Goal: Task Accomplishment & Management: Manage account settings

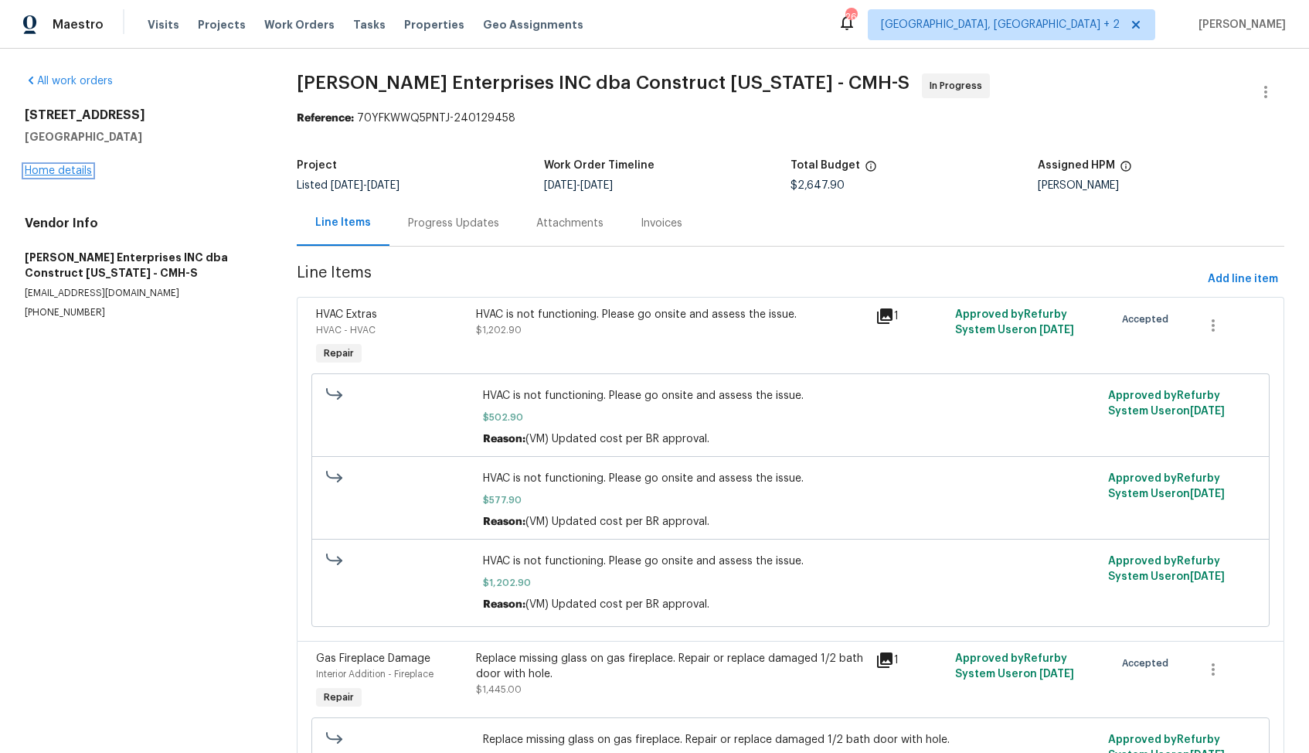
click at [63, 173] on link "Home details" at bounding box center [58, 170] width 67 height 11
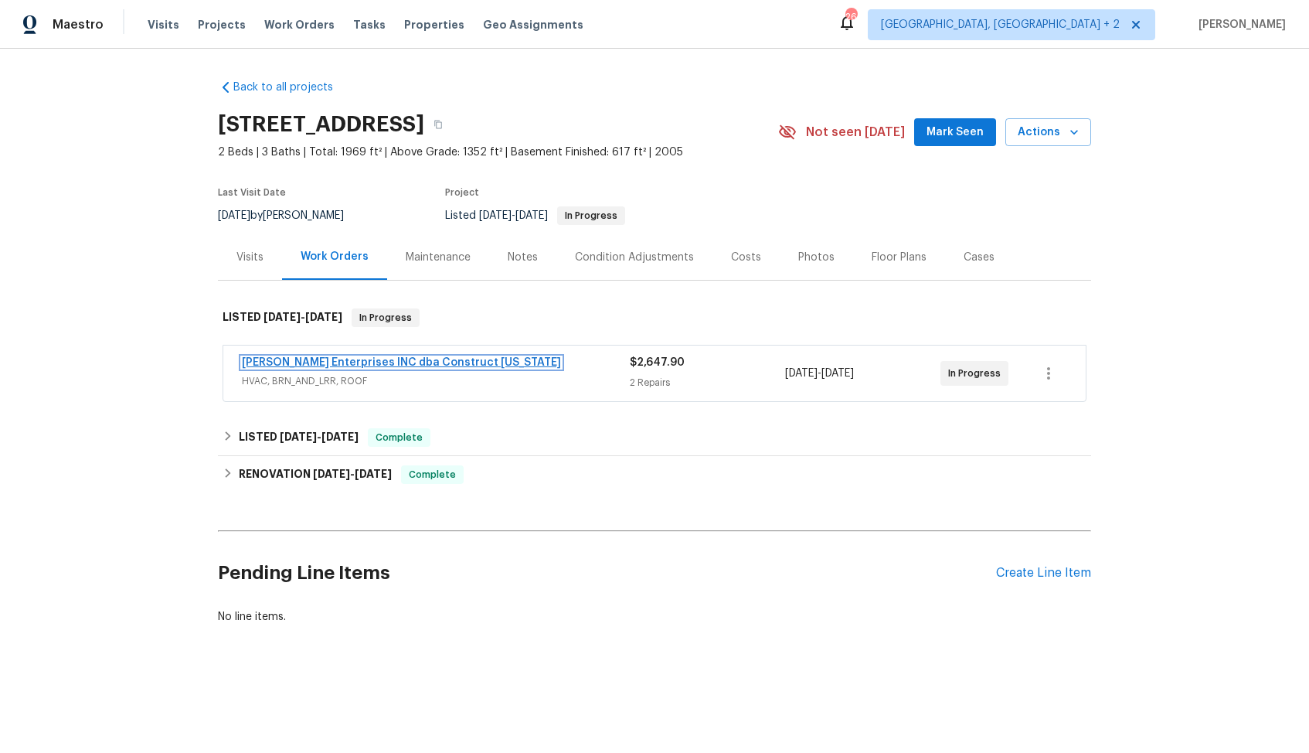
click at [345, 362] on link "Strick Enterprises INC dba Construct Ohio" at bounding box center [401, 362] width 319 height 11
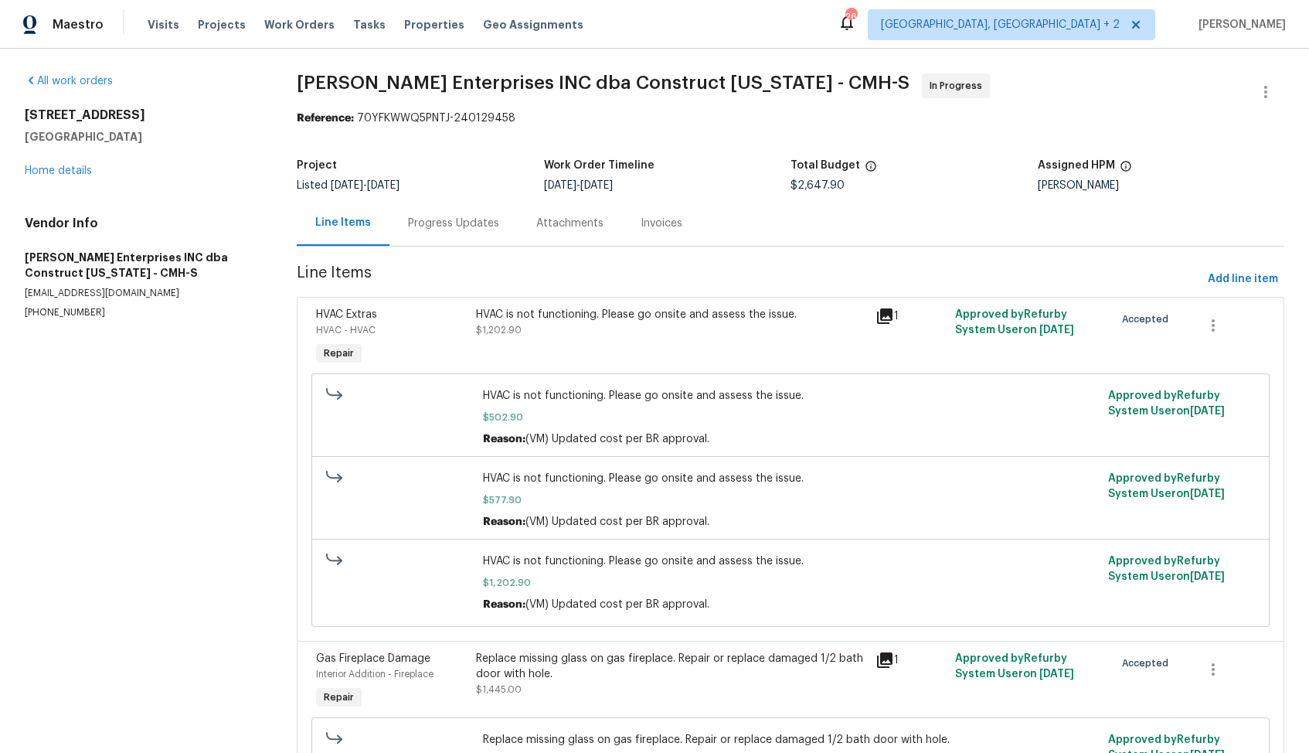
scroll to position [114, 0]
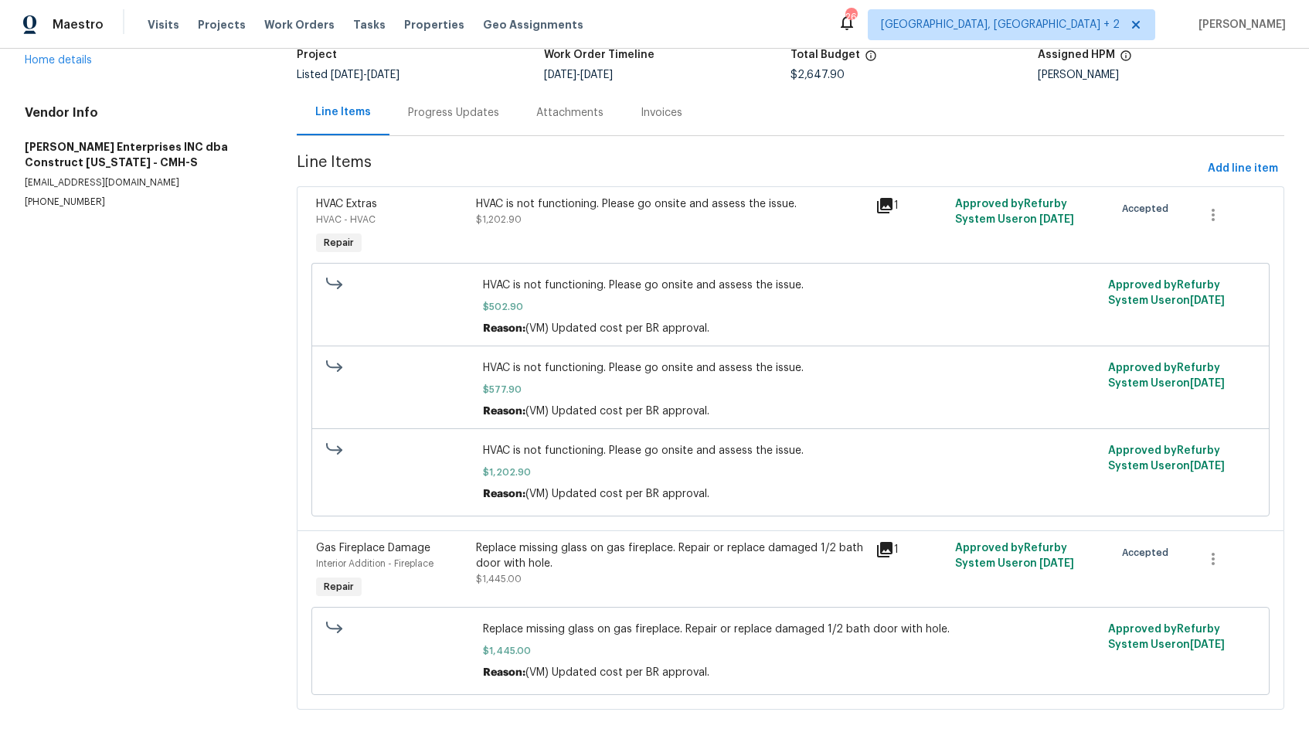
click at [414, 124] on div "Progress Updates" at bounding box center [454, 113] width 128 height 46
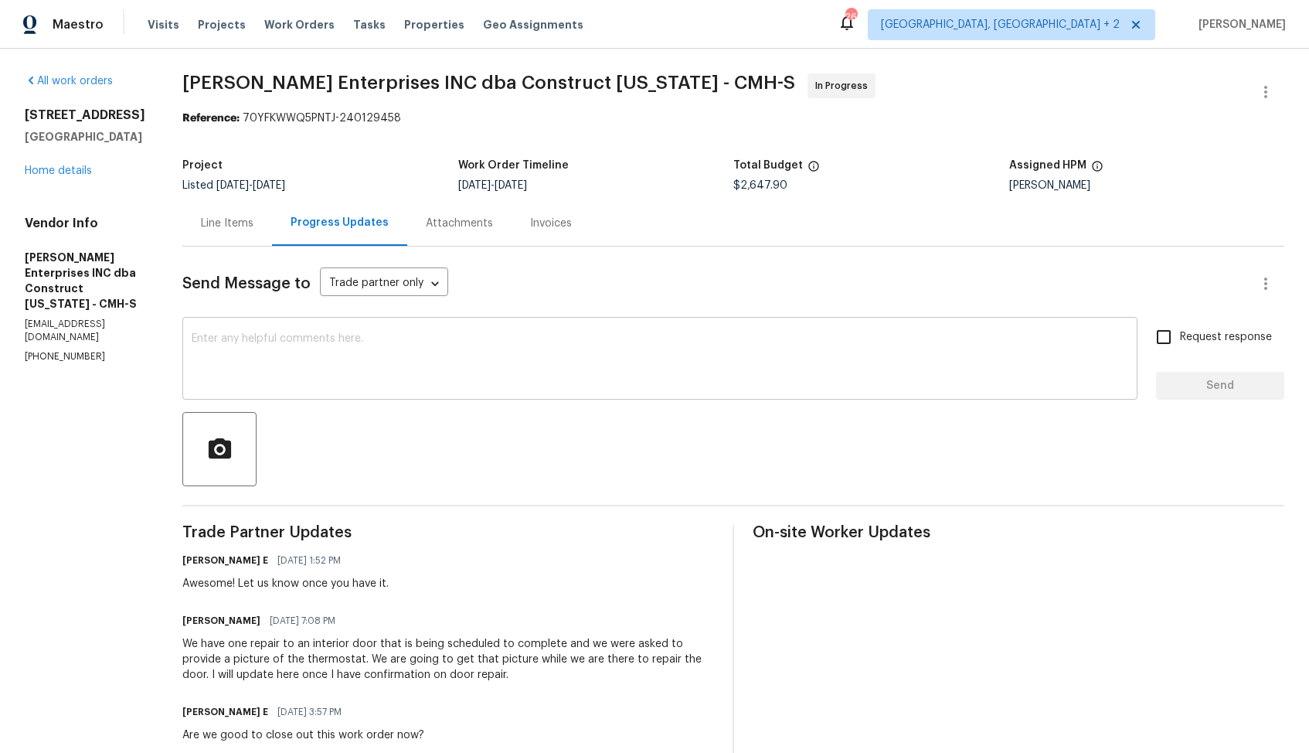
click at [291, 378] on textarea at bounding box center [660, 360] width 937 height 54
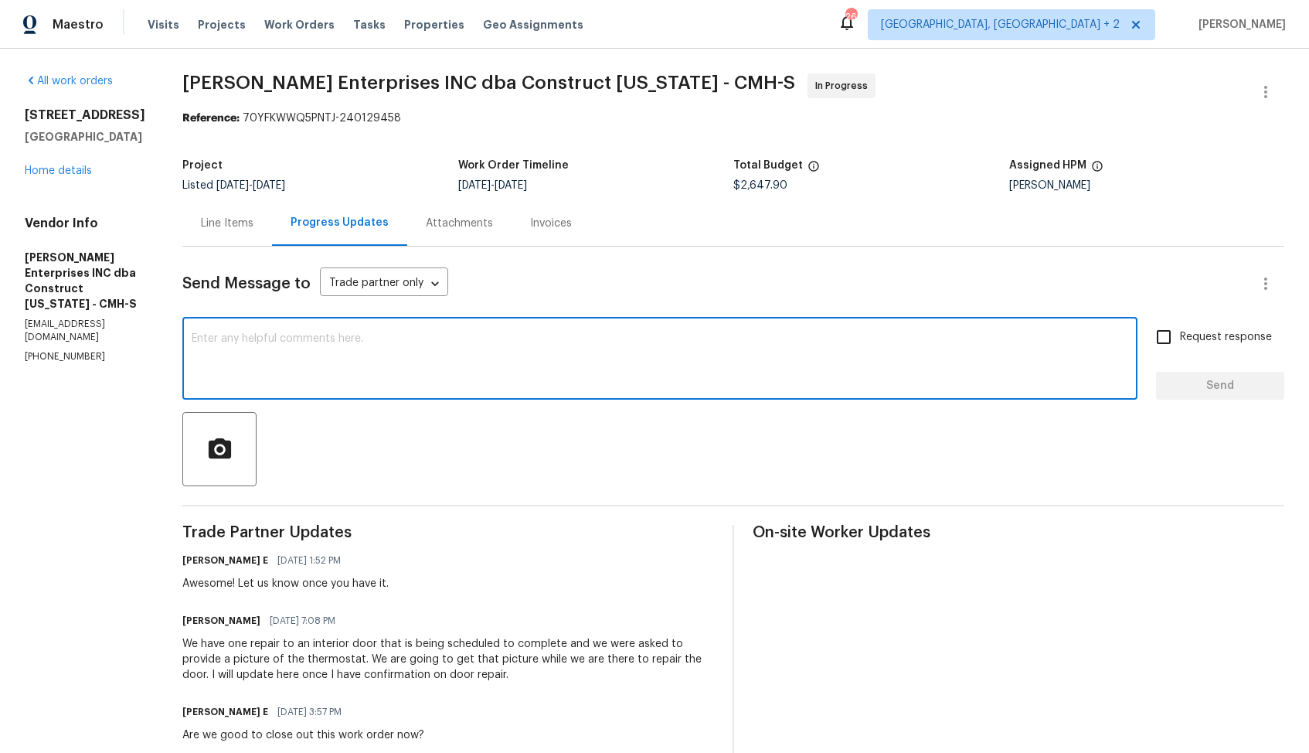
click at [706, 375] on textarea at bounding box center [660, 360] width 937 height 54
paste textarea "Hi team, do we have an update on the progression status of the work order? Plea…"
click at [203, 621] on h6 "Chad Rogers" at bounding box center [221, 620] width 78 height 15
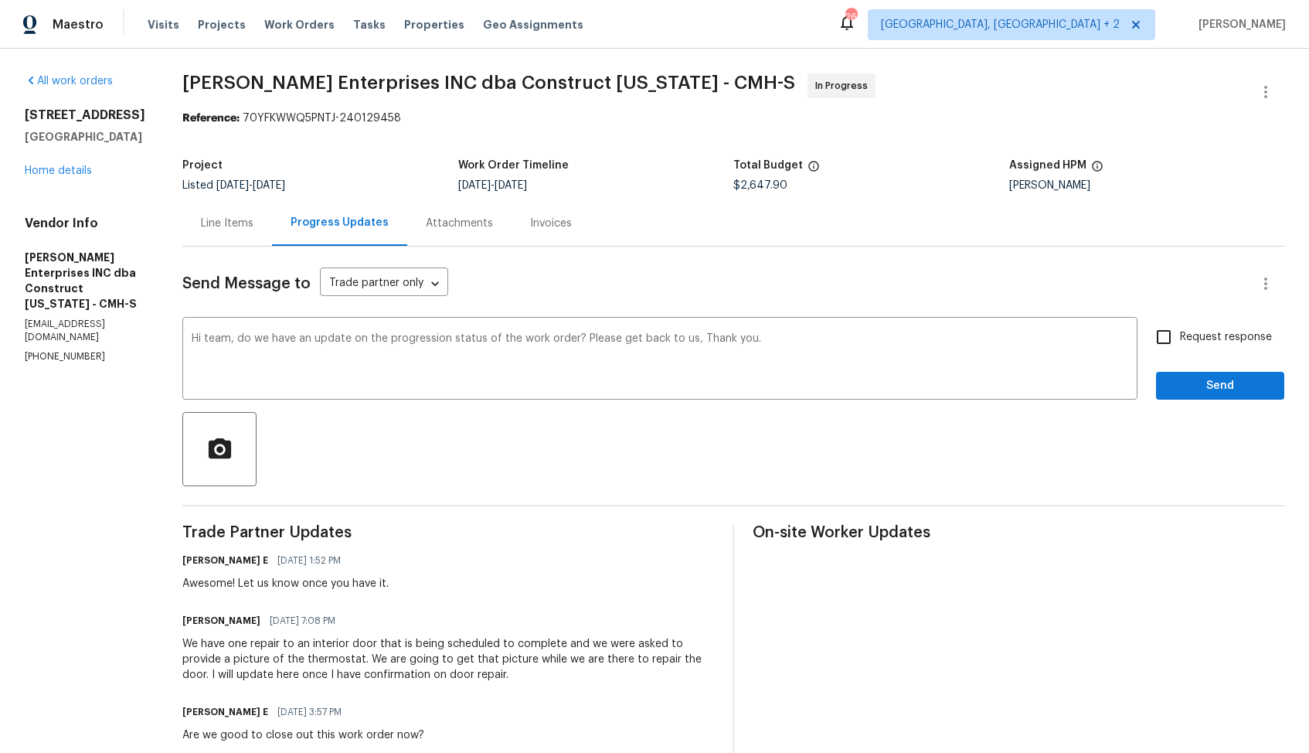
click at [203, 621] on h6 "Chad Rogers" at bounding box center [221, 620] width 78 height 15
copy h6 "Chad"
click at [222, 339] on textarea "Hi team, do we have an update on the progression status of the work order? Plea…" at bounding box center [660, 360] width 937 height 54
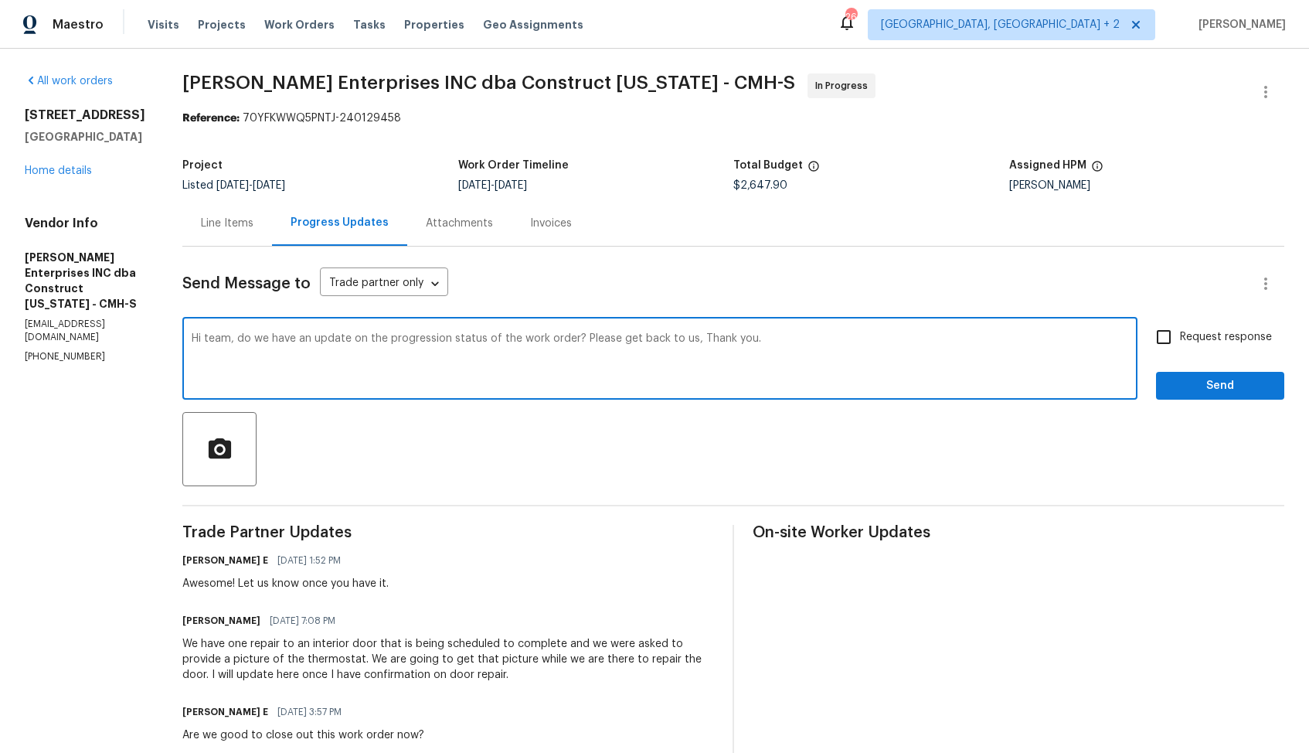
click at [222, 339] on textarea "Hi team, do we have an update on the progression status of the work order? Plea…" at bounding box center [660, 360] width 937 height 54
paste textarea "Chad"
click at [787, 344] on textarea "Hi Chad, do we have an update on the progression status of the work order? Plea…" at bounding box center [660, 360] width 937 height 54
type textarea "Hi Chad, do we have an update on the progression status of the work order? Plea…"
click at [1166, 336] on input "Request response" at bounding box center [1164, 337] width 32 height 32
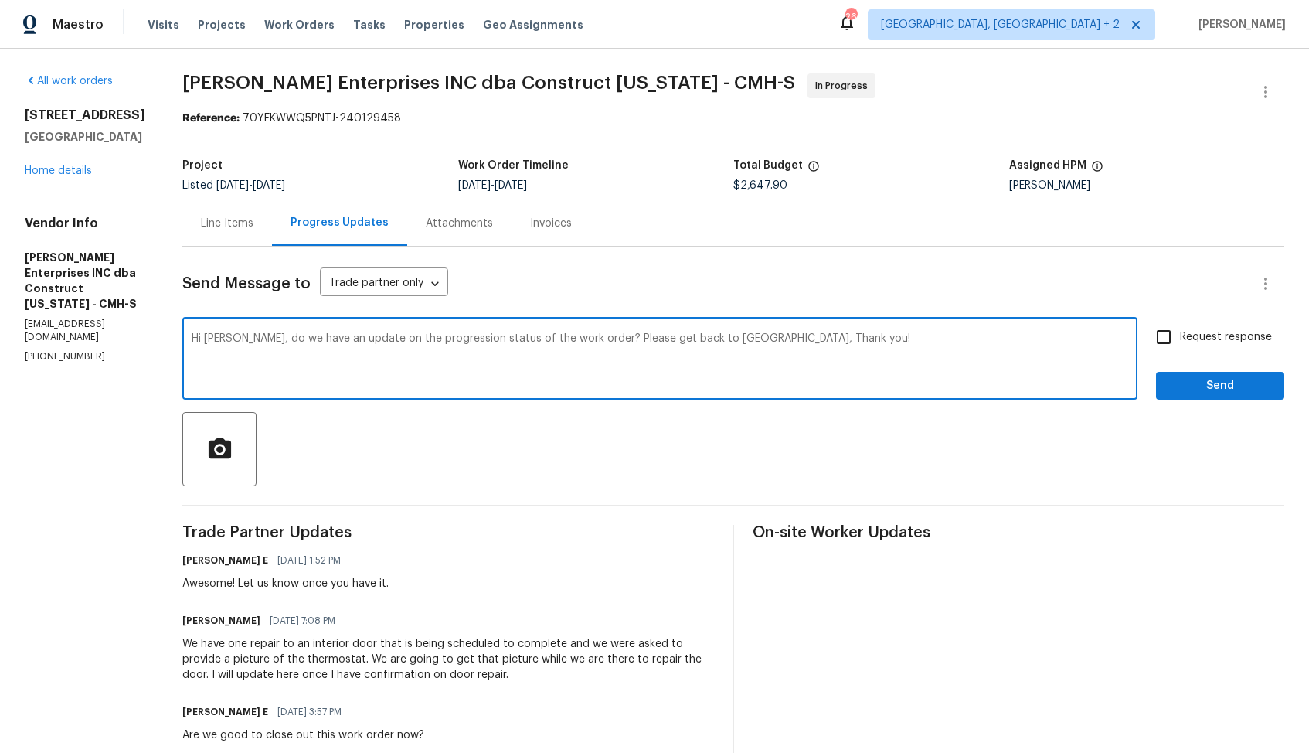
checkbox input "true"
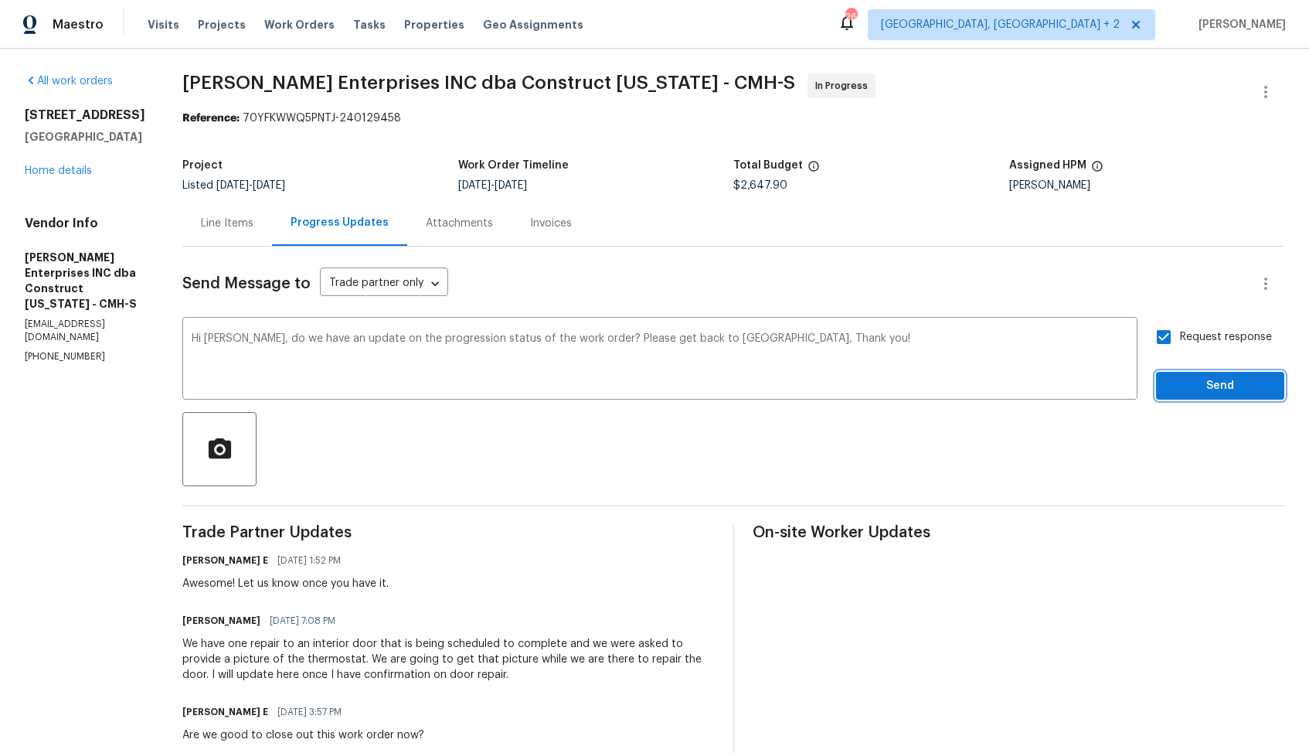
click at [1193, 381] on span "Send" at bounding box center [1221, 385] width 104 height 19
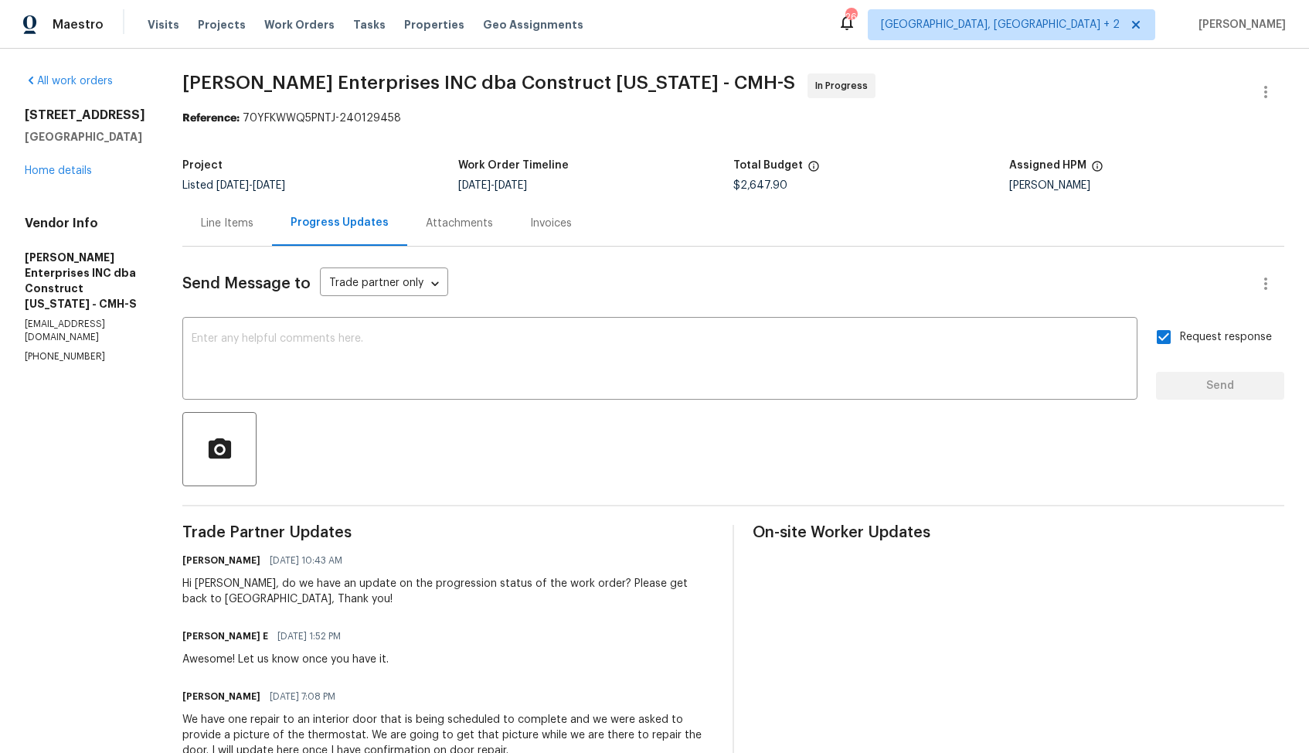
click at [141, 209] on div "All work orders 1214 Sanctuary Pl # 34 Columbus, OH 43230 Home details Vendor I…" at bounding box center [85, 218] width 121 height 290
click at [76, 176] on link "Home details" at bounding box center [58, 170] width 67 height 11
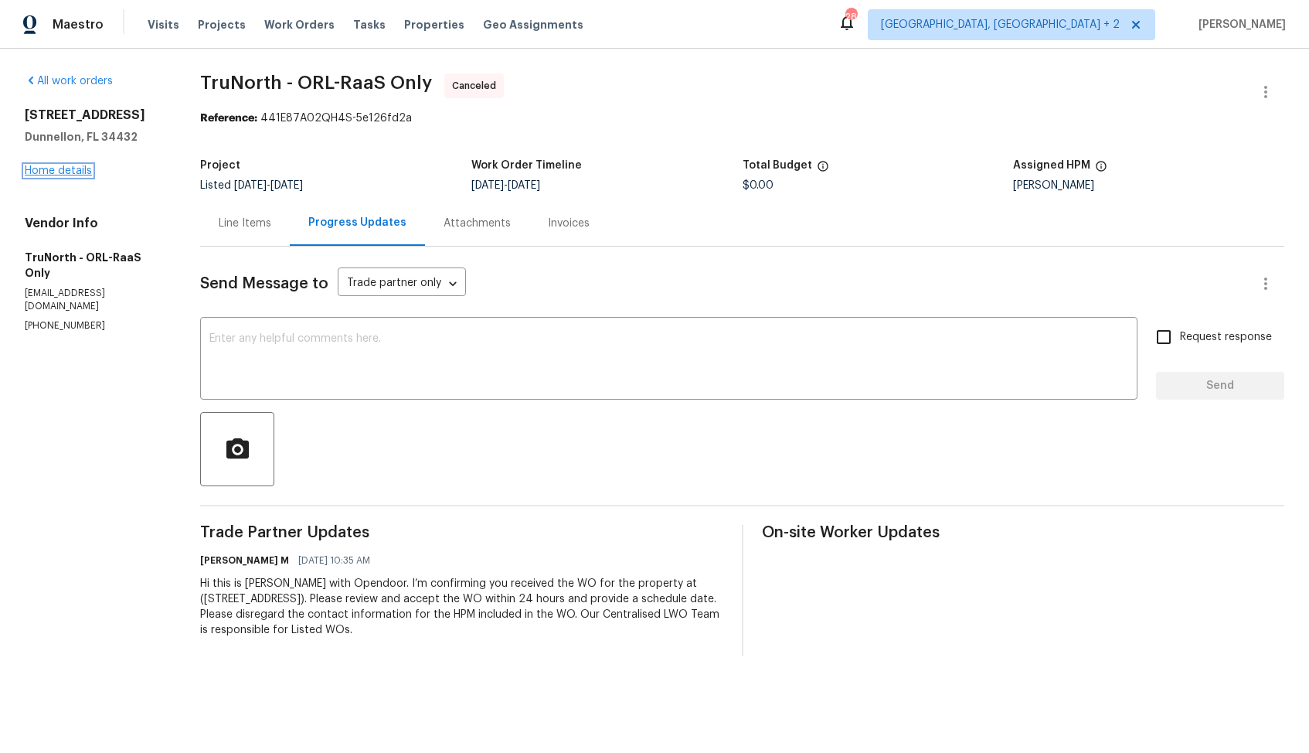
click at [73, 166] on link "Home details" at bounding box center [58, 170] width 67 height 11
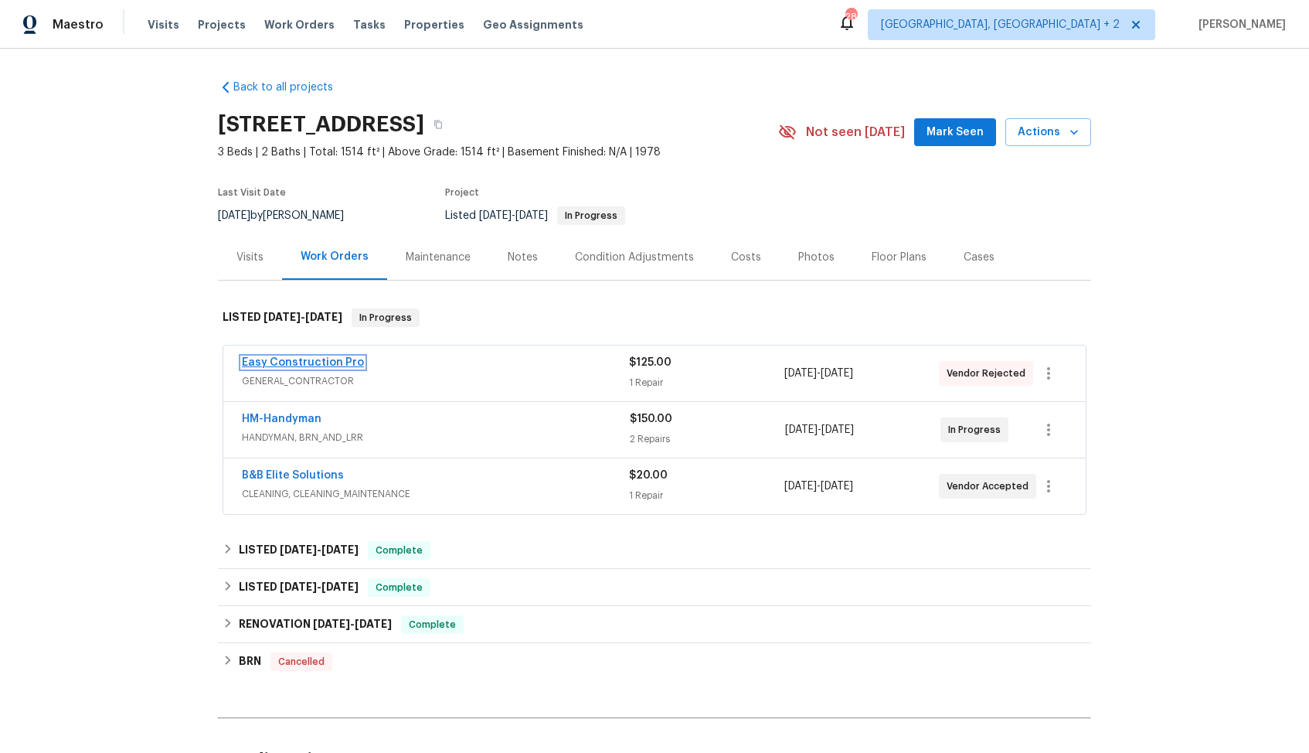
click at [306, 359] on link "Easy Construction Pro" at bounding box center [303, 362] width 122 height 11
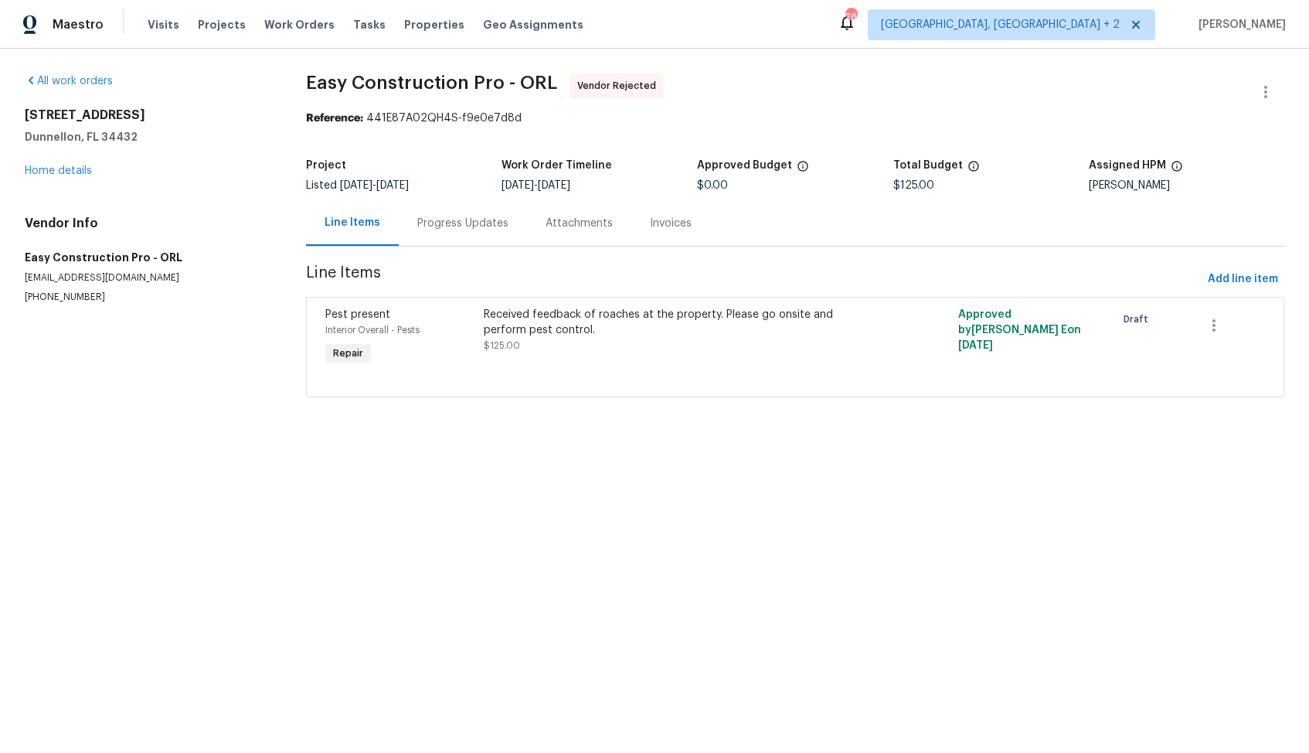
click at [465, 227] on div "Progress Updates" at bounding box center [462, 223] width 91 height 15
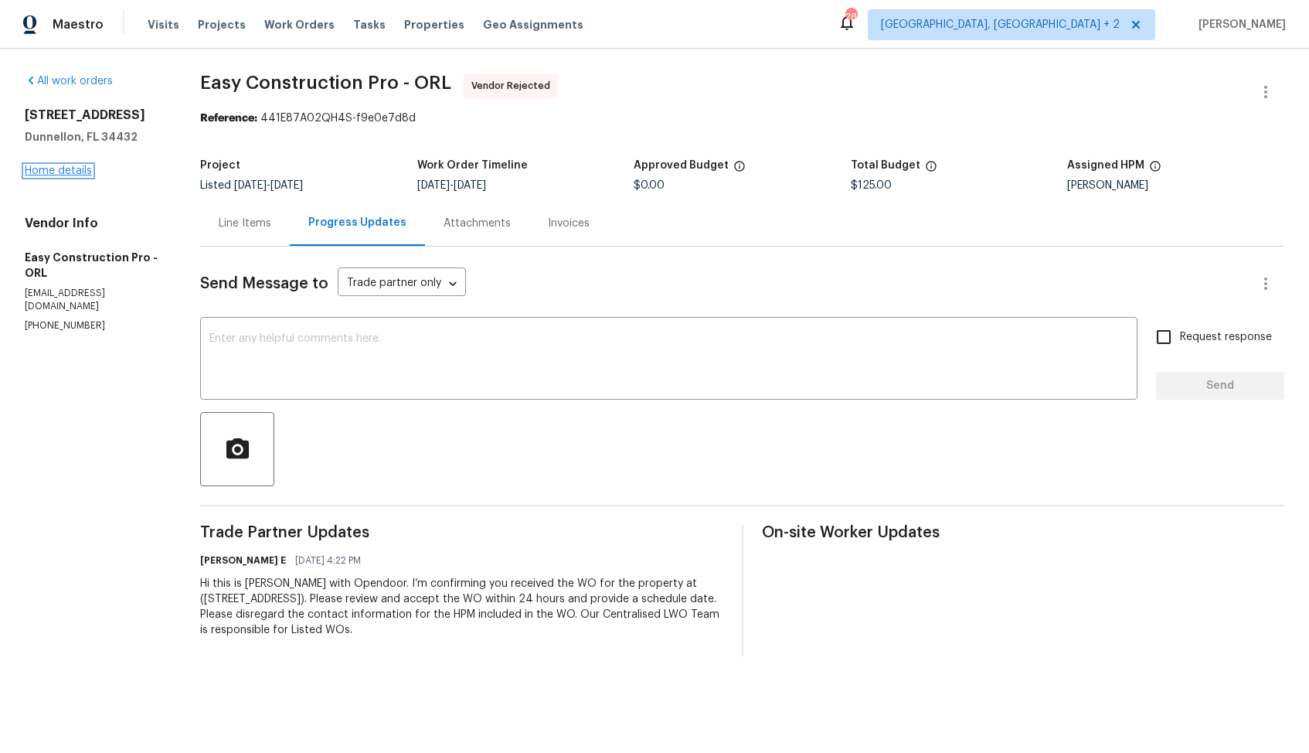
click at [39, 175] on link "Home details" at bounding box center [58, 170] width 67 height 11
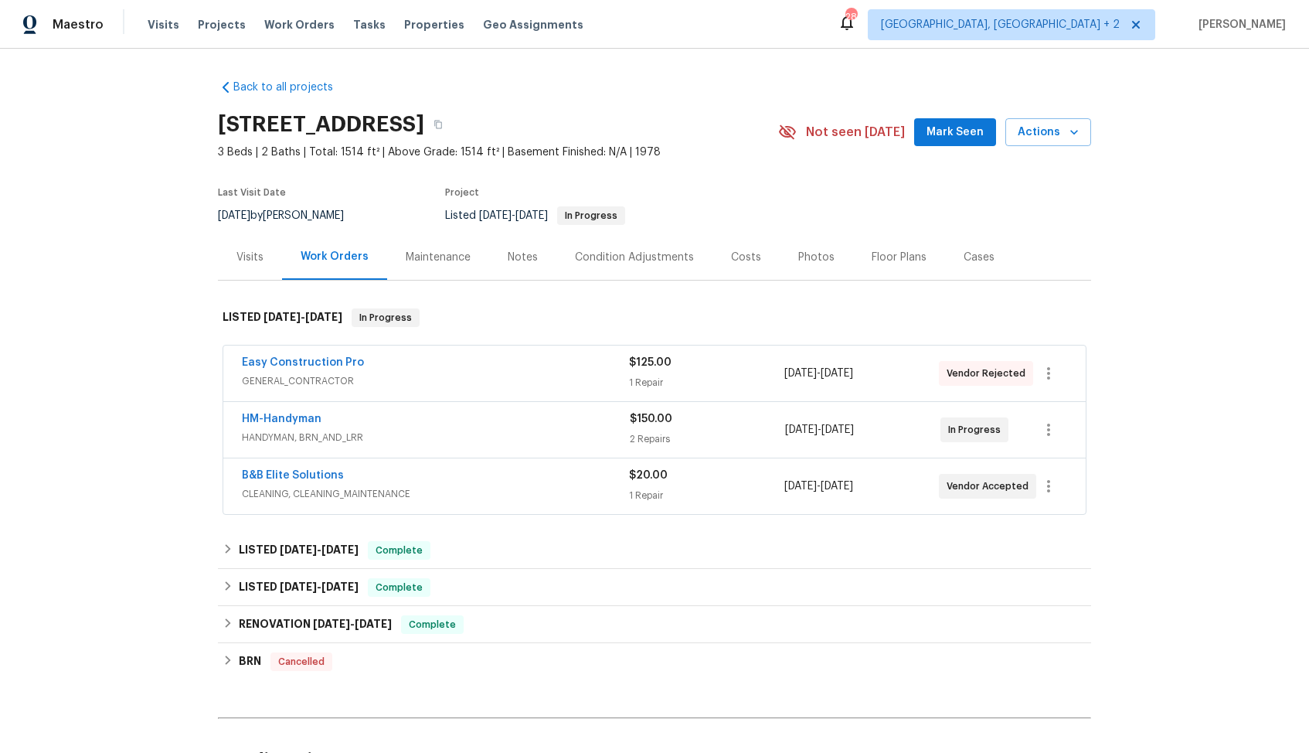
click at [377, 479] on div "B&B Elite Solutions" at bounding box center [435, 477] width 387 height 19
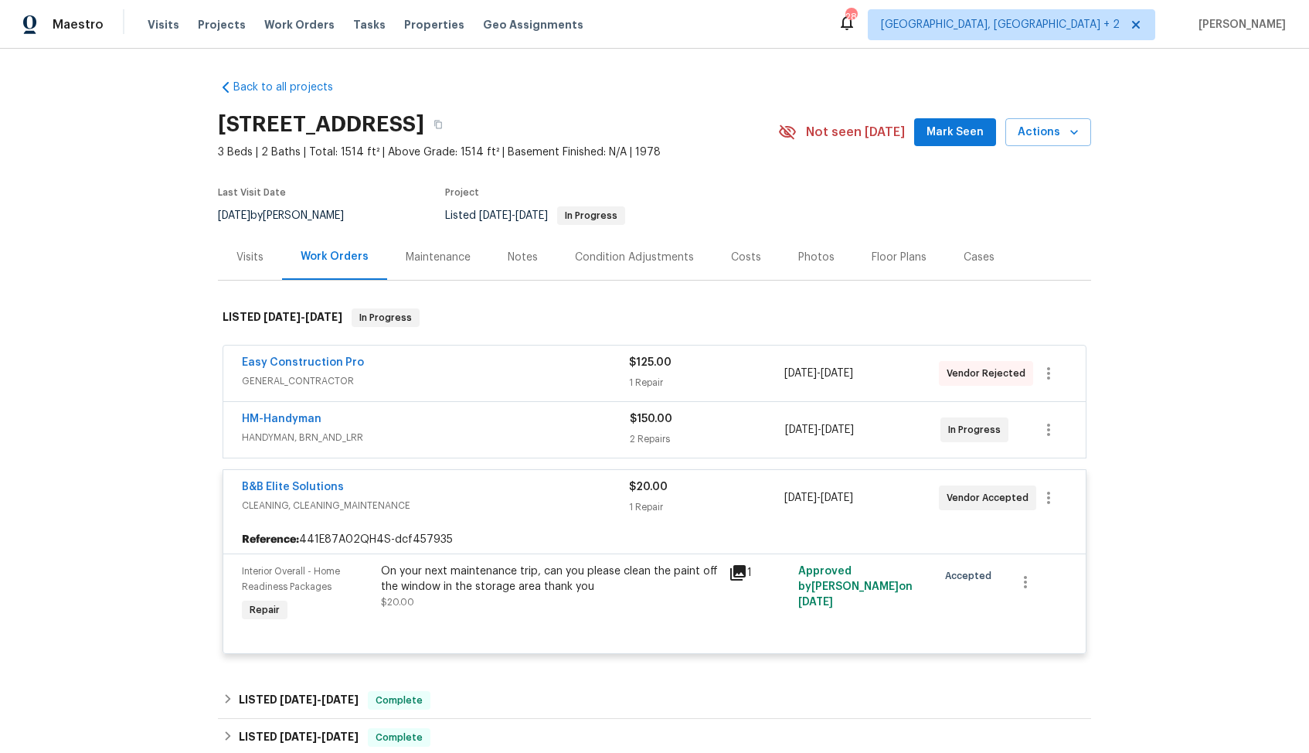
click at [407, 493] on div "B&B Elite Solutions" at bounding box center [435, 488] width 387 height 19
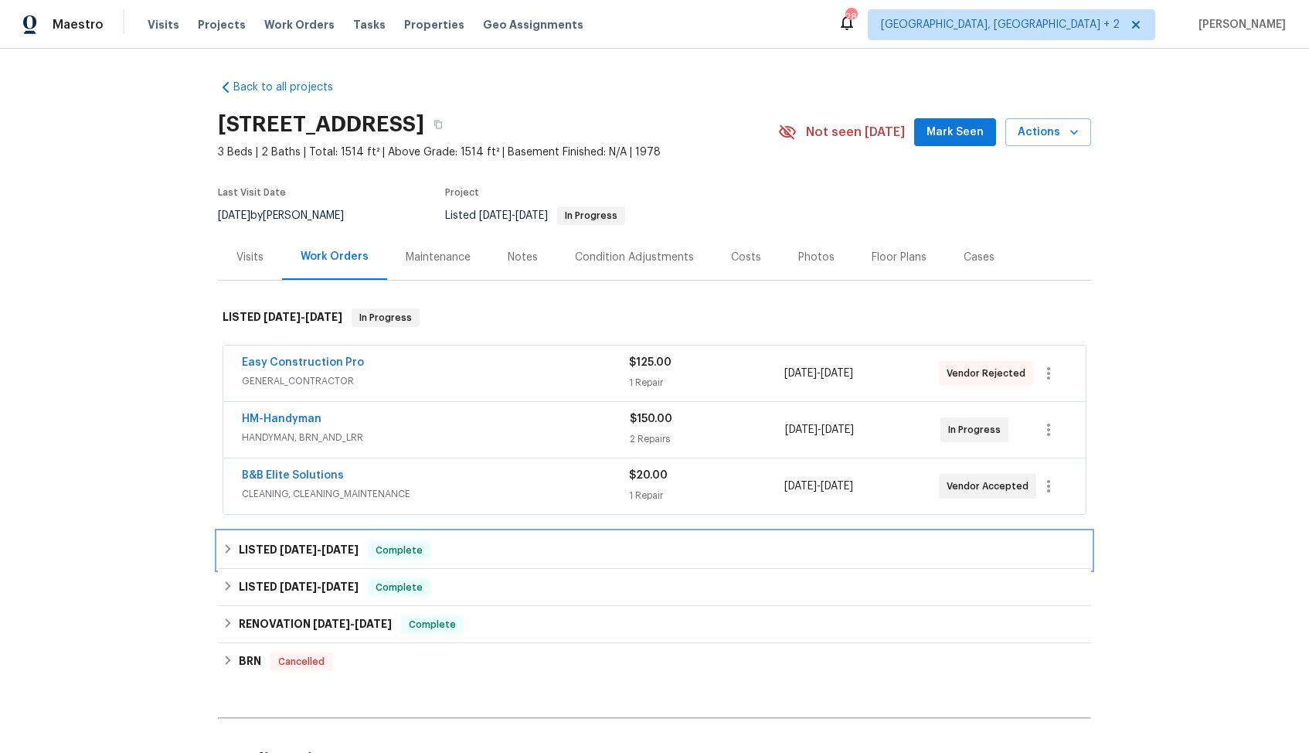
click at [441, 543] on div "LISTED 7/8/25 - 7/17/25 Complete" at bounding box center [655, 550] width 864 height 19
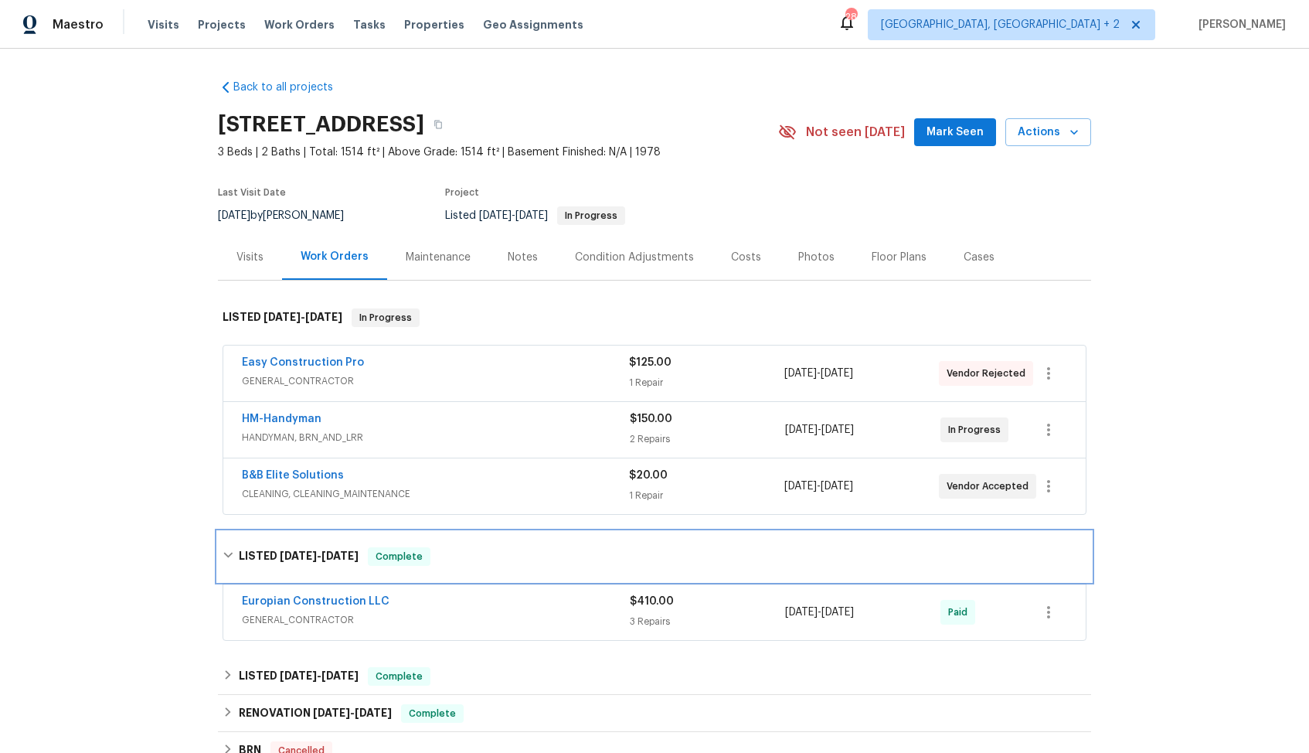
click at [452, 559] on div "LISTED 7/8/25 - 7/17/25 Complete" at bounding box center [655, 556] width 864 height 19
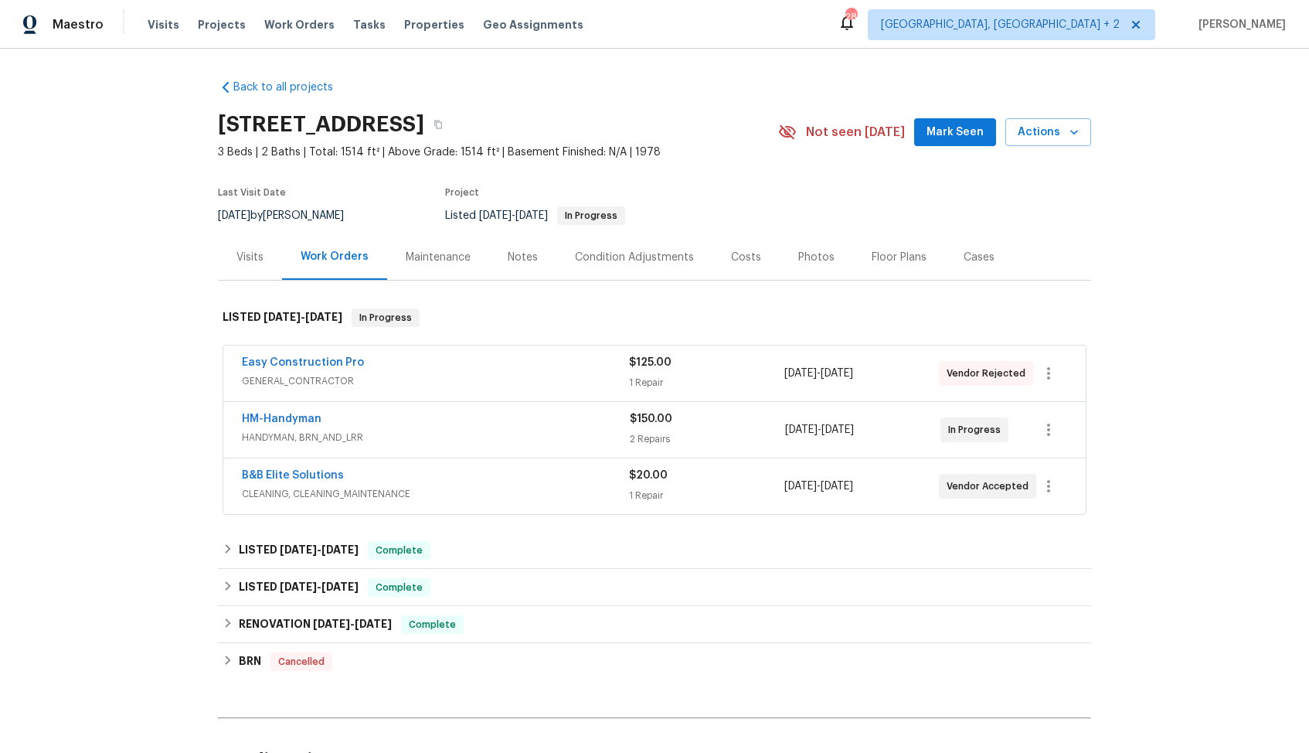
click at [444, 412] on div "HM-Handyman" at bounding box center [436, 420] width 388 height 19
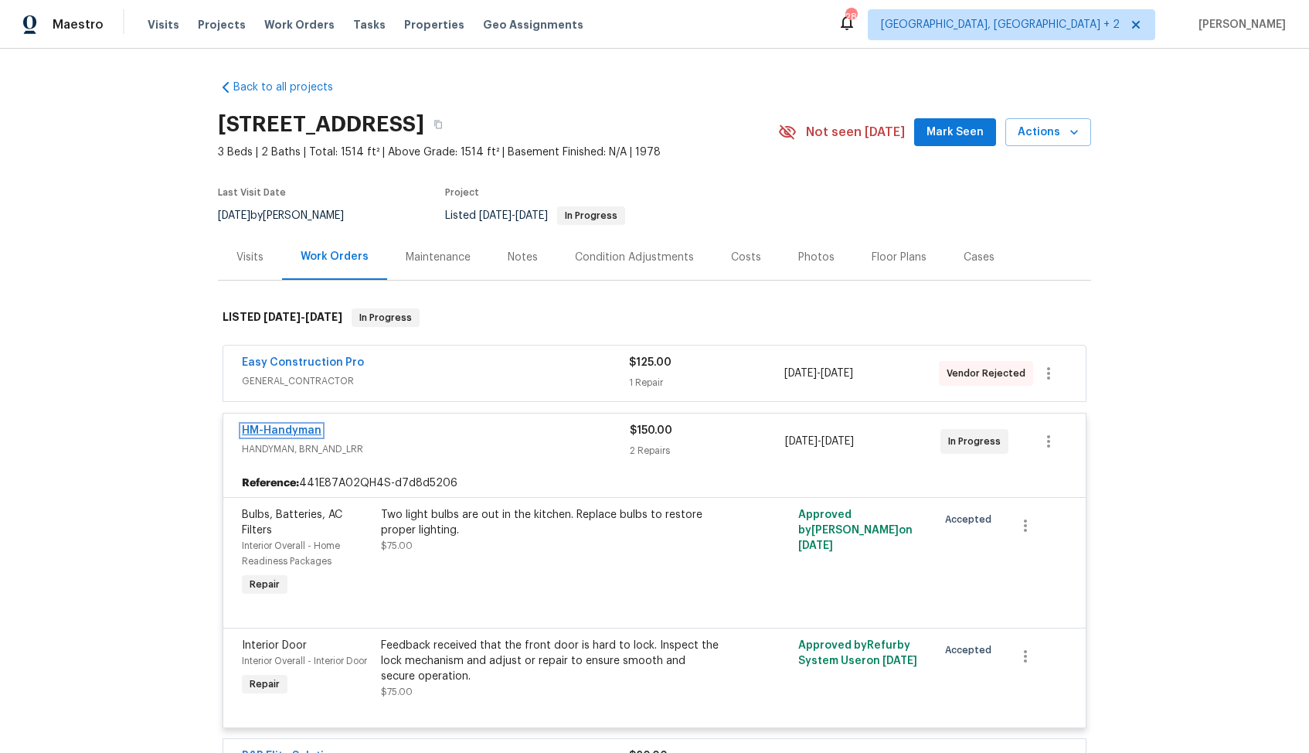
click at [268, 429] on link "HM-Handyman" at bounding box center [282, 430] width 80 height 11
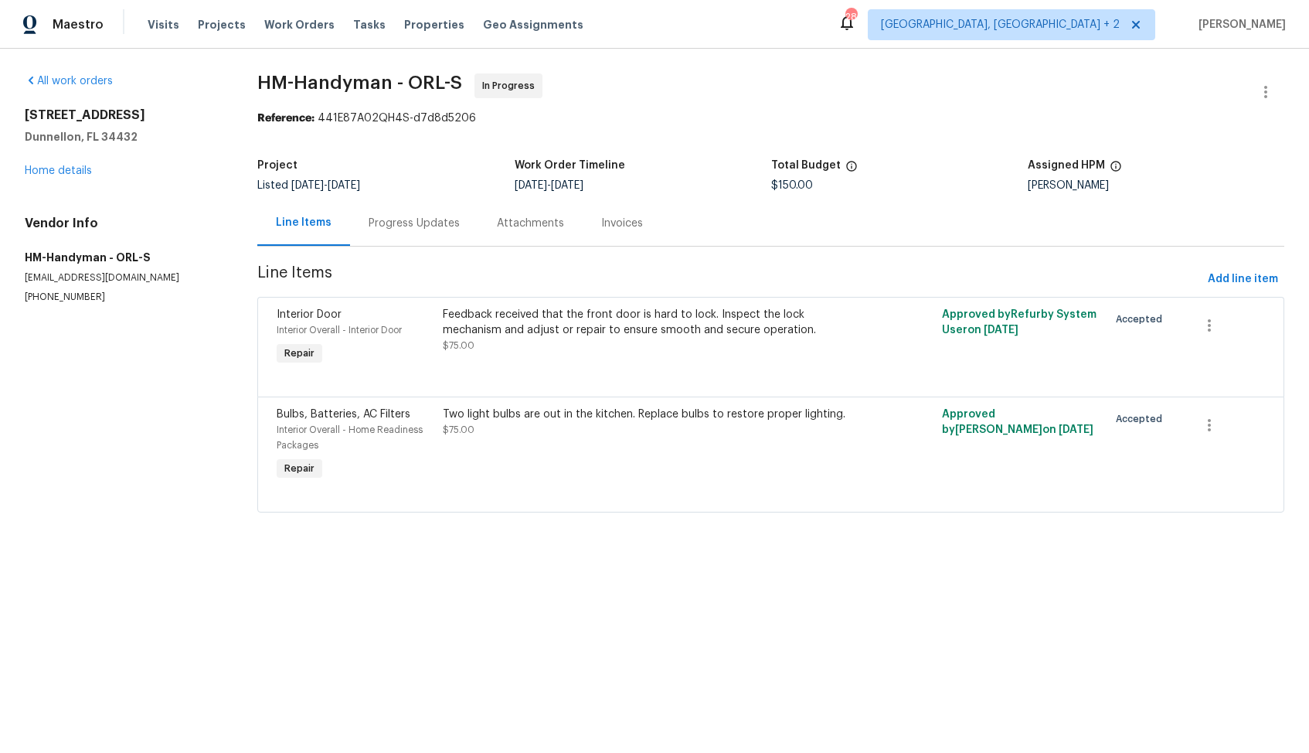
click at [397, 235] on div "Progress Updates" at bounding box center [414, 223] width 128 height 46
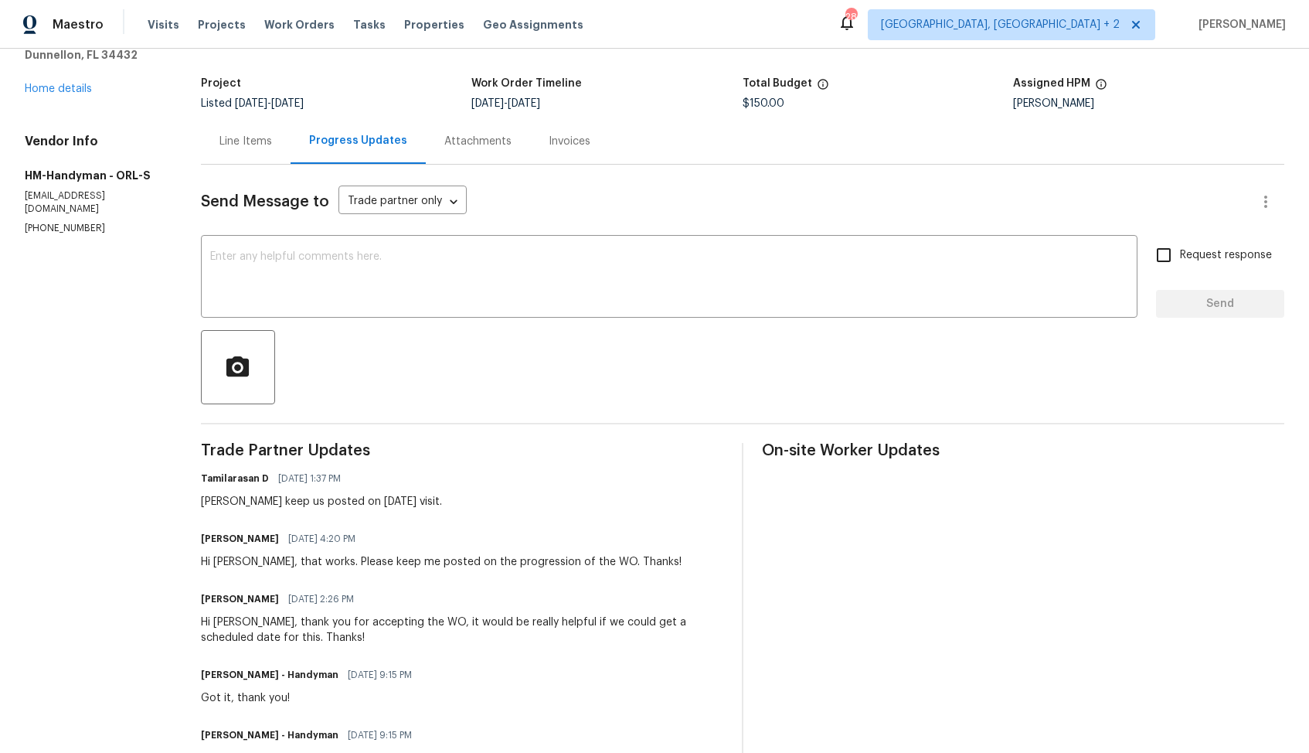
scroll to position [70, 0]
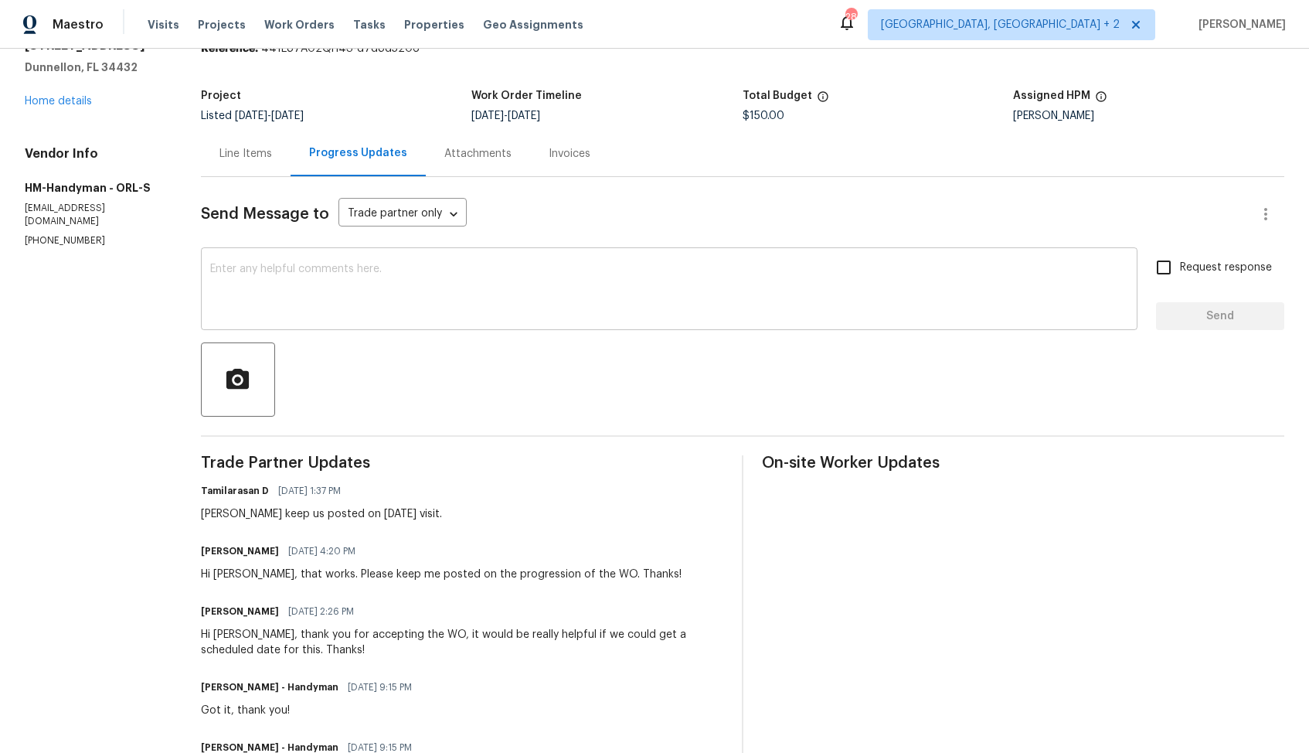
click at [747, 291] on textarea at bounding box center [669, 291] width 918 height 54
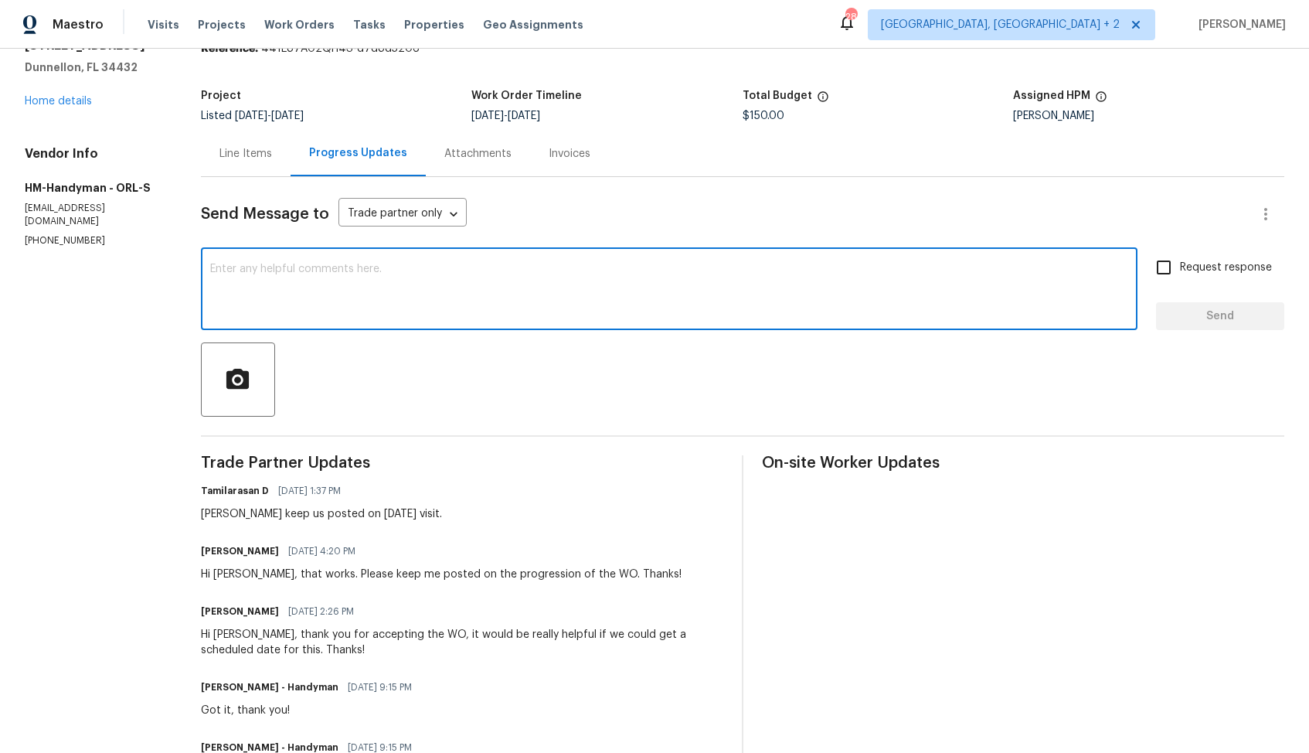
paste textarea "Hi team, do we have an update on the progression status of the work order? Plea…"
click at [208, 513] on div "Joe, just keep us posted on tomorrow's visit." at bounding box center [321, 513] width 241 height 15
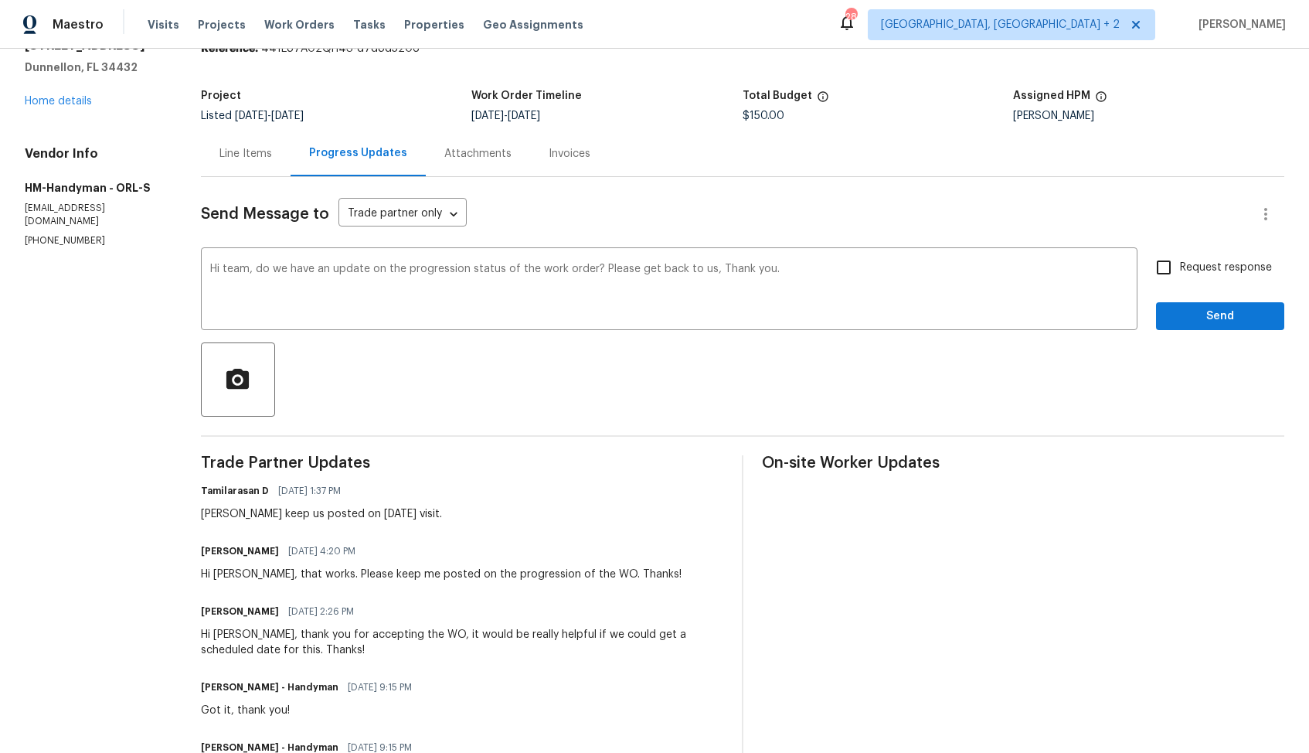
click at [208, 513] on div "Joe, just keep us posted on tomorrow's visit." at bounding box center [321, 513] width 241 height 15
copy div "Joe"
click at [232, 275] on textarea "Hi team, do we have an update on the progression status of the work order? Plea…" at bounding box center [669, 291] width 918 height 54
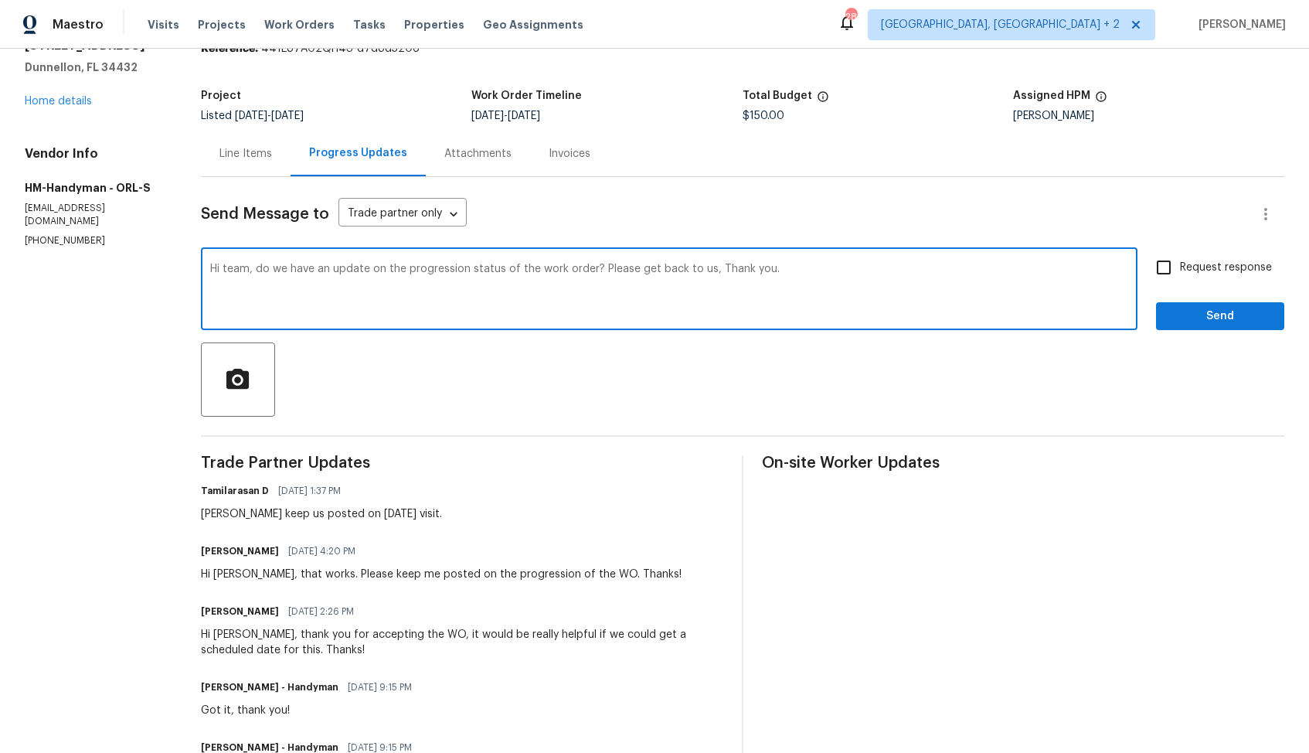
click at [232, 275] on textarea "Hi team, do we have an update on the progression status of the work order? Plea…" at bounding box center [669, 291] width 918 height 54
click at [233, 266] on textarea "Hi team, do we have an update on the progression status of the work order? Plea…" at bounding box center [669, 291] width 918 height 54
paste textarea "Joe"
click at [788, 267] on textarea "Hi Joe, do we have an update on the progression status of the work order? Pleas…" at bounding box center [669, 291] width 918 height 54
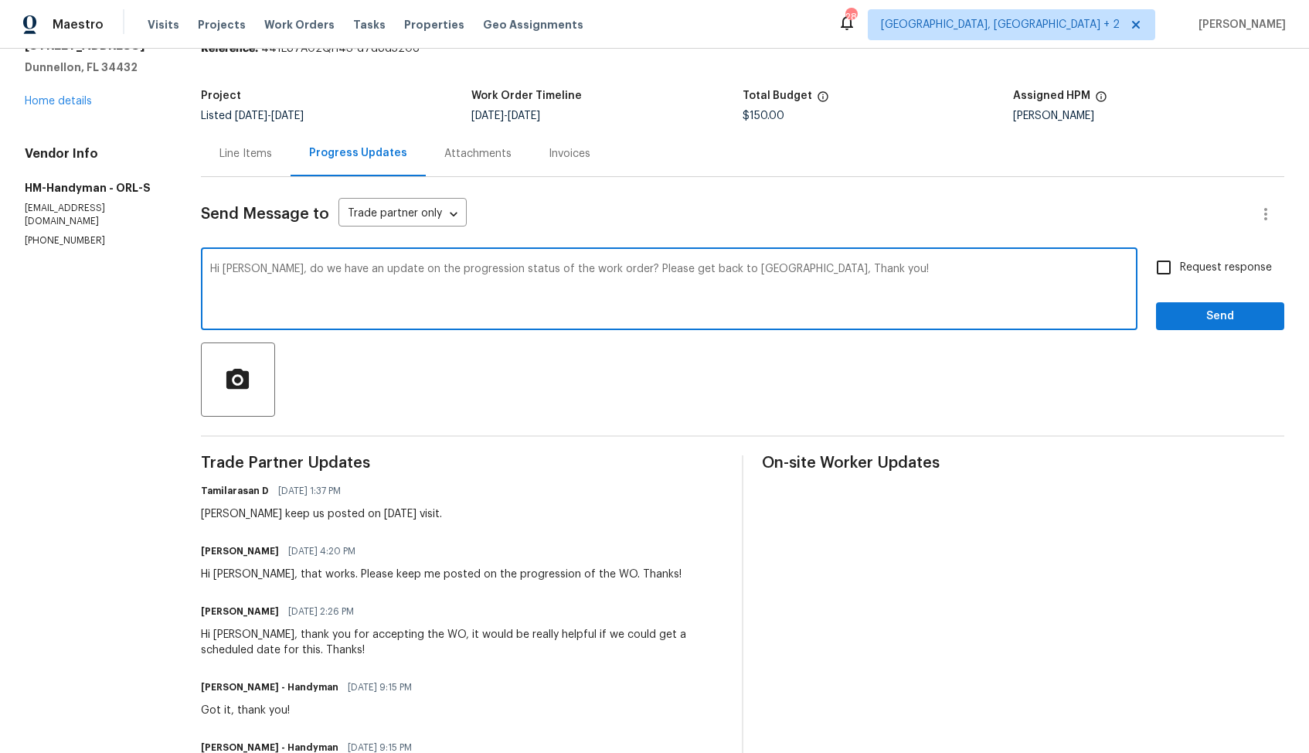
click at [806, 267] on textarea "Hi Joe, do we have an update on the progression status of the work order? Pleas…" at bounding box center [669, 291] width 918 height 54
drag, startPoint x: 589, startPoint y: 271, endPoint x: 699, endPoint y: 273, distance: 109.8
click at [699, 273] on textarea "Hi Joe, do we have an update on the progression status of the work order? Pleas…" at bounding box center [669, 291] width 918 height 54
type textarea "Hi Joe, do we have an update on the progression status of the work order? Thank…"
click at [1183, 269] on span "Request response" at bounding box center [1226, 268] width 92 height 16
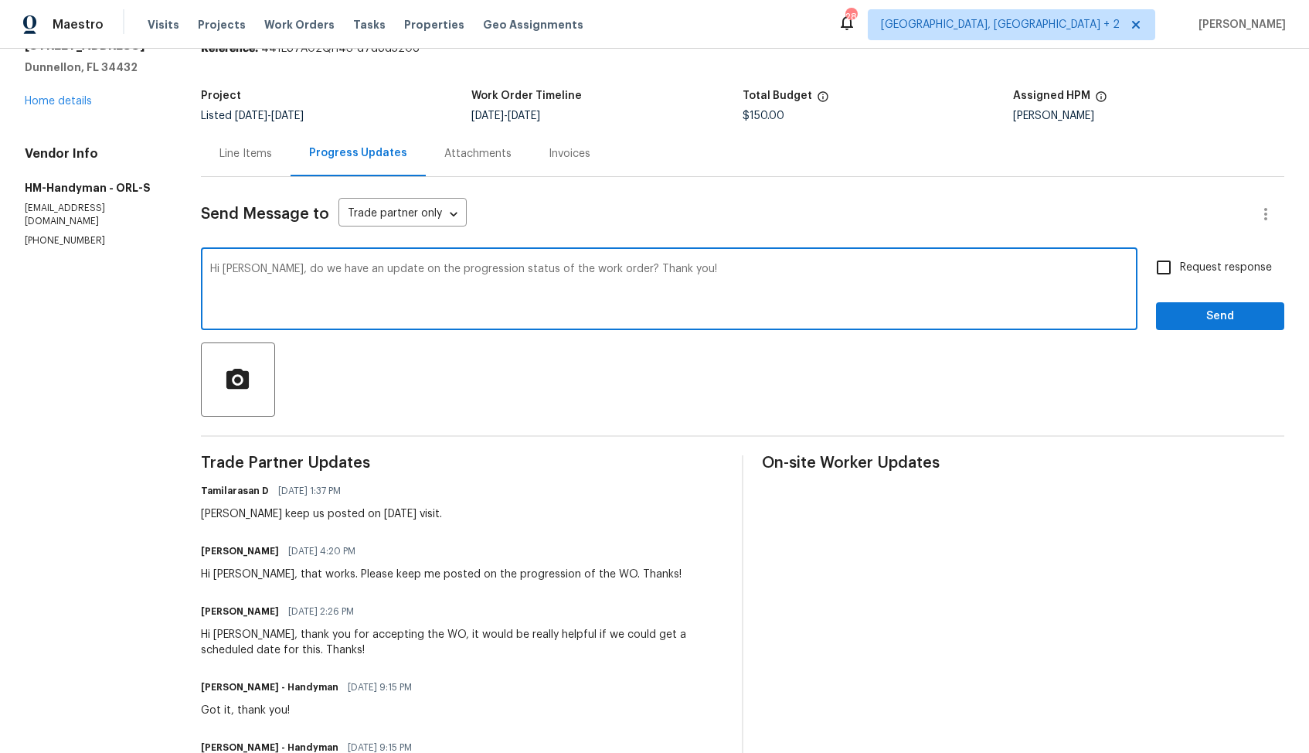
click at [1180, 269] on input "Request response" at bounding box center [1164, 267] width 32 height 32
checkbox input "true"
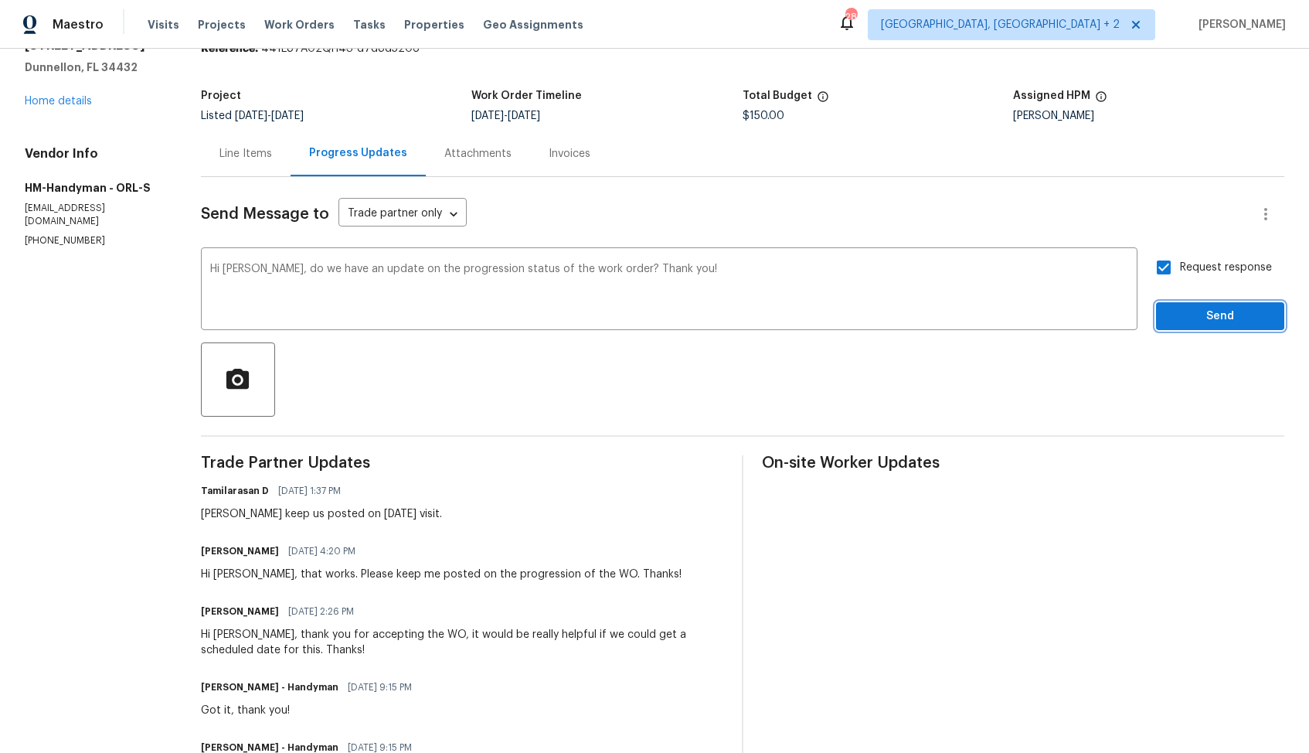
click at [1208, 315] on span "Send" at bounding box center [1221, 316] width 104 height 19
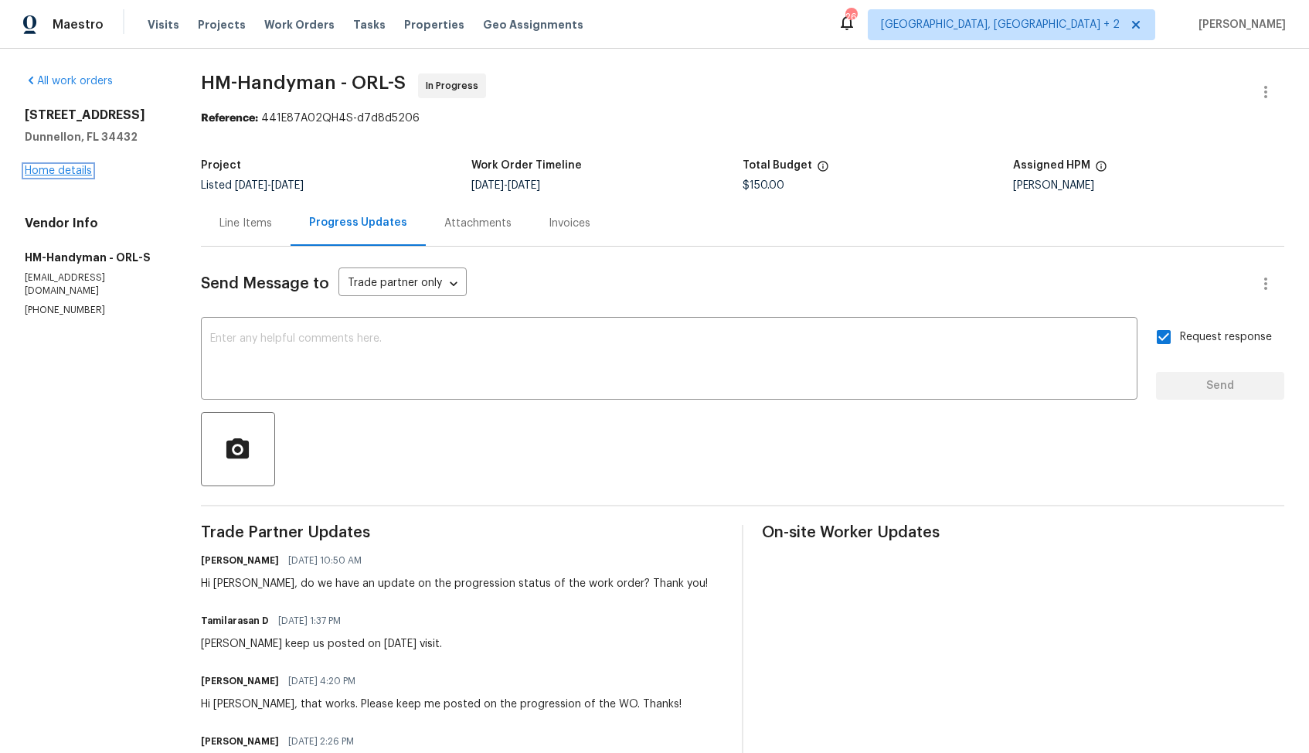
click at [66, 172] on link "Home details" at bounding box center [58, 170] width 67 height 11
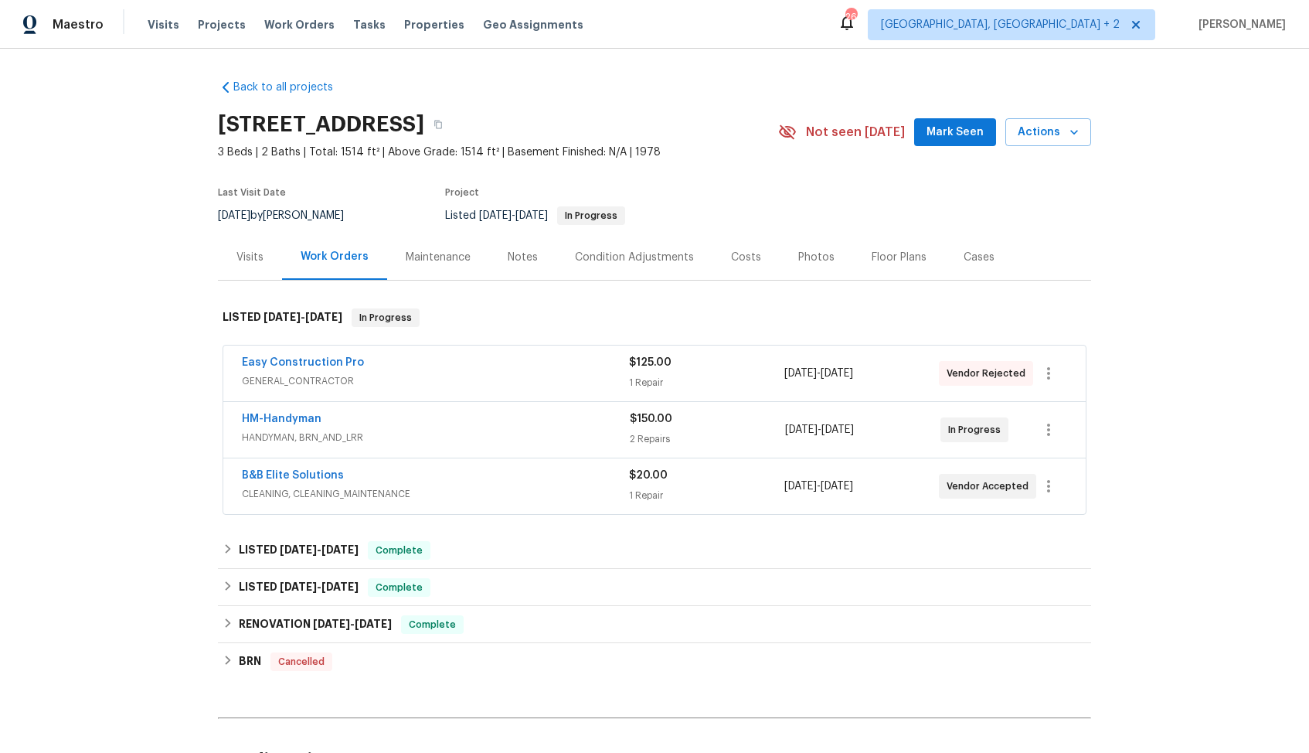
click at [386, 363] on div "Easy Construction Pro" at bounding box center [435, 364] width 387 height 19
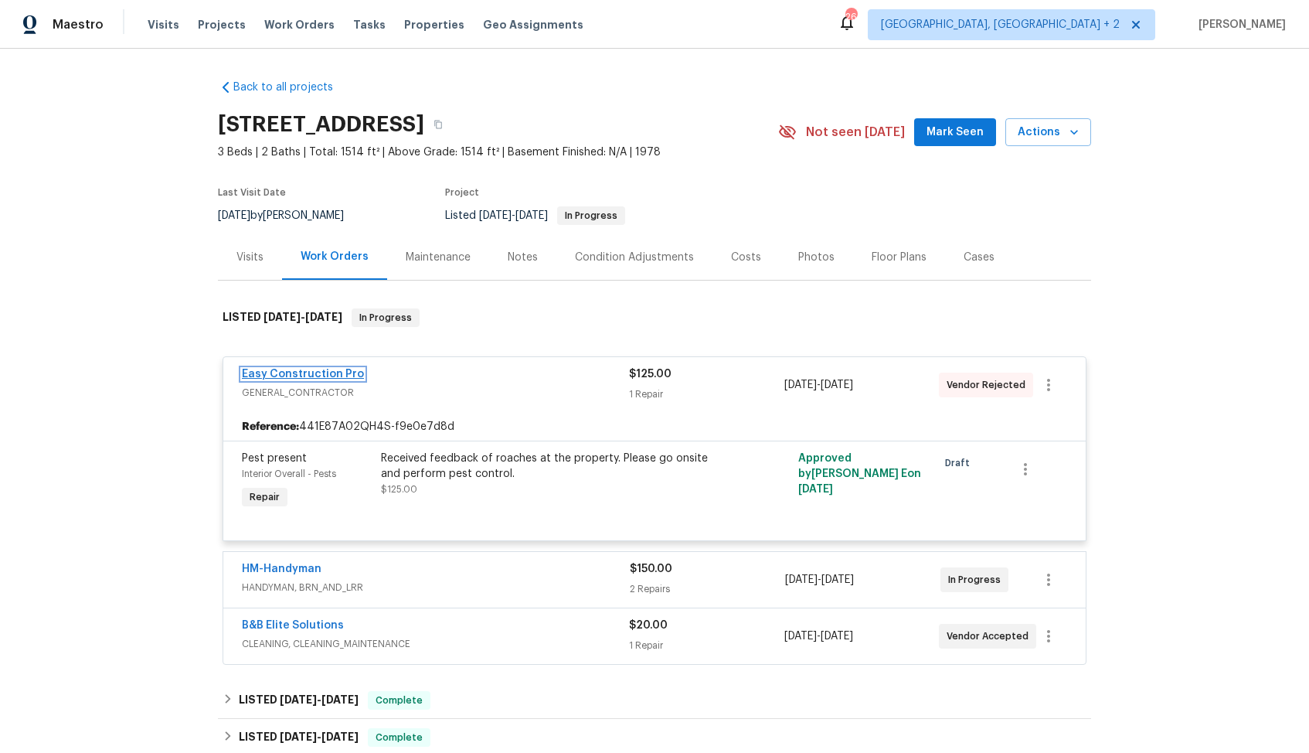
click at [321, 373] on link "Easy Construction Pro" at bounding box center [303, 374] width 122 height 11
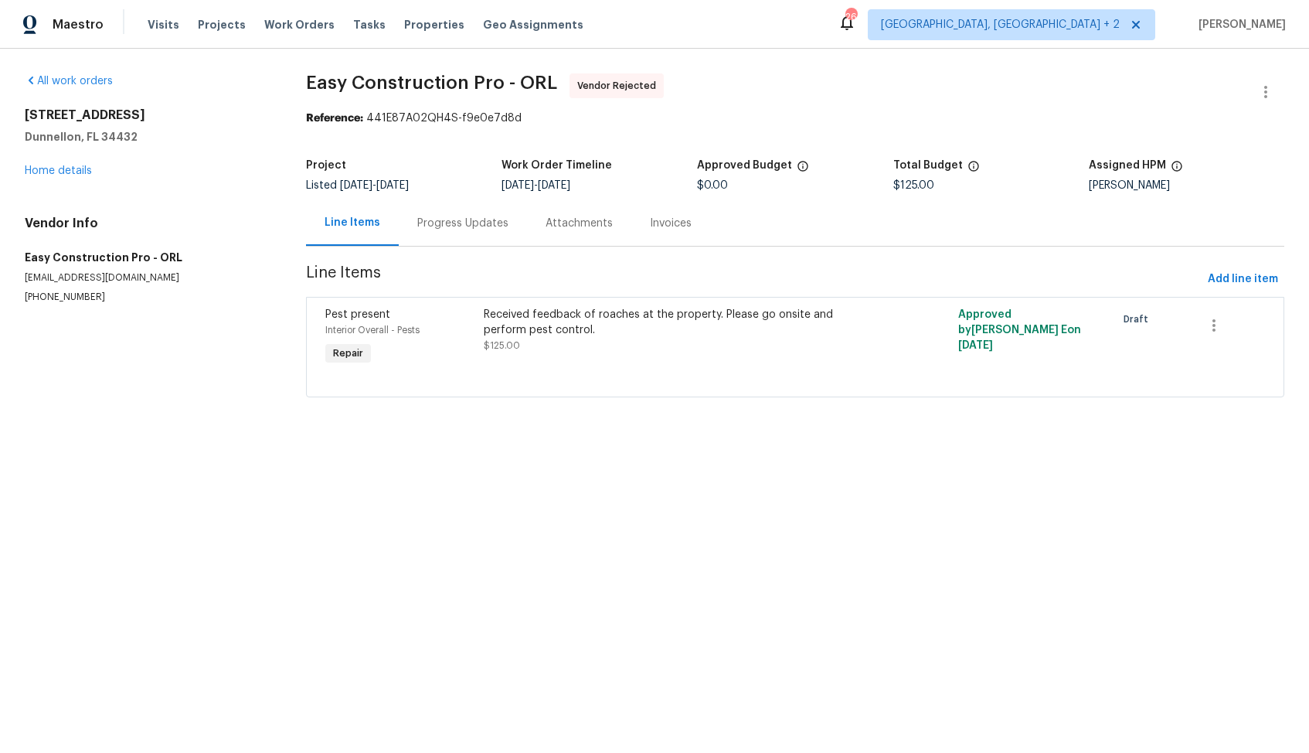
click at [866, 68] on div "All work orders 13794 SW 112th St Dunnellon, FL 34432 Home details Vendor Info …" at bounding box center [654, 245] width 1309 height 392
click at [1262, 70] on div "All work orders 13794 SW 112th St Dunnellon, FL 34432 Home details Vendor Info …" at bounding box center [654, 245] width 1309 height 392
click at [1265, 85] on icon "button" at bounding box center [1266, 92] width 19 height 19
click at [1208, 87] on li "Edit" at bounding box center [1215, 93] width 167 height 26
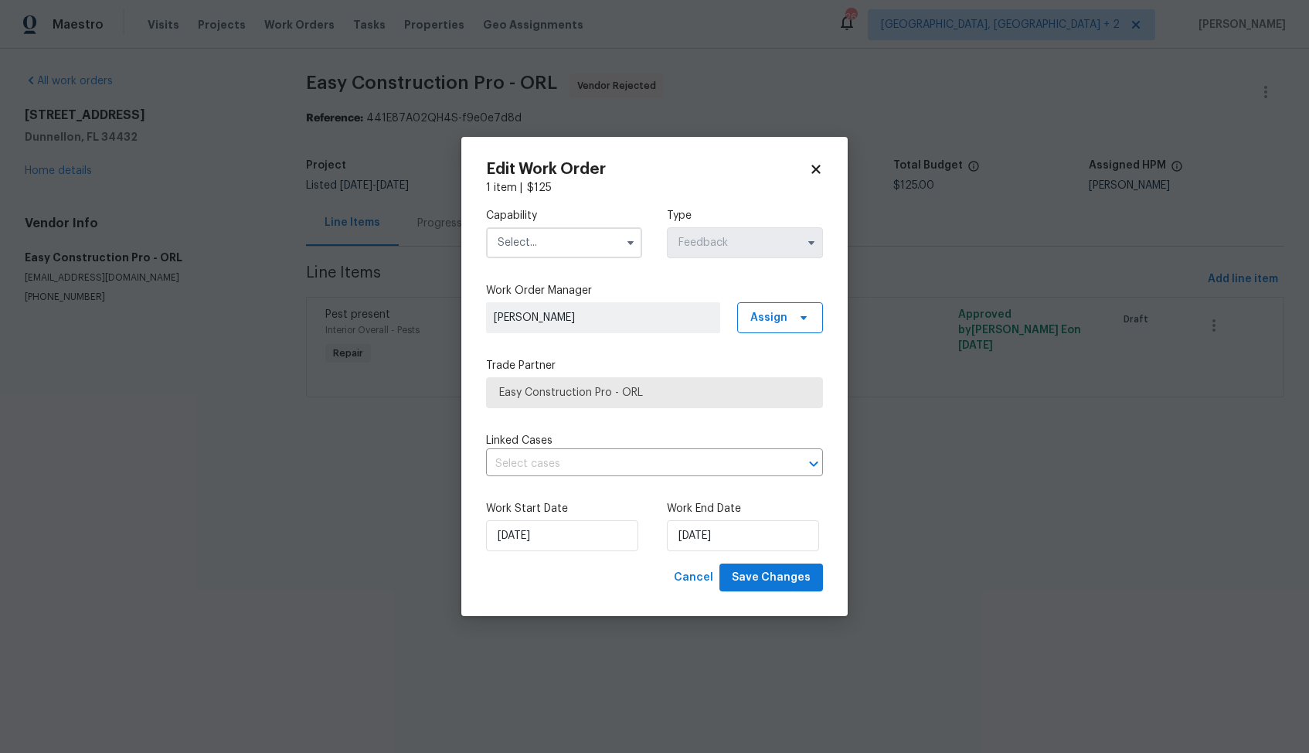
click at [553, 247] on input "text" at bounding box center [564, 242] width 156 height 31
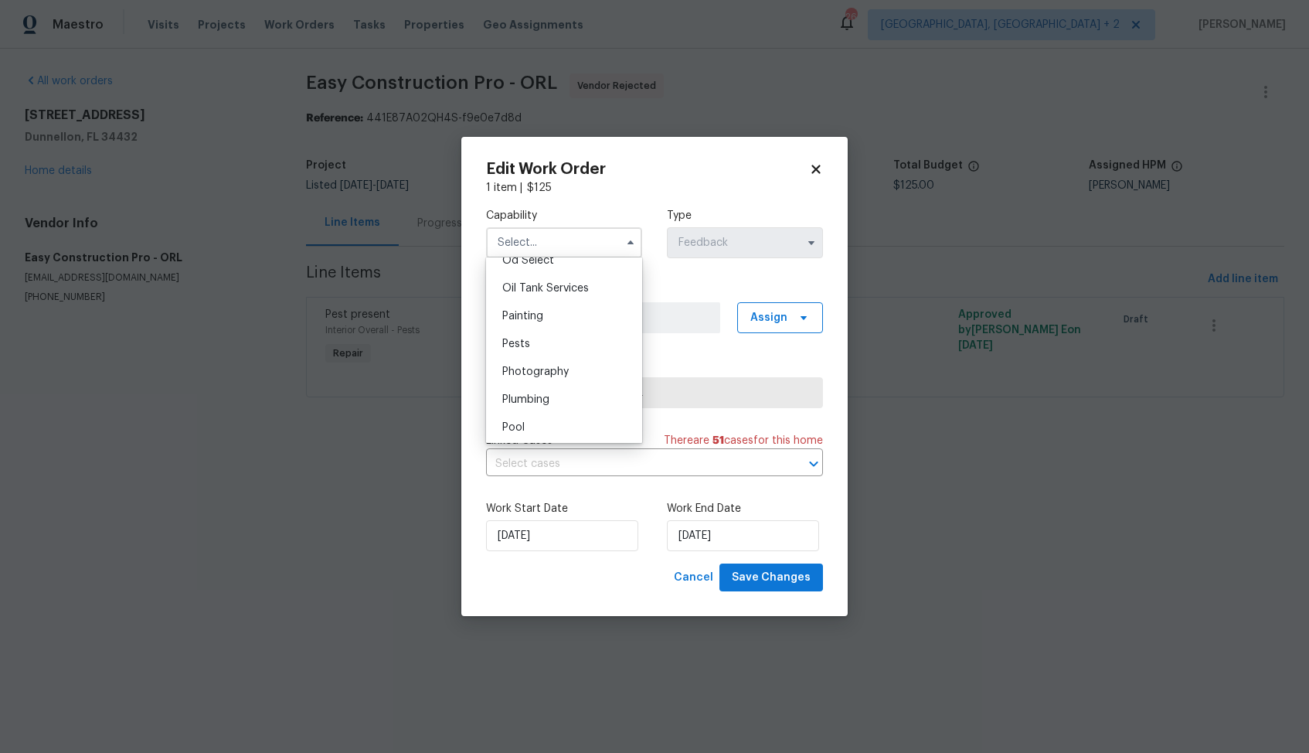
scroll to position [1261, 0]
click at [543, 333] on div "Pests" at bounding box center [564, 341] width 148 height 28
type input "Pests"
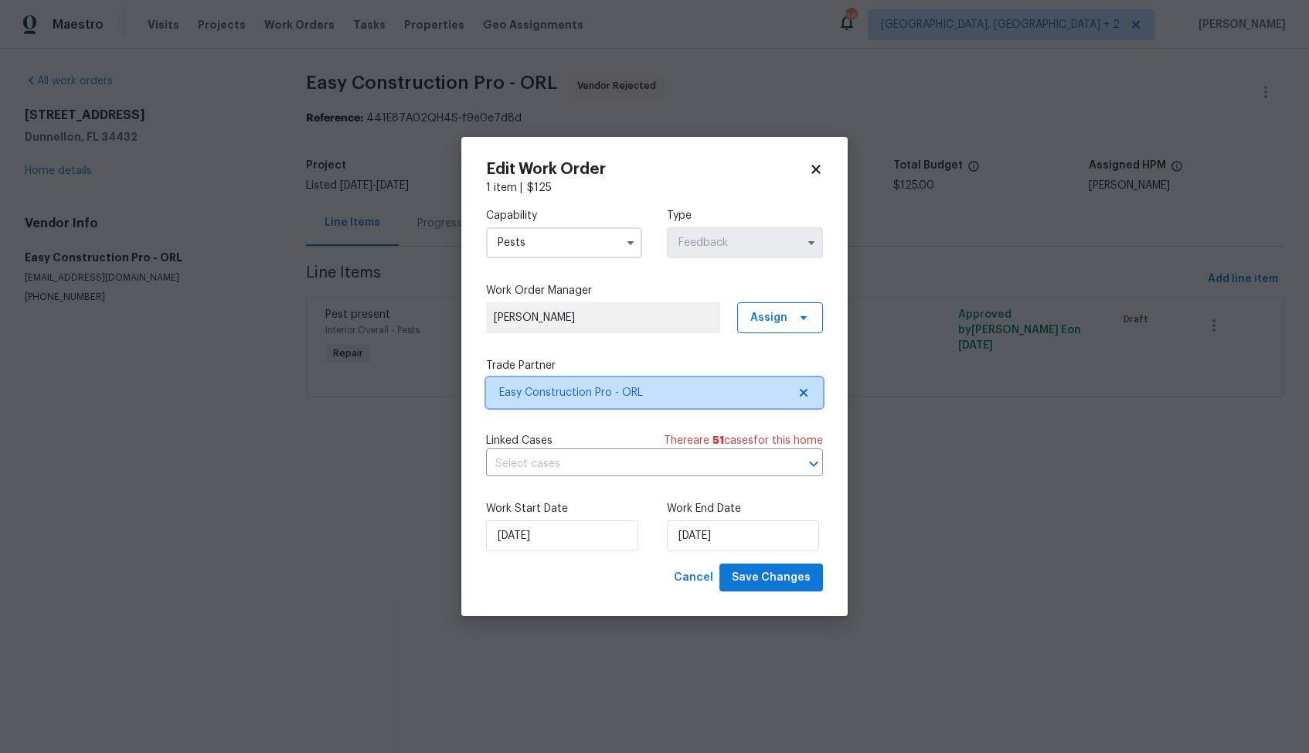
click at [637, 377] on span "Easy Construction Pro - ORL" at bounding box center [654, 392] width 337 height 31
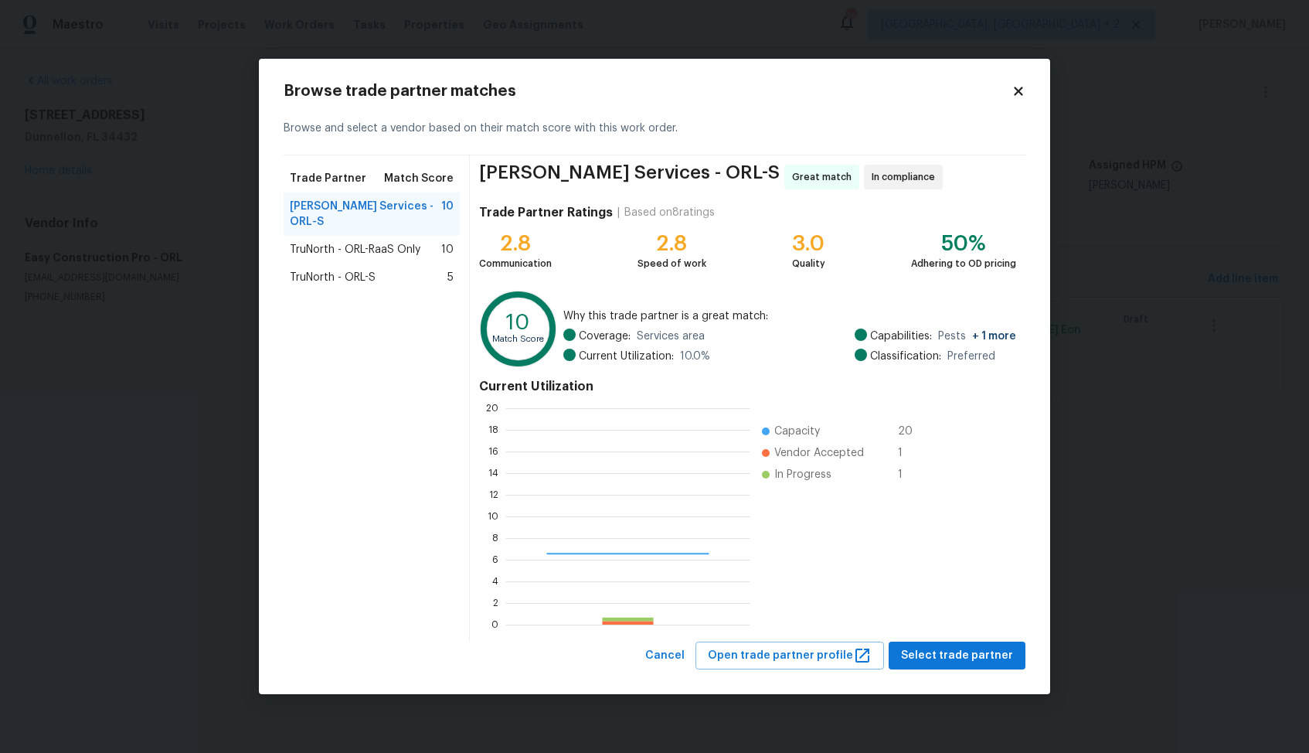
scroll to position [216, 243]
click at [343, 243] on div "TruNorth - ORL-RaaS Only 10" at bounding box center [372, 250] width 176 height 28
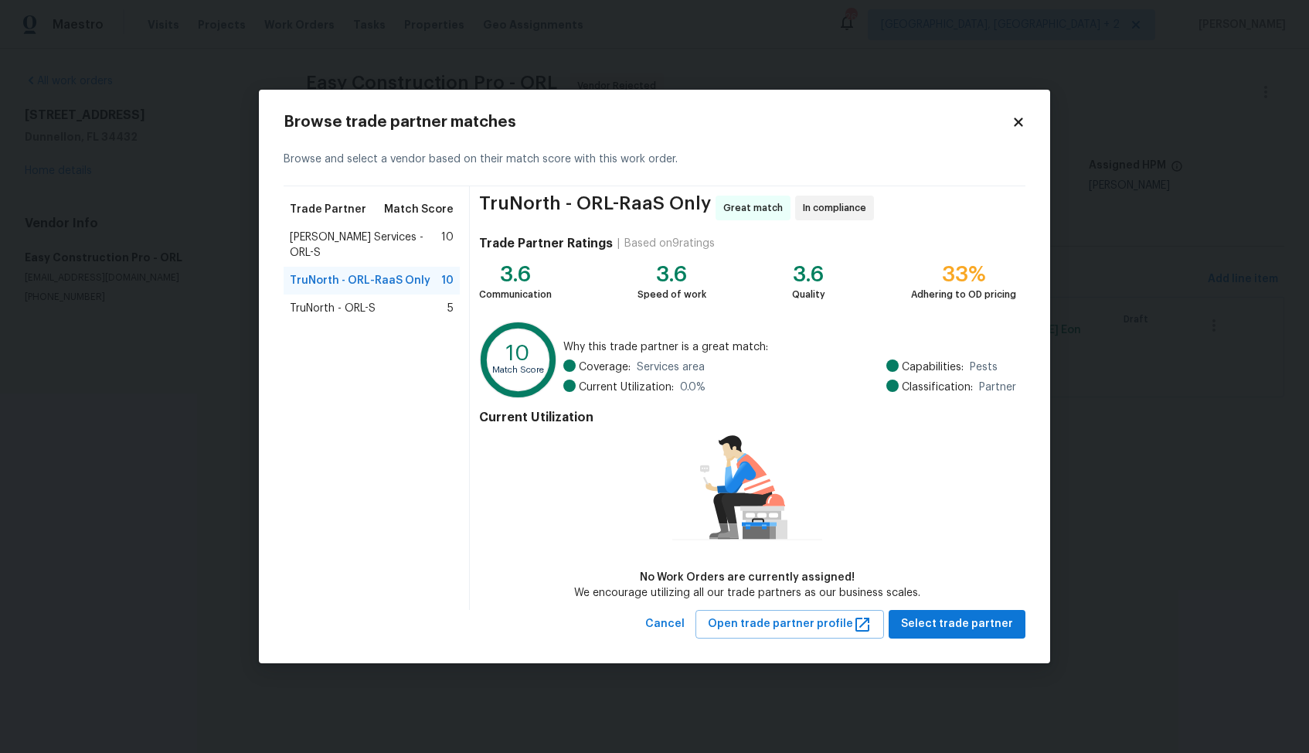
click at [348, 230] on span "Massey Services - ORL-S" at bounding box center [365, 245] width 151 height 31
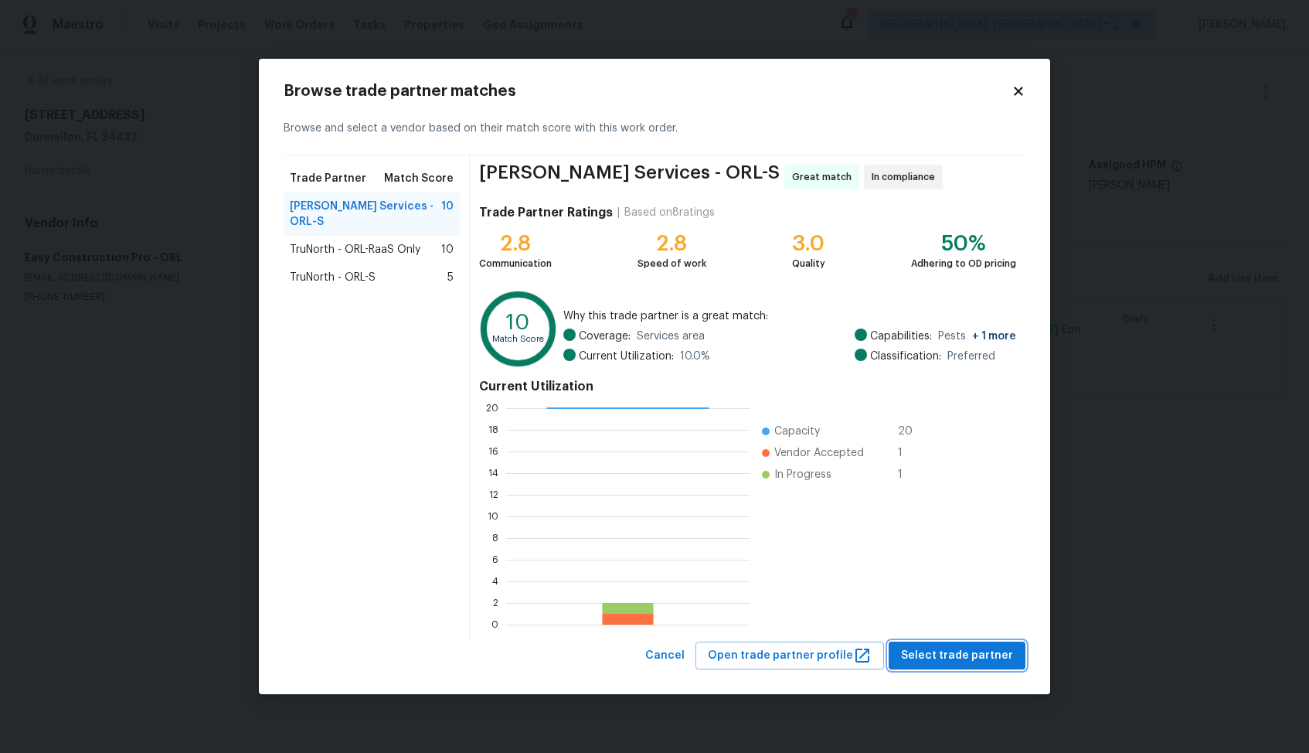
click at [969, 658] on span "Select trade partner" at bounding box center [957, 655] width 112 height 19
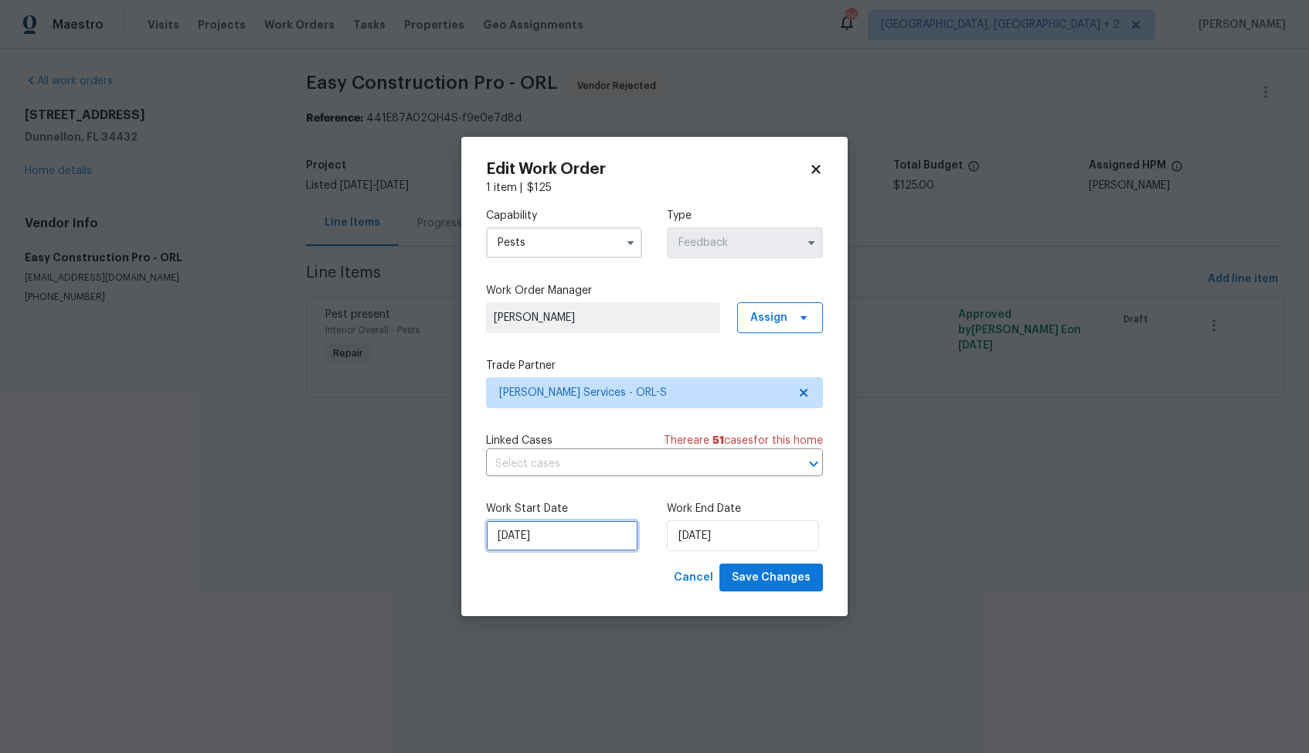
click at [599, 539] on input "15/08/2025" at bounding box center [562, 535] width 152 height 31
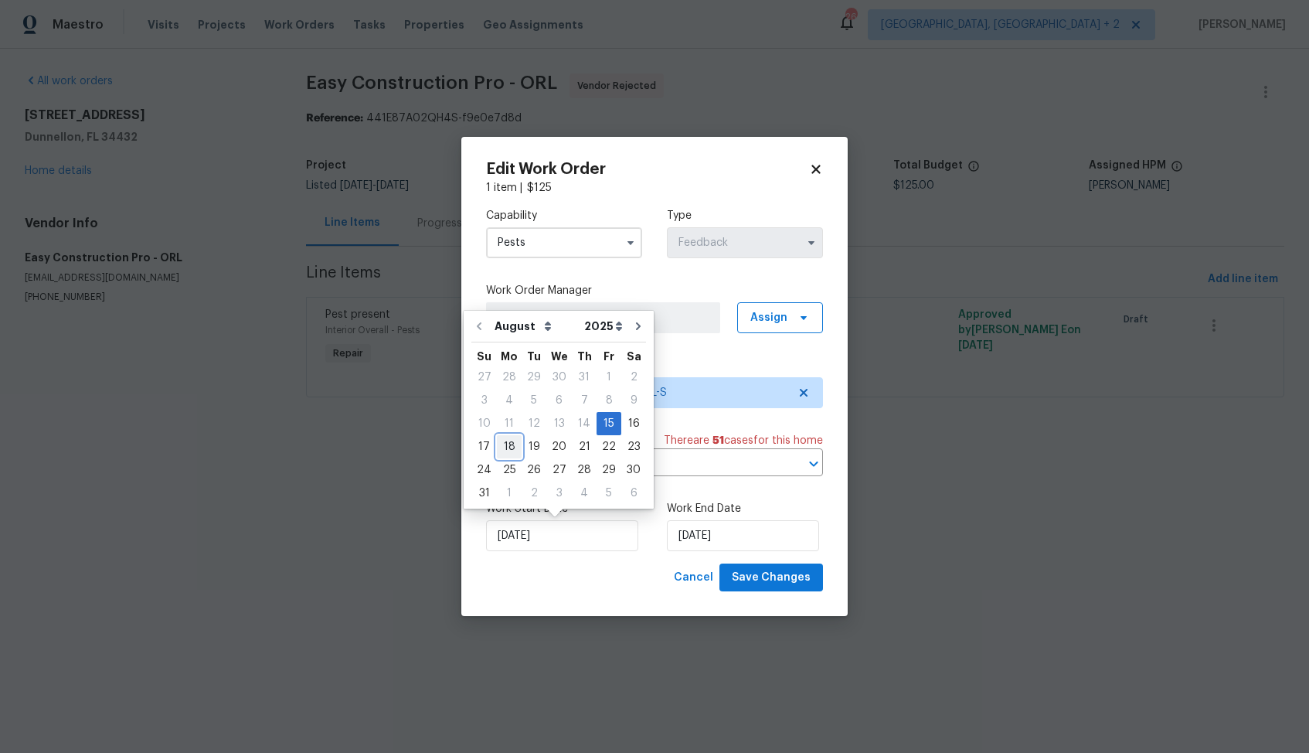
click at [511, 448] on div "18" at bounding box center [509, 447] width 25 height 22
type input "18/08/2025"
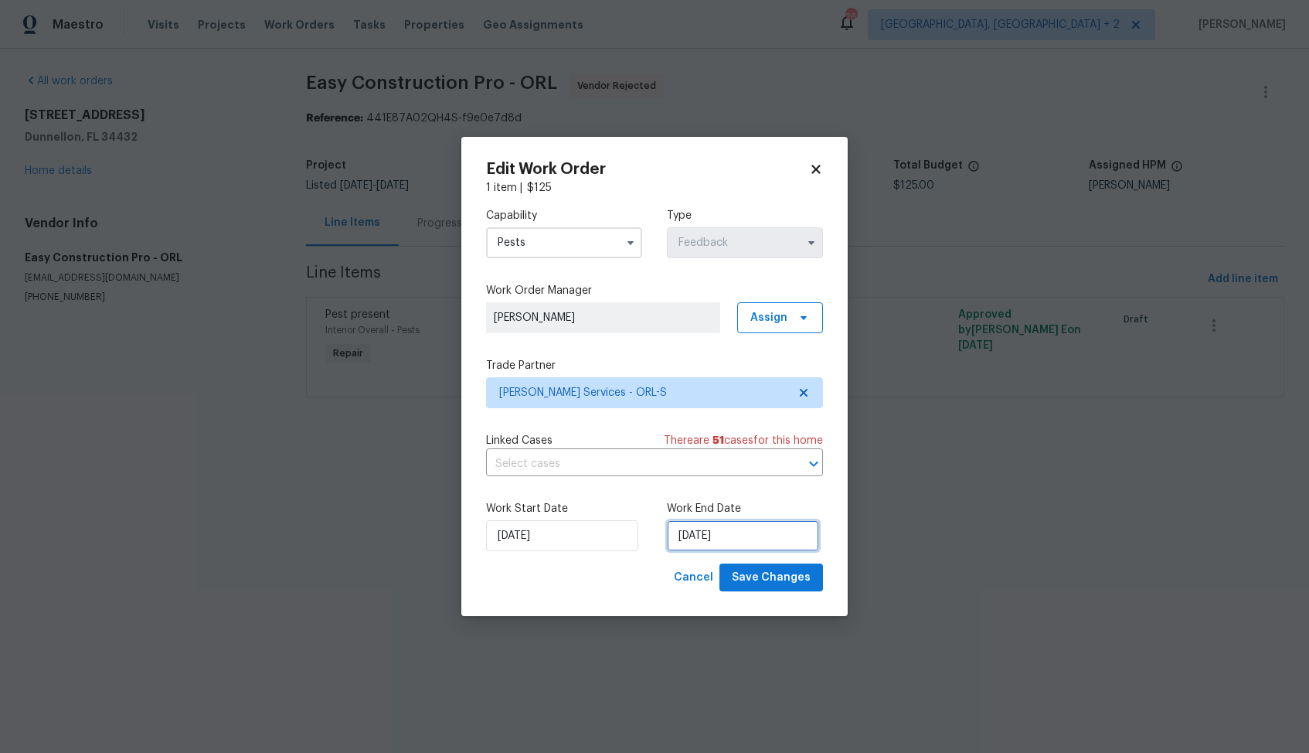
click at [760, 533] on input "19/08/2025" at bounding box center [743, 535] width 152 height 31
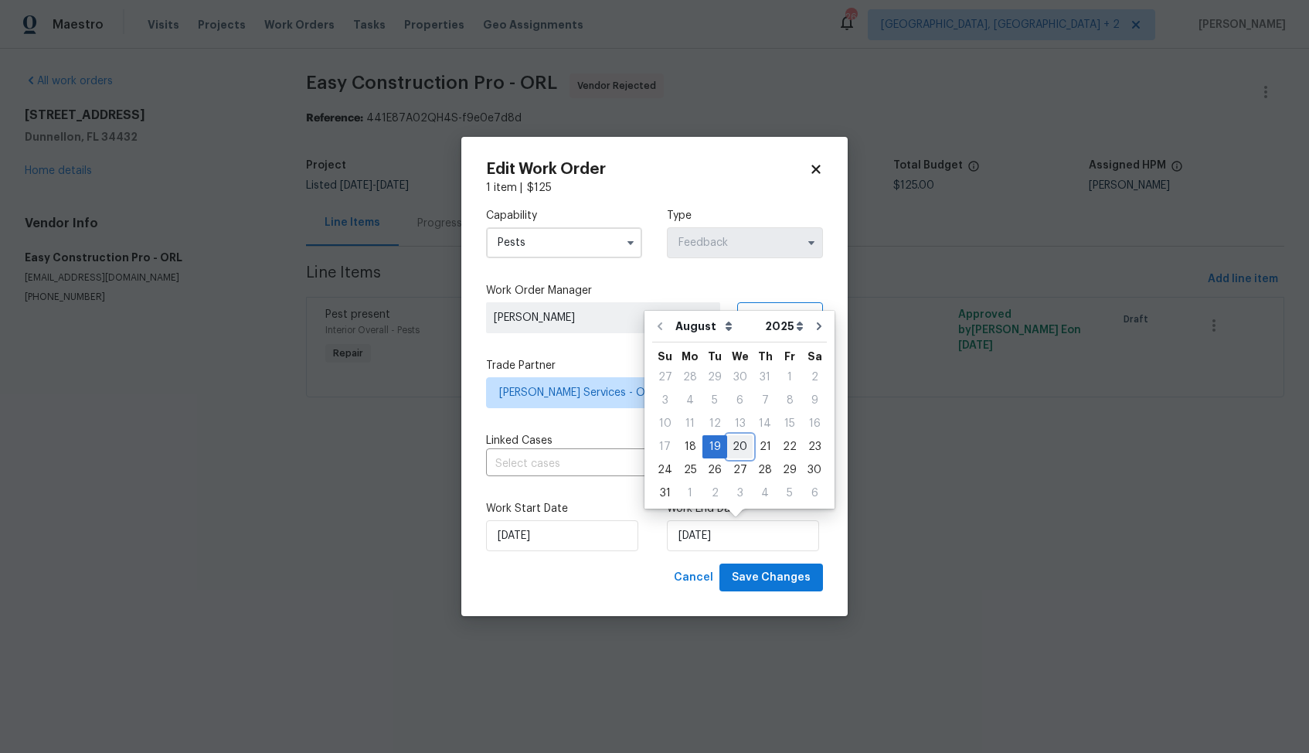
click at [737, 444] on div "20" at bounding box center [740, 447] width 26 height 22
type input "20/08/2025"
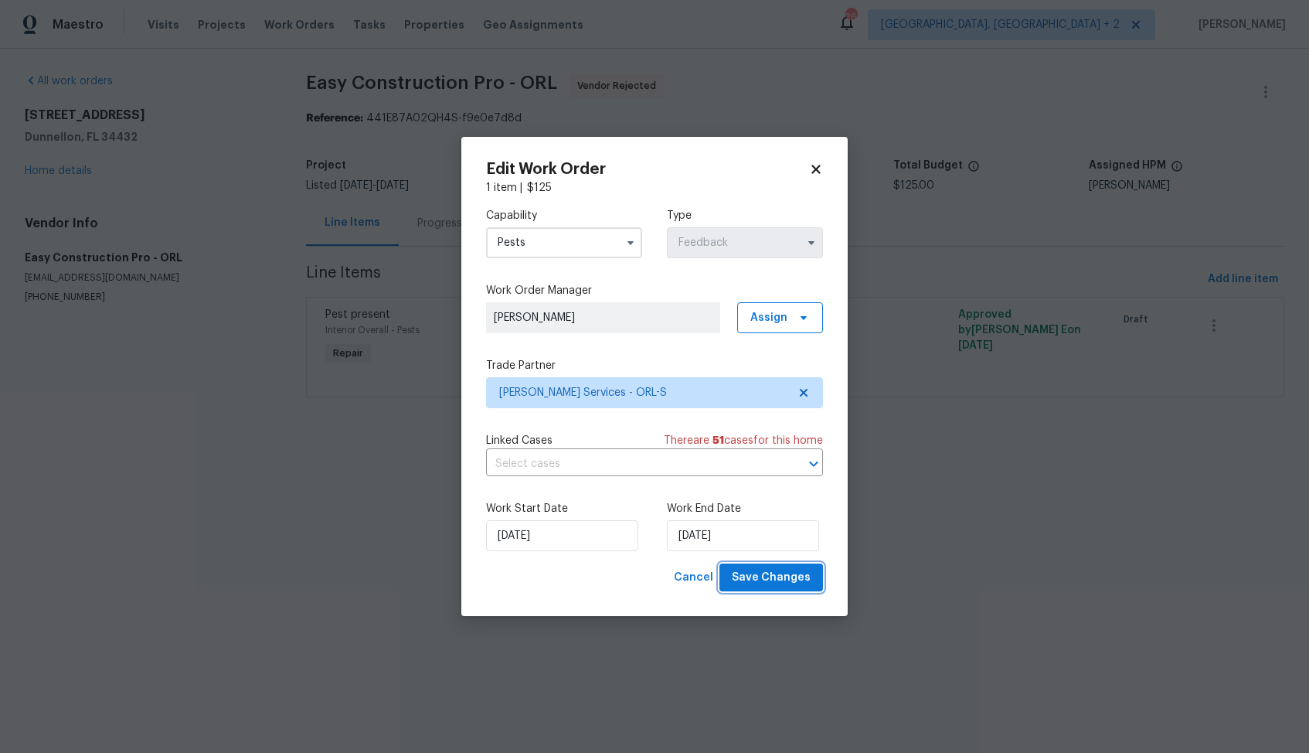
click at [755, 586] on span "Save Changes" at bounding box center [771, 577] width 79 height 19
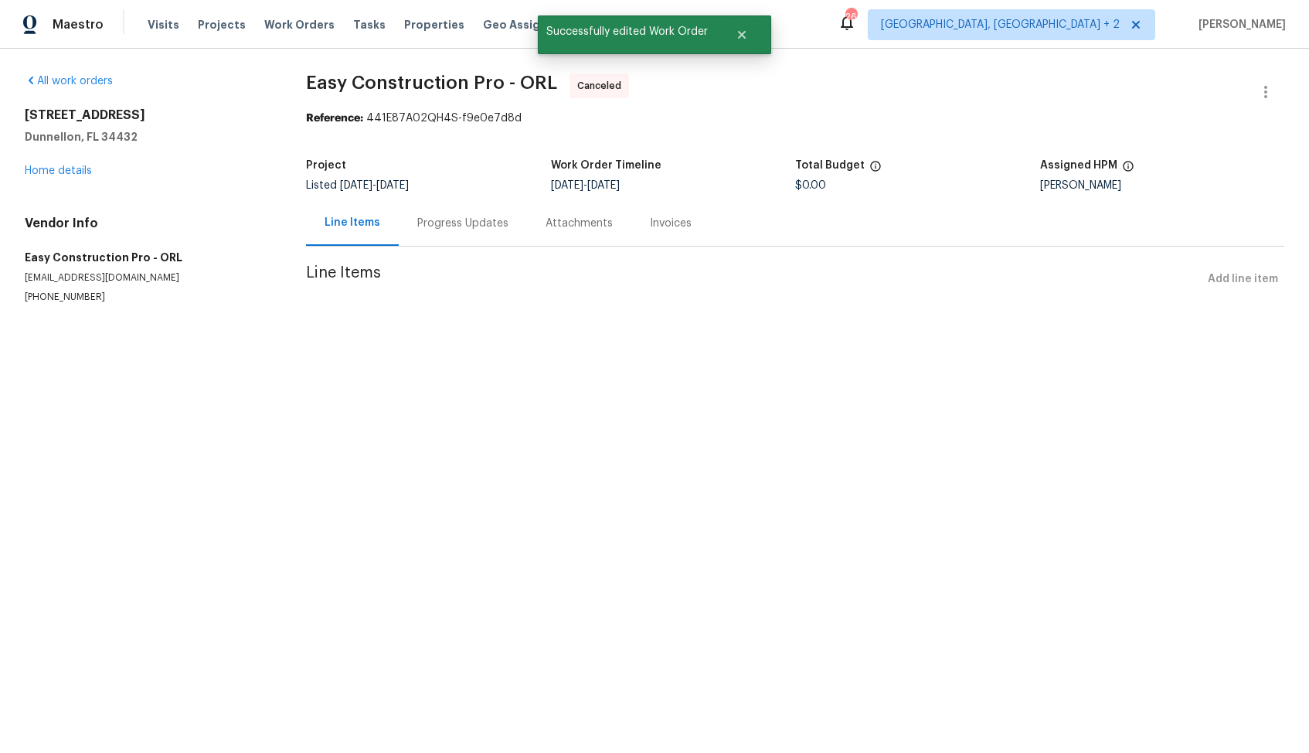
click at [825, 166] on h5 "Total Budget" at bounding box center [830, 165] width 70 height 11
click at [79, 170] on link "Home details" at bounding box center [58, 170] width 67 height 11
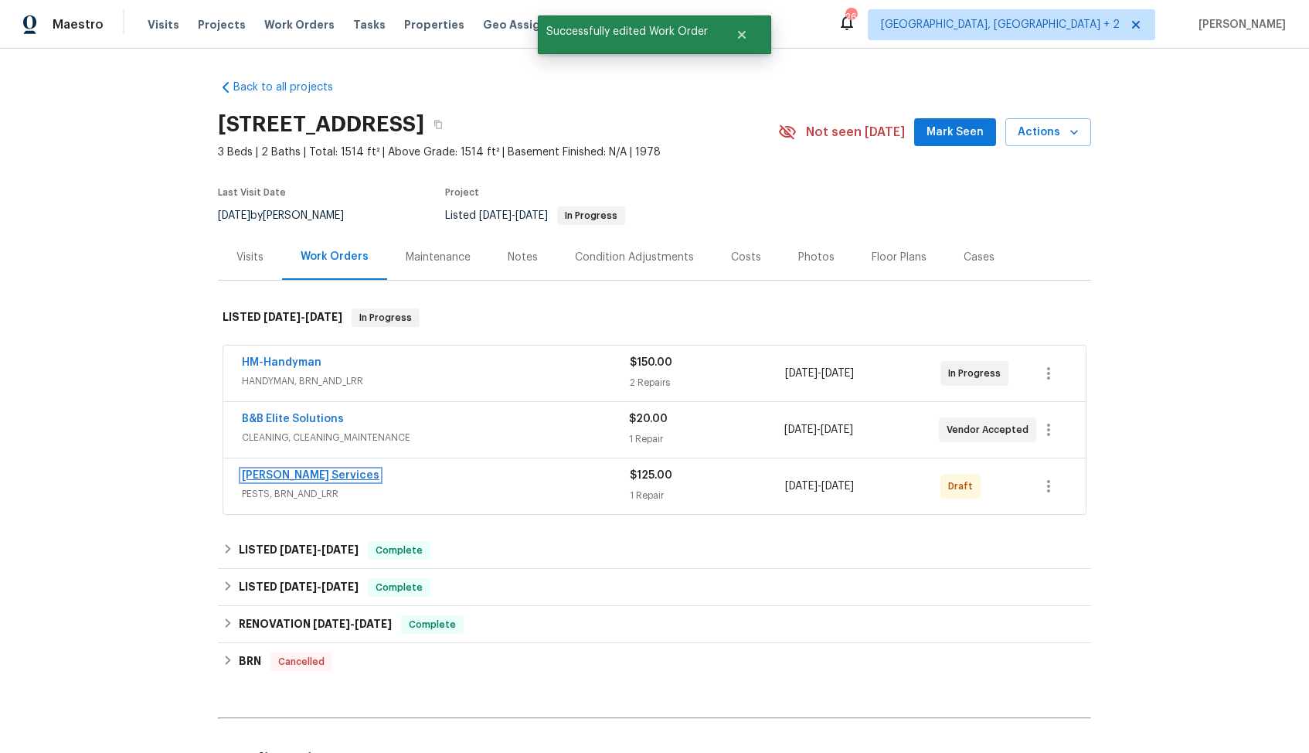
click at [280, 480] on link "Massey Services" at bounding box center [311, 475] width 138 height 11
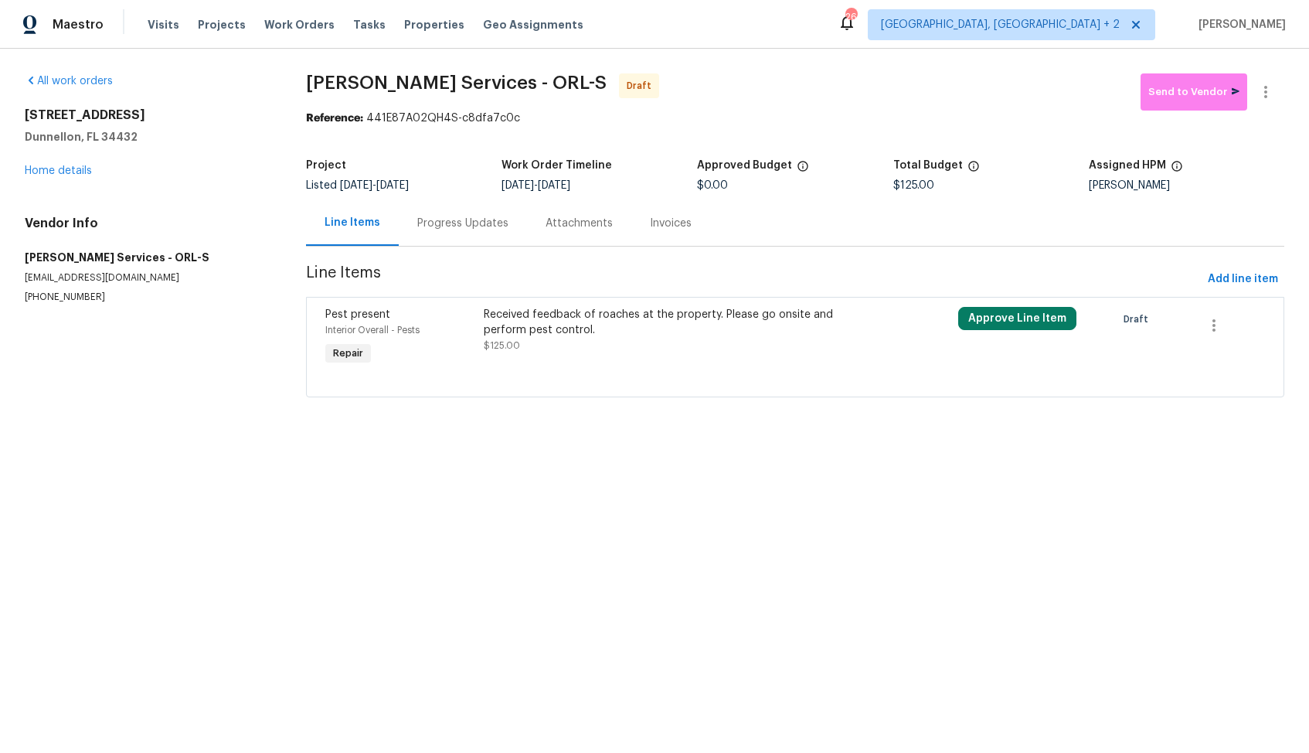
click at [658, 360] on div "Received feedback of roaches at the property. Please go onsite and perform pest…" at bounding box center [677, 337] width 396 height 71
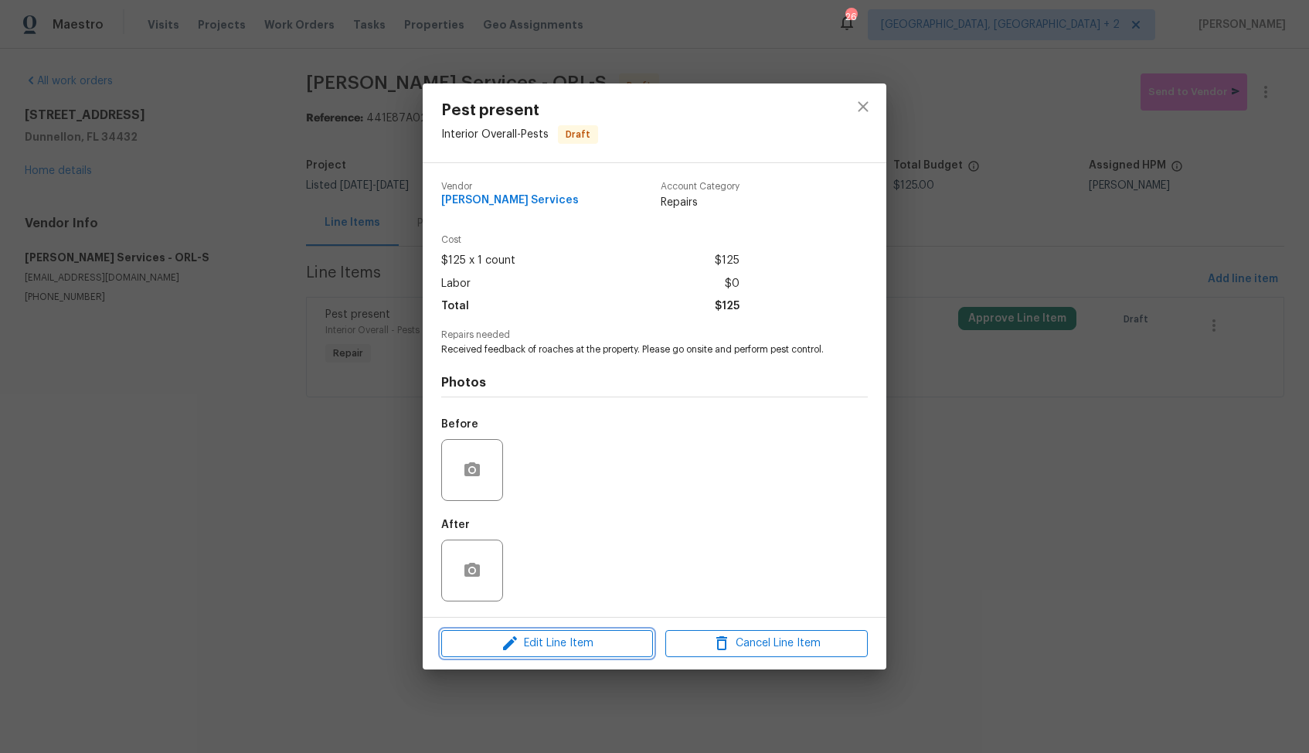
click at [540, 645] on span "Edit Line Item" at bounding box center [547, 643] width 203 height 19
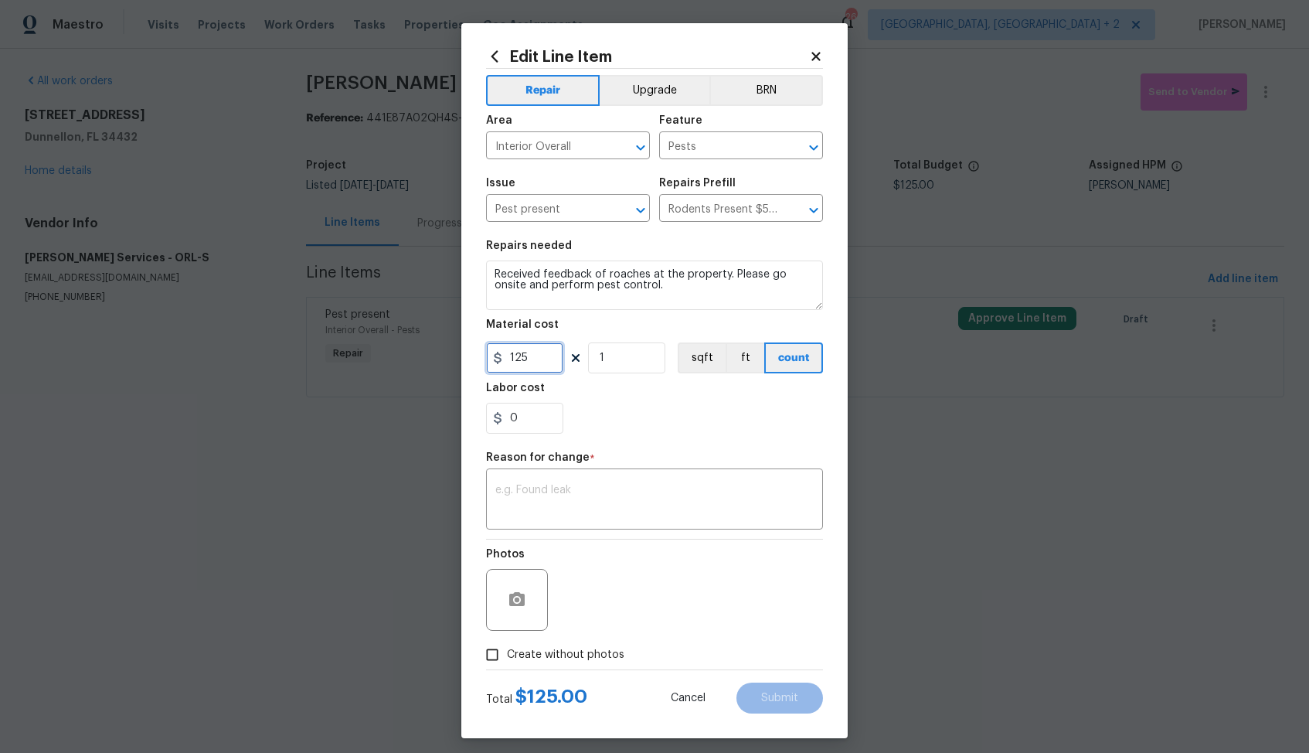
click at [534, 361] on input "125" at bounding box center [524, 357] width 77 height 31
type input "150"
click at [618, 504] on textarea at bounding box center [654, 501] width 318 height 32
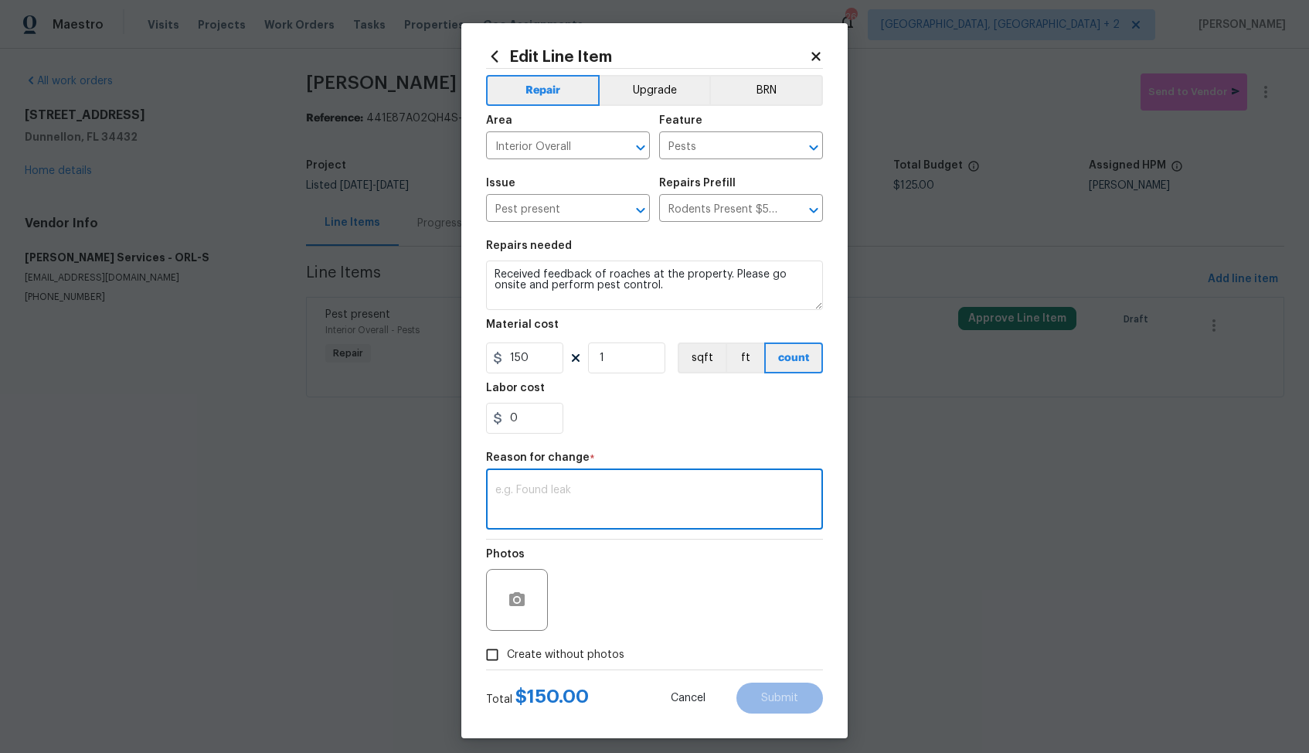
click at [602, 478] on div "x ​" at bounding box center [654, 500] width 337 height 57
click at [559, 491] on textarea "verbiage upfated." at bounding box center [654, 501] width 318 height 32
click at [618, 492] on textarea "verbiage updated." at bounding box center [654, 501] width 318 height 32
type textarea "verbiage updated."
click at [606, 649] on span "Create without photos" at bounding box center [565, 655] width 117 height 16
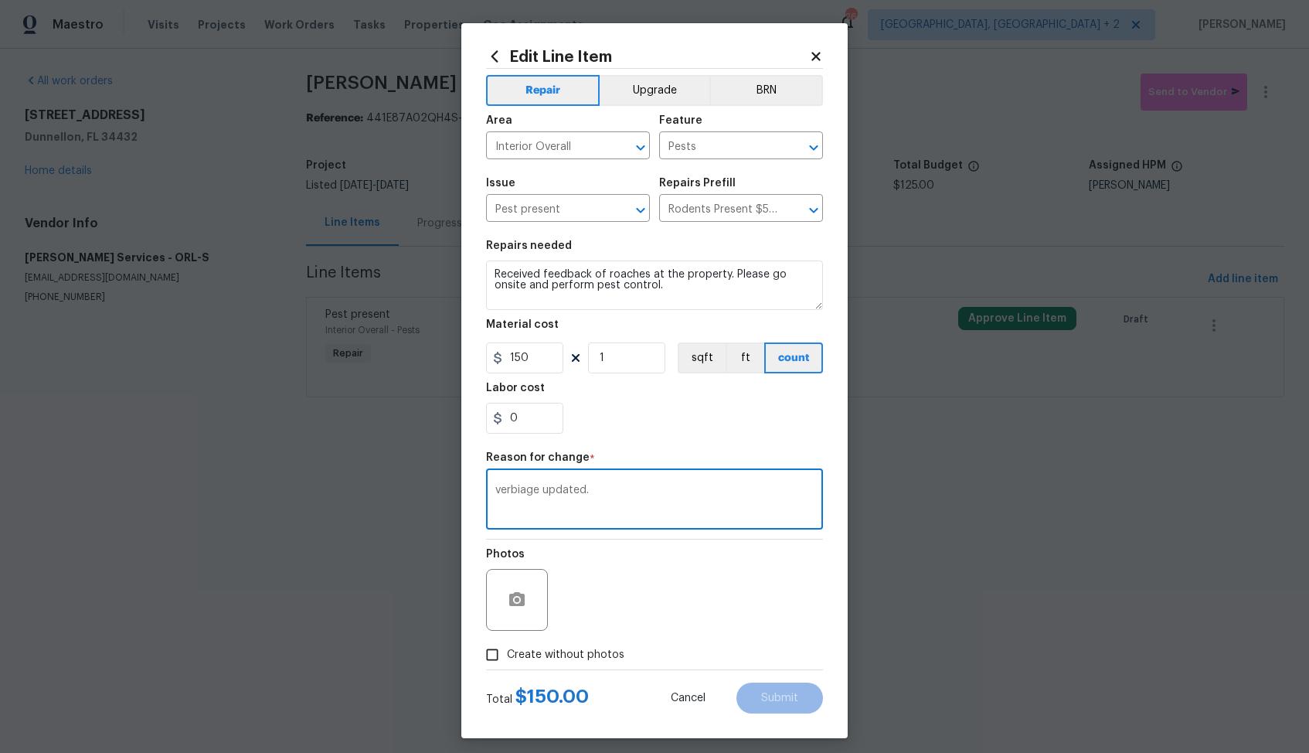
click at [507, 649] on input "Create without photos" at bounding box center [492, 654] width 29 height 29
checkbox input "true"
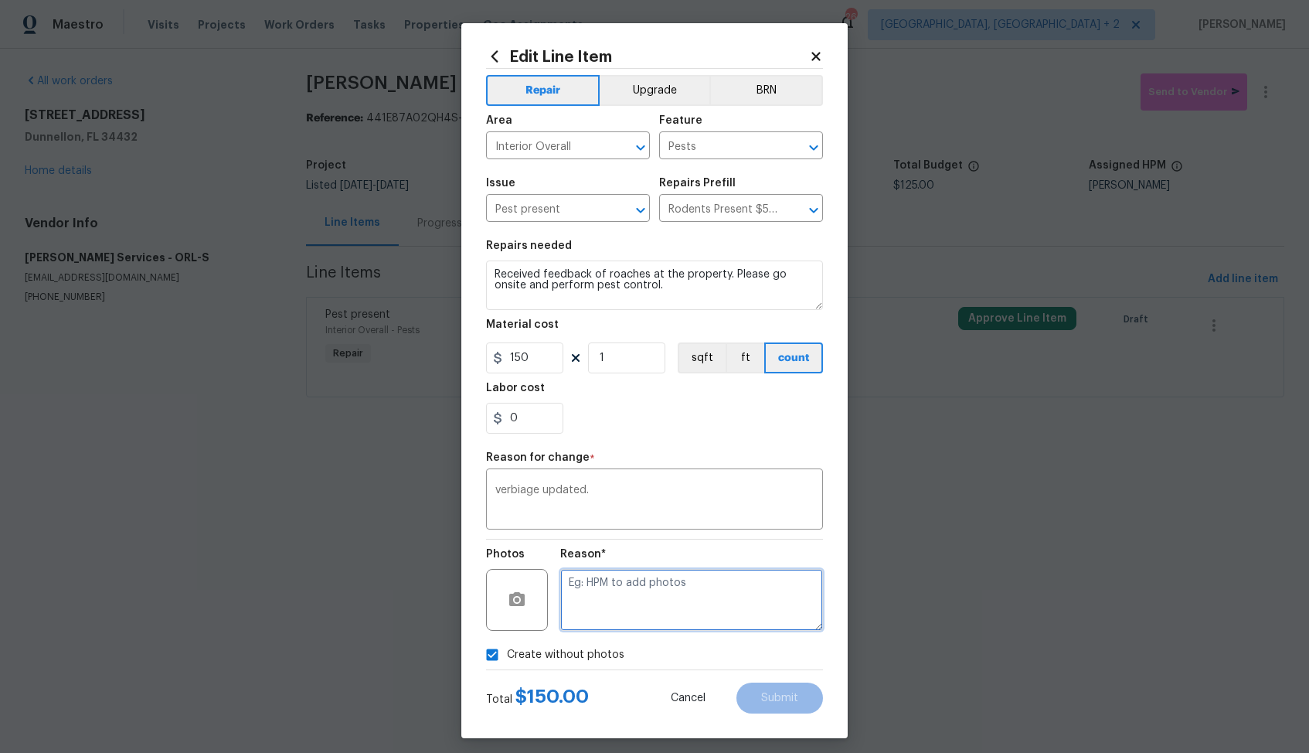
click at [686, 600] on textarea at bounding box center [691, 600] width 263 height 62
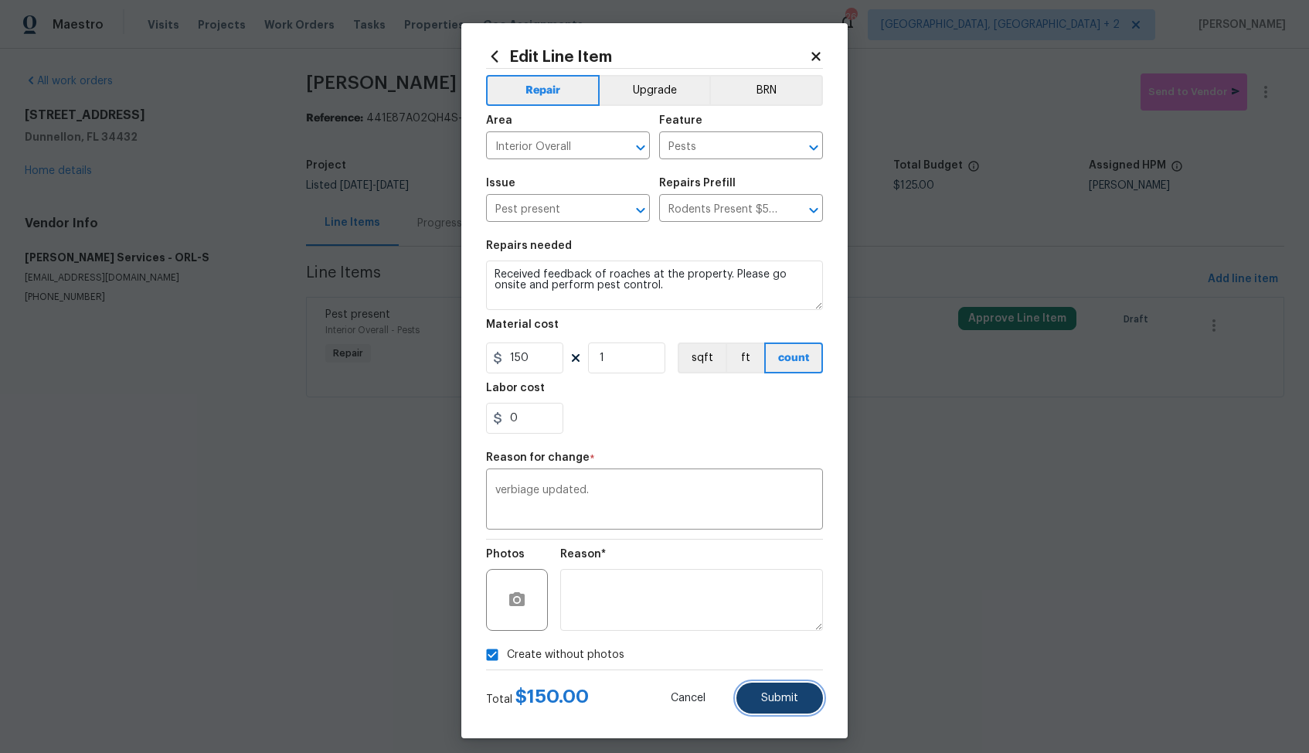
click at [785, 696] on span "Submit" at bounding box center [779, 699] width 37 height 12
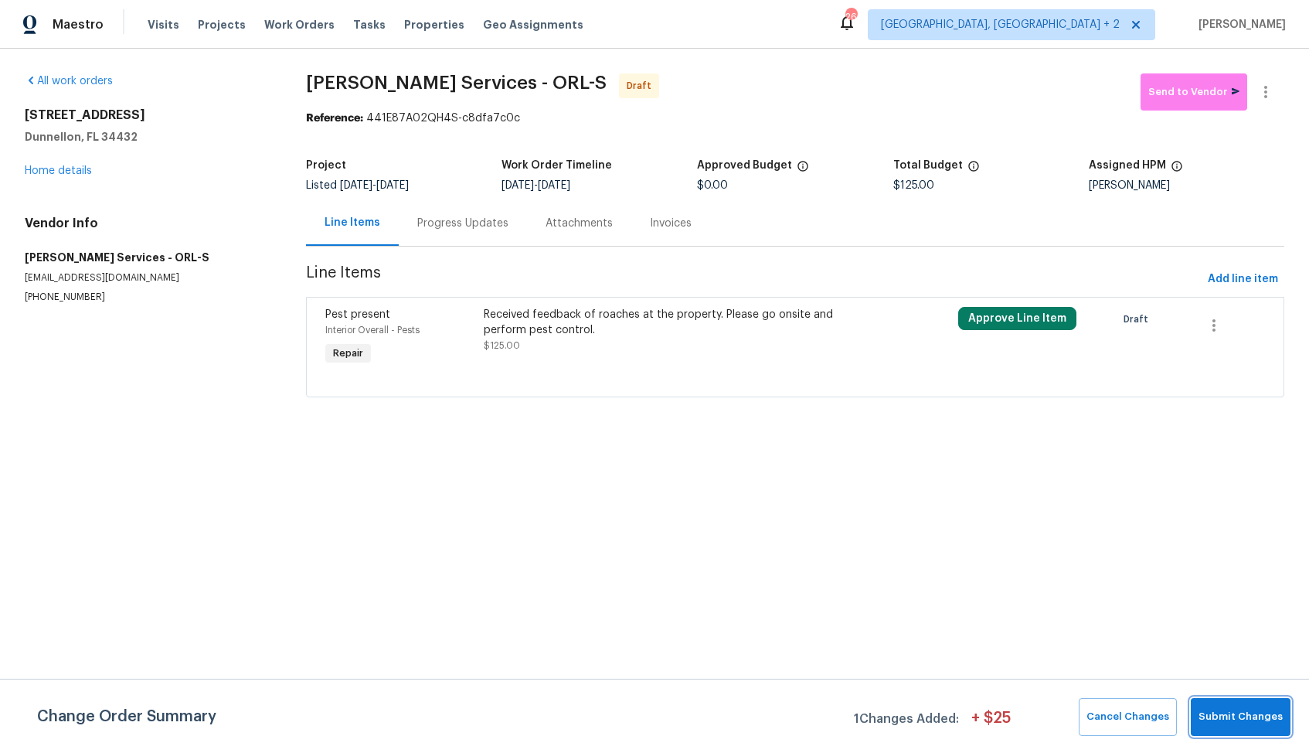
click at [1227, 710] on span "Submit Changes" at bounding box center [1241, 717] width 84 height 18
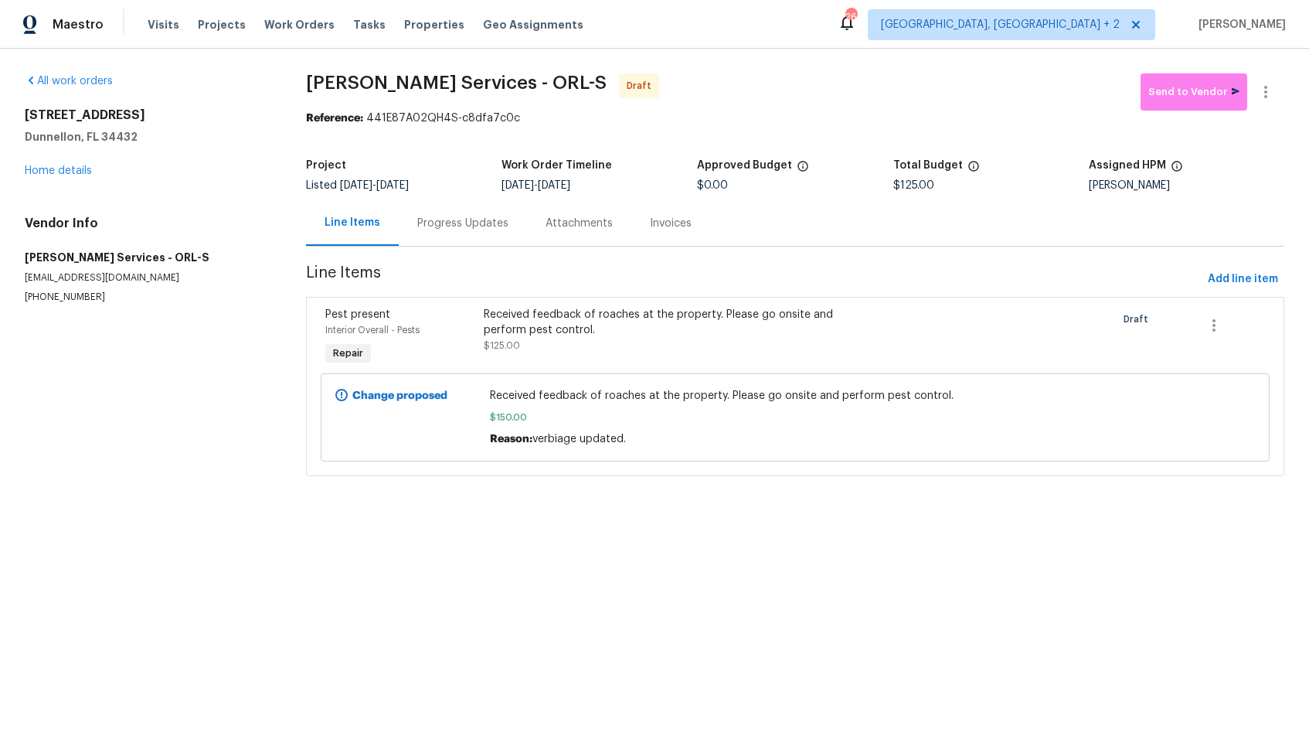
click at [455, 230] on div "Progress Updates" at bounding box center [462, 223] width 91 height 15
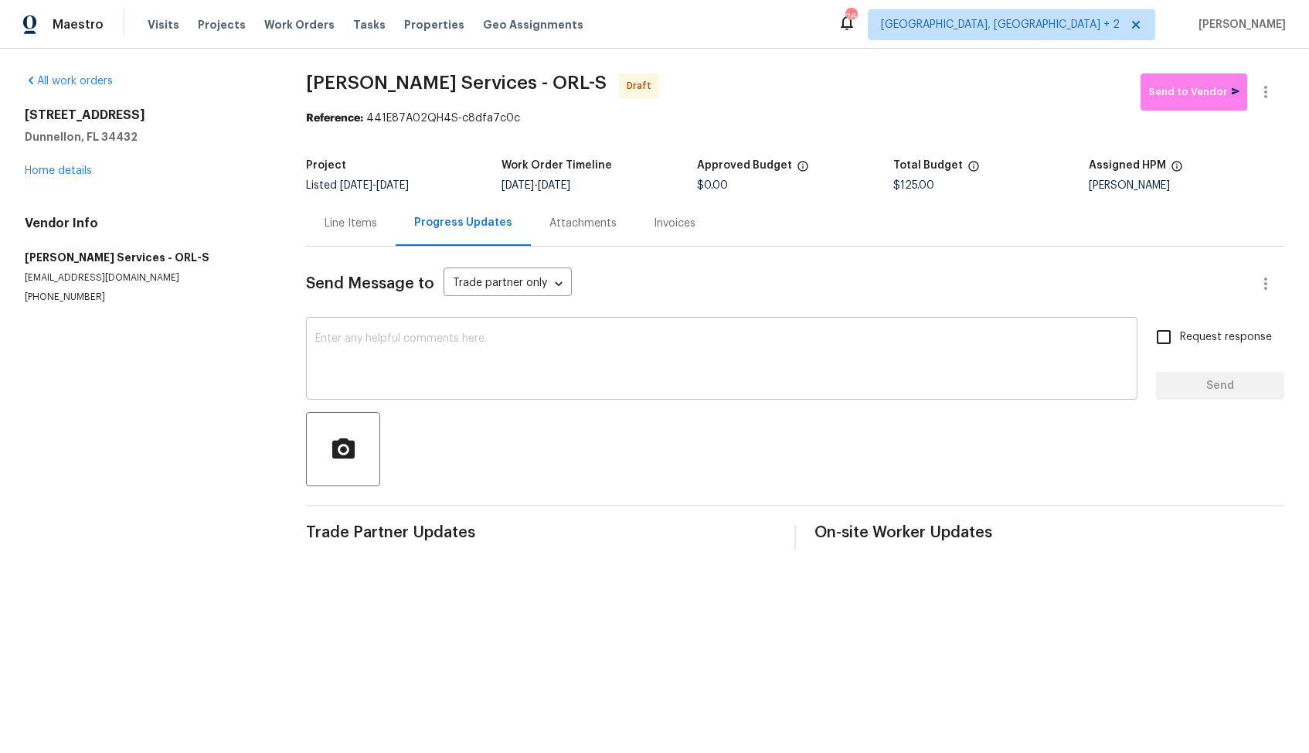
click at [593, 390] on div "x ​" at bounding box center [722, 360] width 832 height 79
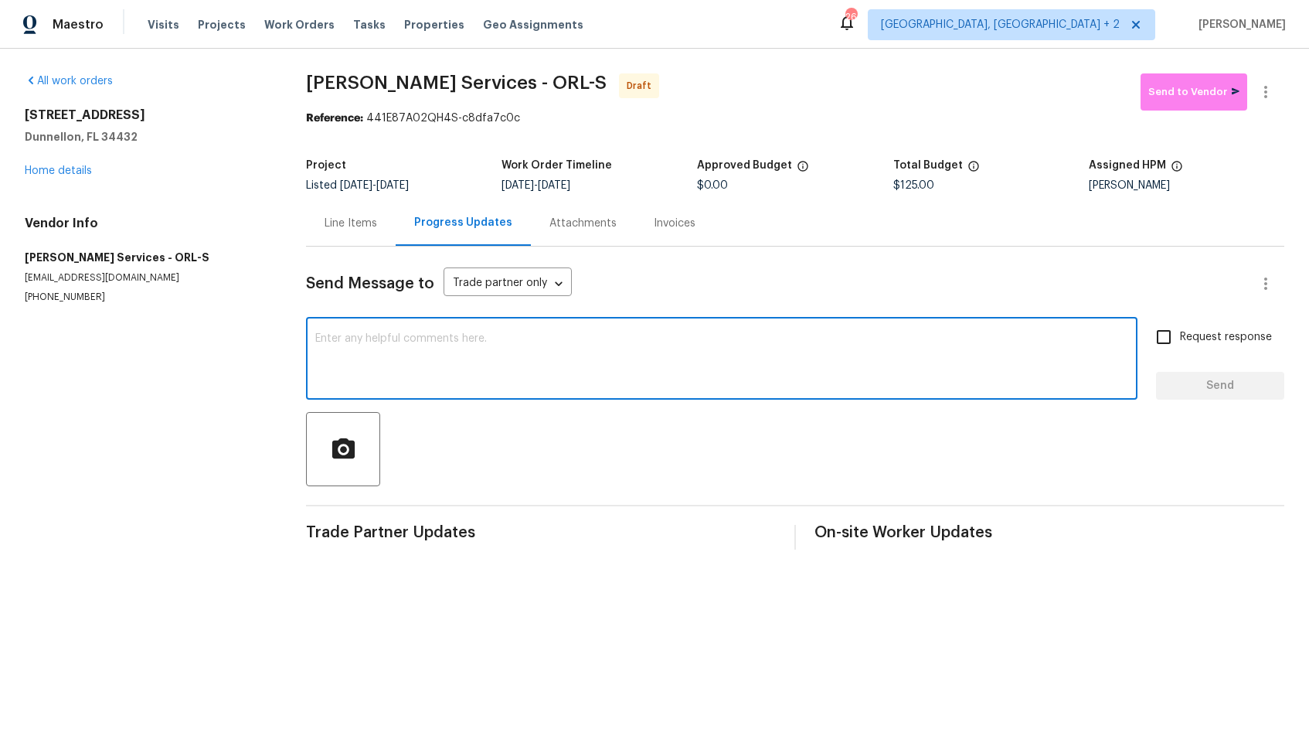
click at [562, 357] on textarea at bounding box center [721, 360] width 813 height 54
paste textarea "Hi, this is Arvind with Opendoor. I’m confirming you received the WO for the pr…"
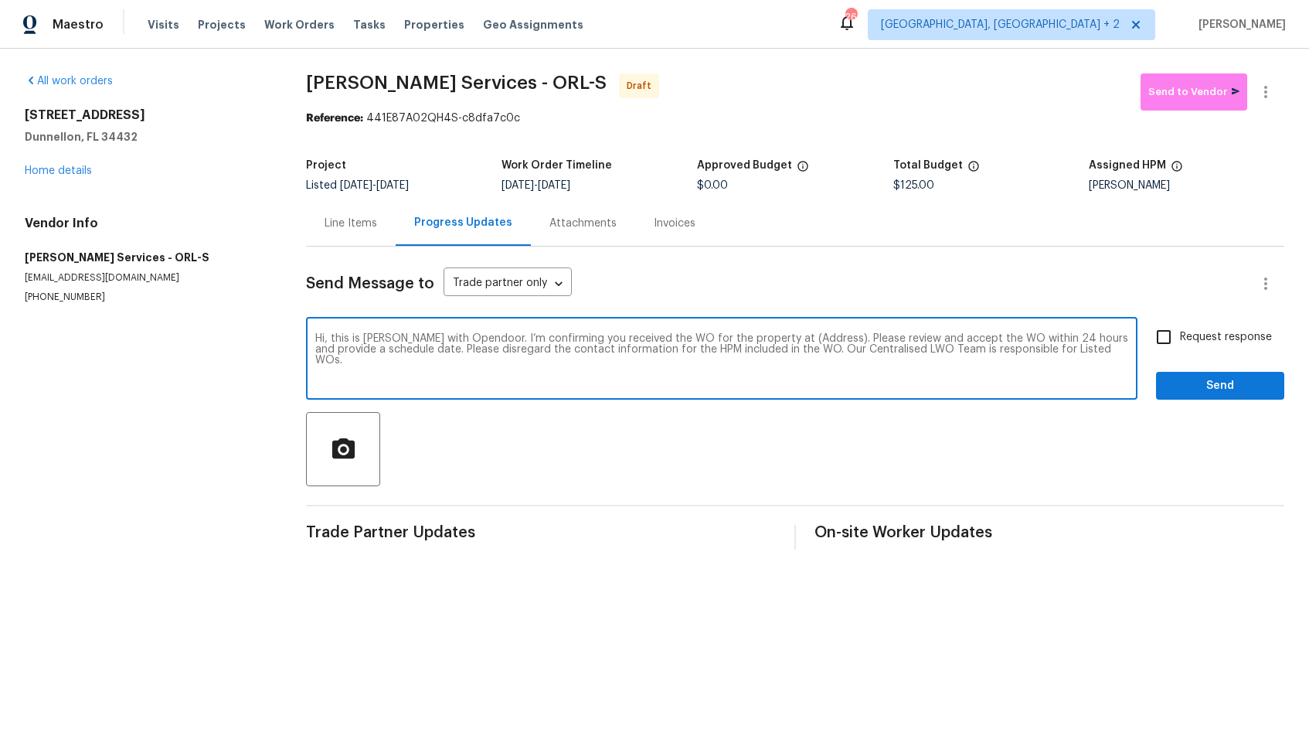
drag, startPoint x: 810, startPoint y: 339, endPoint x: 764, endPoint y: 339, distance: 46.4
click at [764, 339] on textarea "Hi, this is Arvind with Opendoor. I’m confirming you received the WO for the pr…" at bounding box center [721, 360] width 813 height 54
paste textarea "13794 SW 112th St, Dunnellon, FL 34432"
type textarea "Hi, this is Arvind with Opendoor. I’m confirming you received the WO for the pr…"
click at [1161, 337] on input "Request response" at bounding box center [1164, 337] width 32 height 32
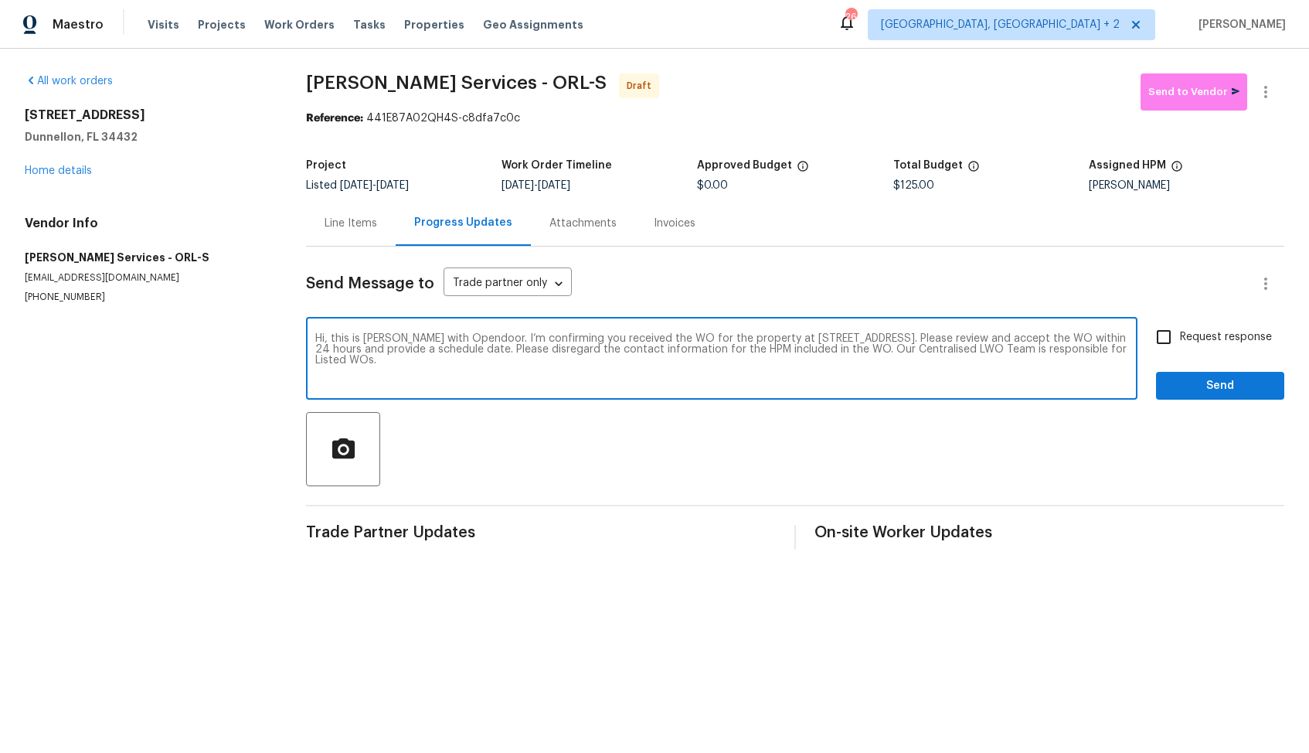
checkbox input "true"
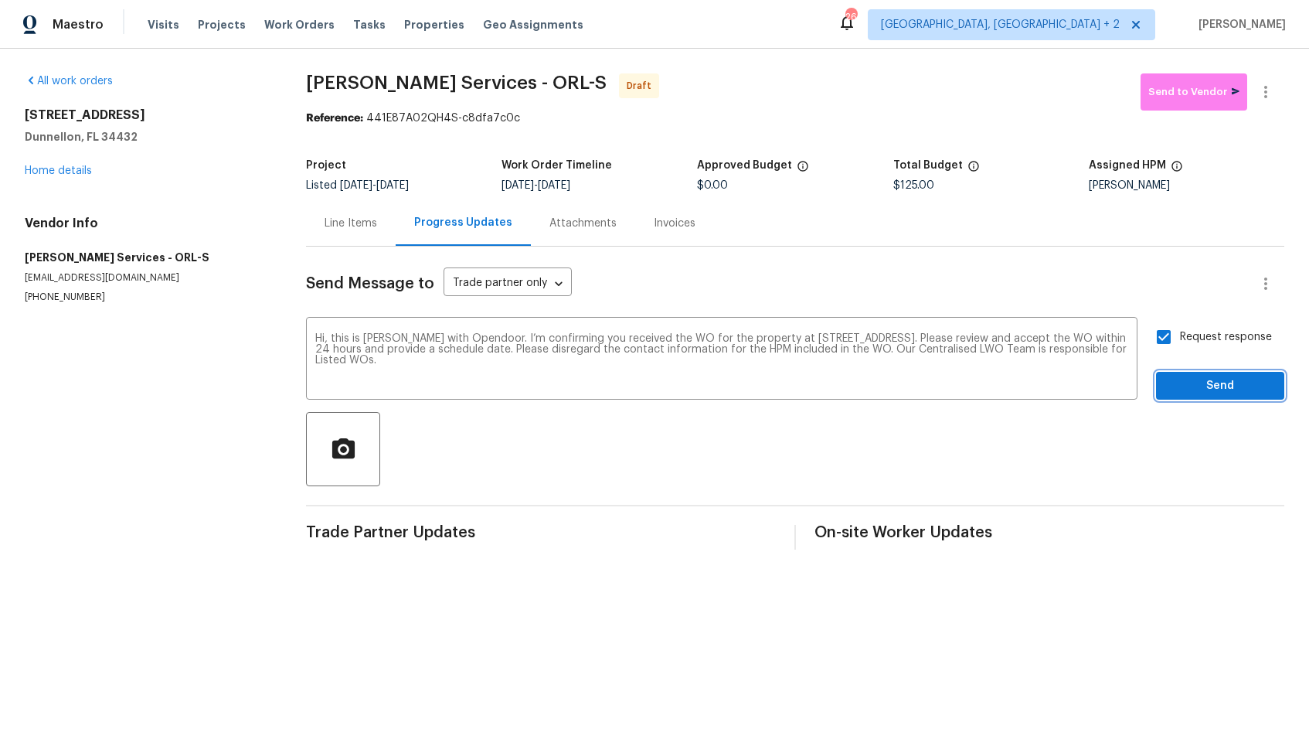
click at [1187, 391] on span "Send" at bounding box center [1221, 385] width 104 height 19
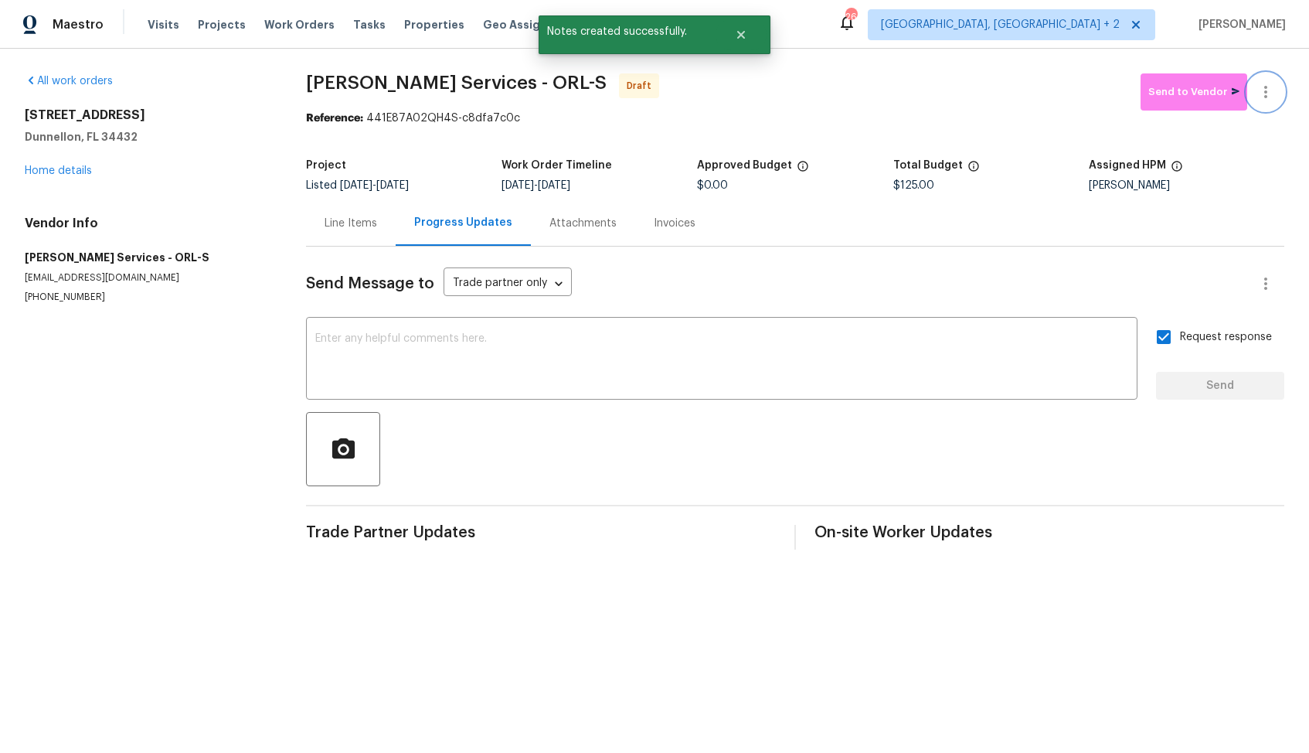
click at [1273, 97] on icon "button" at bounding box center [1266, 92] width 19 height 19
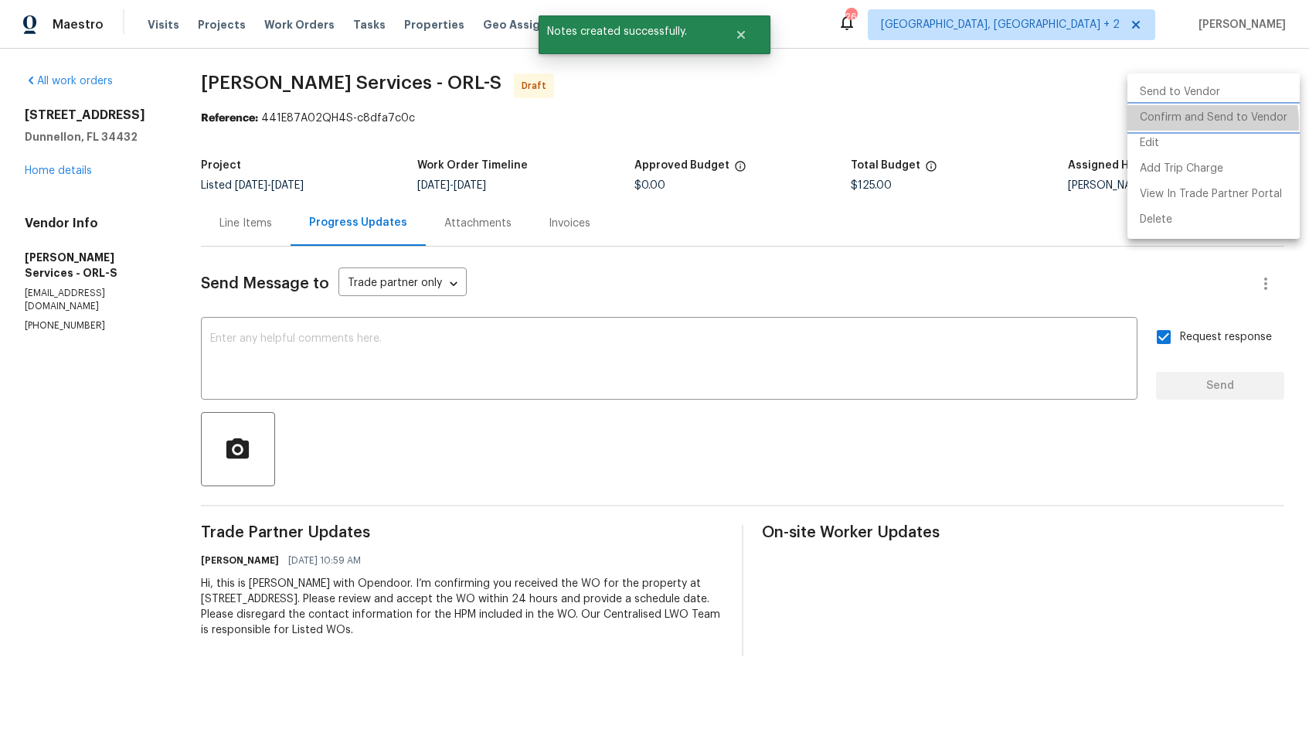
click at [1186, 124] on li "Confirm and Send to Vendor" at bounding box center [1214, 118] width 172 height 26
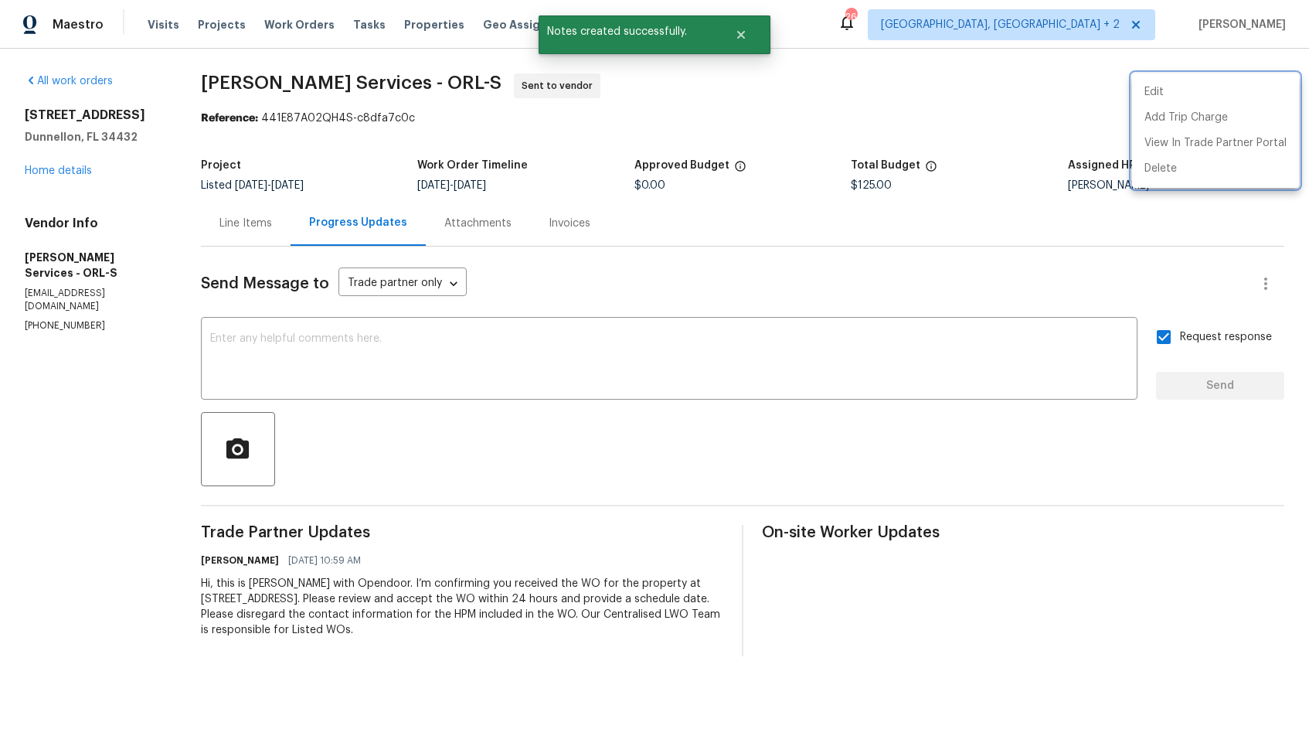
click at [737, 108] on div at bounding box center [654, 376] width 1309 height 753
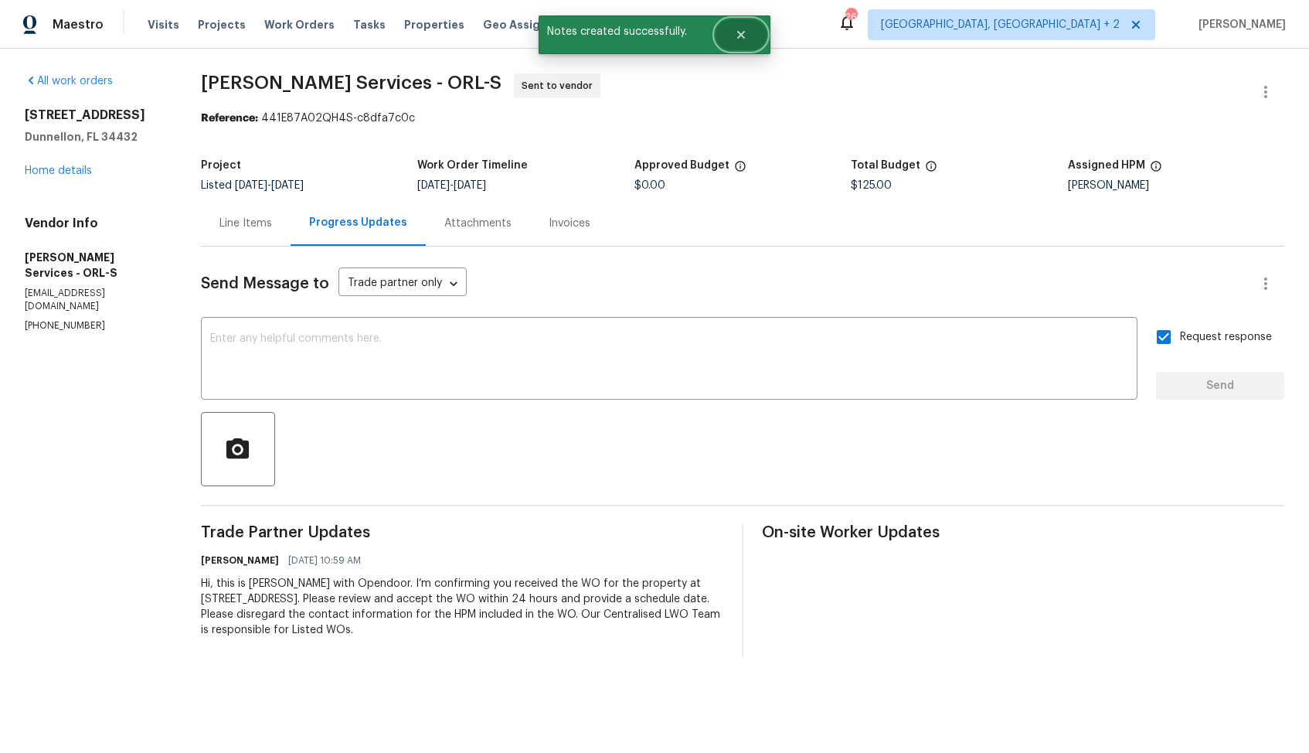
click at [744, 19] on button "Close" at bounding box center [741, 34] width 51 height 31
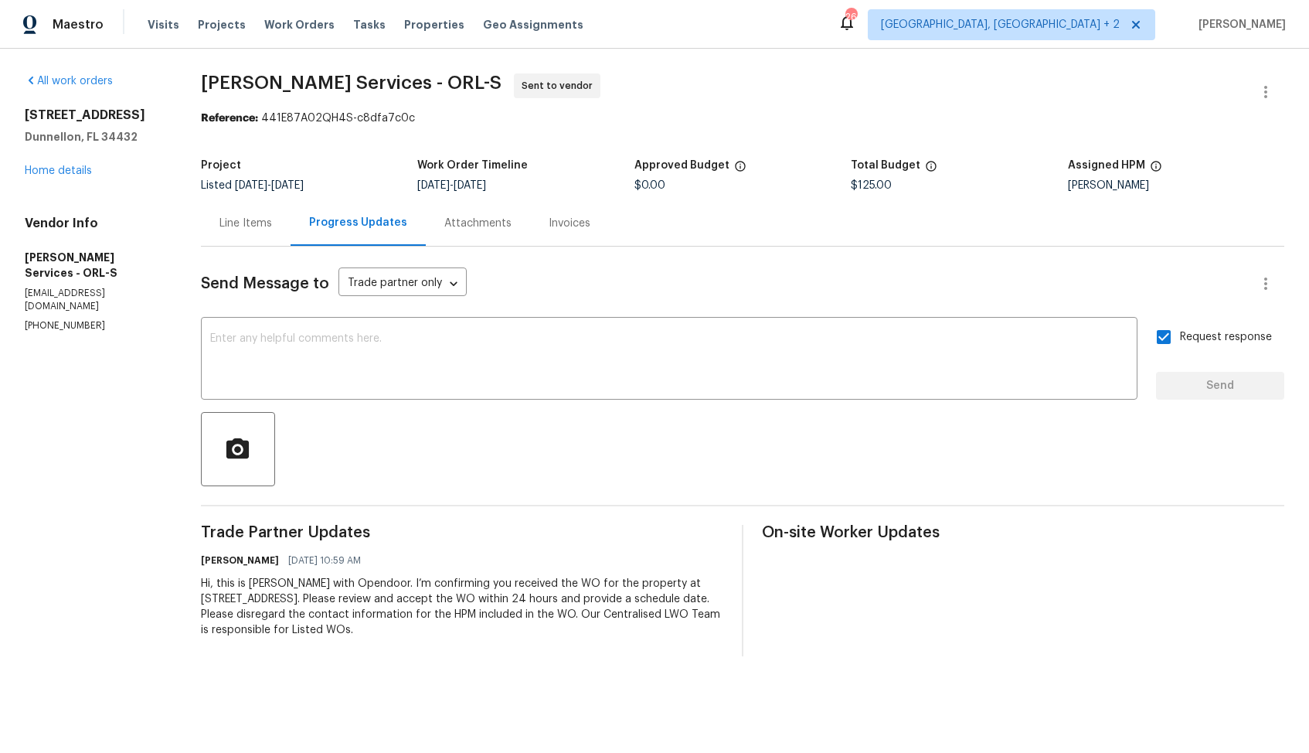
click at [315, 94] on span "Massey Services - ORL-S Sent to vendor" at bounding box center [724, 91] width 1047 height 37
copy span "Massey Services - ORL-S"
click at [555, 157] on div "Project Listed 8/4/2025 - 8/19/2025 Work Order Timeline 8/18/2025 - 8/20/2025 A…" at bounding box center [743, 175] width 1084 height 49
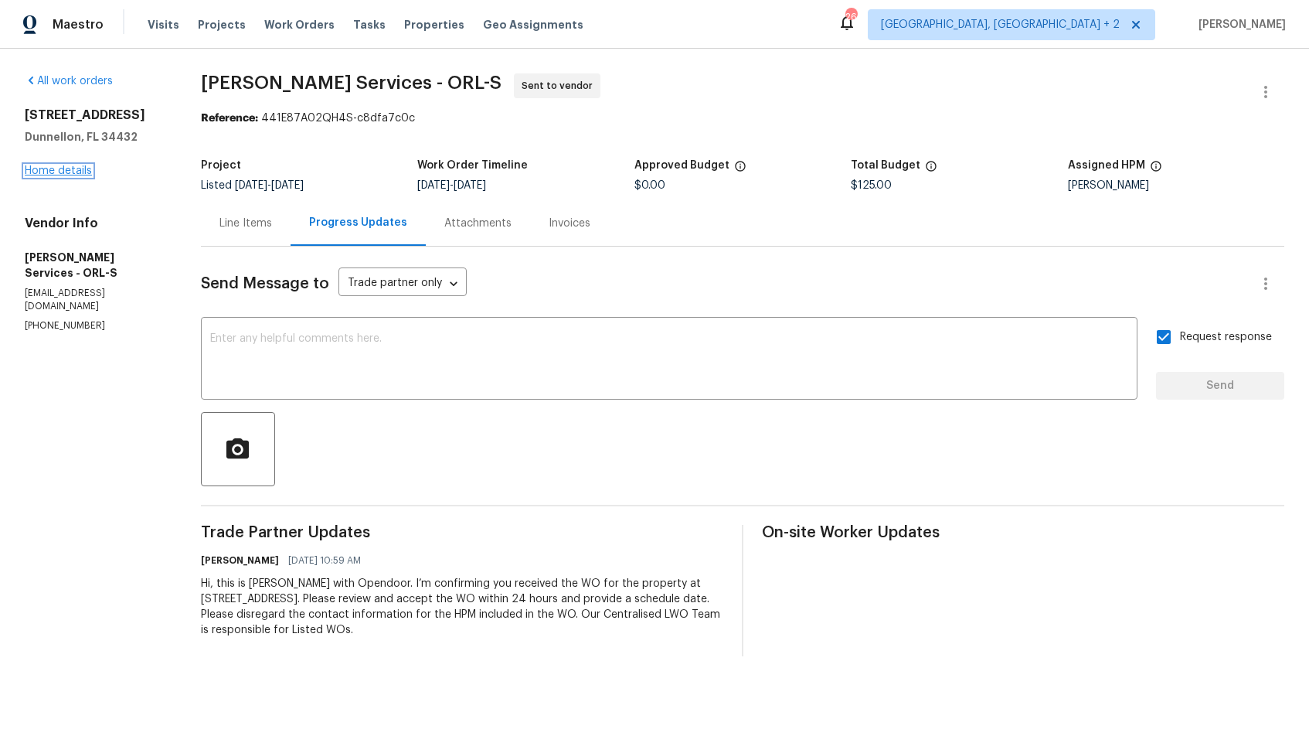
click at [59, 173] on link "Home details" at bounding box center [58, 170] width 67 height 11
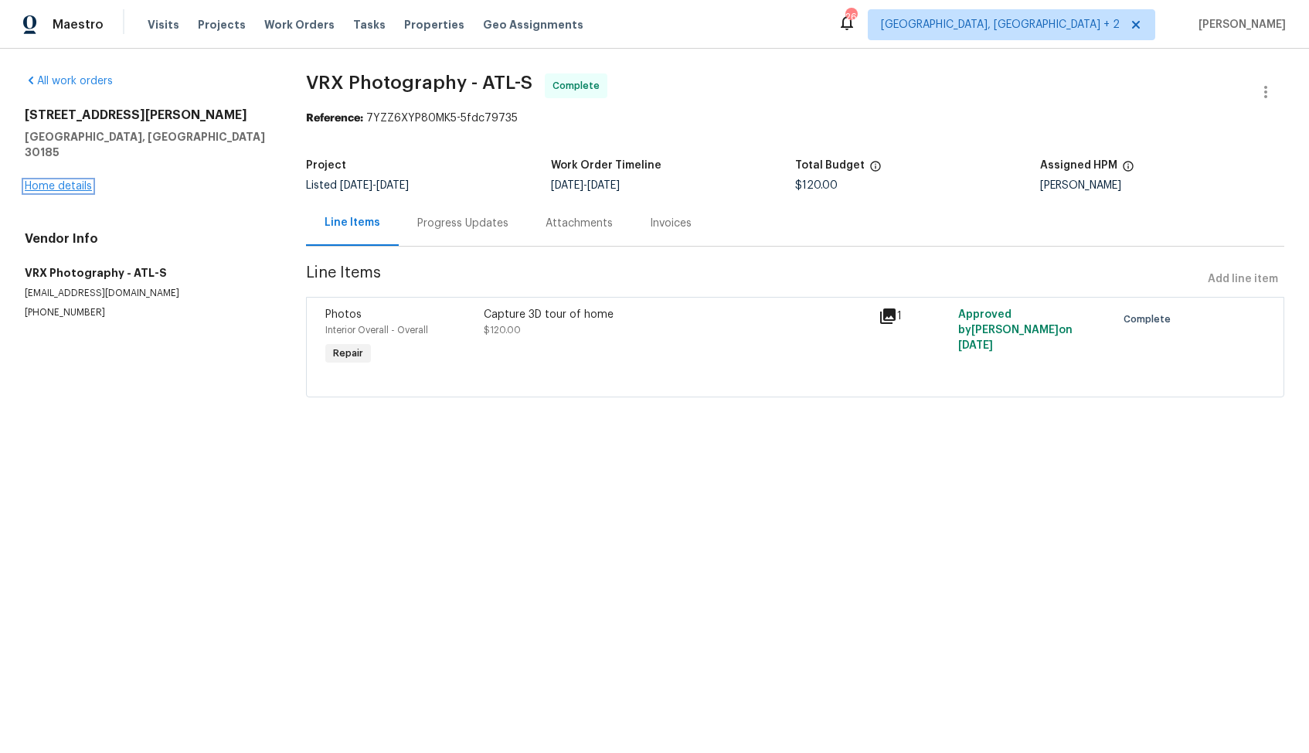
click at [83, 181] on link "Home details" at bounding box center [58, 186] width 67 height 11
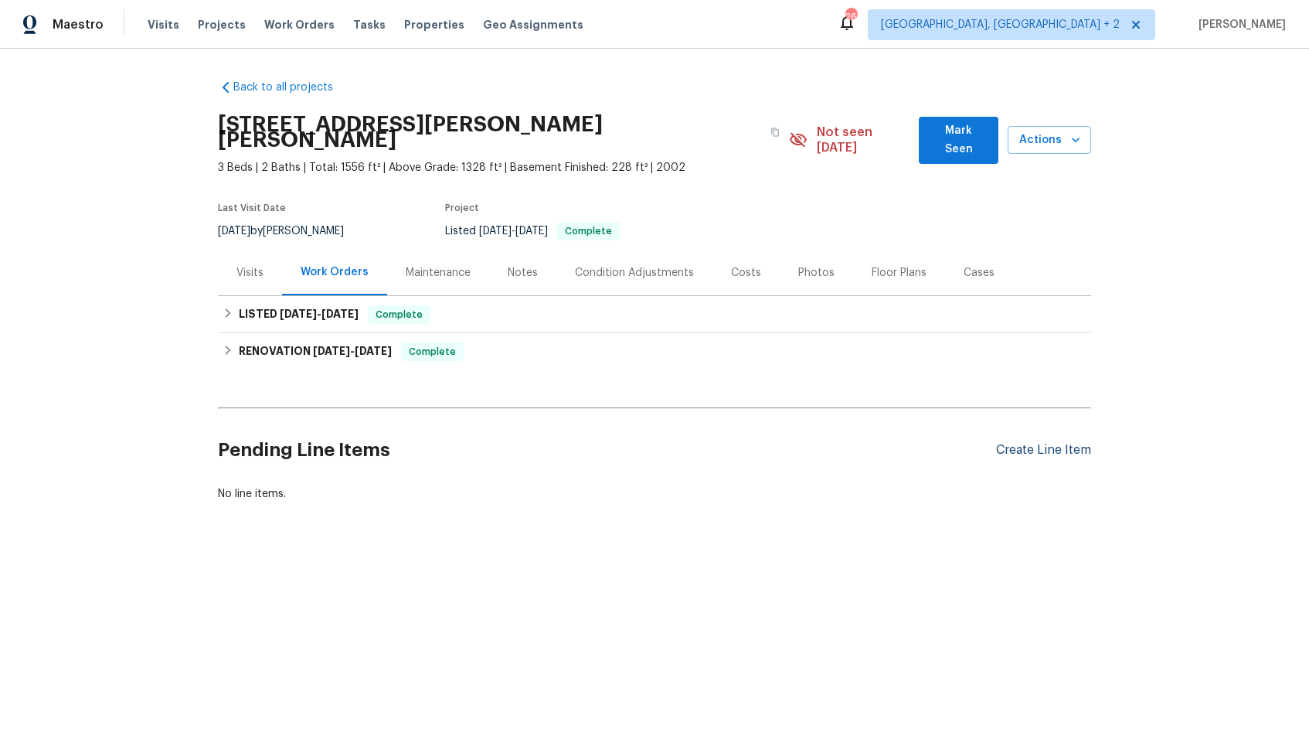
click at [1047, 443] on div "Create Line Item" at bounding box center [1043, 450] width 95 height 15
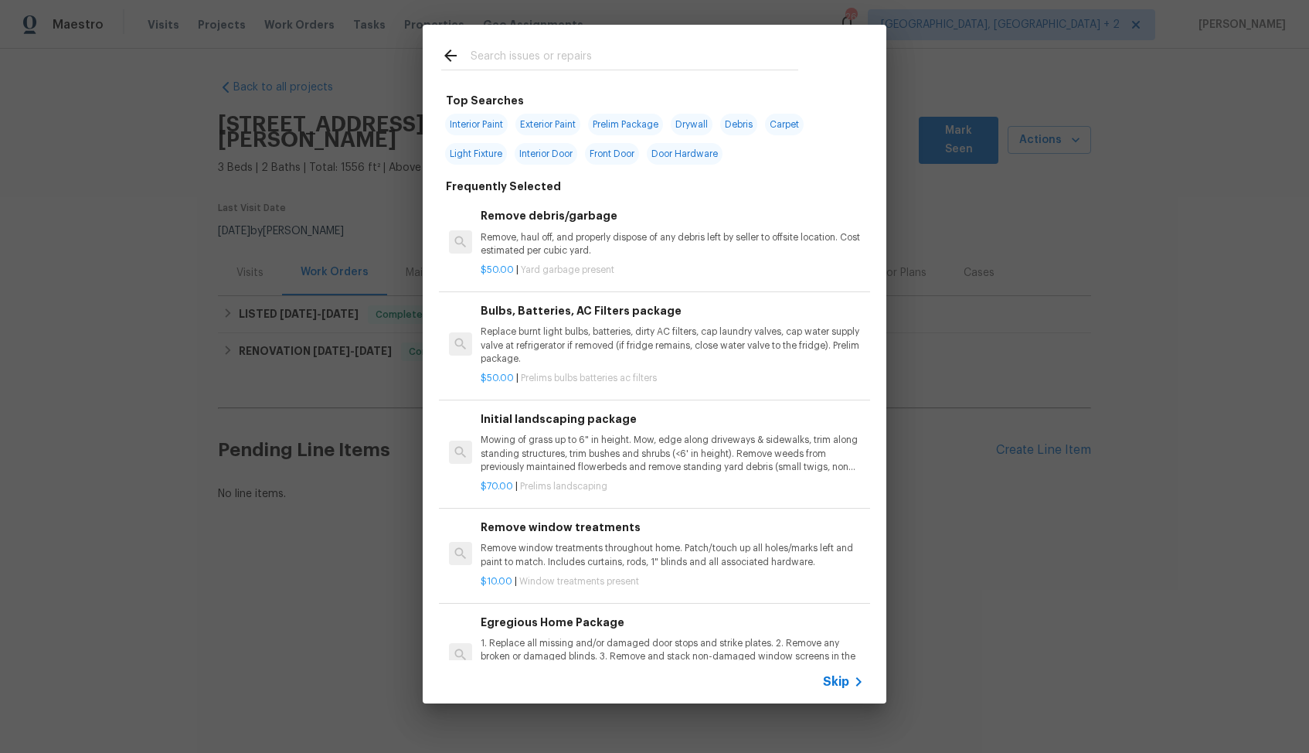
click at [553, 63] on input "text" at bounding box center [635, 57] width 328 height 23
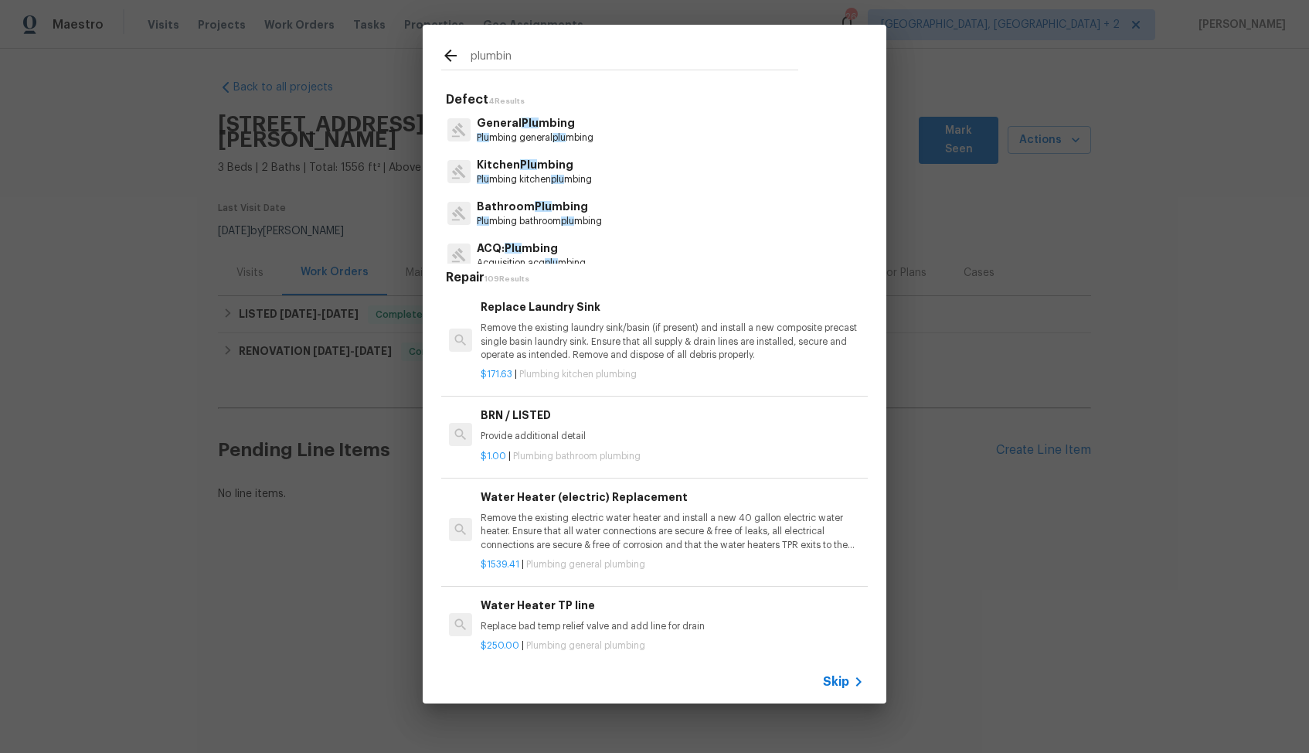
type input "plumbing"
click at [501, 131] on p "Plumbing general plumbing" at bounding box center [534, 137] width 114 height 13
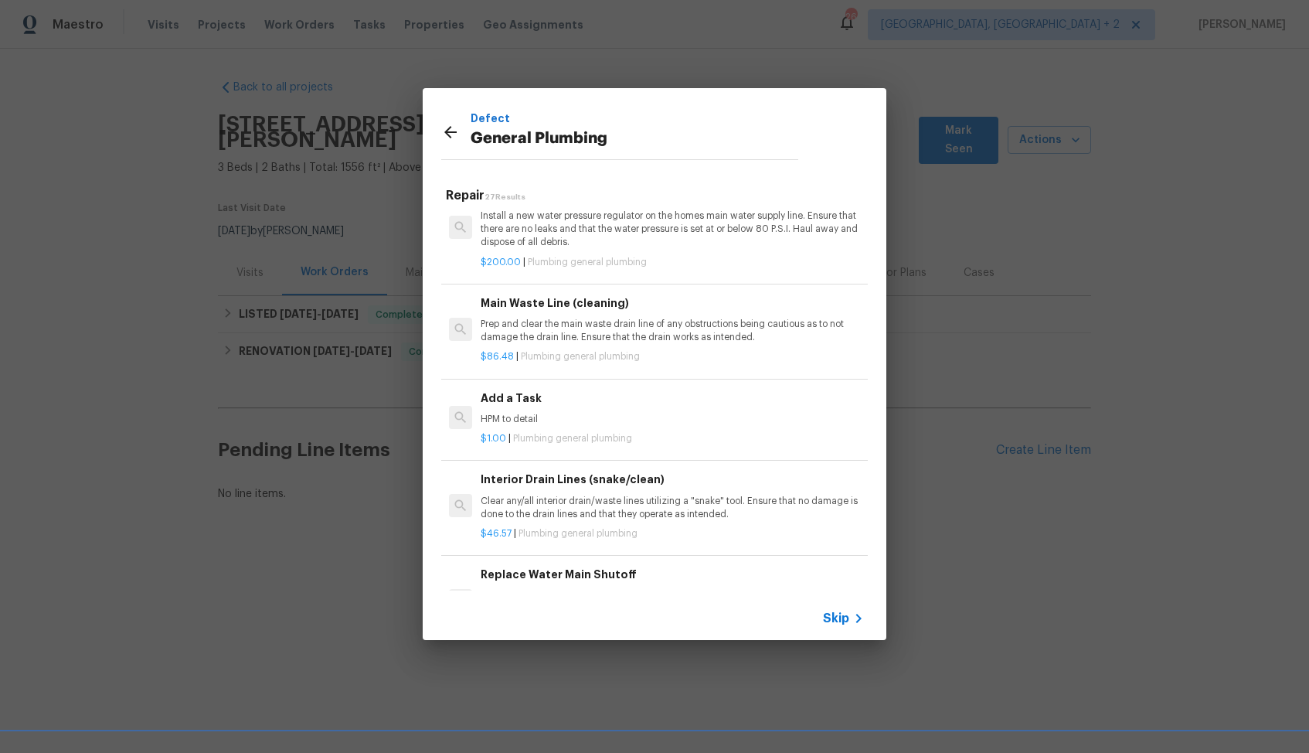
scroll to position [1730, 0]
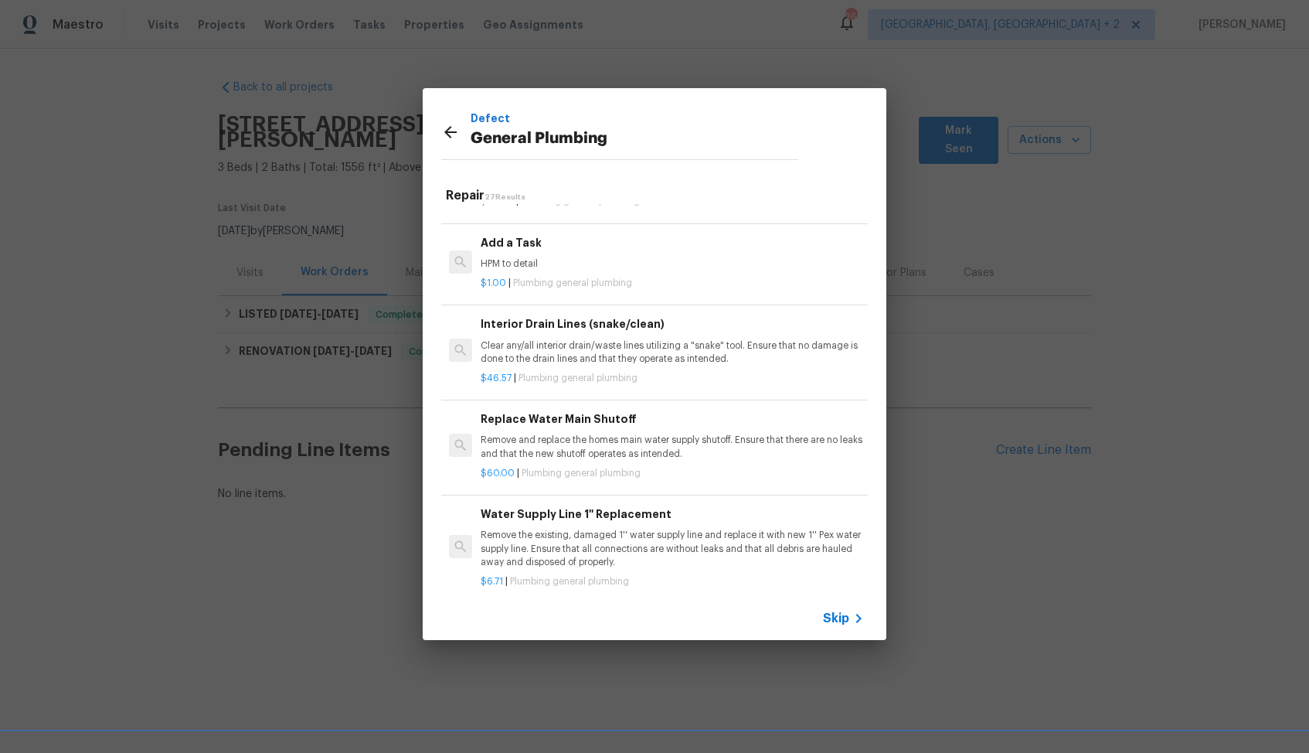
click at [543, 254] on div "Add a Task HPM to detail" at bounding box center [672, 252] width 383 height 37
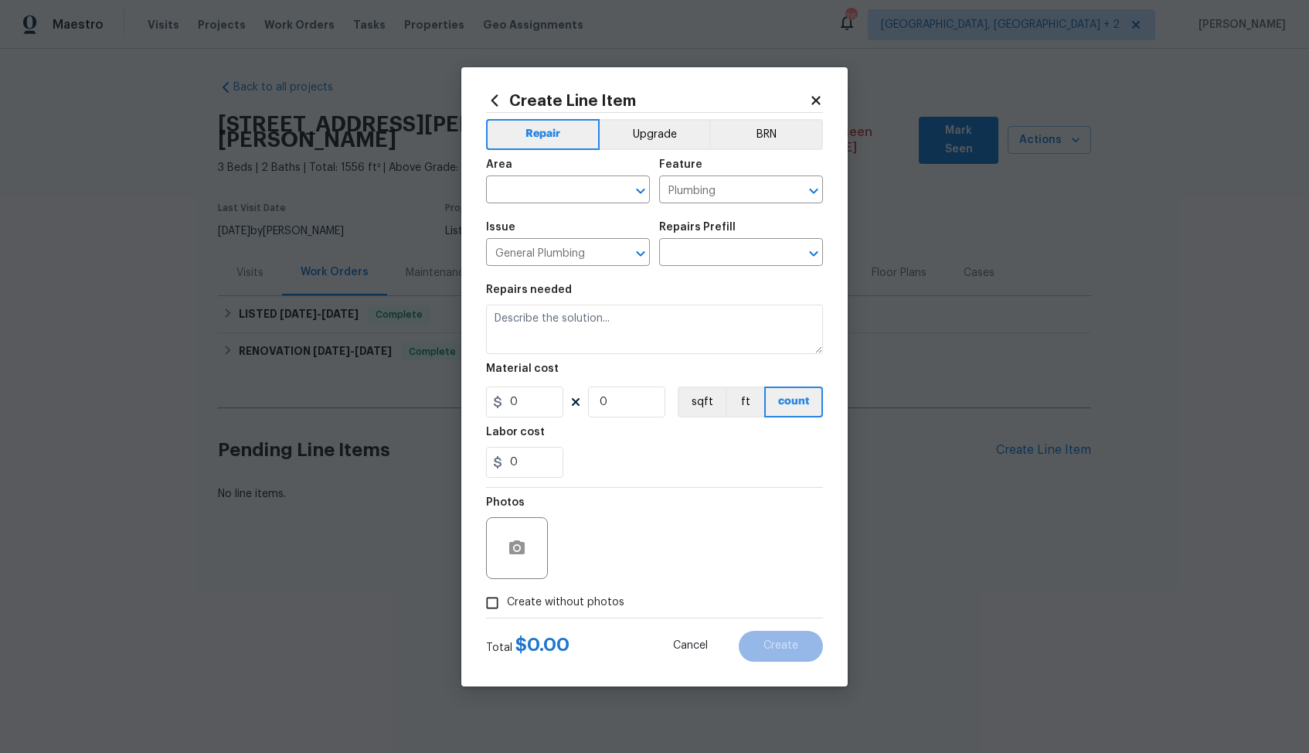
type input "Add a Task $1.00"
type textarea "HPM to detail"
type input "1"
click at [563, 186] on input "text" at bounding box center [546, 191] width 121 height 24
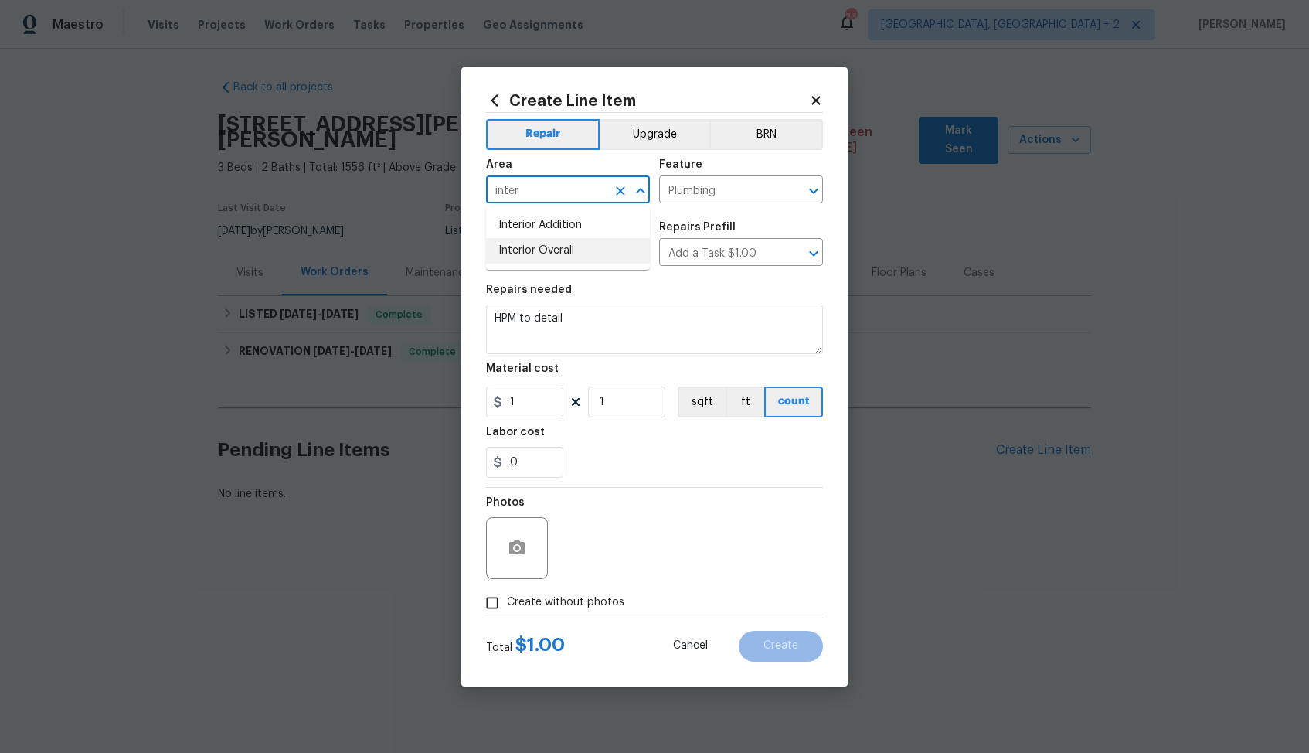
click at [560, 248] on li "Interior Overall" at bounding box center [568, 251] width 164 height 26
type input "Interior Overall"
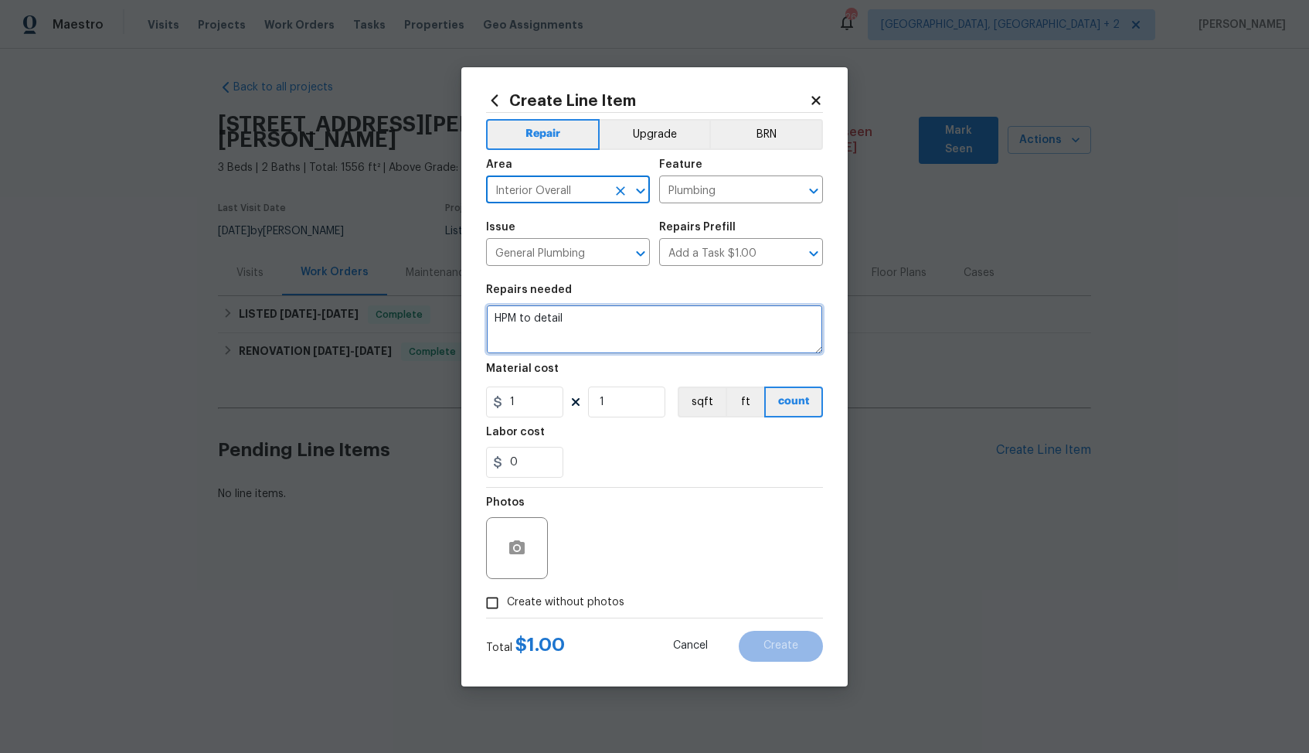
click at [550, 318] on textarea "HPM to detail" at bounding box center [654, 329] width 337 height 49
paste textarea "This property has a water leak. Water was turned off at the road to stop the wa…"
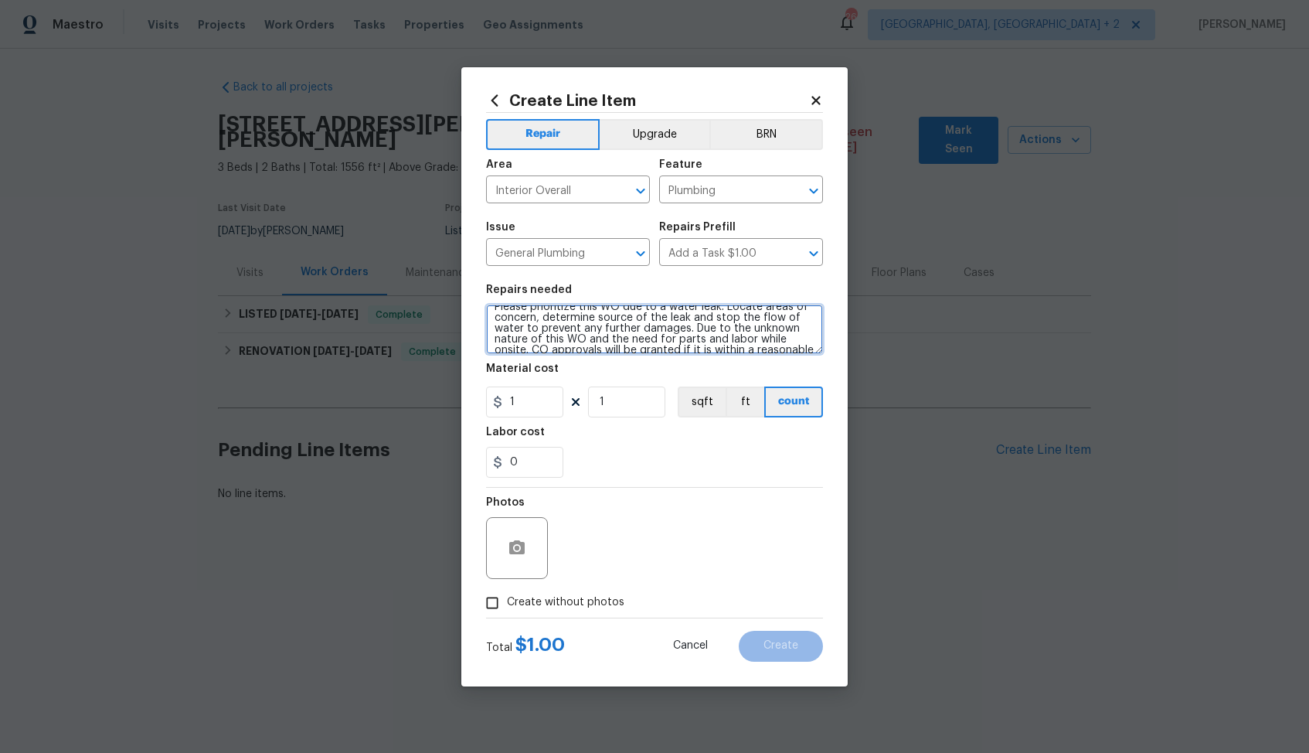
scroll to position [0, 0]
type textarea "This property has a water leak. Water was turned off at the road to stop the wa…"
click at [534, 406] on input "1" at bounding box center [524, 401] width 77 height 31
type input "75"
click at [519, 595] on span "Create without photos" at bounding box center [565, 602] width 117 height 16
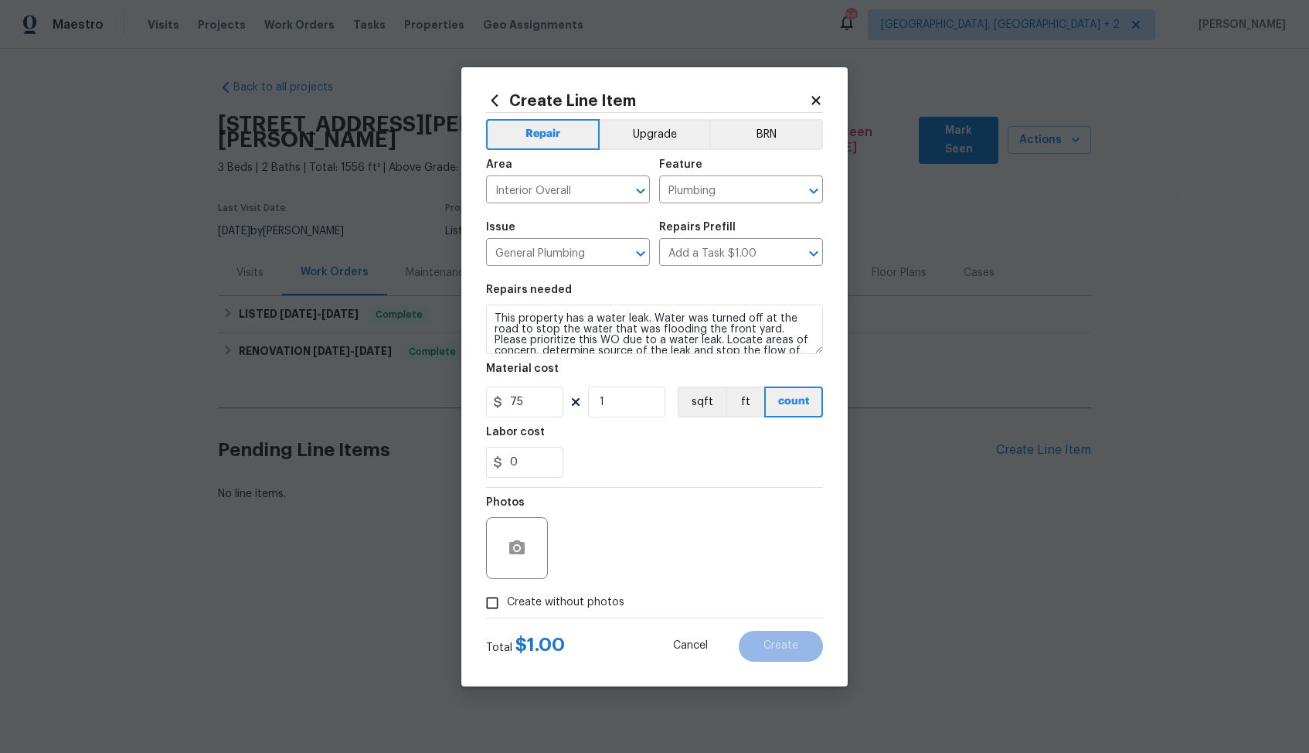
click at [507, 595] on input "Create without photos" at bounding box center [492, 602] width 29 height 29
checkbox input "true"
click at [652, 551] on textarea at bounding box center [691, 548] width 263 height 62
click at [778, 646] on span "Create" at bounding box center [781, 646] width 35 height 12
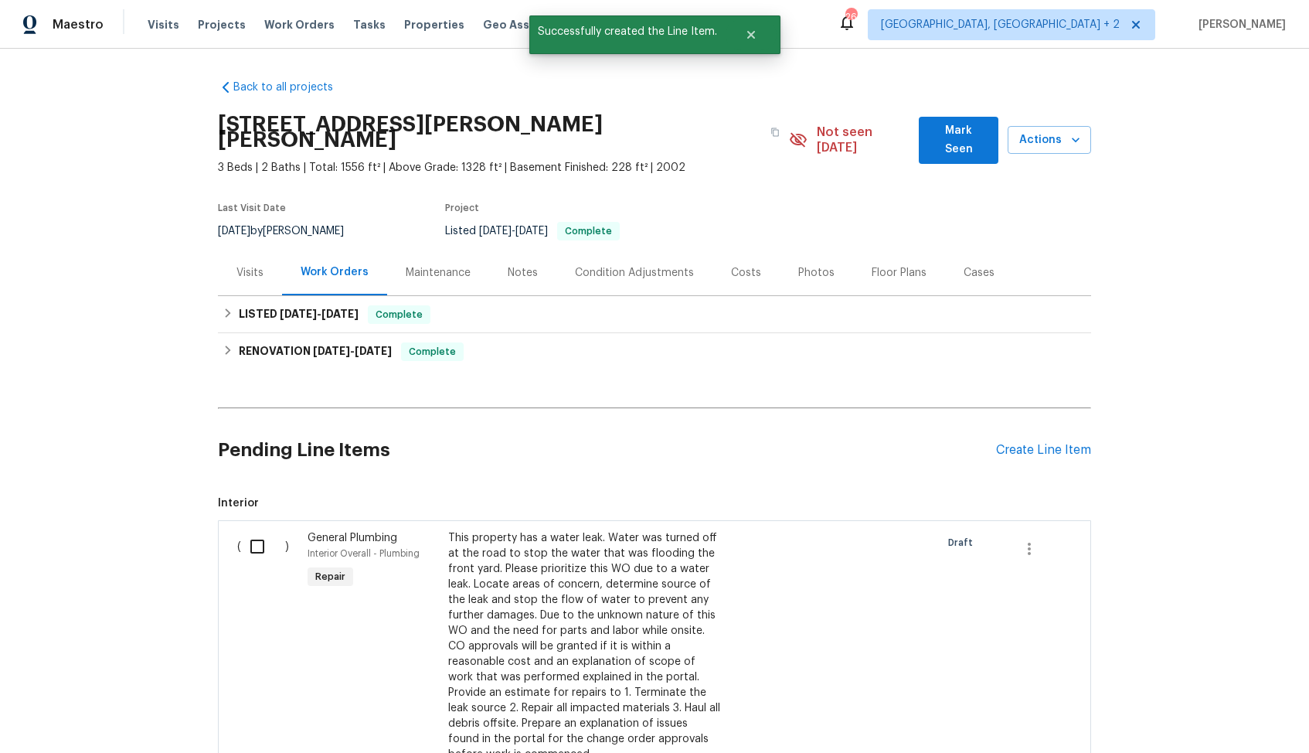
click at [254, 534] on input "checkbox" at bounding box center [263, 546] width 44 height 32
checkbox input "true"
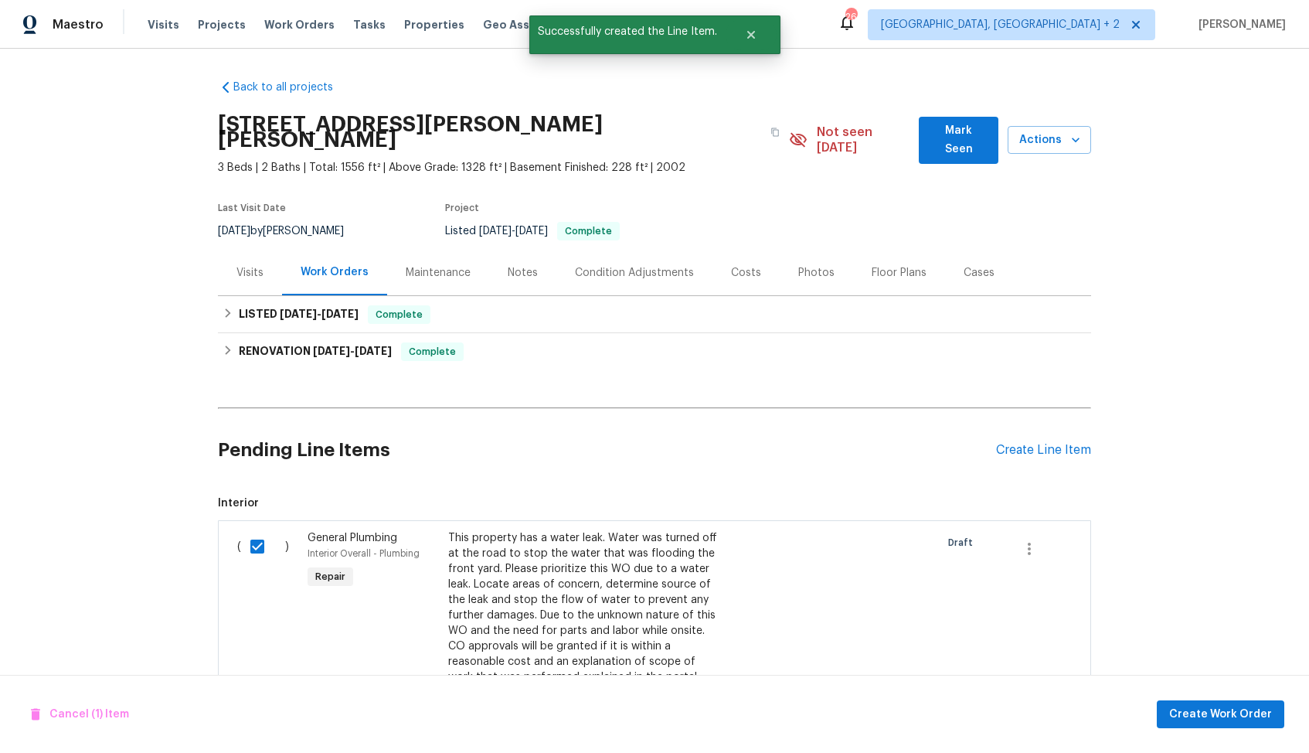
scroll to position [293, 0]
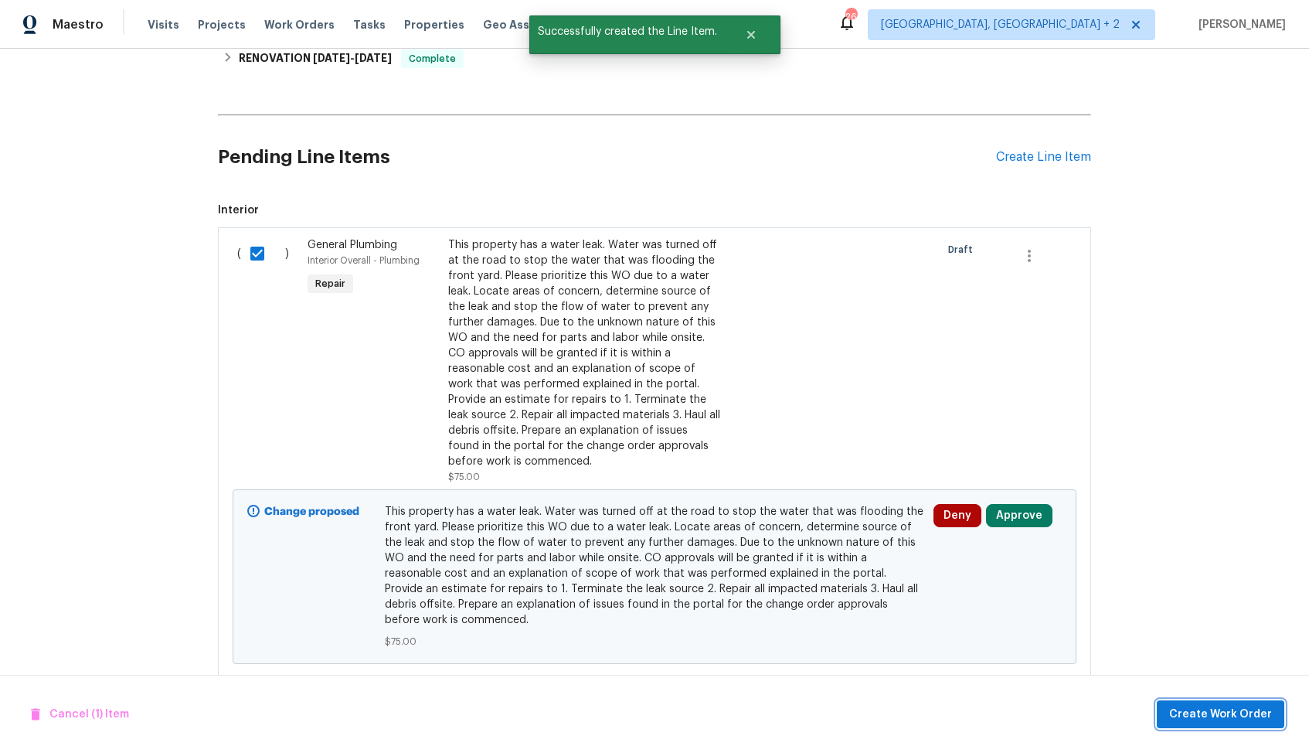
click at [1206, 713] on span "Create Work Order" at bounding box center [1220, 714] width 103 height 19
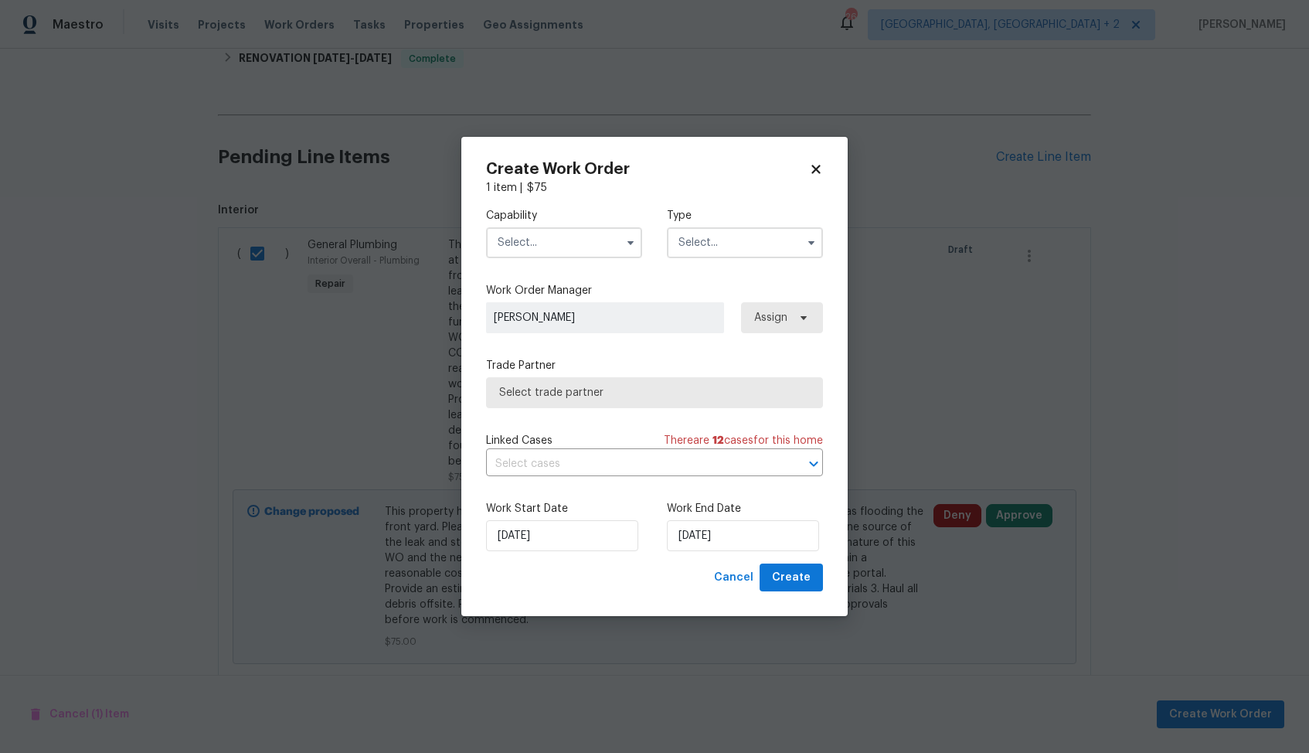
click at [599, 252] on input "text" at bounding box center [564, 242] width 156 height 31
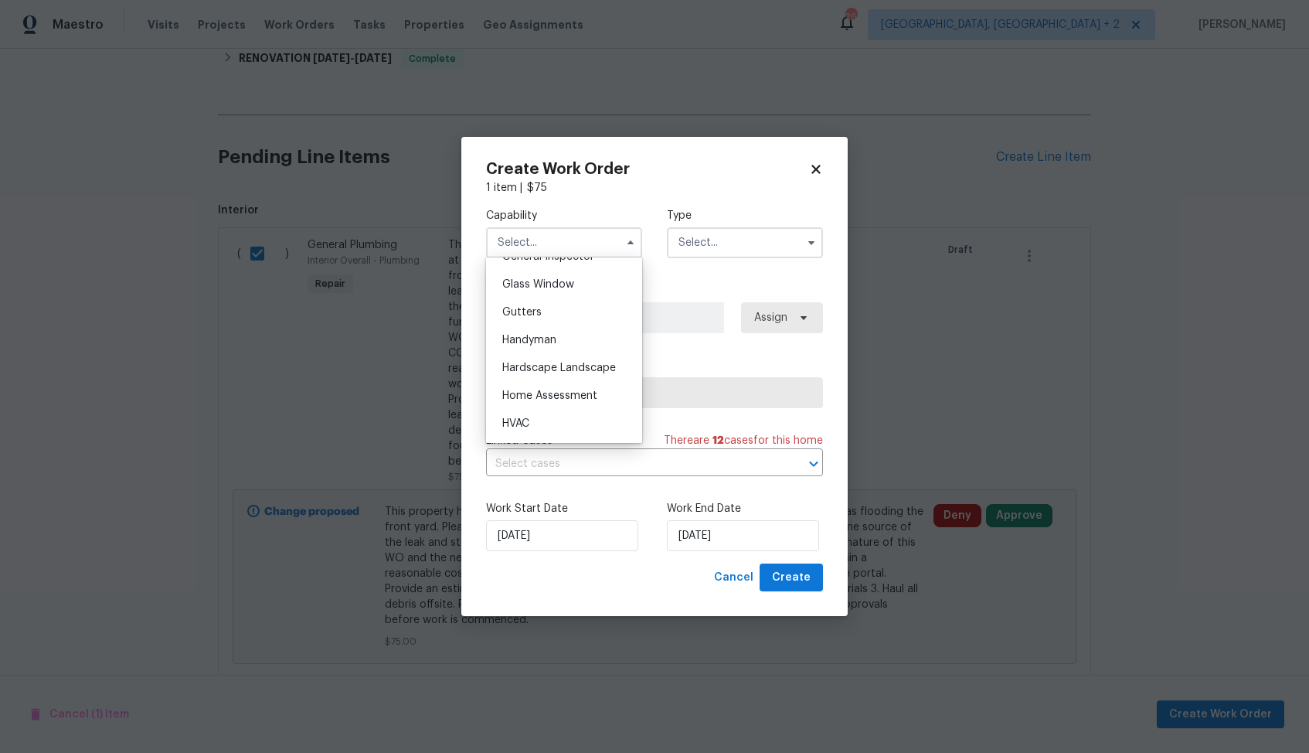
scroll to position [787, 0]
click at [543, 344] on div "Handyman" at bounding box center [564, 339] width 148 height 28
type input "Handyman"
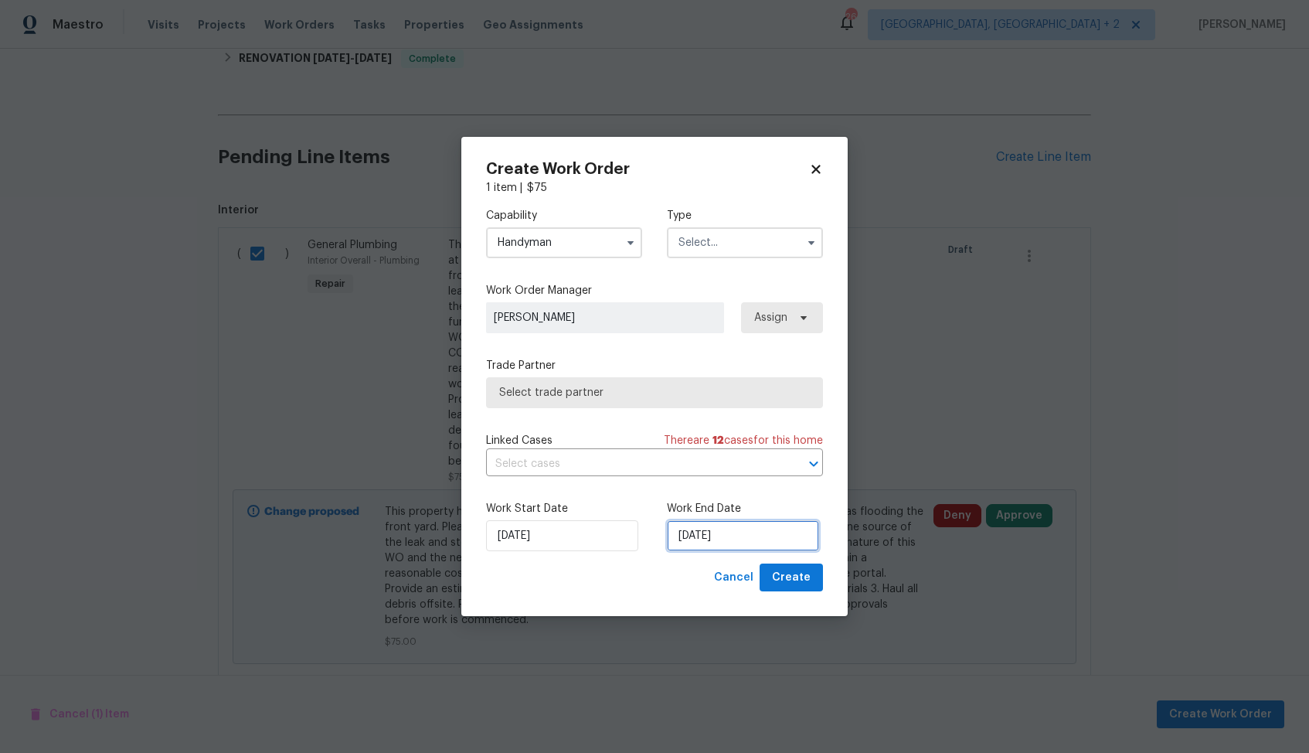
click at [730, 534] on input "18/08/2025" at bounding box center [743, 535] width 152 height 31
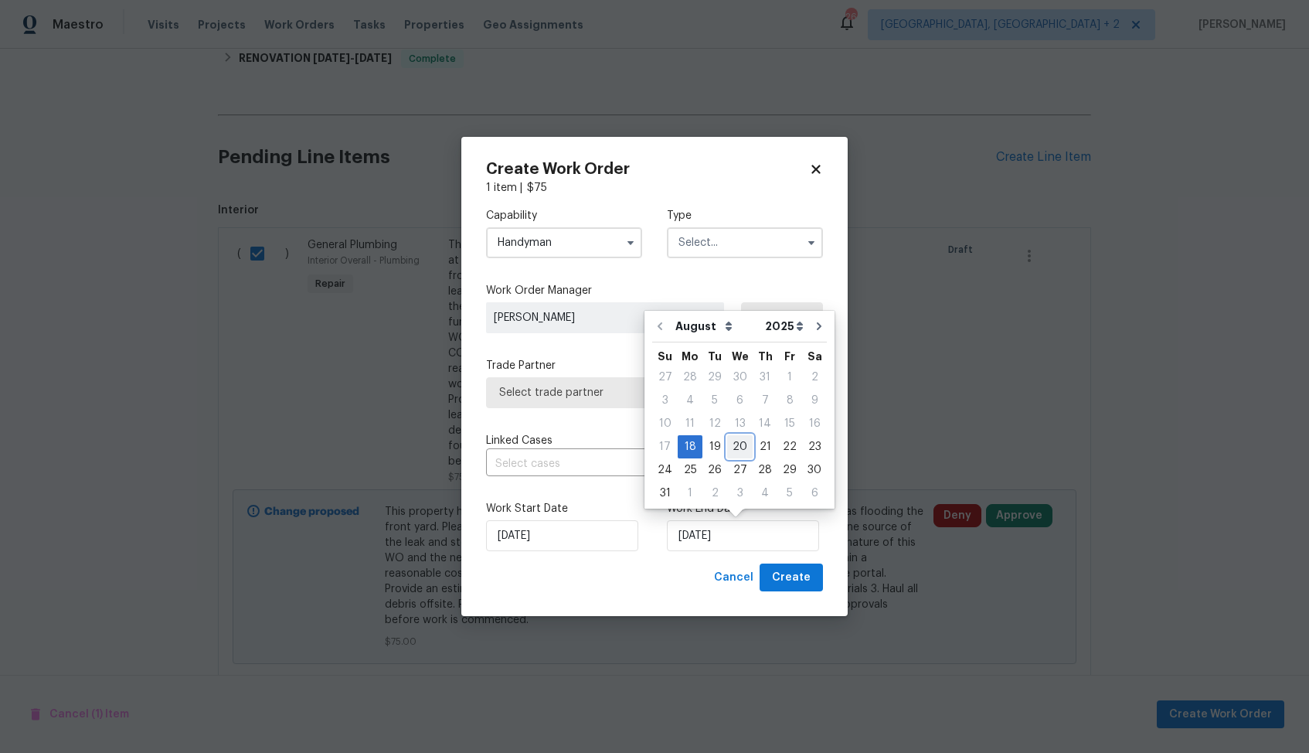
click at [737, 446] on div "20" at bounding box center [740, 447] width 26 height 22
type input "20/08/2025"
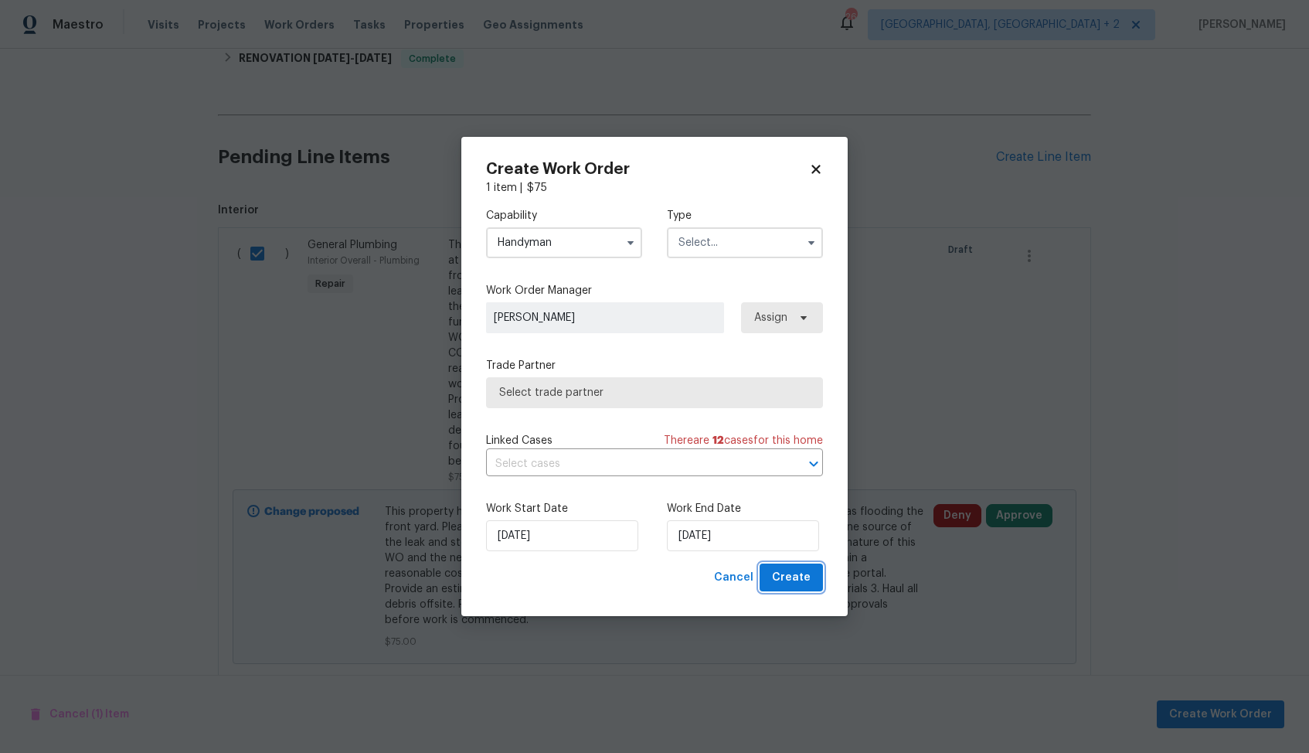
click at [785, 571] on span "Create" at bounding box center [791, 577] width 39 height 19
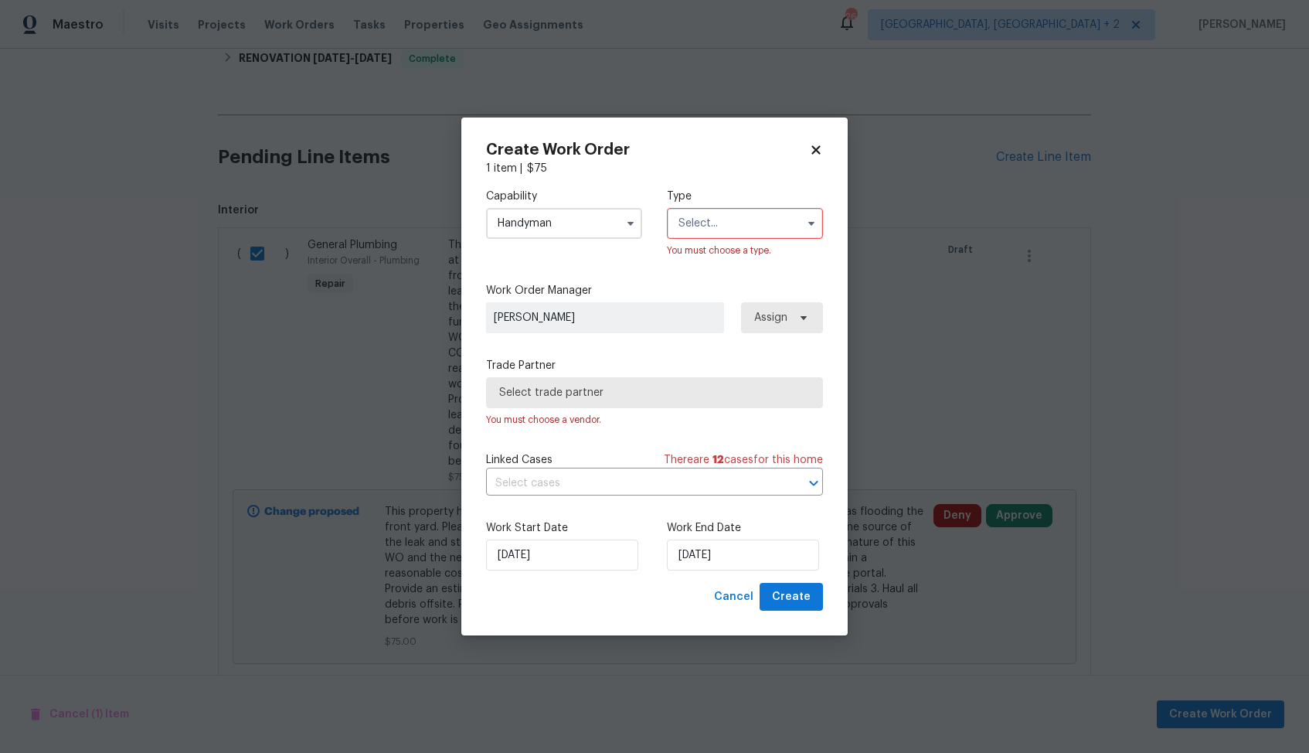
click at [762, 231] on input "text" at bounding box center [745, 223] width 156 height 31
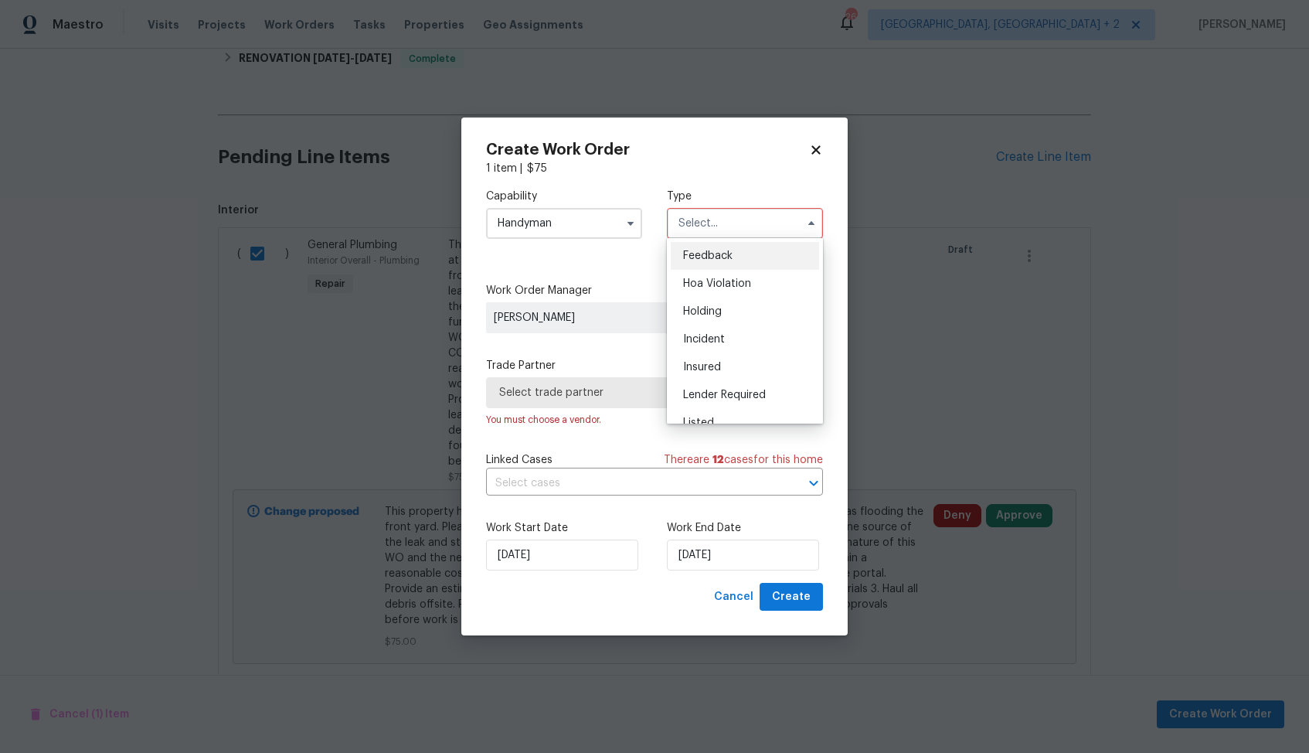
click at [737, 264] on div "Feedback" at bounding box center [745, 256] width 148 height 28
type input "Feedback"
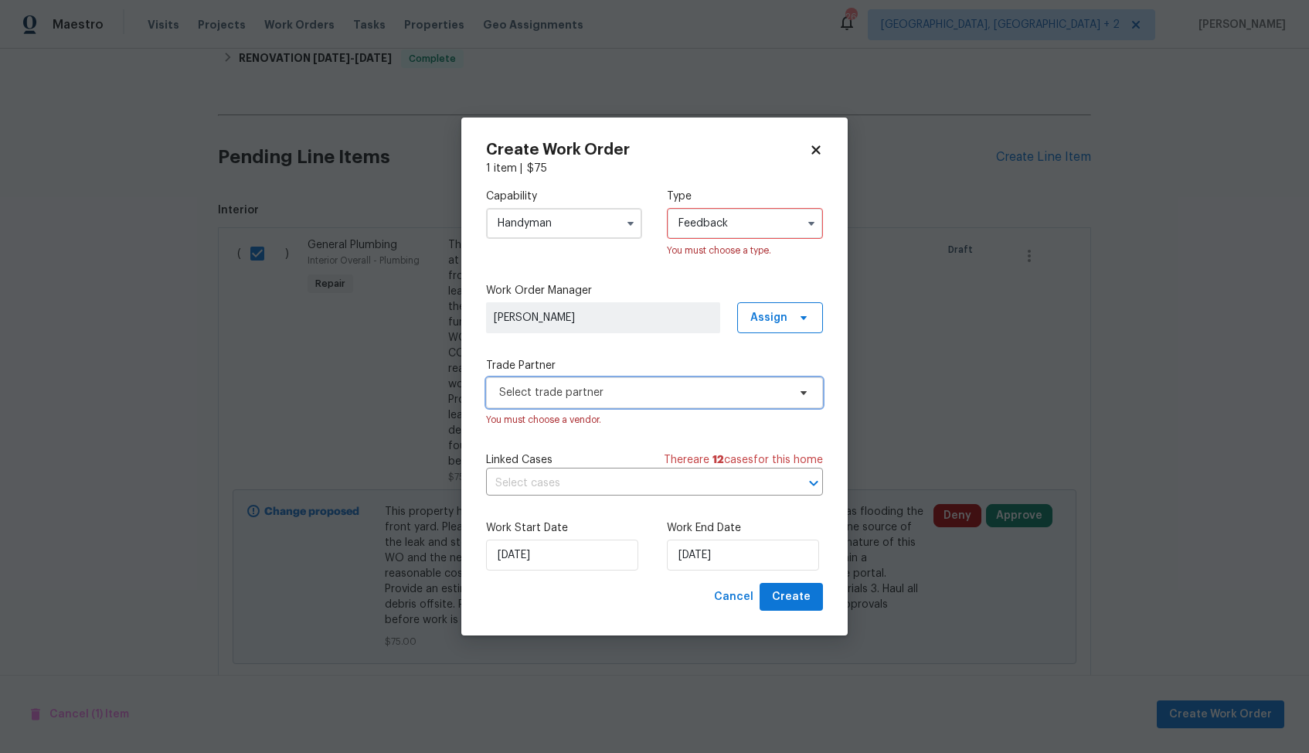
click at [685, 390] on span "Select trade partner" at bounding box center [643, 392] width 288 height 15
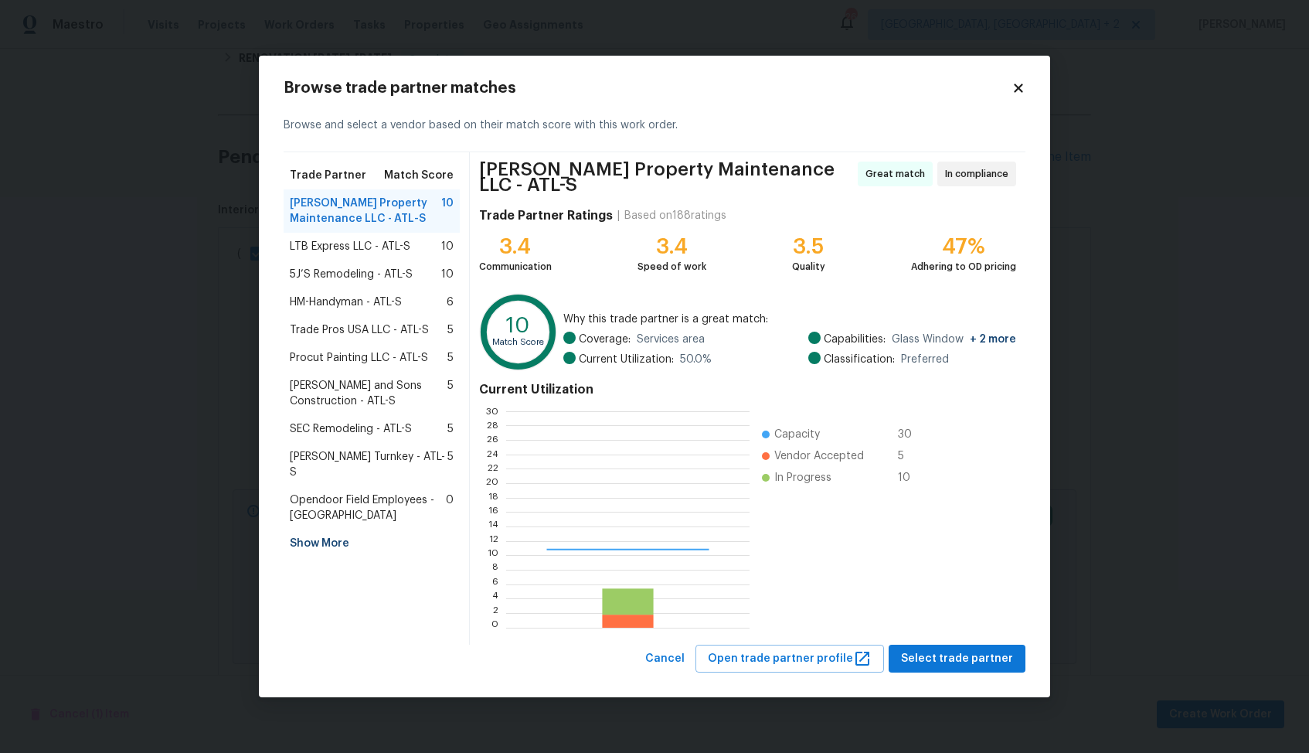
scroll to position [216, 243]
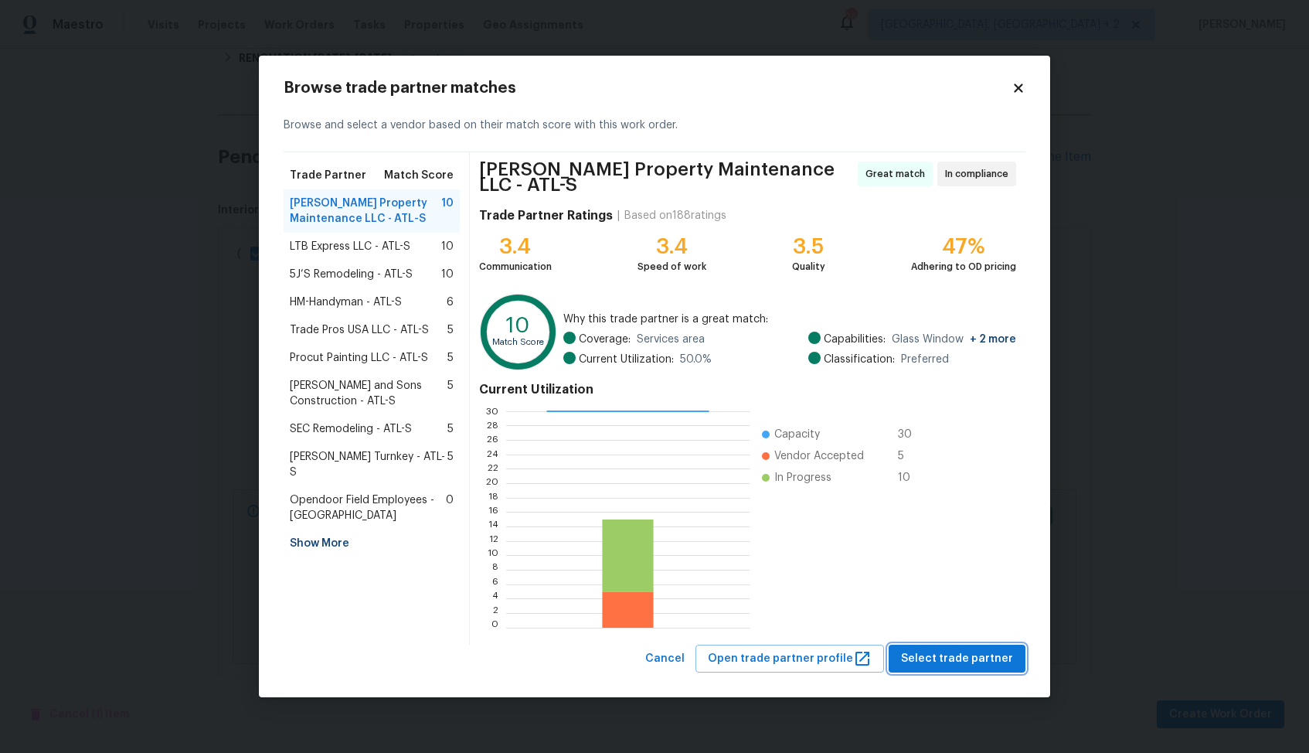
click at [966, 645] on button "Select trade partner" at bounding box center [957, 659] width 137 height 29
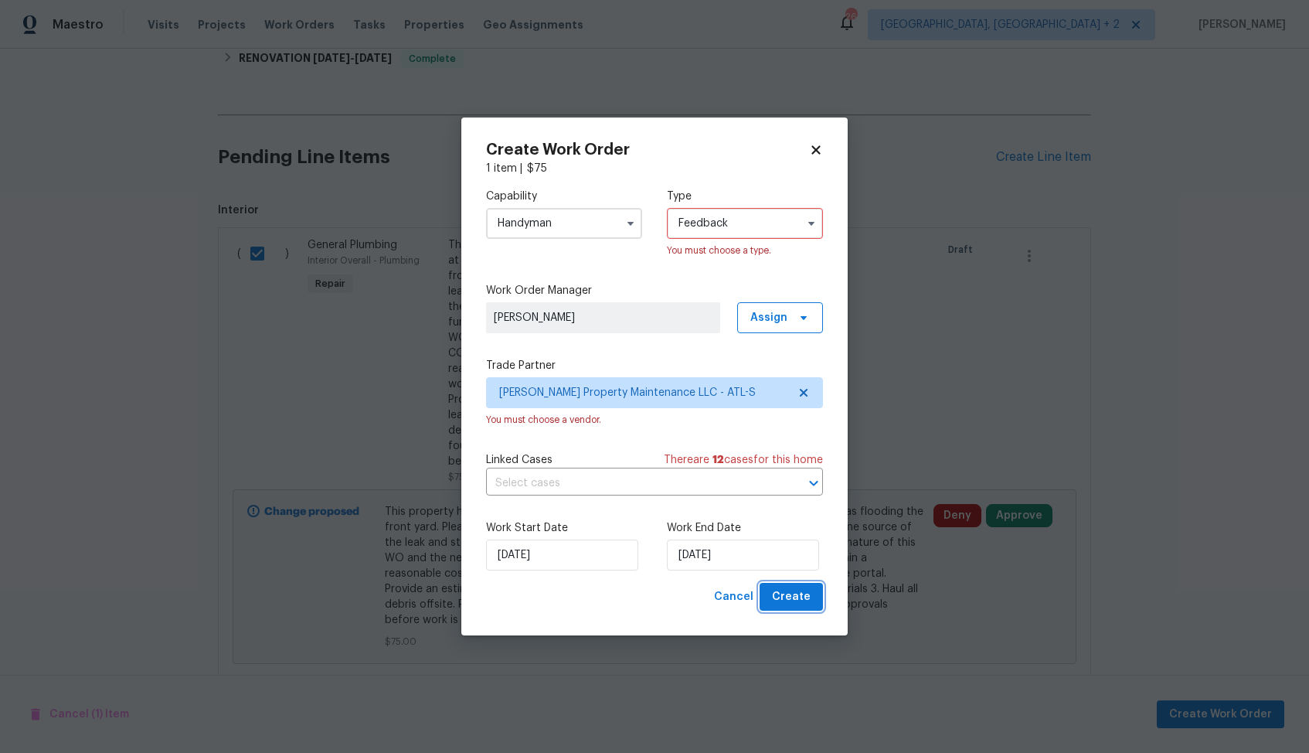
click at [791, 602] on span "Create" at bounding box center [791, 596] width 39 height 19
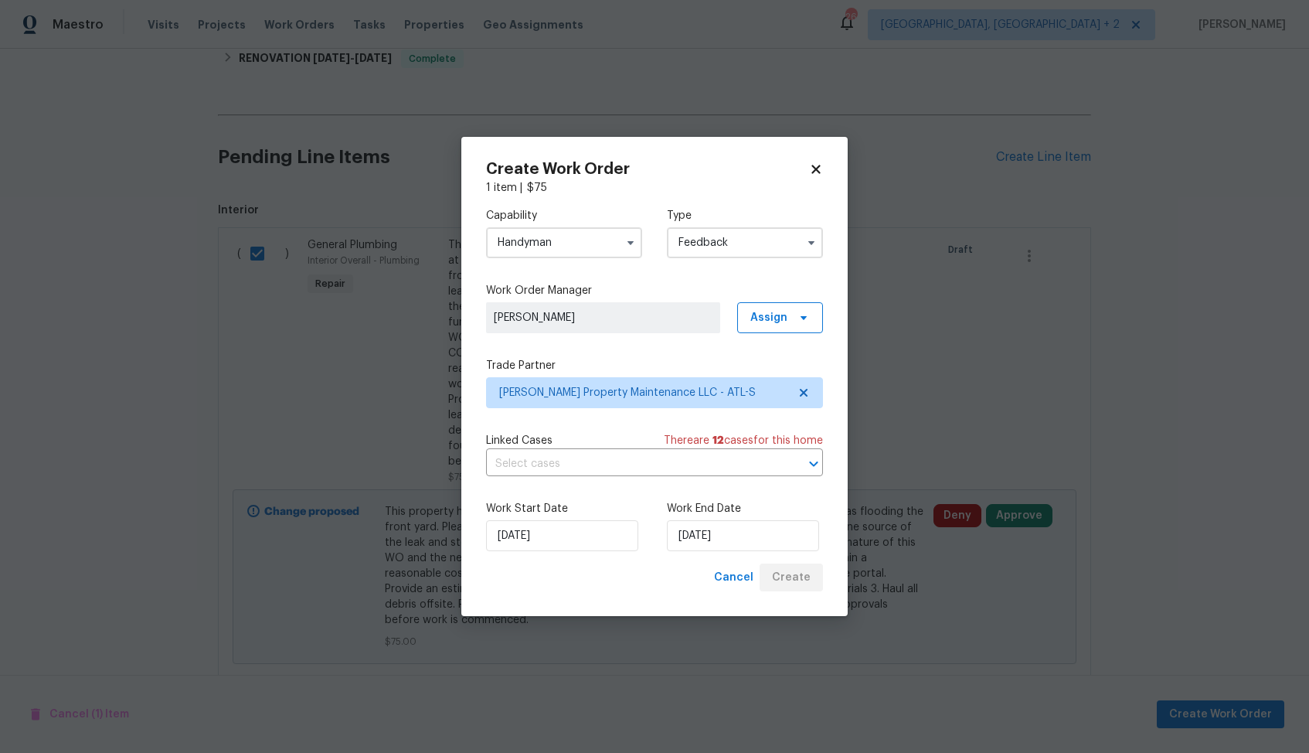
checkbox input "false"
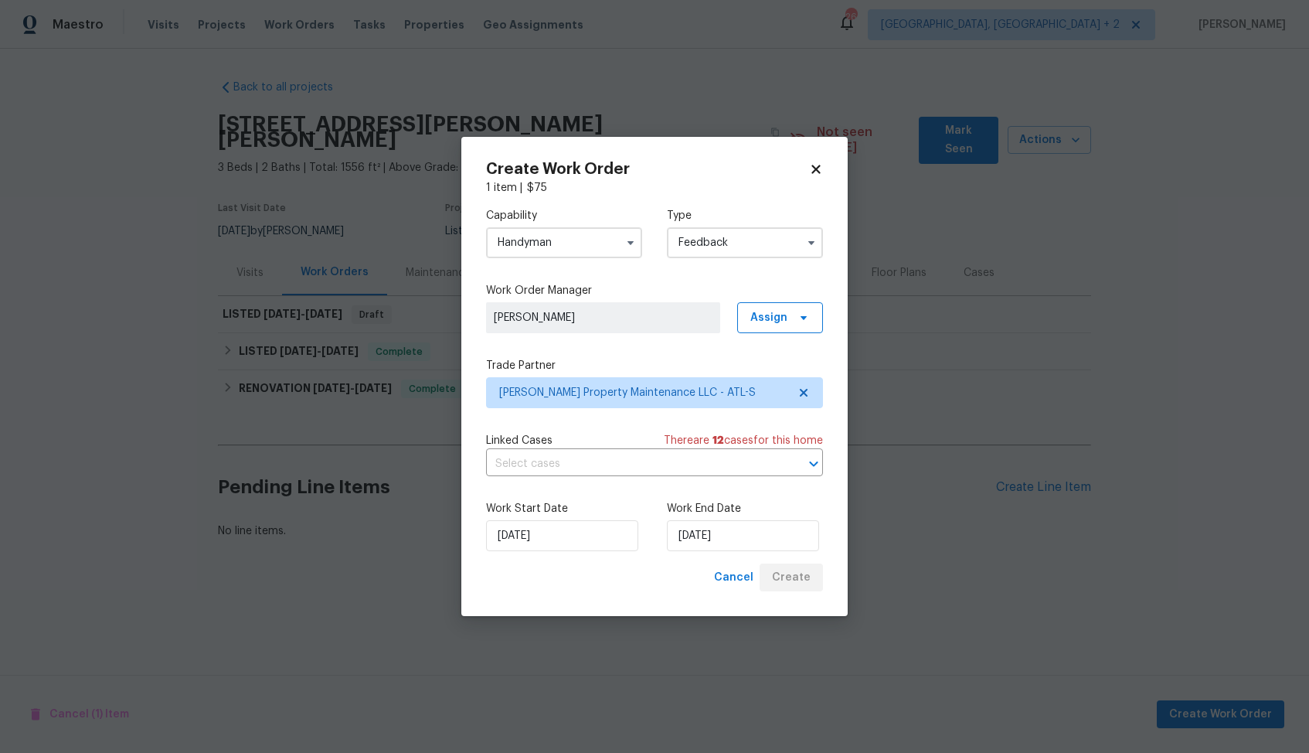
scroll to position [0, 0]
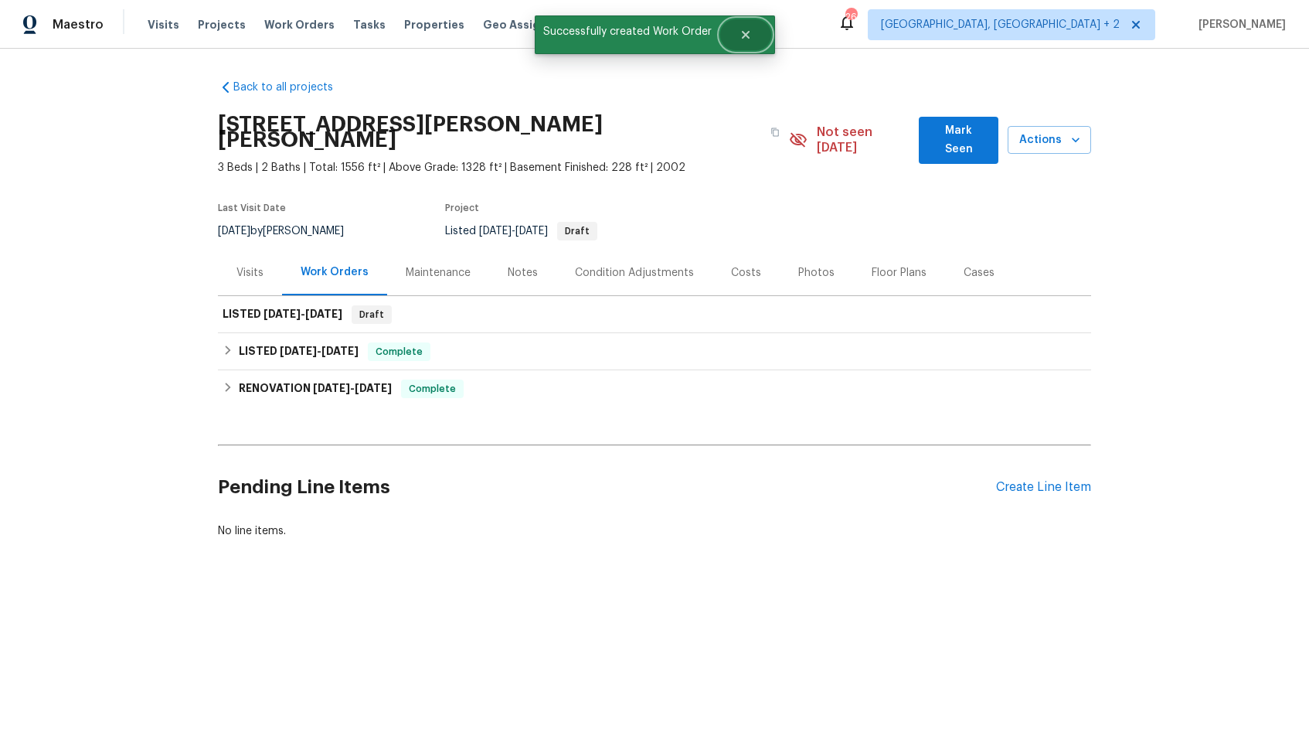
click at [747, 37] on icon "Close" at bounding box center [745, 35] width 8 height 8
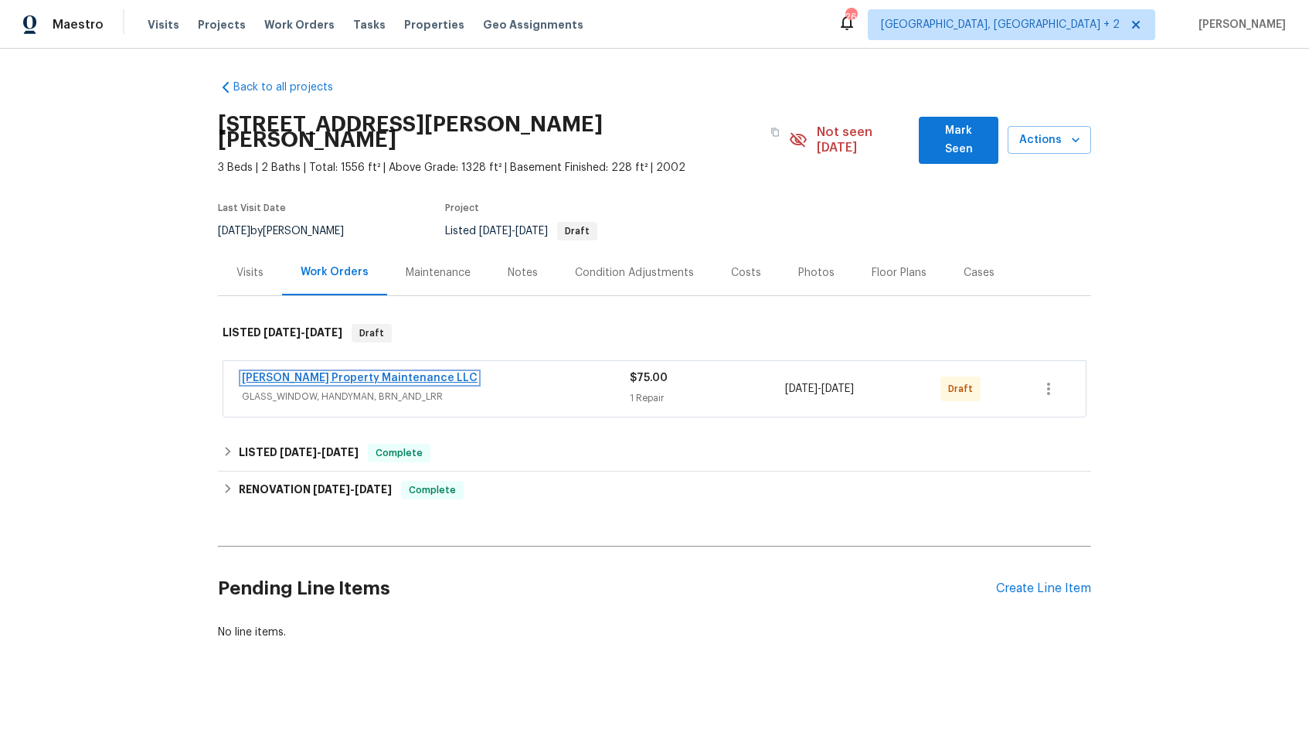
click at [335, 373] on link "[PERSON_NAME] Property Maintenance LLC" at bounding box center [360, 378] width 236 height 11
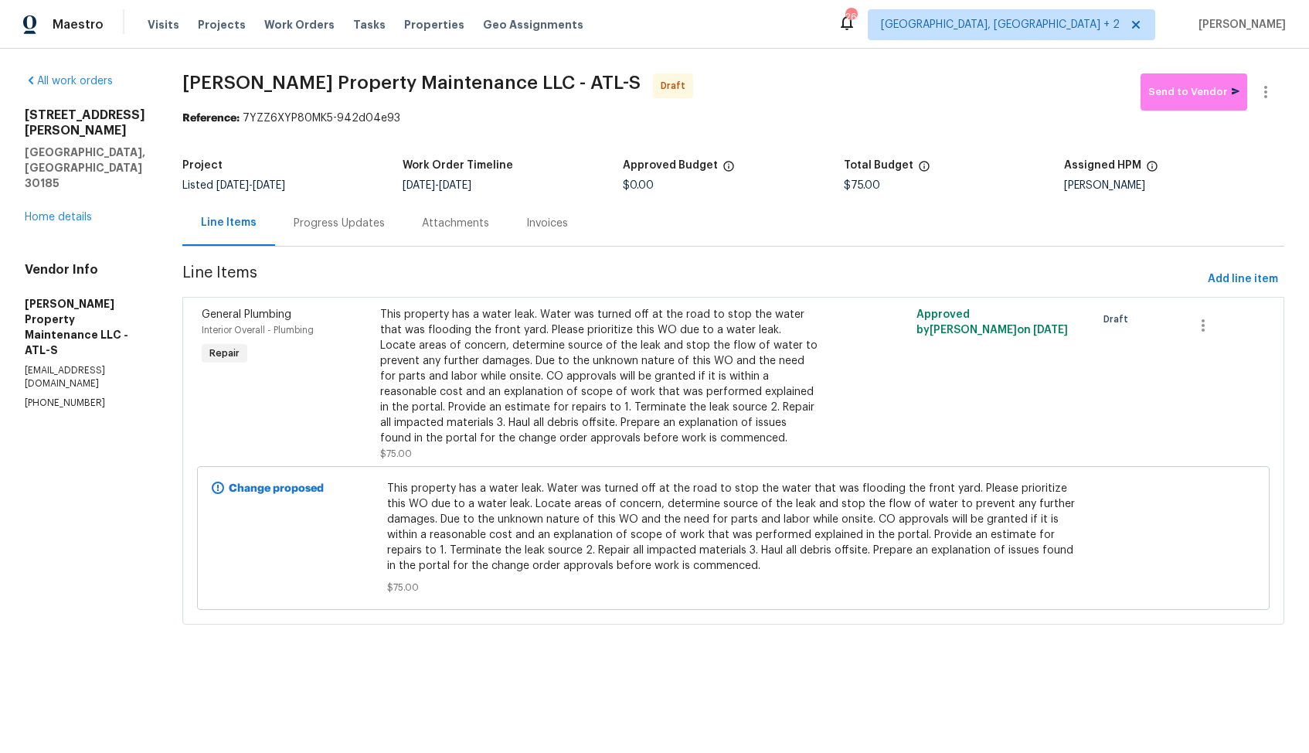
click at [354, 226] on div "Progress Updates" at bounding box center [339, 223] width 91 height 15
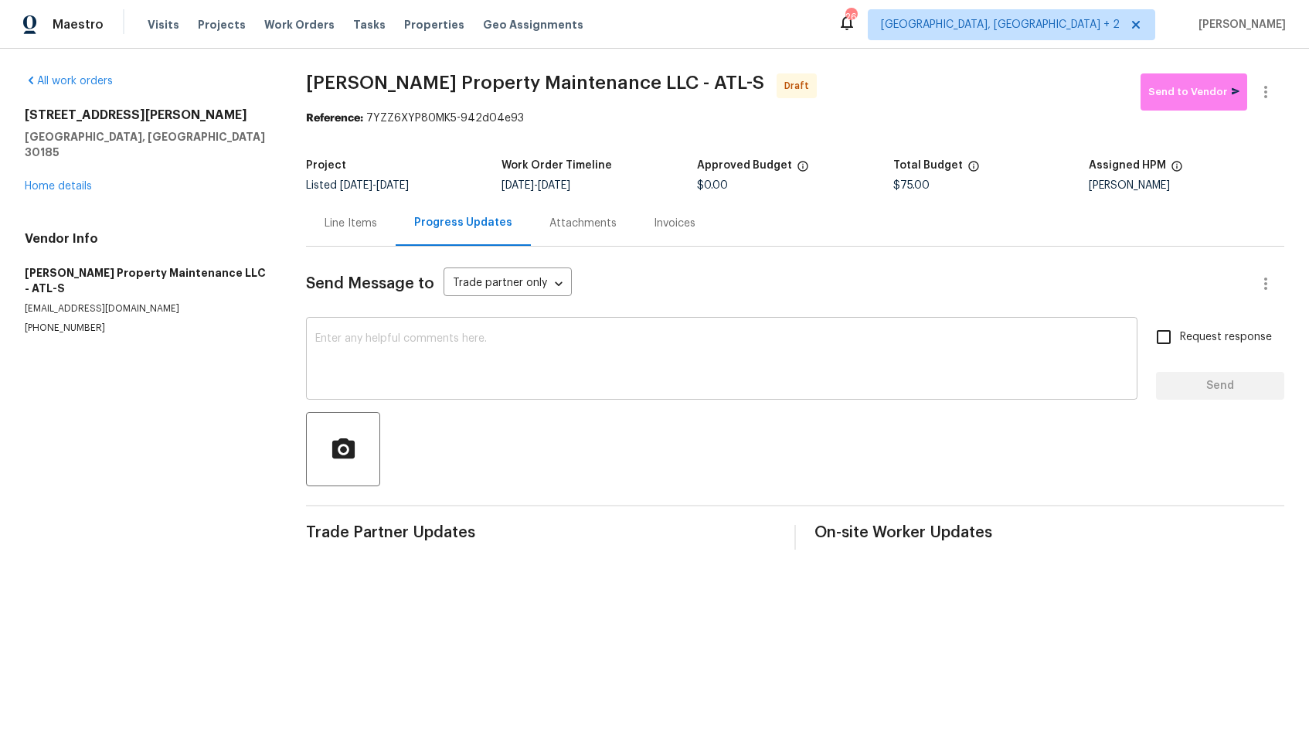
click at [495, 369] on textarea at bounding box center [721, 360] width 813 height 54
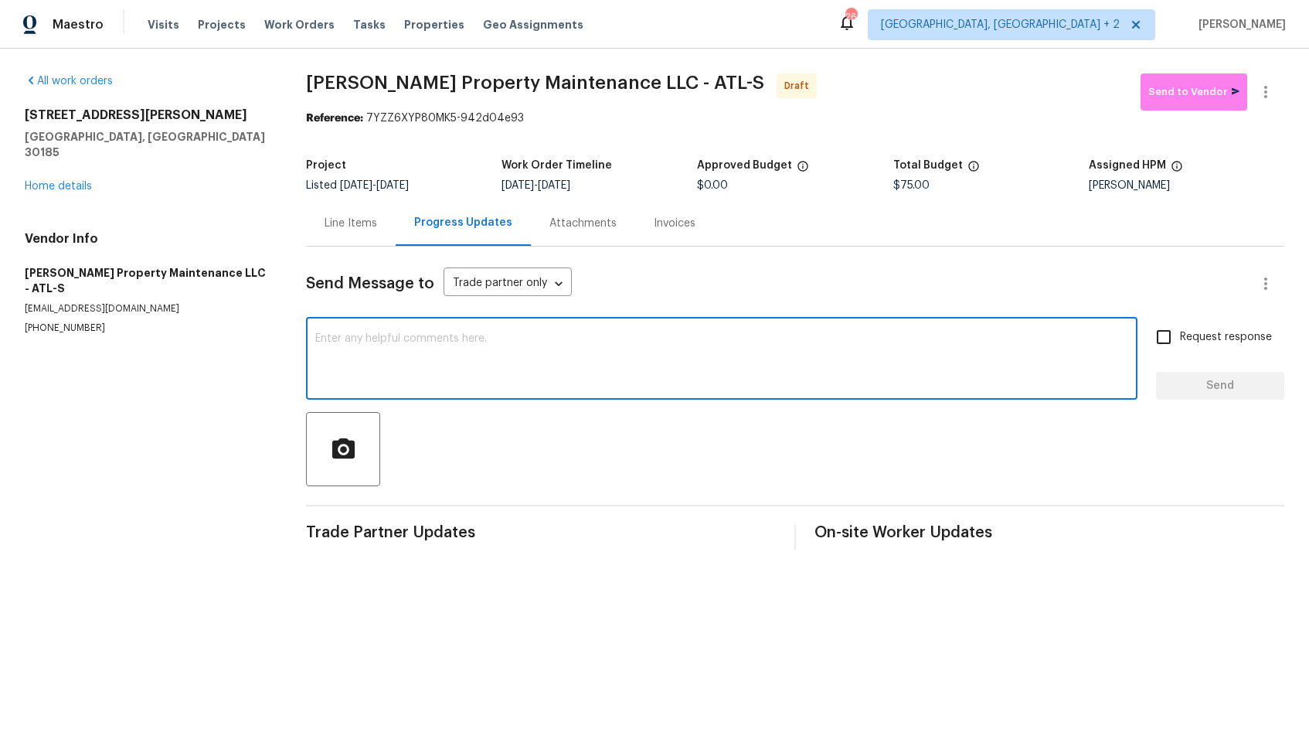
paste textarea "Hi, this is [PERSON_NAME] with Opendoor. I’m confirming you received the WO for…"
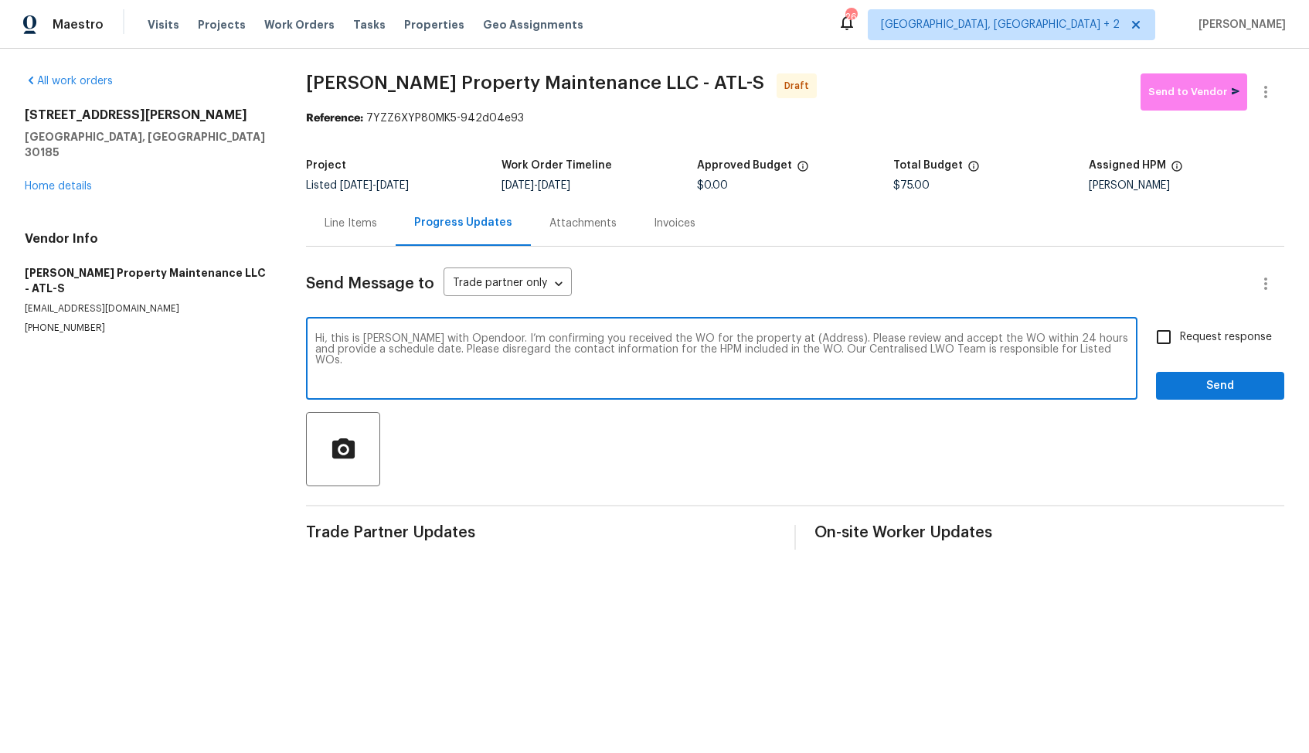
drag, startPoint x: 810, startPoint y: 339, endPoint x: 762, endPoint y: 338, distance: 47.9
click at [762, 338] on textarea "Hi, this is Arvind with Opendoor. I’m confirming you received the WO for the pr…" at bounding box center [721, 360] width 813 height 54
paste textarea "501 Hollis Thompson Dr, Whitesburg, GA 30185"
type textarea "Hi, this is [PERSON_NAME] with Opendoor. I’m confirming you received the WO for…"
click at [1164, 342] on input "Request response" at bounding box center [1164, 337] width 32 height 32
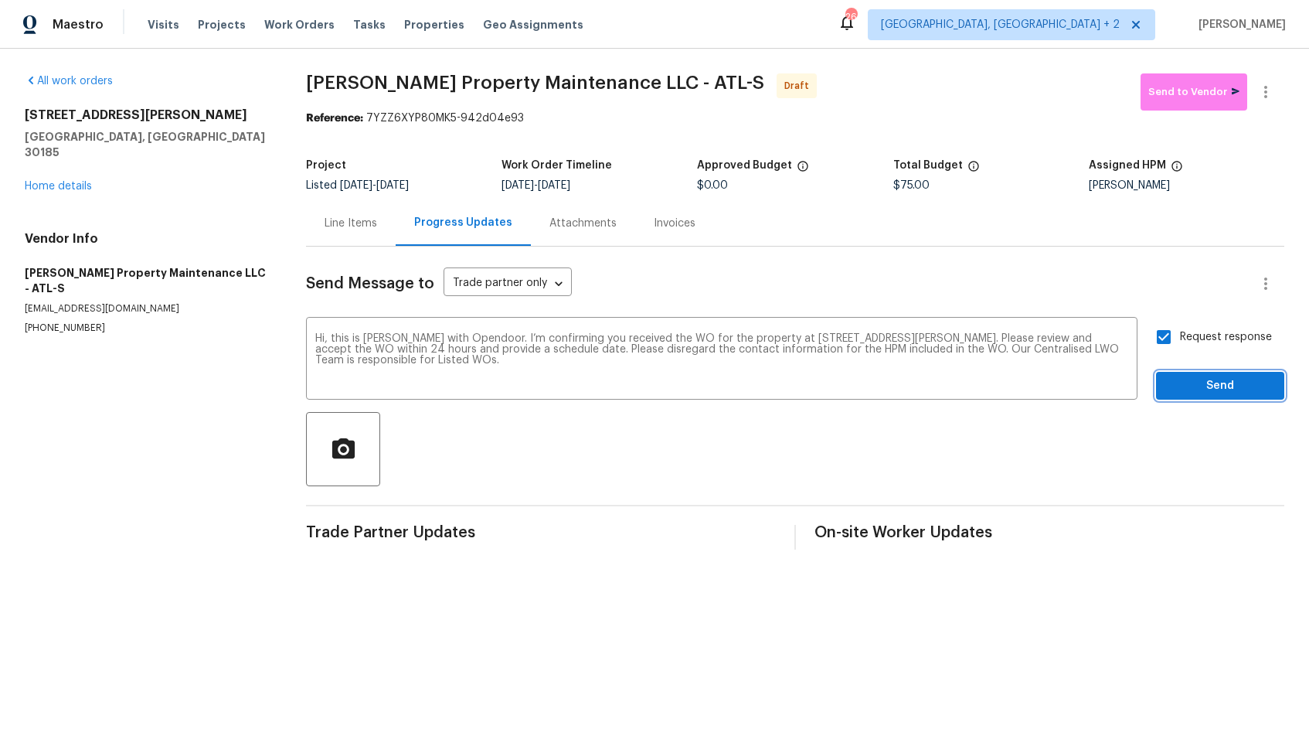
click at [1203, 380] on span "Send" at bounding box center [1221, 385] width 104 height 19
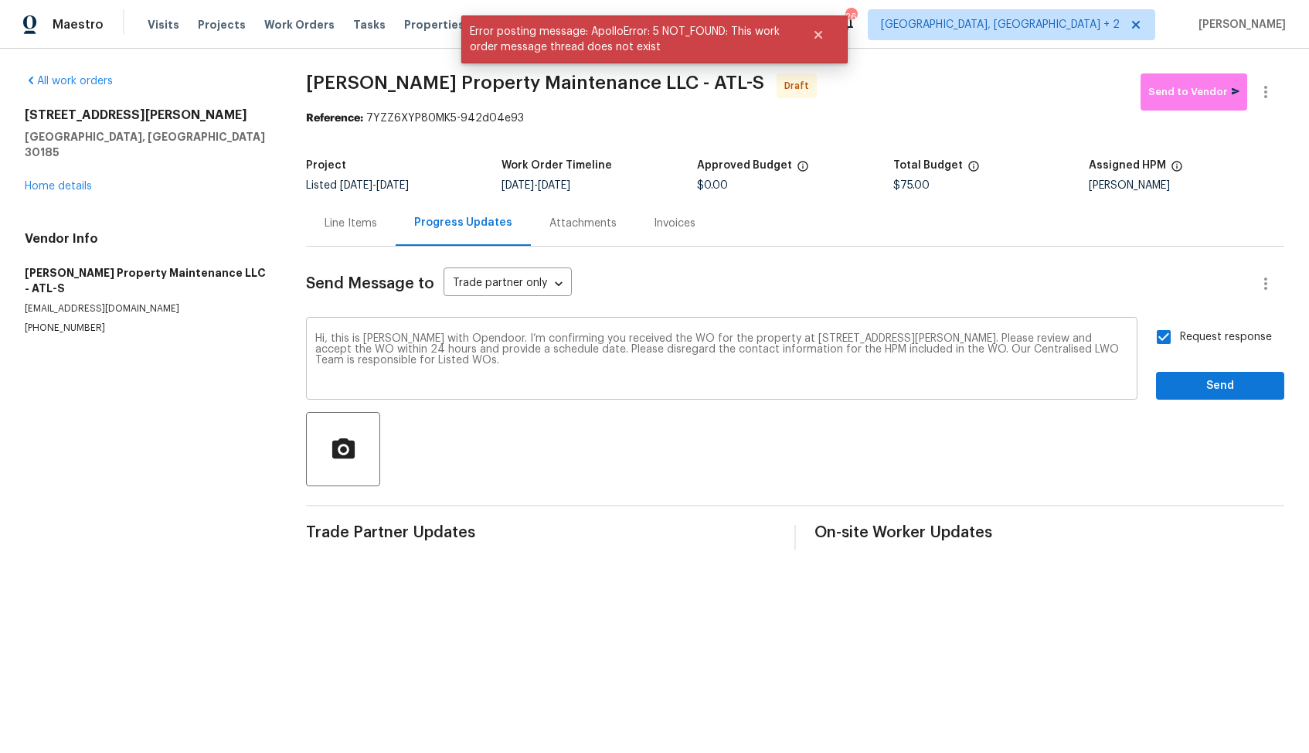
click at [797, 360] on textarea "Hi, this is Arvind with Opendoor. I’m confirming you received the WO for the pr…" at bounding box center [721, 360] width 813 height 54
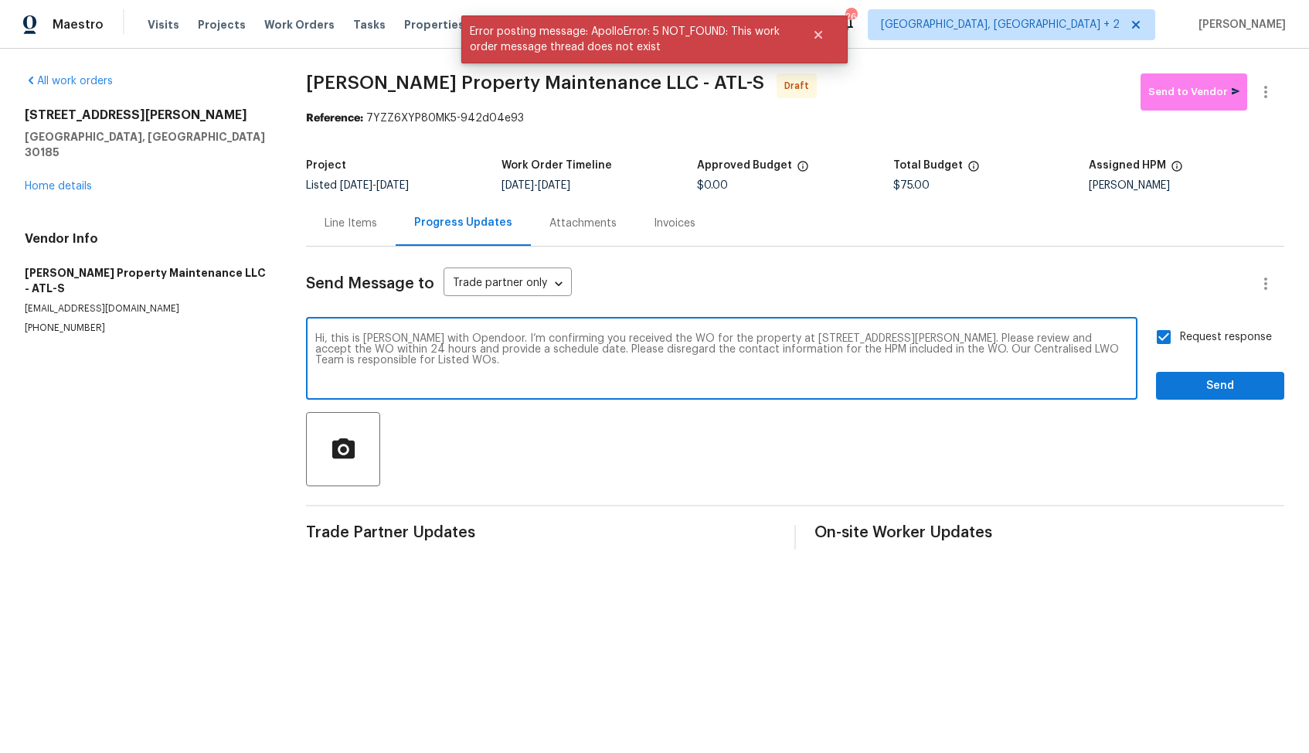
click at [797, 360] on textarea "Hi, this is Arvind with Opendoor. I’m confirming you received the WO for the pr…" at bounding box center [721, 360] width 813 height 54
click at [1168, 342] on input "Request response" at bounding box center [1164, 337] width 32 height 32
checkbox input "false"
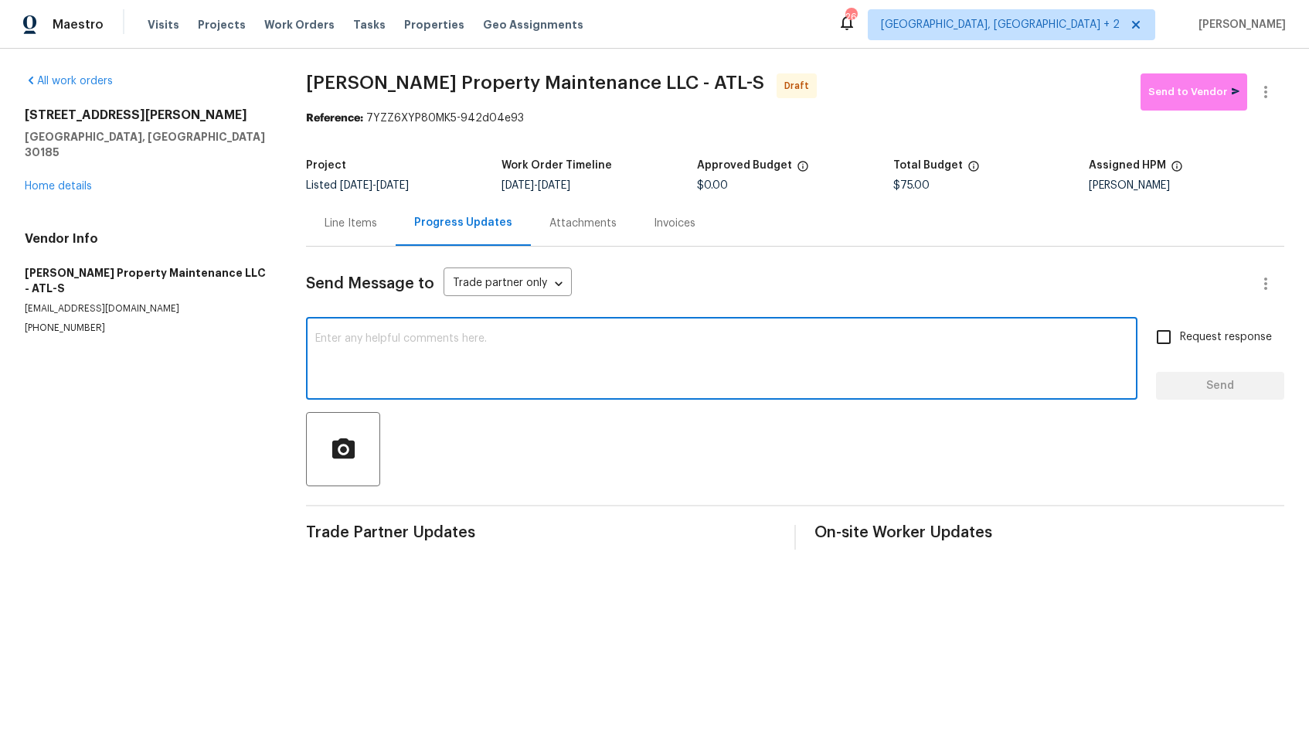
click at [482, 358] on textarea at bounding box center [721, 360] width 813 height 54
paste textarea "Hi, this is [PERSON_NAME] with Opendoor. I’m confirming you received the WO for…"
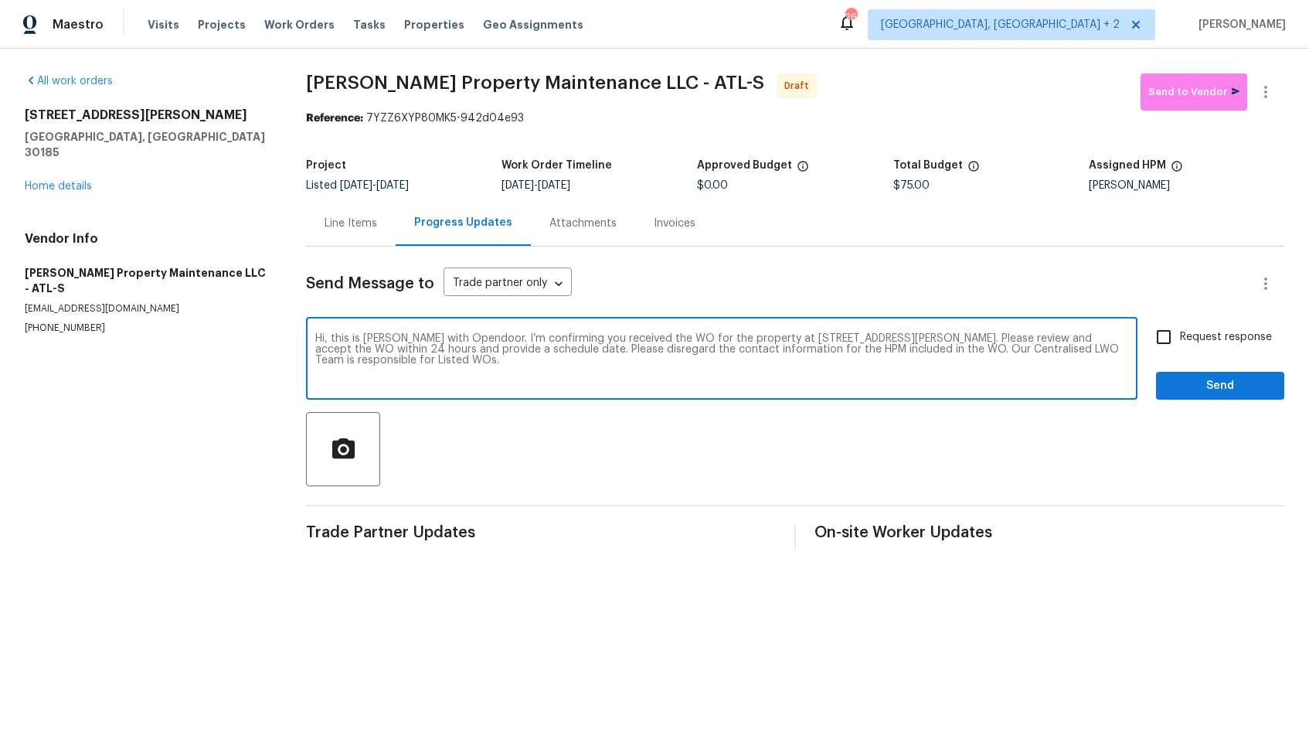
type textarea "Hi, this is [PERSON_NAME] with Opendoor. I’m confirming you received the WO for…"
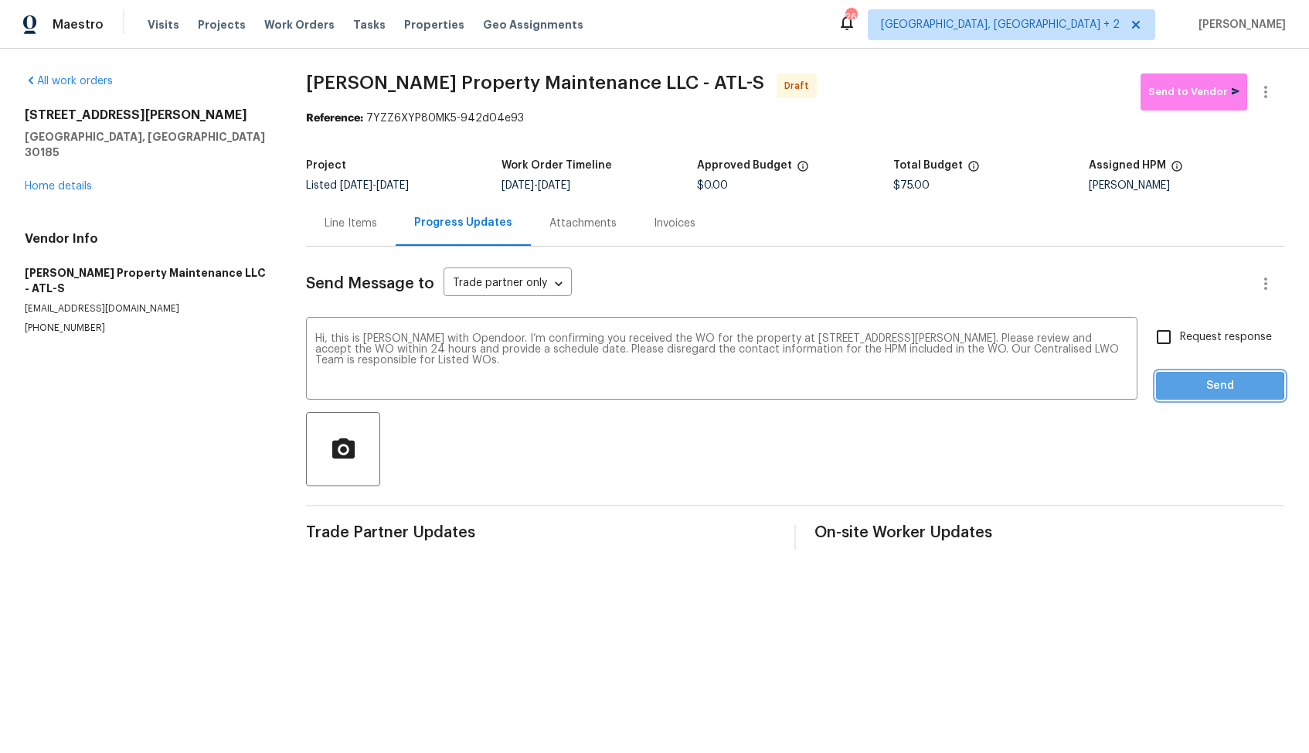
click at [1179, 386] on span "Send" at bounding box center [1221, 385] width 104 height 19
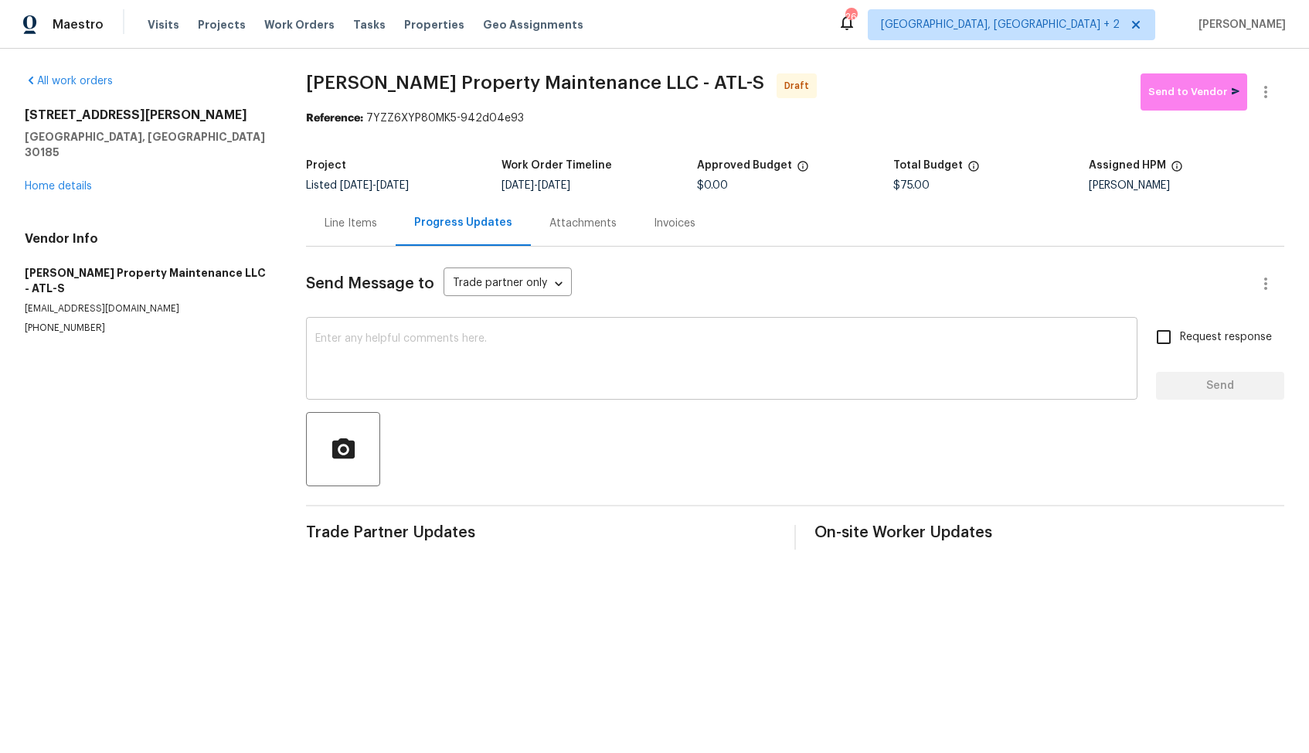
click at [500, 383] on textarea at bounding box center [721, 360] width 813 height 54
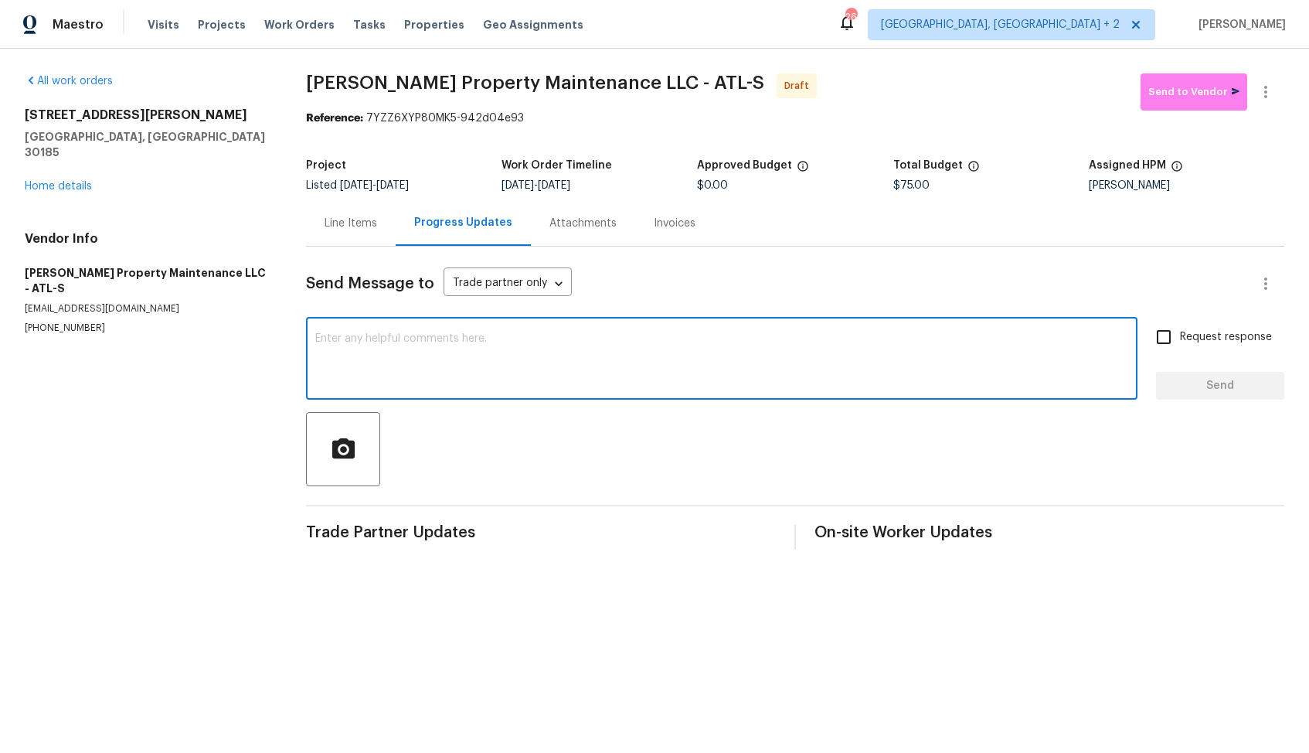
paste textarea "Hi, this is [PERSON_NAME] with Opendoor. I’m confirming you received the WO for…"
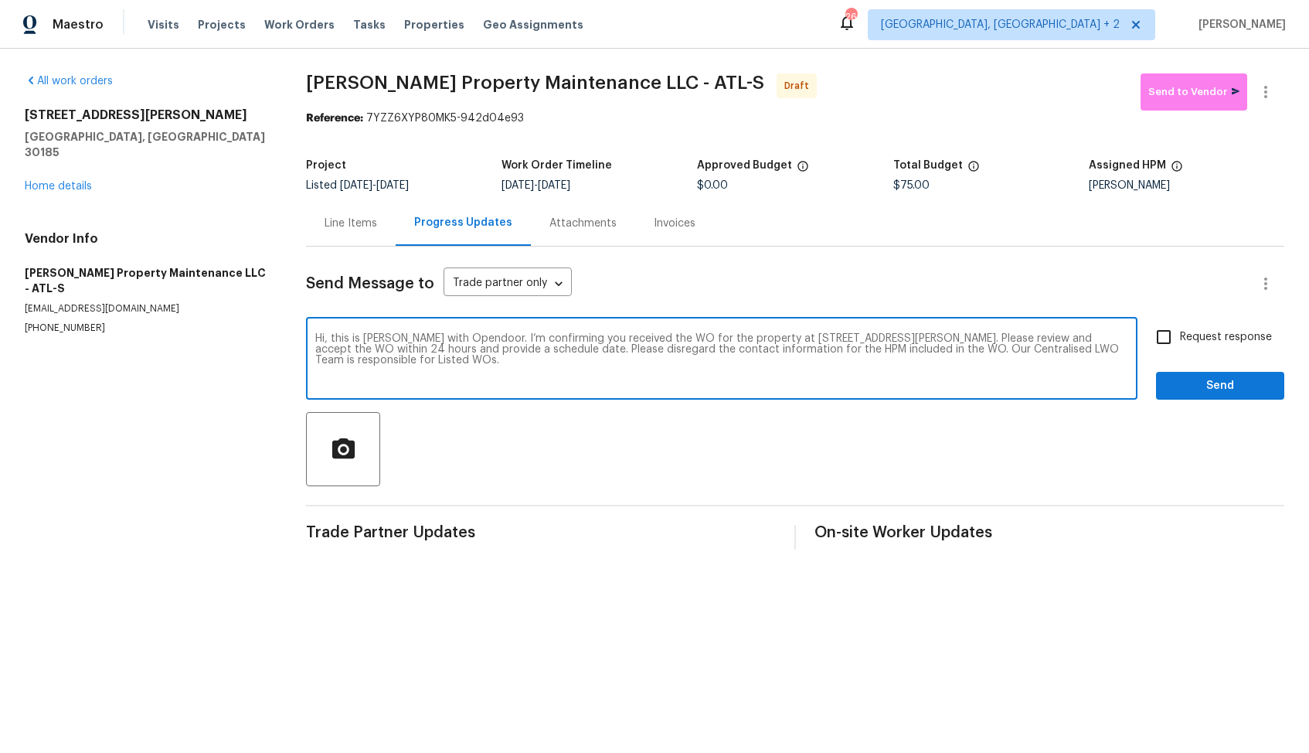
type textarea "Hi, this is [PERSON_NAME] with Opendoor. I’m confirming you received the WO for…"
click at [1186, 339] on span "Request response" at bounding box center [1226, 337] width 92 height 16
click at [1180, 339] on input "Request response" at bounding box center [1164, 337] width 32 height 32
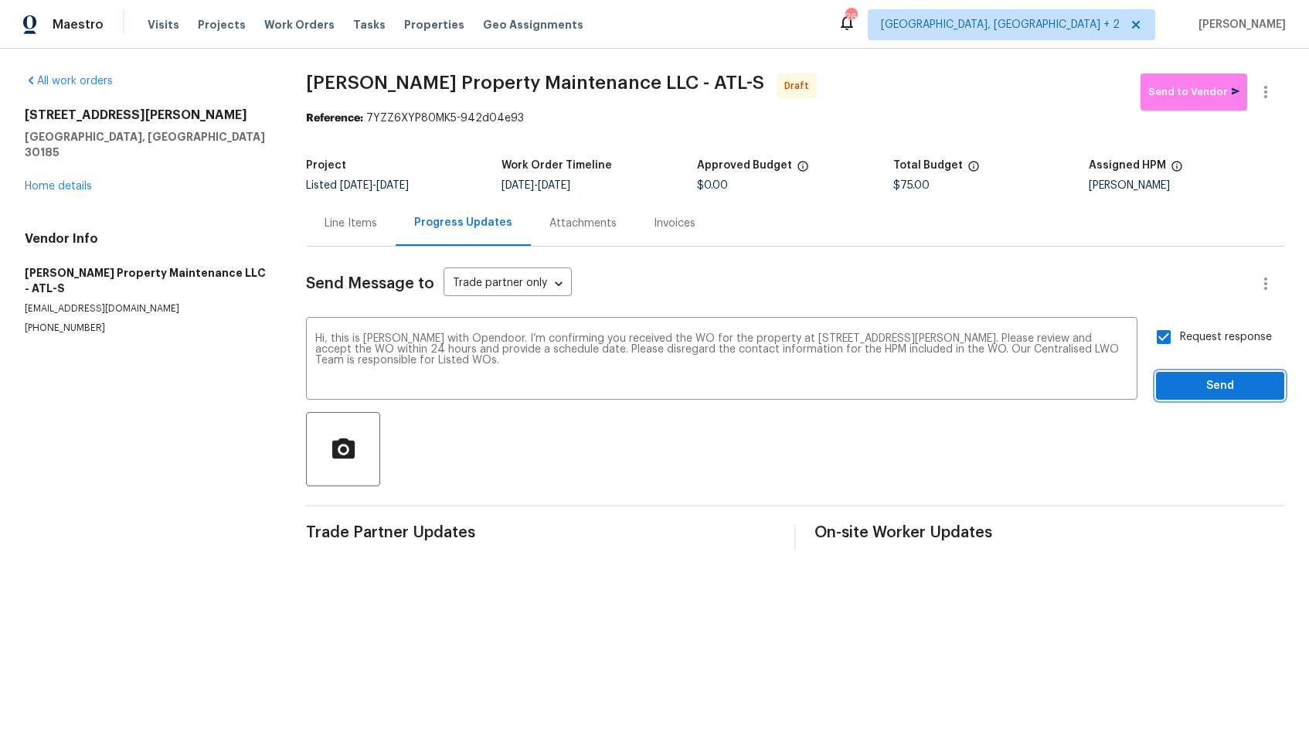
click at [1186, 387] on span "Send" at bounding box center [1221, 385] width 104 height 19
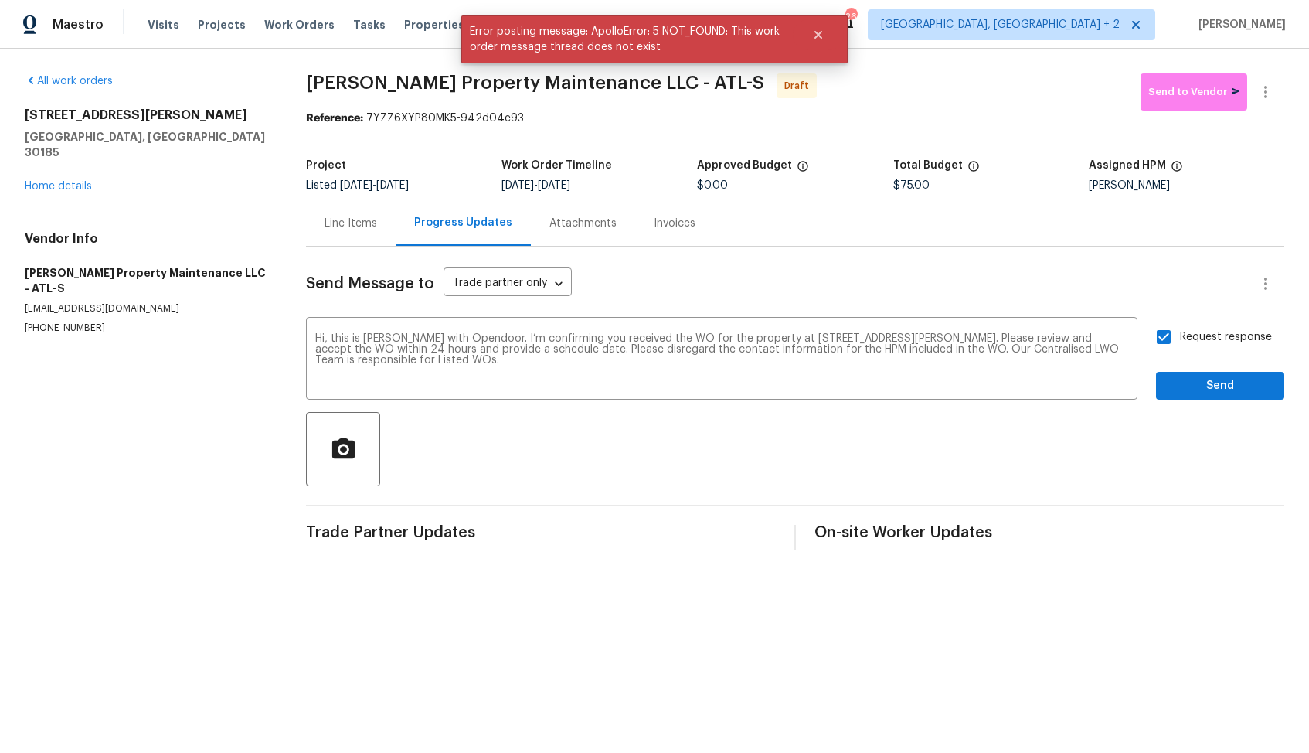
click at [1166, 335] on input "Request response" at bounding box center [1164, 337] width 32 height 32
checkbox input "false"
click at [1178, 386] on span "Send" at bounding box center [1221, 385] width 104 height 19
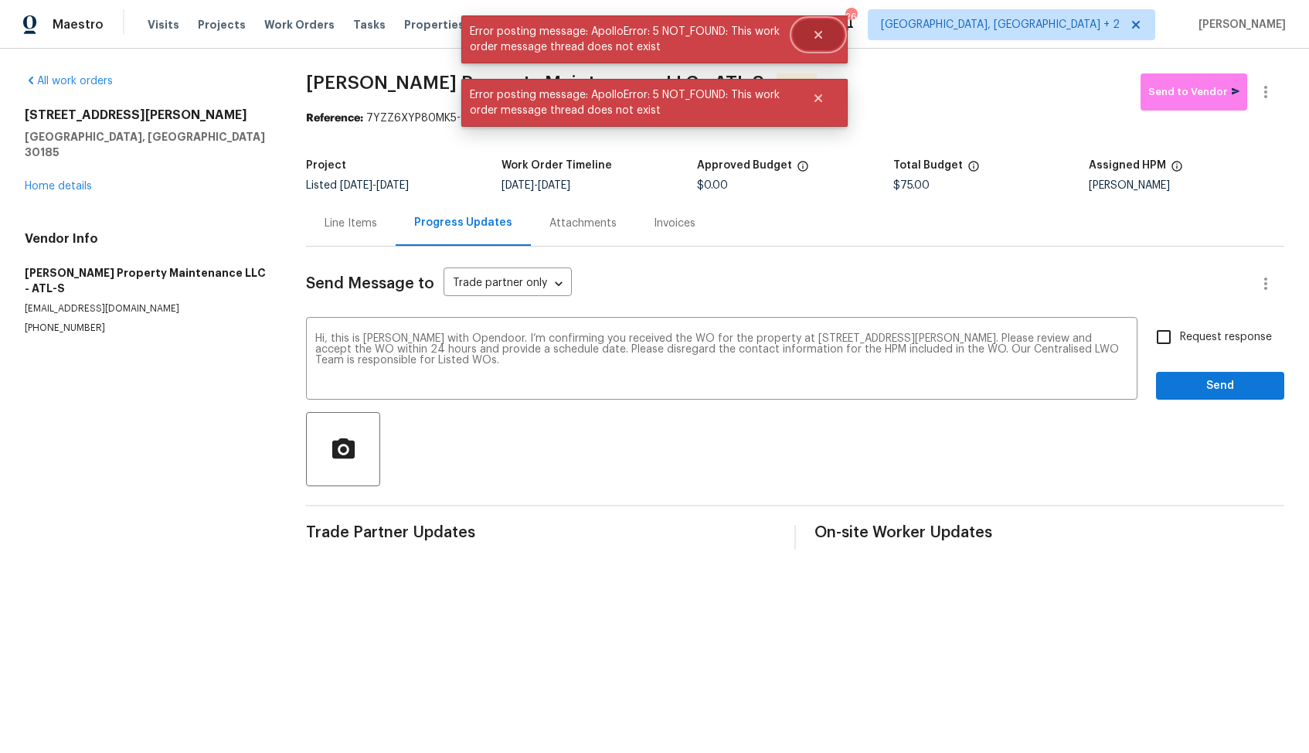
click at [816, 38] on icon "Close" at bounding box center [818, 35] width 12 height 12
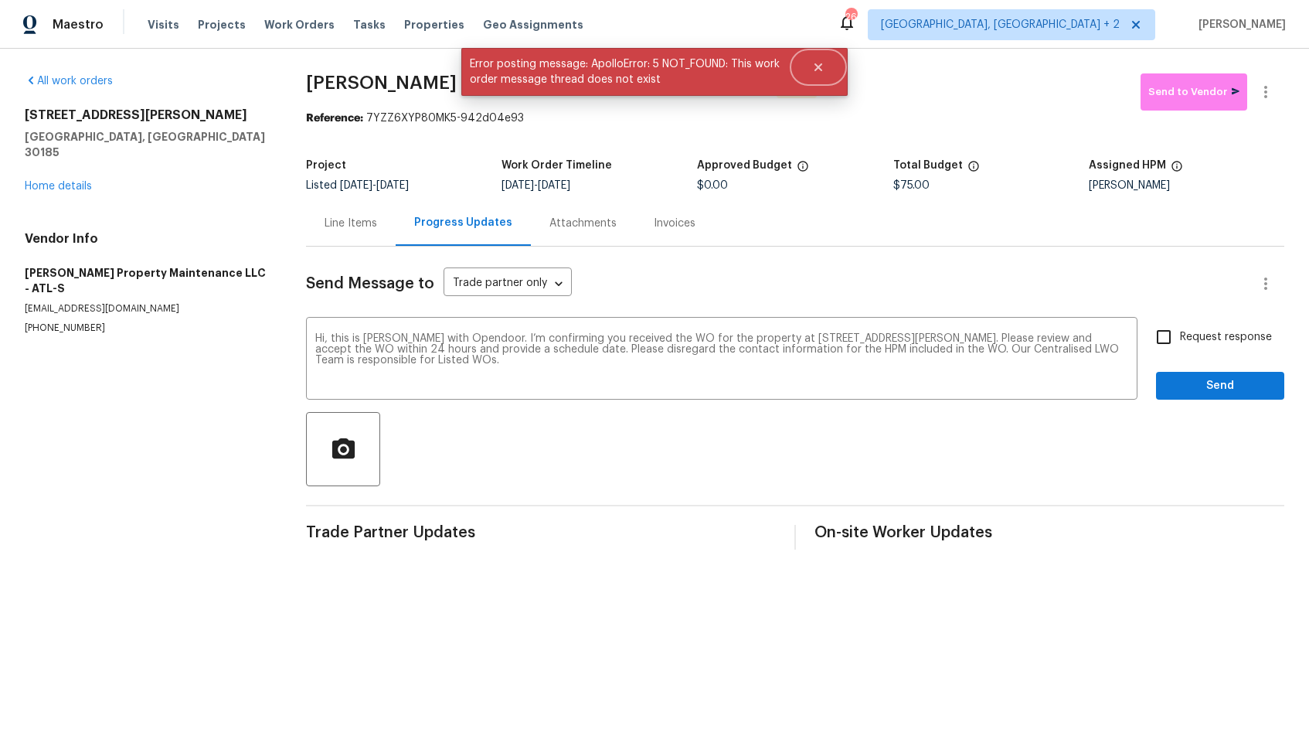
click at [816, 61] on icon "Close" at bounding box center [818, 67] width 12 height 12
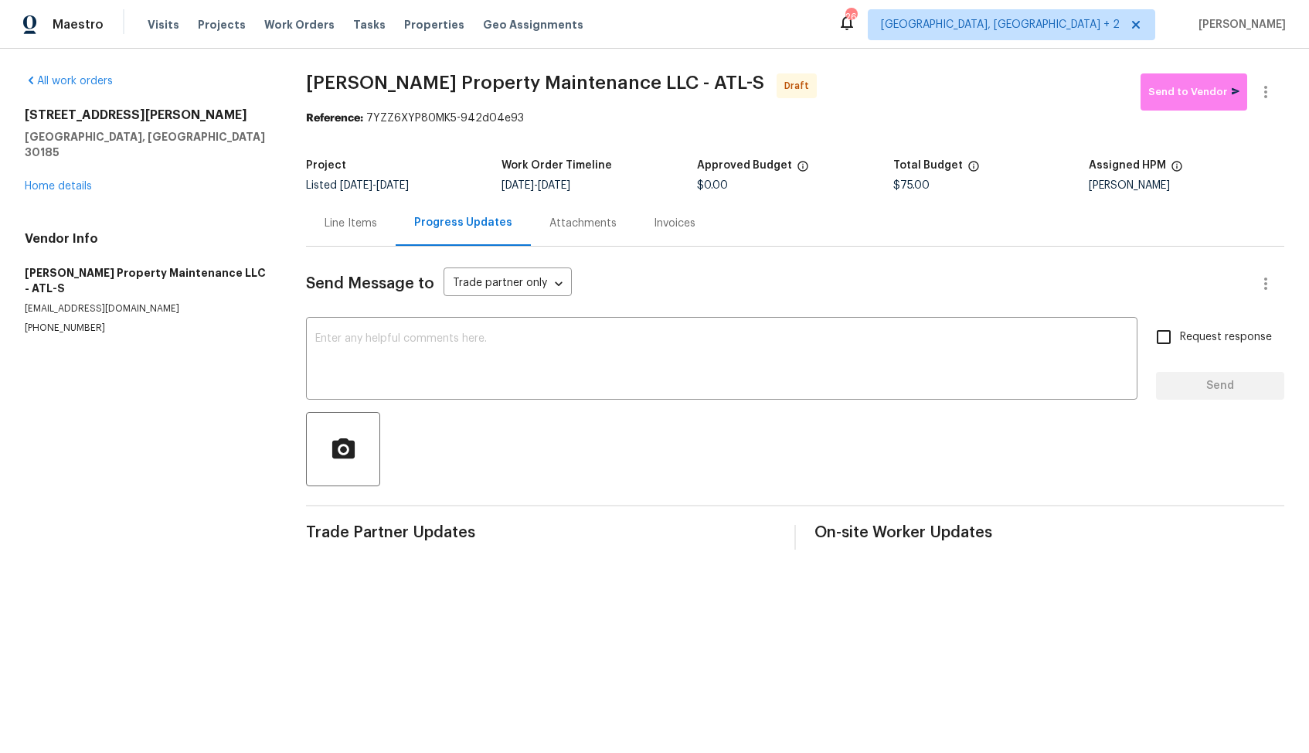
click at [342, 240] on div "Line Items" at bounding box center [351, 223] width 90 height 46
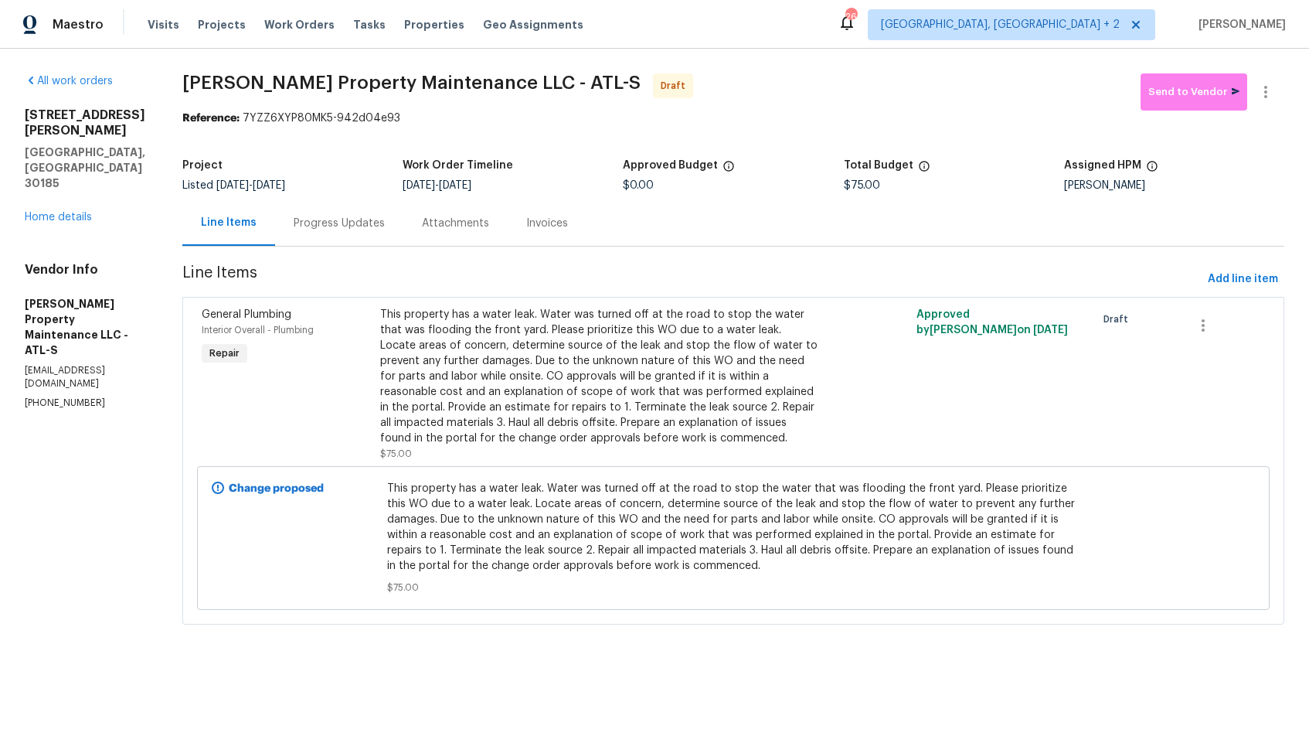
click at [346, 221] on div "Progress Updates" at bounding box center [339, 223] width 91 height 15
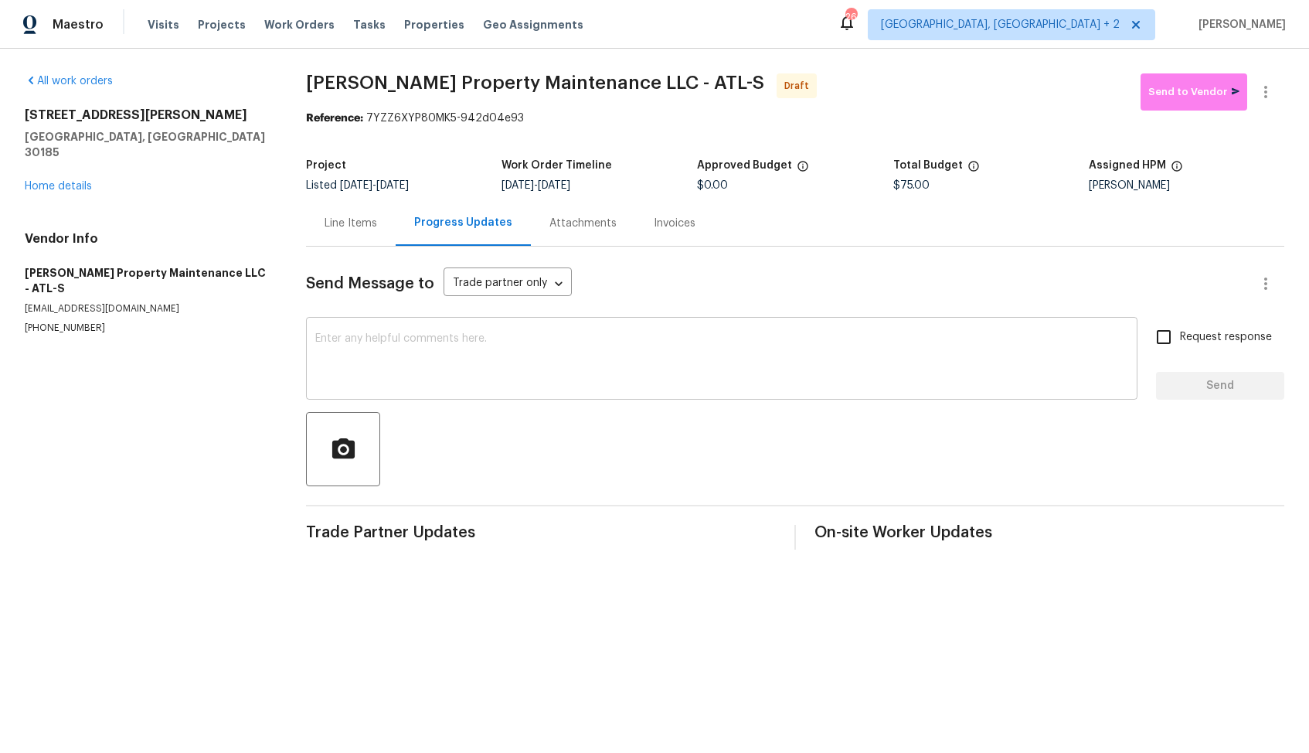
click at [494, 358] on textarea at bounding box center [721, 360] width 813 height 54
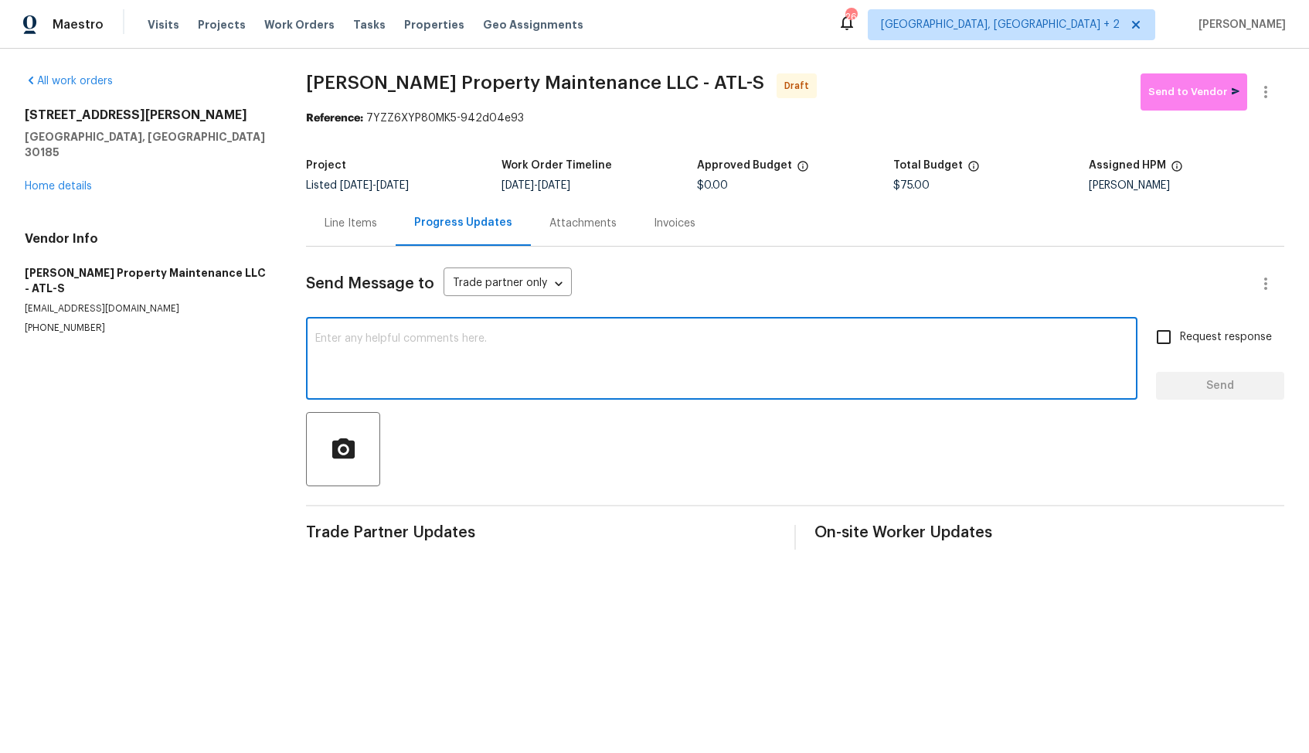
click at [747, 366] on textarea at bounding box center [721, 360] width 813 height 54
paste textarea "Hi, this is [PERSON_NAME] with Opendoor. I’m confirming you received the WO for…"
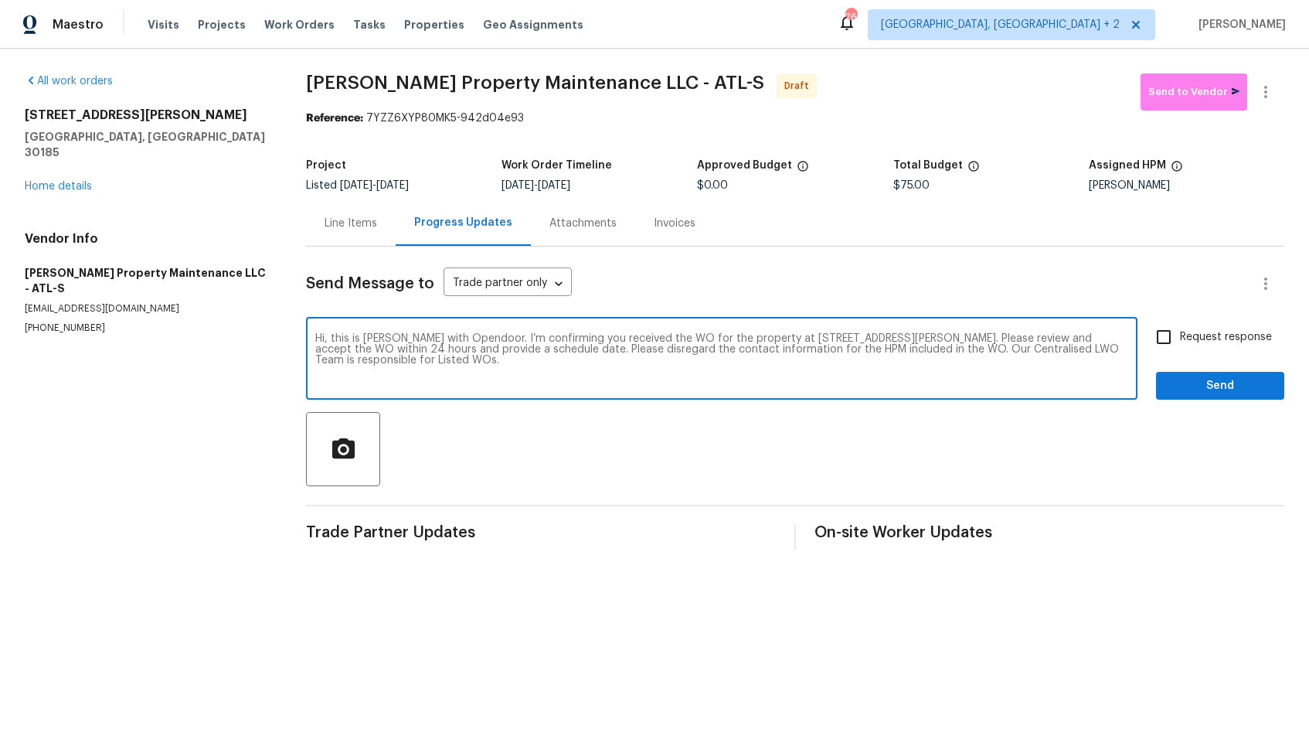
type textarea "Hi, this is [PERSON_NAME] with Opendoor. I’m confirming you received the WO for…"
click at [1170, 334] on input "Request response" at bounding box center [1164, 337] width 32 height 32
checkbox input "true"
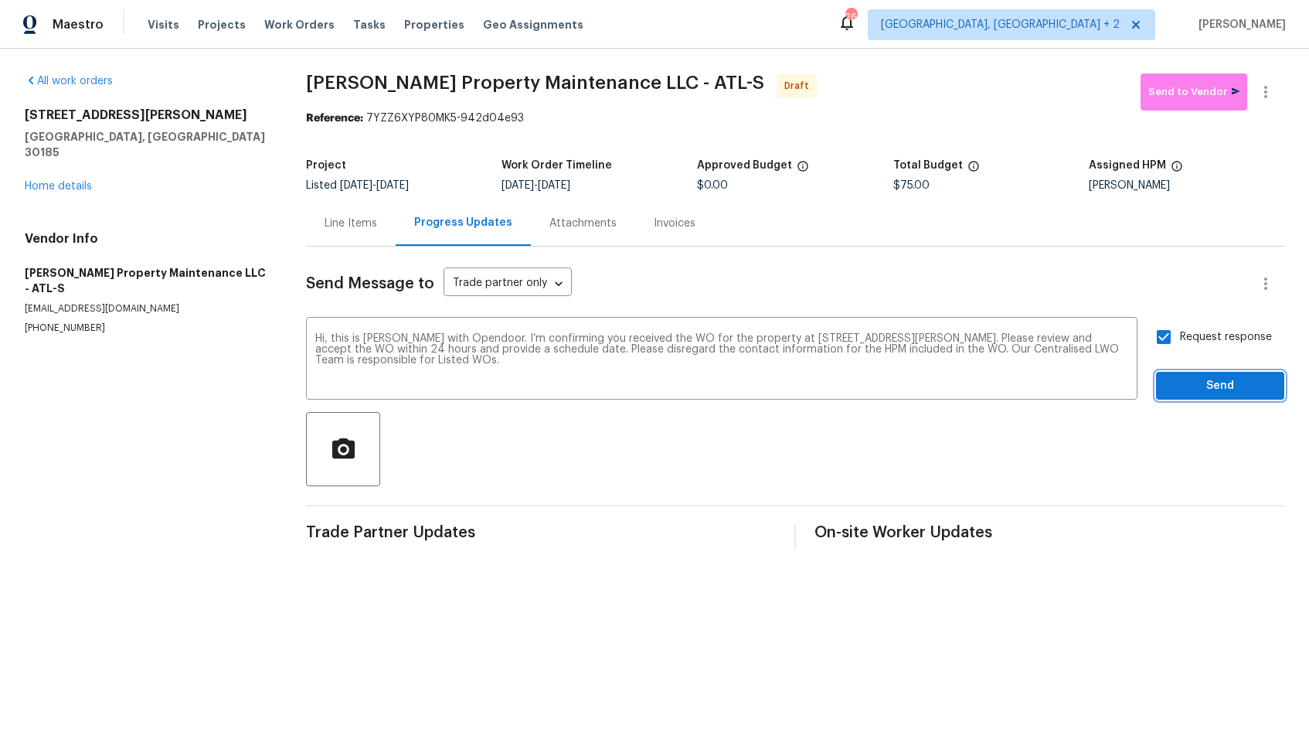
click at [1188, 383] on span "Send" at bounding box center [1221, 385] width 104 height 19
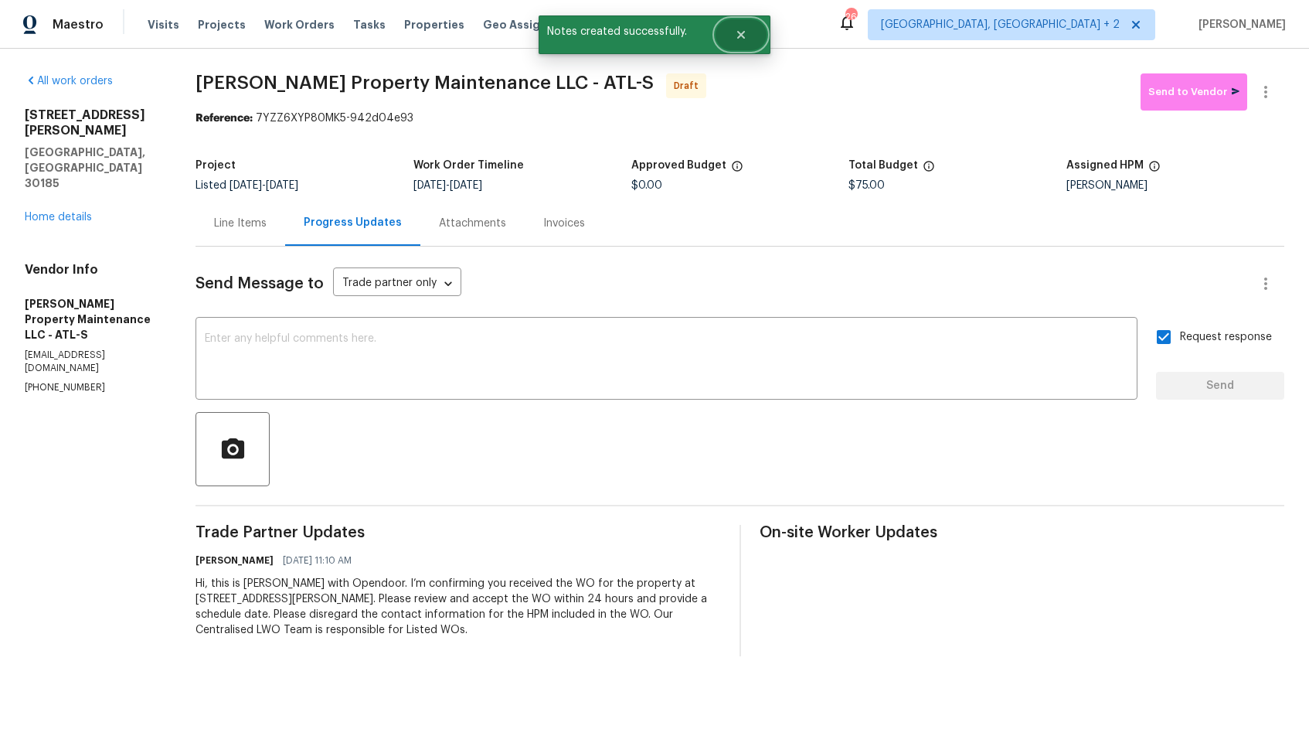
click at [747, 39] on icon "Close" at bounding box center [741, 35] width 12 height 12
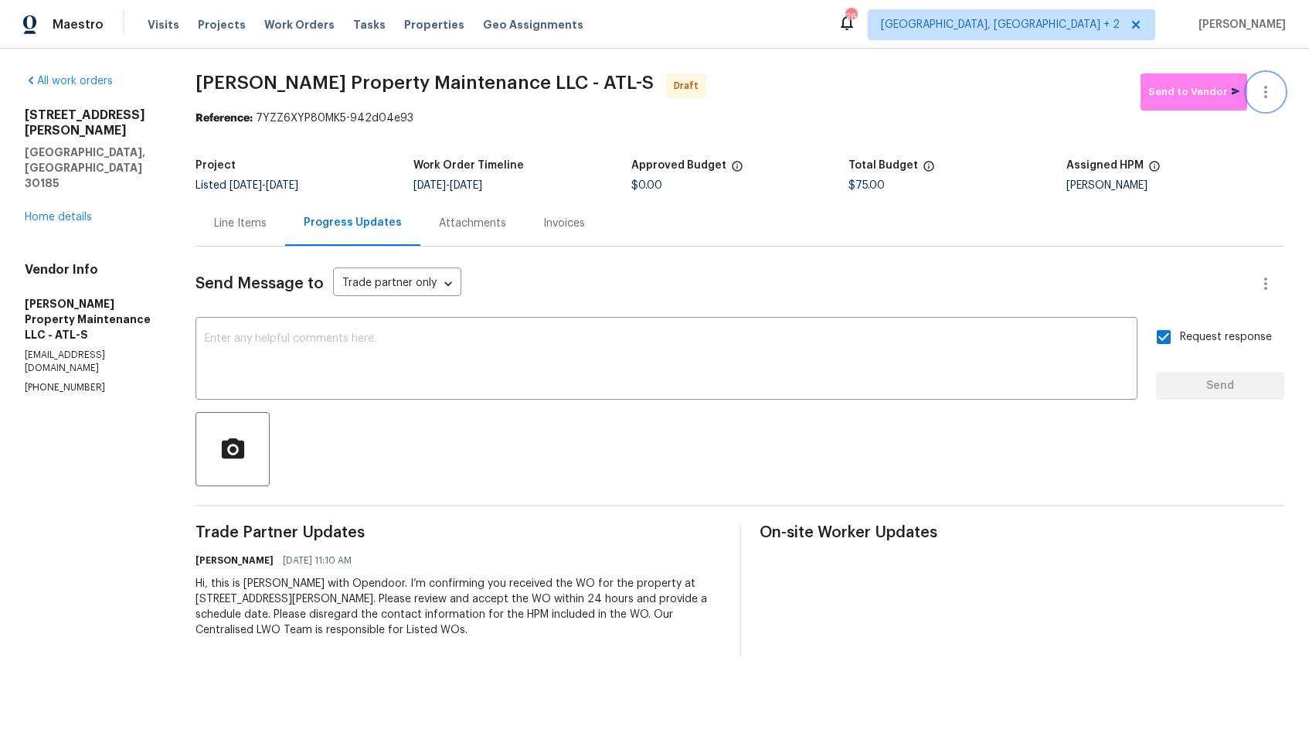
click at [1279, 101] on button "button" at bounding box center [1265, 91] width 37 height 37
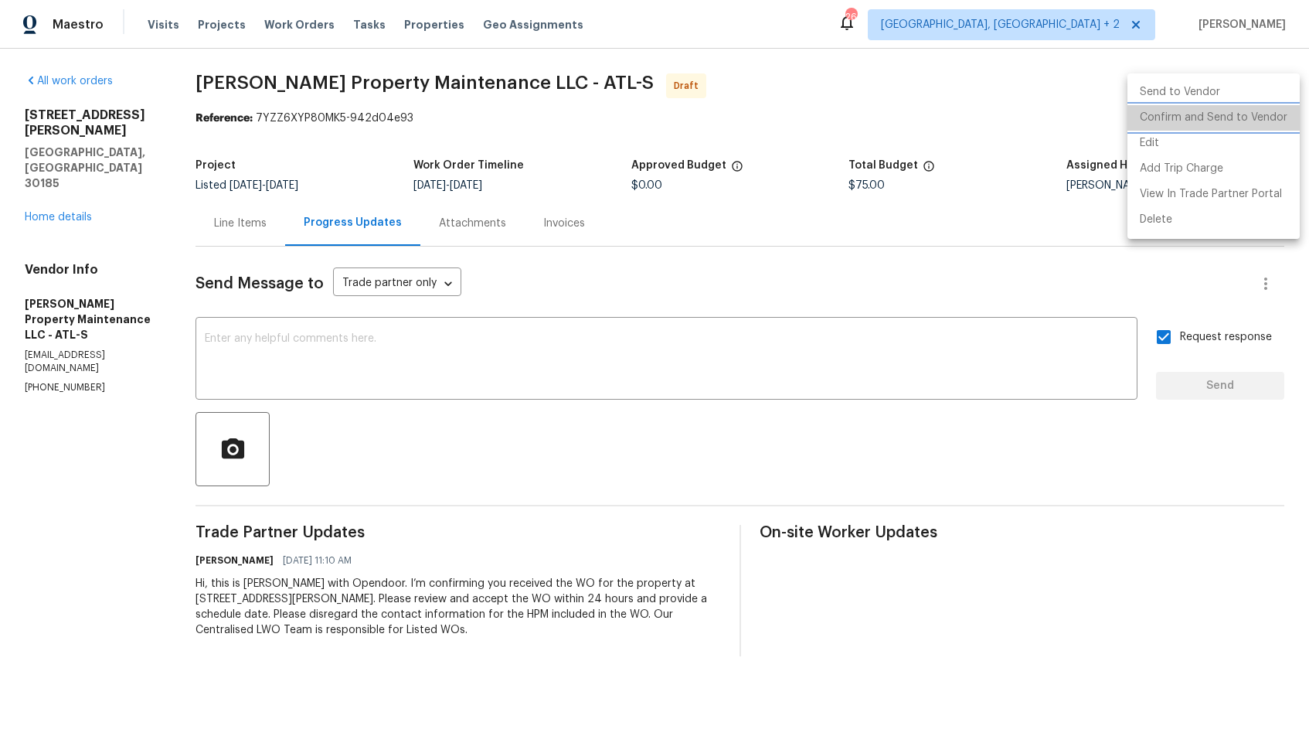
click at [1213, 125] on li "Confirm and Send to Vendor" at bounding box center [1214, 118] width 172 height 26
click at [720, 72] on div at bounding box center [654, 376] width 1309 height 753
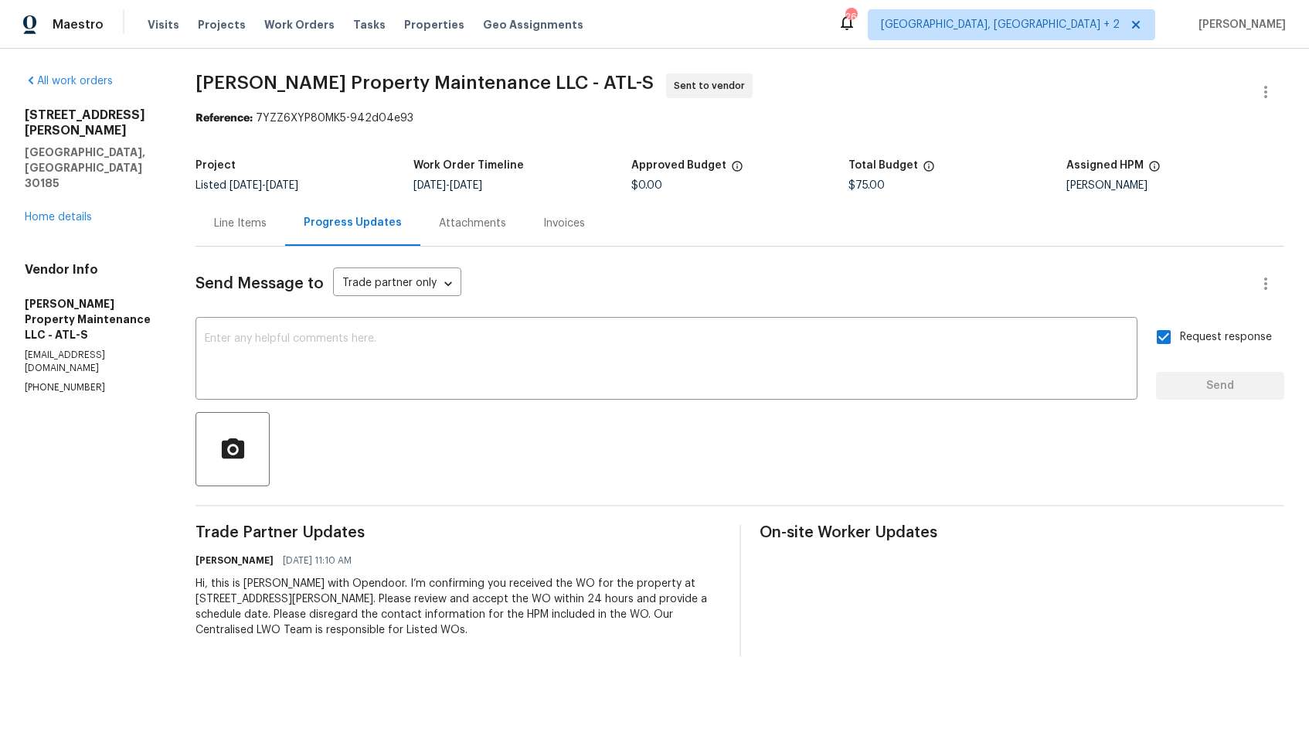
drag, startPoint x: 256, startPoint y: 117, endPoint x: 386, endPoint y: 117, distance: 130.6
click at [386, 117] on div "Reference: 7YZZ6XYP80MK5-942d04e93" at bounding box center [740, 118] width 1089 height 15
click at [320, 87] on span "Glen Property Maintenance LLC - ATL-S" at bounding box center [425, 82] width 458 height 19
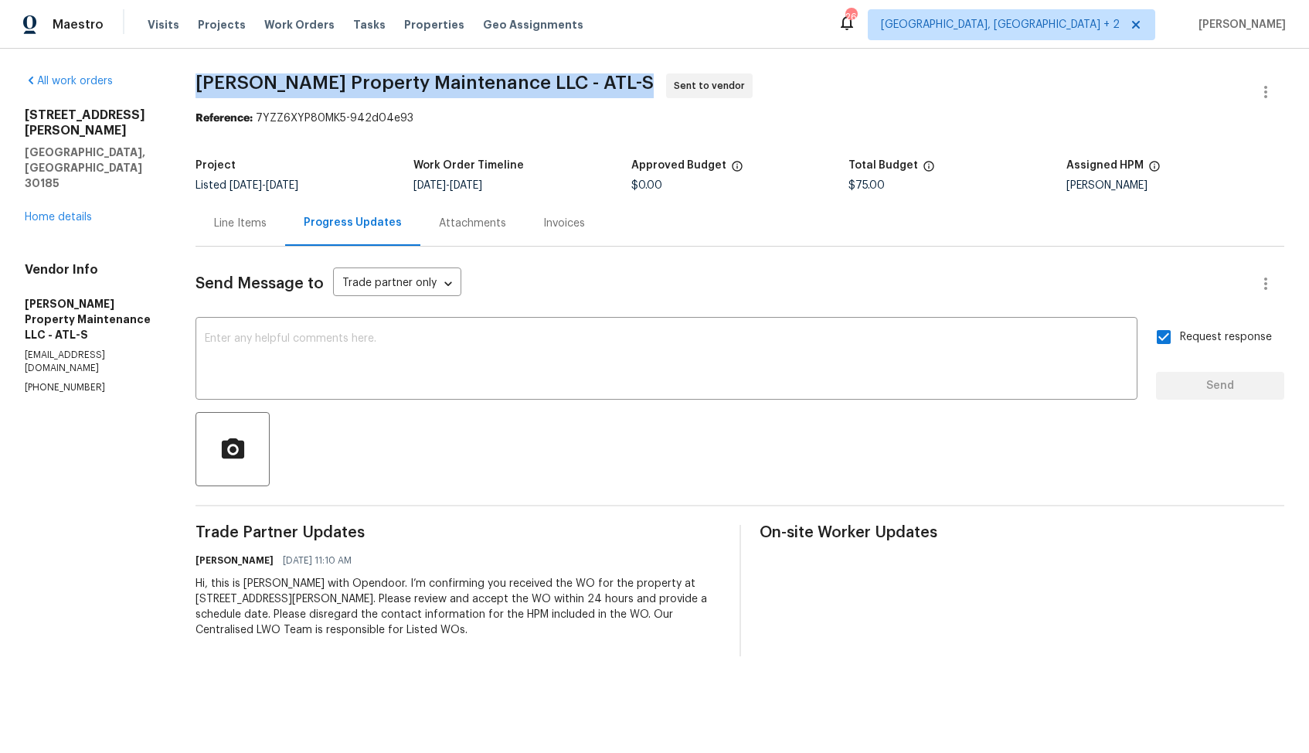
copy span "Glen Property Maintenance LLC - ATL-S"
click at [326, 139] on section "Glen Property Maintenance LLC - ATL-S Sent to vendor Reference: 7YZZ6XYP80MK5-9…" at bounding box center [740, 364] width 1089 height 583
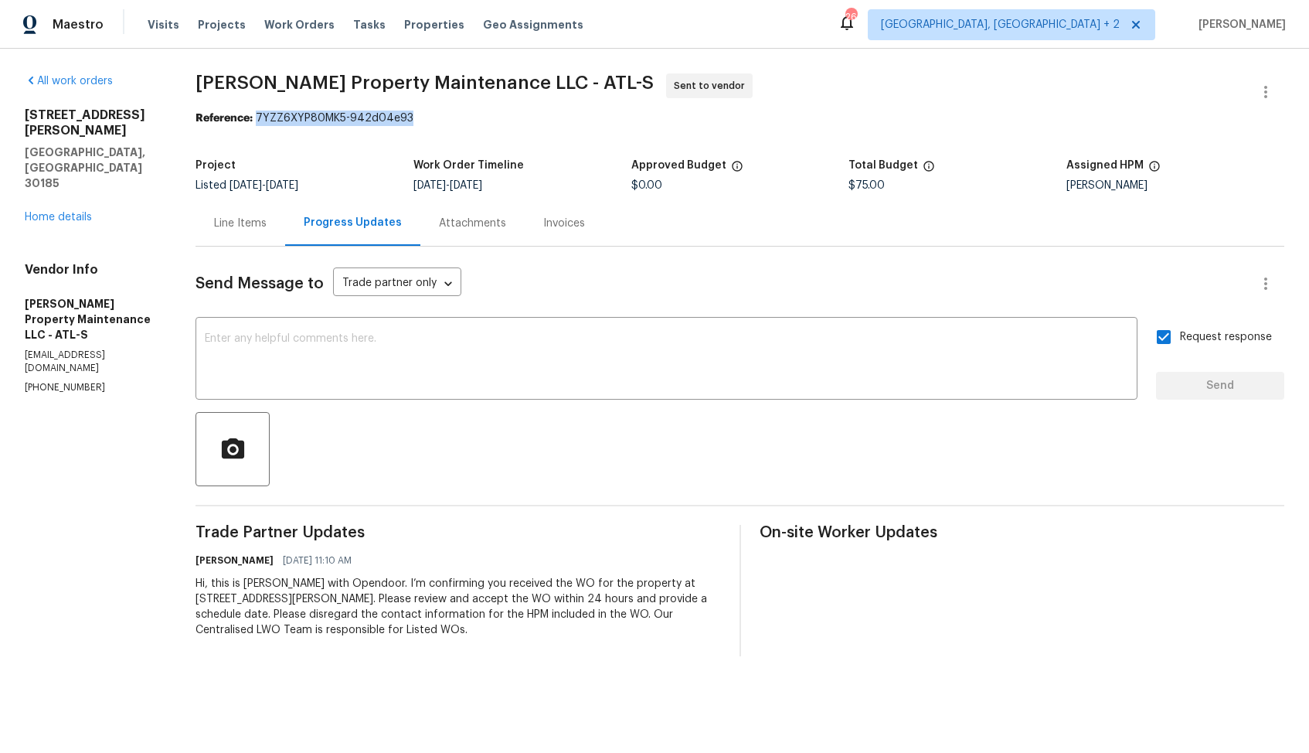
drag, startPoint x: 258, startPoint y: 118, endPoint x: 446, endPoint y: 118, distance: 187.8
click at [446, 118] on div "Reference: 7YZZ6XYP80MK5-942d04e93" at bounding box center [740, 118] width 1089 height 15
copy div "7YZZ6XYP80MK5-942d04e93"
click at [685, 90] on span "Glen Property Maintenance LLC - ATL-S Sent to vendor" at bounding box center [722, 91] width 1052 height 37
click at [61, 212] on link "Home details" at bounding box center [58, 217] width 67 height 11
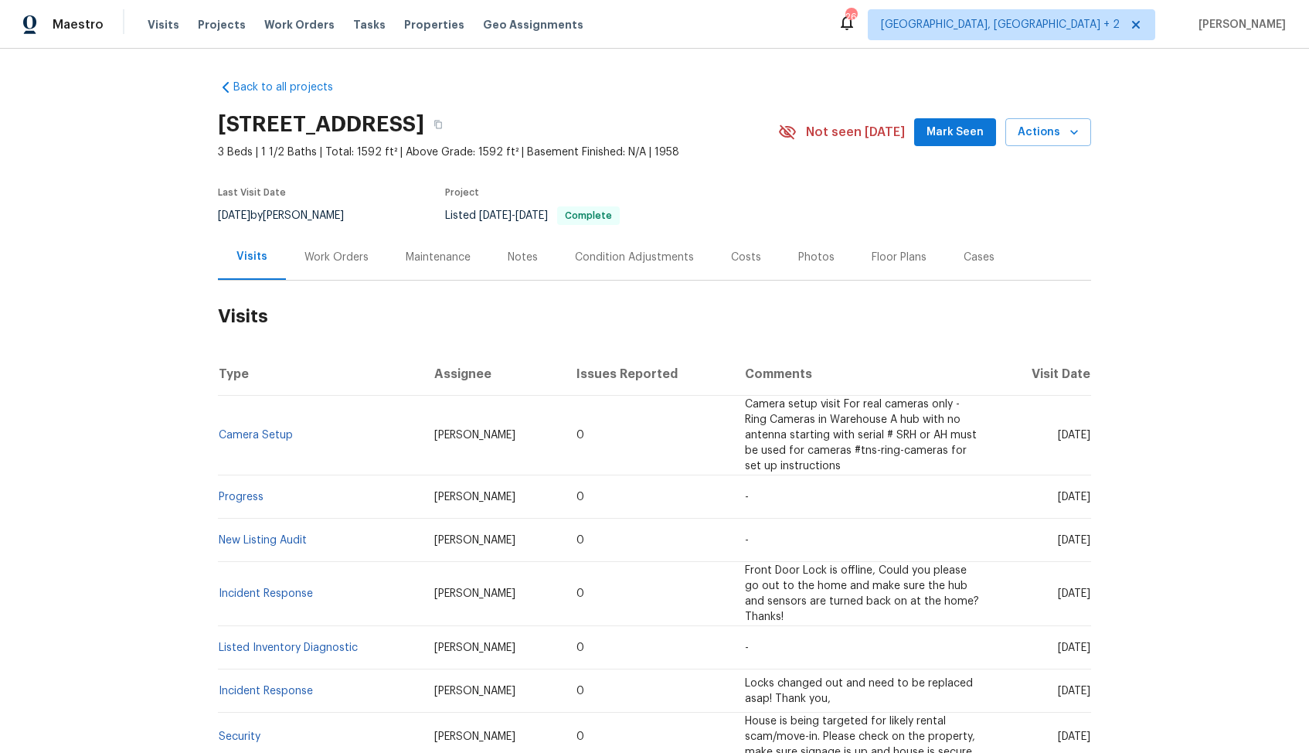
click at [353, 258] on div "Work Orders" at bounding box center [337, 257] width 64 height 15
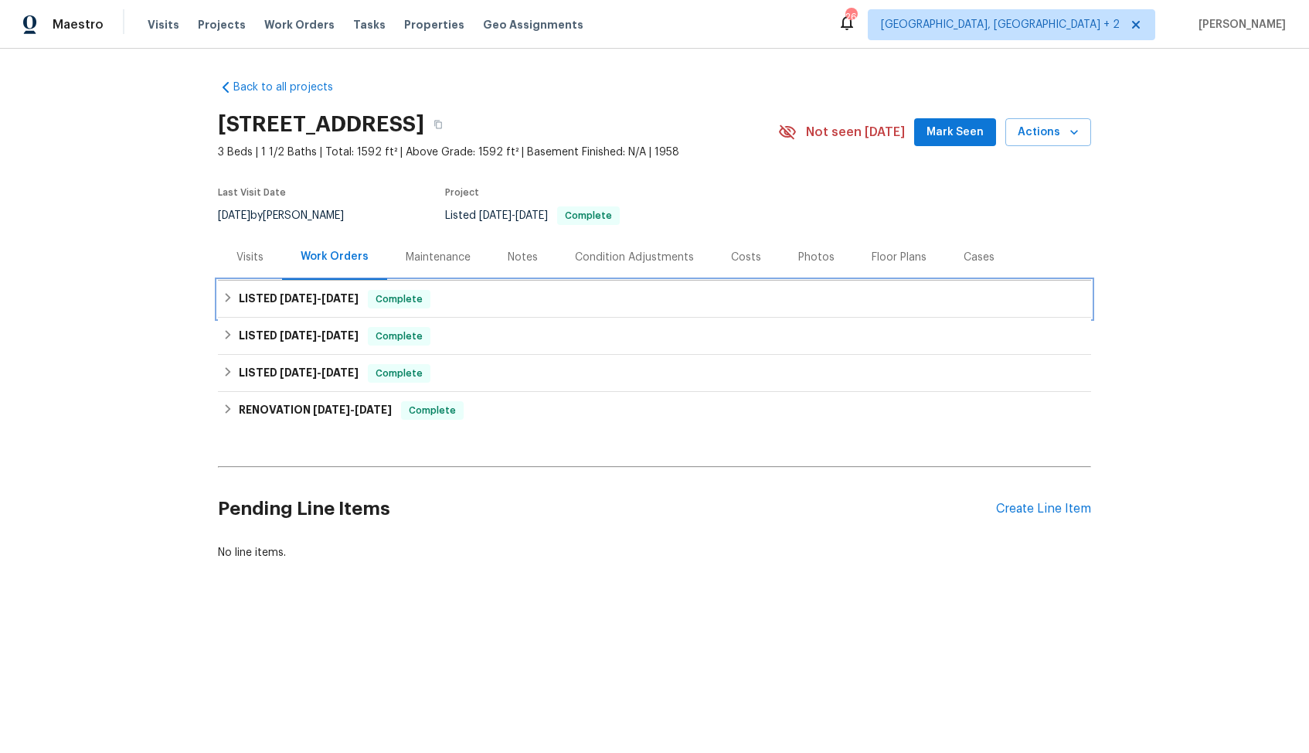
click at [363, 296] on div "LISTED [DATE] - [DATE] Complete" at bounding box center [655, 299] width 864 height 19
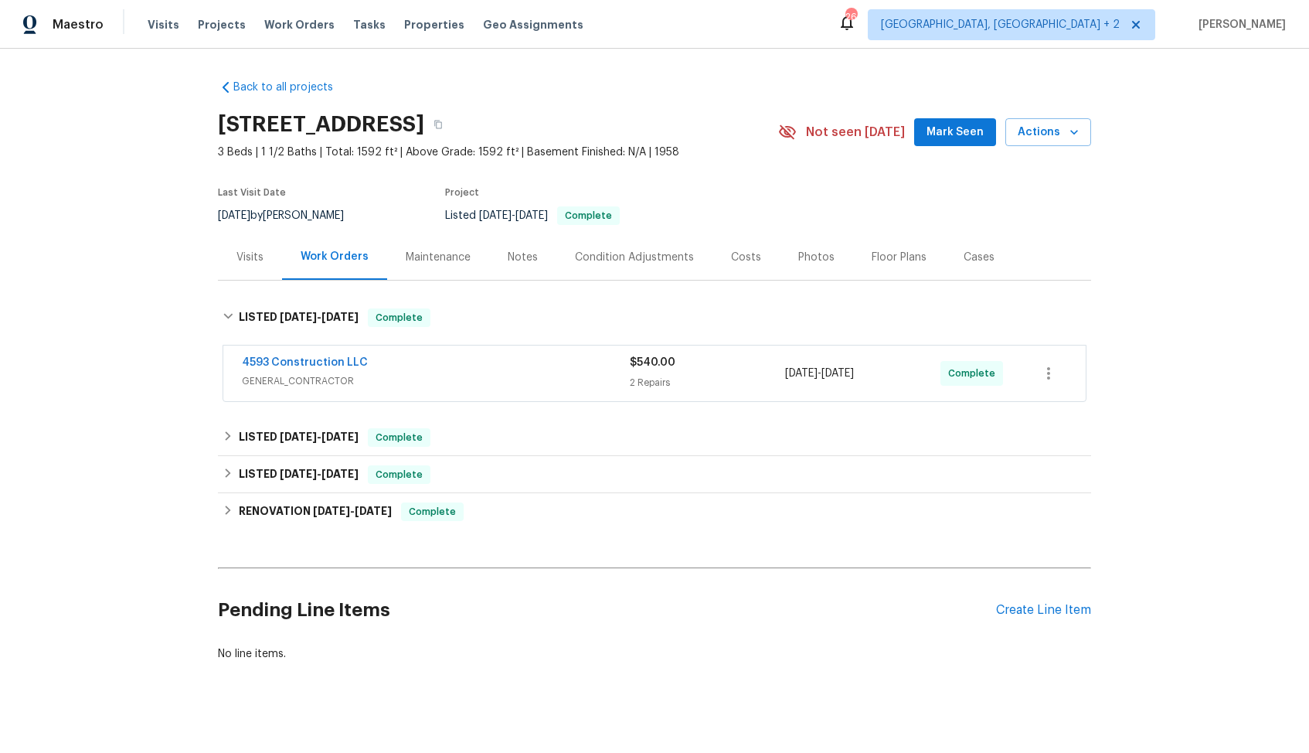
click at [392, 362] on div "4593 Construction LLC" at bounding box center [436, 364] width 388 height 19
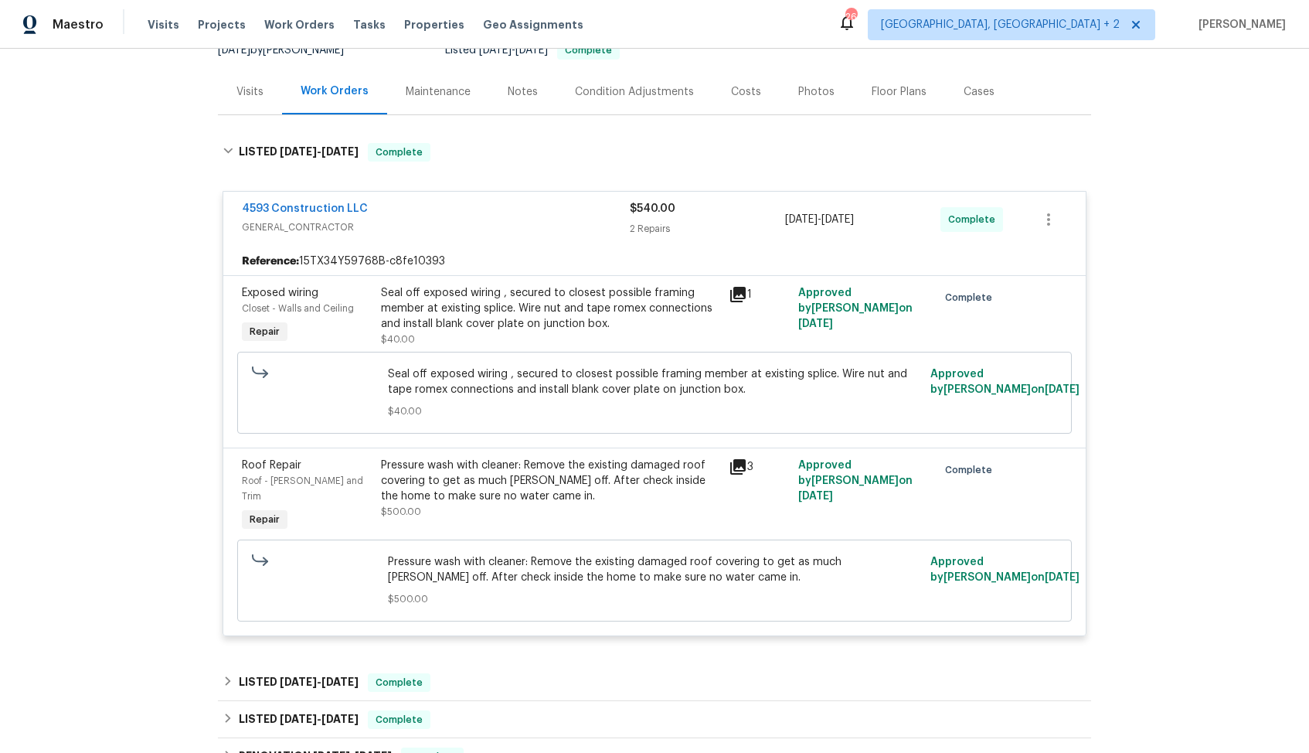
scroll to position [167, 0]
click at [413, 208] on div "4593 Construction LLC" at bounding box center [436, 208] width 388 height 19
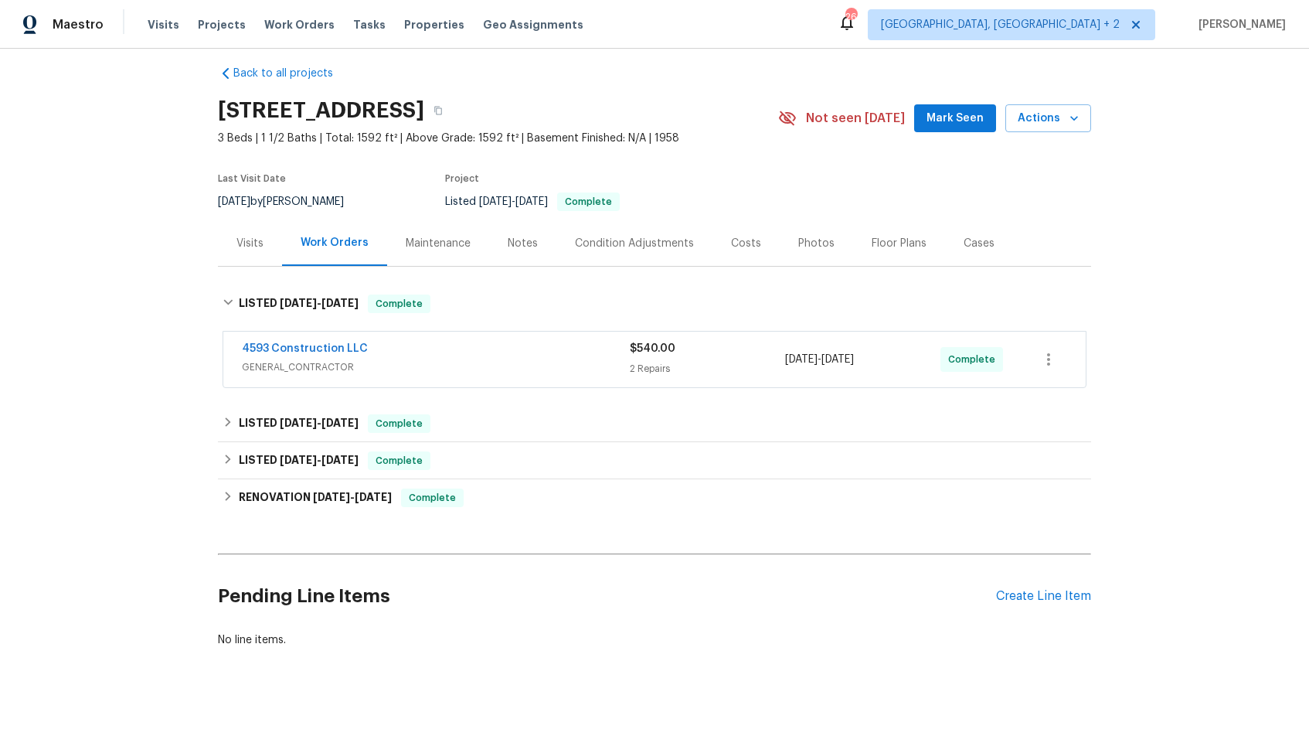
scroll to position [14, 0]
click at [453, 424] on div "LISTED 7/29/25 - 8/4/25 Complete" at bounding box center [655, 423] width 864 height 19
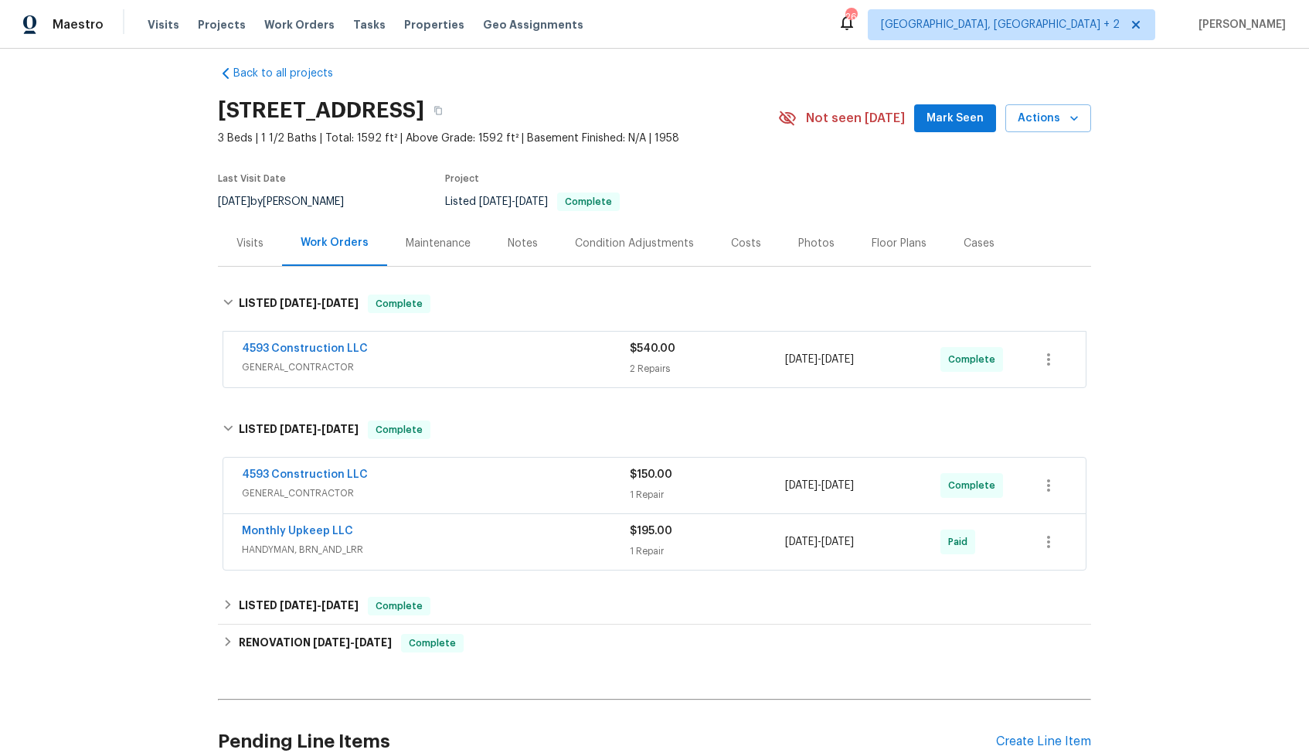
click at [448, 478] on div "4593 Construction LLC" at bounding box center [436, 476] width 388 height 19
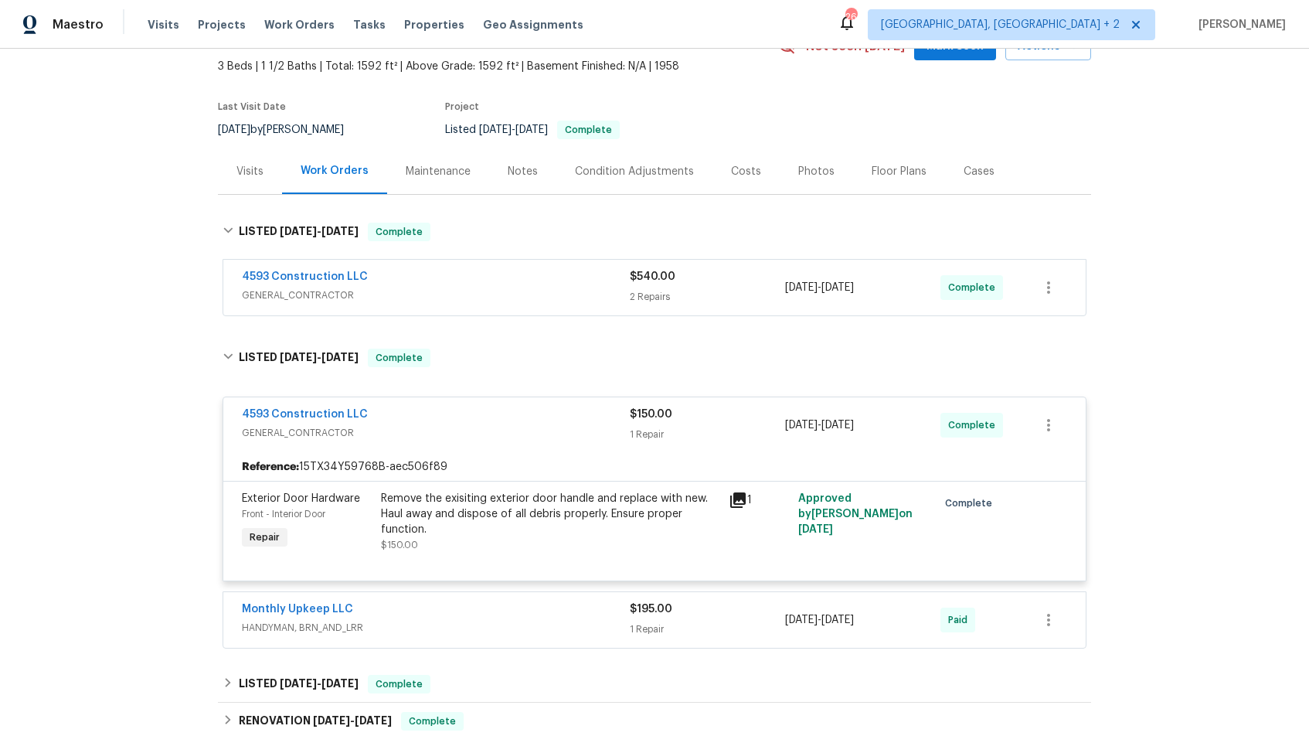
scroll to position [87, 0]
click at [465, 414] on div "4593 Construction LLC" at bounding box center [436, 415] width 388 height 19
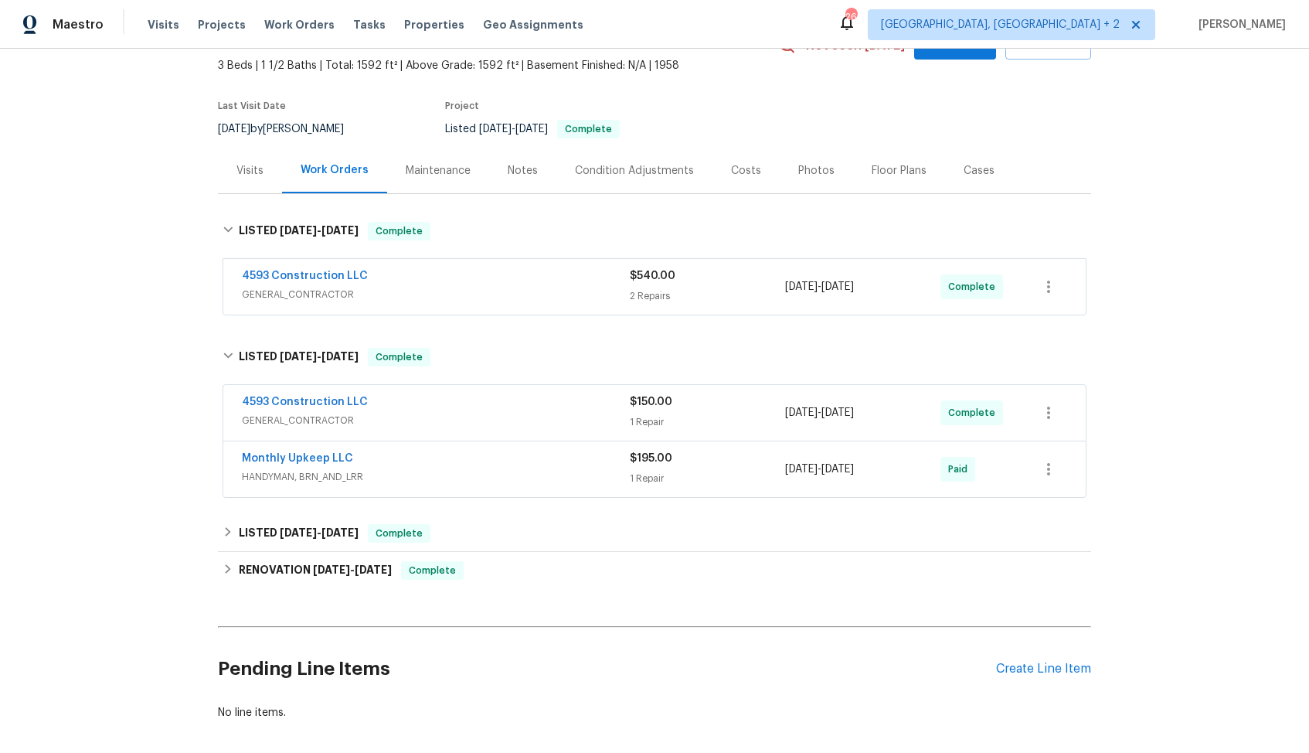
click at [455, 459] on div "Monthly Upkeep LLC" at bounding box center [436, 460] width 388 height 19
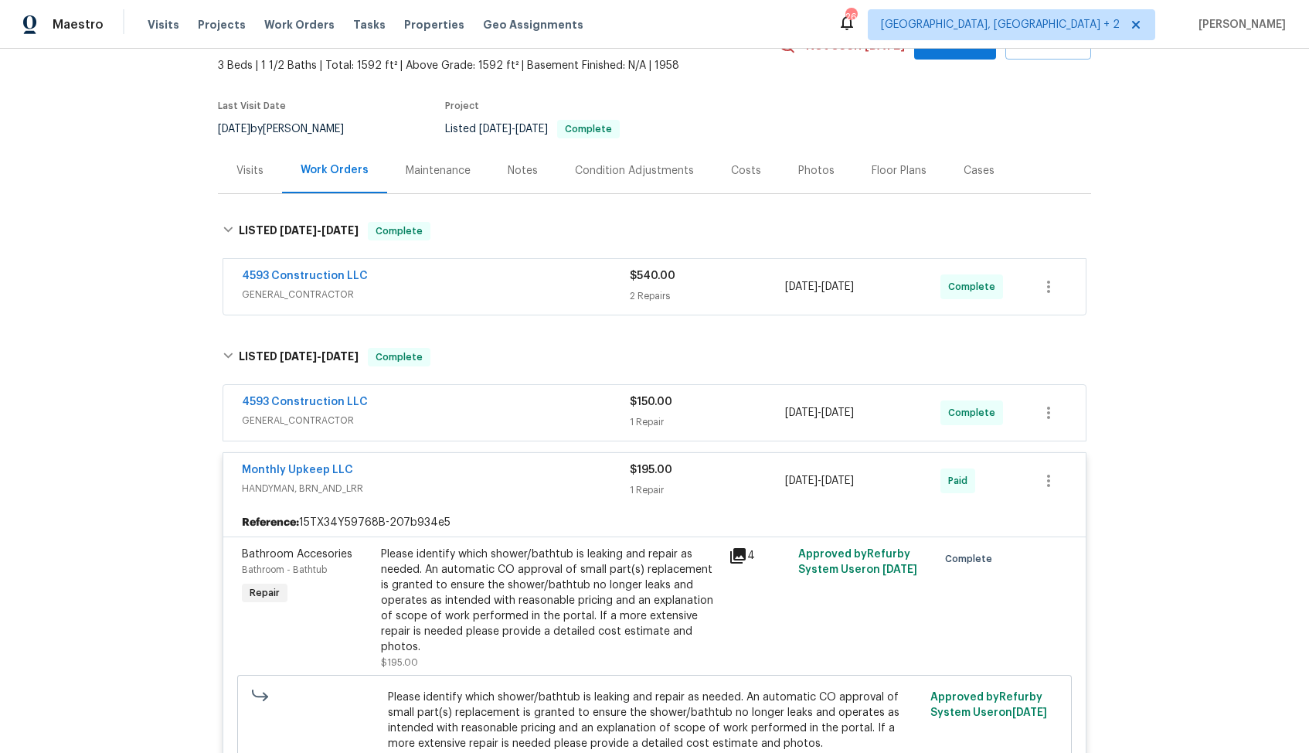
click at [445, 477] on div "Monthly Upkeep LLC" at bounding box center [436, 471] width 388 height 19
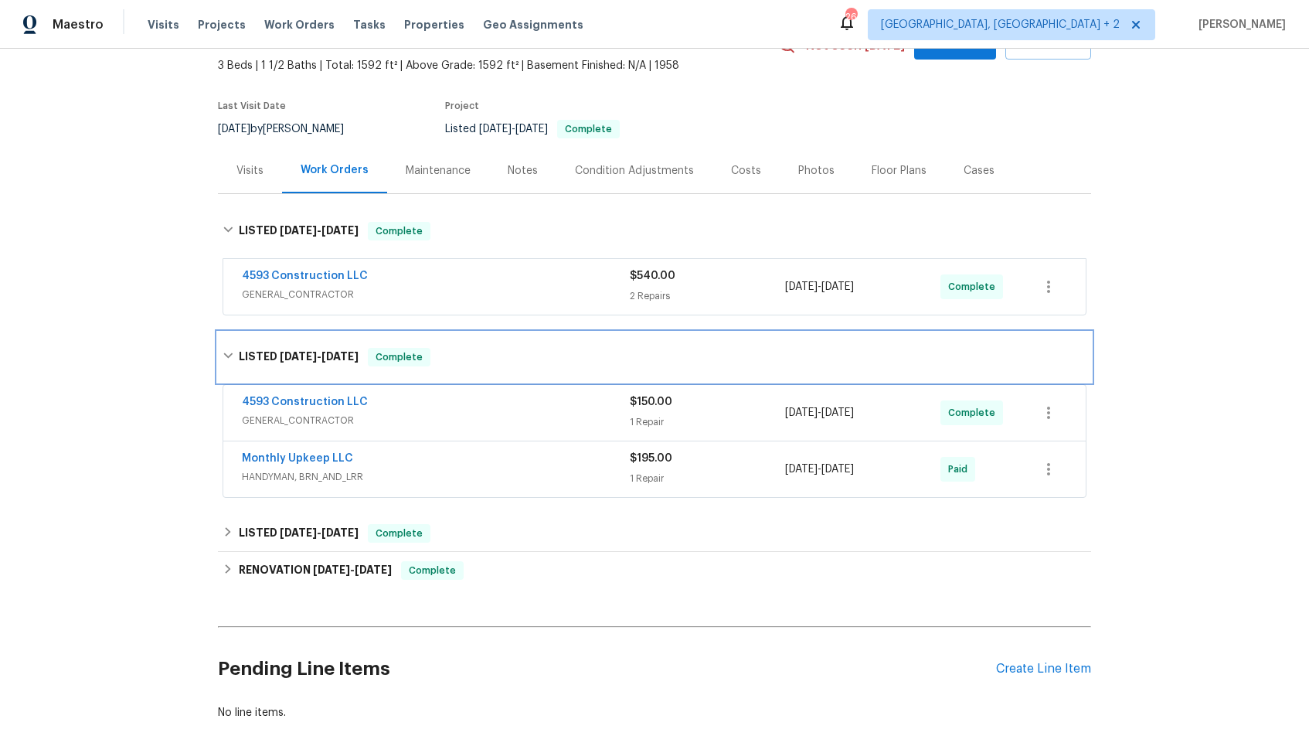
click at [450, 363] on div "LISTED 7/29/25 - 8/4/25 Complete" at bounding box center [655, 357] width 864 height 19
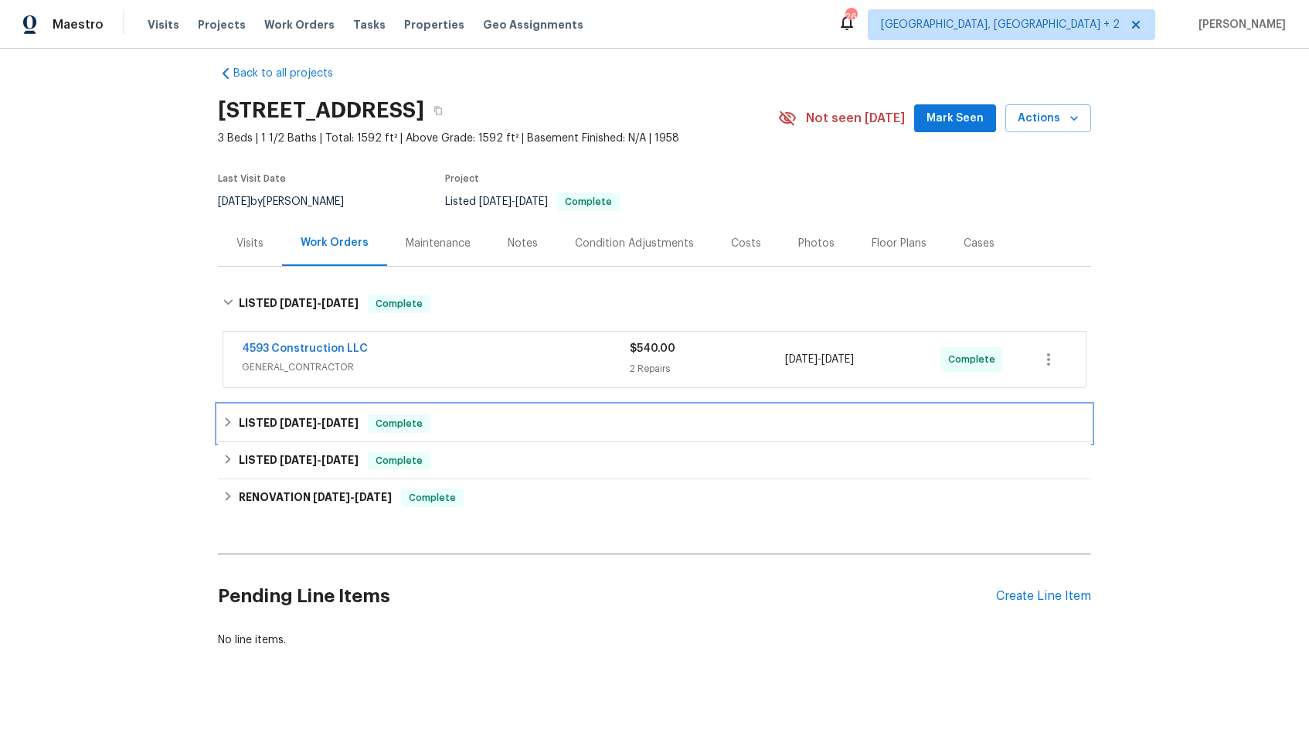
scroll to position [14, 0]
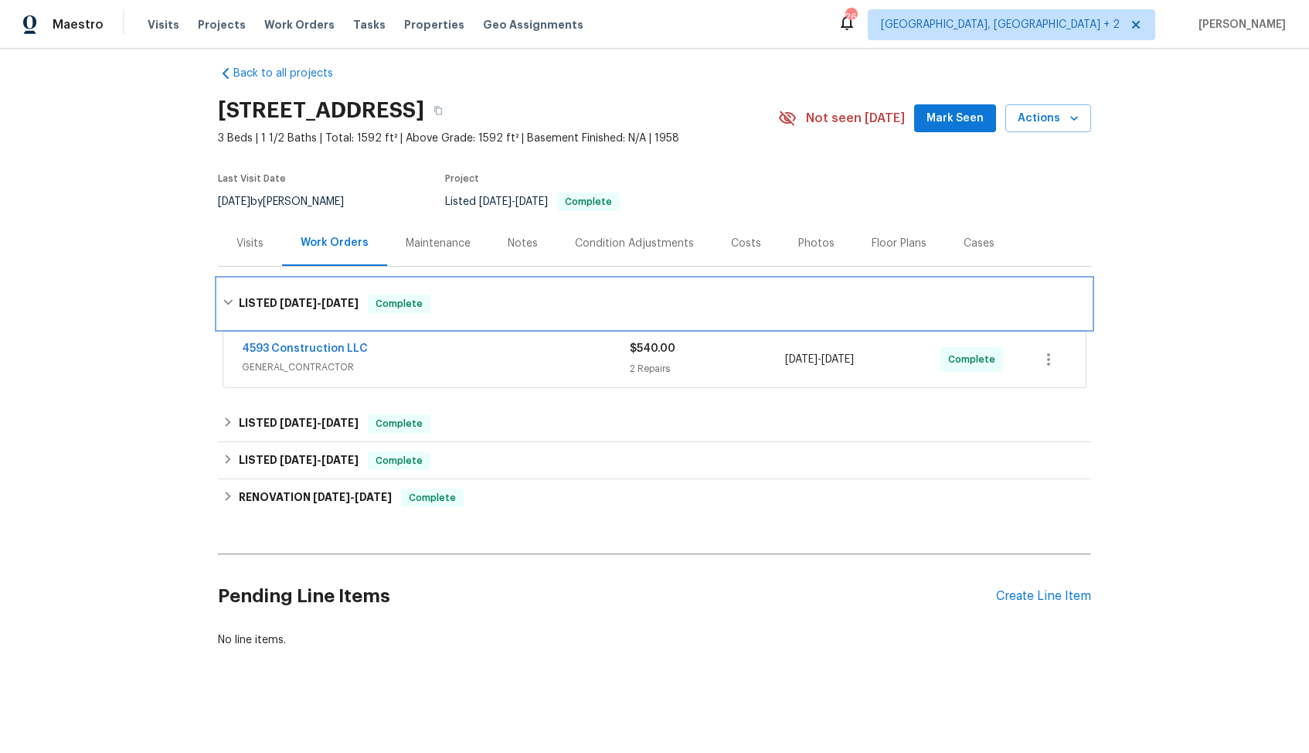
click at [451, 311] on div "LISTED 8/8/25 - 8/10/25 Complete" at bounding box center [655, 303] width 864 height 19
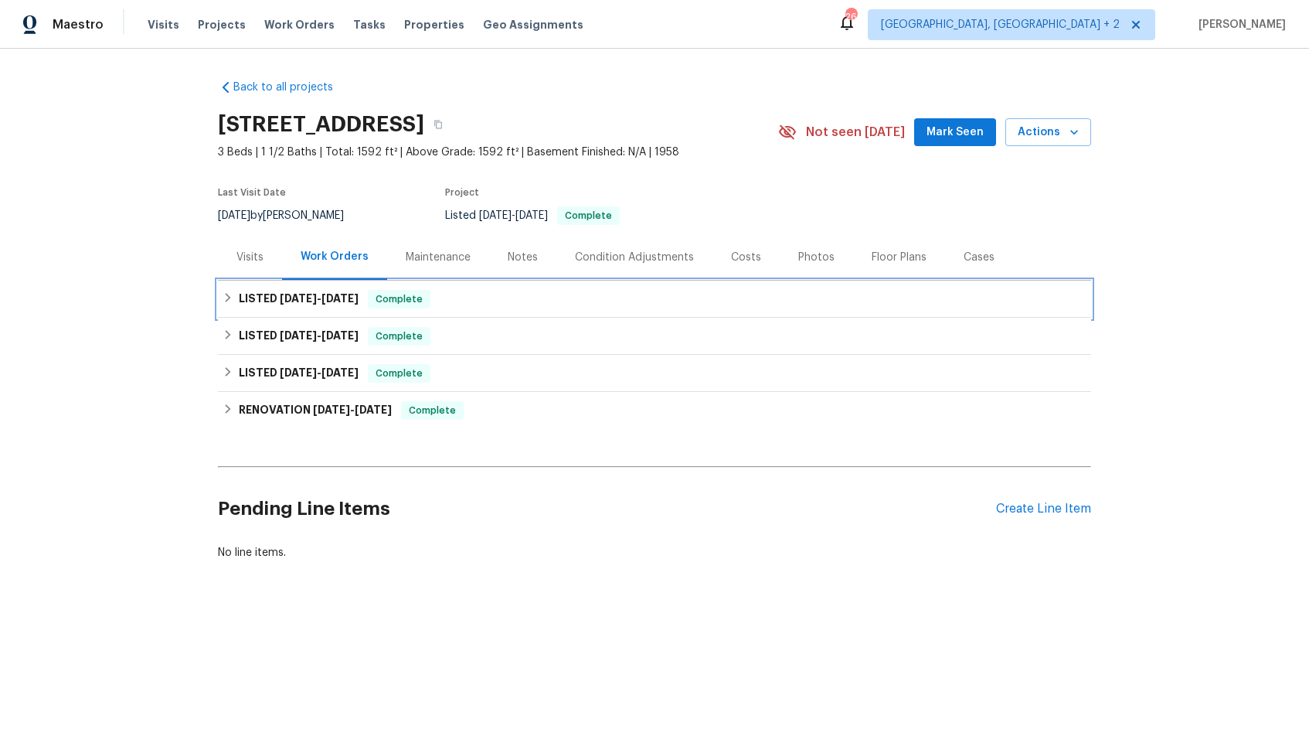
scroll to position [0, 0]
click at [1013, 509] on div "Create Line Item" at bounding box center [1043, 509] width 95 height 15
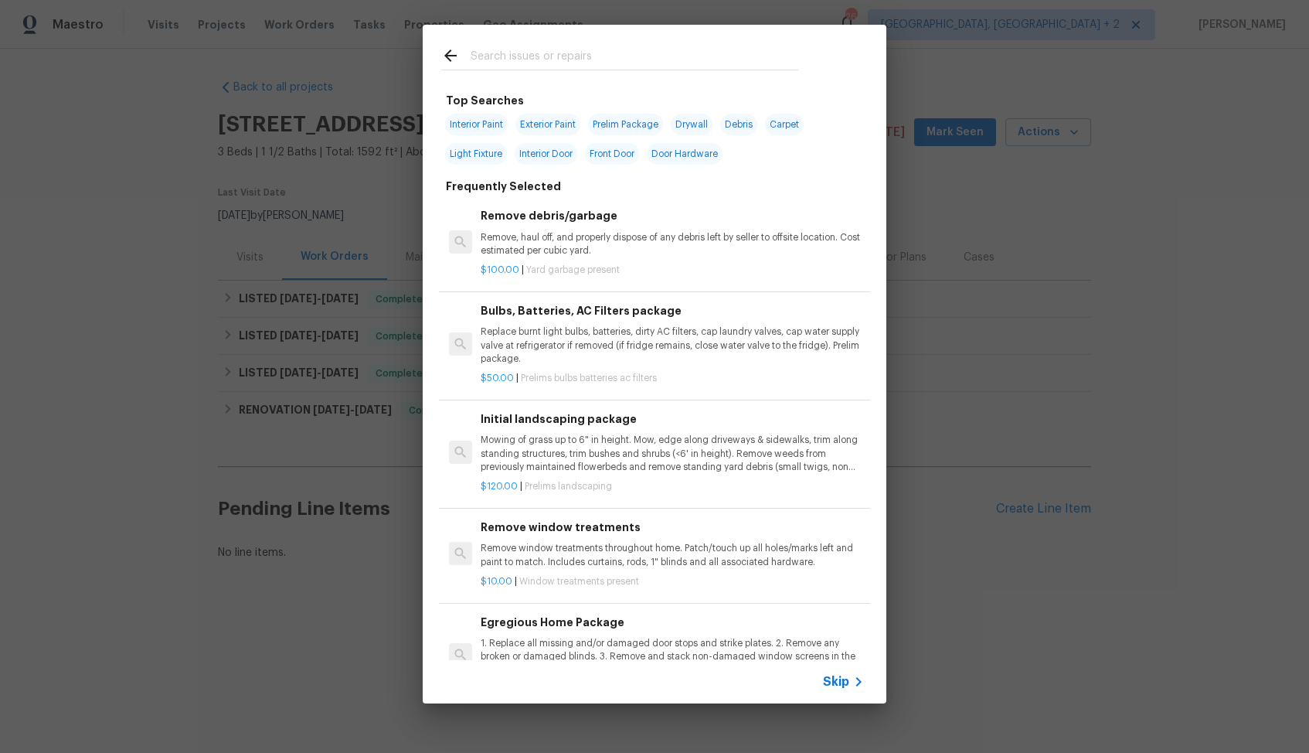
click at [526, 63] on input "text" at bounding box center [635, 57] width 328 height 23
type input "gara"
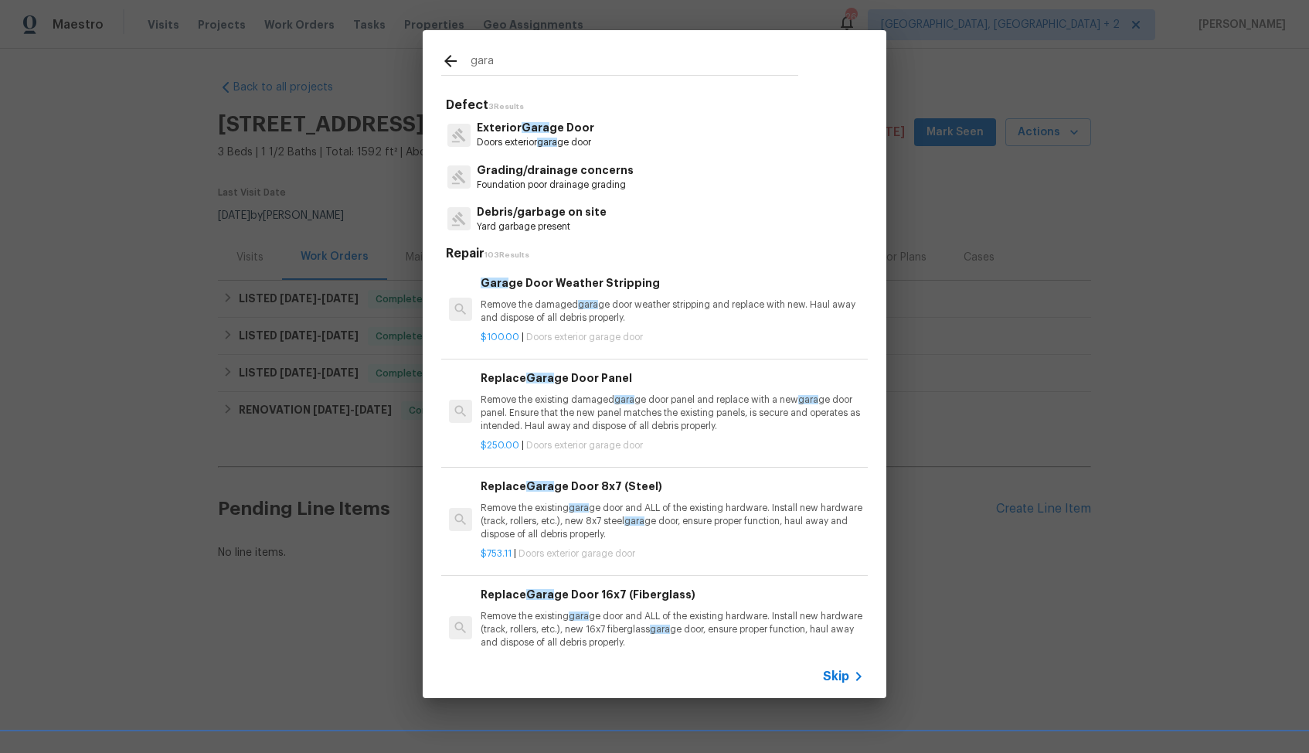
click at [532, 139] on p "Doors exterior gara ge door" at bounding box center [535, 142] width 117 height 13
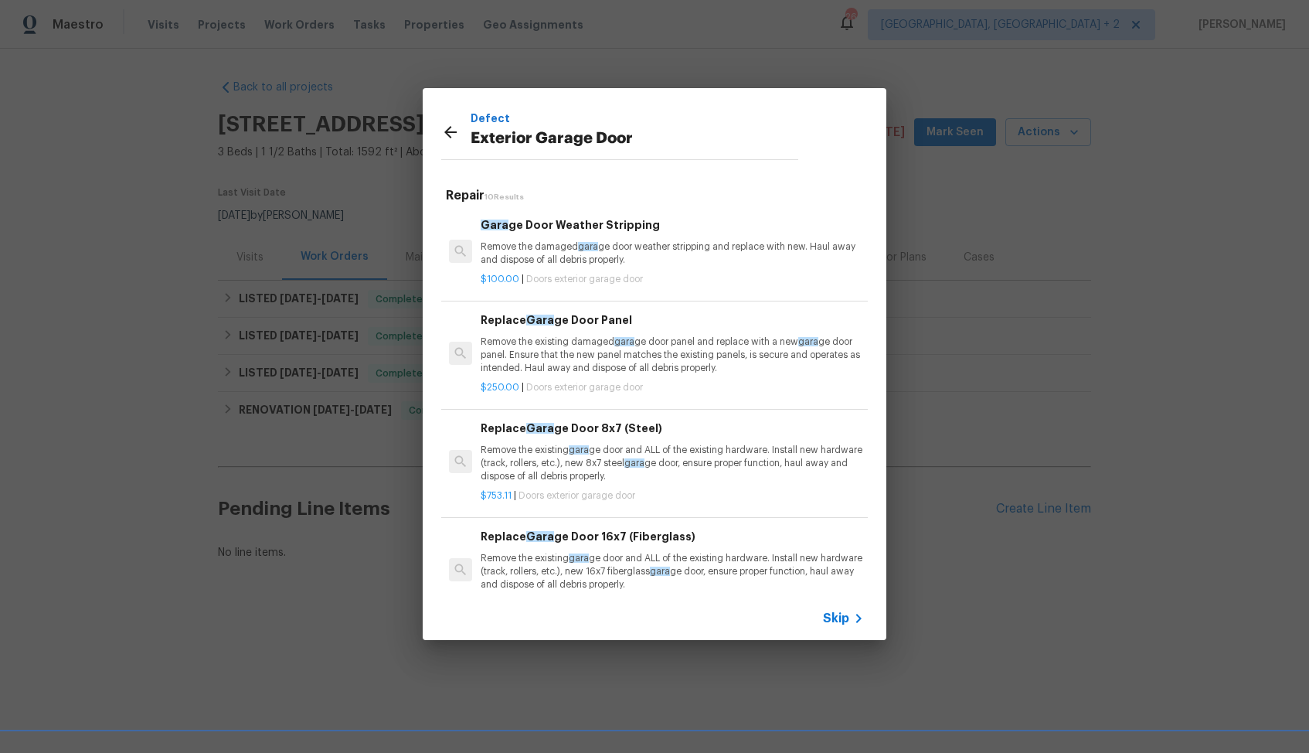
click at [584, 252] on p "Remove the damaged gara ge door weather stripping and replace with new. Haul aw…" at bounding box center [672, 253] width 383 height 26
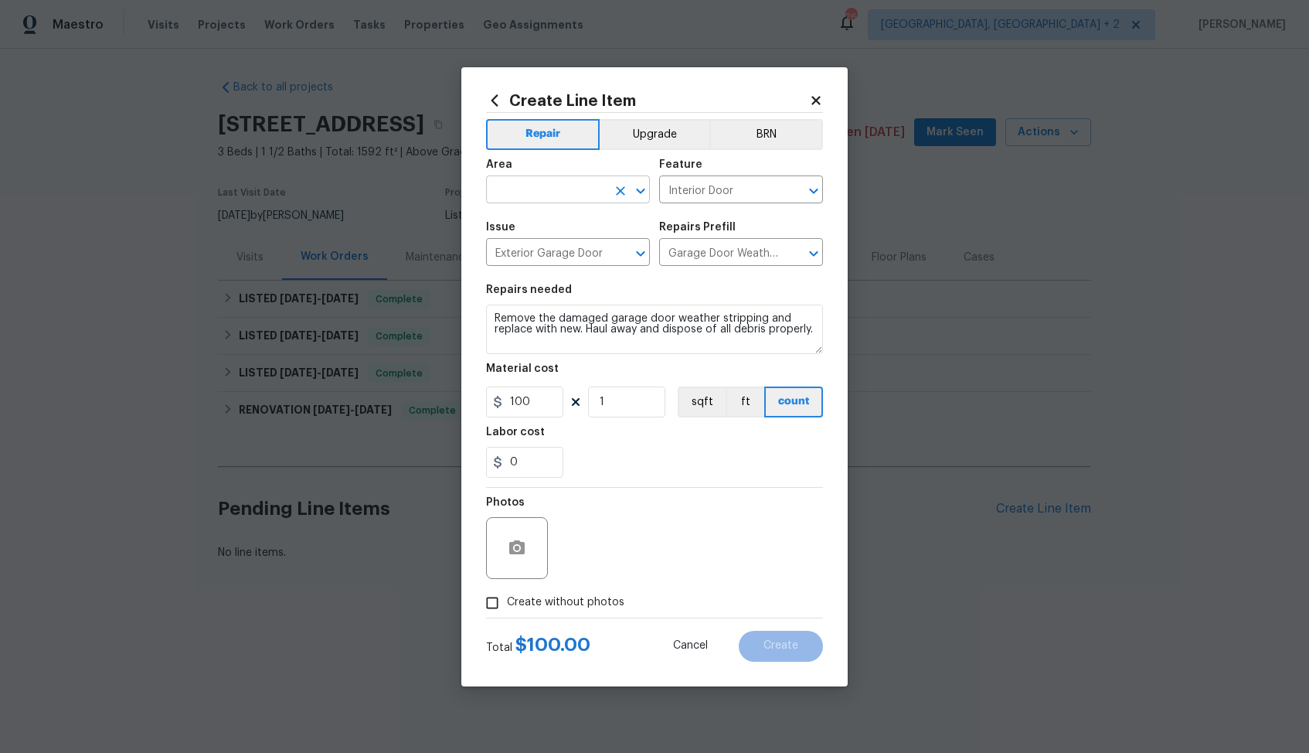
click at [552, 190] on input "text" at bounding box center [546, 191] width 121 height 24
click at [527, 246] on li "Exterior Overall" at bounding box center [568, 251] width 164 height 26
type input "Exterior Overall"
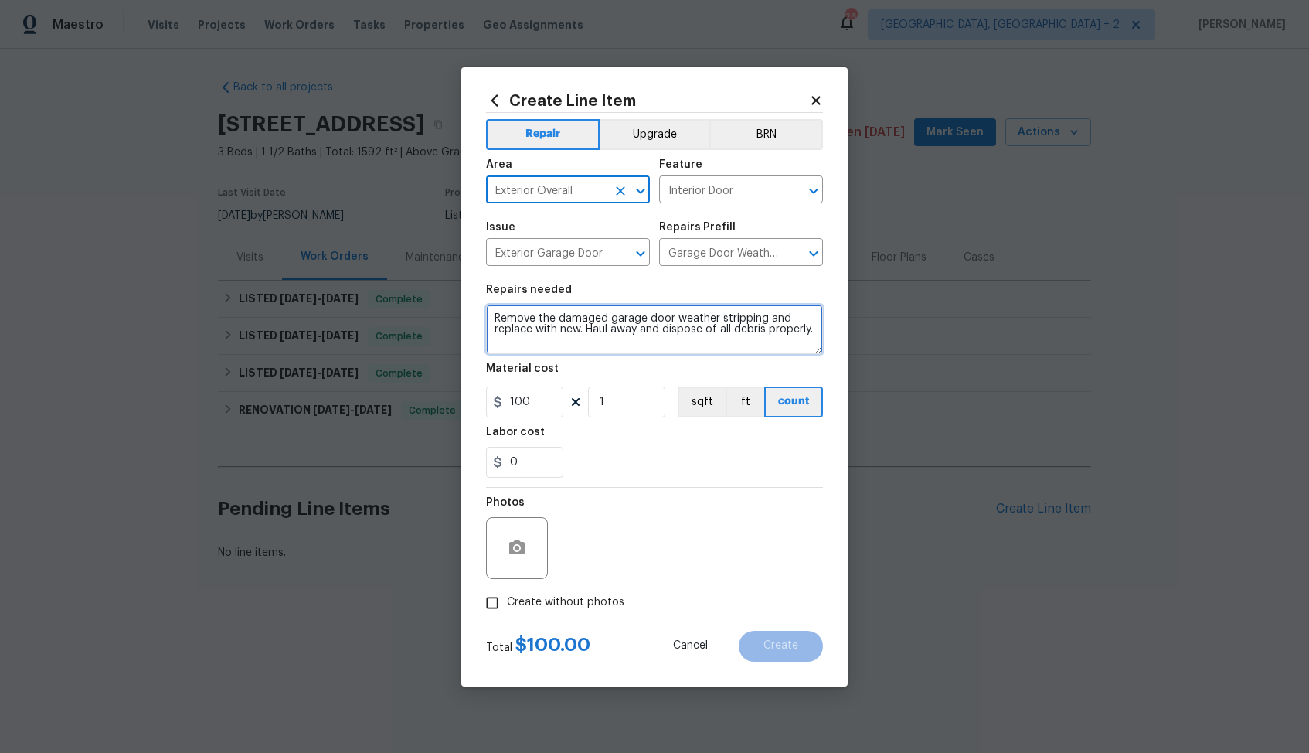
click at [536, 327] on textarea "Remove the damaged garage door weather stripping and replace with new. Haul awa…" at bounding box center [654, 329] width 337 height 49
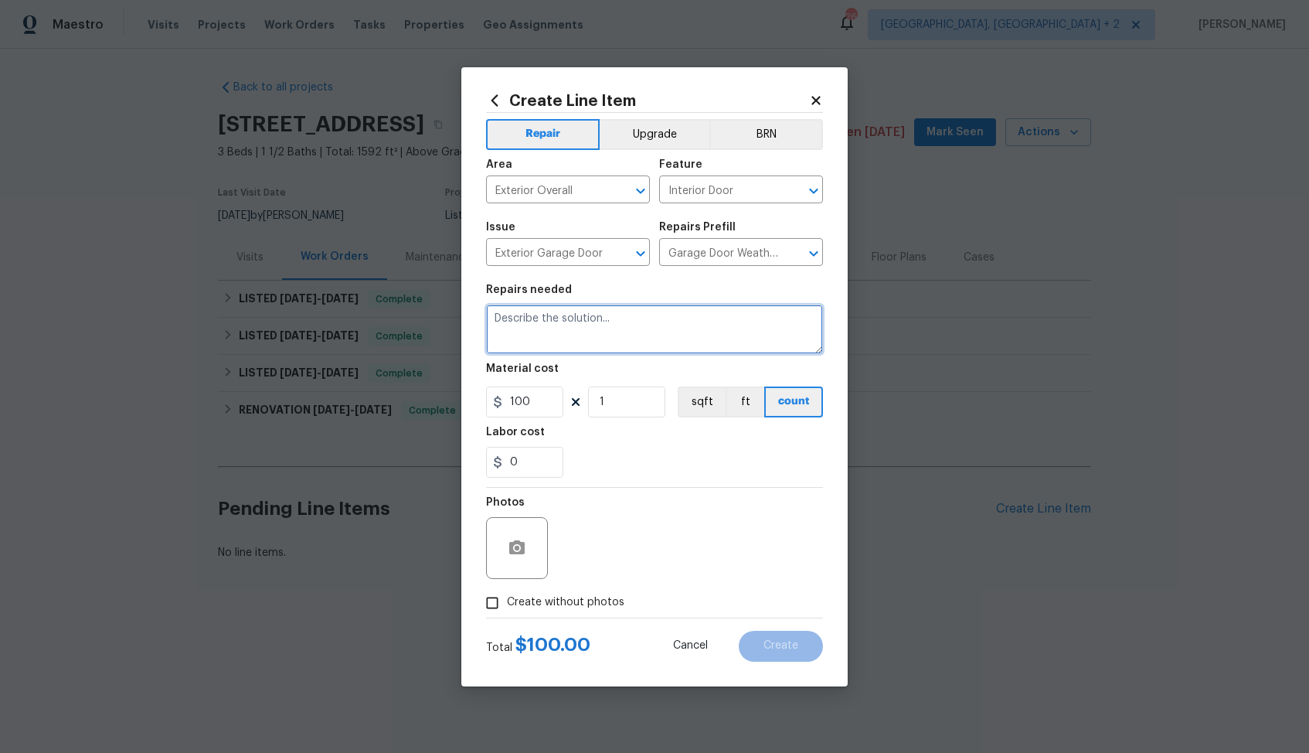
paste textarea "Rework: The garage door opener is not working. Please check the sensor wires, i…"
type textarea "Rework: The garage door opener is not working. Please check the sensor wires, i…"
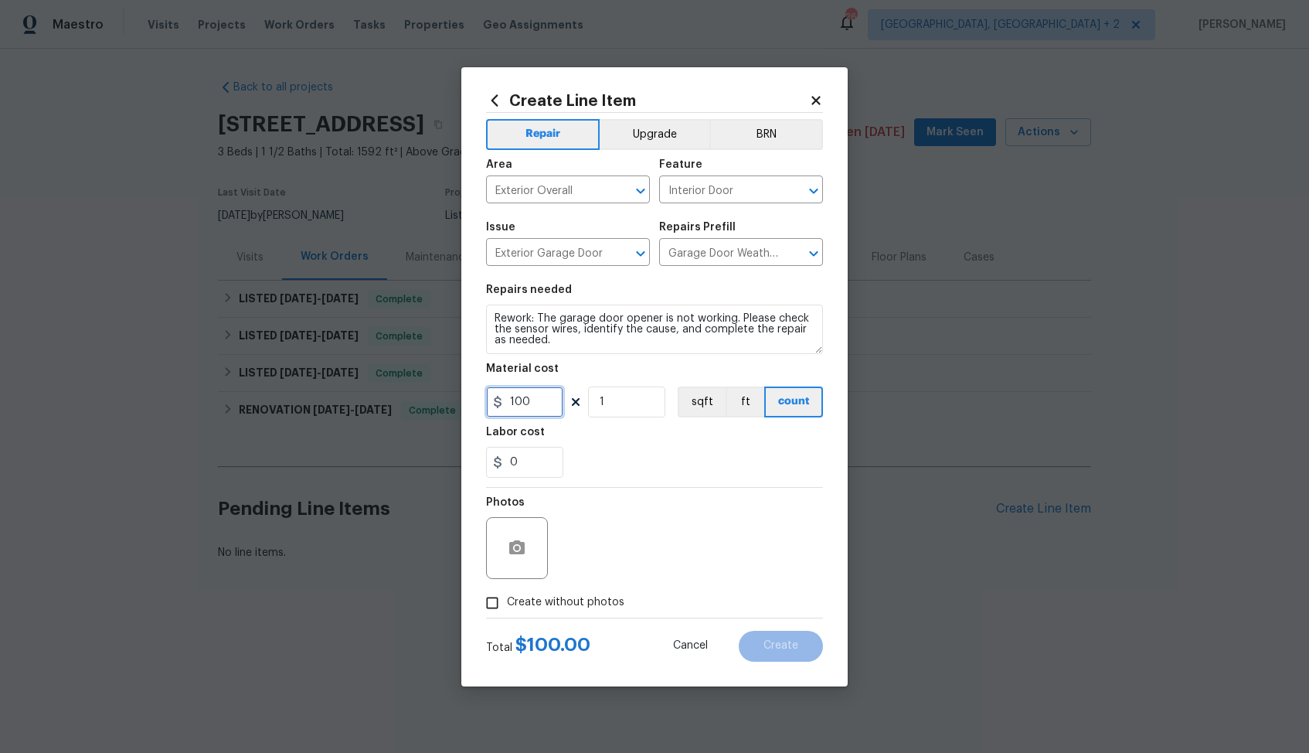
click at [529, 401] on input "100" at bounding box center [524, 401] width 77 height 31
type input "1"
click at [514, 553] on icon "button" at bounding box center [516, 547] width 15 height 14
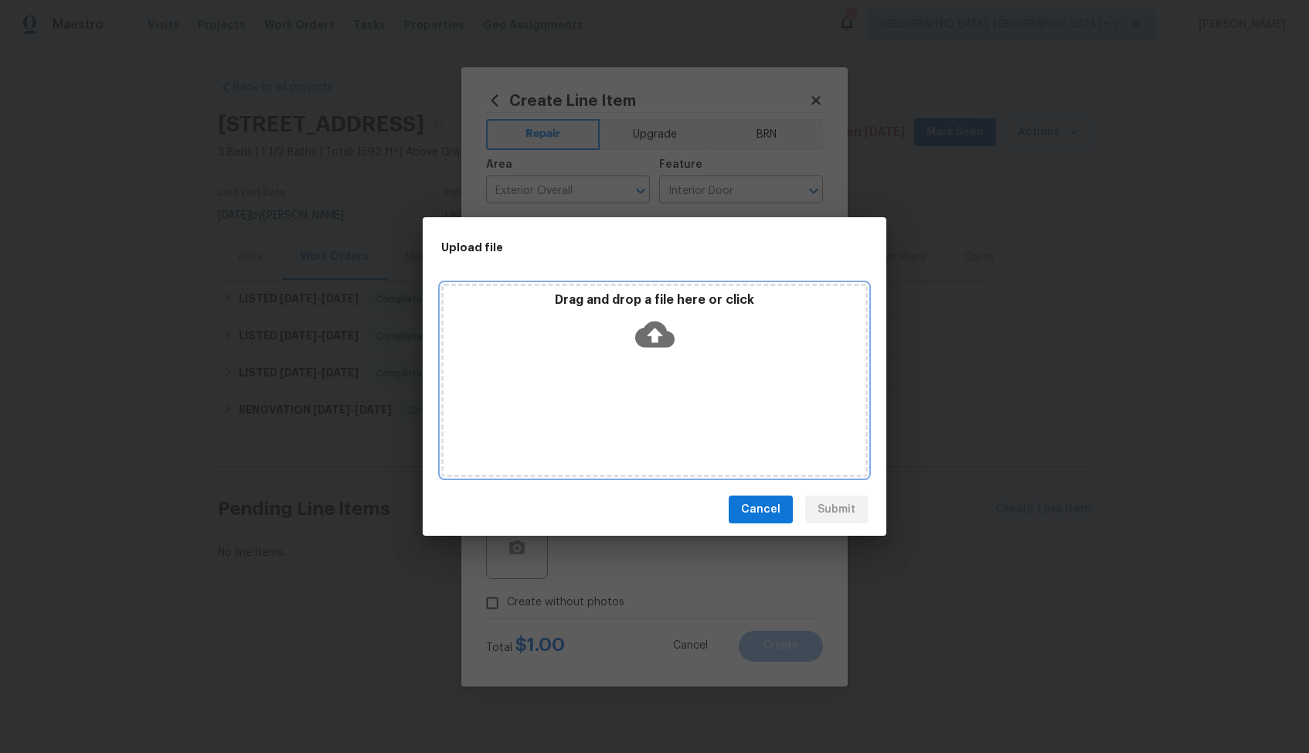
click at [652, 342] on icon at bounding box center [654, 334] width 39 height 39
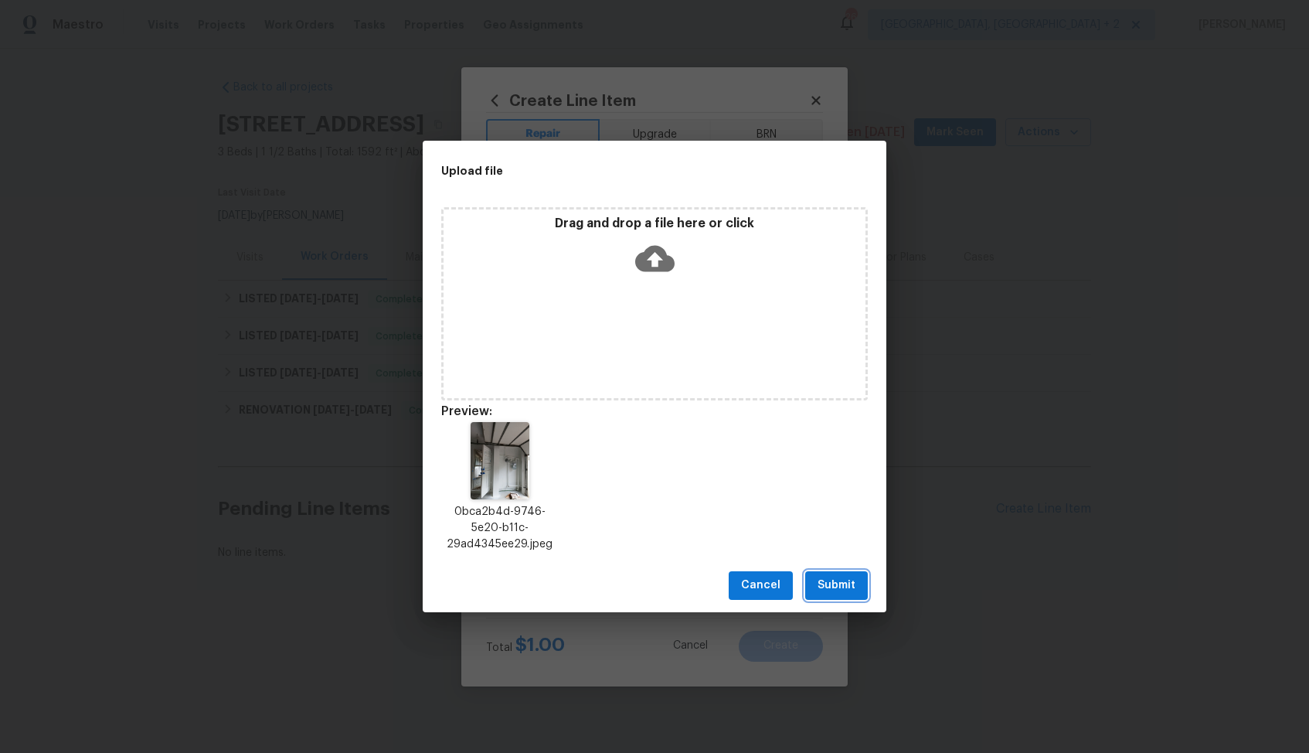
click at [846, 586] on span "Submit" at bounding box center [837, 585] width 38 height 19
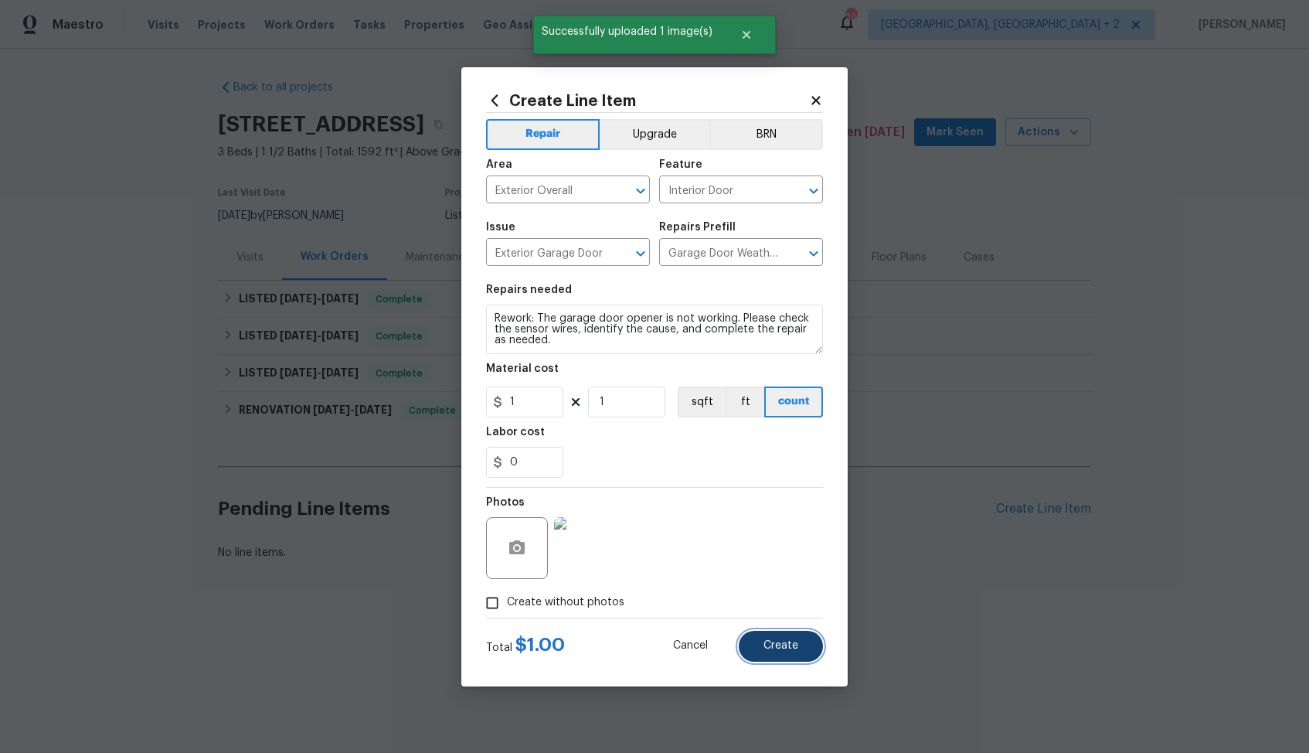
click at [781, 646] on span "Create" at bounding box center [781, 646] width 35 height 12
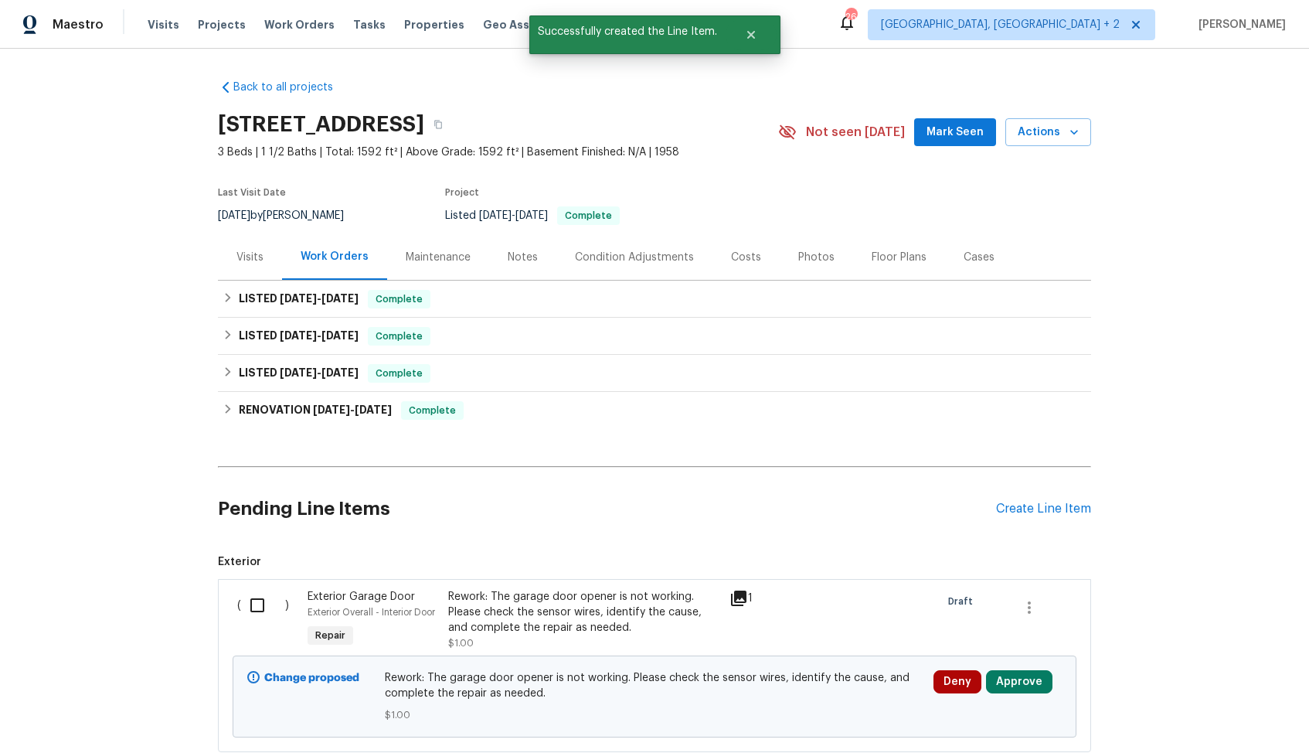
click at [254, 603] on input "checkbox" at bounding box center [263, 605] width 44 height 32
checkbox input "true"
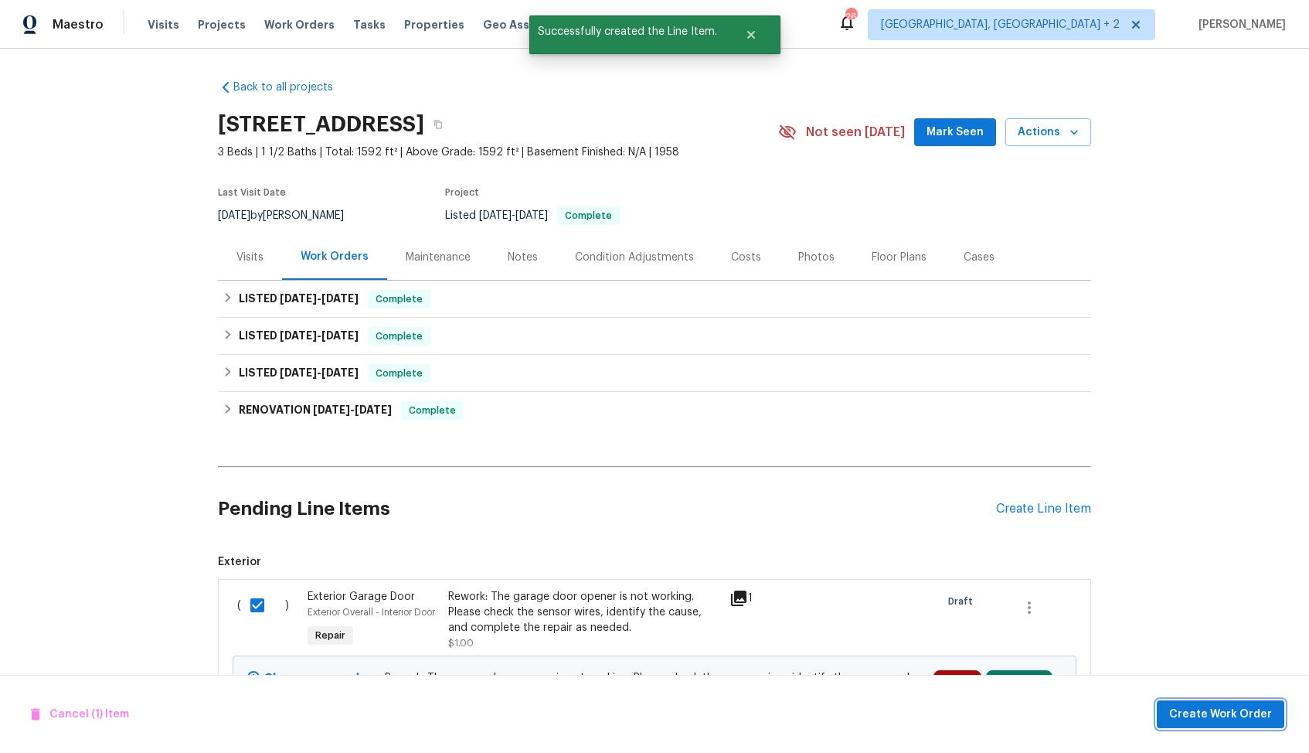
click at [1198, 710] on span "Create Work Order" at bounding box center [1220, 714] width 103 height 19
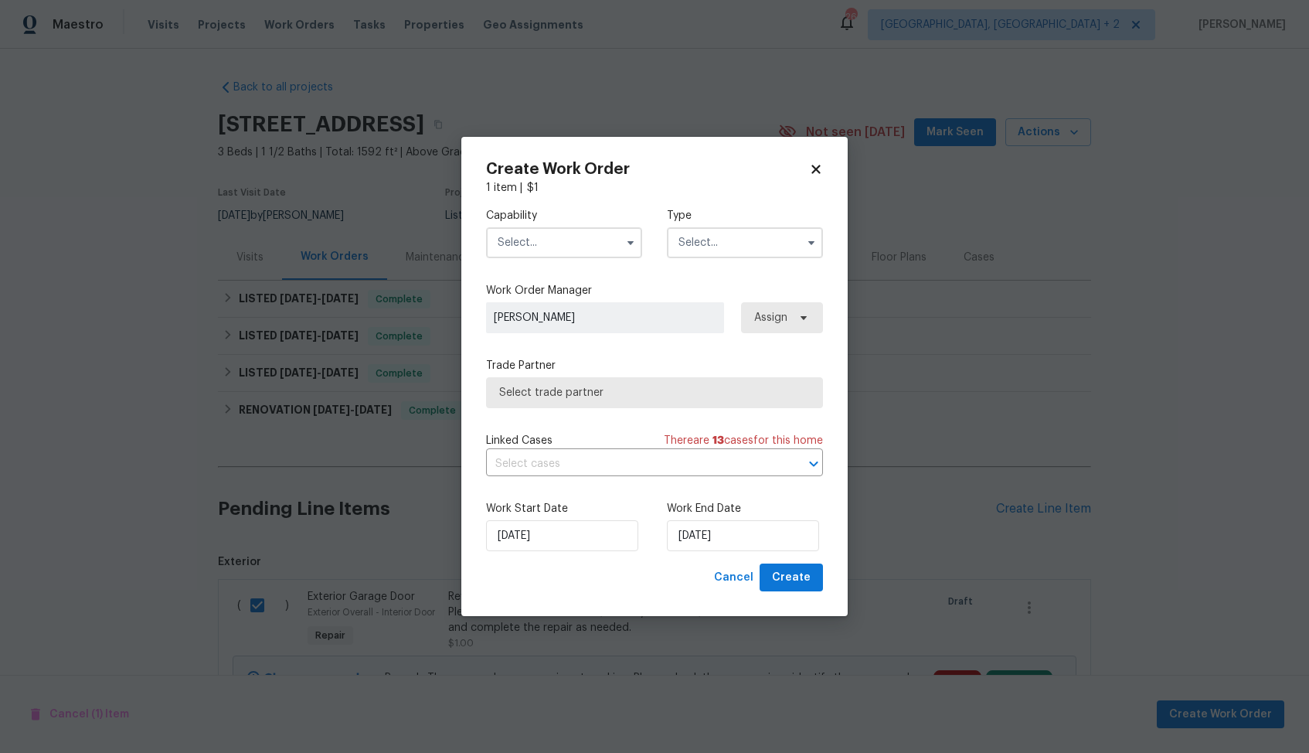
click at [569, 251] on input "text" at bounding box center [564, 242] width 156 height 31
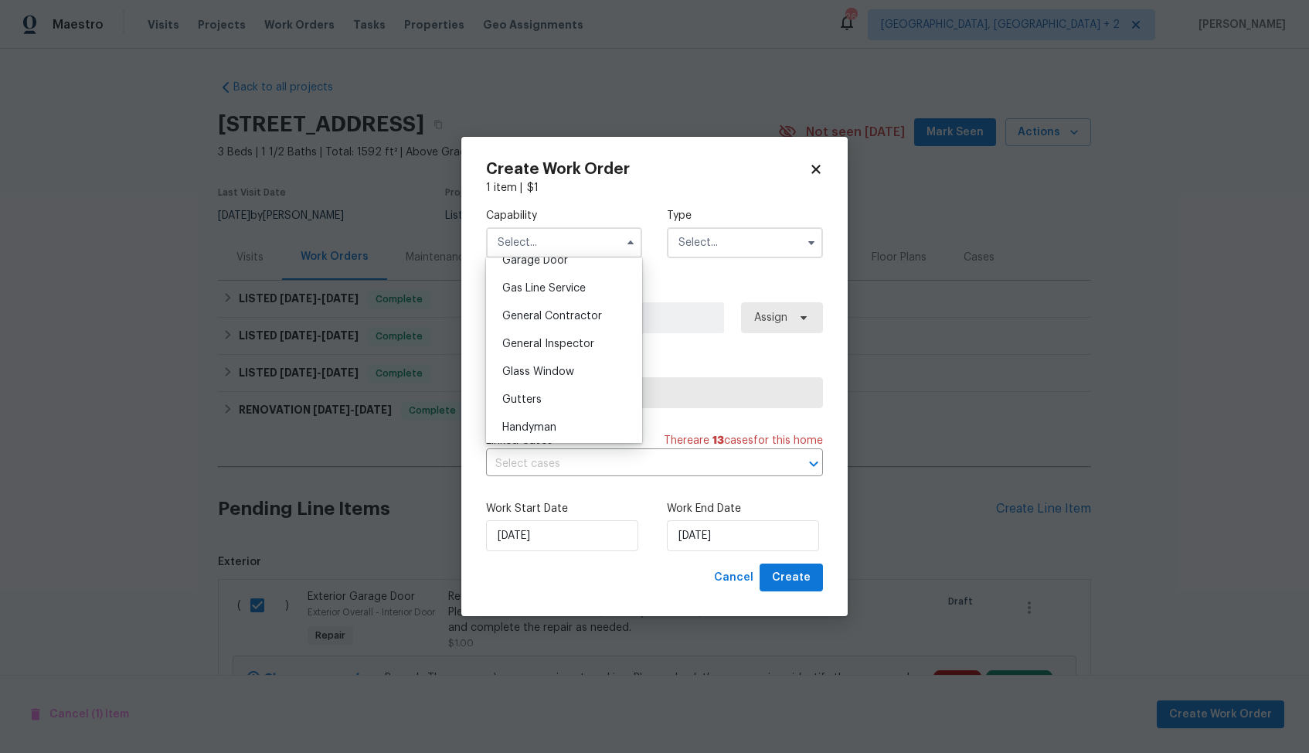
scroll to position [706, 0]
click at [573, 309] on span "General Contractor" at bounding box center [552, 308] width 100 height 11
type input "General Contractor"
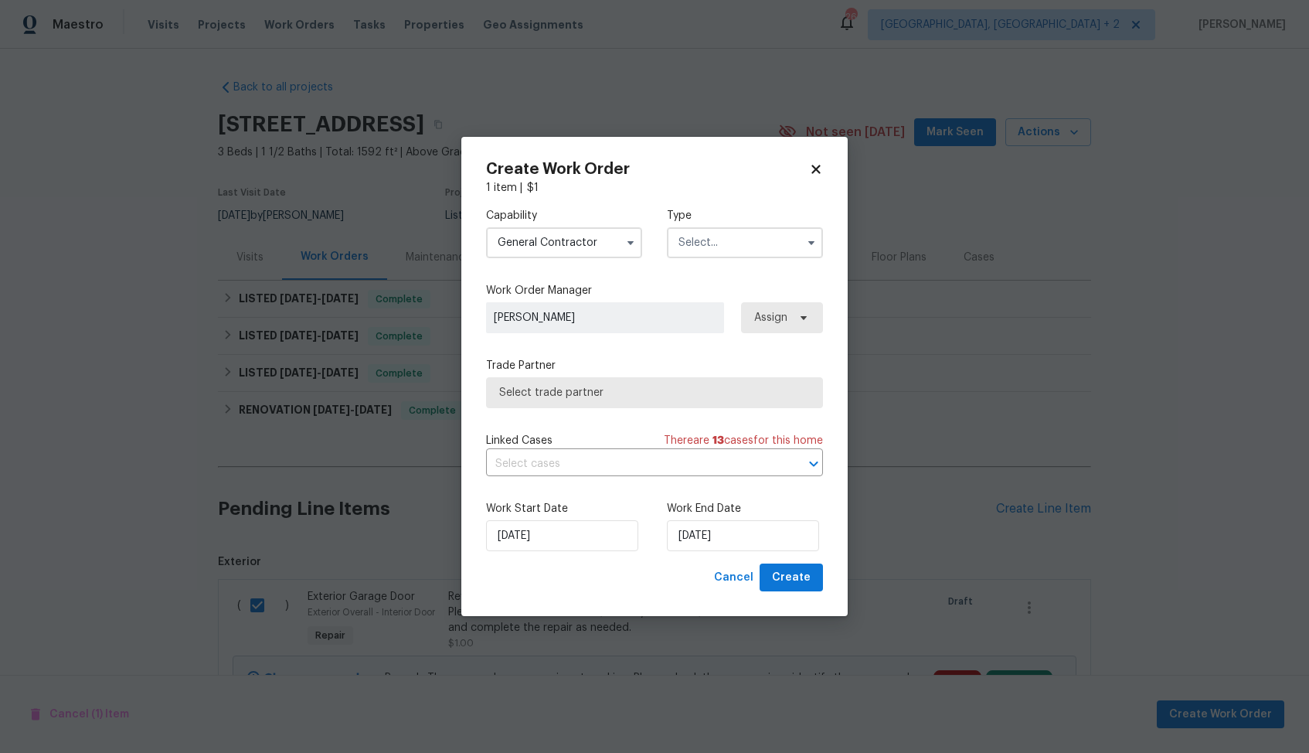
click at [727, 251] on input "text" at bounding box center [745, 242] width 156 height 31
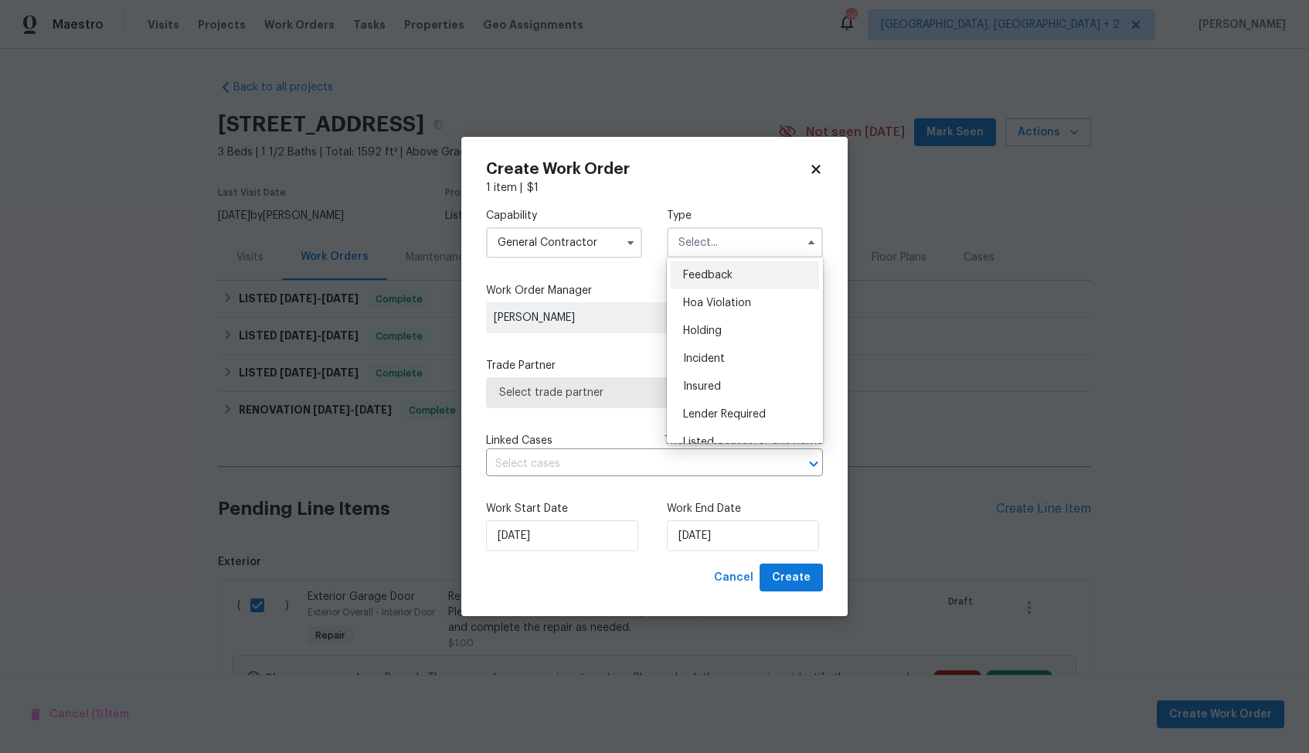
click at [713, 272] on span "Feedback" at bounding box center [707, 275] width 49 height 11
type input "Feedback"
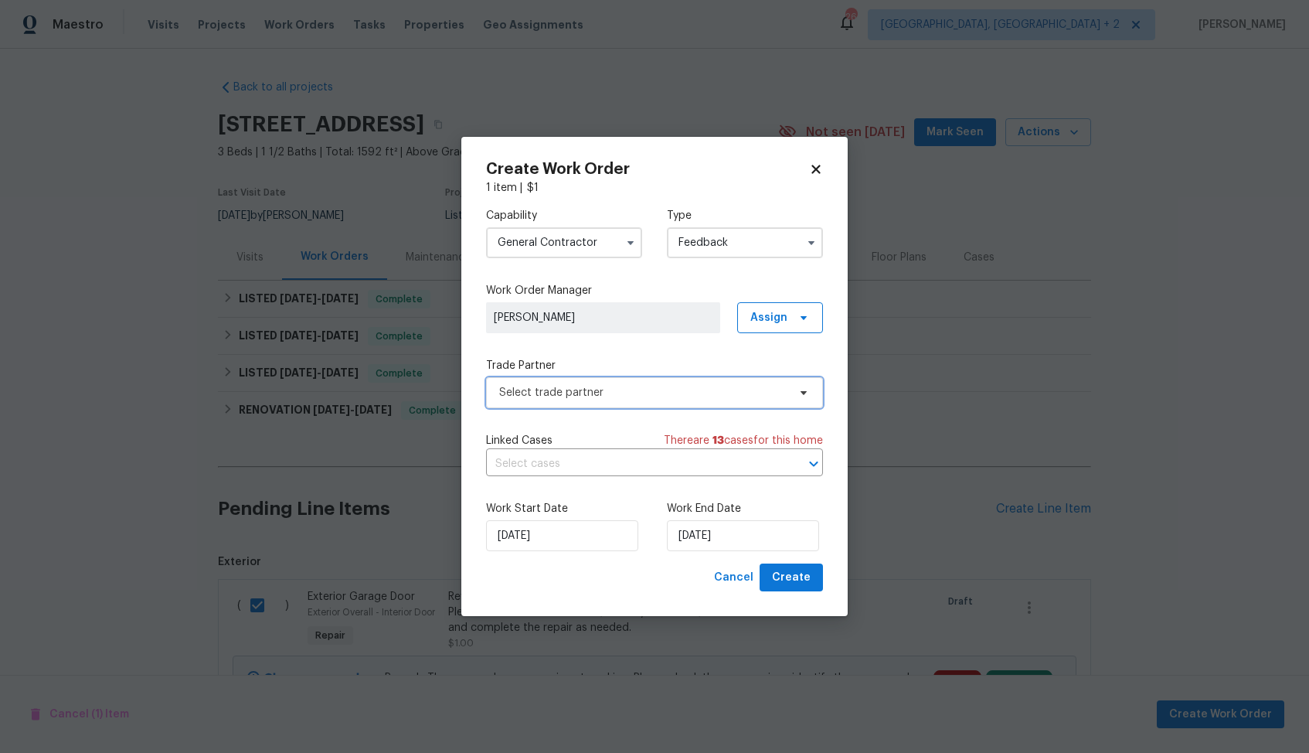
click at [561, 388] on span "Select trade partner" at bounding box center [643, 392] width 288 height 15
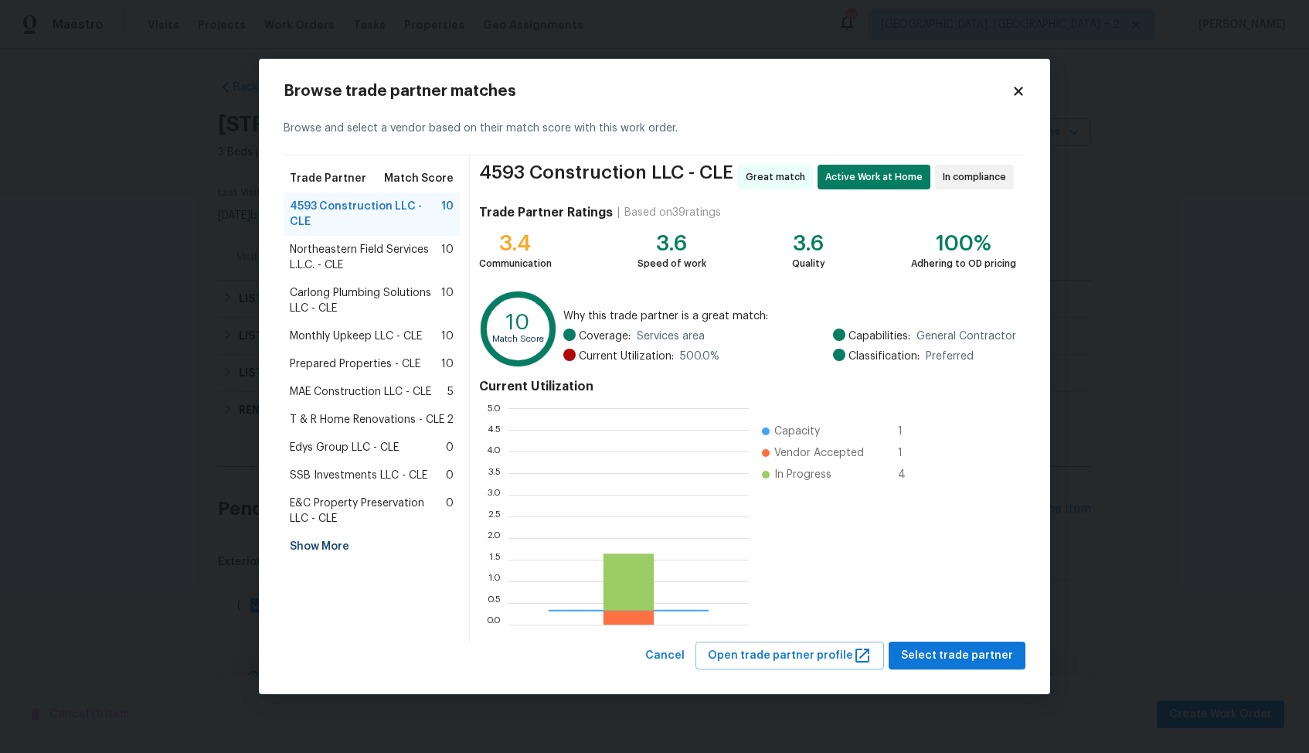
scroll to position [216, 240]
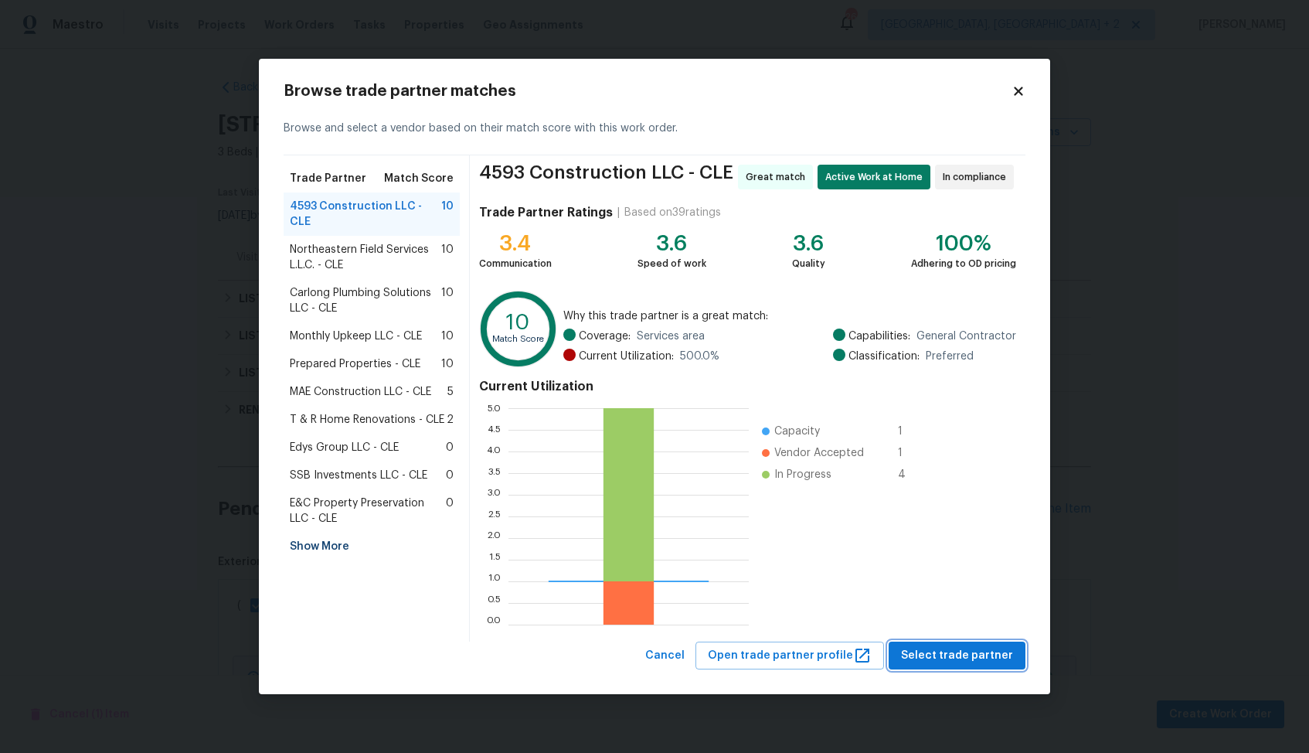
click at [944, 658] on span "Select trade partner" at bounding box center [957, 655] width 112 height 19
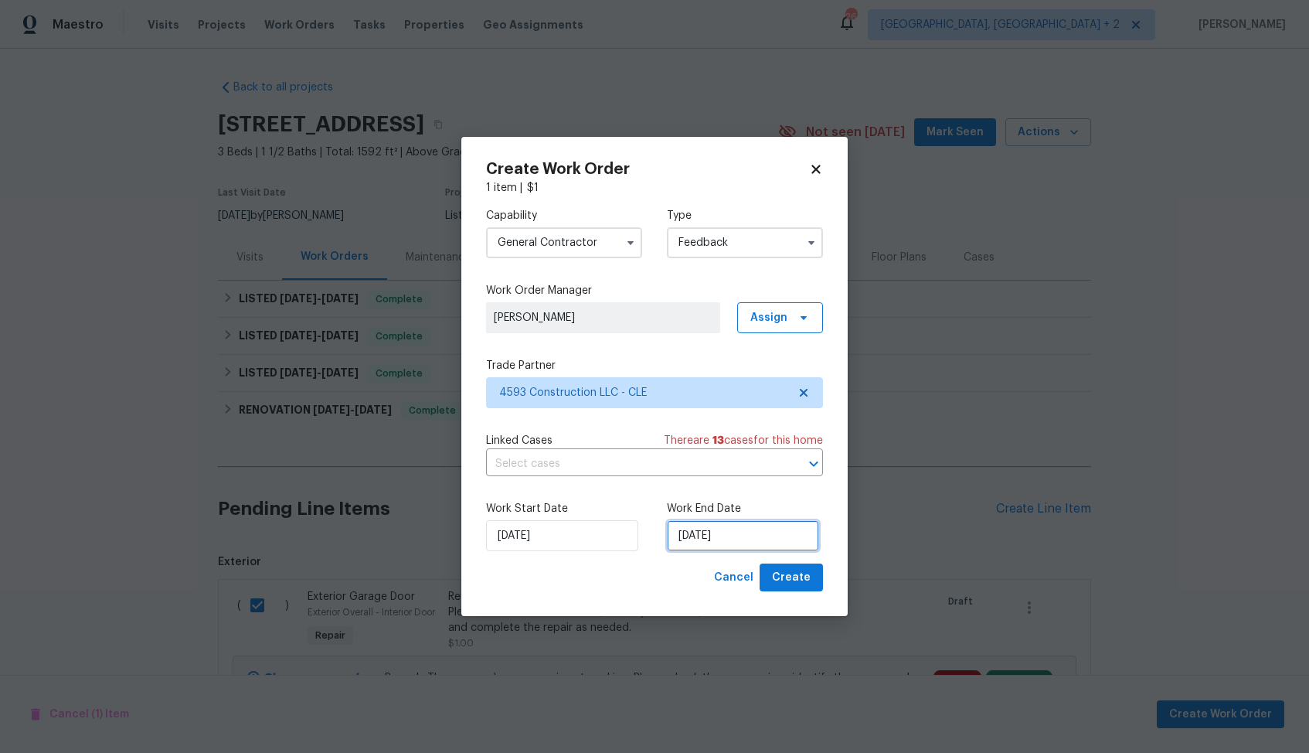
click at [695, 540] on input "18/08/2025" at bounding box center [743, 535] width 152 height 31
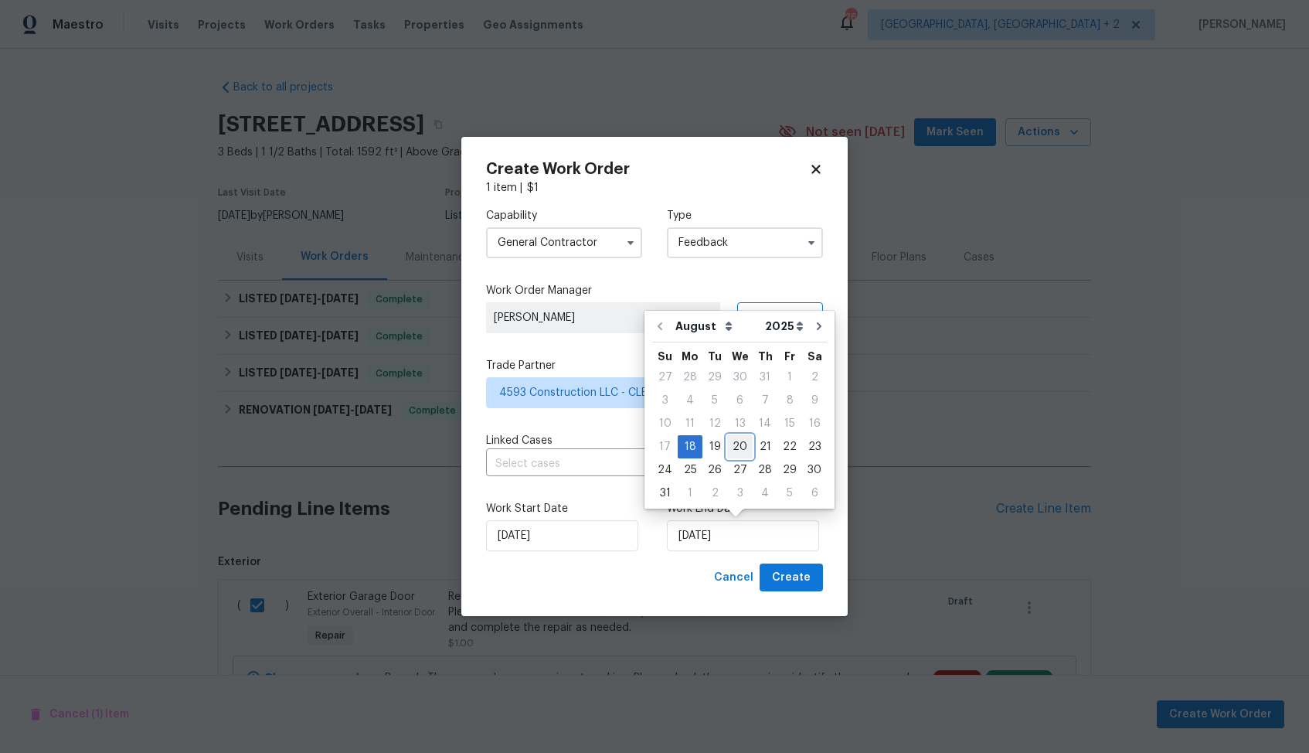
click at [739, 447] on div "20" at bounding box center [740, 447] width 26 height 22
type input "20/08/2025"
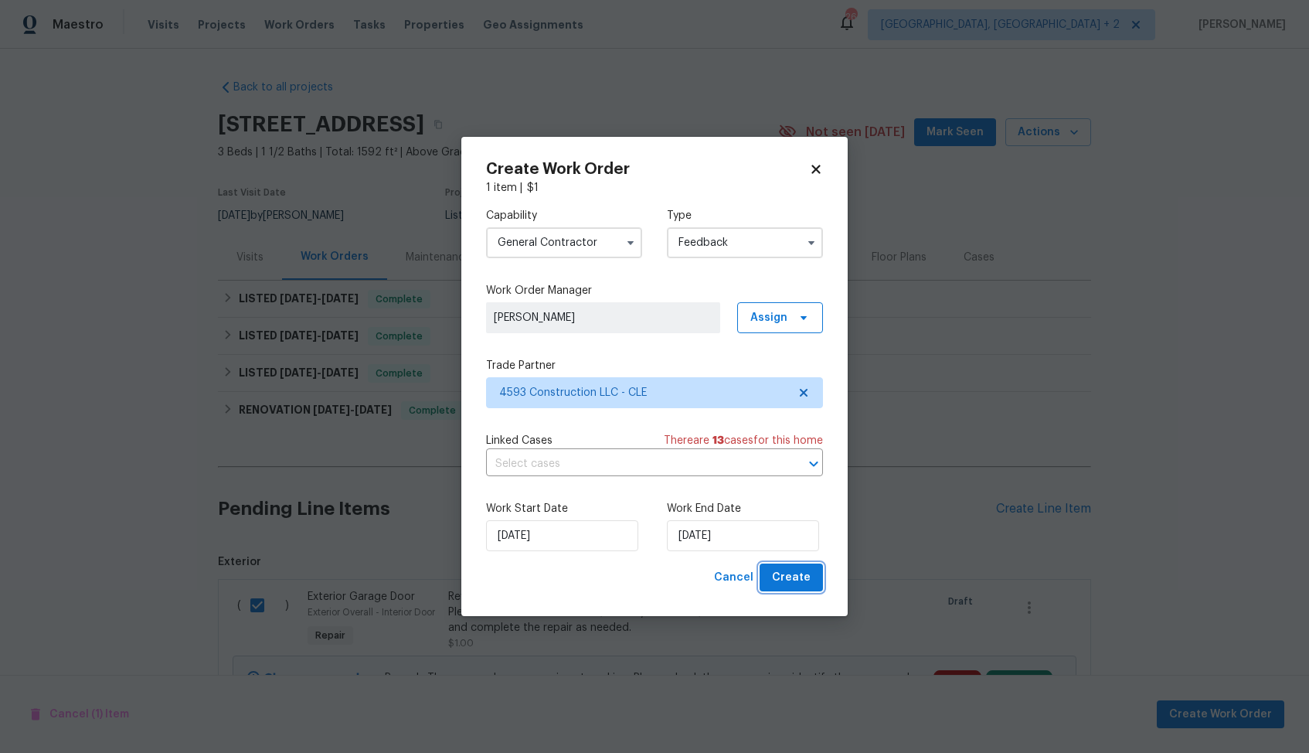
click at [785, 573] on span "Create" at bounding box center [791, 577] width 39 height 19
checkbox input "false"
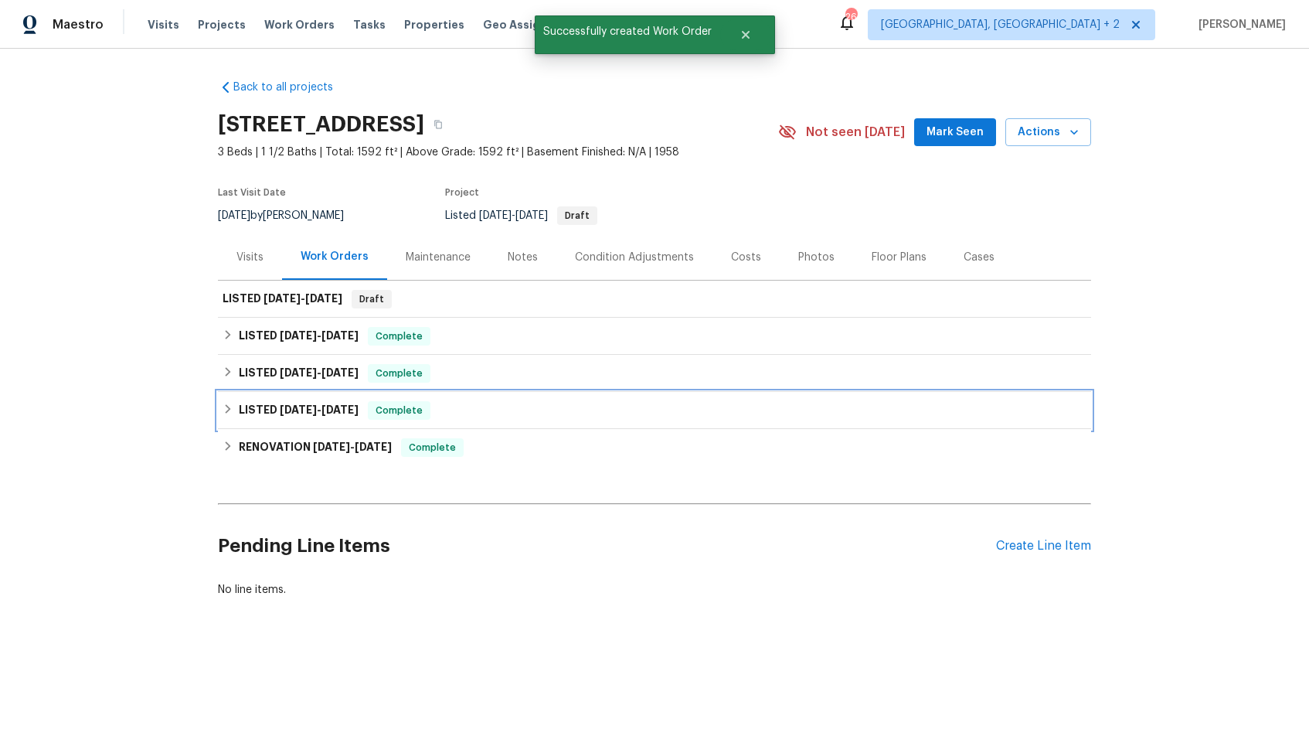
click at [432, 426] on div "LISTED 7/24/25 - 7/28/25 Complete" at bounding box center [654, 410] width 873 height 37
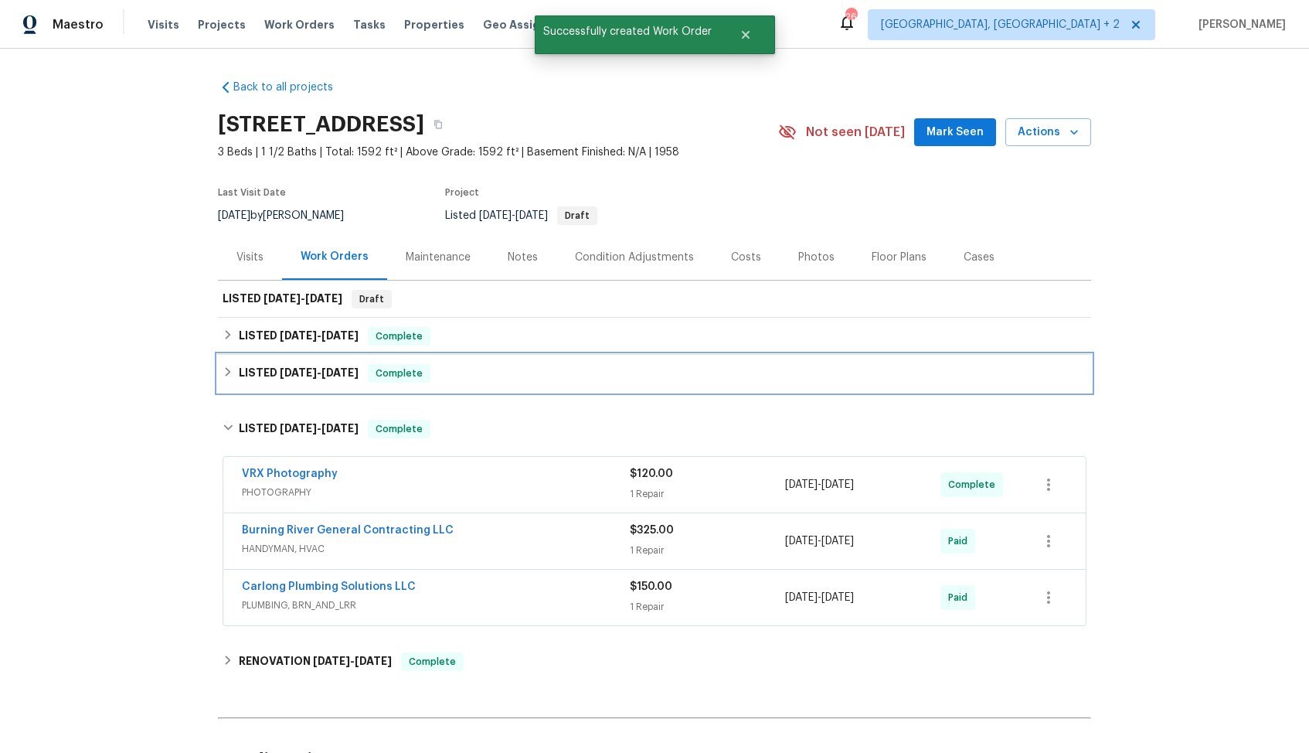
click at [281, 356] on div "LISTED 7/29/25 - 8/4/25 Complete" at bounding box center [654, 373] width 873 height 37
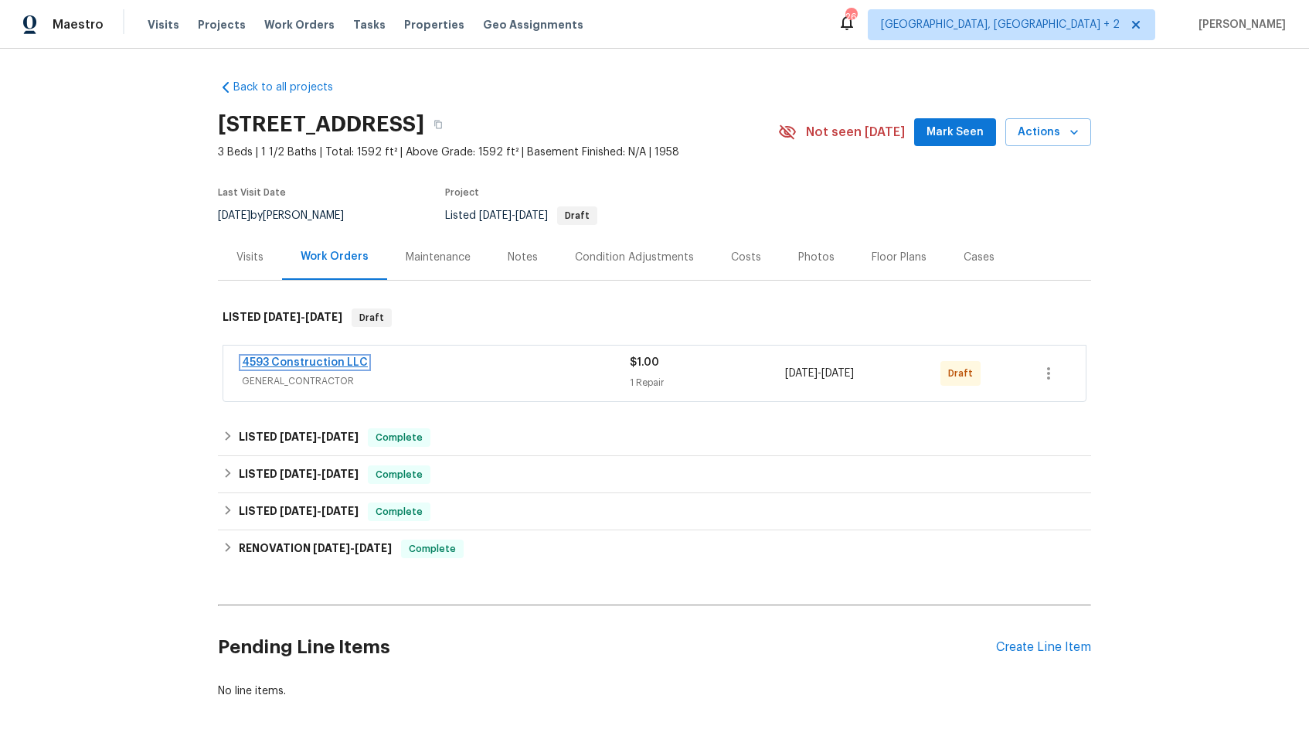
click at [321, 358] on link "4593 Construction LLC" at bounding box center [305, 362] width 126 height 11
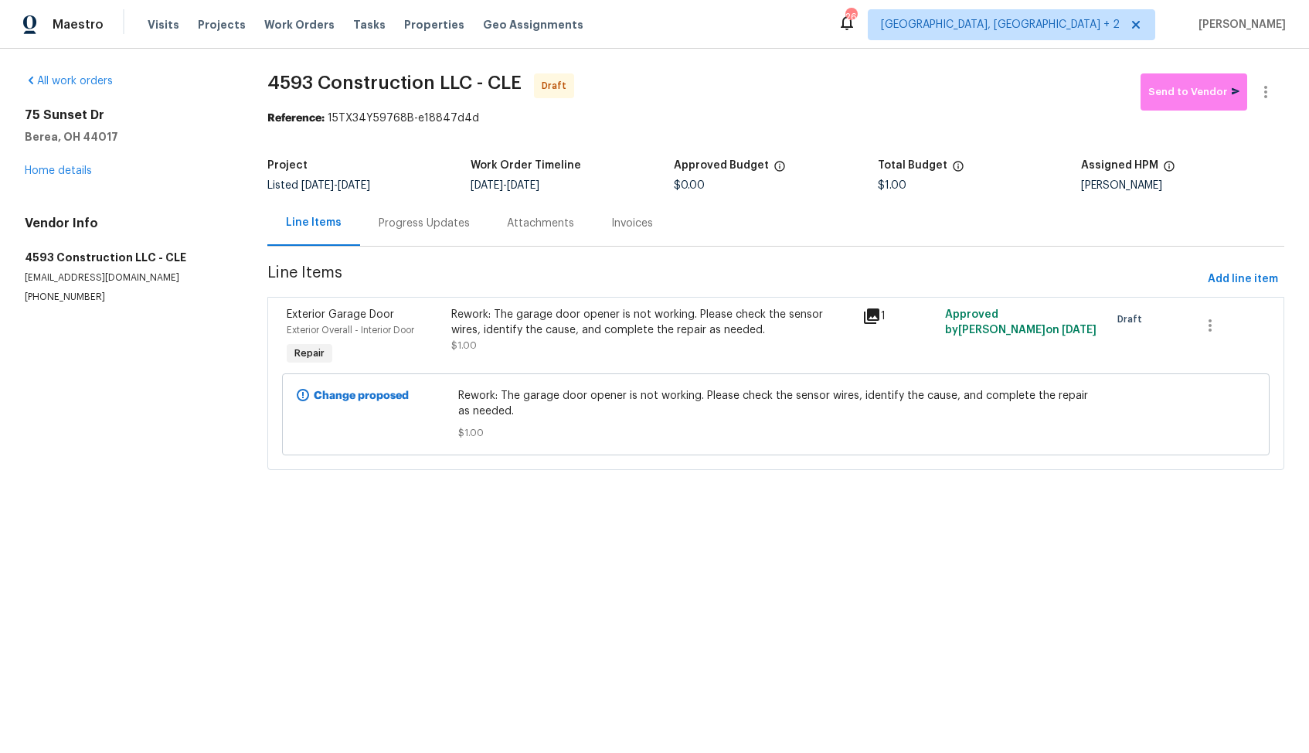
click at [422, 225] on div "Progress Updates" at bounding box center [424, 223] width 91 height 15
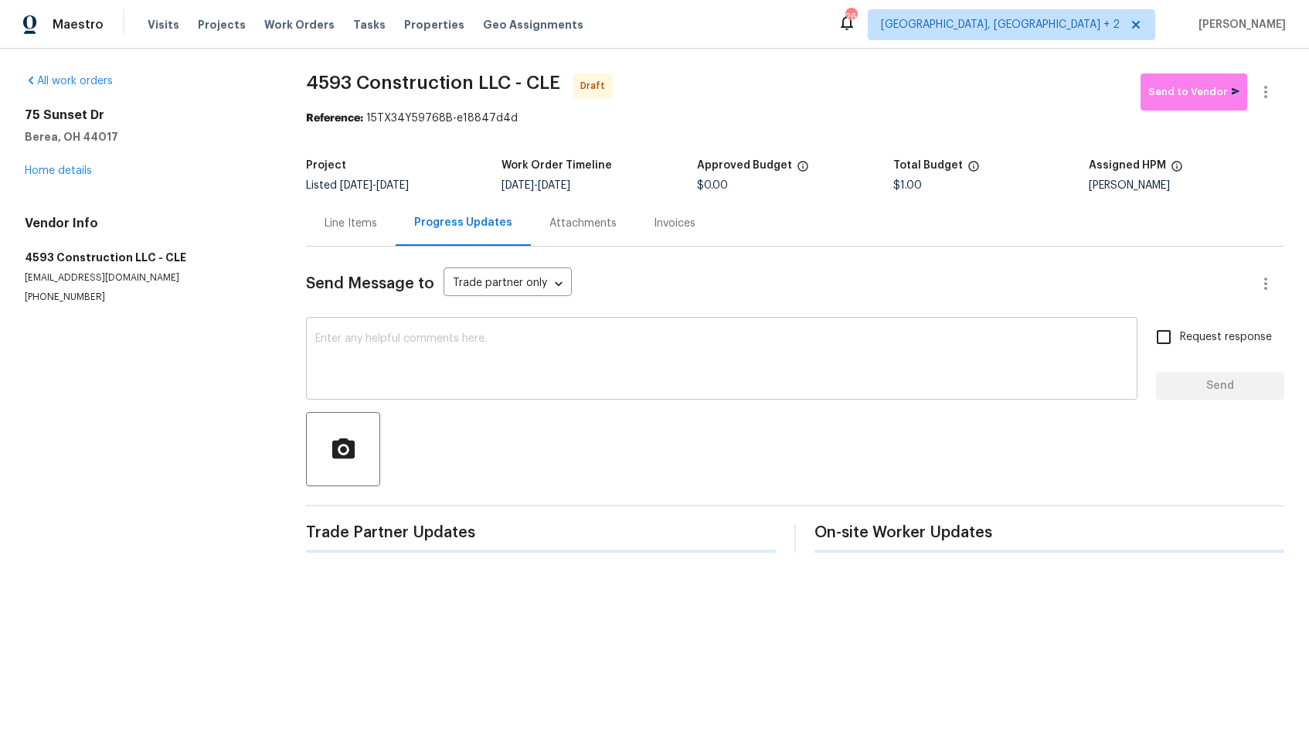
click at [539, 383] on textarea at bounding box center [721, 360] width 813 height 54
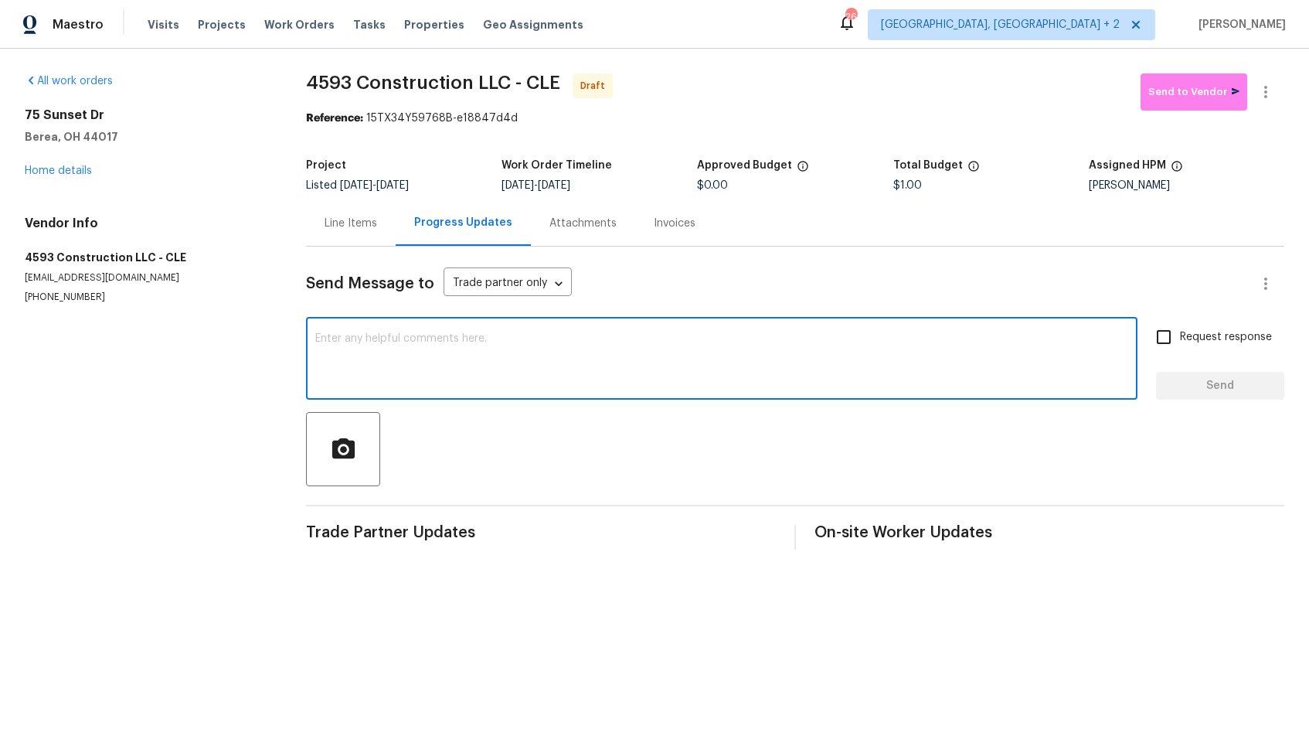
paste textarea "Hi, this is [PERSON_NAME] with Opendoor. I’m confirming you received the WO for…"
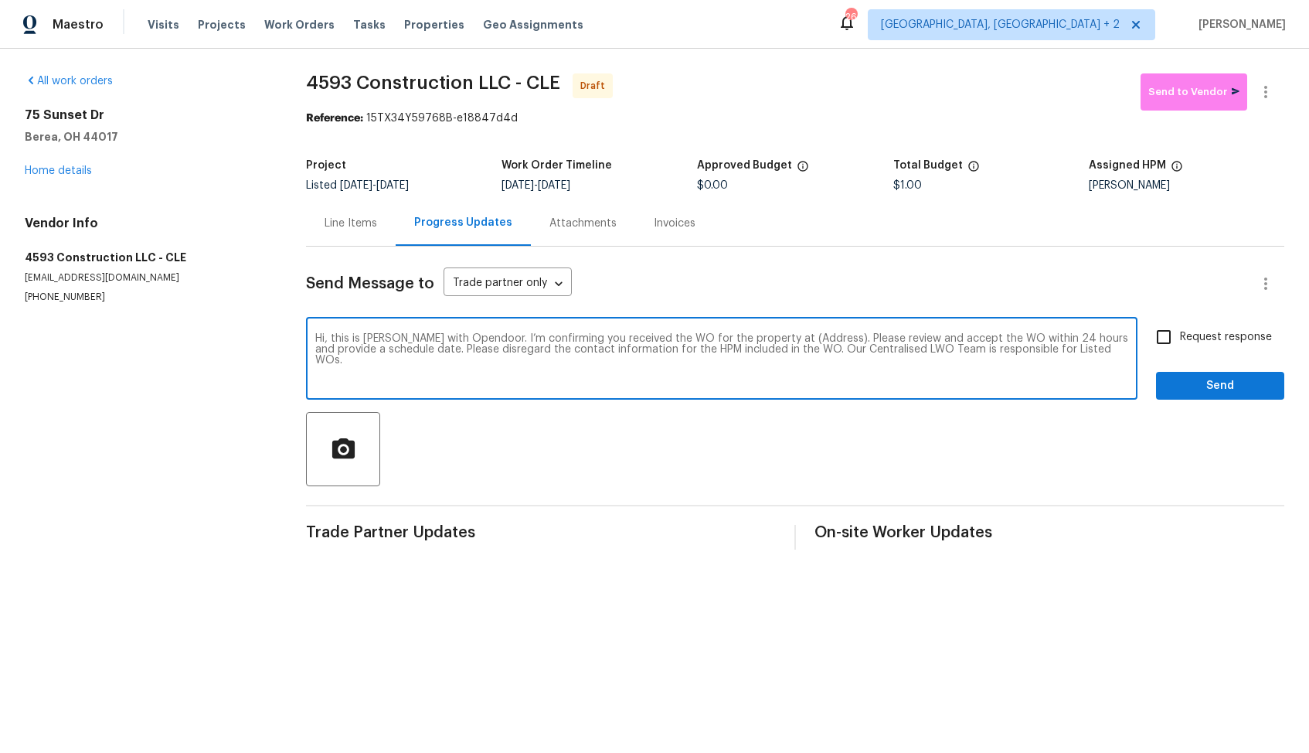
drag, startPoint x: 808, startPoint y: 340, endPoint x: 790, endPoint y: 338, distance: 18.7
click at [790, 338] on textarea "Hi, this is [PERSON_NAME] with Opendoor. I’m confirming you received the WO for…" at bounding box center [721, 360] width 813 height 54
drag, startPoint x: 810, startPoint y: 343, endPoint x: 763, endPoint y: 339, distance: 47.4
click at [763, 339] on textarea "Hi, this is [PERSON_NAME] with Opendoor. I’m confirming you received the WO for…" at bounding box center [721, 360] width 813 height 54
paste textarea "[STREET_ADDRESS]"
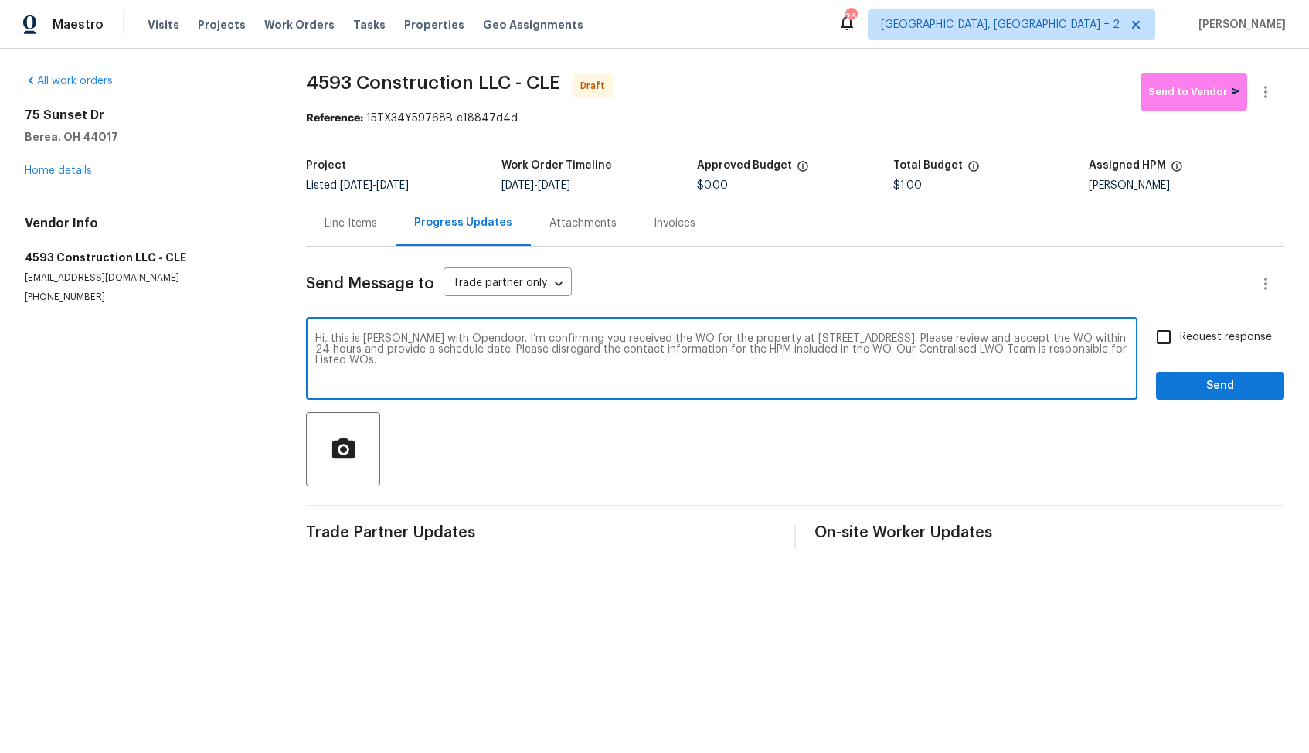
type textarea "Hi, this is [PERSON_NAME] with Opendoor. I’m confirming you received the WO for…"
click at [1168, 335] on input "Request response" at bounding box center [1164, 337] width 32 height 32
checkbox input "true"
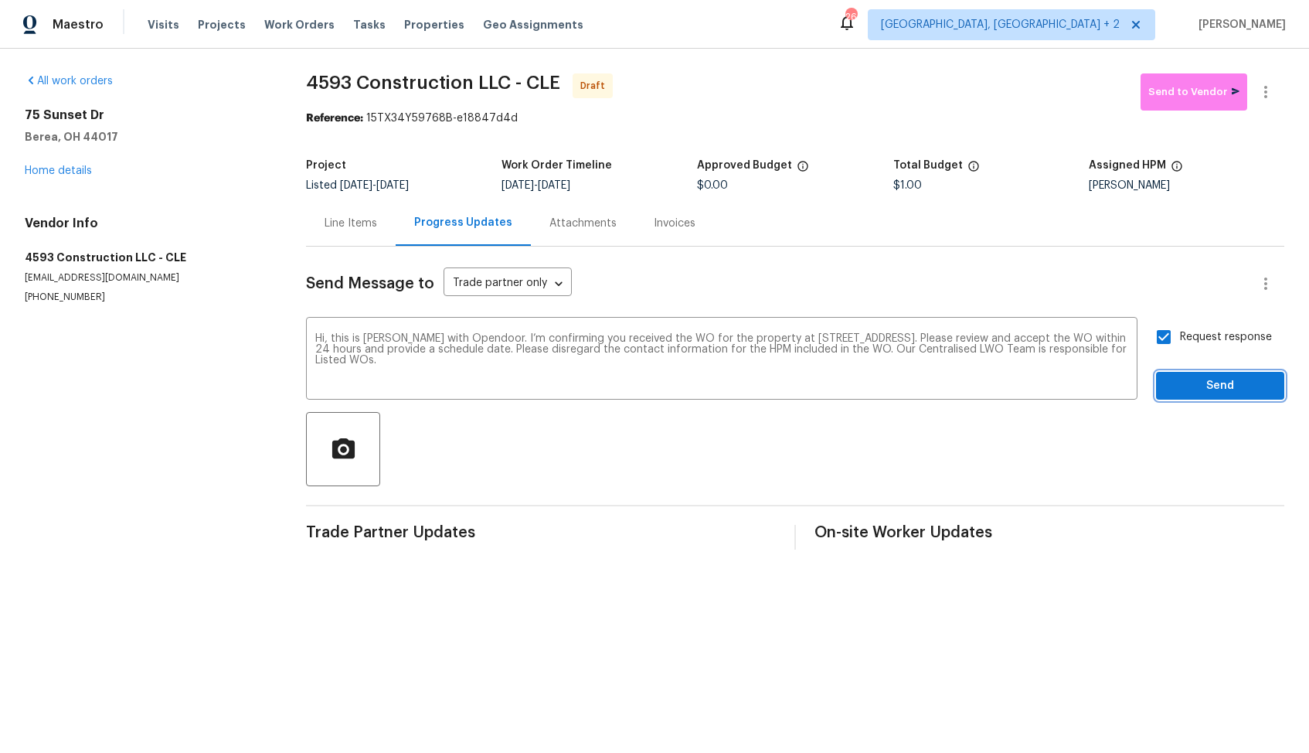
click at [1181, 383] on span "Send" at bounding box center [1221, 385] width 104 height 19
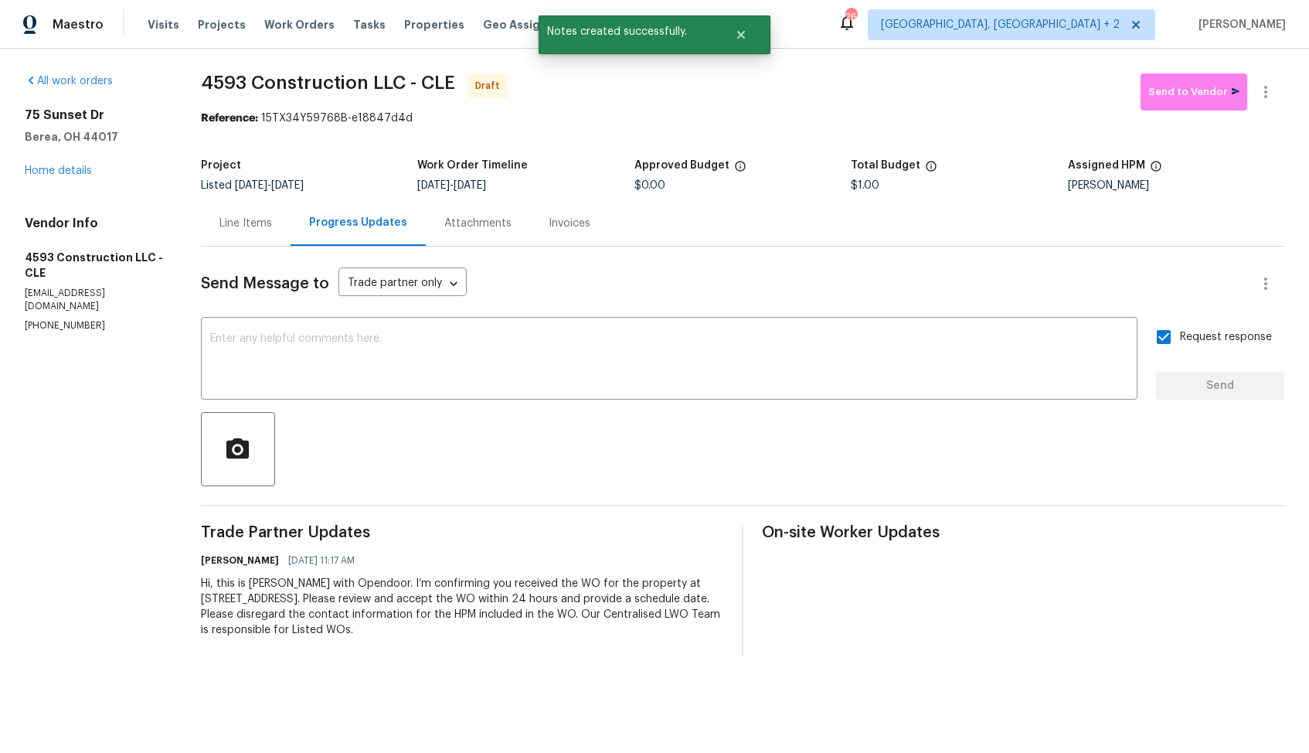
click at [1266, 117] on div "Reference: 15TX34Y59768B-e18847d4d" at bounding box center [743, 118] width 1084 height 15
click at [1269, 91] on icon "button" at bounding box center [1266, 92] width 19 height 19
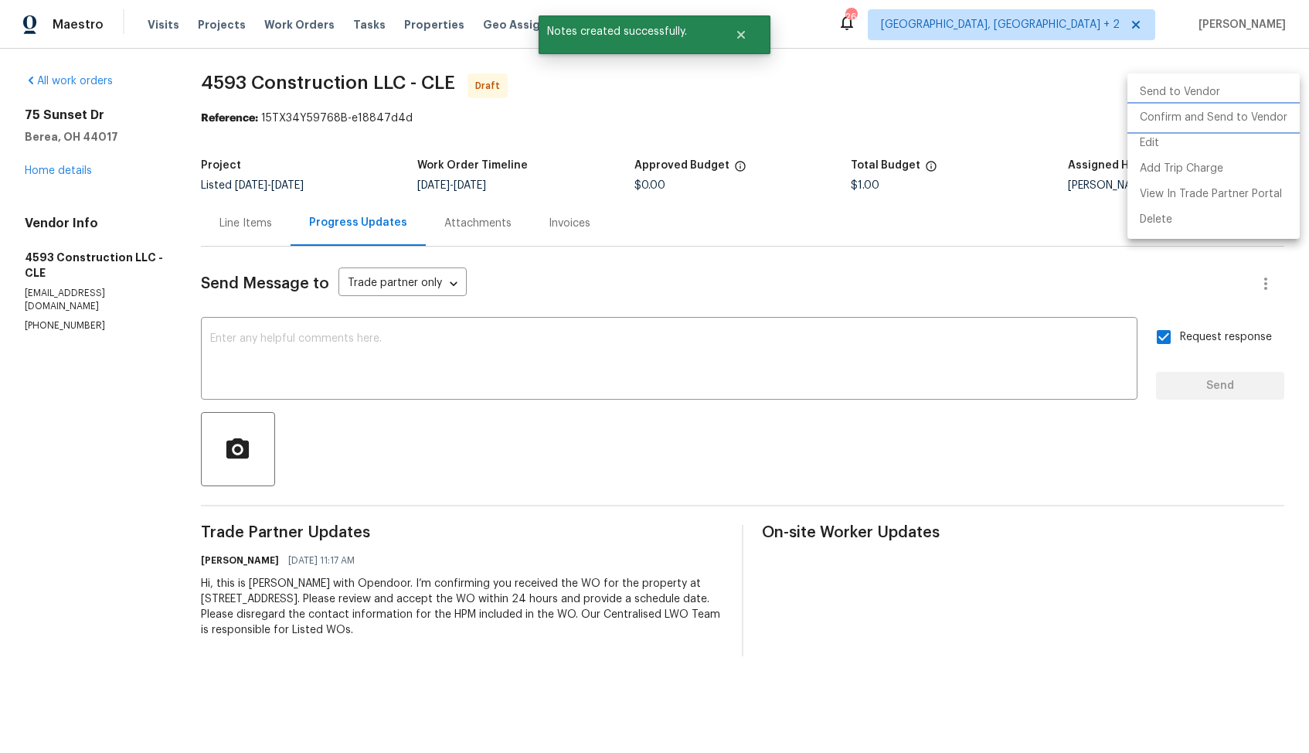
click at [1207, 124] on li "Confirm and Send to Vendor" at bounding box center [1214, 118] width 172 height 26
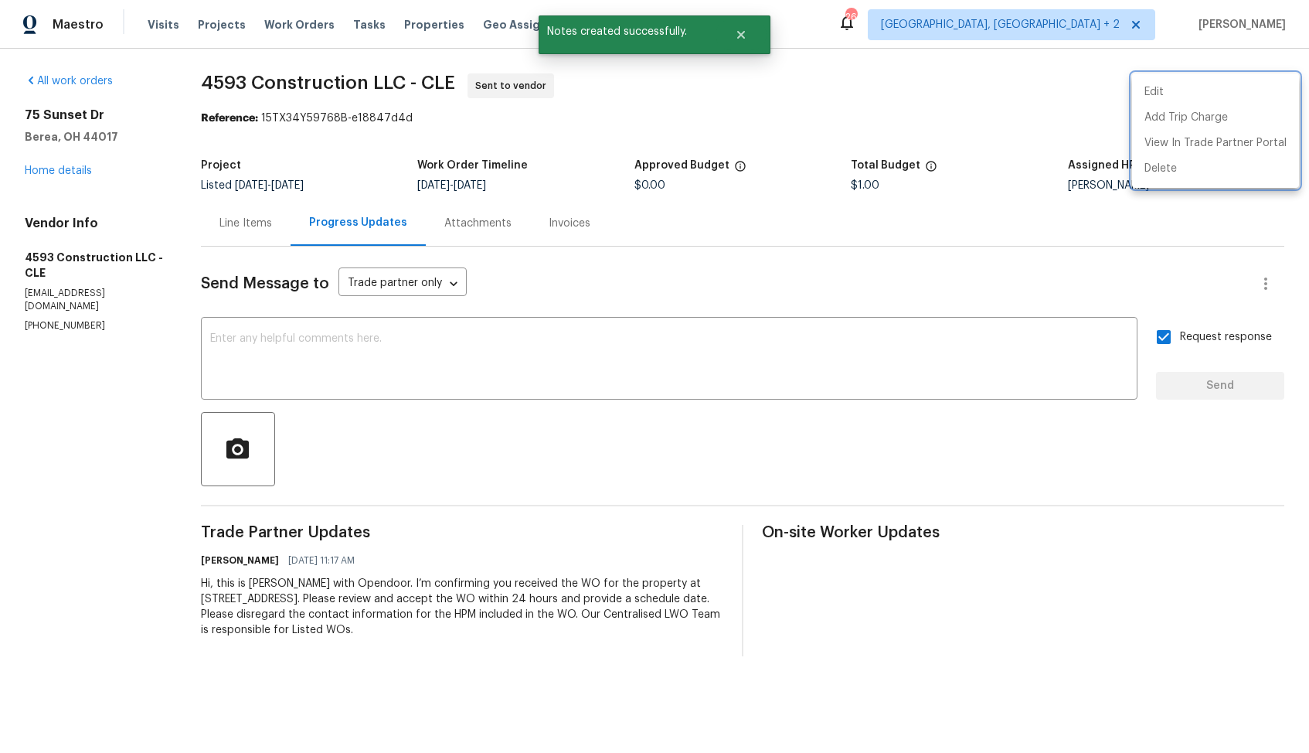
click at [916, 126] on div at bounding box center [654, 376] width 1309 height 753
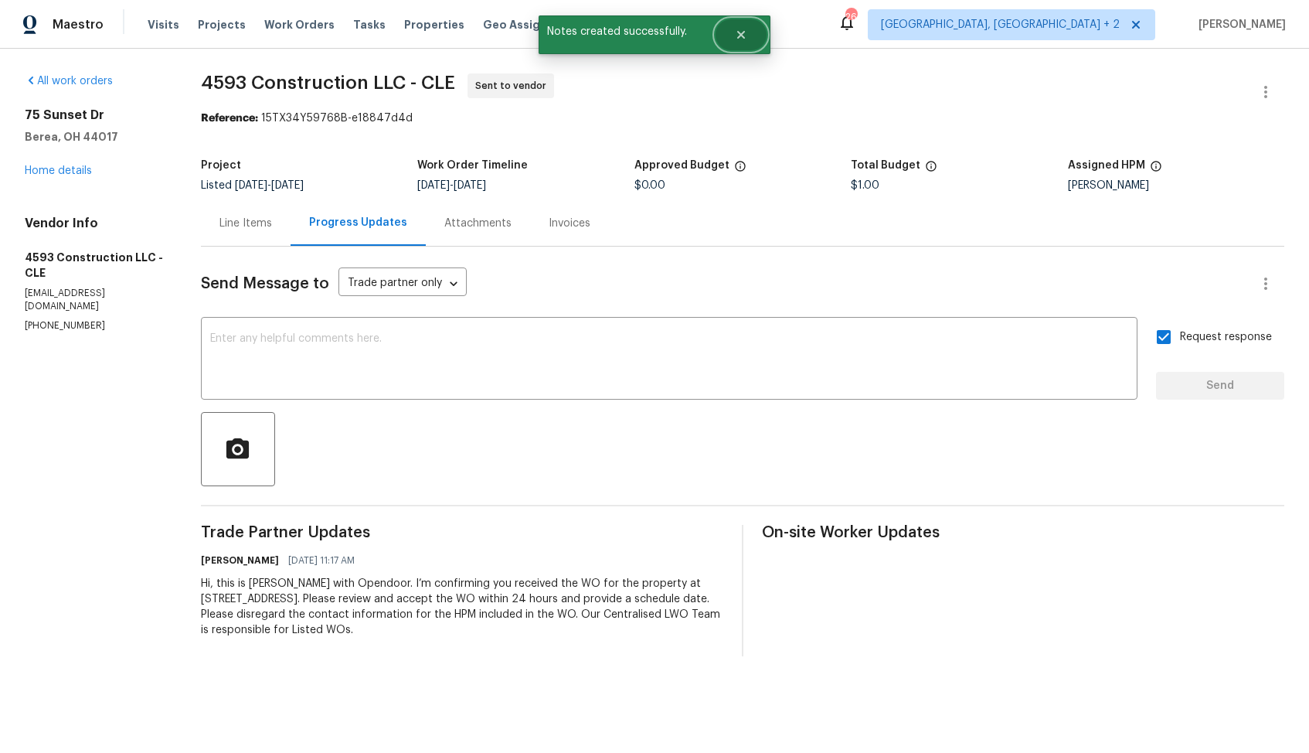
click at [747, 30] on button "Close" at bounding box center [741, 34] width 51 height 31
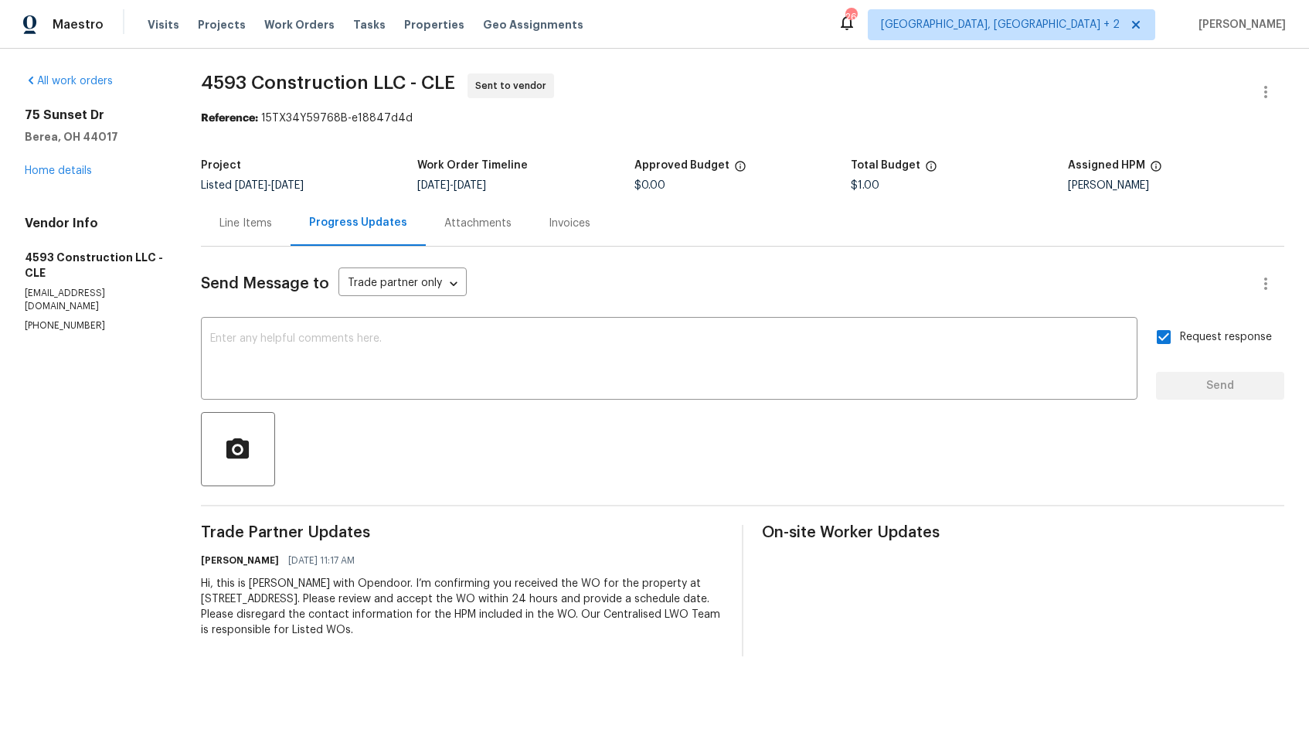
click at [219, 85] on span "4593 Construction LLC - CLE" at bounding box center [328, 82] width 254 height 19
copy span "4593 Construction LLC - CLE"
click at [302, 111] on div "Reference: 15TX34Y59768B-e18847d4d" at bounding box center [743, 118] width 1084 height 15
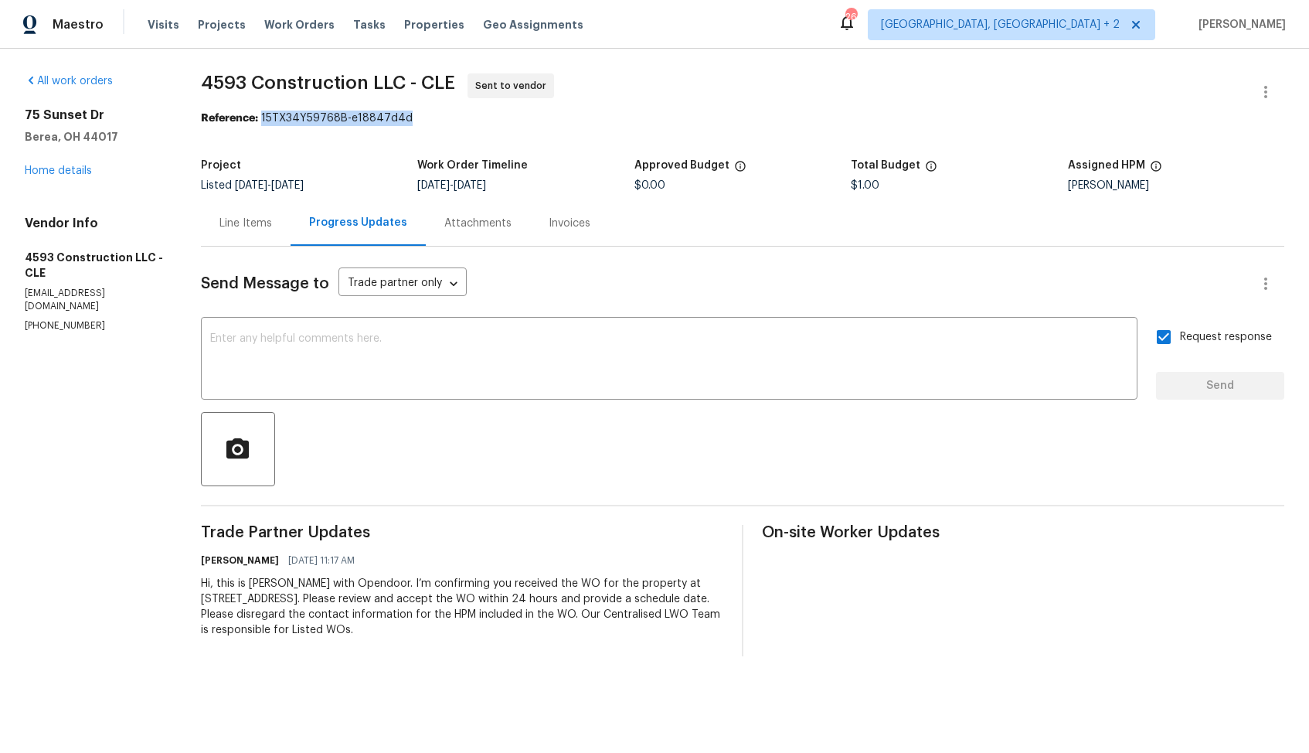
drag, startPoint x: 262, startPoint y: 119, endPoint x: 455, endPoint y: 119, distance: 193.2
click at [456, 119] on div "Reference: 15TX34Y59768B-e18847d4d" at bounding box center [743, 118] width 1084 height 15
copy div "15TX34Y59768B-e18847d4d"
click at [704, 111] on div "Reference: 15TX34Y59768B-e18847d4d" at bounding box center [743, 118] width 1084 height 15
click at [45, 170] on link "Home details" at bounding box center [58, 170] width 67 height 11
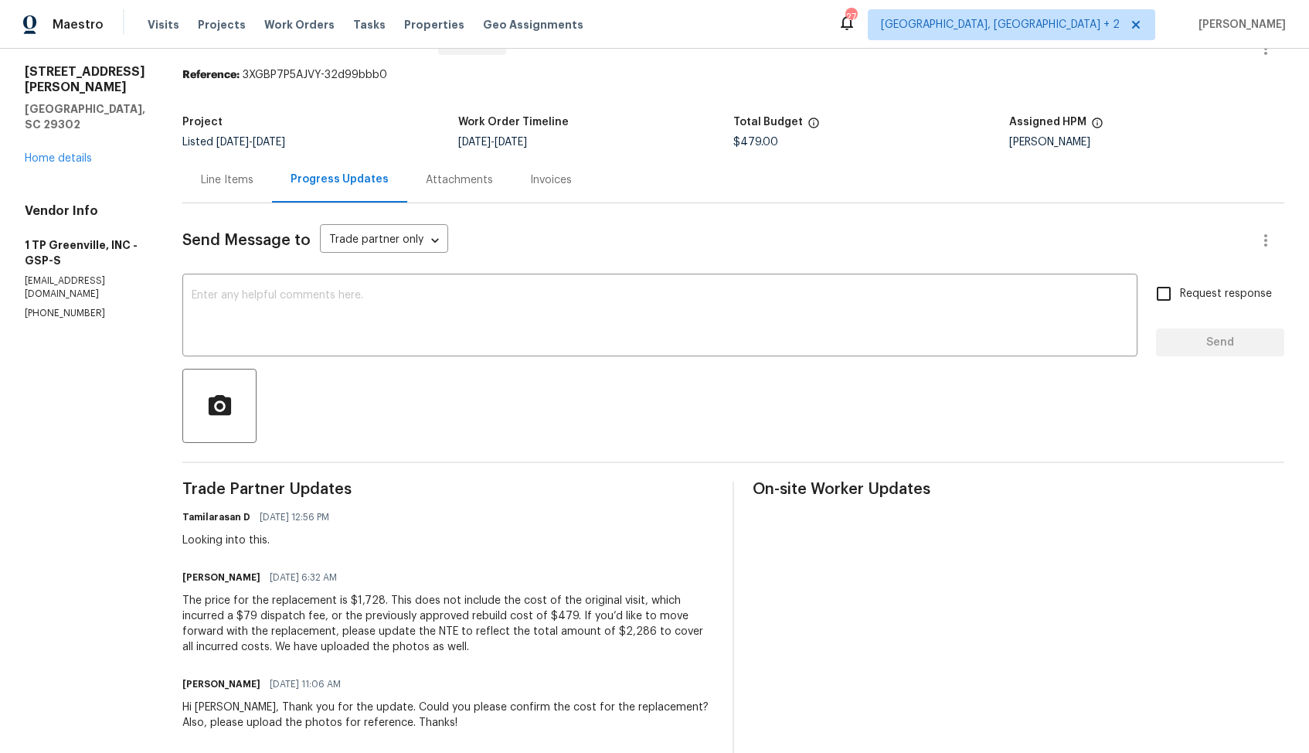
scroll to position [13, 0]
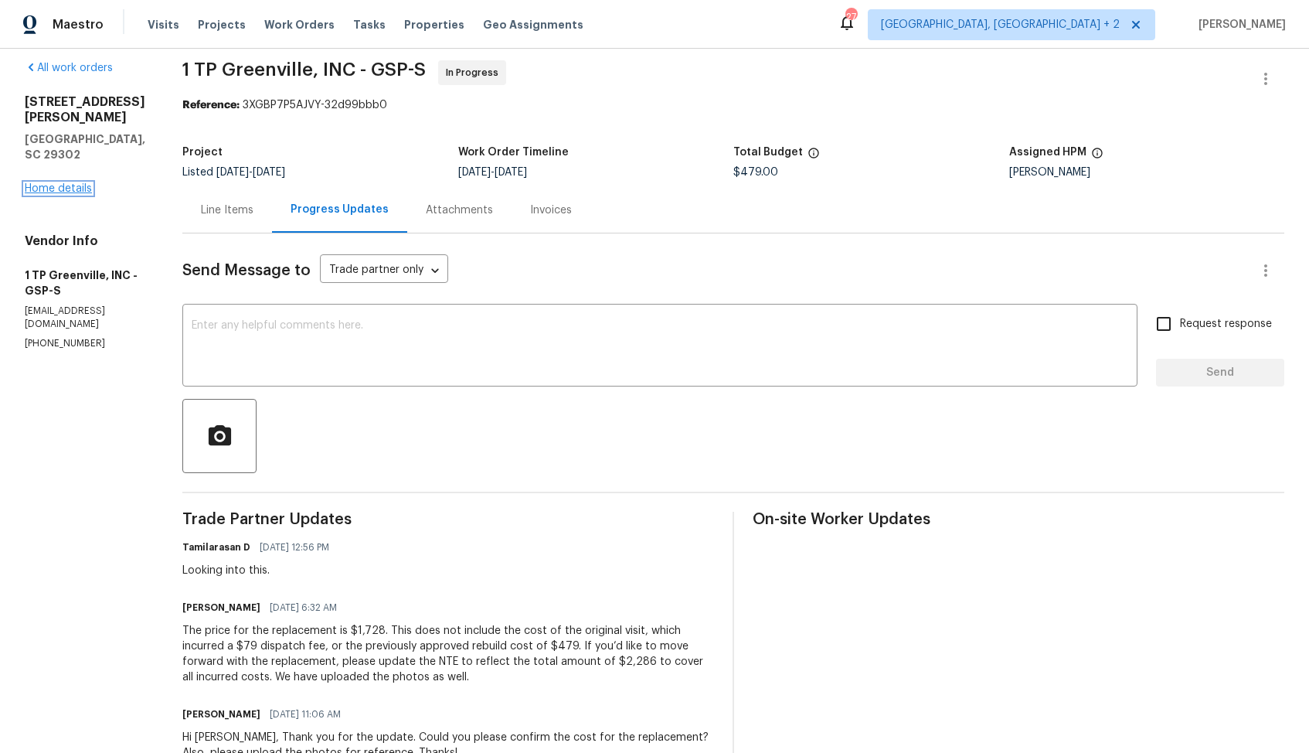
click at [55, 183] on link "Home details" at bounding box center [58, 188] width 67 height 11
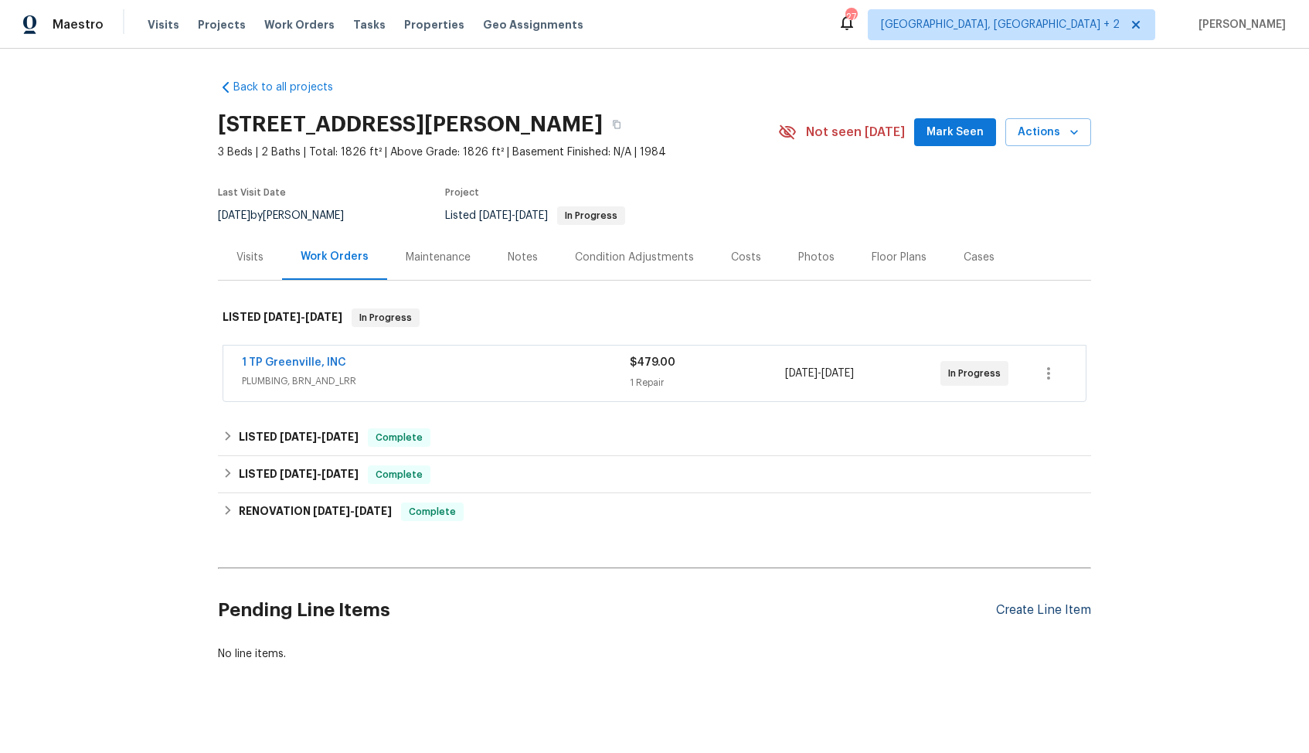
click at [1032, 611] on div "Create Line Item" at bounding box center [1043, 610] width 95 height 15
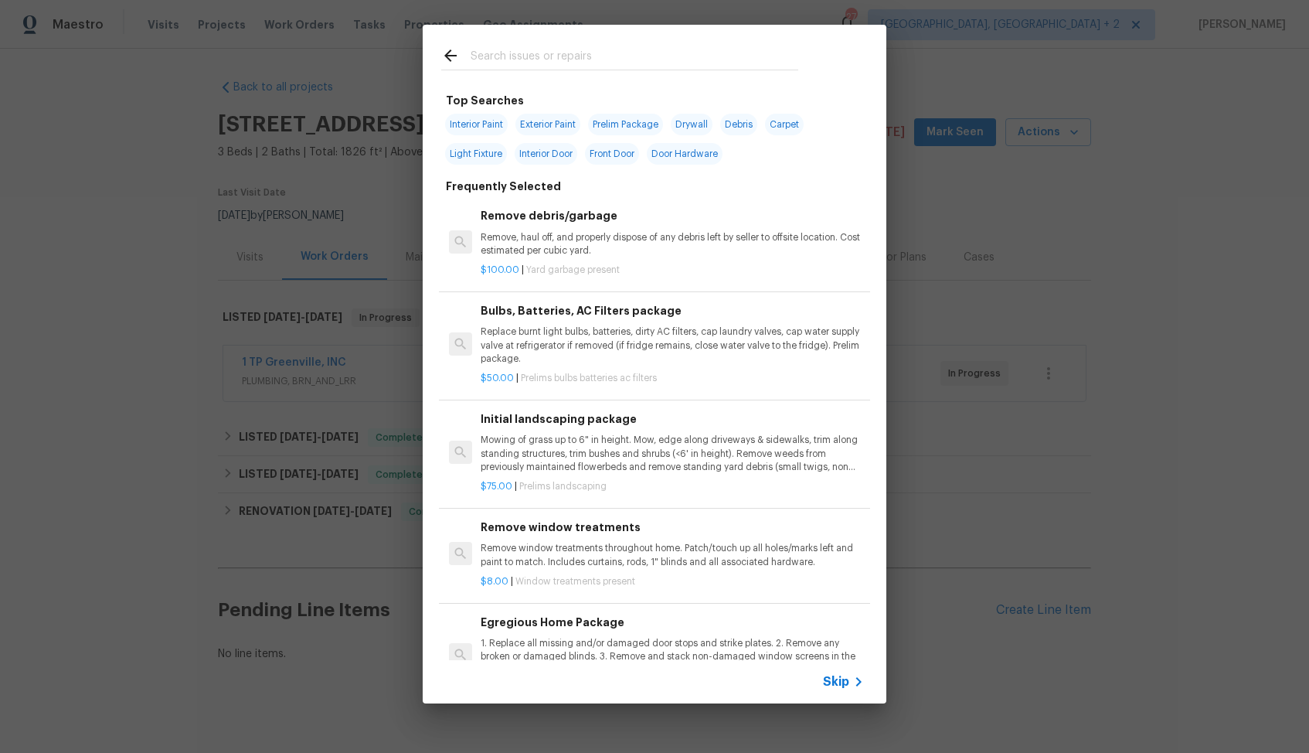
click at [570, 65] on input "text" at bounding box center [635, 57] width 328 height 23
type input "plumbing"
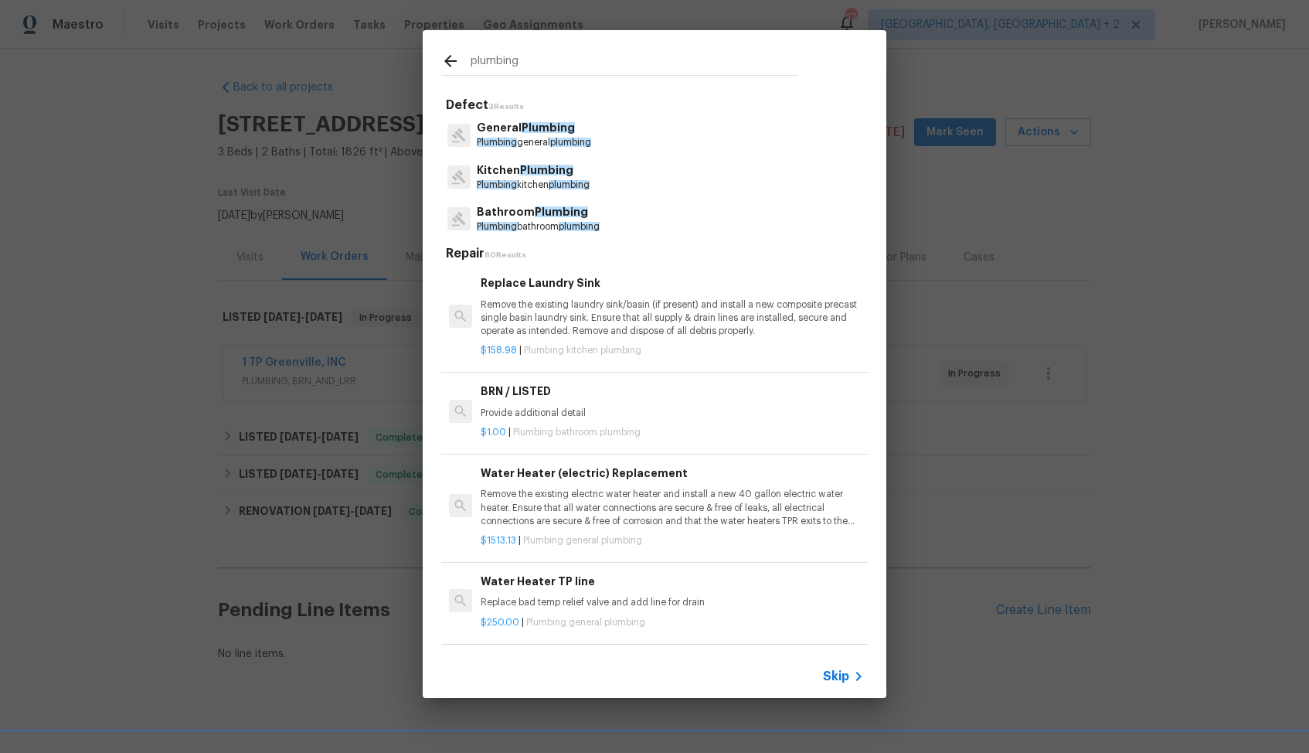
click at [533, 125] on span "Plumbing" at bounding box center [548, 127] width 53 height 11
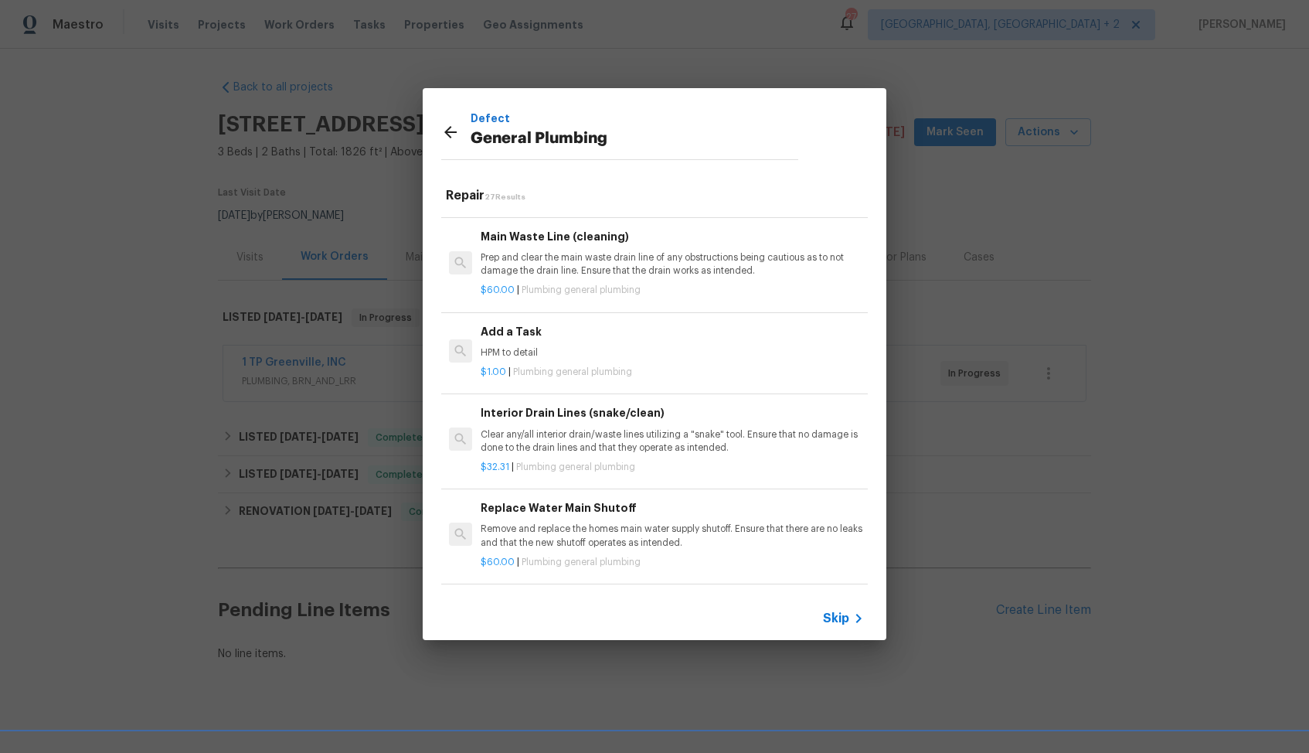
scroll to position [1655, 0]
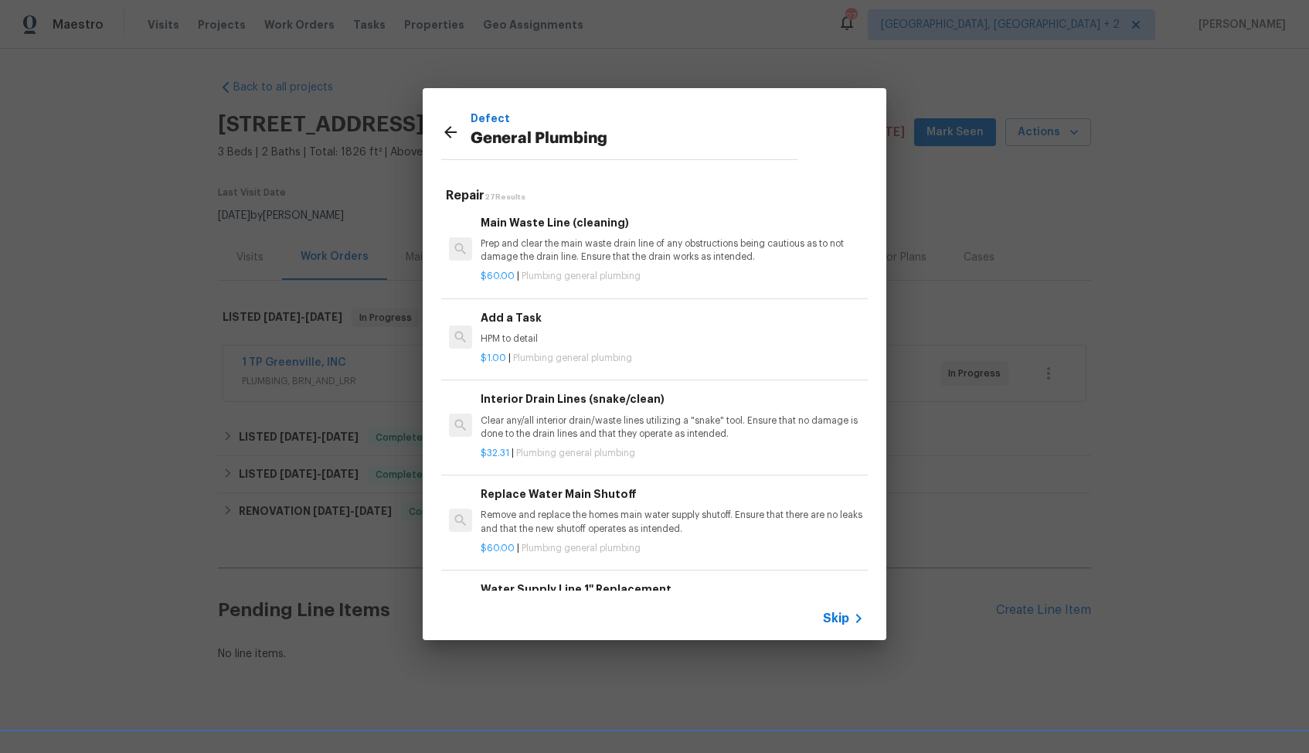
click at [550, 322] on h6 "Add a Task" at bounding box center [672, 317] width 383 height 17
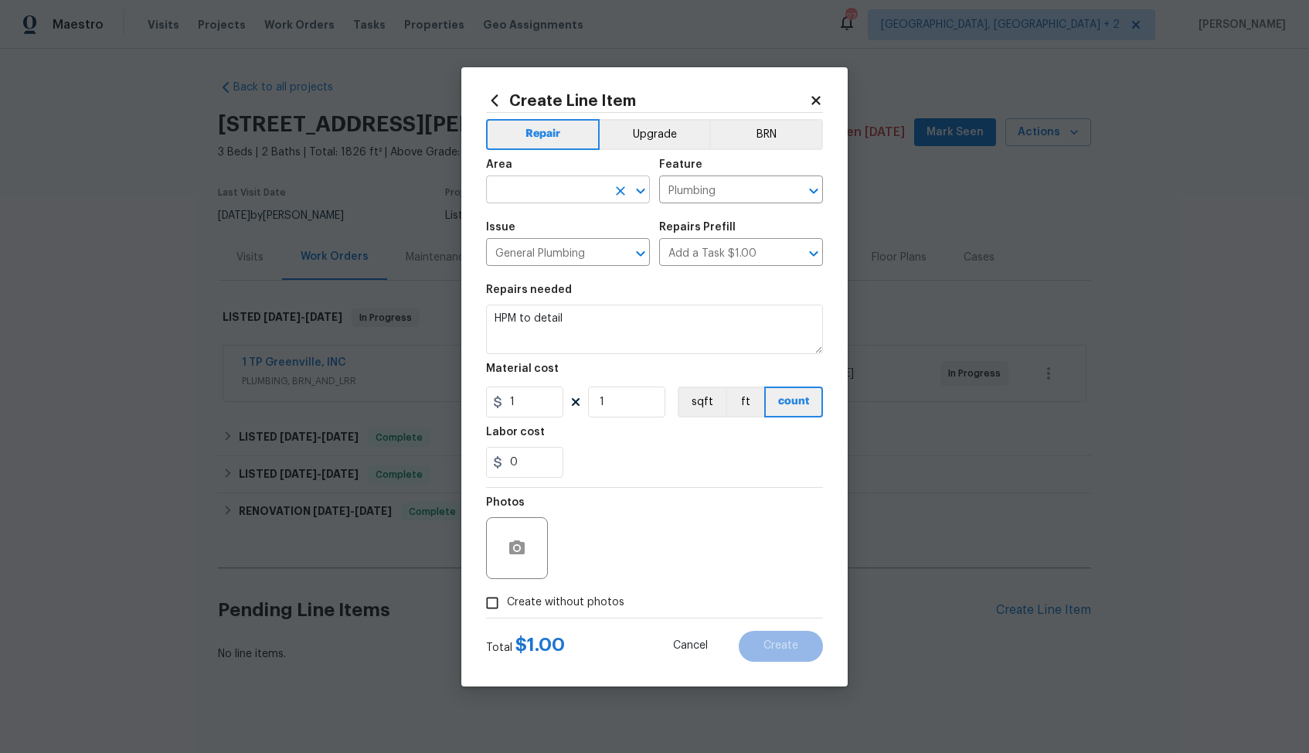
click at [533, 186] on input "text" at bounding box center [546, 191] width 121 height 24
click at [532, 261] on li "Interior Overall" at bounding box center [568, 251] width 164 height 26
type input "Interior Overall"
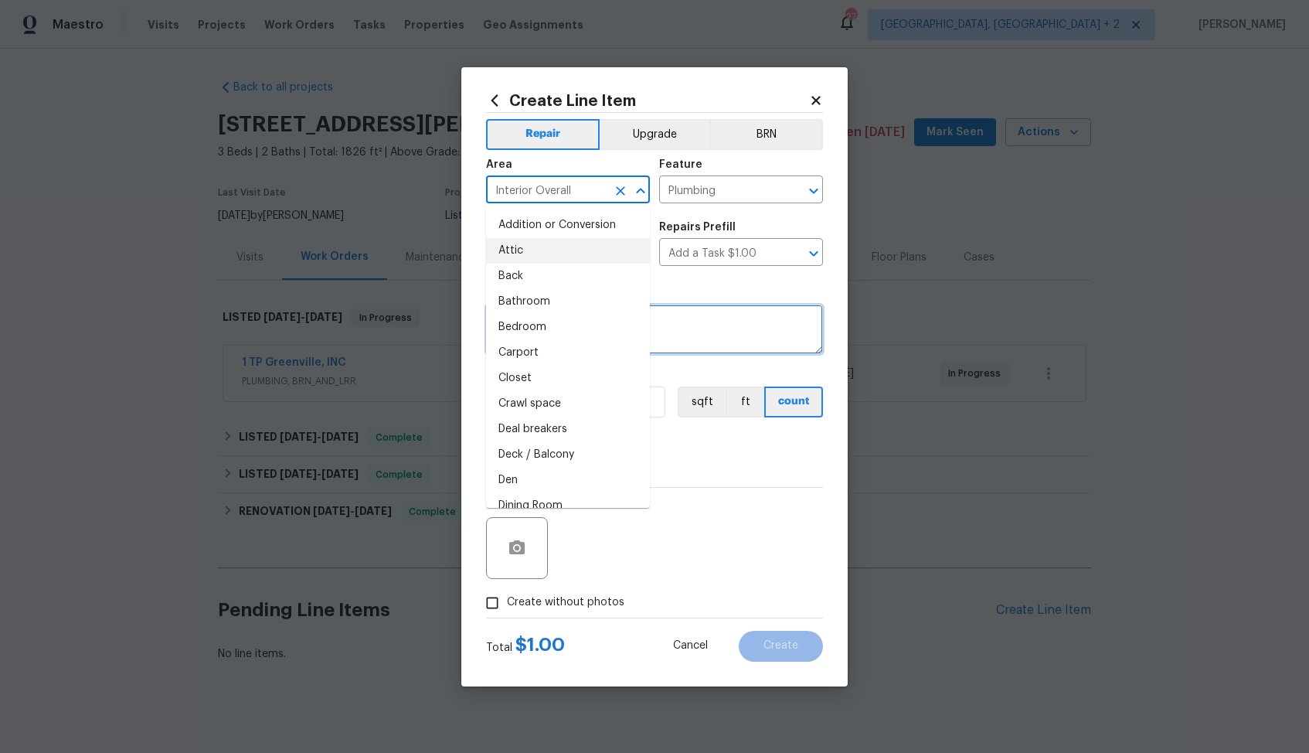
click at [670, 325] on textarea "HPM to detail" at bounding box center [654, 329] width 337 height 49
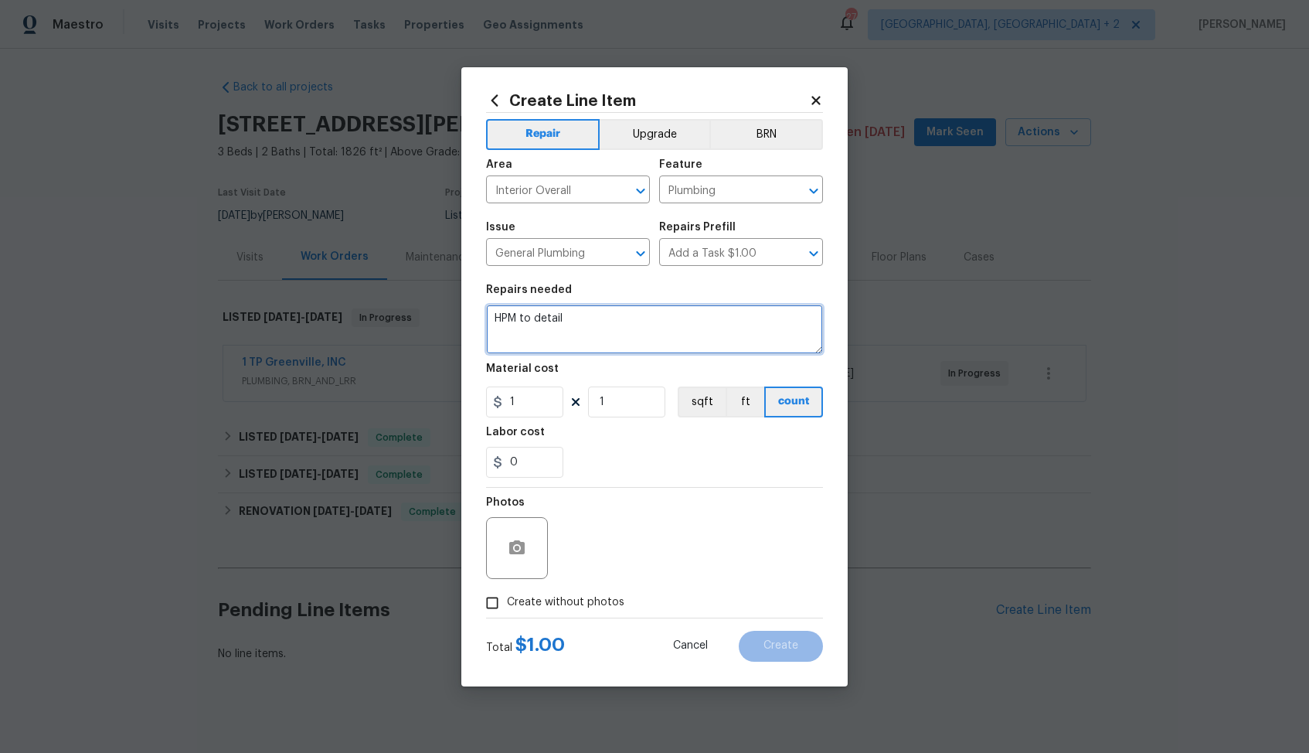
paste textarea "Please inspect the situation and provide photos, a detailed explanation and cos…"
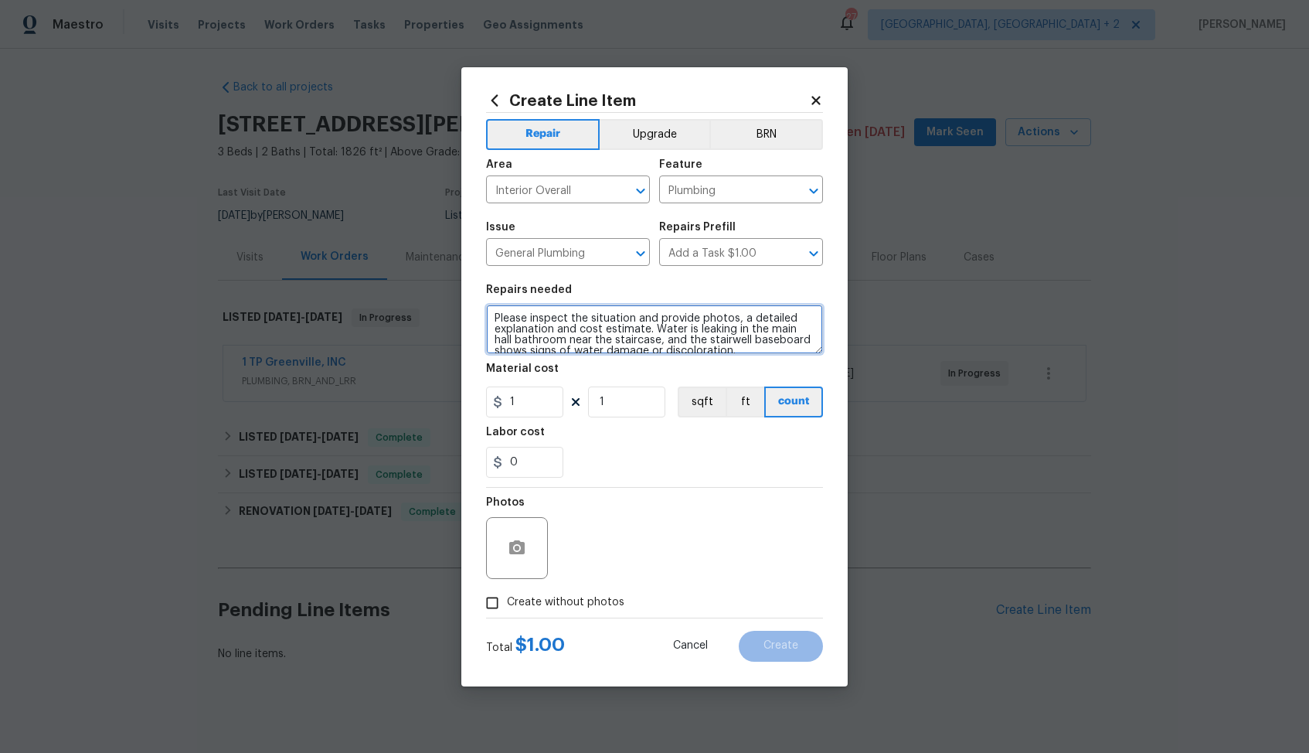
scroll to position [90, 0]
type textarea "Please inspect the situation and provide photos, a detailed explanation and cos…"
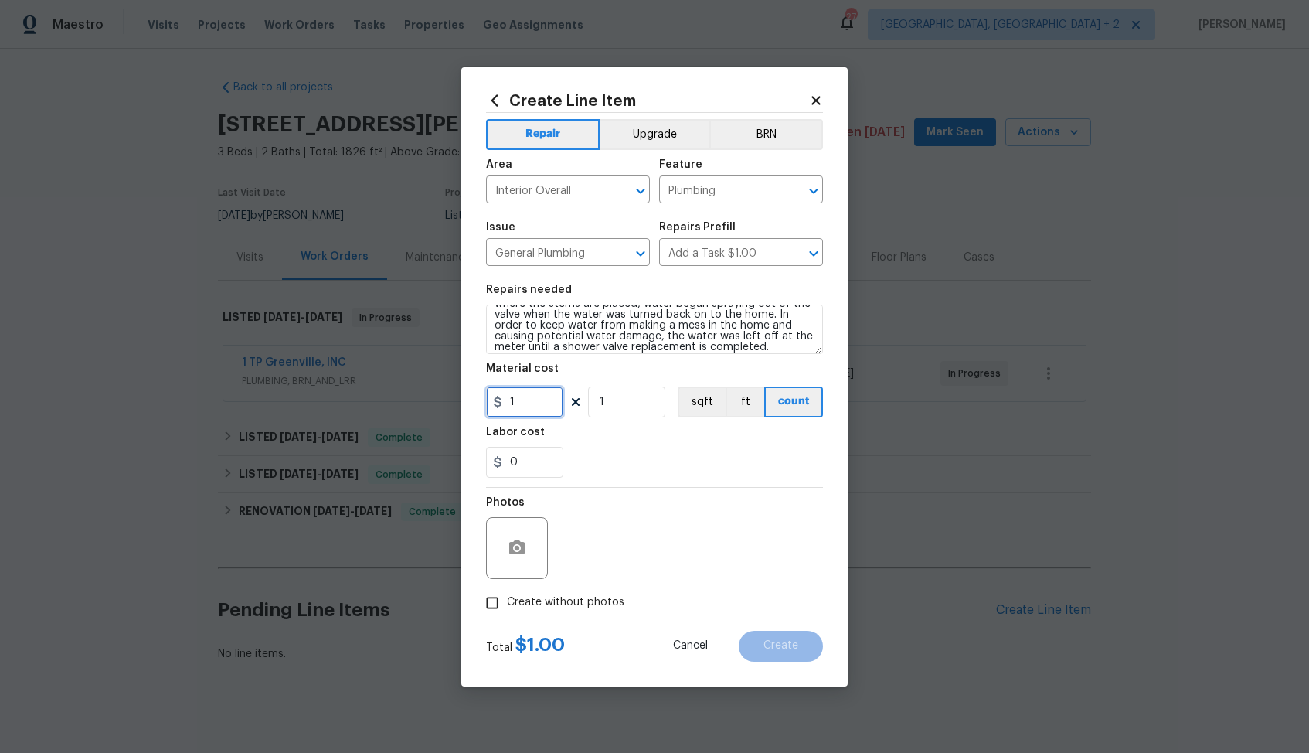
click at [535, 406] on input "1" at bounding box center [524, 401] width 77 height 31
type input "75"
click at [584, 610] on span "Create without photos" at bounding box center [565, 602] width 117 height 16
click at [507, 610] on input "Create without photos" at bounding box center [492, 602] width 29 height 29
checkbox input "true"
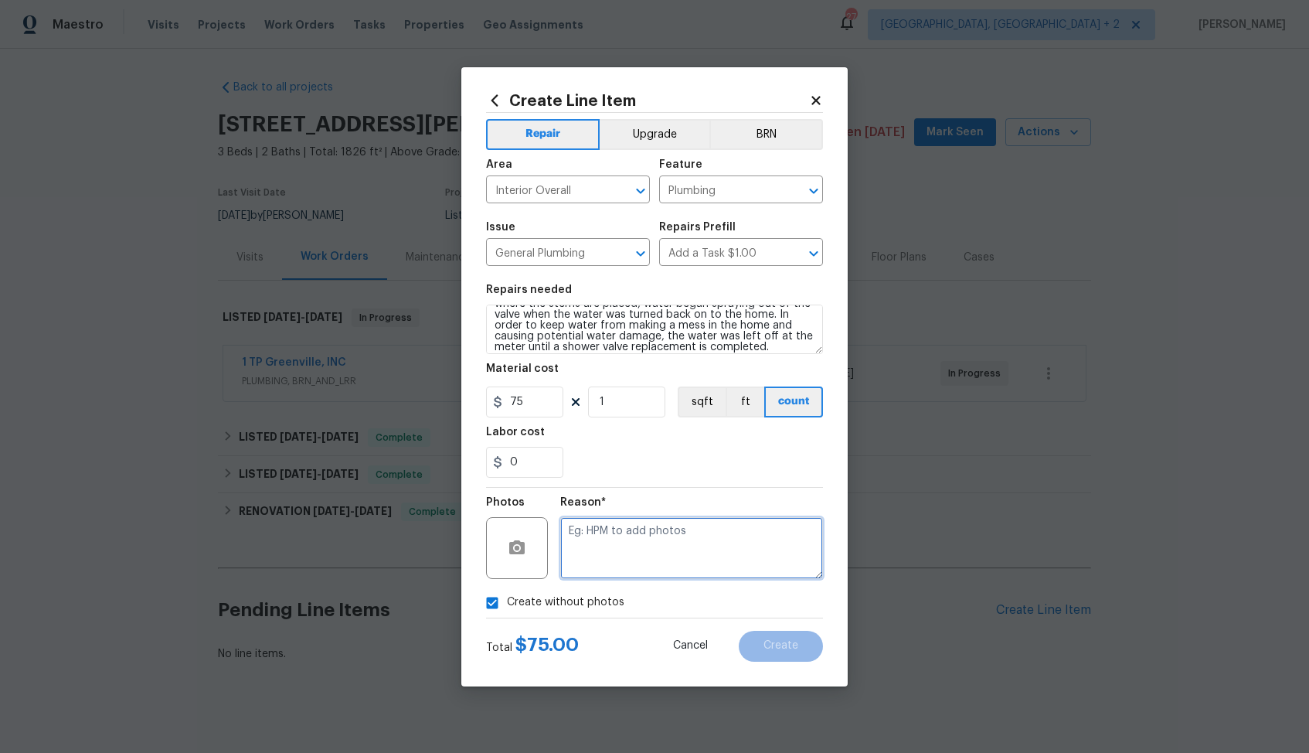
click at [637, 539] on textarea at bounding box center [691, 548] width 263 height 62
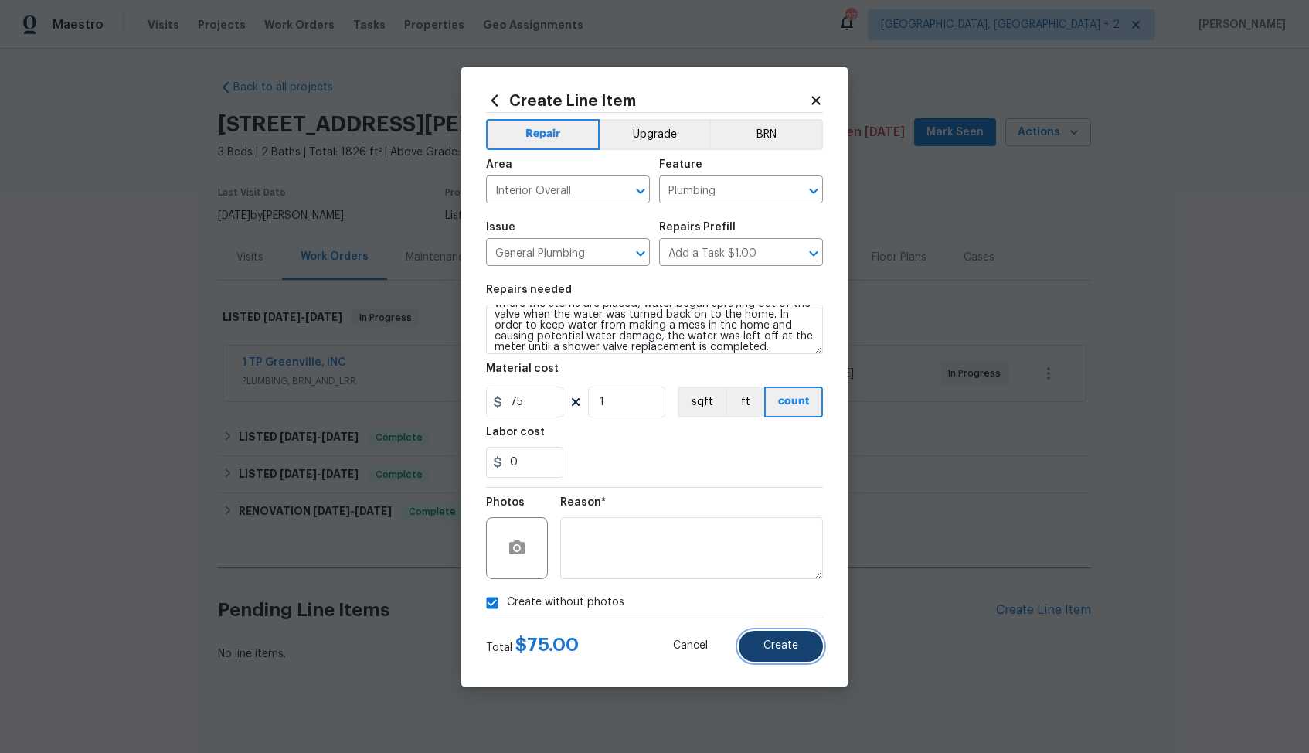
click at [775, 651] on span "Create" at bounding box center [781, 646] width 35 height 12
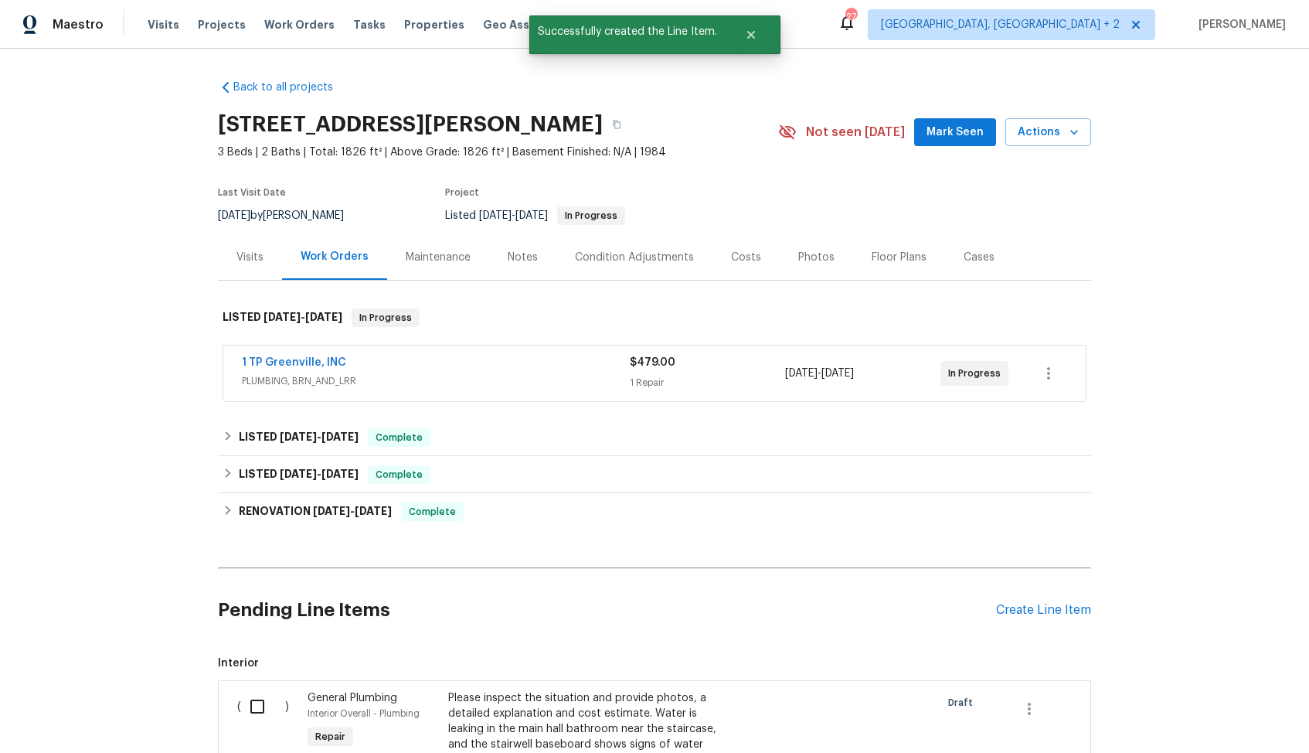
scroll to position [453, 0]
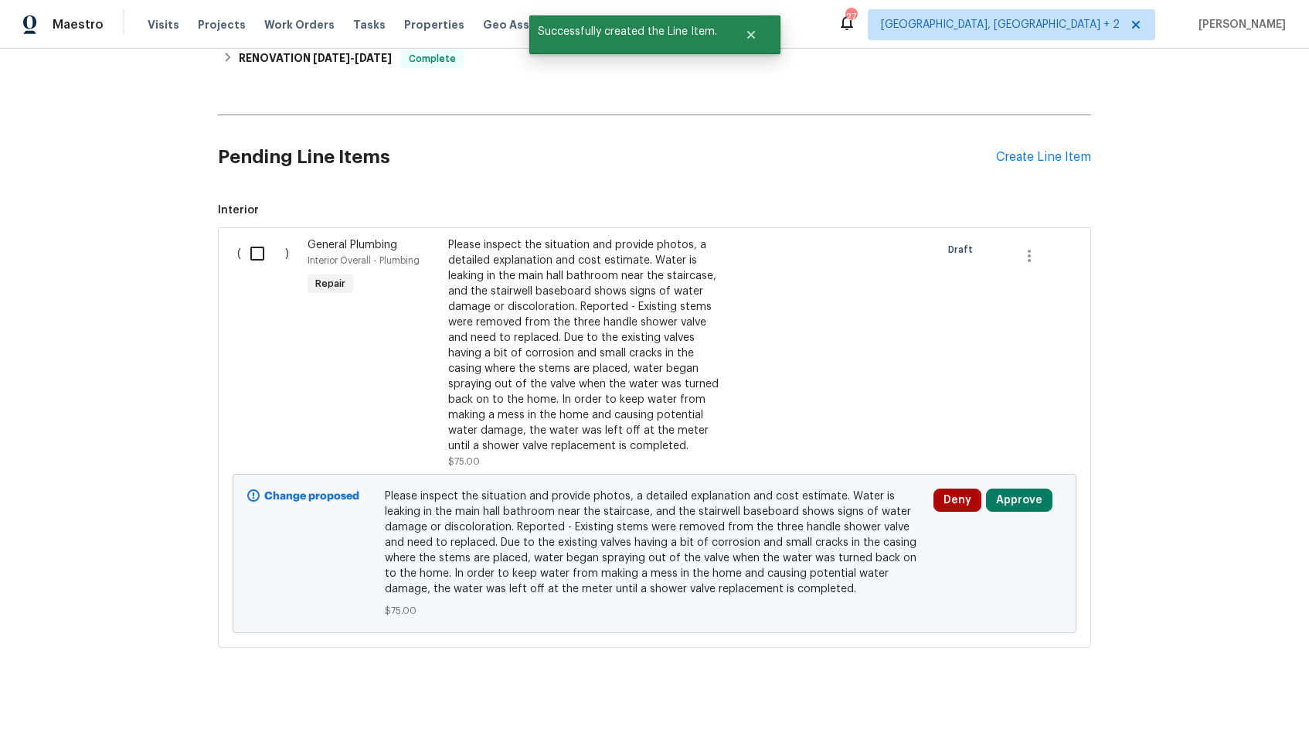
click at [258, 253] on input "checkbox" at bounding box center [263, 253] width 44 height 32
checkbox input "true"
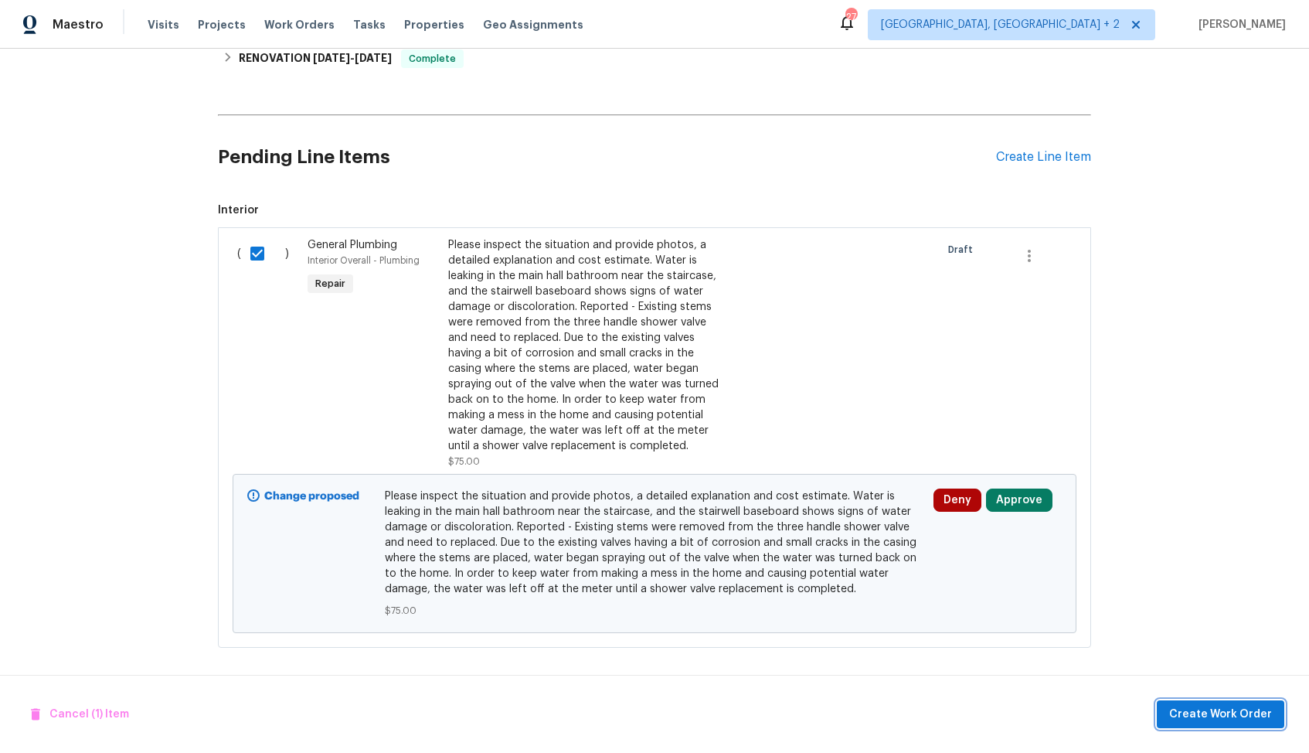
click at [1208, 719] on span "Create Work Order" at bounding box center [1220, 714] width 103 height 19
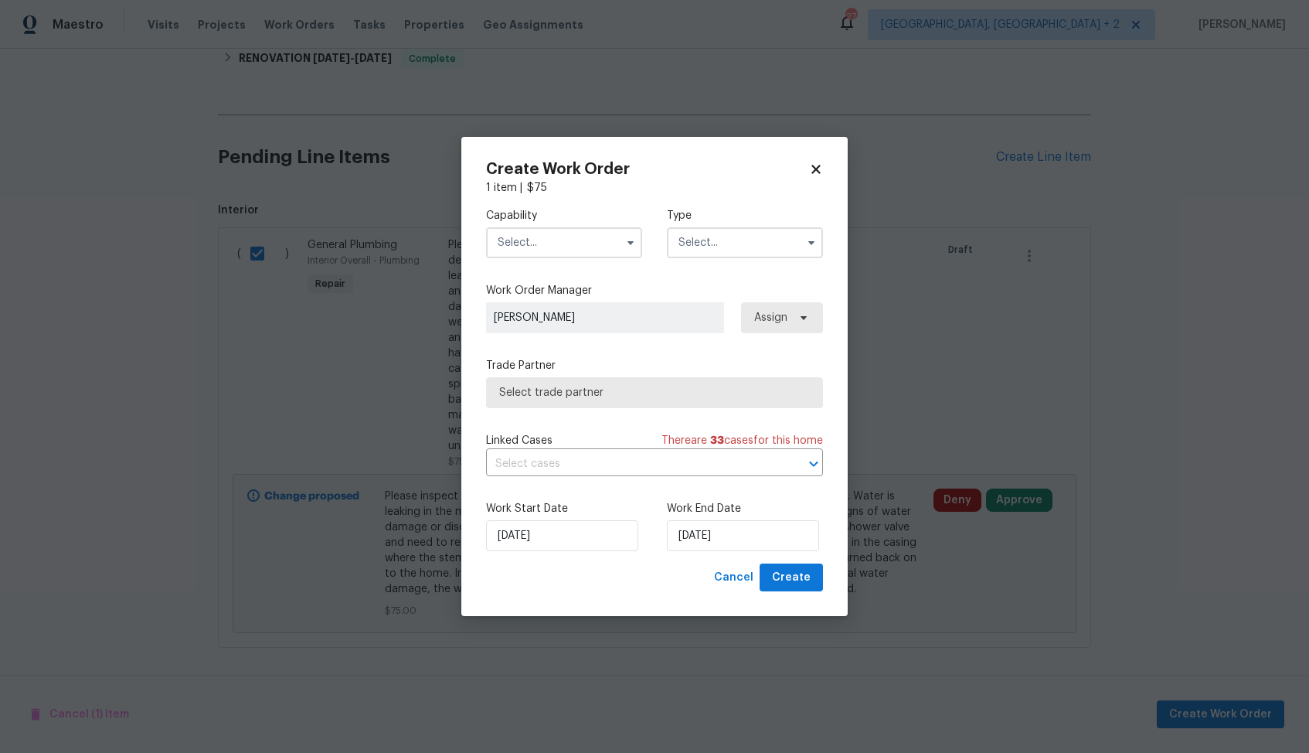
click at [529, 233] on input "text" at bounding box center [564, 242] width 156 height 31
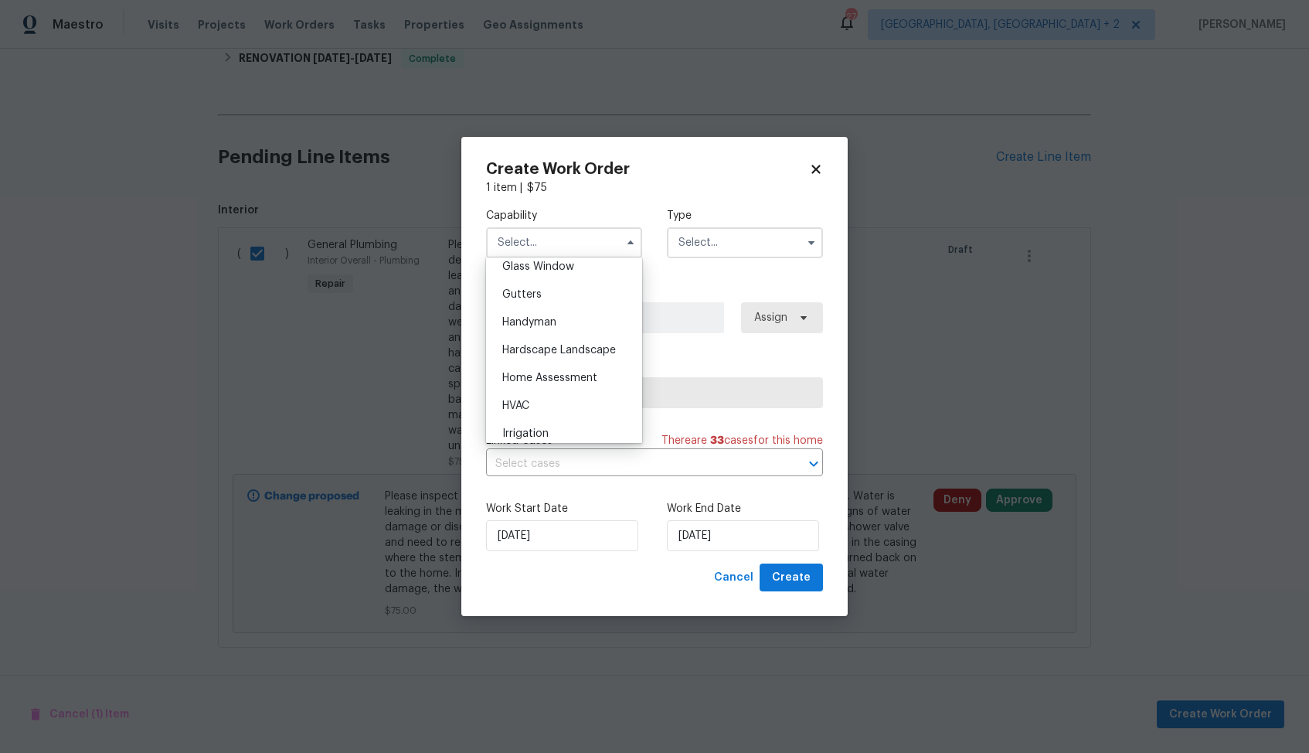
scroll to position [785, 0]
click at [547, 337] on span "Handyman" at bounding box center [529, 340] width 54 height 11
type input "Handyman"
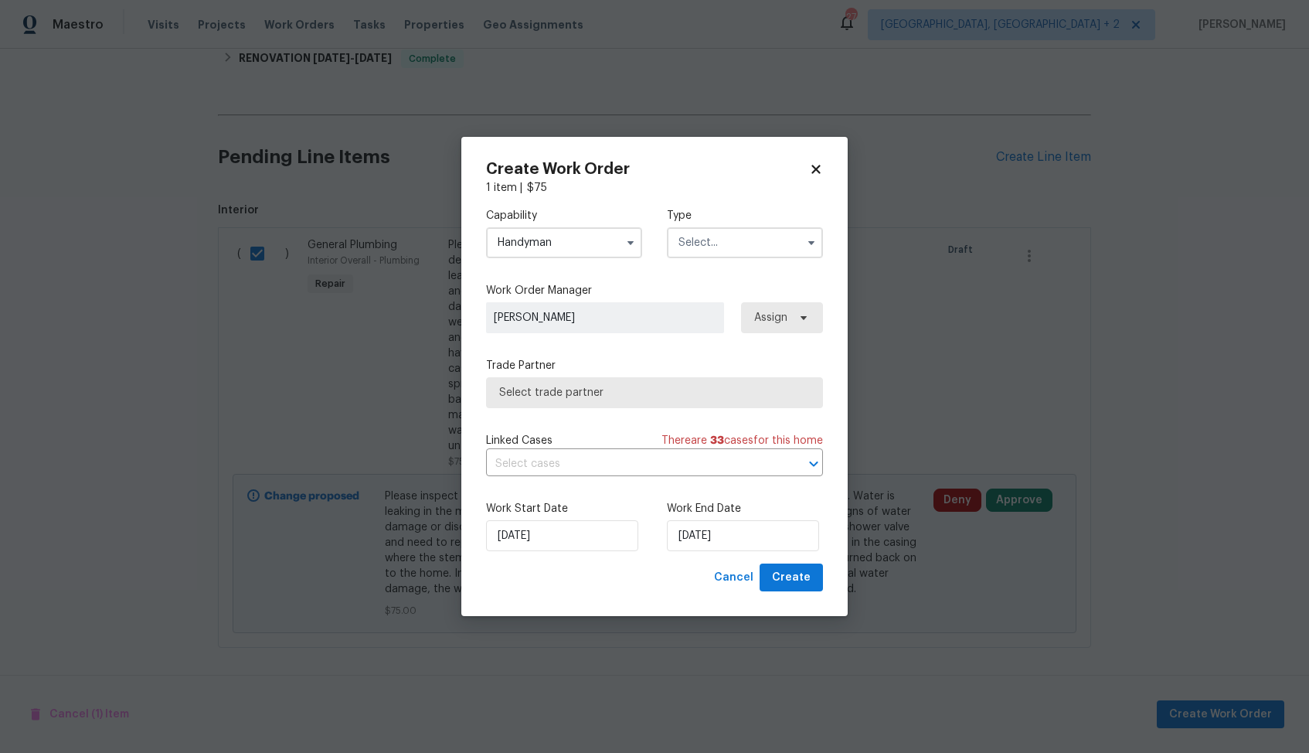
click at [770, 240] on input "text" at bounding box center [745, 242] width 156 height 31
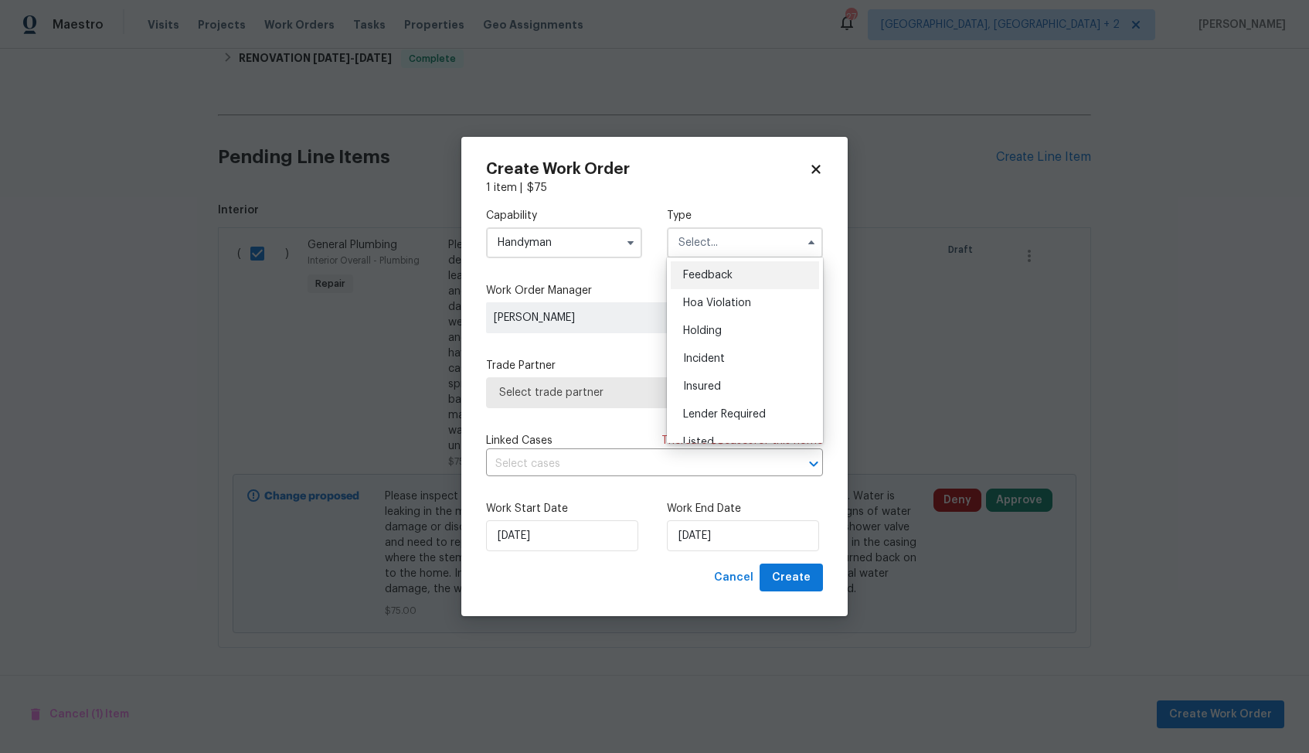
click at [732, 275] on span "Feedback" at bounding box center [707, 275] width 49 height 11
type input "Feedback"
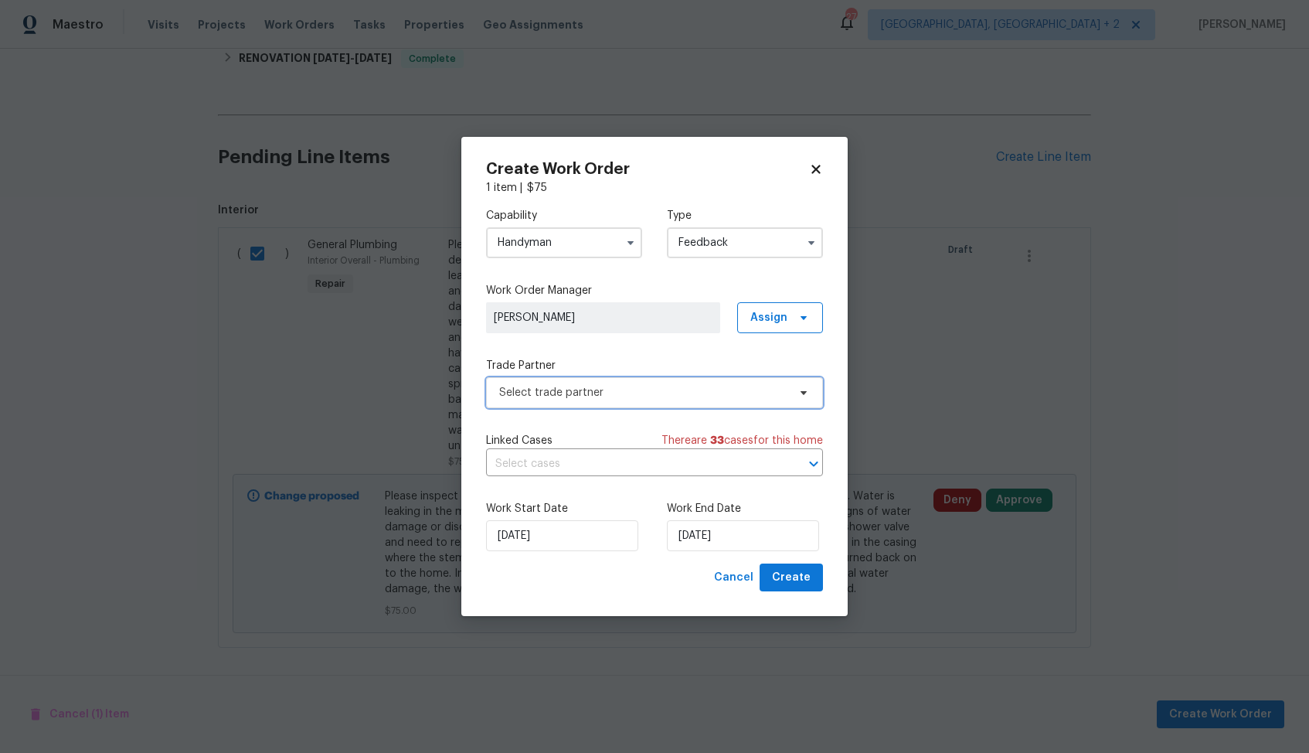
click at [608, 404] on span "Select trade partner" at bounding box center [654, 392] width 337 height 31
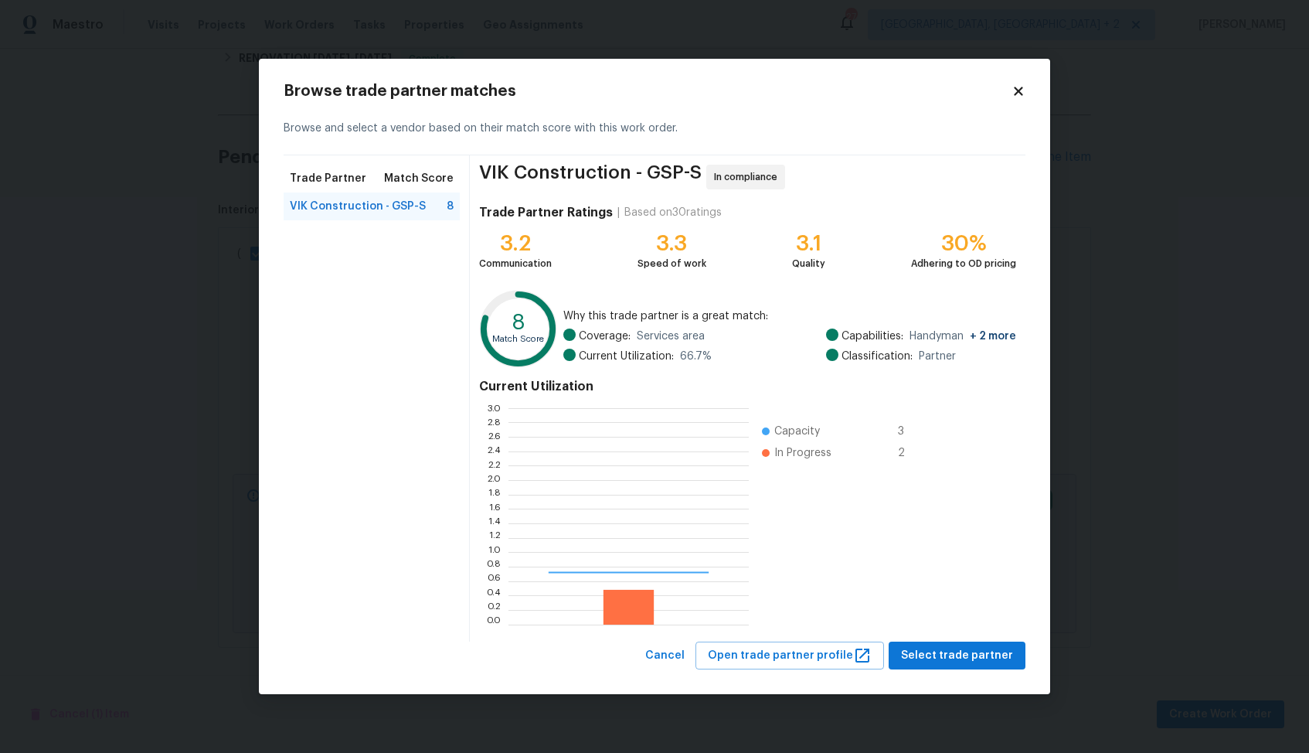
scroll to position [216, 240]
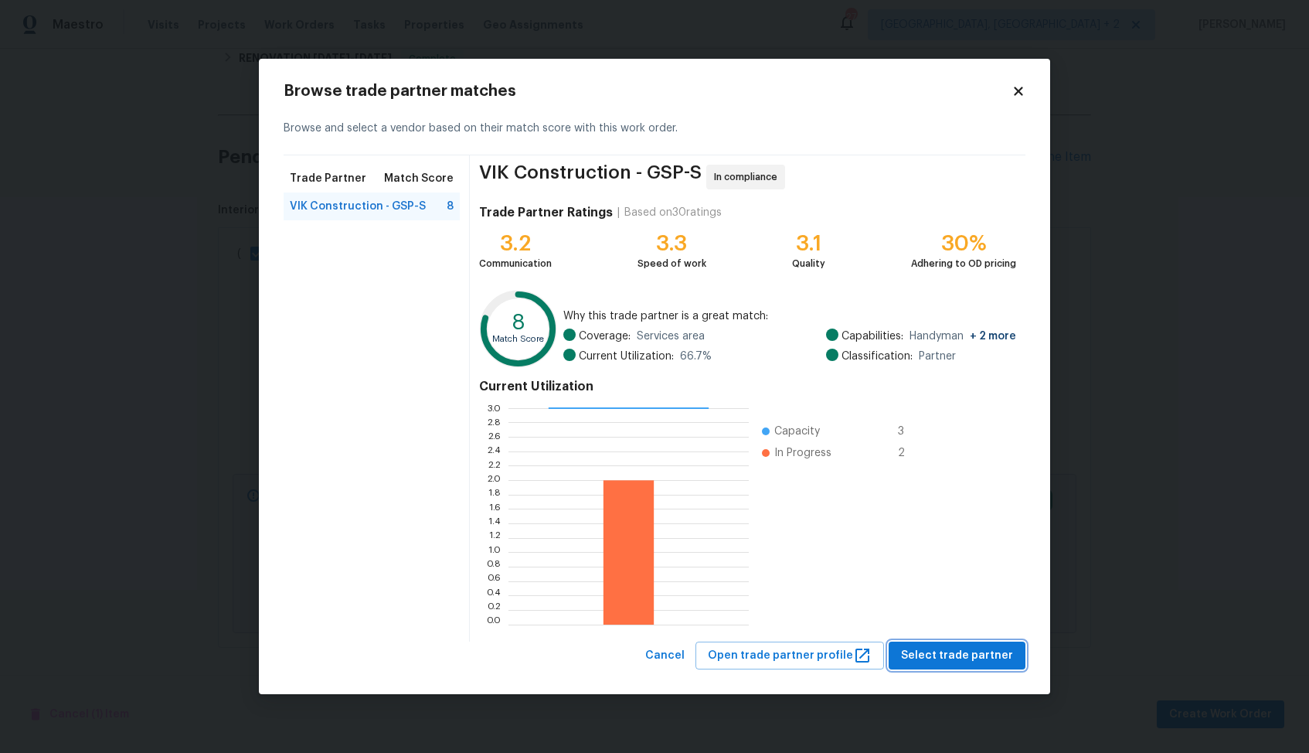
click at [965, 656] on span "Select trade partner" at bounding box center [957, 655] width 112 height 19
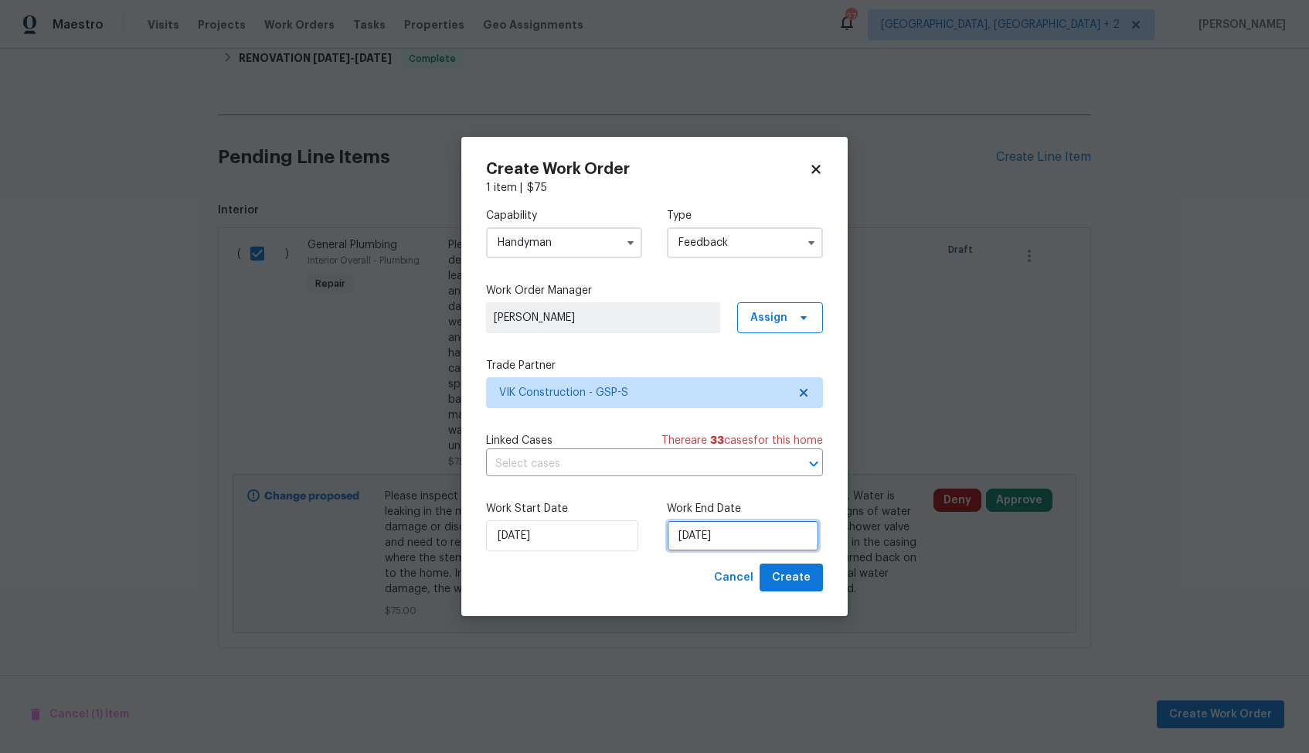
click at [727, 529] on input "18/08/2025" at bounding box center [743, 535] width 152 height 31
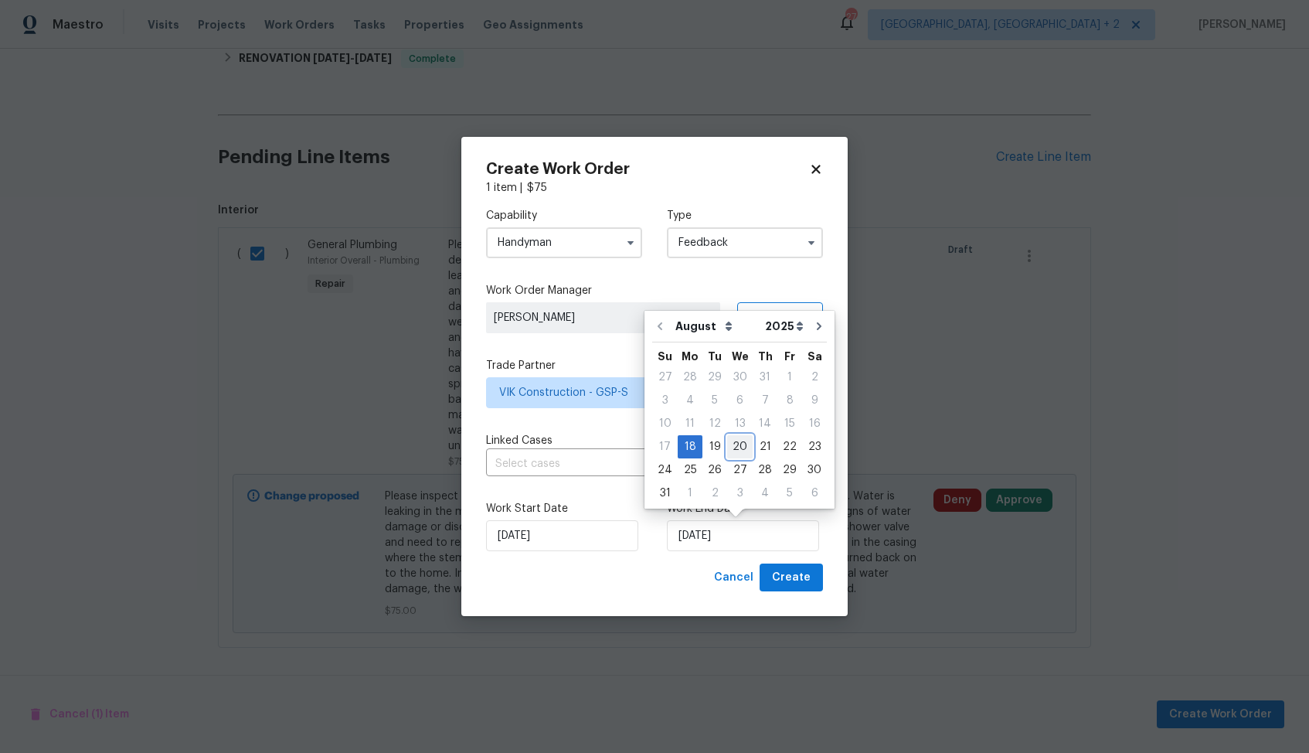
click at [735, 444] on div "20" at bounding box center [740, 447] width 26 height 22
type input "20/08/2025"
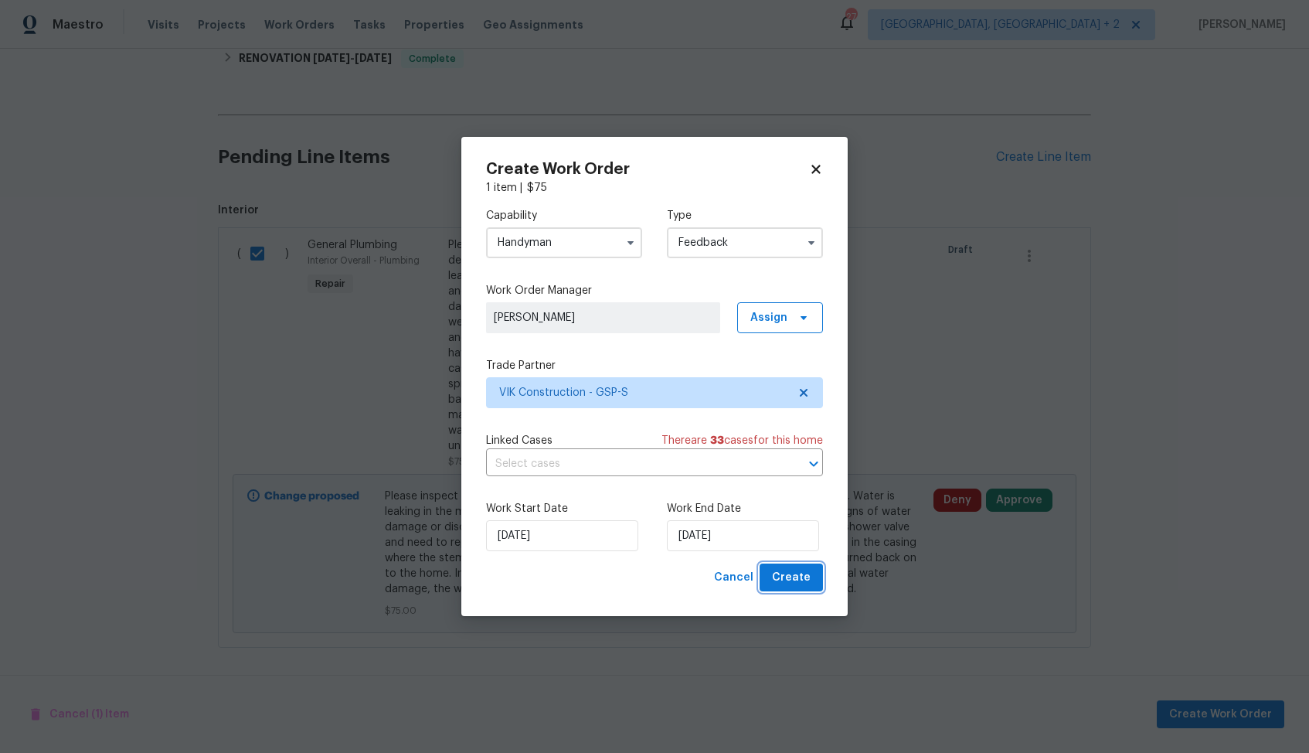
click at [805, 584] on span "Create" at bounding box center [791, 577] width 39 height 19
checkbox input "false"
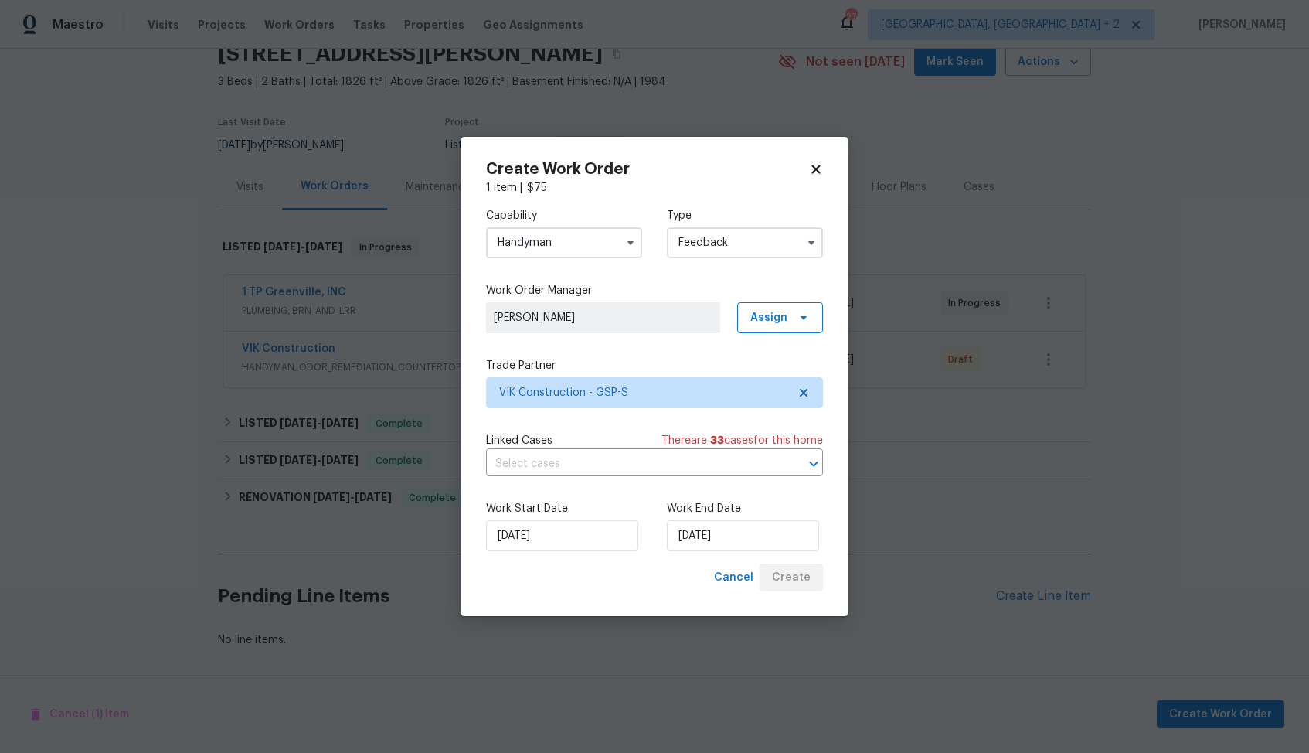
scroll to position [70, 0]
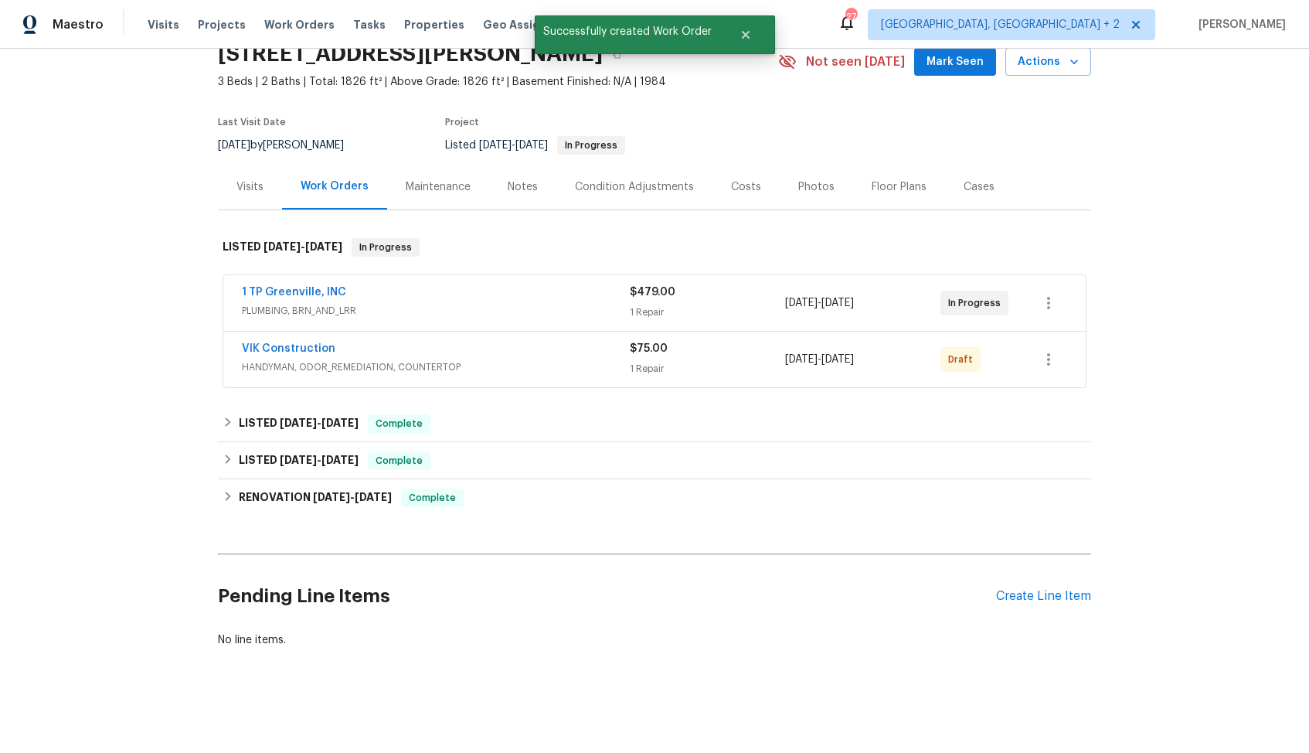
click at [288, 332] on div "VIK Construction HANDYMAN, ODOR_REMEDIATION, COUNTERTOP $75.00 1 Repair 8/18/20…" at bounding box center [654, 360] width 863 height 56
click at [292, 350] on link "VIK Construction" at bounding box center [289, 348] width 94 height 11
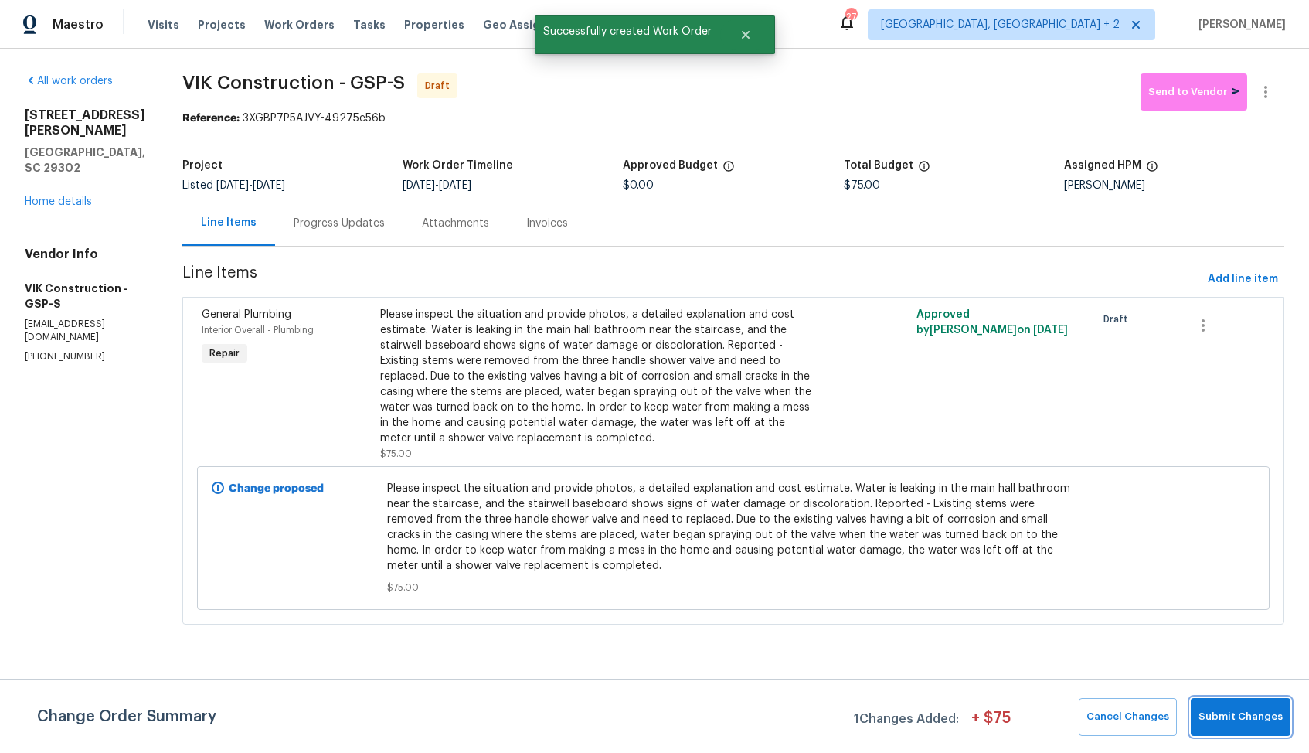
click at [1244, 716] on span "Submit Changes" at bounding box center [1241, 717] width 84 height 18
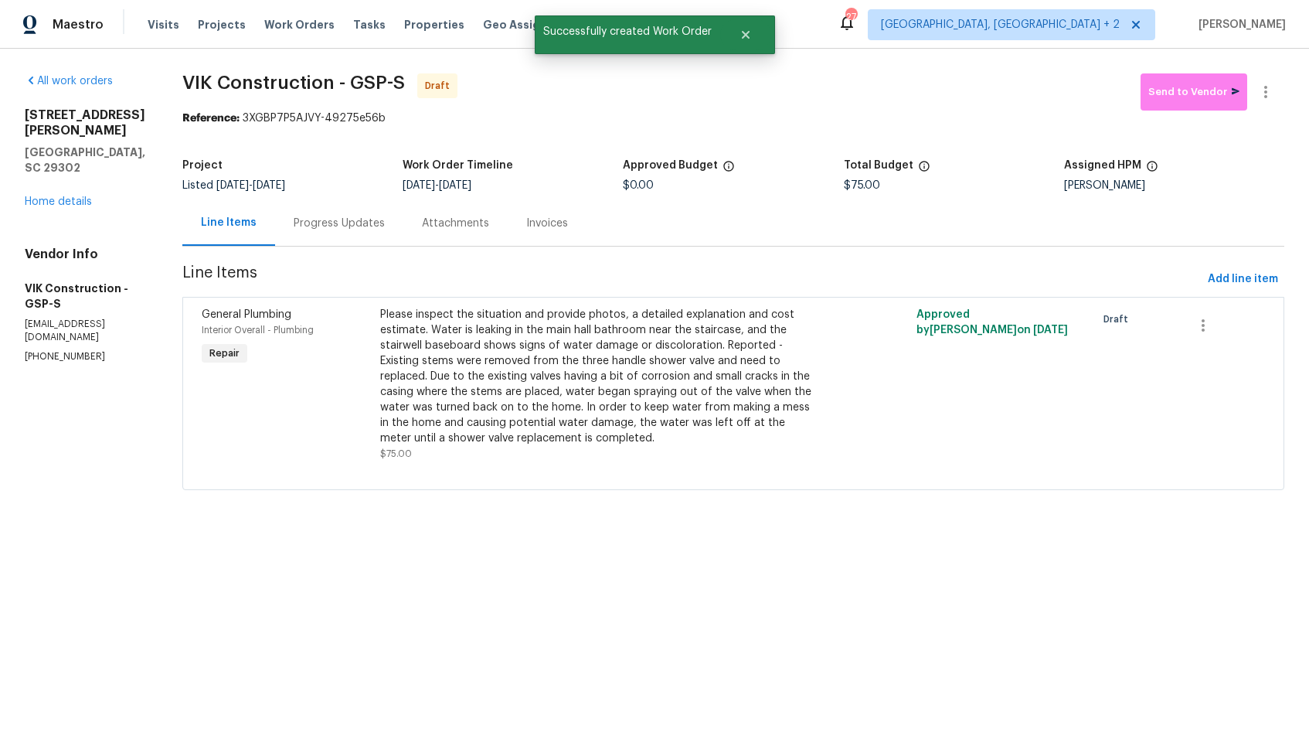
click at [342, 220] on div "Progress Updates" at bounding box center [339, 223] width 91 height 15
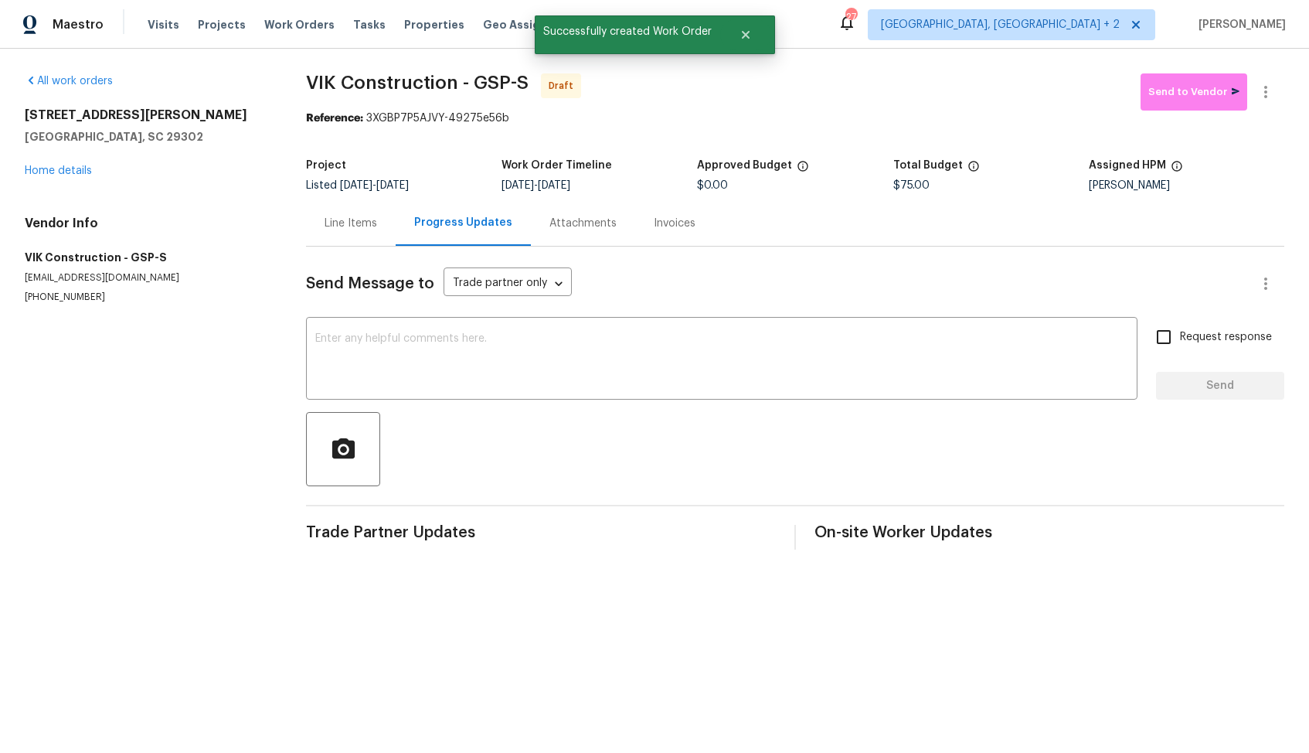
click at [710, 411] on div "Send Message to Trade partner only Trade partner only ​ x ​ Request response Se…" at bounding box center [795, 398] width 979 height 303
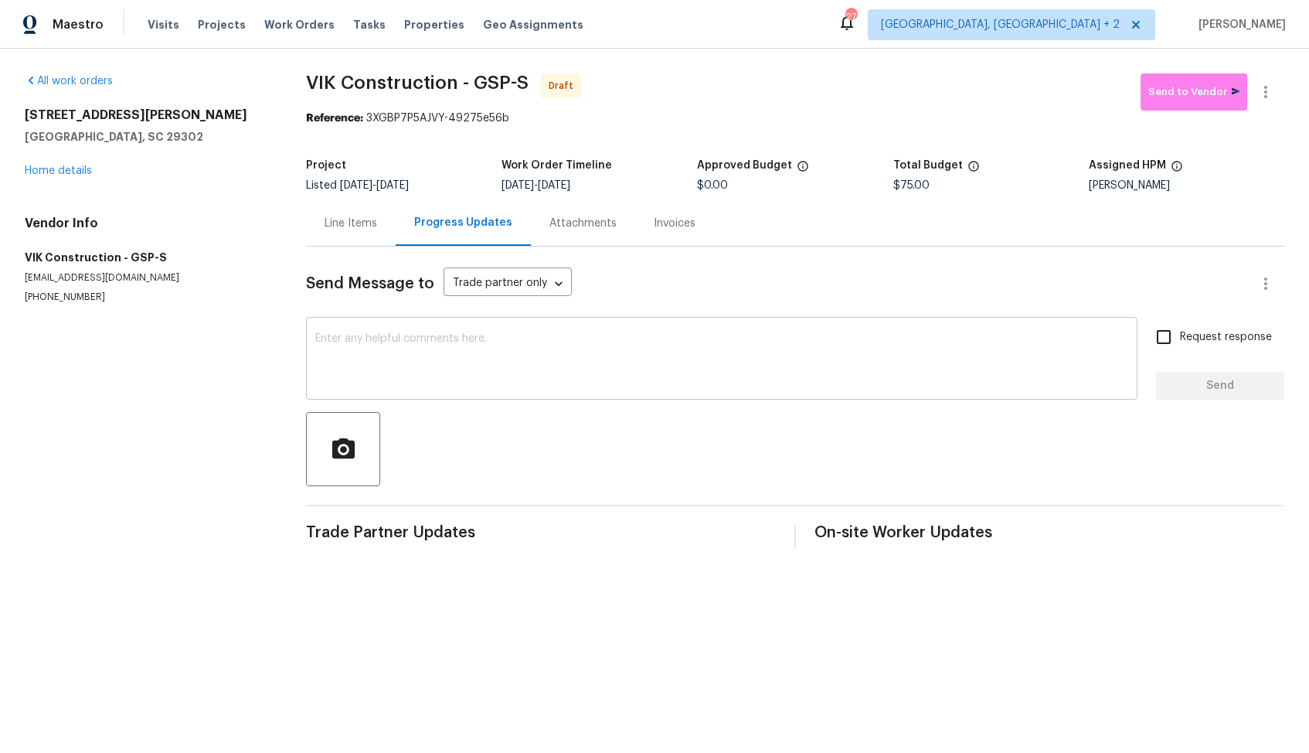
click at [723, 353] on textarea at bounding box center [721, 360] width 813 height 54
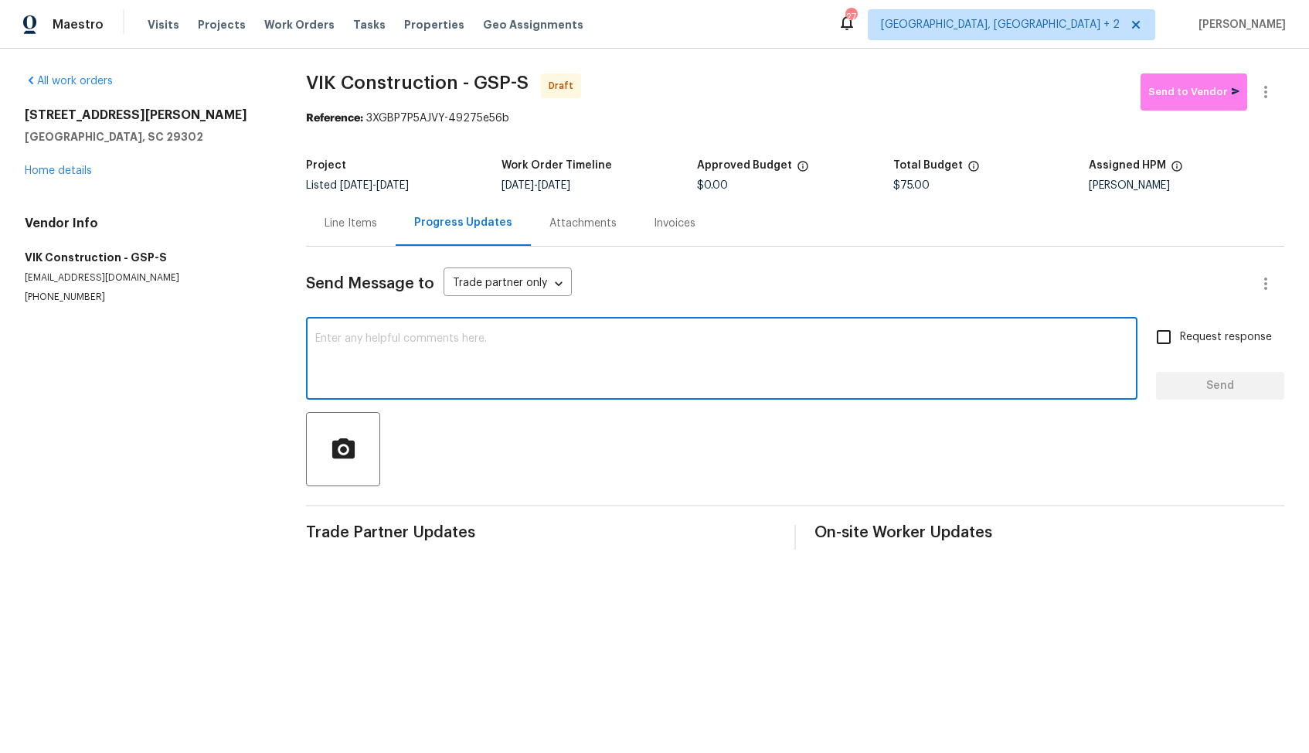
click at [598, 360] on textarea at bounding box center [721, 360] width 813 height 54
paste textarea "Hi, this is Arvind with Opendoor. I’m confirming you received the WO for the pr…"
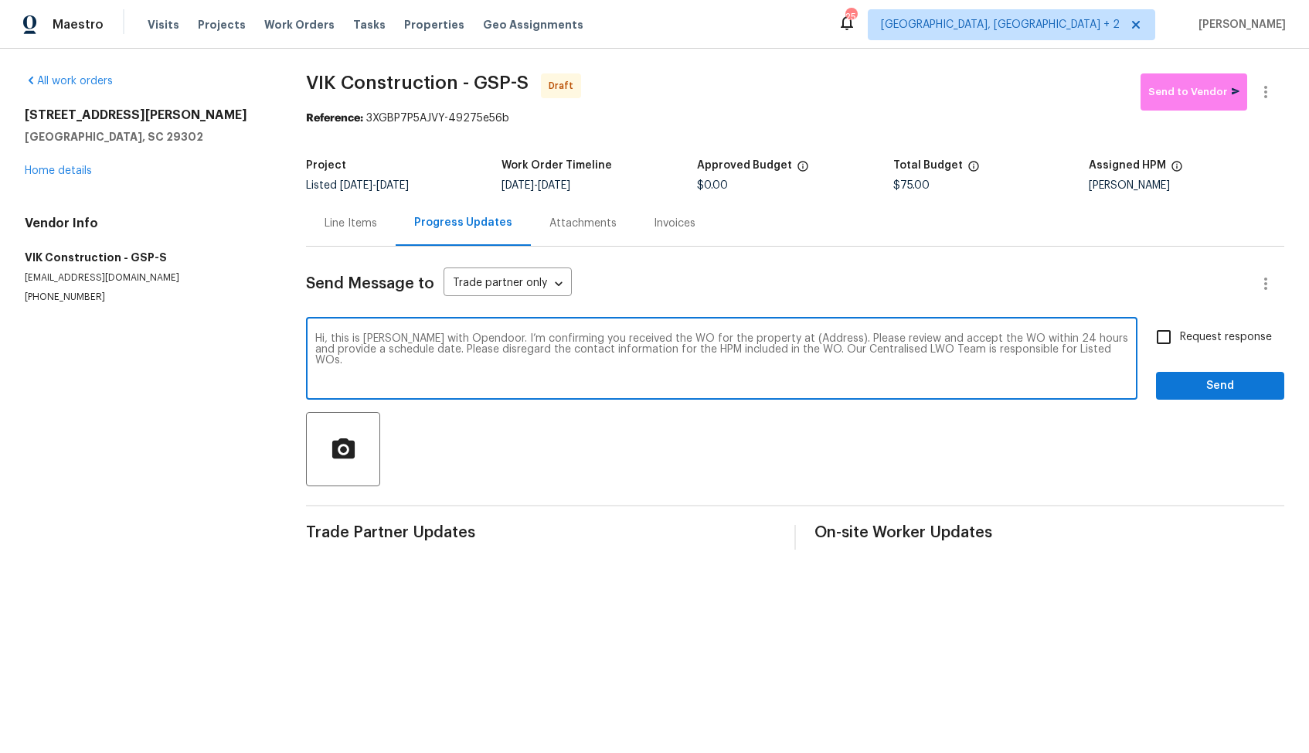
drag, startPoint x: 811, startPoint y: 340, endPoint x: 762, endPoint y: 336, distance: 48.8
click at [762, 337] on textarea "Hi, this is Arvind with Opendoor. I’m confirming you received the WO for the pr…" at bounding box center [721, 360] width 813 height 54
paste textarea "600 Stafford Ave, Spartanburg, SC 29302"
type textarea "Hi, this is Arvind with Opendoor. I’m confirming you received the WO for the pr…"
click at [1183, 333] on span "Request response" at bounding box center [1226, 337] width 92 height 16
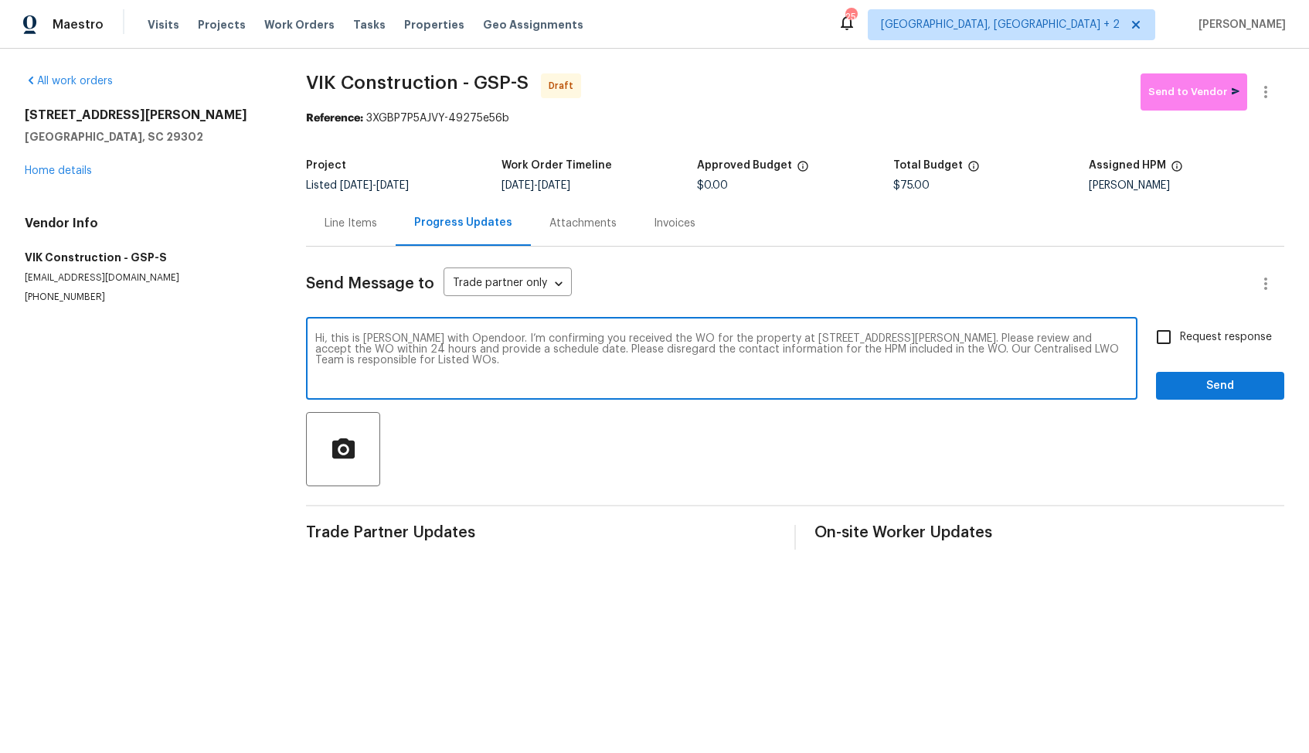
click at [1180, 333] on input "Request response" at bounding box center [1164, 337] width 32 height 32
checkbox input "true"
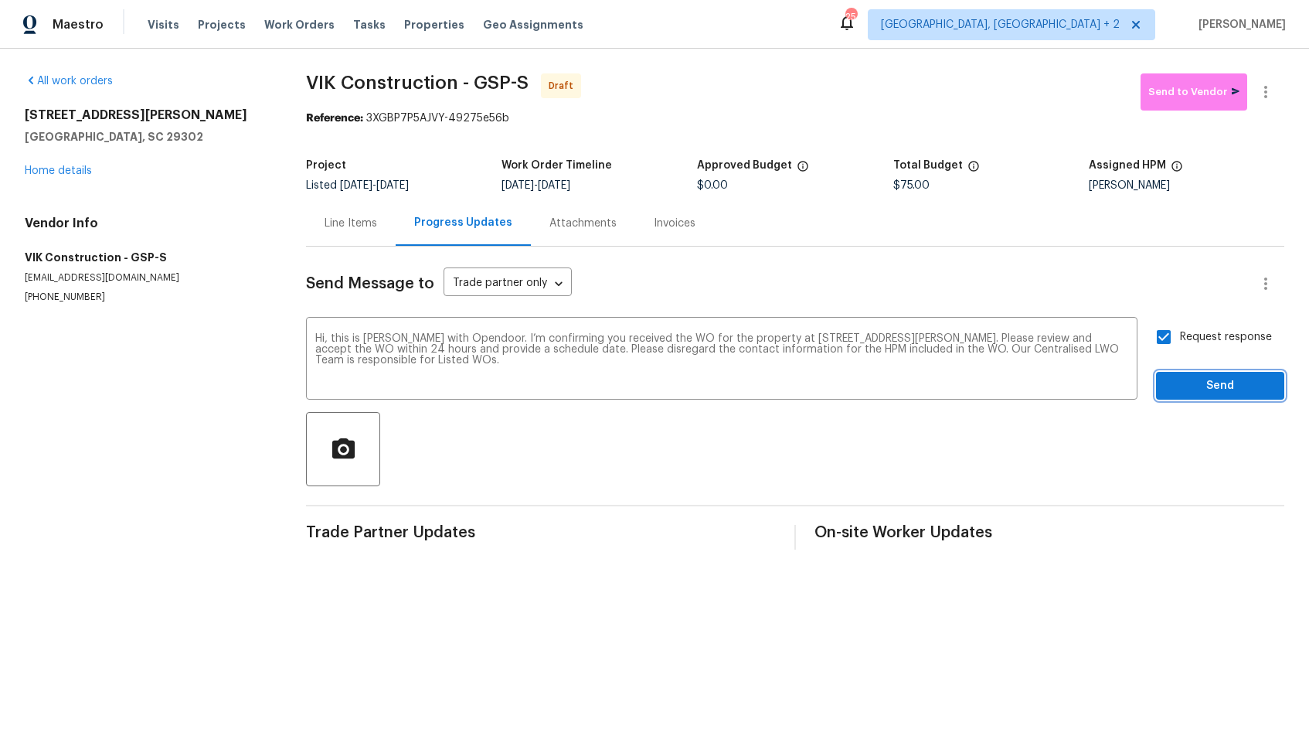
click at [1190, 391] on span "Send" at bounding box center [1221, 385] width 104 height 19
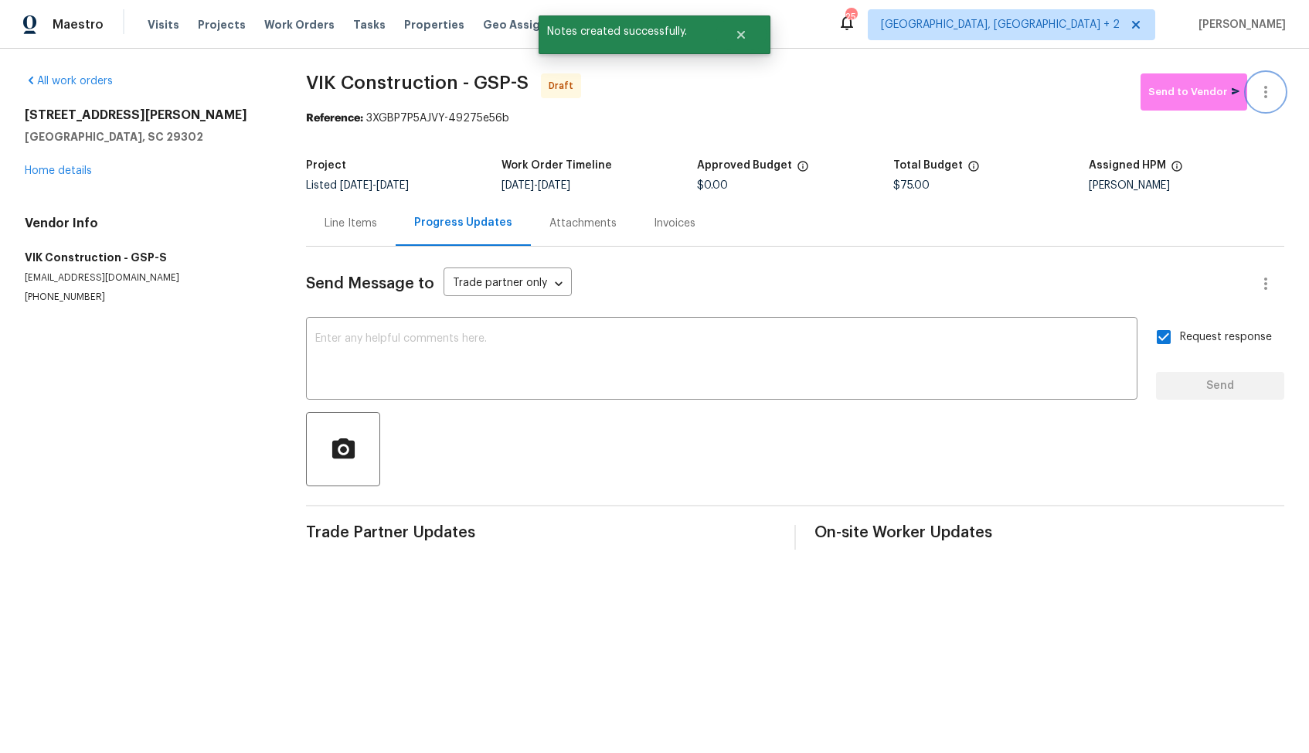
click at [1266, 91] on icon "button" at bounding box center [1265, 92] width 3 height 12
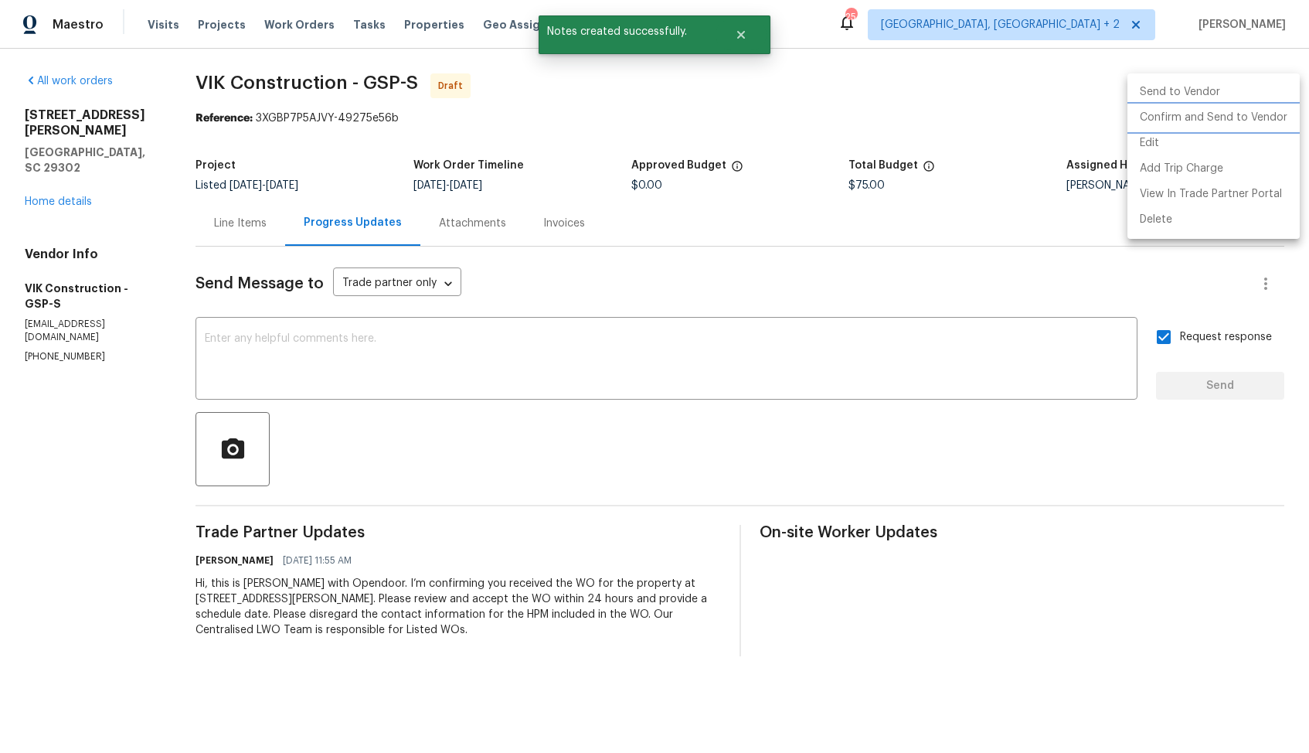
click at [1196, 121] on li "Confirm and Send to Vendor" at bounding box center [1214, 118] width 172 height 26
click at [968, 89] on div at bounding box center [654, 376] width 1309 height 753
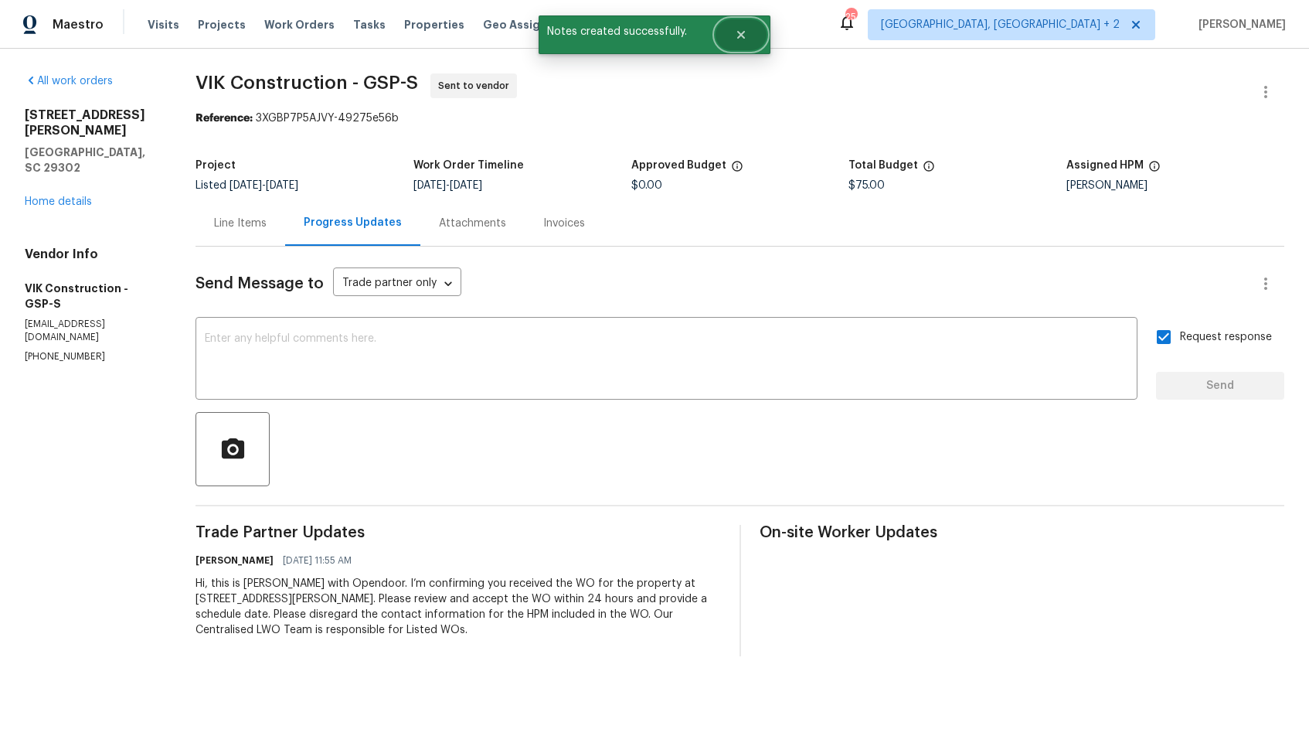
click at [743, 39] on icon "Close" at bounding box center [741, 35] width 12 height 12
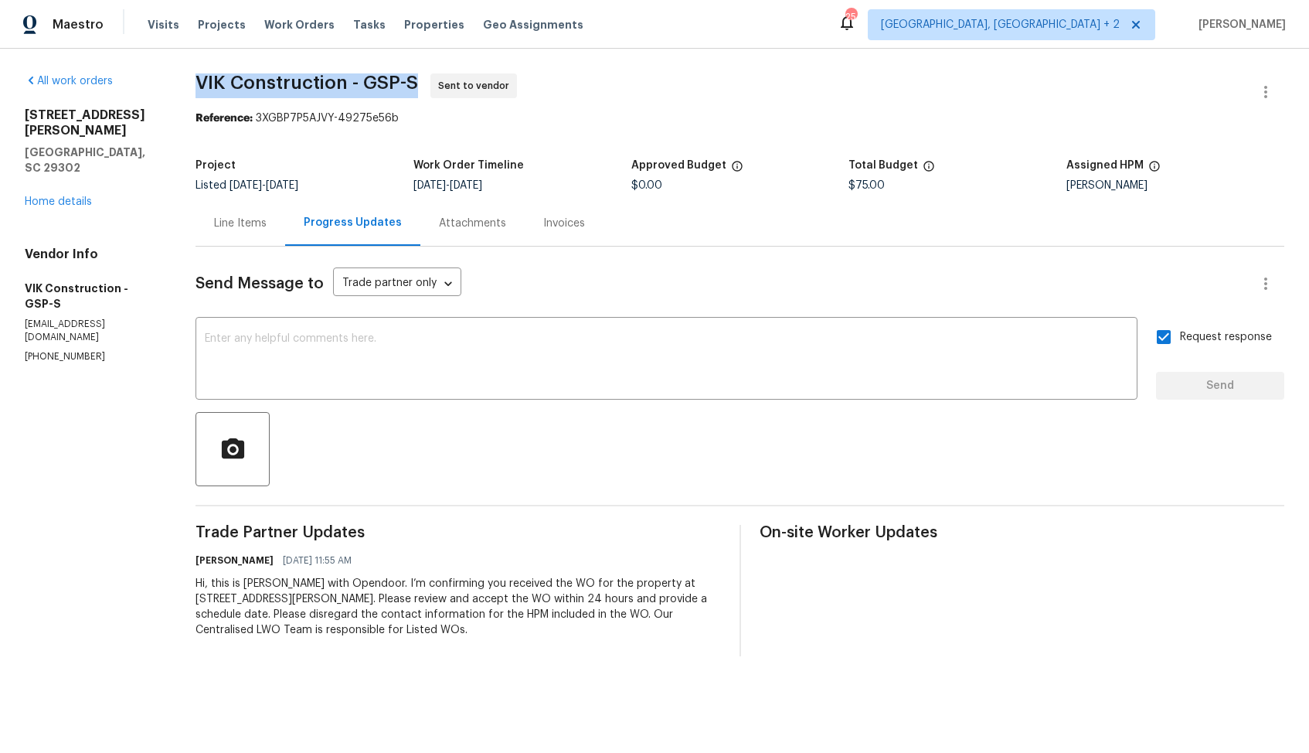
drag, startPoint x: 211, startPoint y: 83, endPoint x: 434, endPoint y: 83, distance: 223.4
click at [434, 83] on span "VIK Construction - GSP-S Sent to vendor" at bounding box center [722, 91] width 1052 height 37
copy span "VIK Construction - GSP-S"
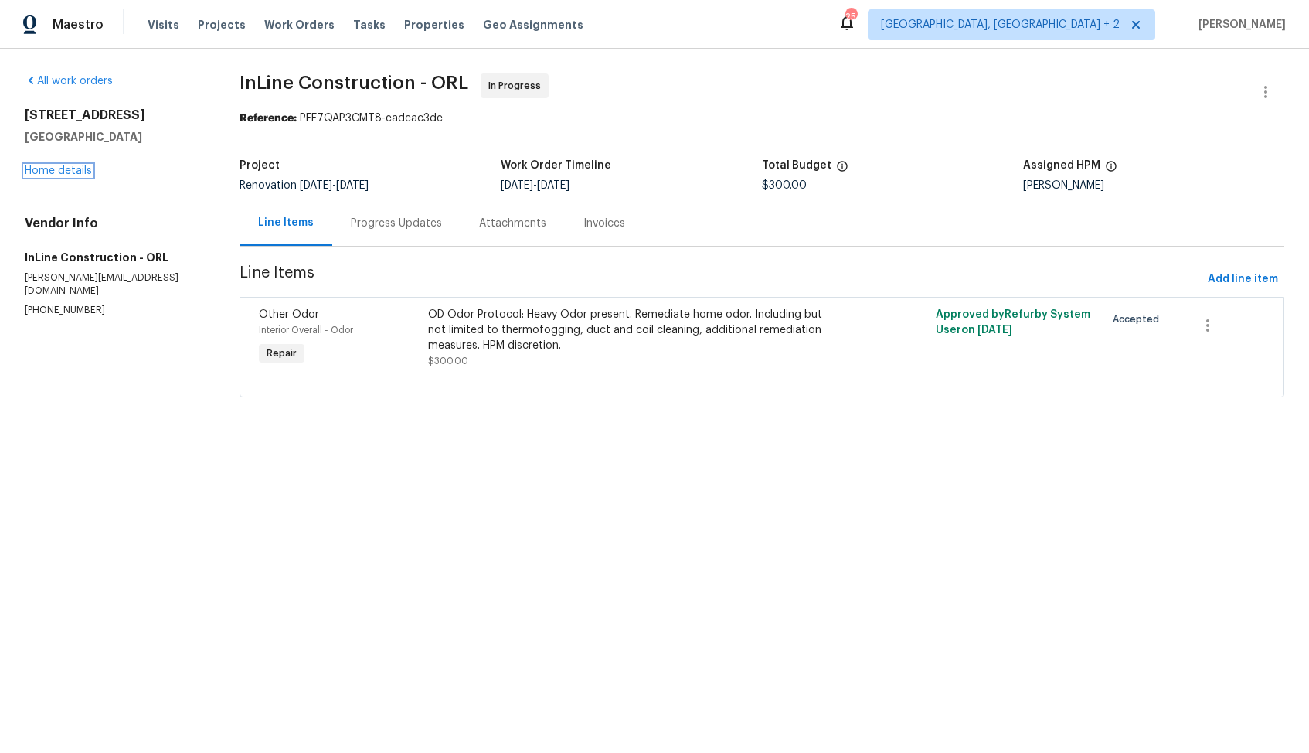
click at [53, 172] on link "Home details" at bounding box center [58, 170] width 67 height 11
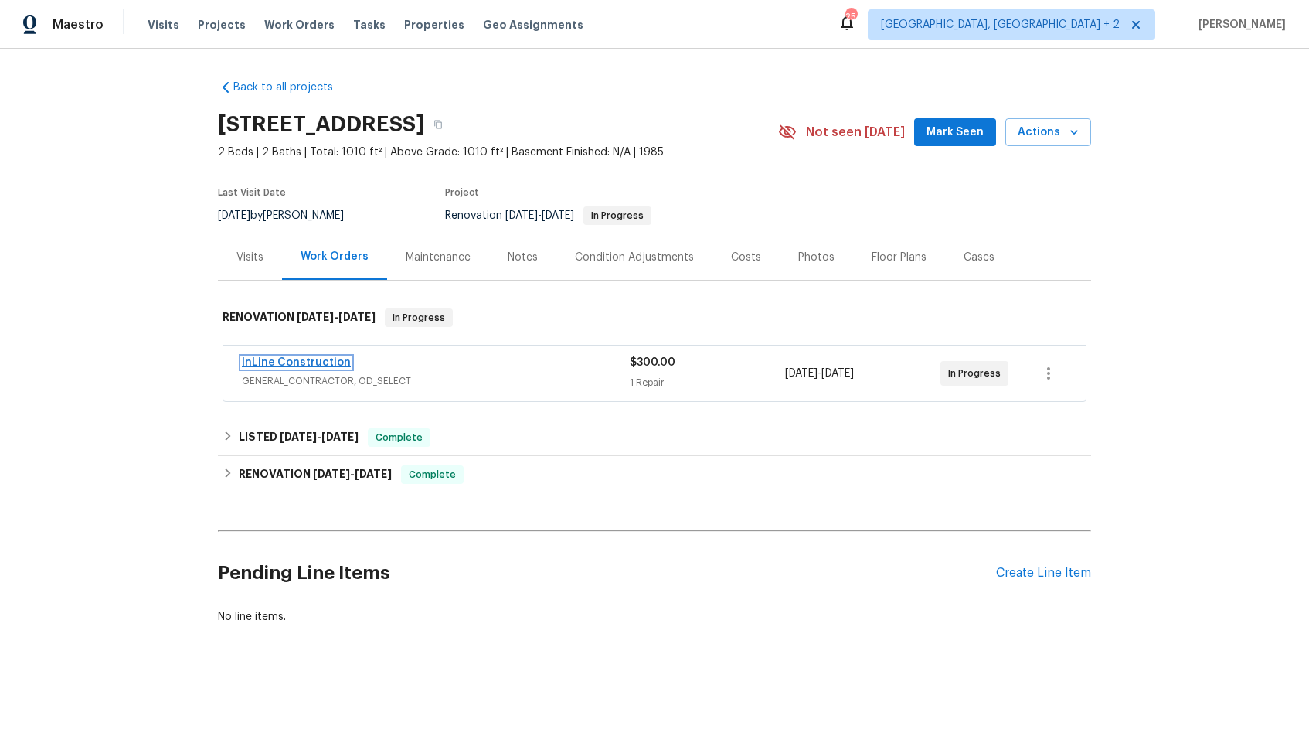
click at [276, 368] on link "InLine Construction" at bounding box center [296, 362] width 109 height 11
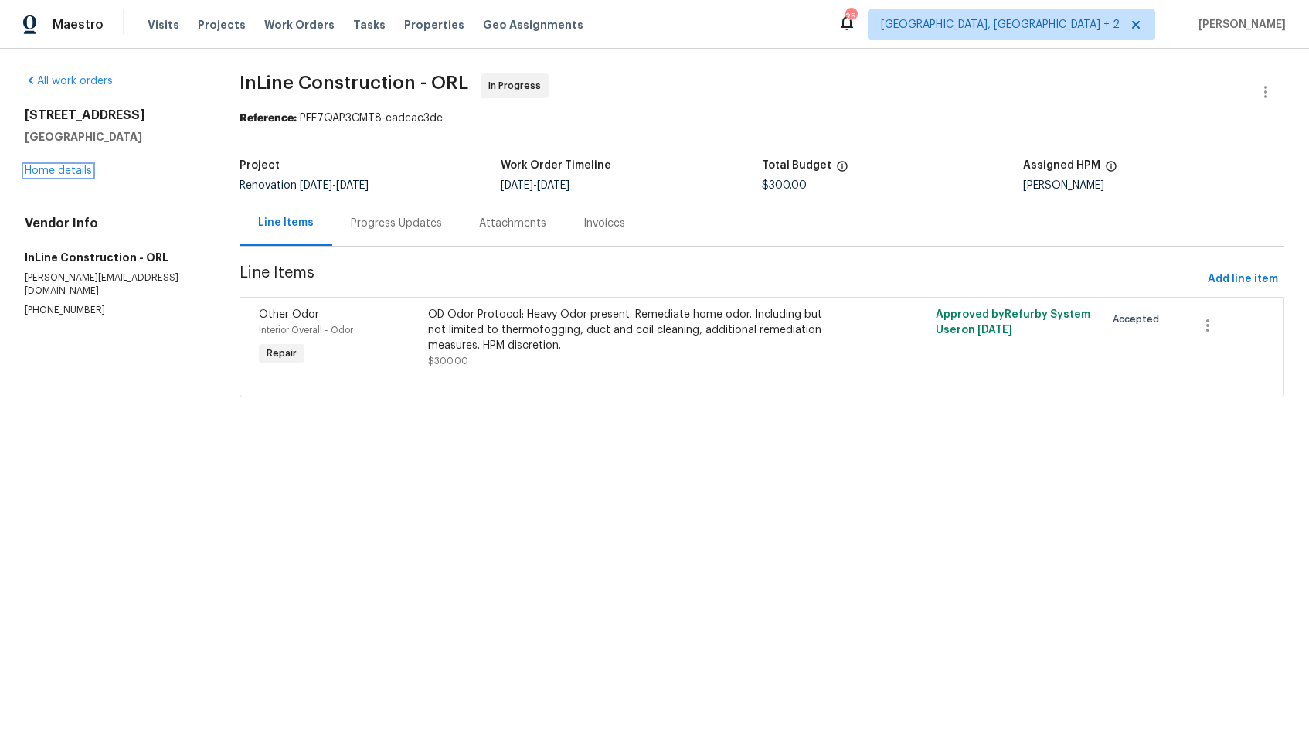
click at [49, 167] on link "Home details" at bounding box center [58, 170] width 67 height 11
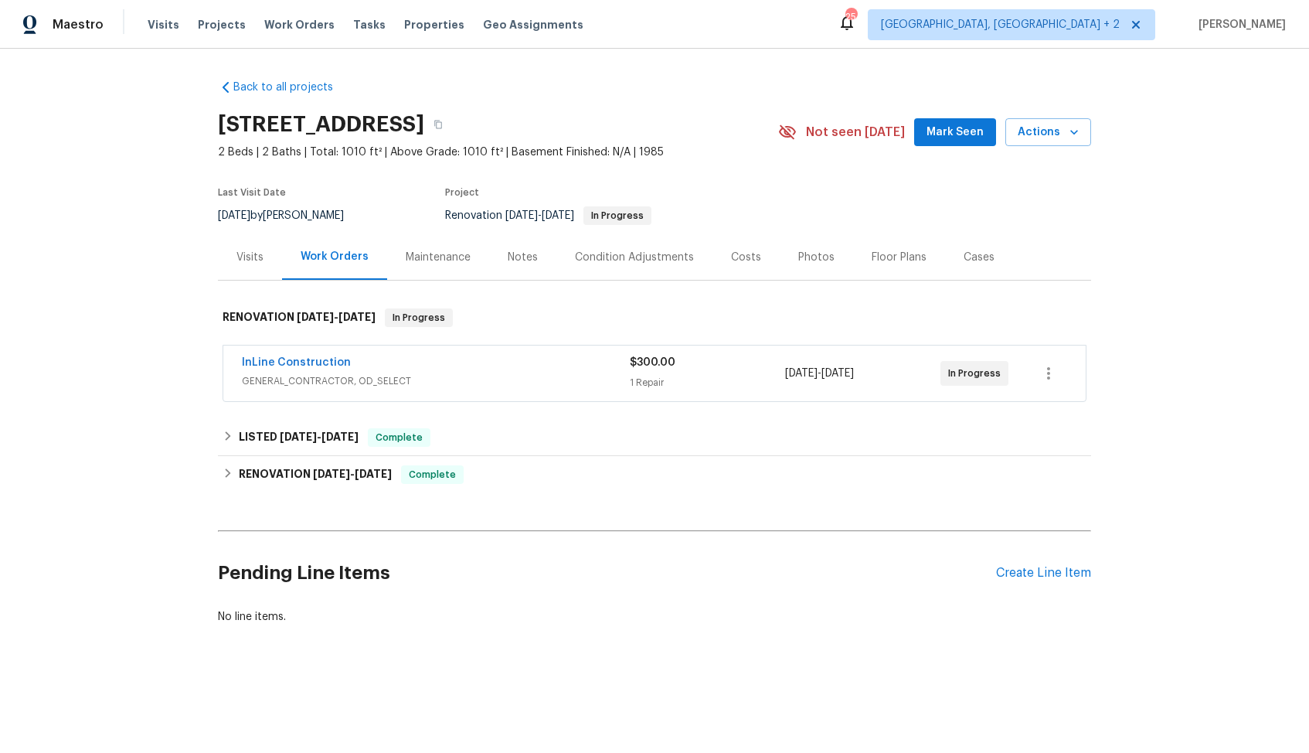
click at [250, 280] on div "Visits" at bounding box center [250, 257] width 64 height 46
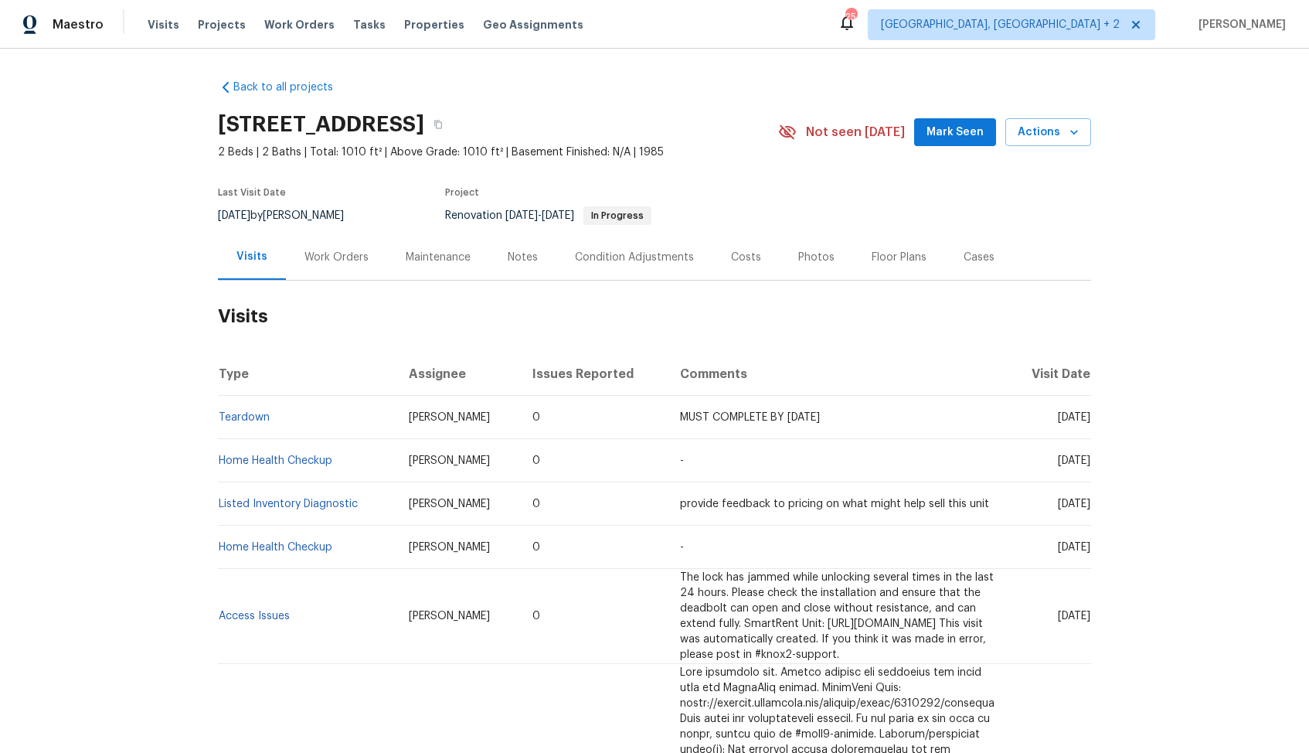
click at [329, 265] on div "Work Orders" at bounding box center [337, 257] width 64 height 15
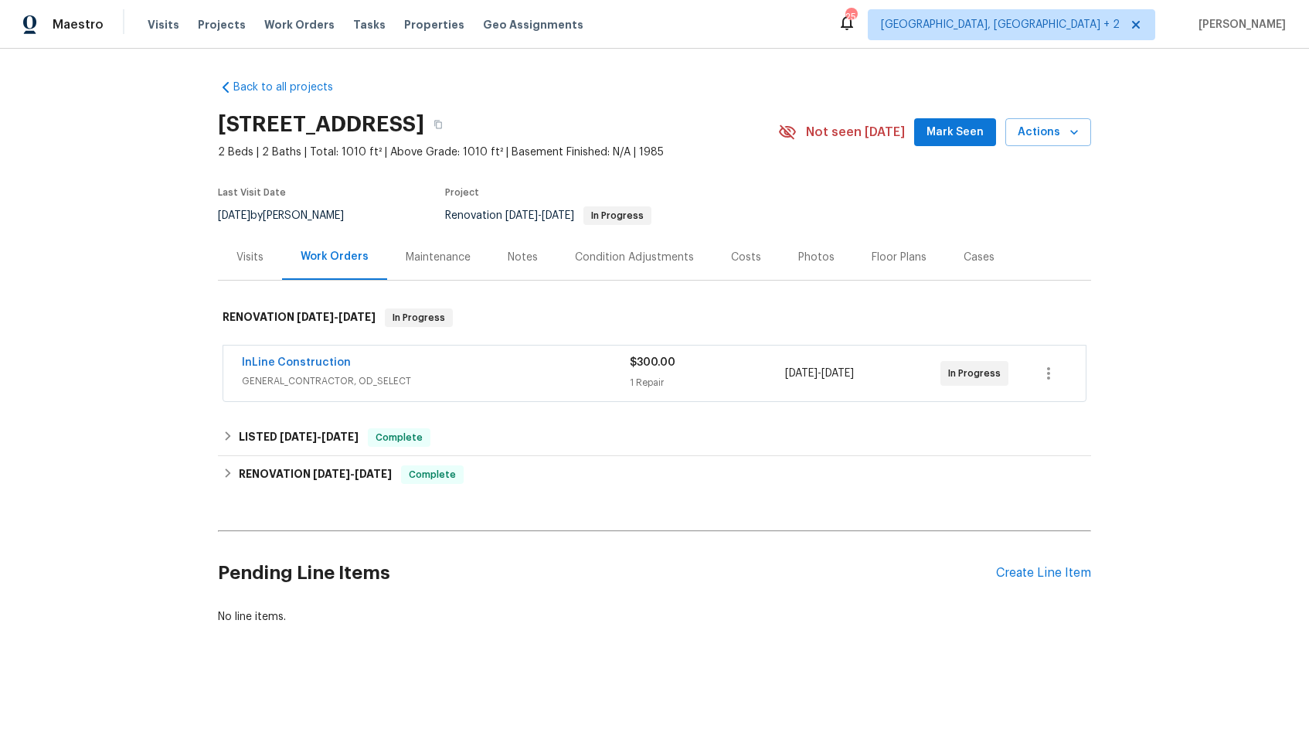
click at [237, 265] on div "Visits" at bounding box center [250, 257] width 27 height 15
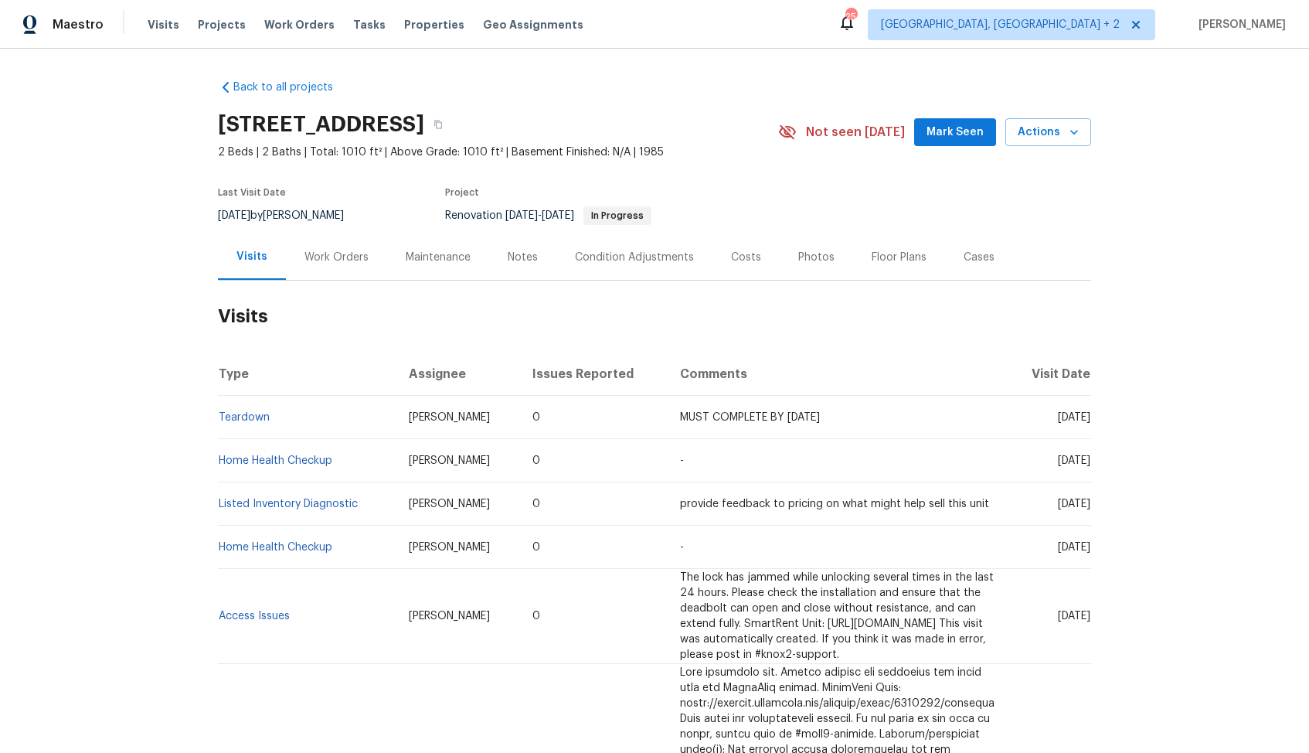
click at [350, 265] on div "Work Orders" at bounding box center [337, 257] width 64 height 15
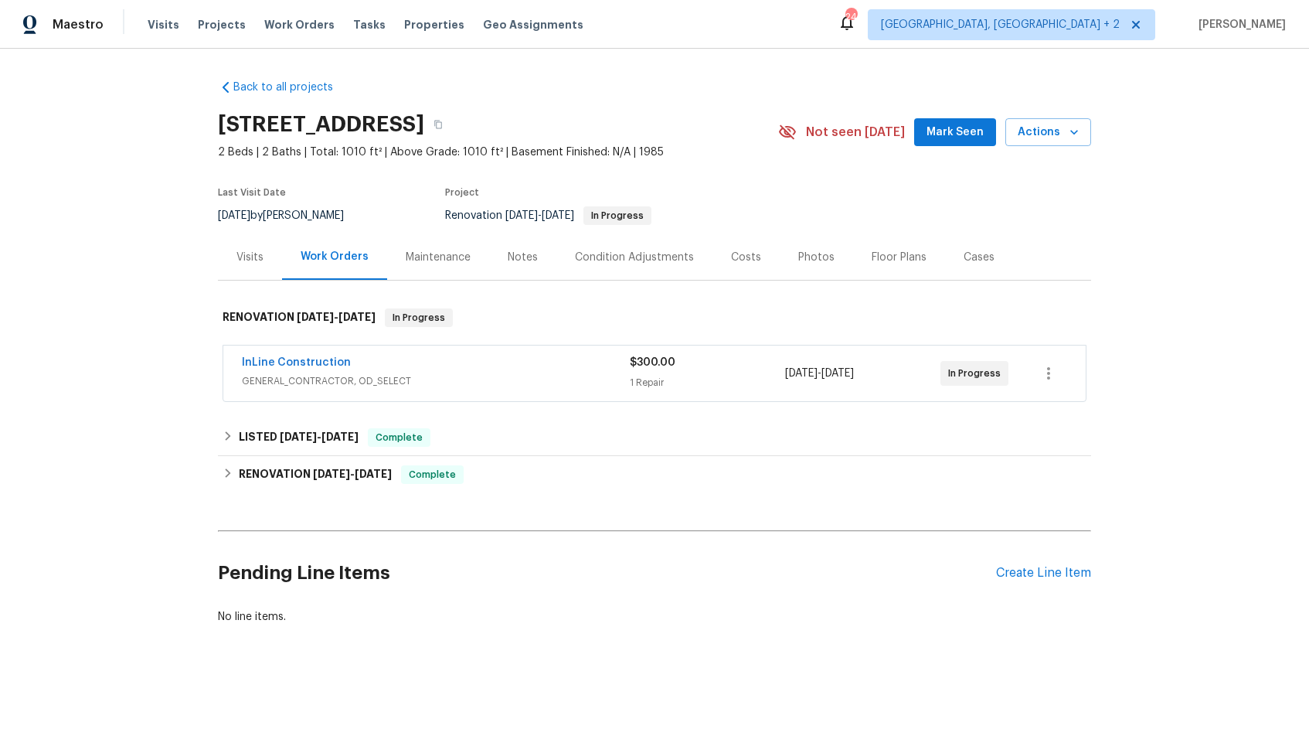
click at [369, 373] on div "InLine Construction" at bounding box center [436, 364] width 388 height 19
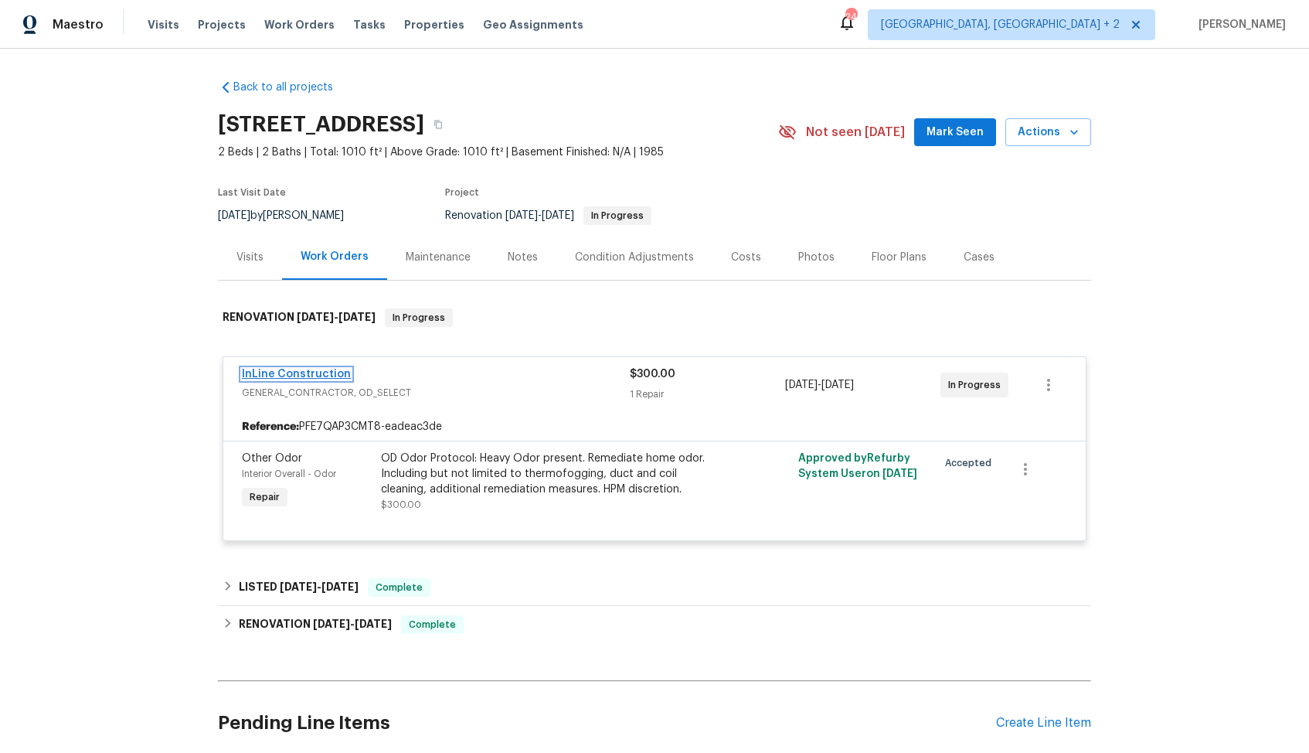
click at [325, 380] on link "InLine Construction" at bounding box center [296, 374] width 109 height 11
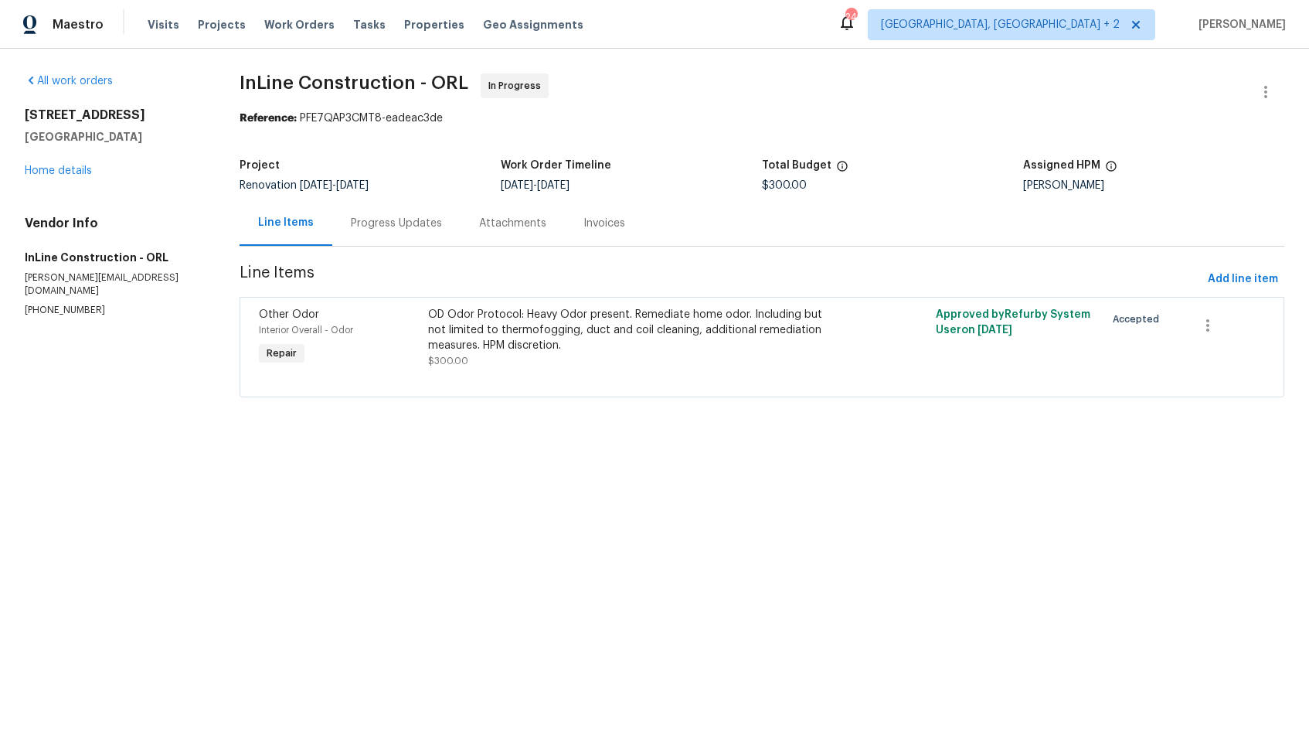
click at [399, 221] on div "Progress Updates" at bounding box center [396, 223] width 91 height 15
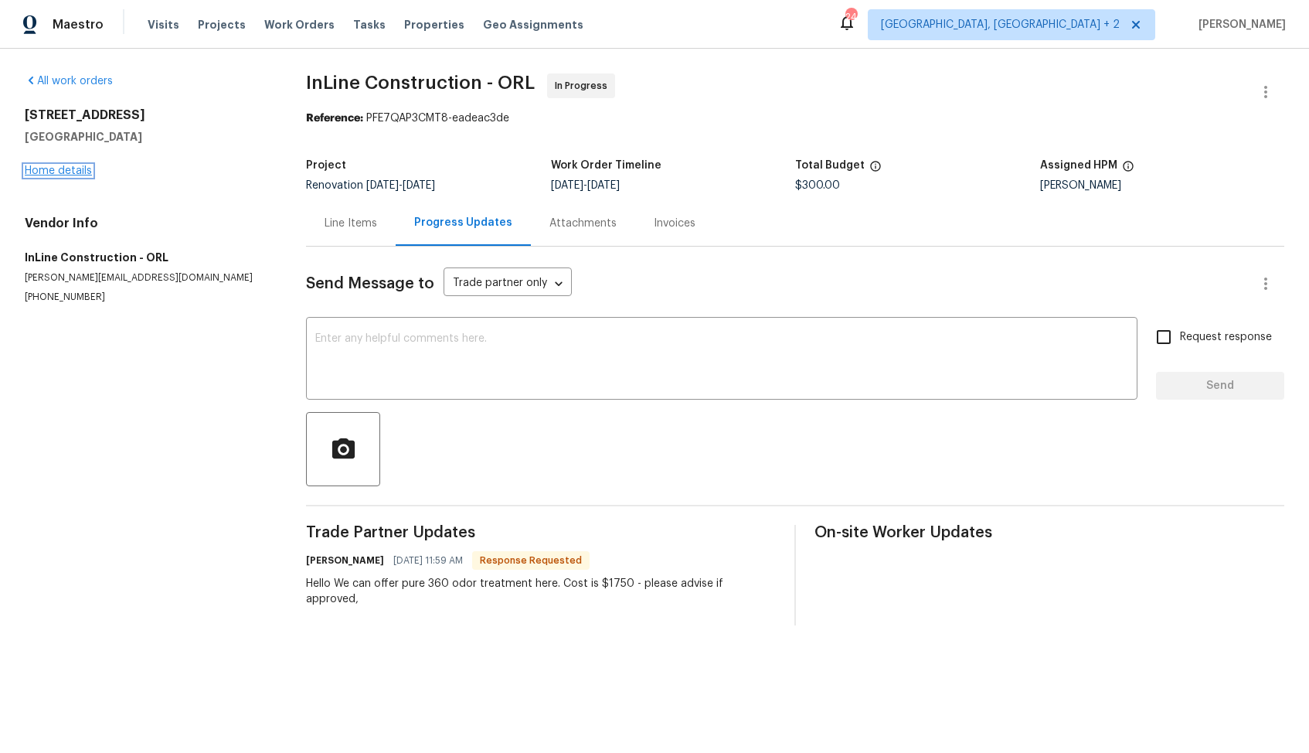
click at [62, 174] on link "Home details" at bounding box center [58, 170] width 67 height 11
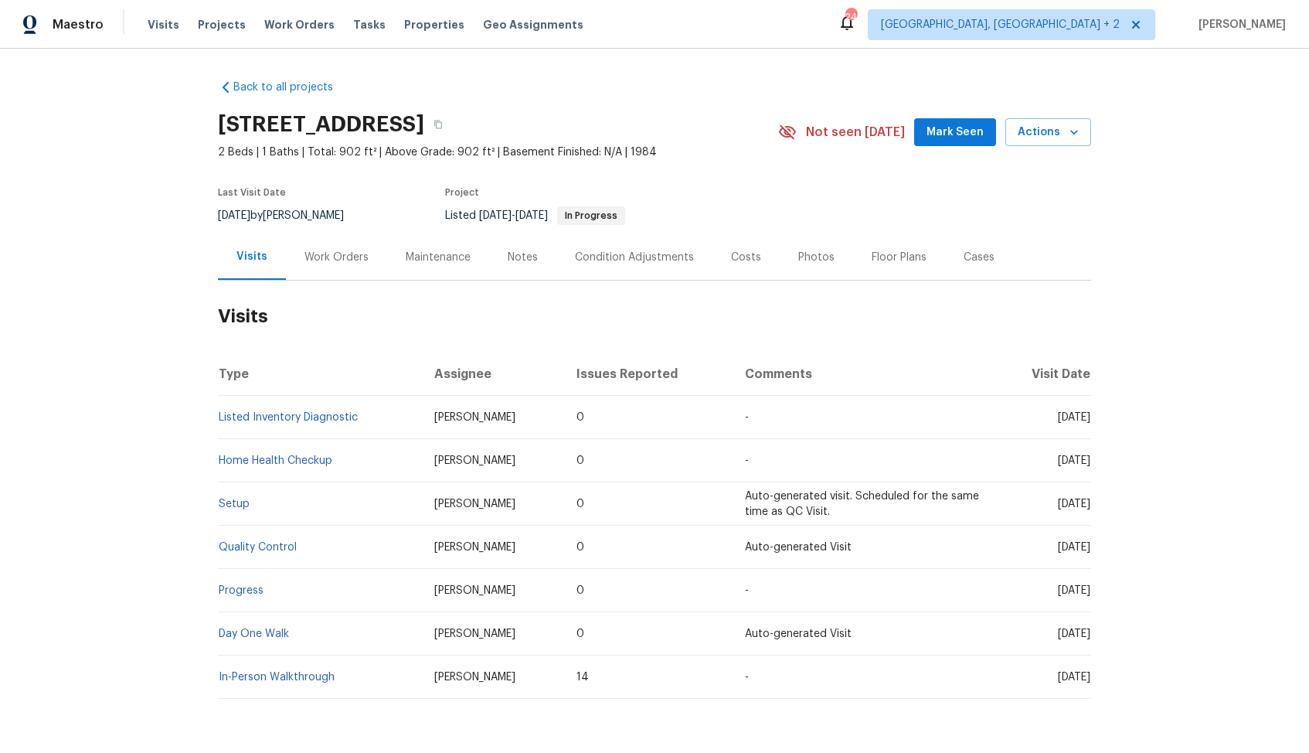
click at [332, 254] on div "Work Orders" at bounding box center [337, 257] width 64 height 15
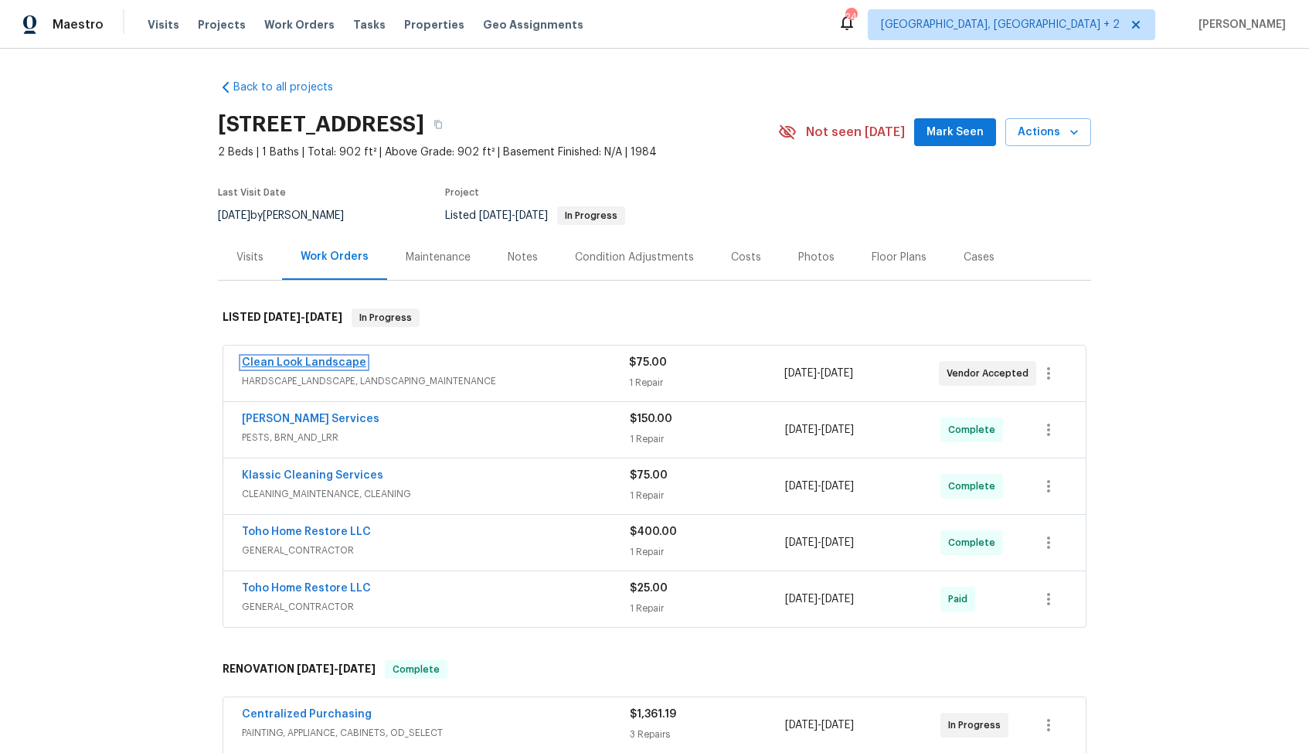
click at [320, 362] on link "Clean Look Landscape" at bounding box center [304, 362] width 124 height 11
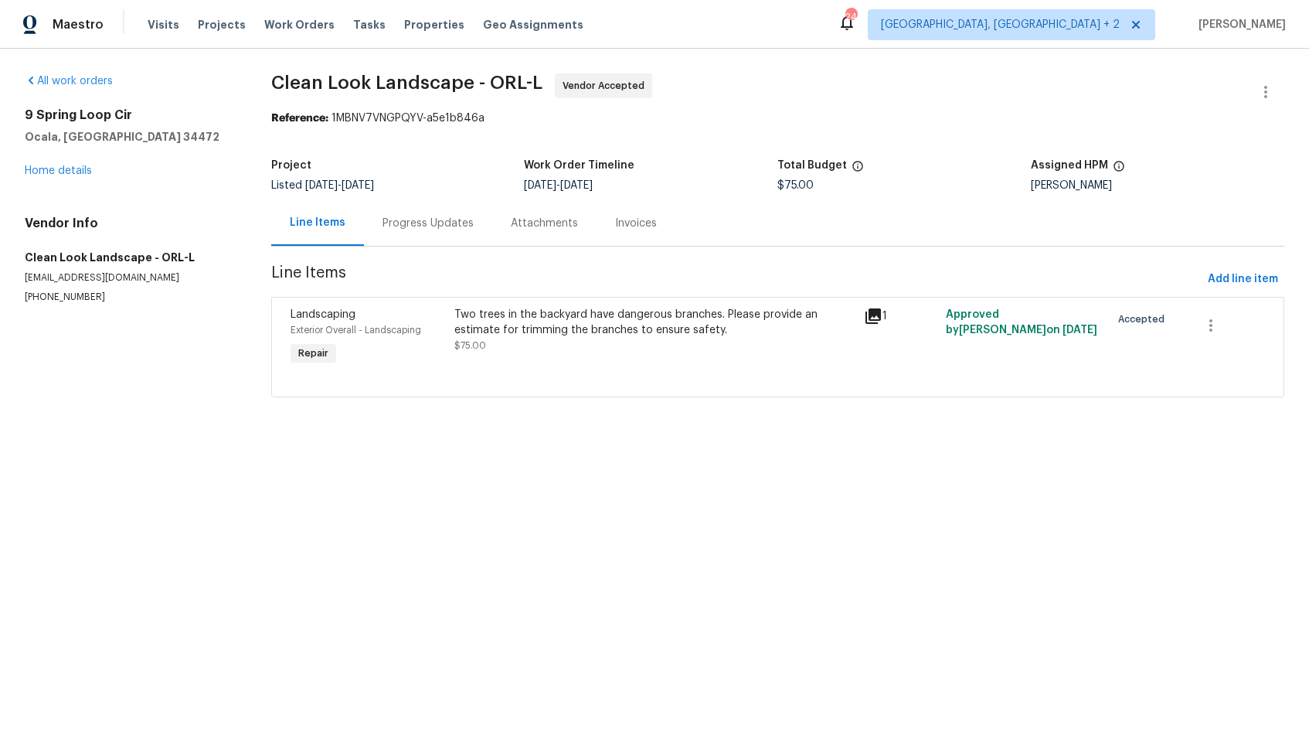
click at [410, 216] on div "Progress Updates" at bounding box center [428, 223] width 91 height 15
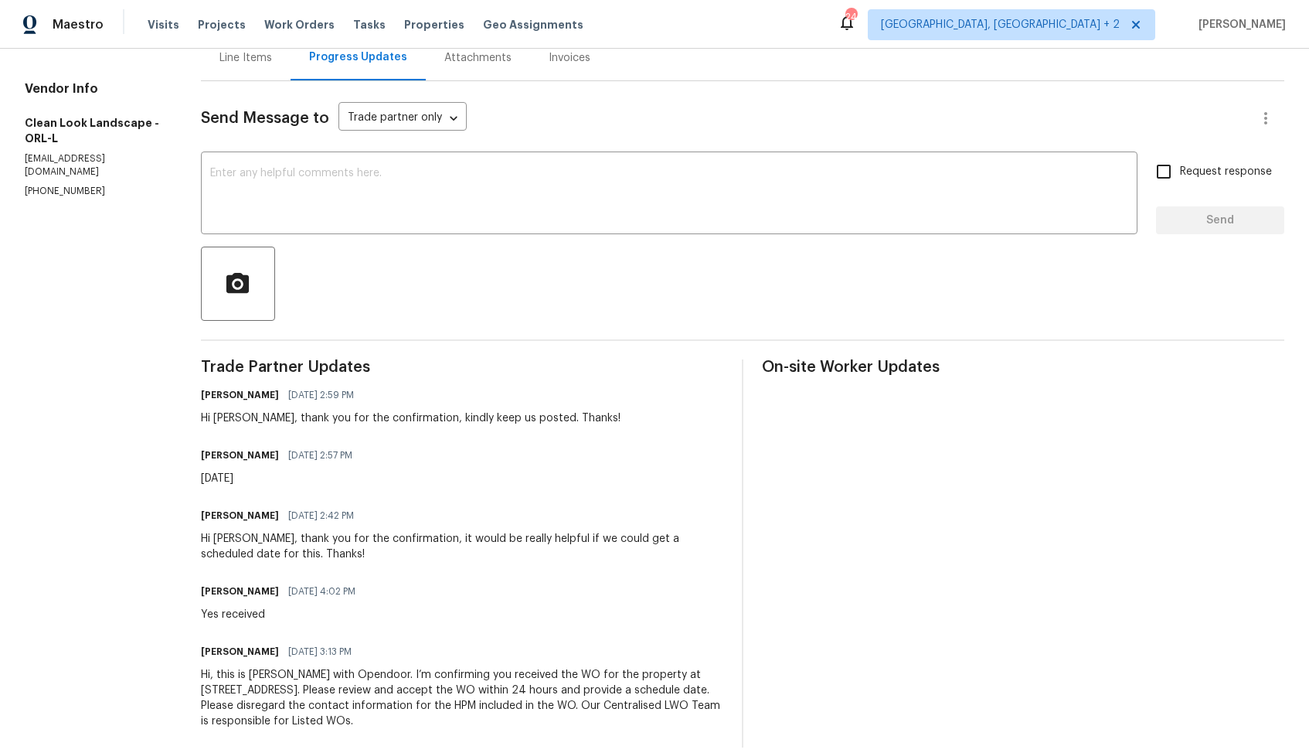
scroll to position [186, 0]
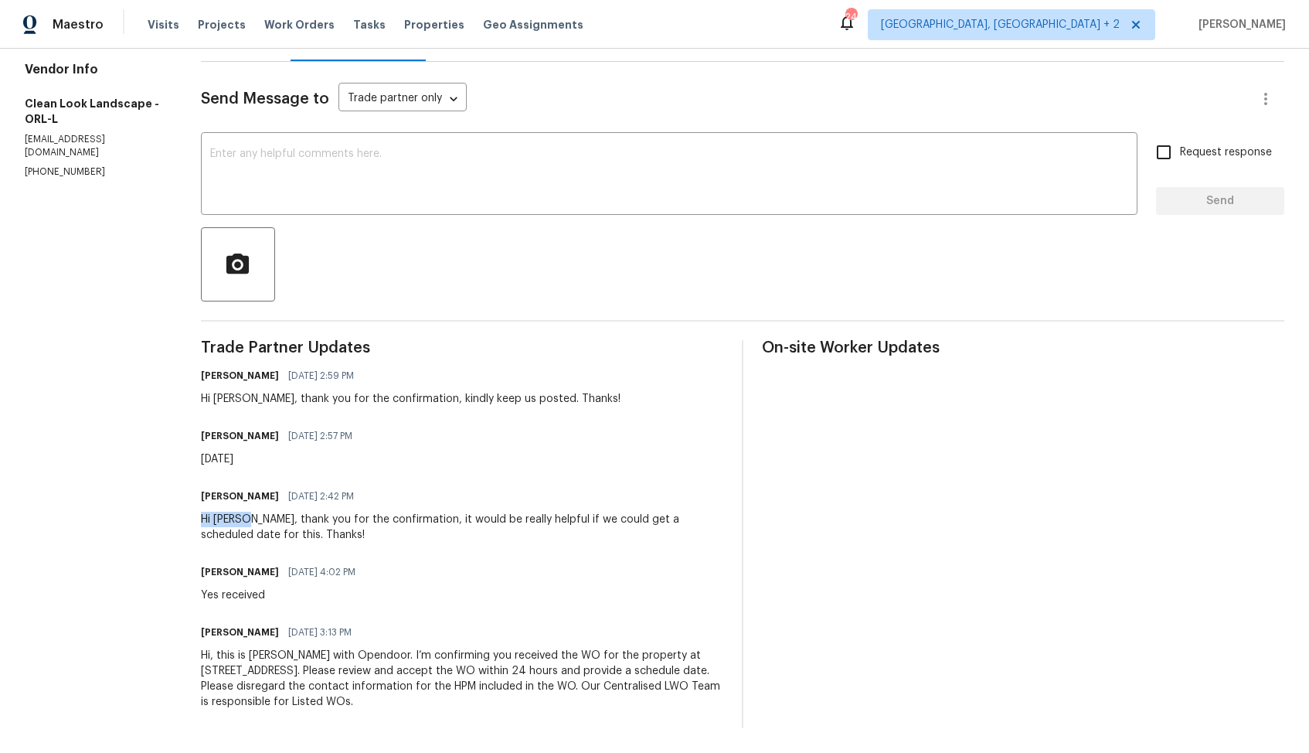
drag, startPoint x: 200, startPoint y: 519, endPoint x: 255, endPoint y: 519, distance: 54.9
click at [255, 519] on div "All work orders 9 Spring Loop Cir Ocala, FL 34472 Home details Vendor Info Clea…" at bounding box center [654, 308] width 1309 height 889
click at [743, 177] on textarea at bounding box center [669, 175] width 918 height 54
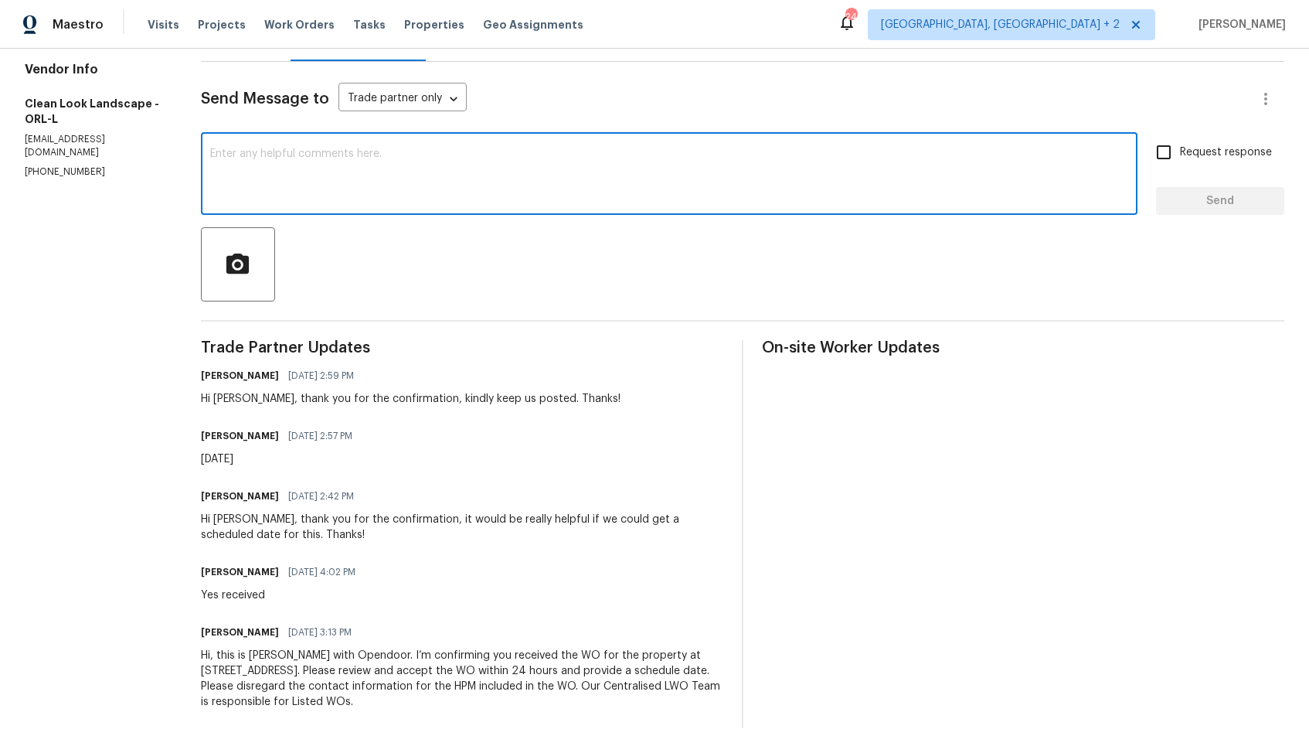
paste textarea "Hi, hope we are on the right track. Could you please provide the status of WO a…"
click at [230, 397] on div "Hi Anthony, thank you for the confirmation, kindly keep us posted. Thanks!" at bounding box center [411, 398] width 420 height 15
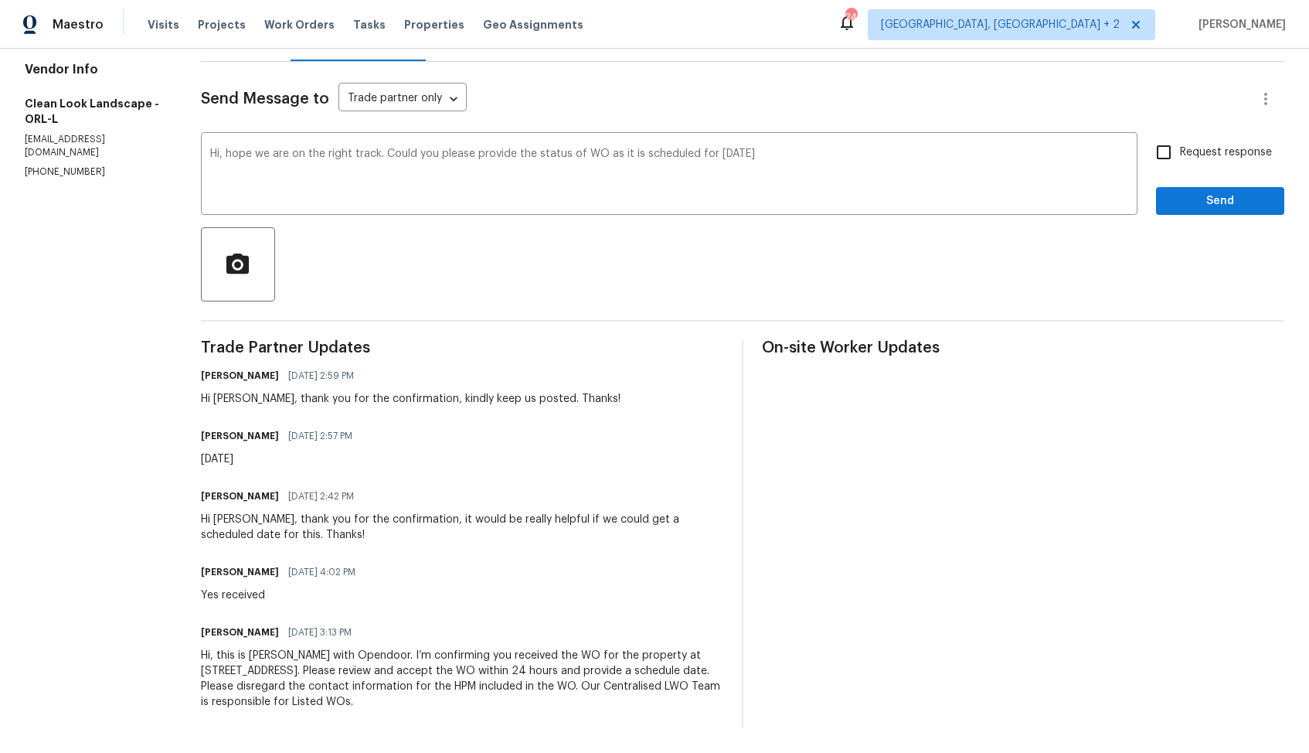
click at [230, 397] on div "Hi Anthony, thank you for the confirmation, kindly keep us posted. Thanks!" at bounding box center [411, 398] width 420 height 15
copy div "Anthony"
click at [222, 153] on textarea "Hi, hope we are on the right track. Could you please provide the status of WO a…" at bounding box center [669, 175] width 918 height 54
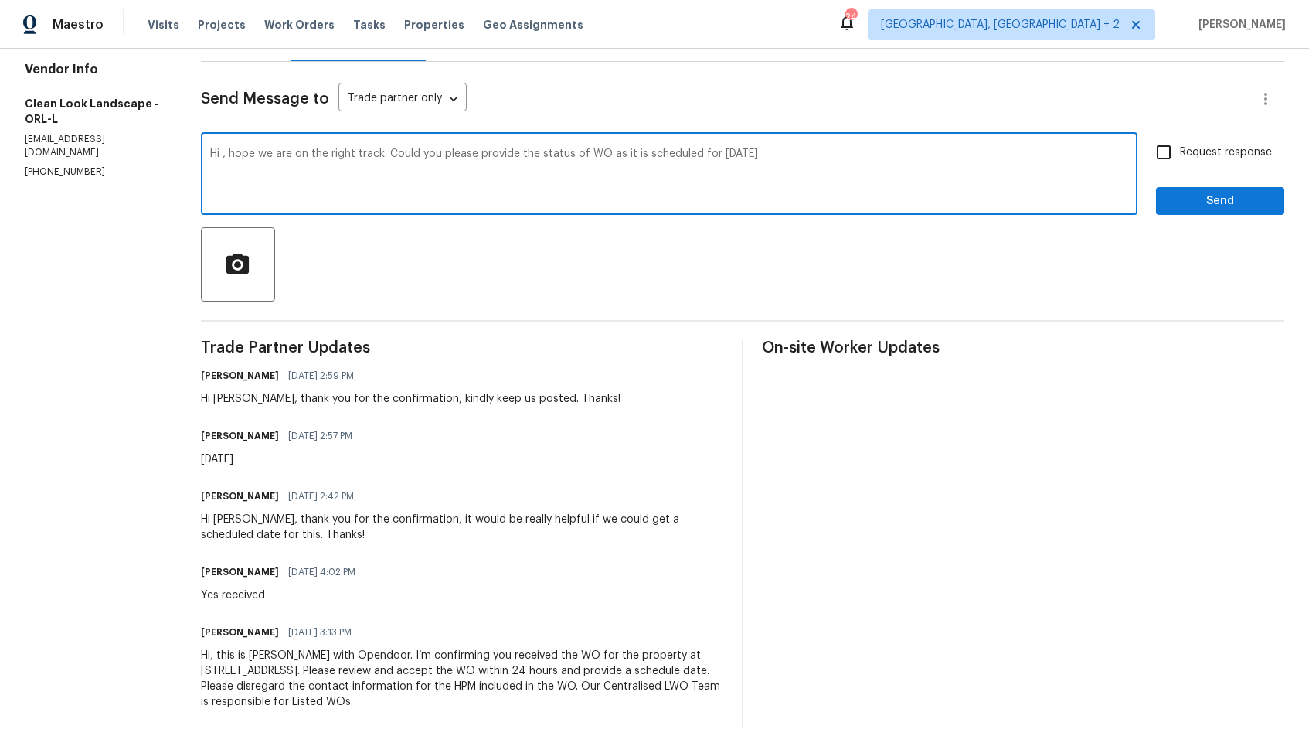
paste textarea "Anthony"
click at [819, 150] on textarea "Hi Anthony, hope we are on the right track. Could you please provide the status…" at bounding box center [669, 175] width 918 height 54
type textarea "Hi Anthony, hope we are on the right track. Could you please provide the status…"
click at [1175, 155] on input "Request response" at bounding box center [1164, 152] width 32 height 32
checkbox input "true"
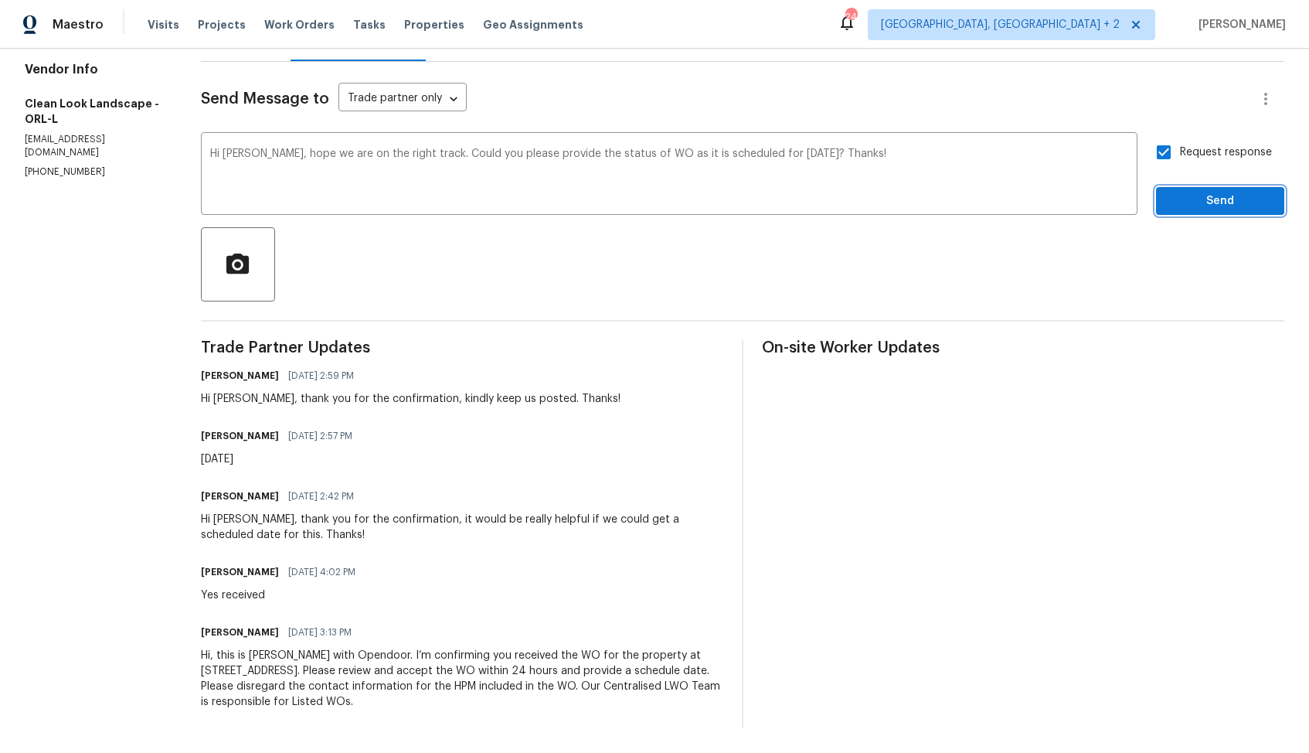
click at [1204, 202] on span "Send" at bounding box center [1221, 201] width 104 height 19
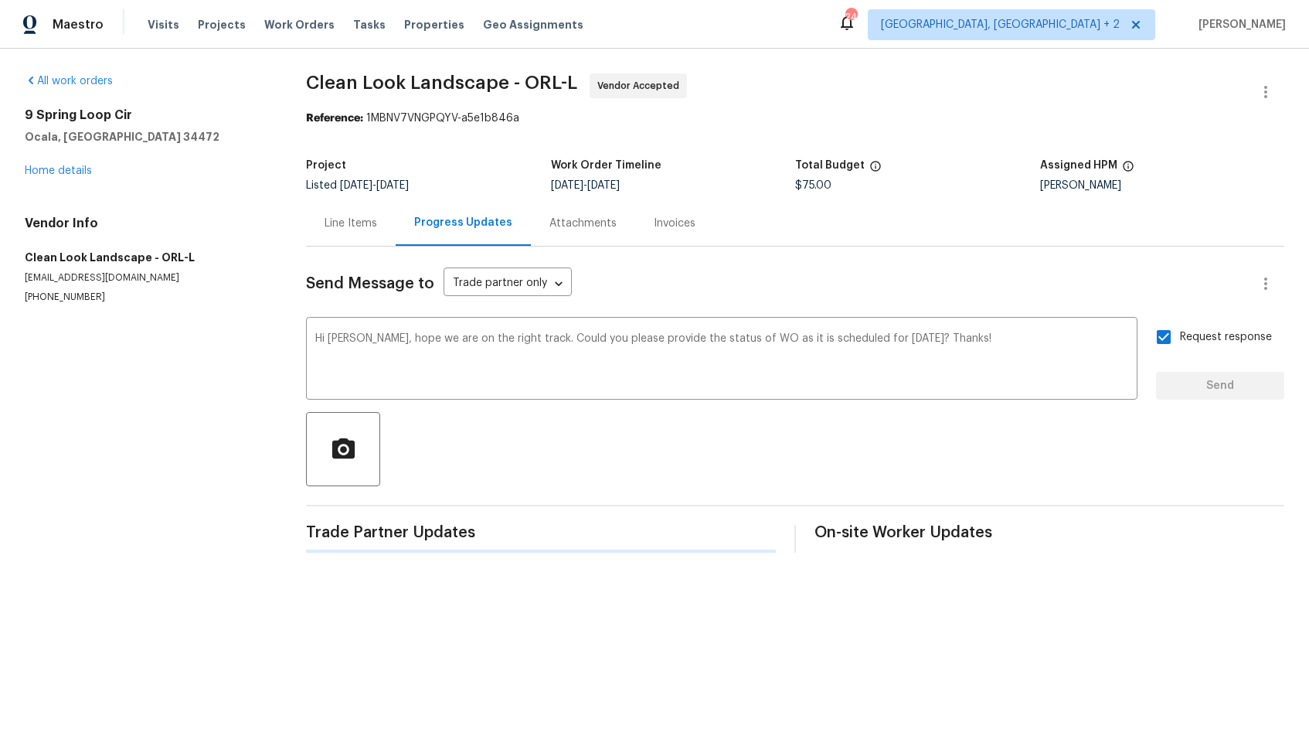
scroll to position [0, 0]
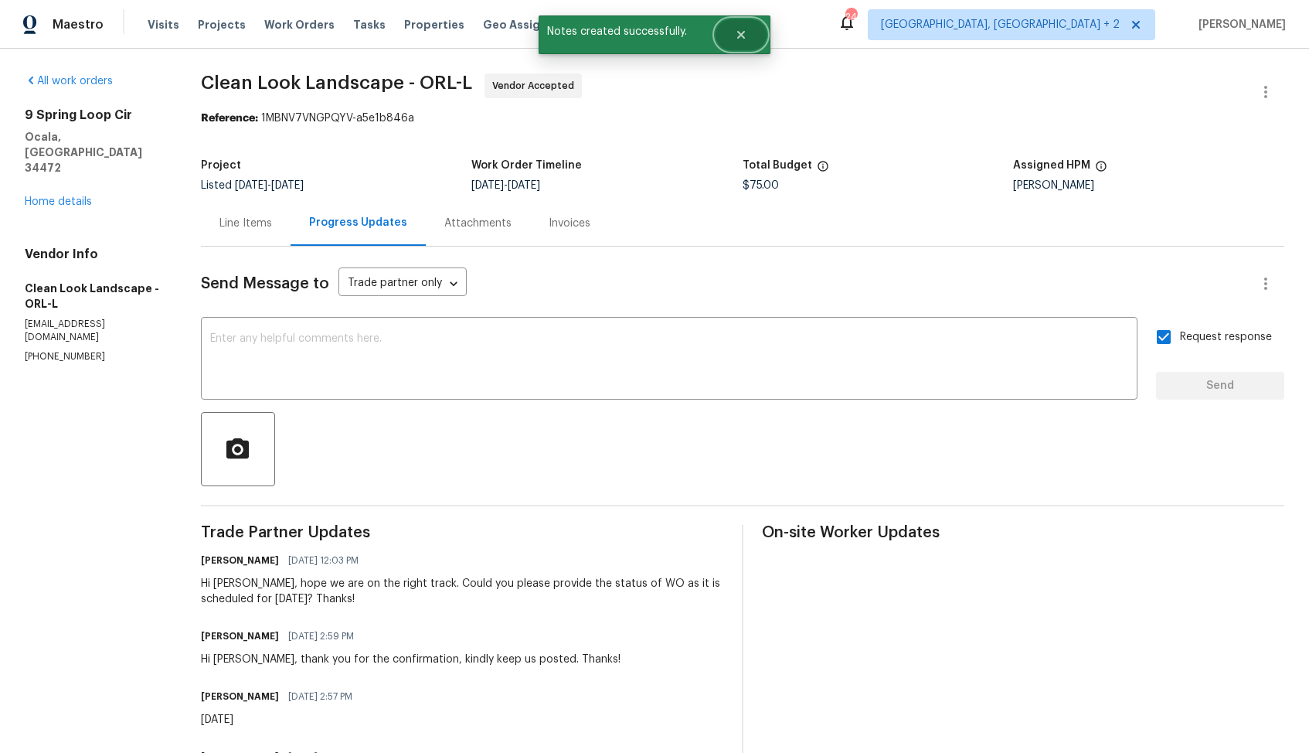
click at [749, 40] on button "Close" at bounding box center [741, 34] width 51 height 31
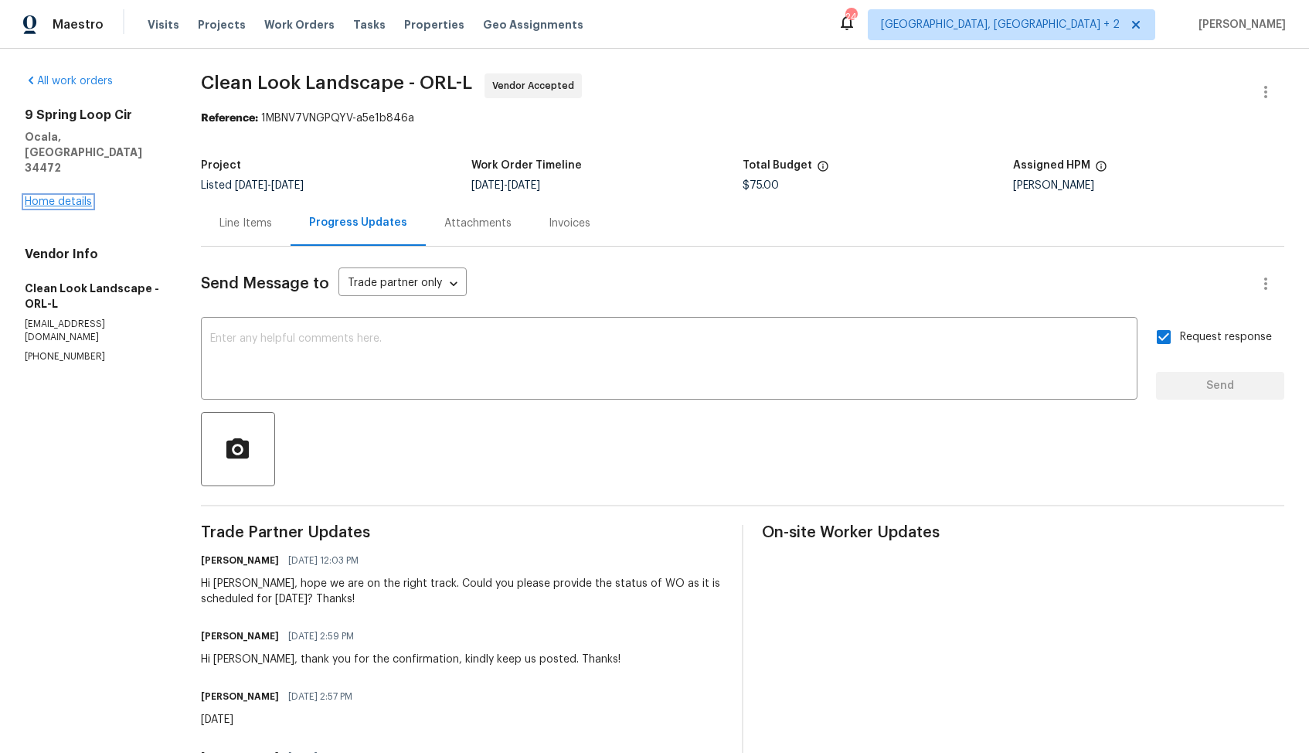
click at [68, 196] on link "Home details" at bounding box center [58, 201] width 67 height 11
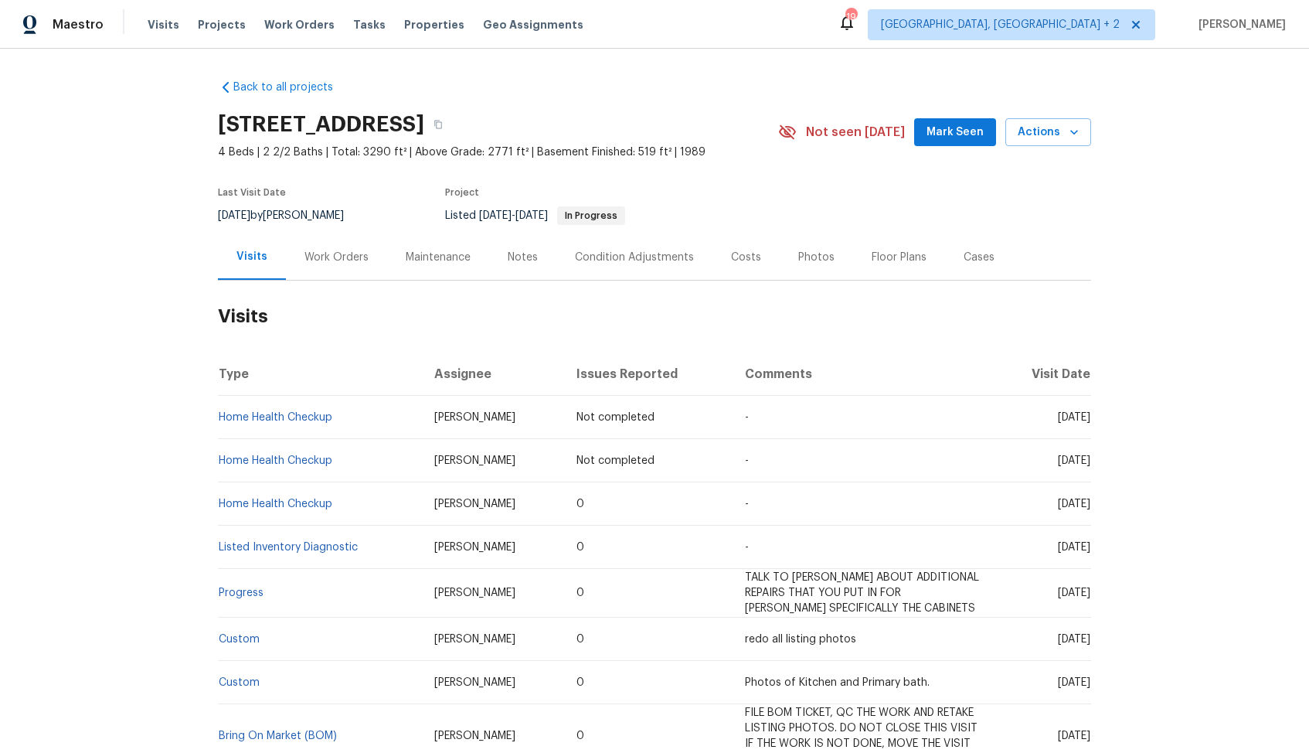
click at [326, 250] on div "Work Orders" at bounding box center [337, 257] width 64 height 15
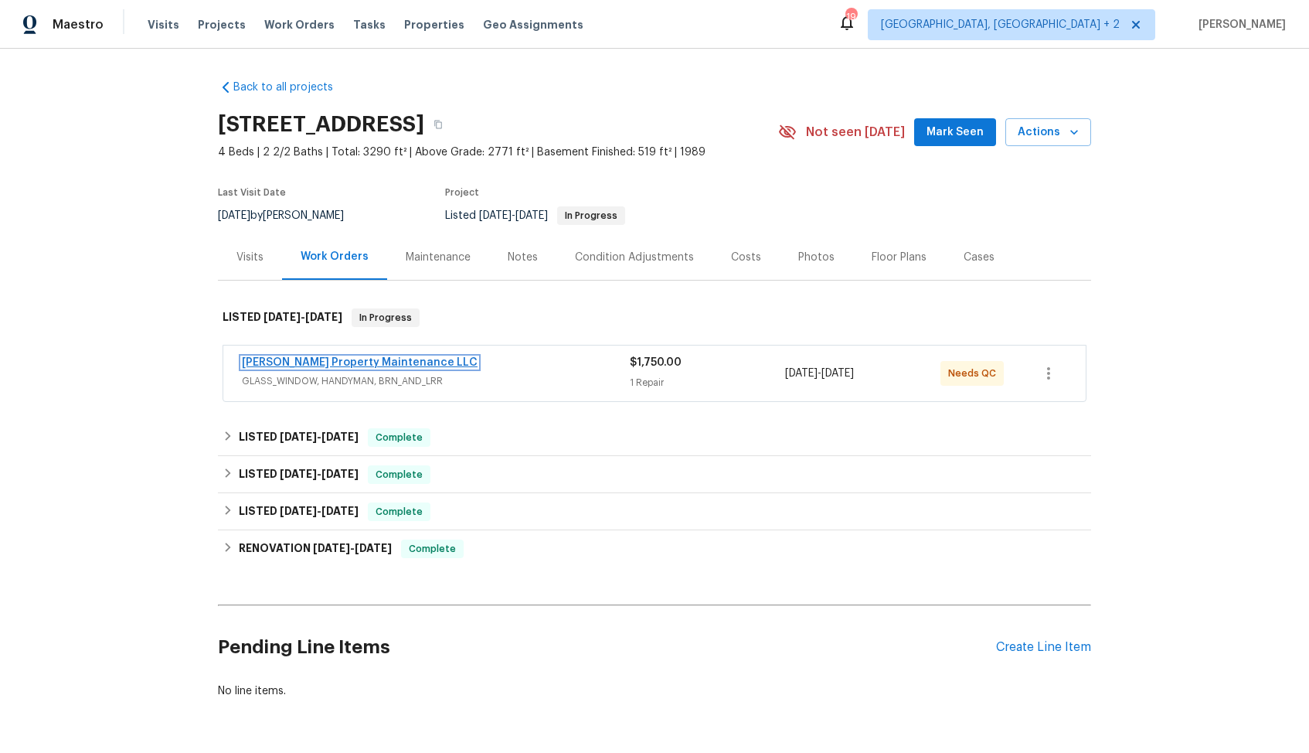
click at [292, 366] on link "[PERSON_NAME] Property Maintenance LLC" at bounding box center [360, 362] width 236 height 11
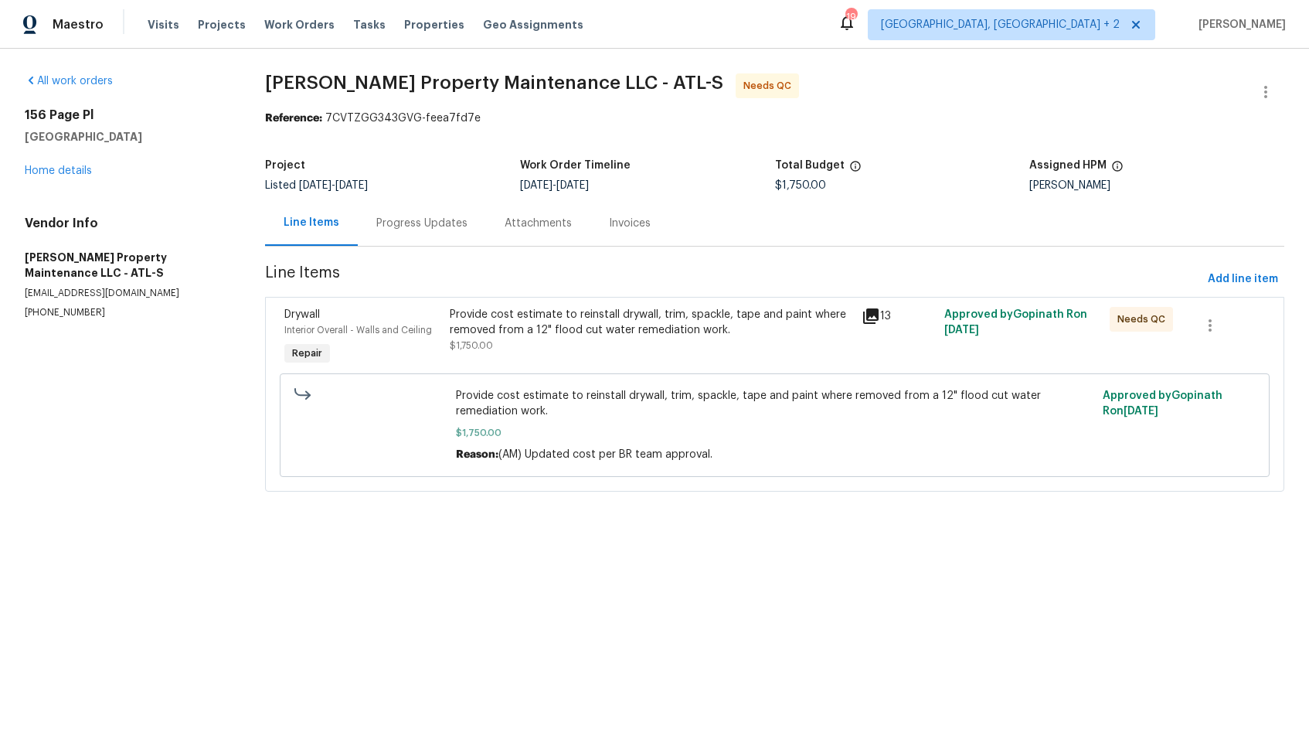
click at [409, 237] on div "Progress Updates" at bounding box center [422, 223] width 128 height 46
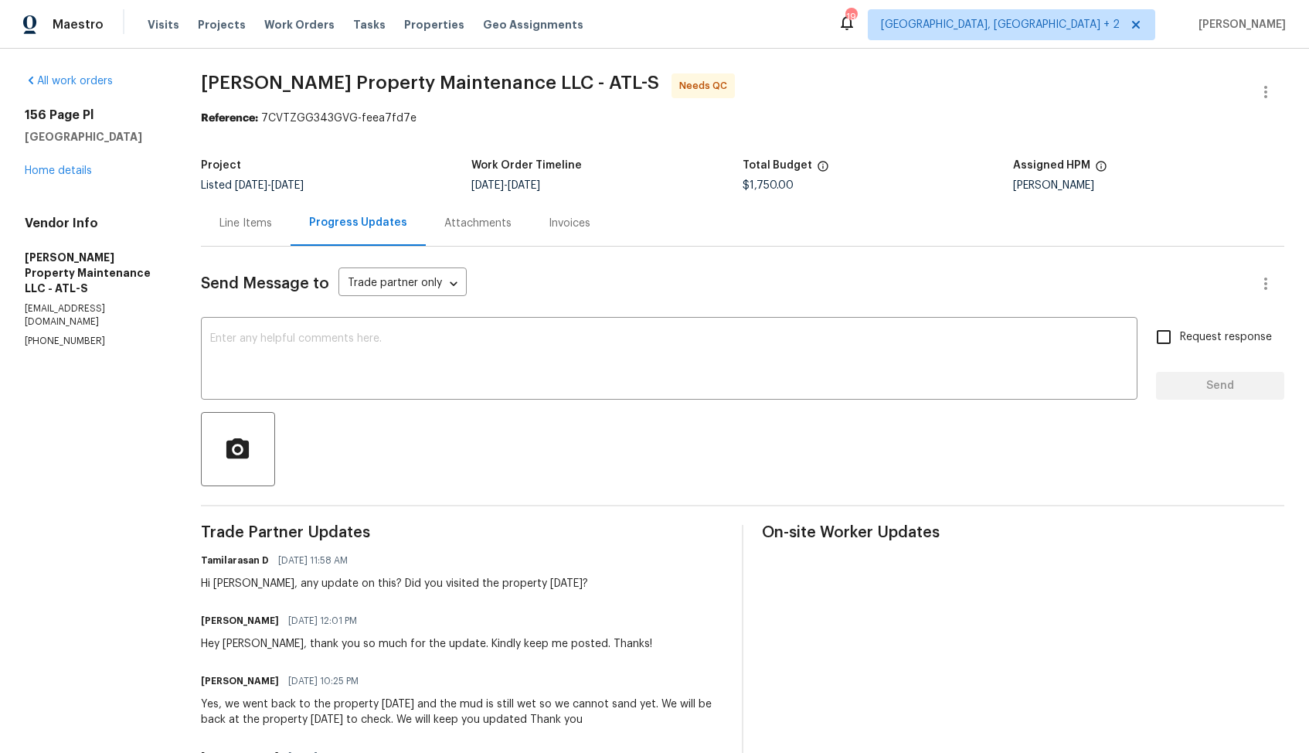
click at [254, 222] on div "Line Items" at bounding box center [246, 223] width 53 height 15
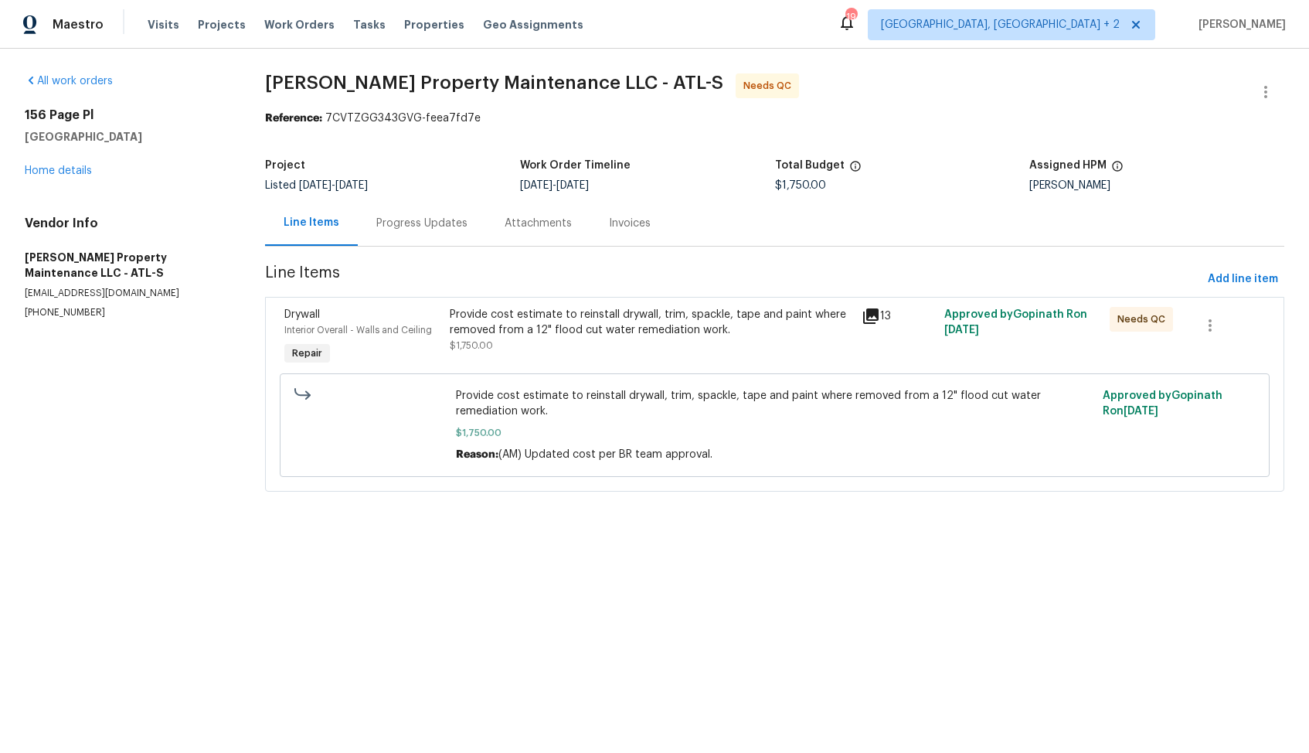
click at [655, 325] on div "Provide cost estimate to reinstall drywall, trim, spackle, tape and paint where…" at bounding box center [651, 322] width 403 height 31
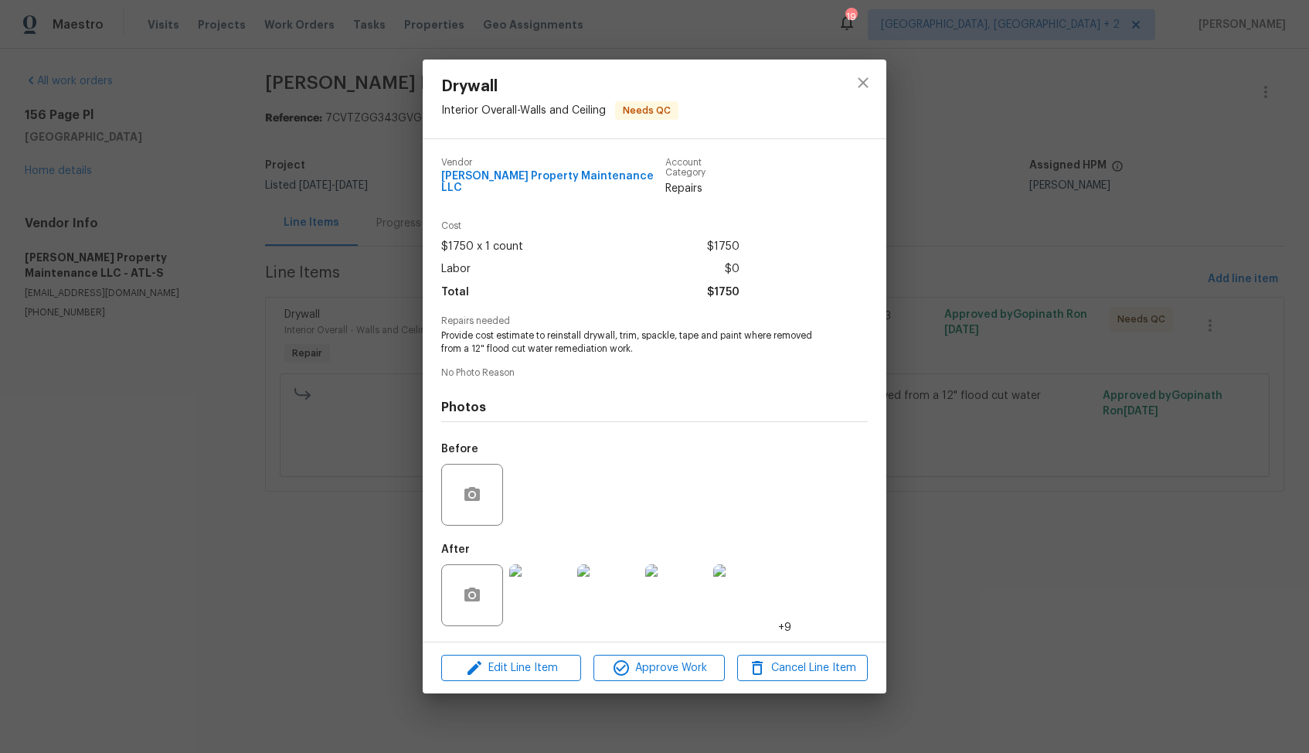
click at [539, 587] on img at bounding box center [540, 595] width 62 height 62
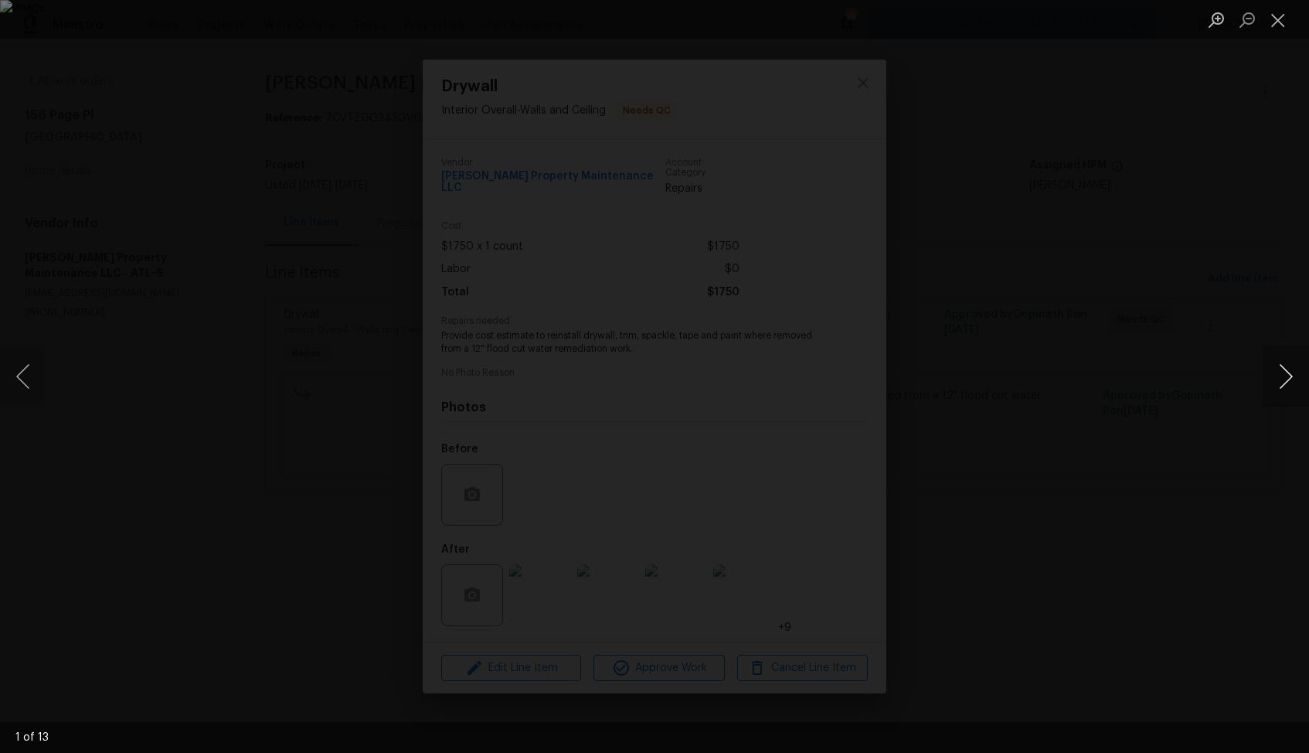
click at [1286, 376] on button "Next image" at bounding box center [1286, 376] width 46 height 62
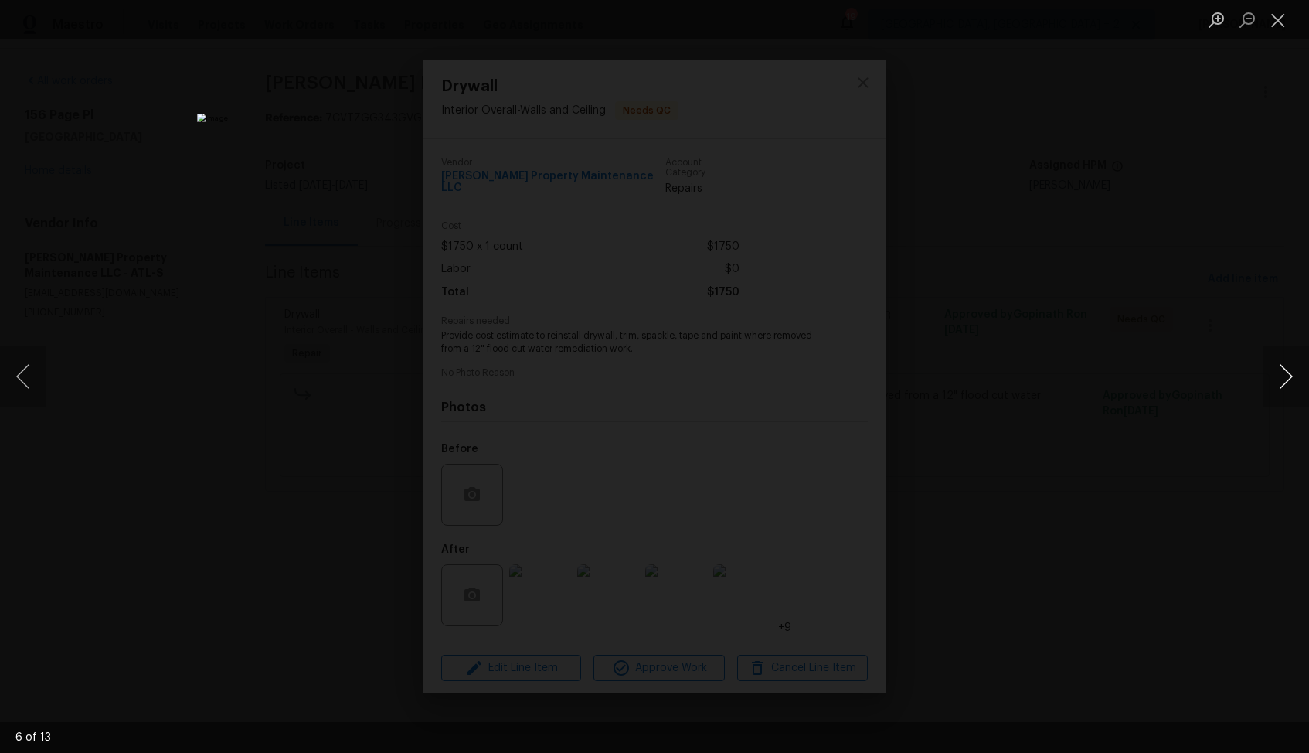
click at [1286, 376] on button "Next image" at bounding box center [1286, 376] width 46 height 62
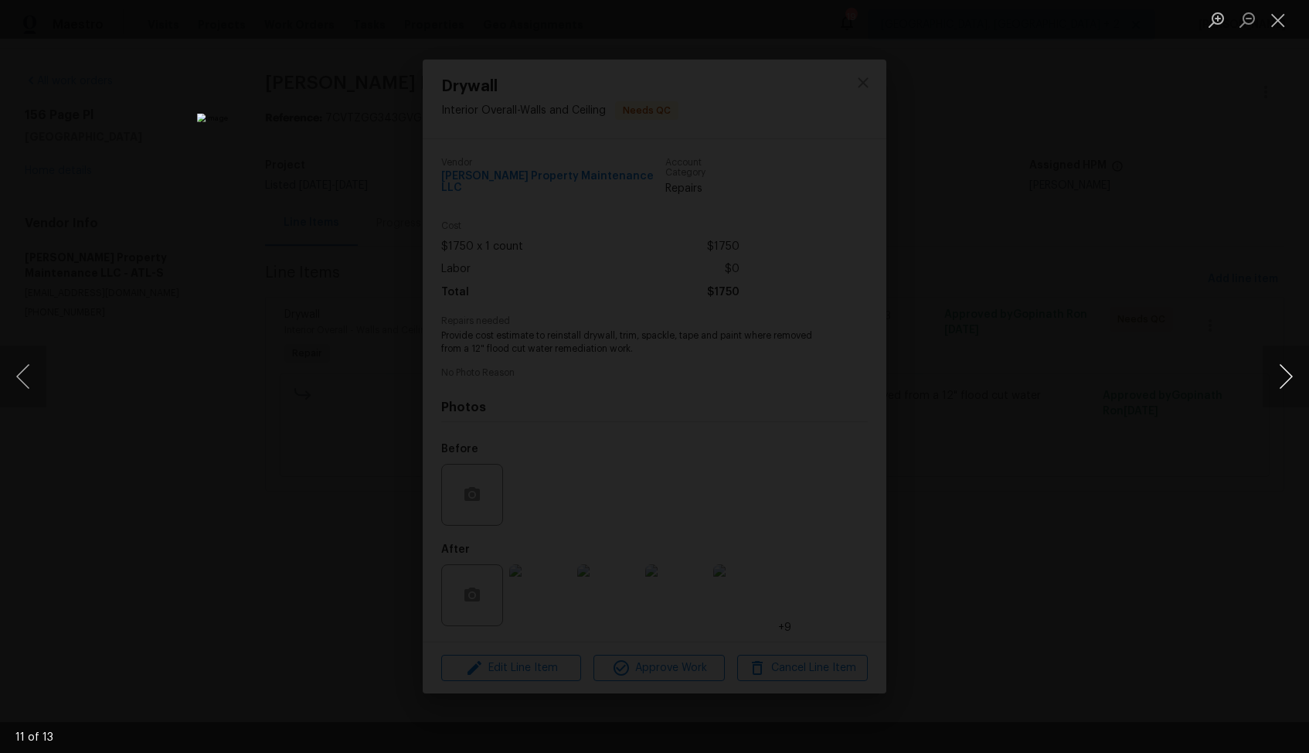
click at [1286, 376] on button "Next image" at bounding box center [1286, 376] width 46 height 62
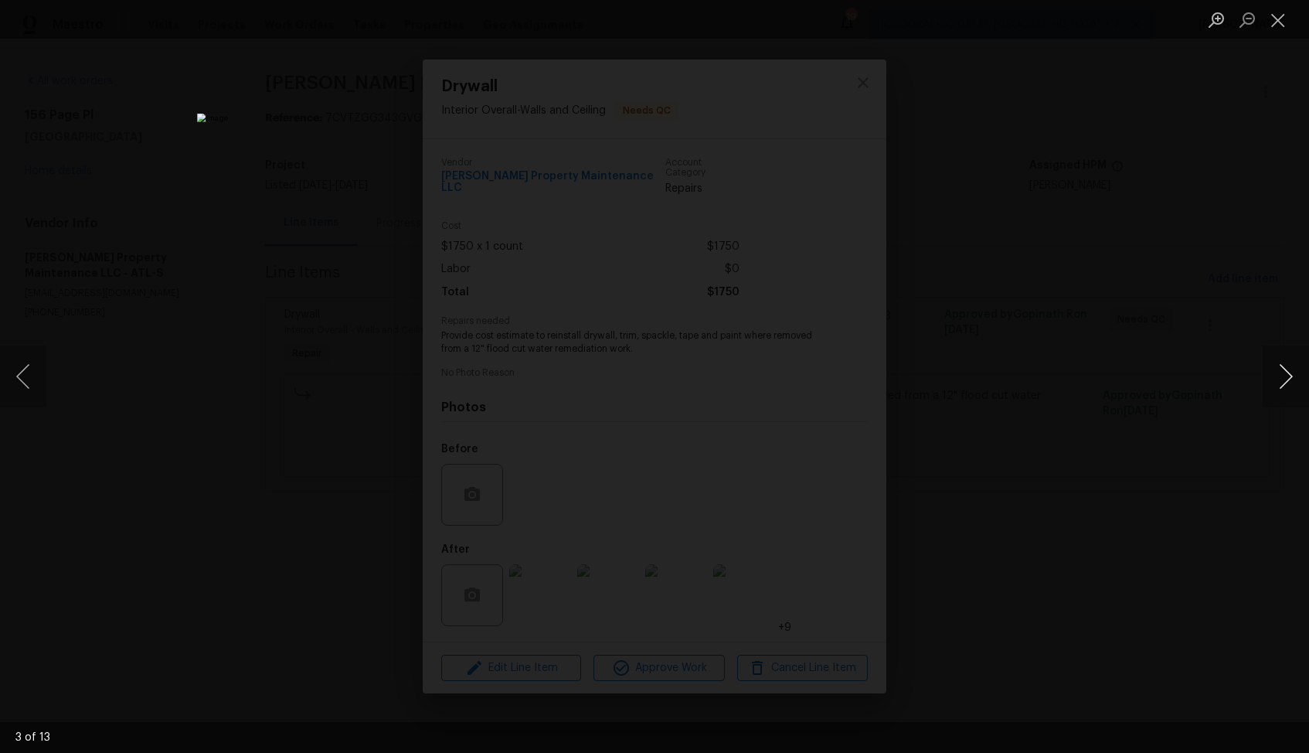
click at [1286, 376] on button "Next image" at bounding box center [1286, 376] width 46 height 62
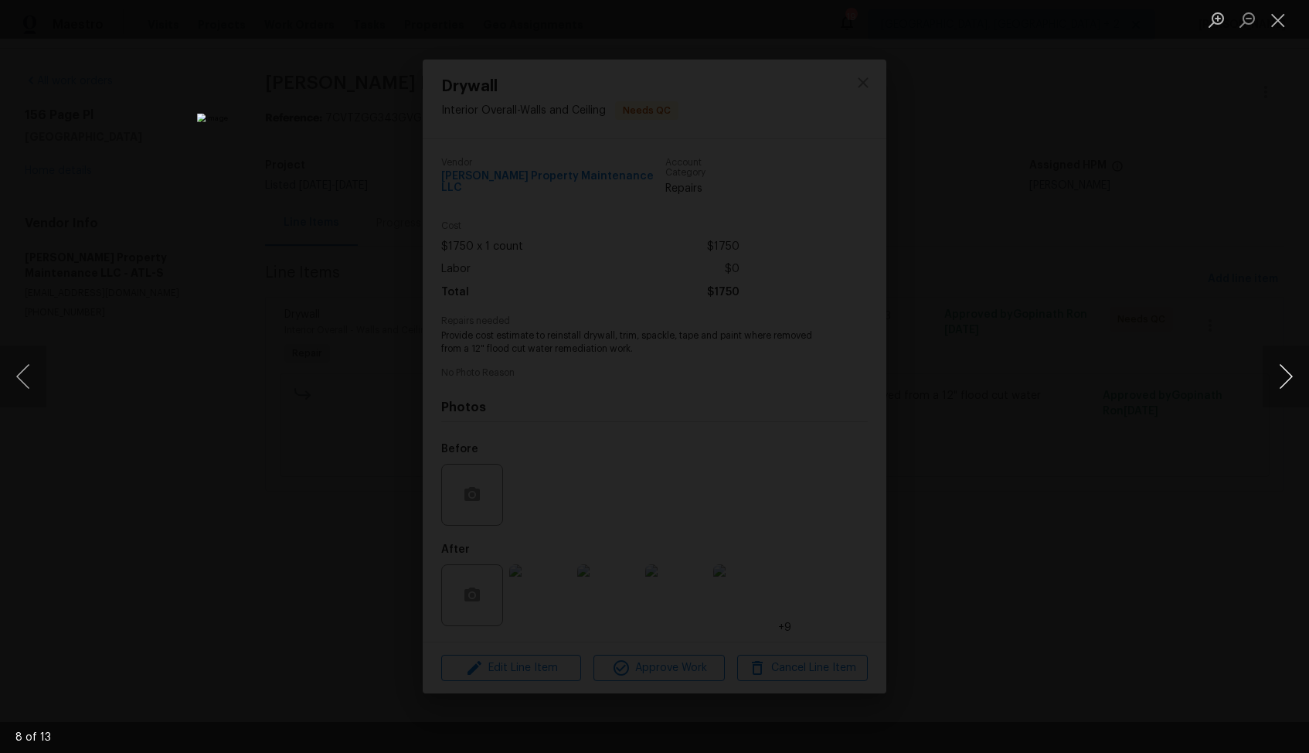
click at [1286, 376] on button "Next image" at bounding box center [1286, 376] width 46 height 62
click at [1163, 357] on div "Lightbox" at bounding box center [654, 376] width 1309 height 753
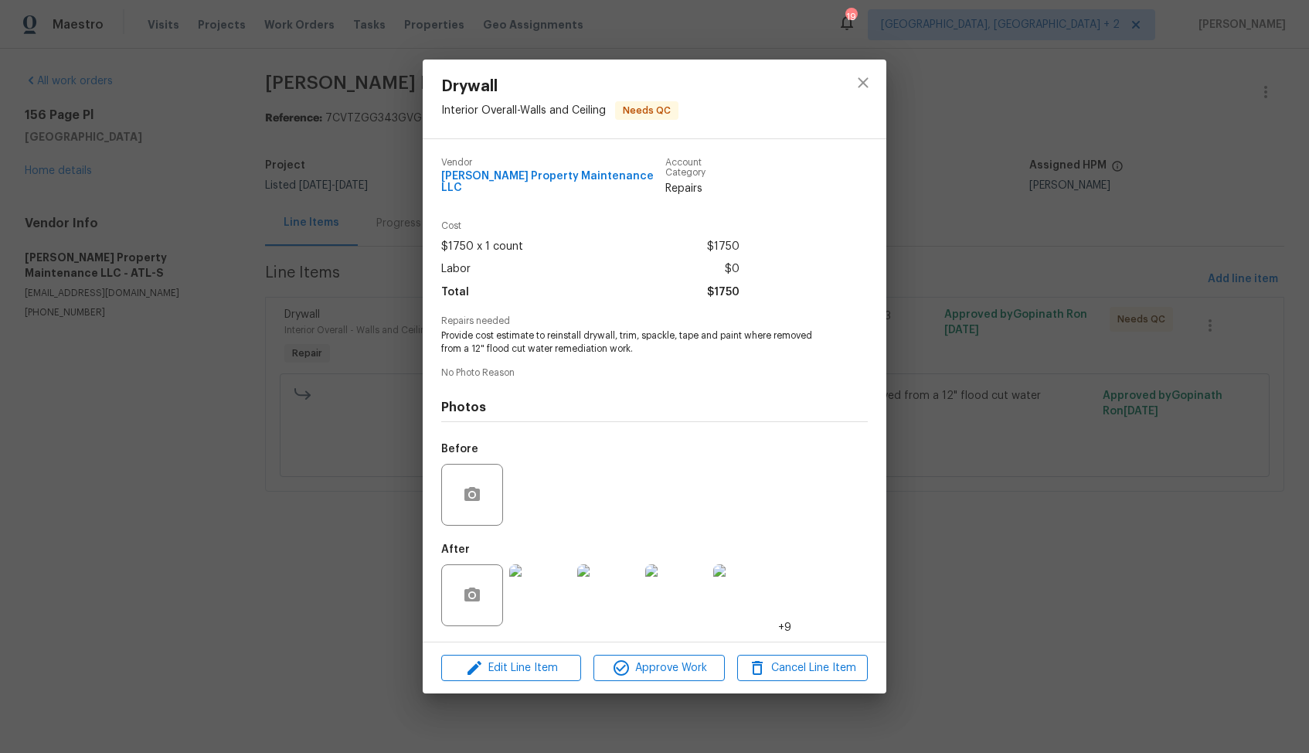
click at [1053, 345] on div "Drywall Interior Overall - Walls and Ceiling Needs QC Vendor Glen Property Main…" at bounding box center [654, 376] width 1309 height 753
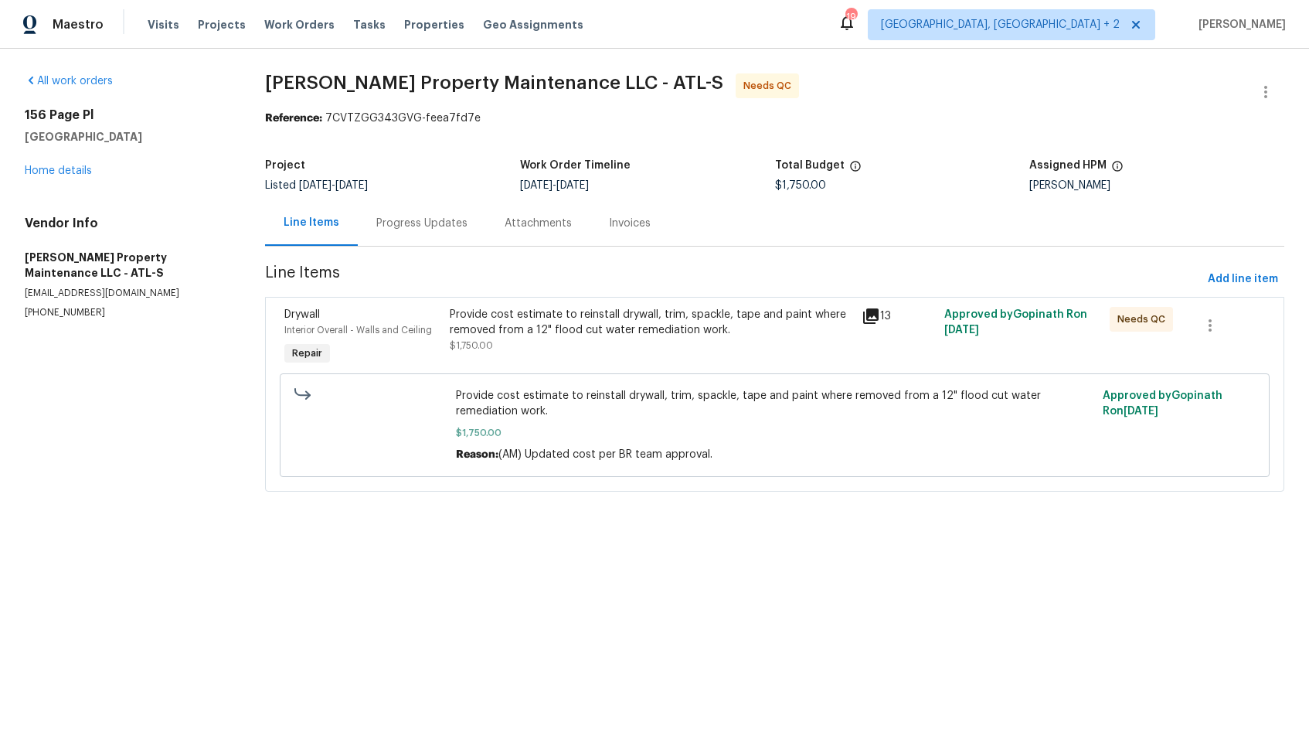
click at [413, 222] on div "Progress Updates" at bounding box center [421, 223] width 91 height 15
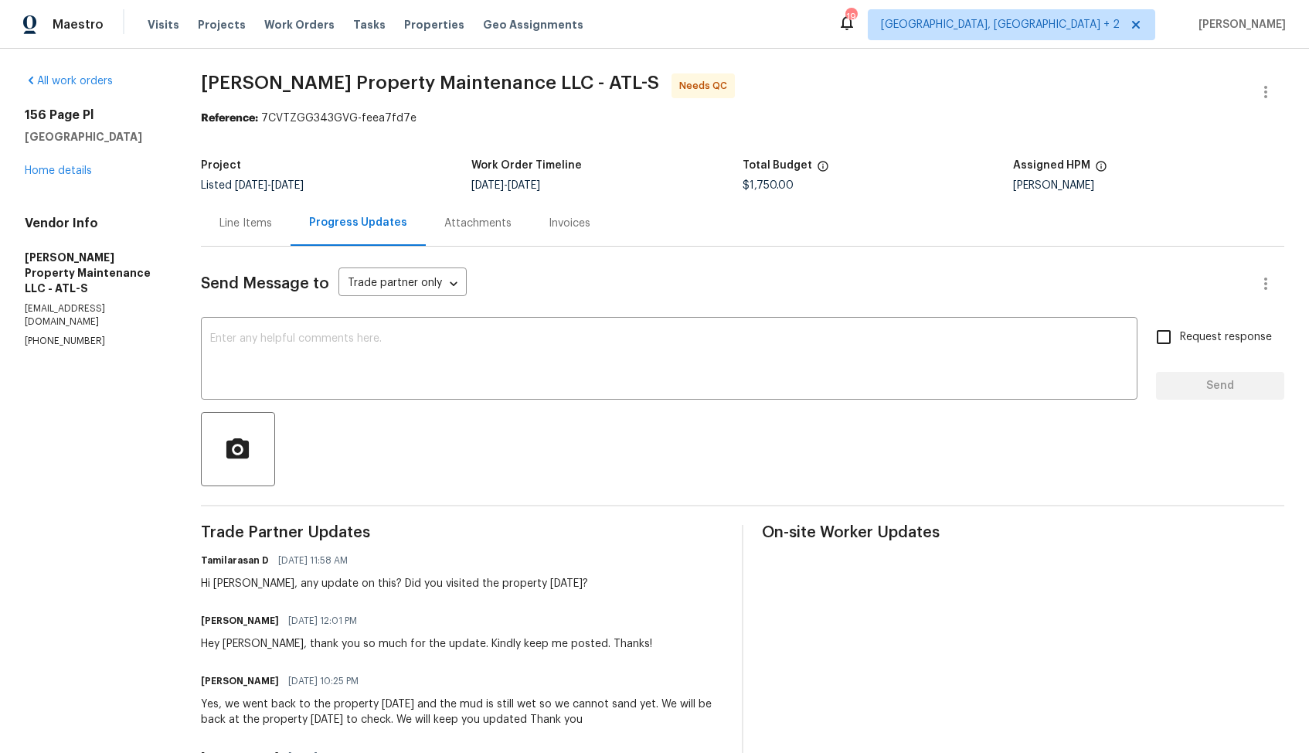
click at [247, 226] on div "Line Items" at bounding box center [246, 223] width 53 height 15
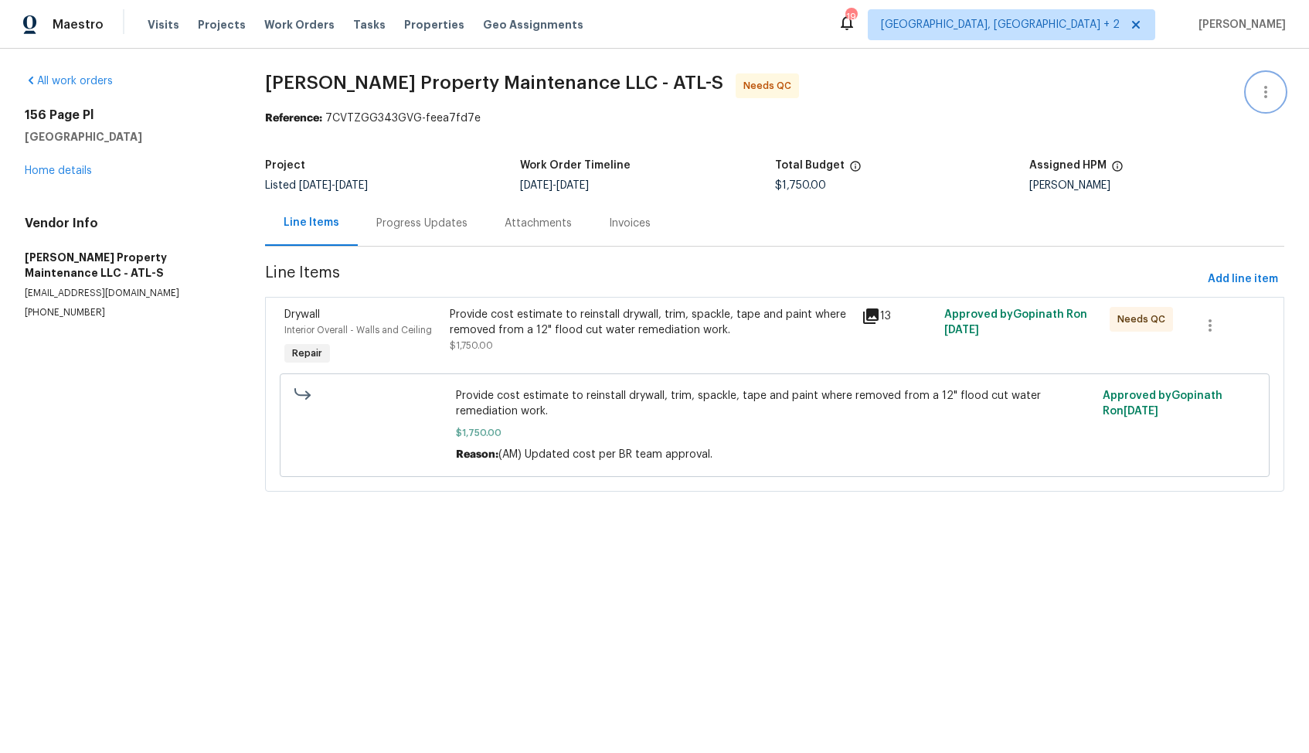
click at [1268, 94] on icon "button" at bounding box center [1266, 92] width 19 height 19
click at [1189, 102] on li "Edit" at bounding box center [1215, 93] width 167 height 26
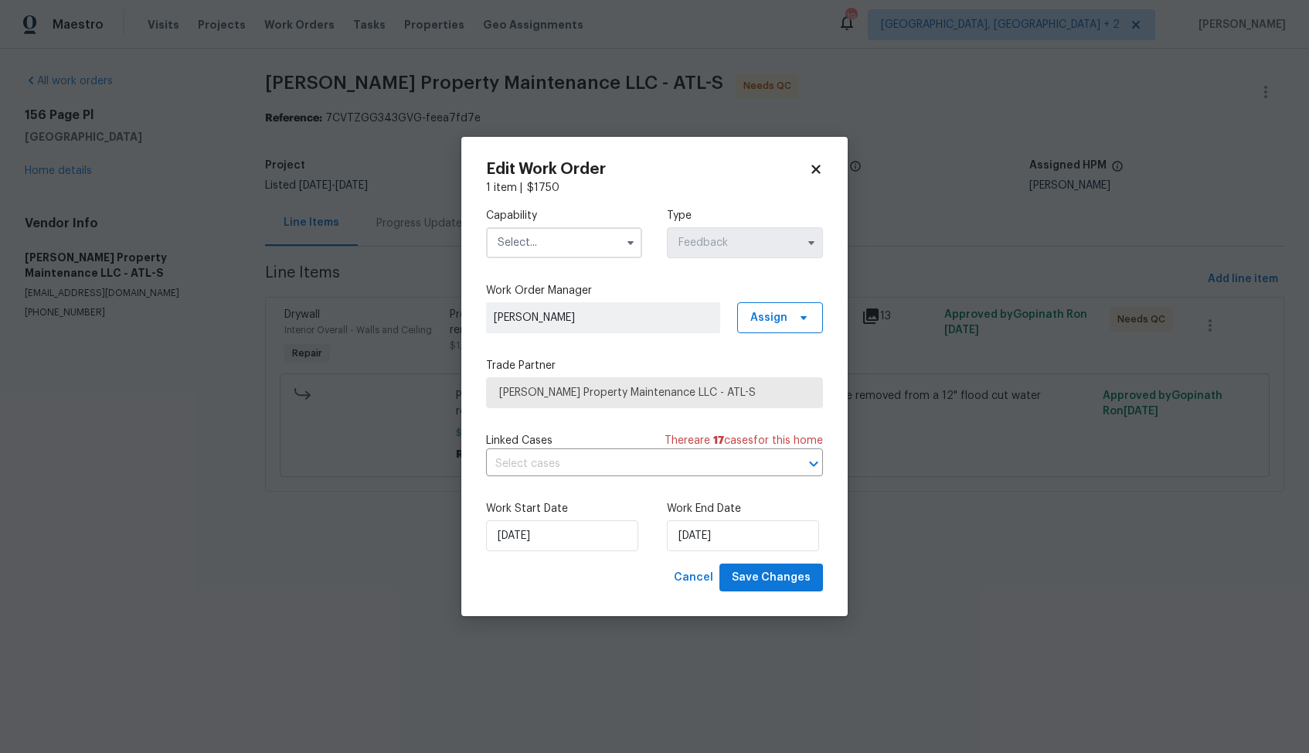
click at [550, 239] on input "text" at bounding box center [564, 242] width 156 height 31
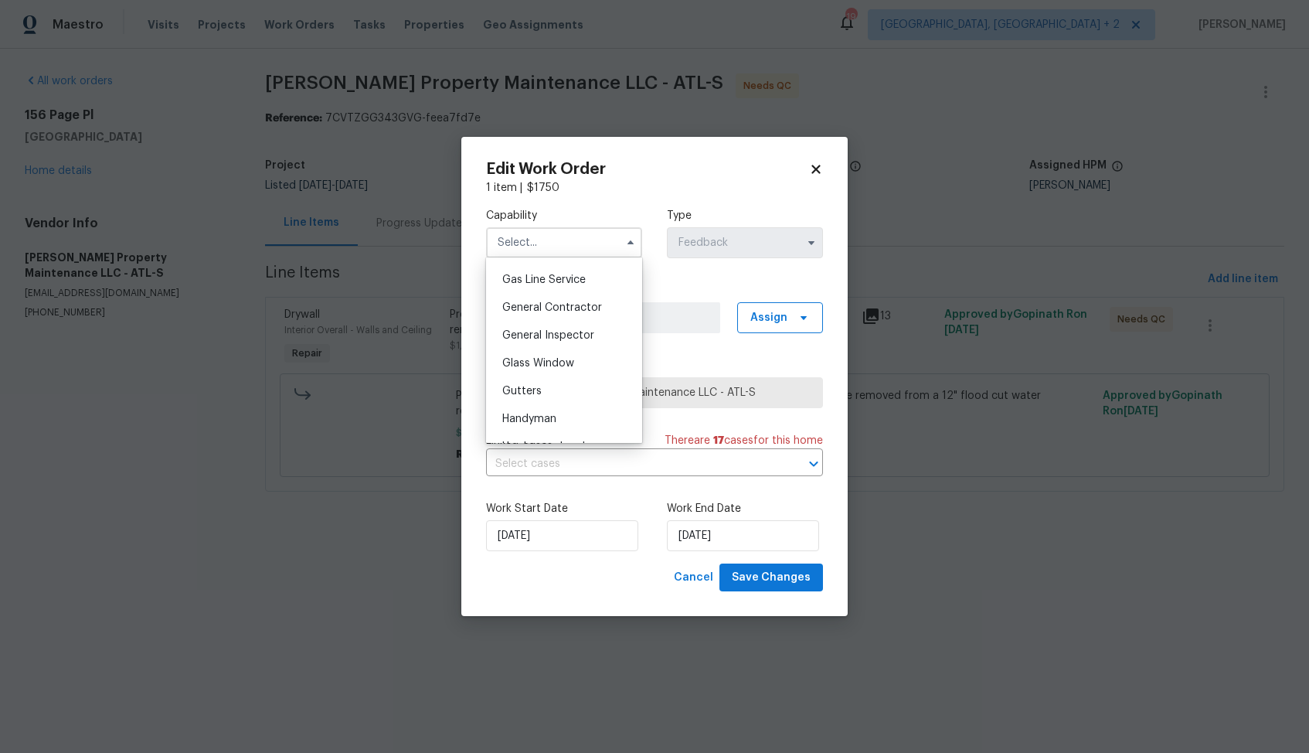
scroll to position [745, 0]
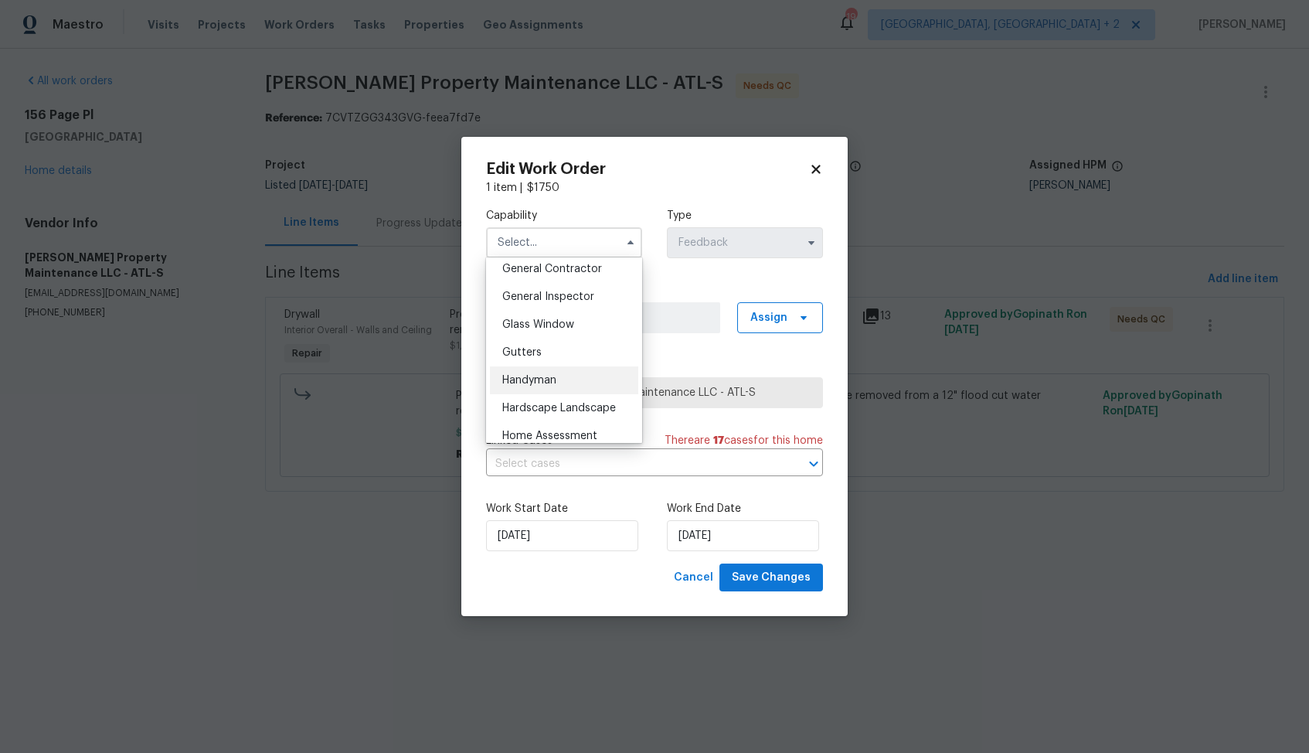
click at [526, 376] on span "Handyman" at bounding box center [529, 380] width 54 height 11
type input "Handyman"
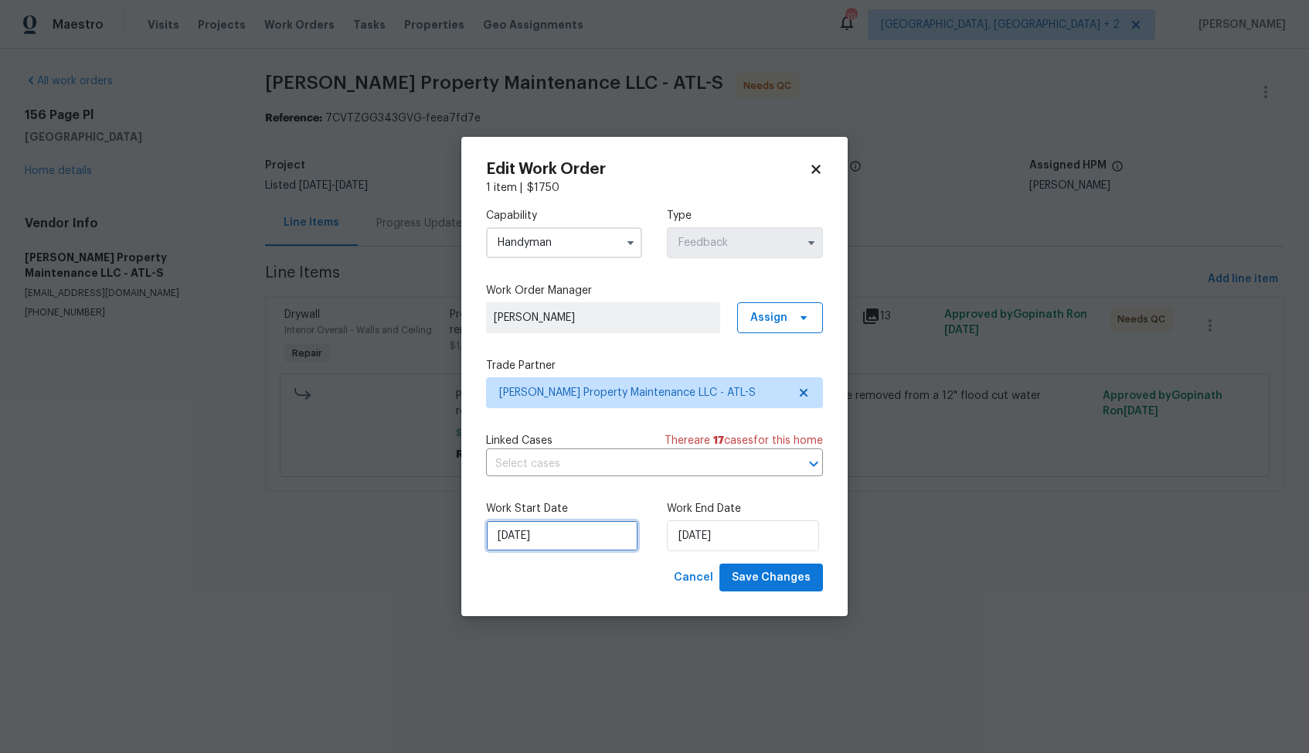
click at [586, 529] on input "31/07/2025" at bounding box center [562, 535] width 152 height 31
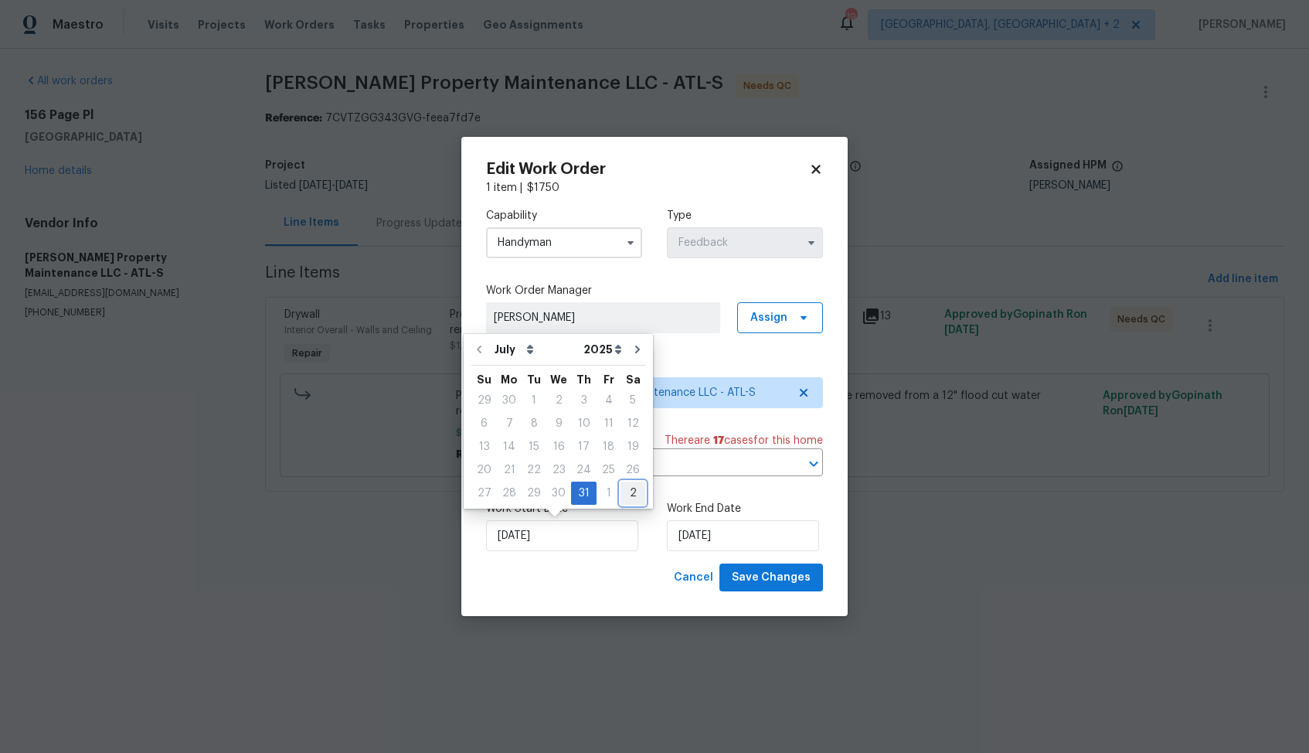
click at [625, 487] on div "2" at bounding box center [633, 493] width 25 height 22
type input "02/08/2025"
select select "7"
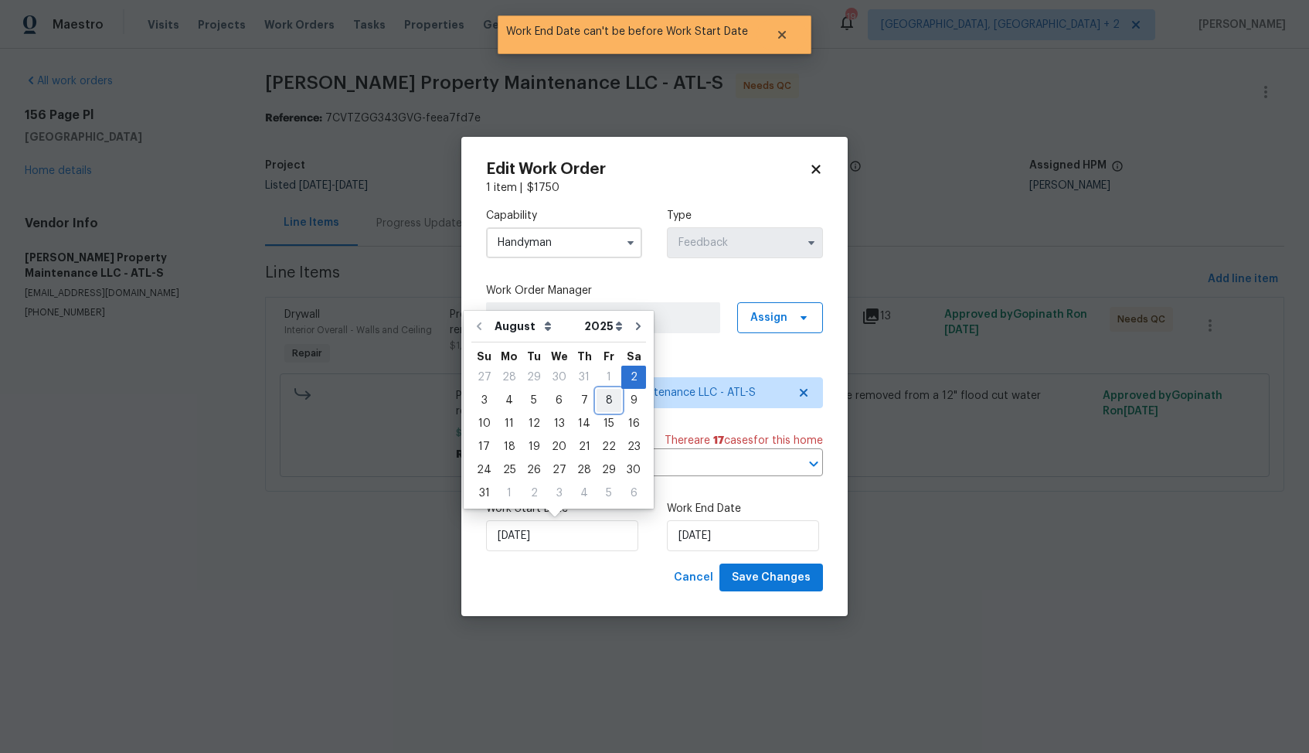
click at [603, 399] on div "8" at bounding box center [609, 401] width 25 height 22
type input "08/08/2025"
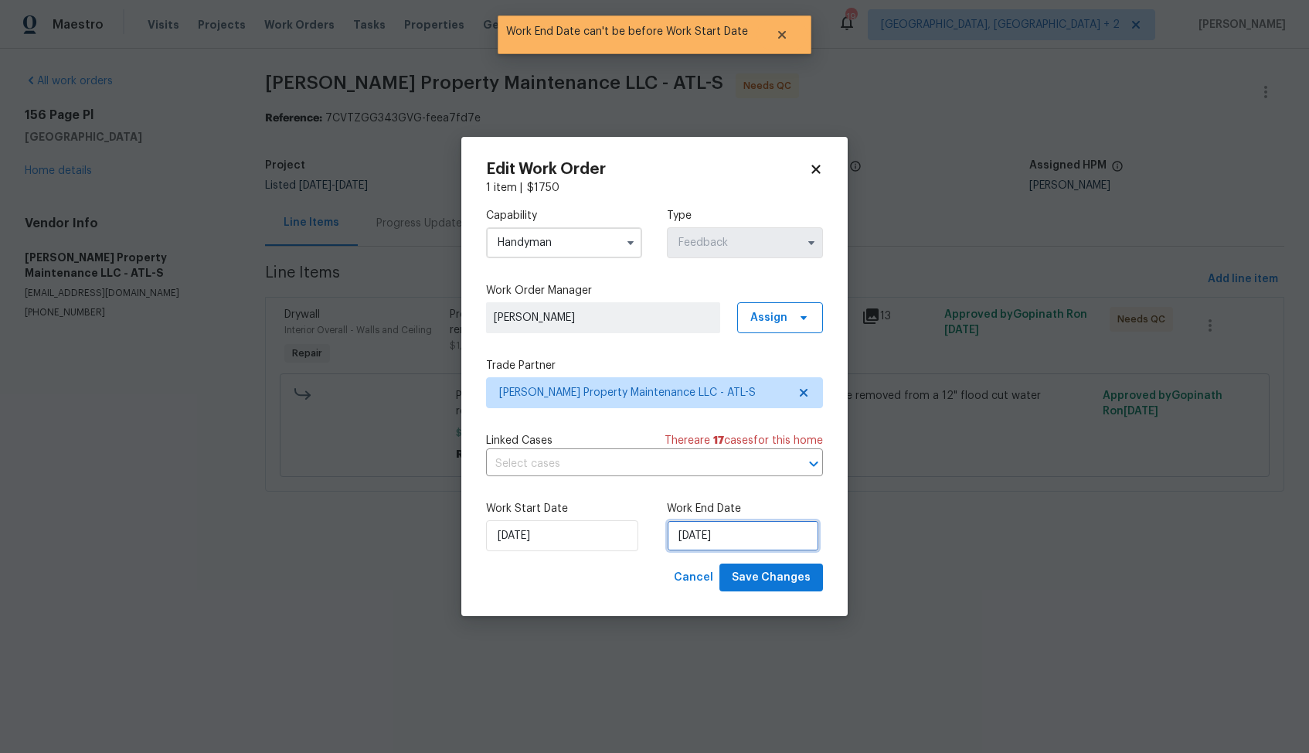
click at [748, 534] on input "08/08/2025" at bounding box center [743, 535] width 152 height 31
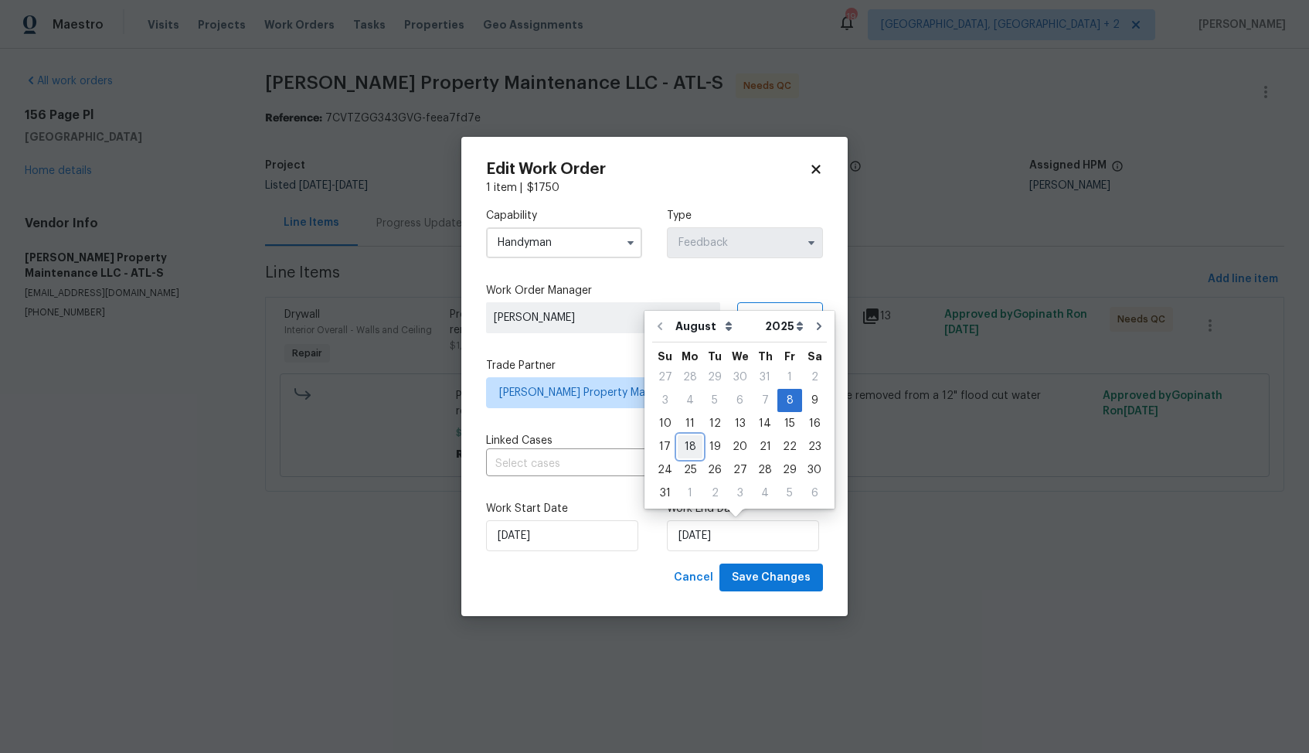
click at [688, 447] on div "18" at bounding box center [690, 447] width 25 height 22
type input "18/08/2025"
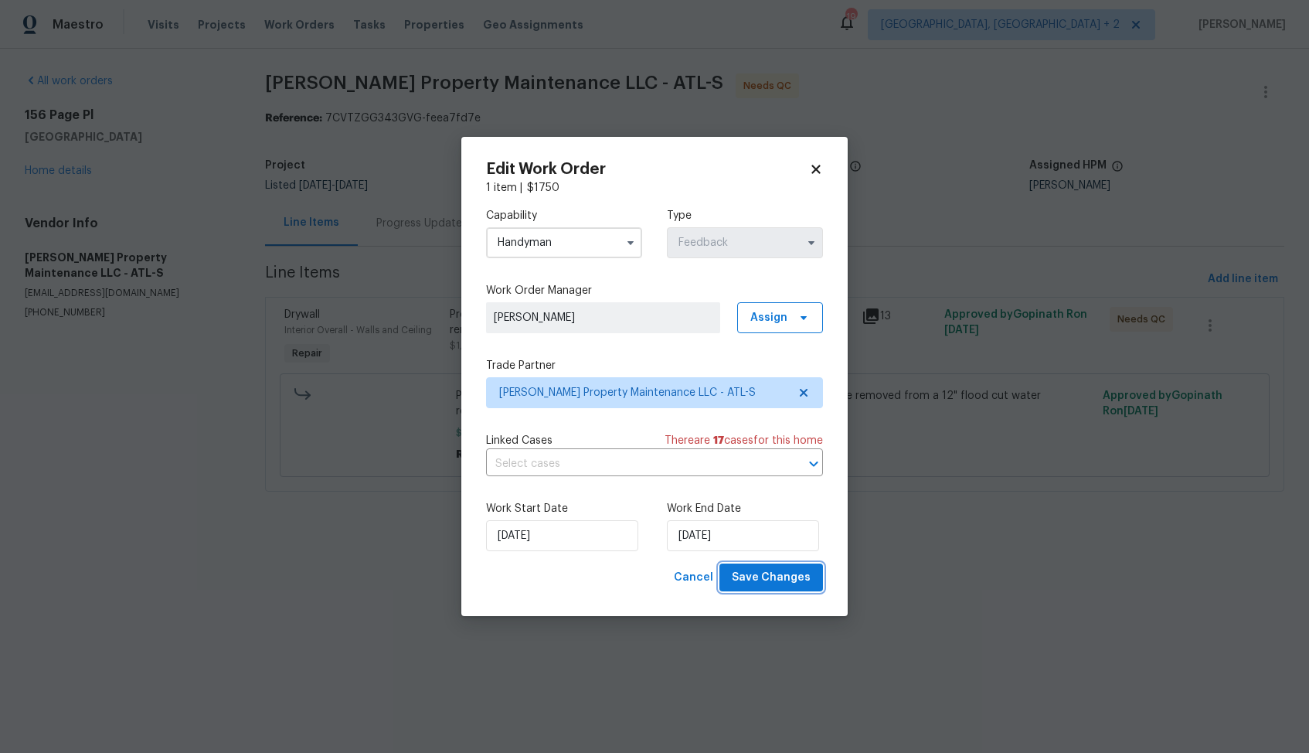
click at [781, 581] on span "Save Changes" at bounding box center [771, 577] width 79 height 19
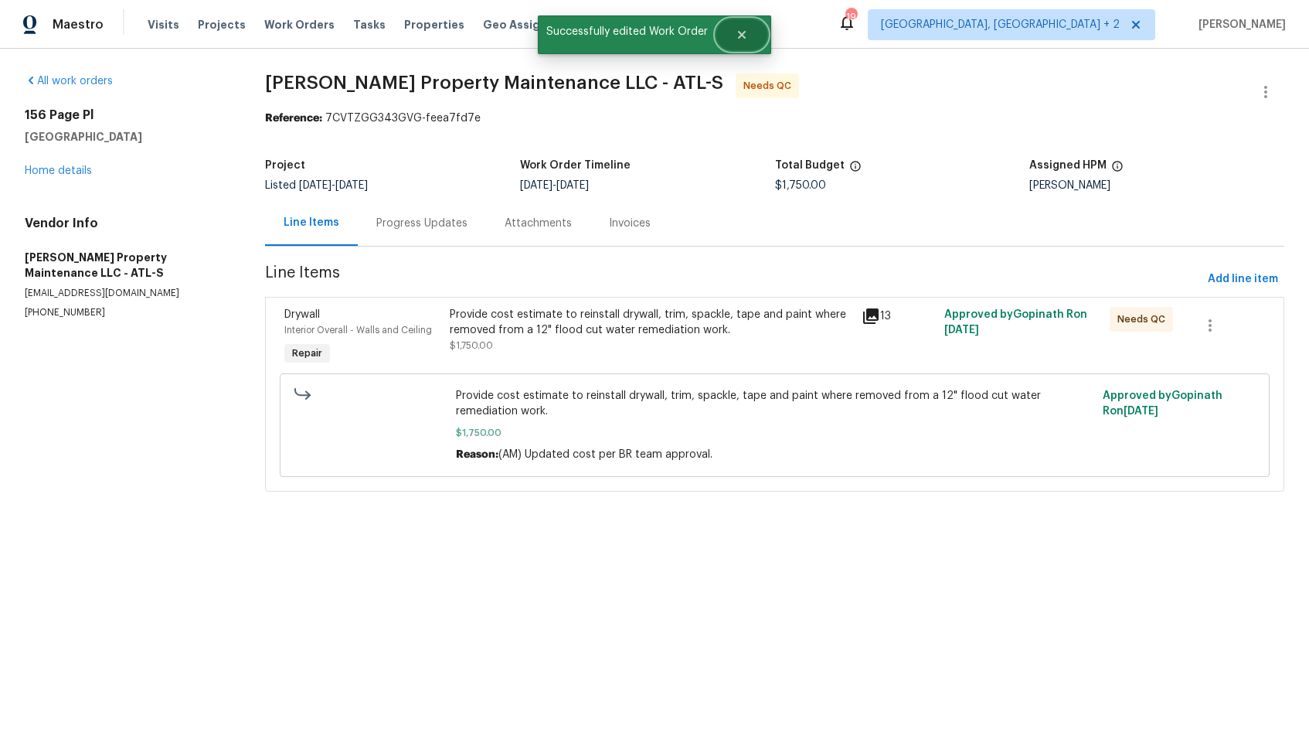
click at [744, 42] on button "Close" at bounding box center [741, 34] width 51 height 31
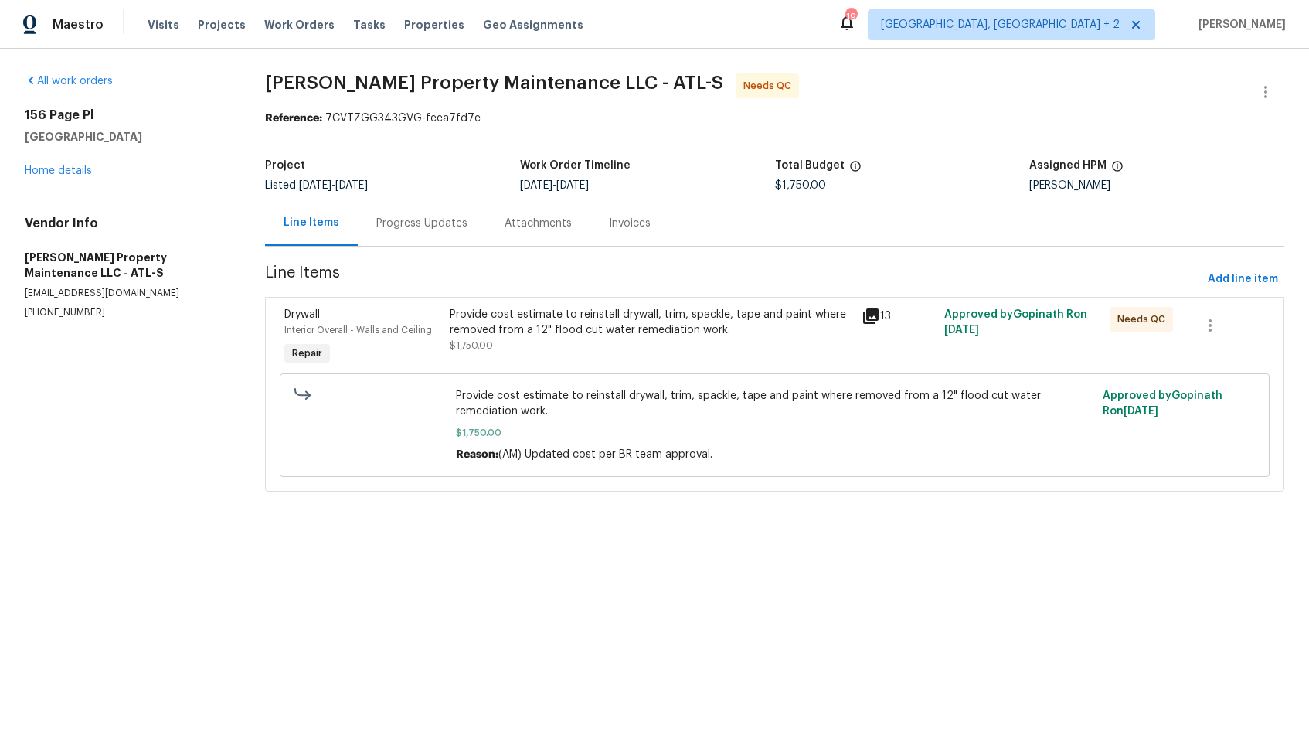
click at [404, 230] on div "Progress Updates" at bounding box center [421, 223] width 91 height 15
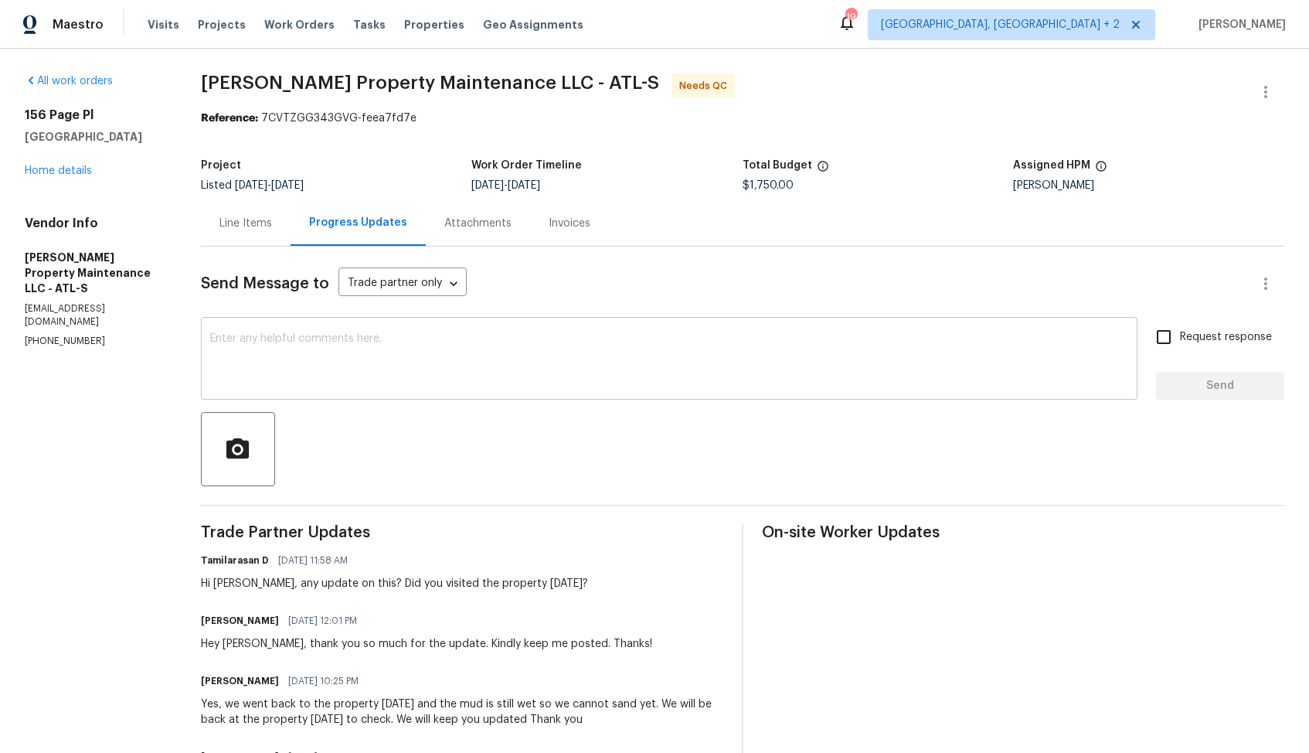
click at [371, 391] on div "x ​" at bounding box center [669, 360] width 937 height 79
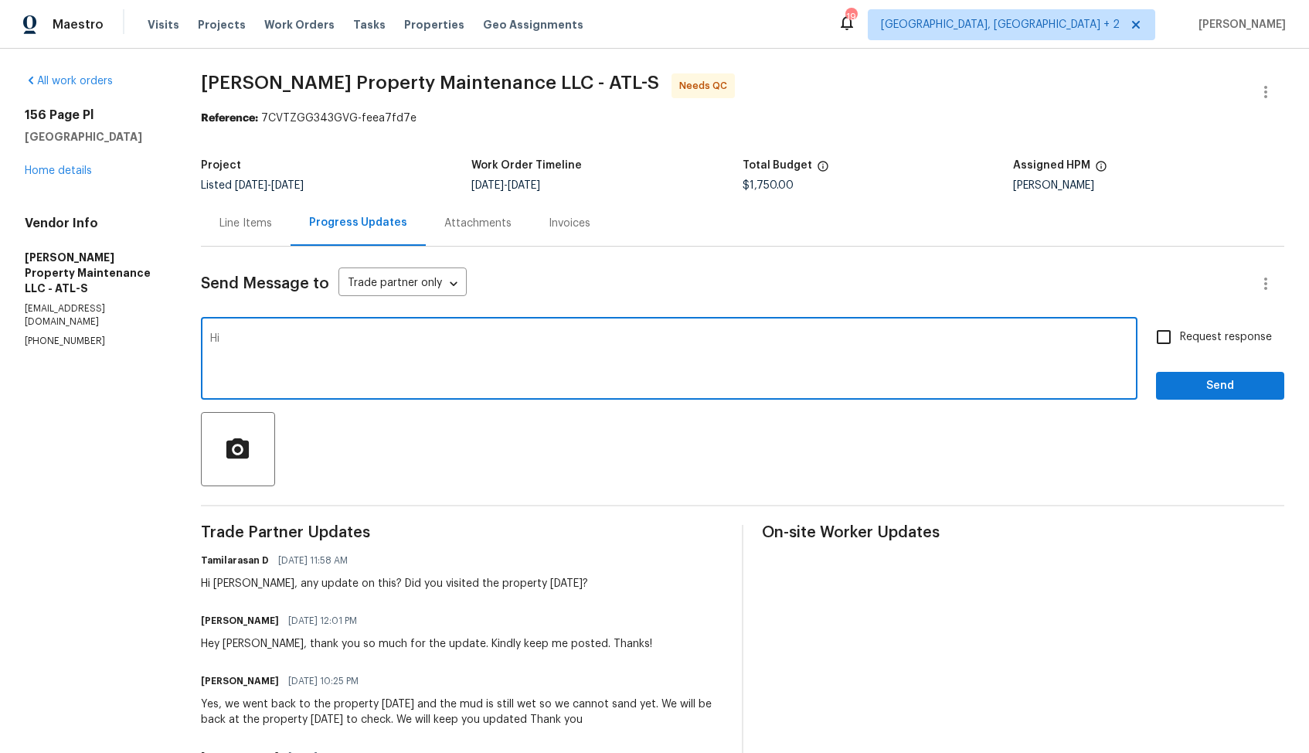
click at [231, 585] on div "Hi [PERSON_NAME], any update on this? Did you visited the property [DATE]?" at bounding box center [394, 583] width 387 height 15
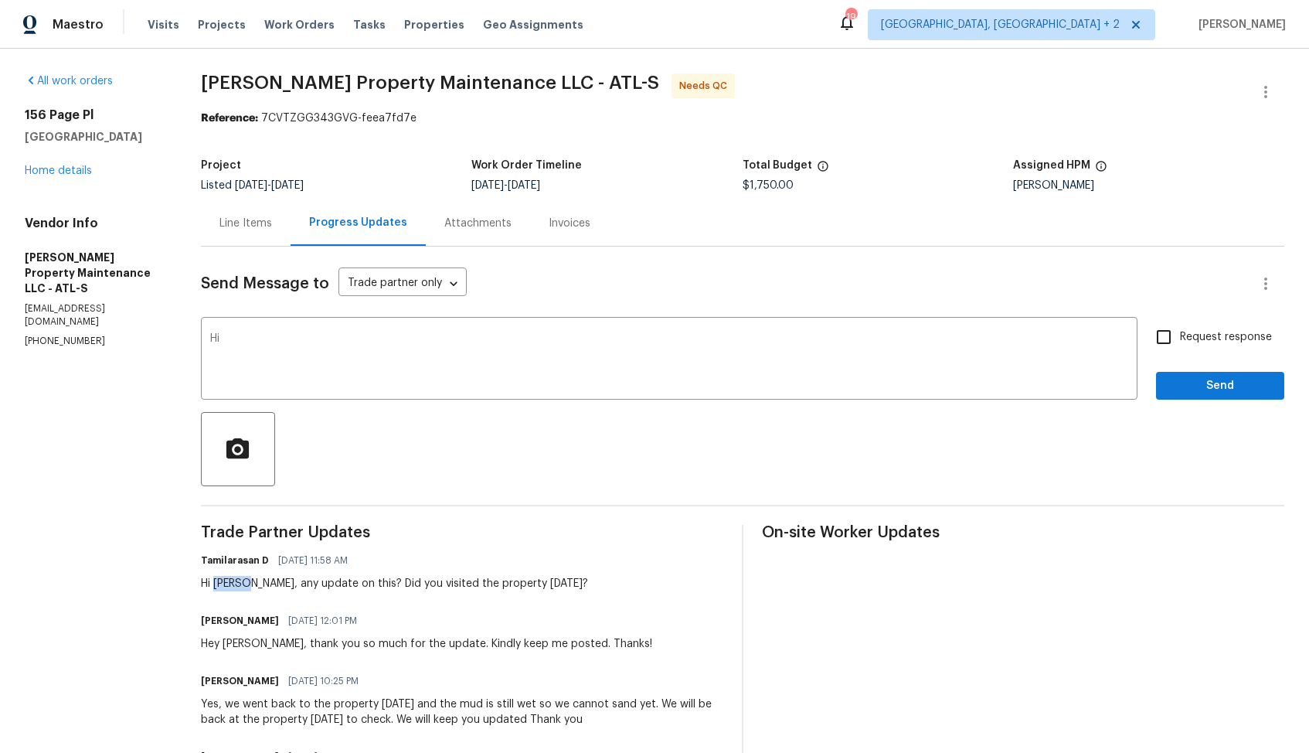
copy div "[PERSON_NAME]"
click at [397, 366] on textarea "Hi" at bounding box center [669, 360] width 918 height 54
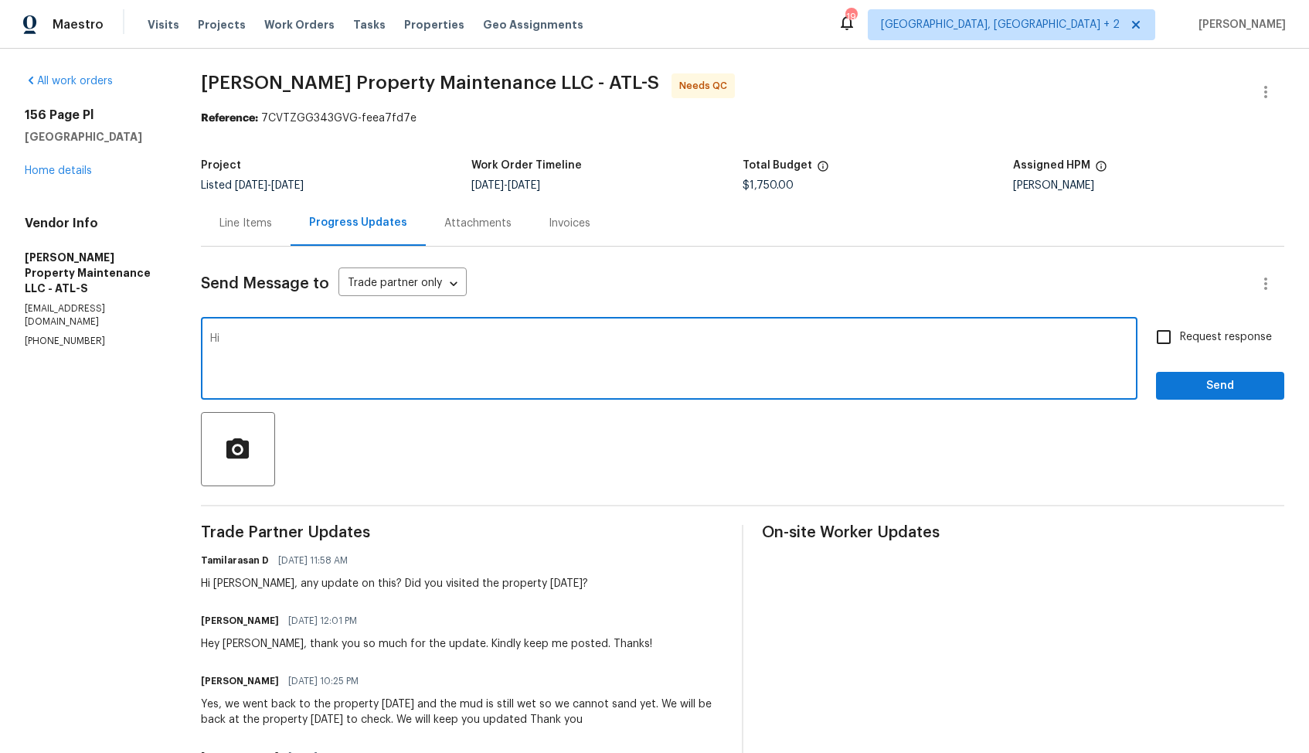
paste textarea "[PERSON_NAME]"
click at [582, 341] on textarea "Hi [PERSON_NAME], thank you for completing the job, WO is approvd. Thabnkis1" at bounding box center [669, 360] width 918 height 54
click at [492, 337] on textarea "Hi [PERSON_NAME], thank you for completing the job, WO is approvd. Thanks!" at bounding box center [669, 360] width 918 height 54
type textarea "Hi [PERSON_NAME], thank you for completing the job, WO is approved. Thanks!"
click at [1183, 390] on span "Send" at bounding box center [1221, 385] width 104 height 19
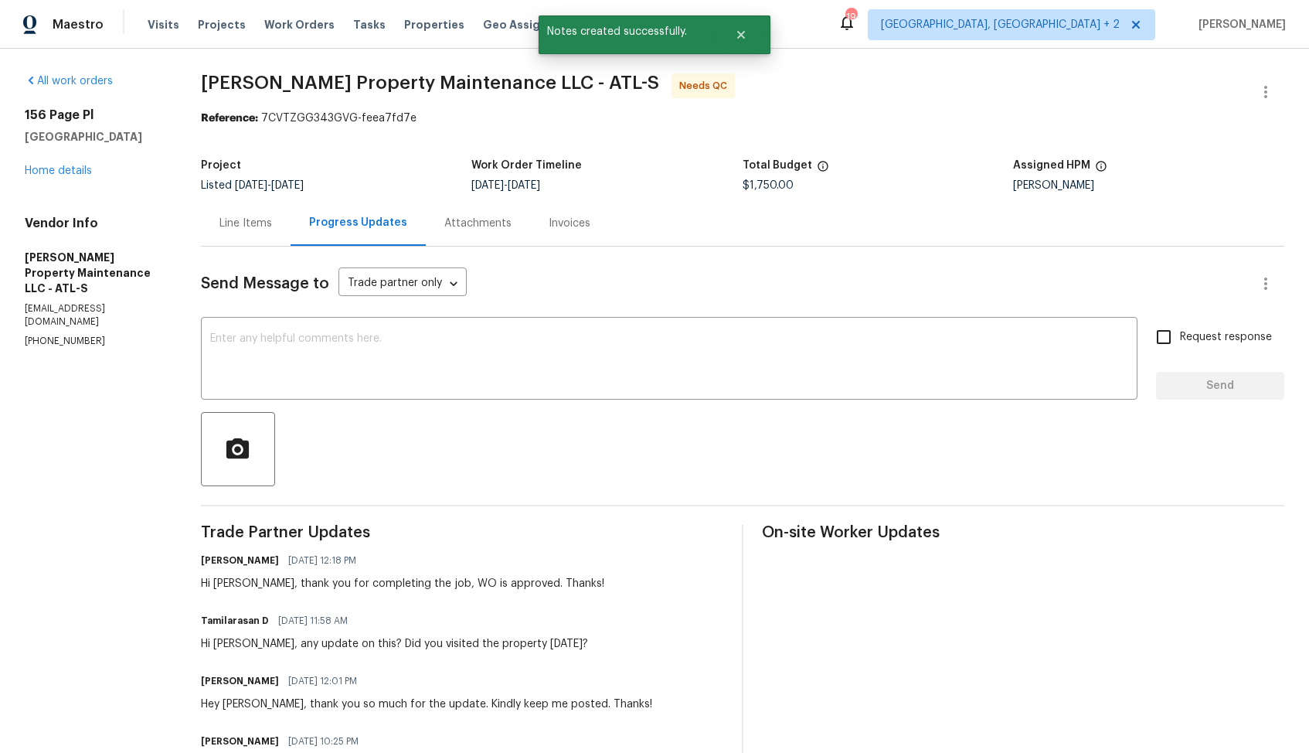
click at [234, 220] on div "Line Items" at bounding box center [246, 223] width 53 height 15
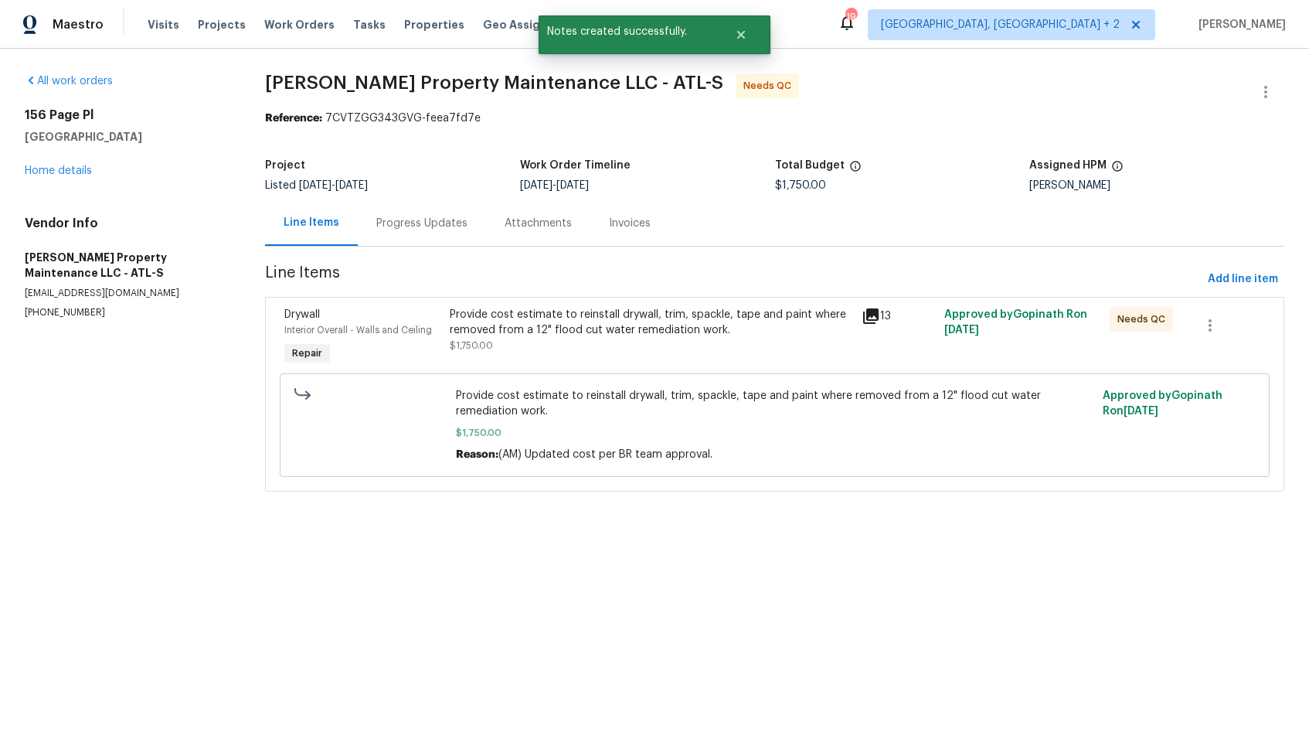
click at [553, 353] on div "Provide cost estimate to reinstall drywall, trim, spackle, tape and paint where…" at bounding box center [651, 330] width 403 height 46
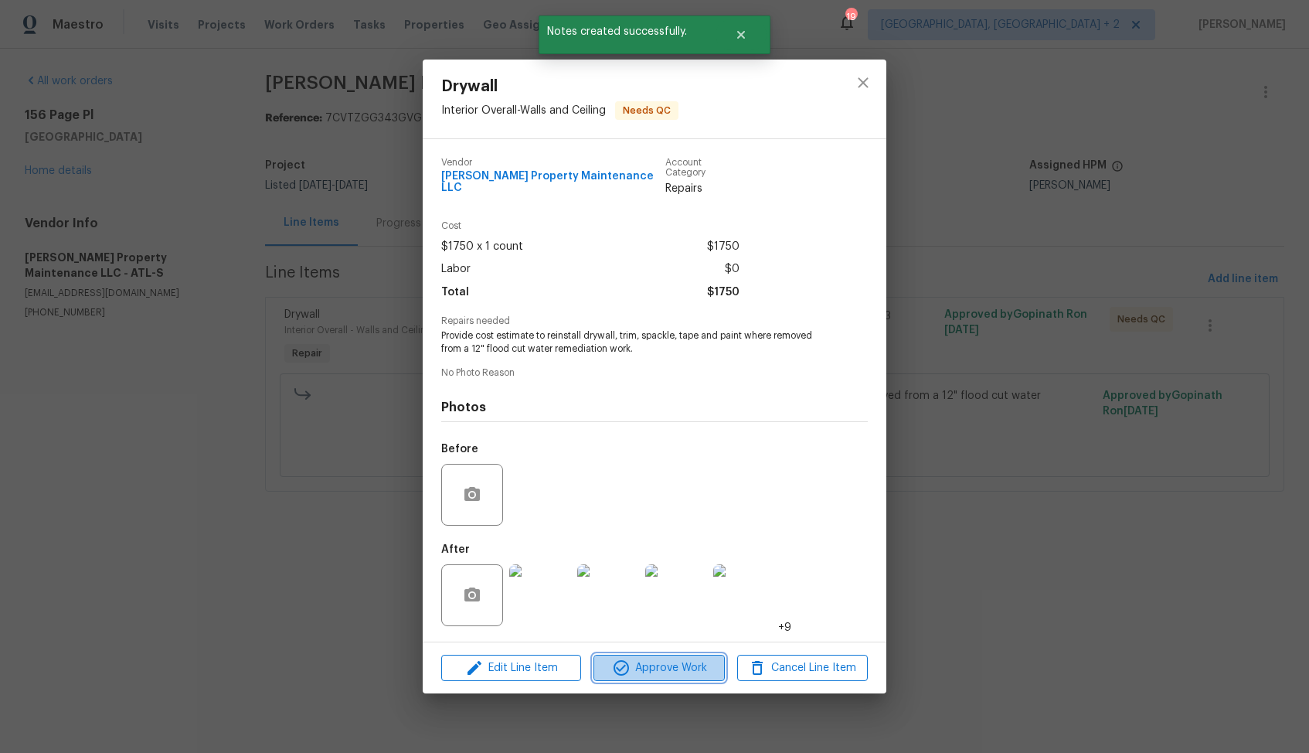
click at [637, 659] on span "Approve Work" at bounding box center [658, 668] width 121 height 19
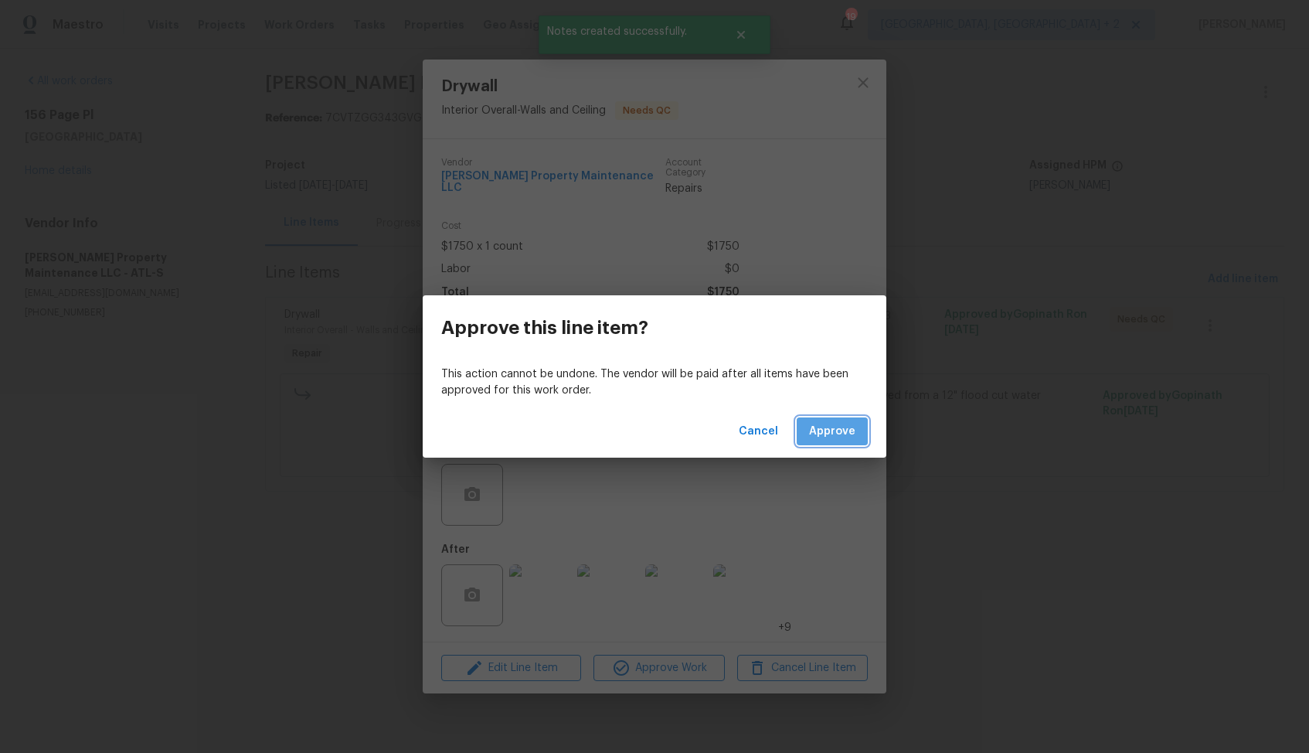
click at [833, 441] on button "Approve" at bounding box center [832, 431] width 71 height 29
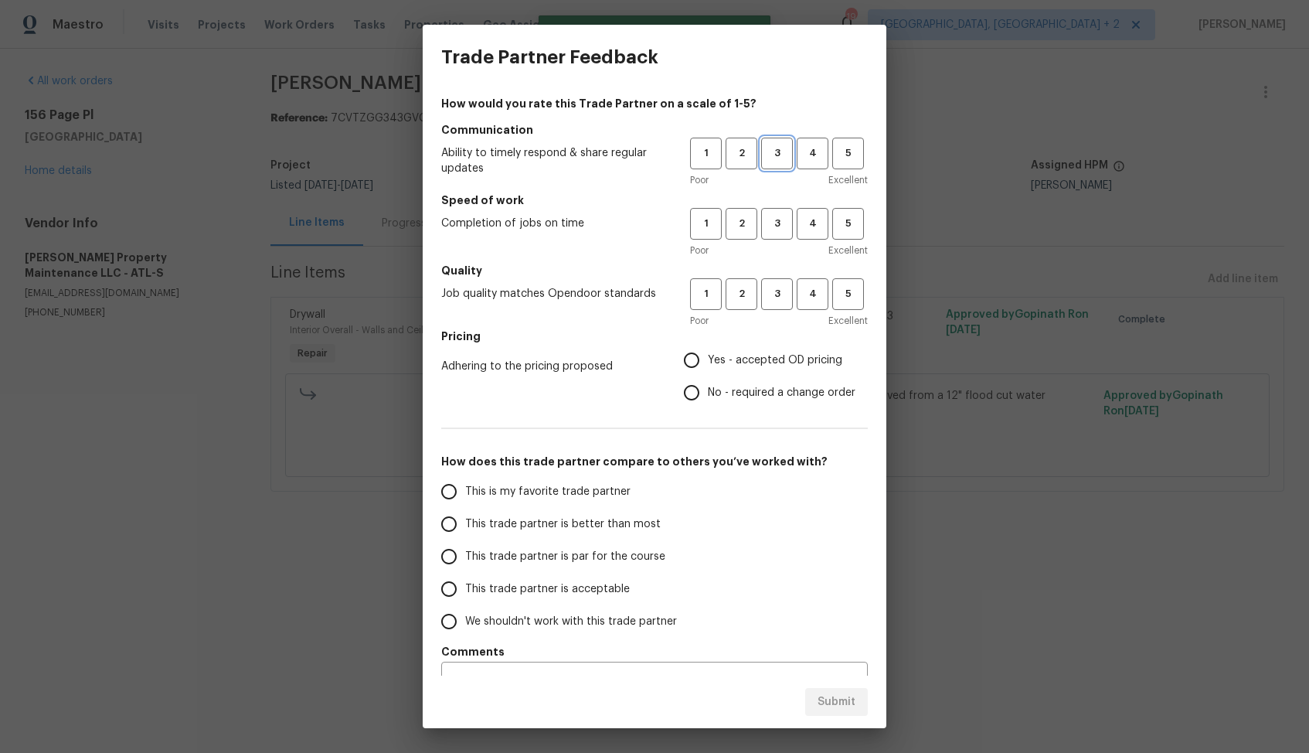
click at [781, 151] on span "3" at bounding box center [777, 154] width 29 height 18
click at [770, 231] on span "3" at bounding box center [777, 224] width 29 height 18
click at [766, 292] on span "3" at bounding box center [777, 294] width 29 height 18
click at [734, 224] on span "2" at bounding box center [741, 224] width 29 height 18
click at [697, 389] on input "No - required a change order" at bounding box center [692, 392] width 32 height 32
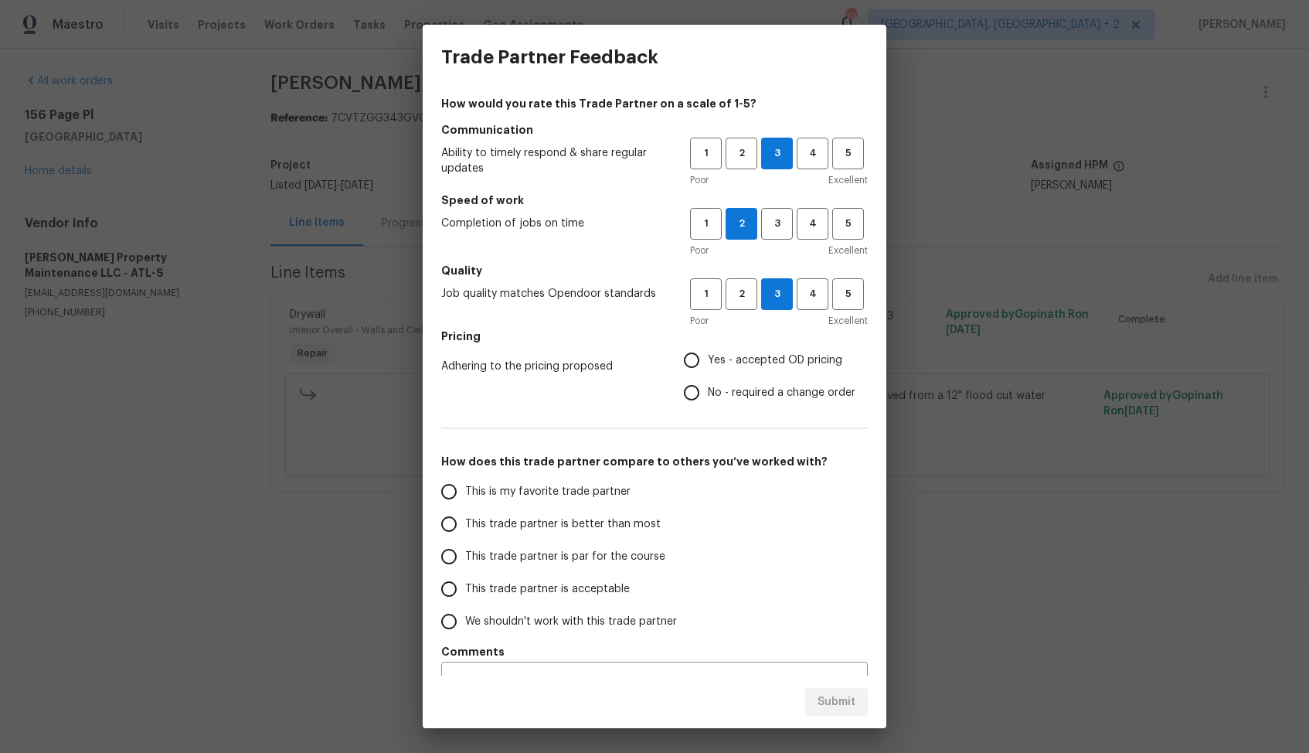
radio input "true"
click at [584, 527] on span "This trade partner is better than most" at bounding box center [563, 524] width 196 height 16
click at [465, 527] on input "This trade partner is better than most" at bounding box center [449, 524] width 32 height 32
click at [839, 699] on span "Submit" at bounding box center [837, 702] width 38 height 19
radio input "true"
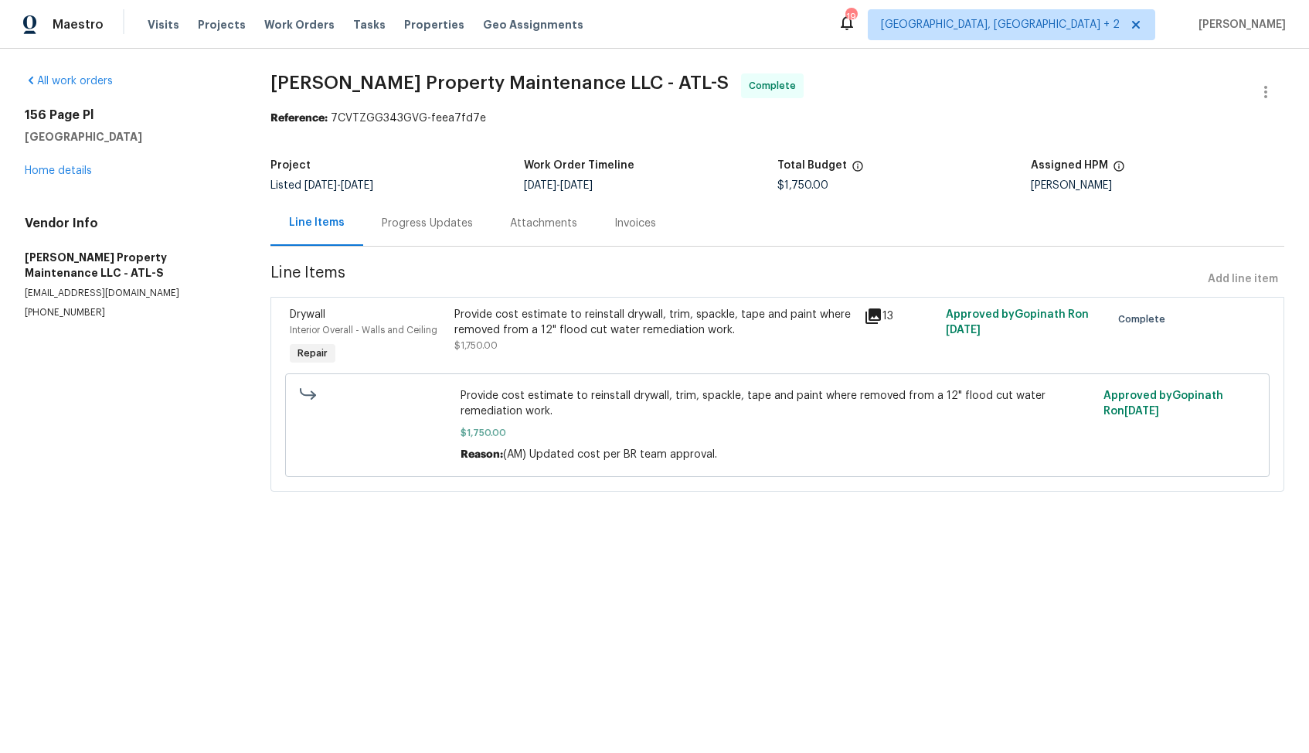
click at [386, 67] on div "All work orders 156 Page Pl Canton, GA 30114 Home details Vendor Info Glen Prop…" at bounding box center [654, 292] width 1309 height 486
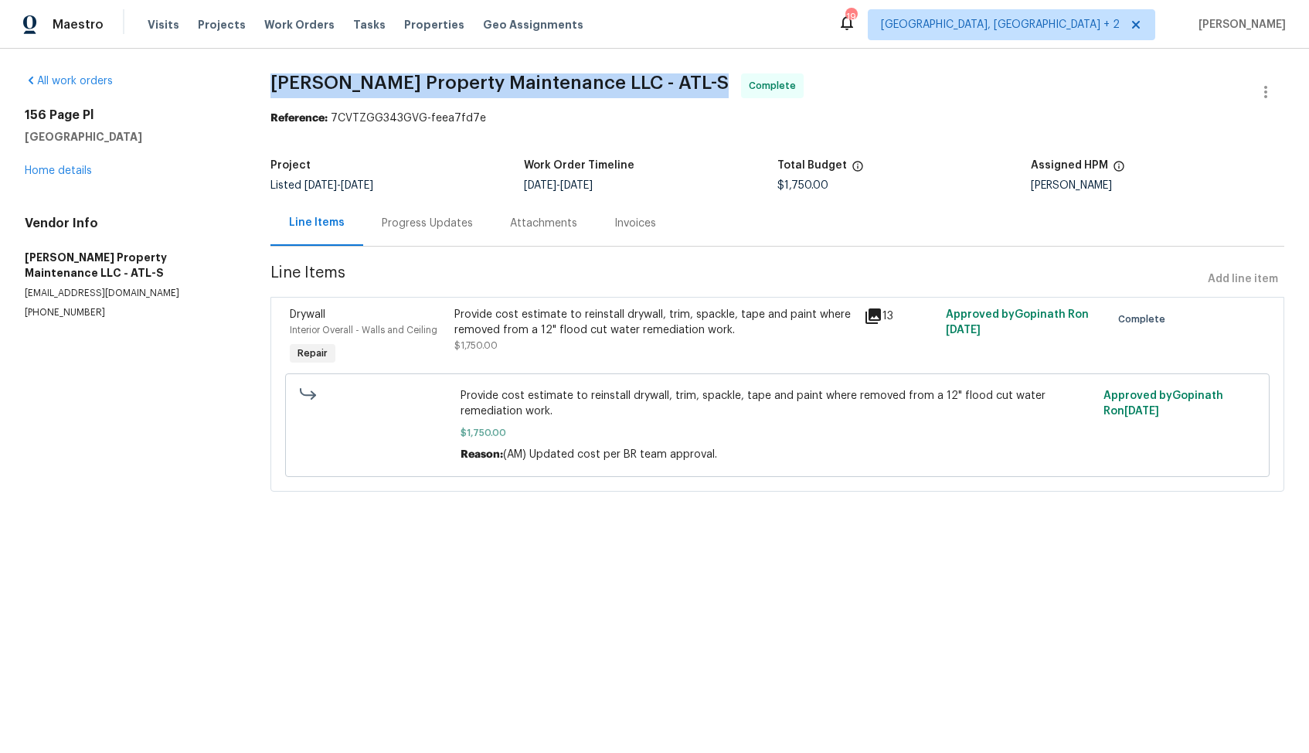
copy span "Glen Property Maintenance LLC - ATL-S"
click at [740, 119] on div "Reference: 7CVTZGG343GVG-feea7fd7e" at bounding box center [778, 118] width 1014 height 15
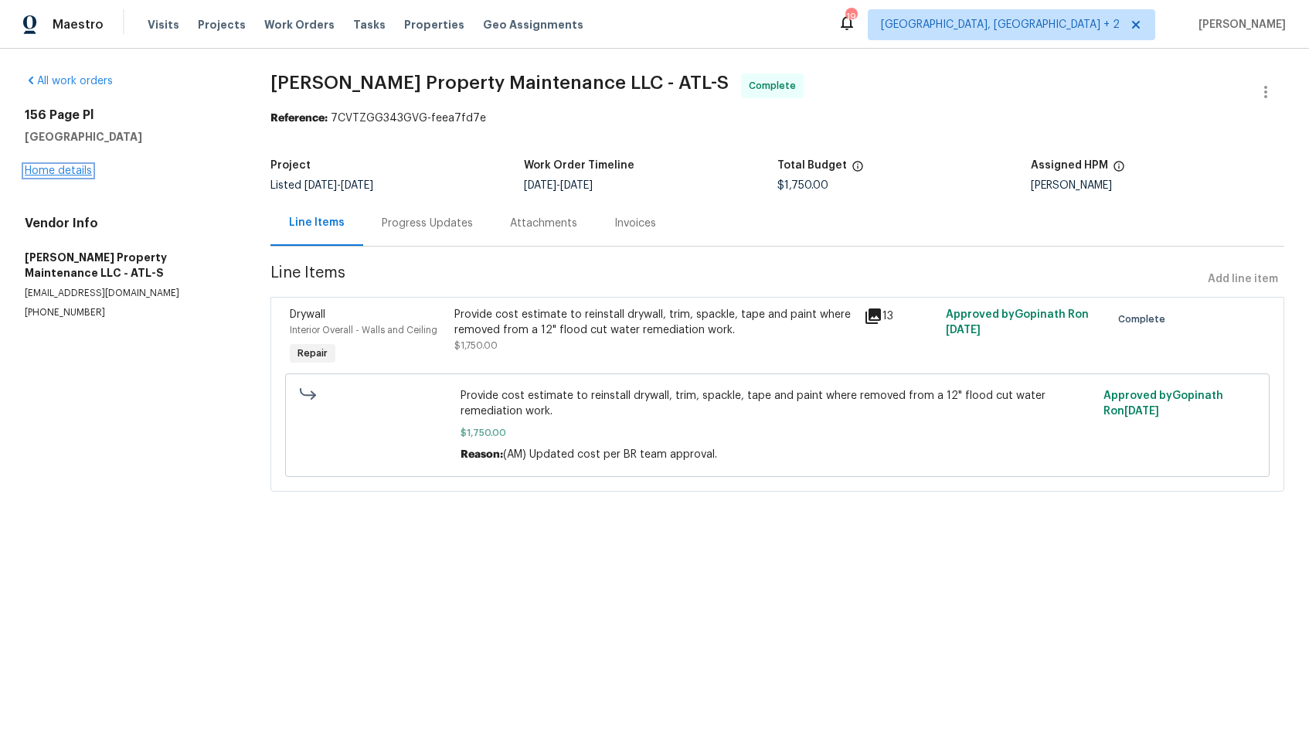
click at [67, 172] on link "Home details" at bounding box center [58, 170] width 67 height 11
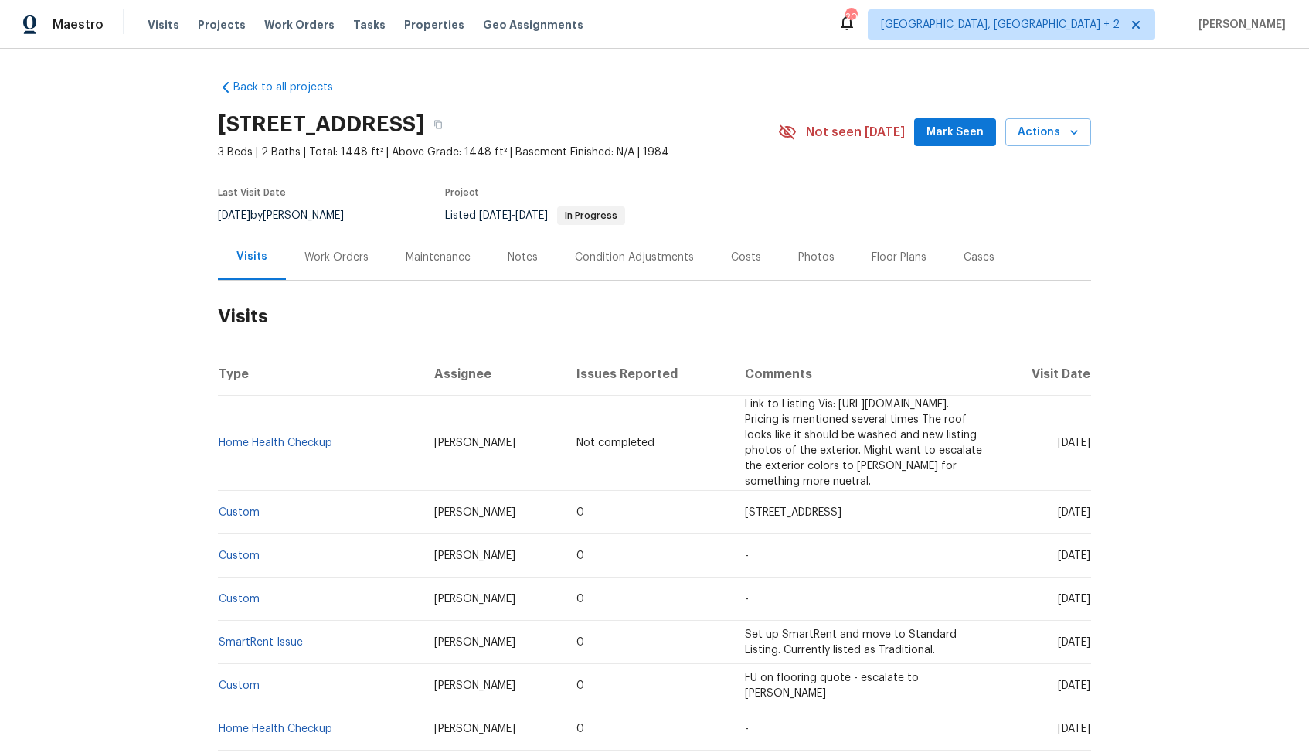
click at [331, 254] on div "Work Orders" at bounding box center [337, 257] width 64 height 15
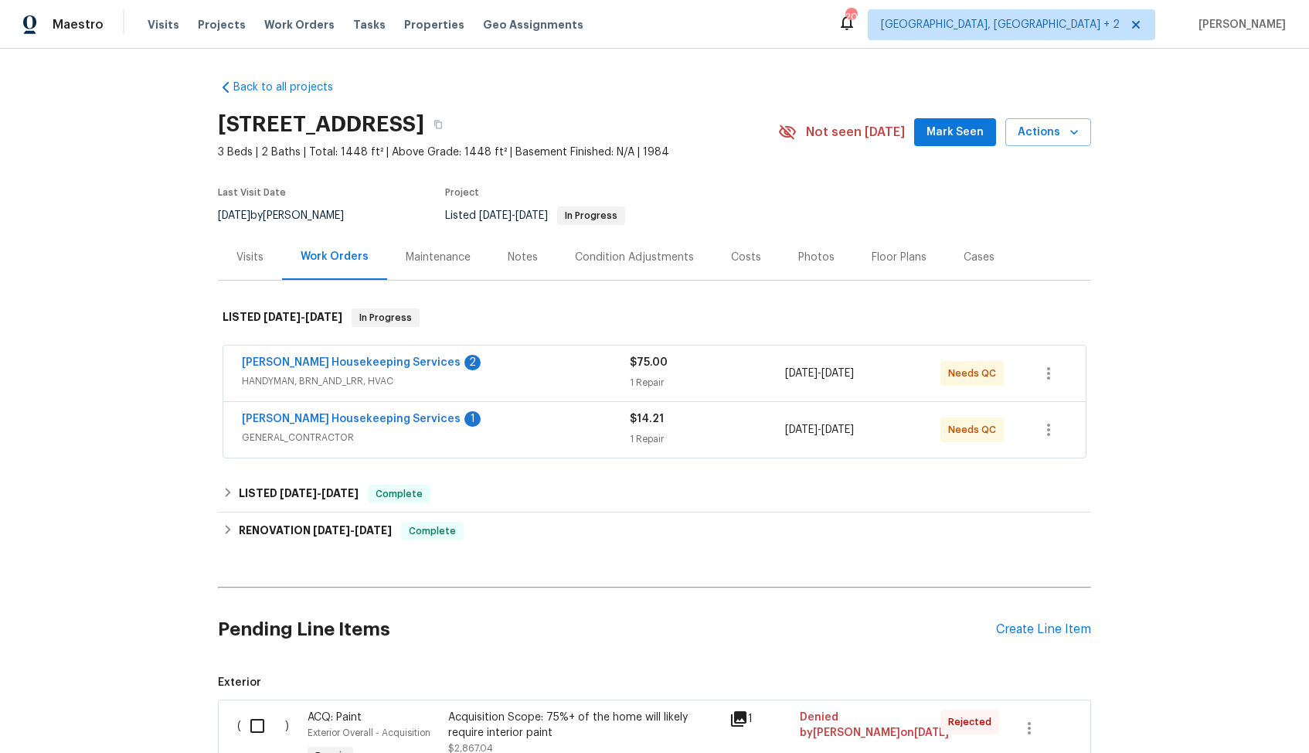
click at [518, 366] on div "[PERSON_NAME] Housekeeping Services 2" at bounding box center [436, 364] width 388 height 19
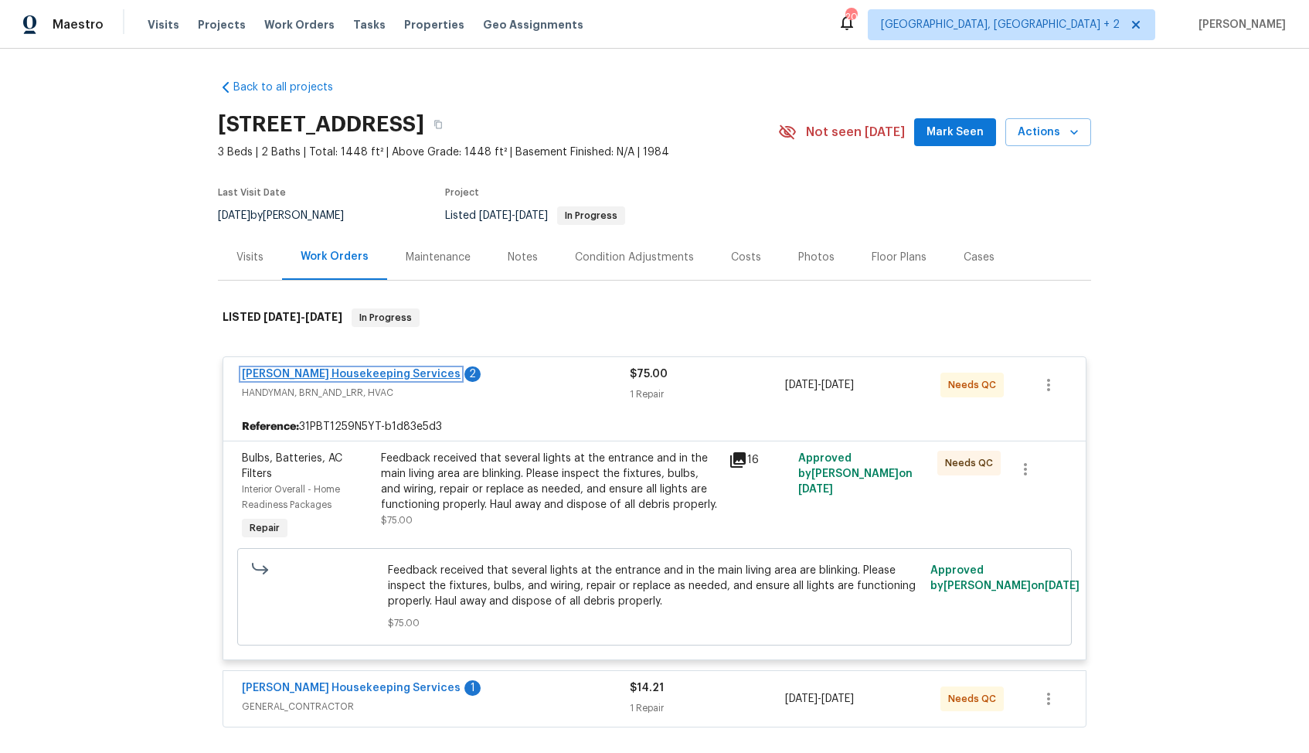
click at [328, 372] on link "[PERSON_NAME] Housekeeping Services" at bounding box center [351, 374] width 219 height 11
